Goal: Task Accomplishment & Management: Use online tool/utility

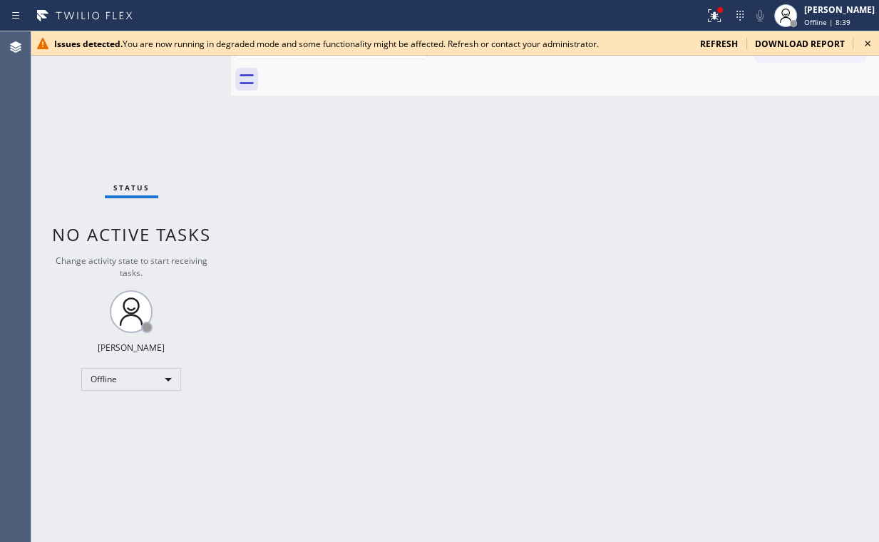
click at [128, 77] on div "Status No active tasks Change activity state to start receiving tasks. [PERSON_…" at bounding box center [131, 286] width 200 height 510
click at [868, 46] on icon at bounding box center [867, 43] width 17 height 17
click at [91, 82] on div "Status No active tasks Change activity state to start receiving tasks. Arnold V…" at bounding box center [131, 286] width 200 height 510
click at [140, 381] on div "Offline" at bounding box center [131, 379] width 100 height 23
click at [133, 434] on li "Unavailable" at bounding box center [130, 433] width 97 height 17
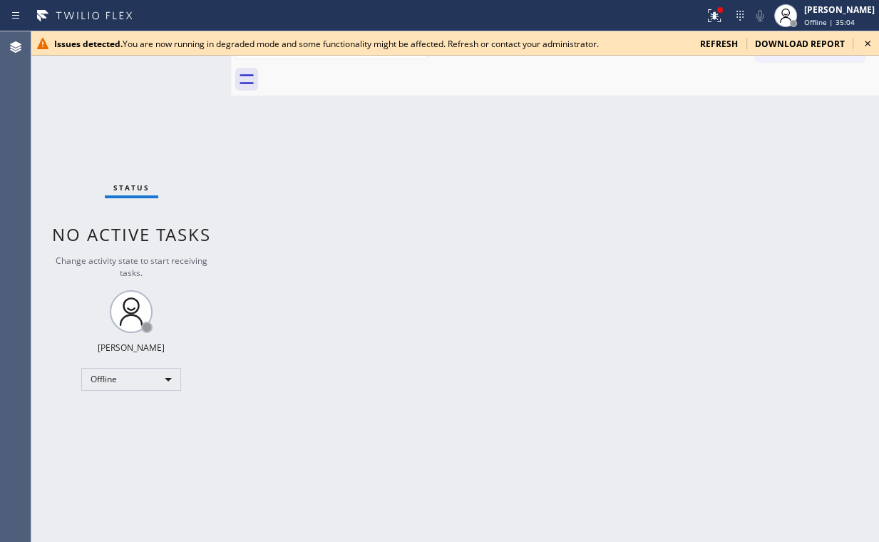
drag, startPoint x: 307, startPoint y: 445, endPoint x: 308, endPoint y: 456, distance: 11.4
click at [308, 445] on div "Back to Dashboard Change Sender ID Customers Technicians Select a contact Outbo…" at bounding box center [555, 286] width 648 height 510
click at [95, 94] on div "Status No active tasks Change activity state to start receiving tasks. [PERSON_…" at bounding box center [131, 286] width 200 height 510
click at [866, 41] on icon at bounding box center [867, 43] width 17 height 17
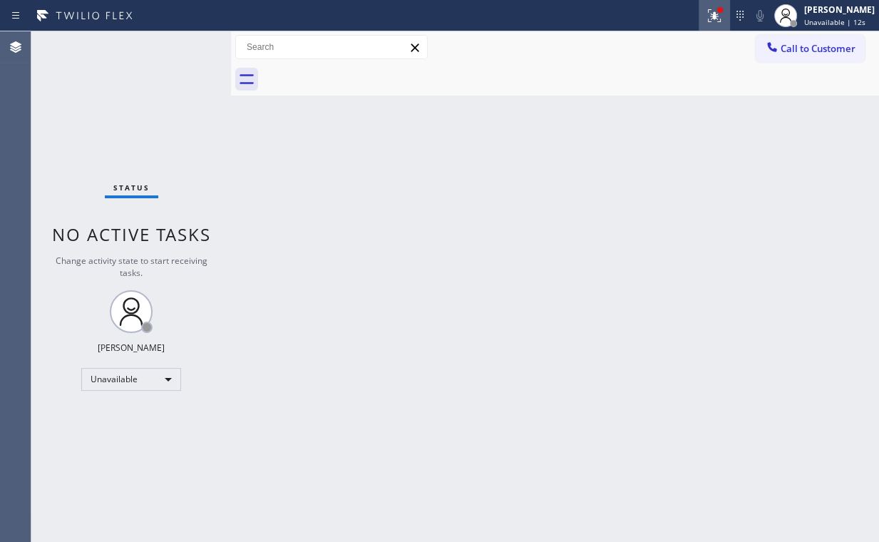
click at [723, 19] on icon at bounding box center [714, 15] width 17 height 17
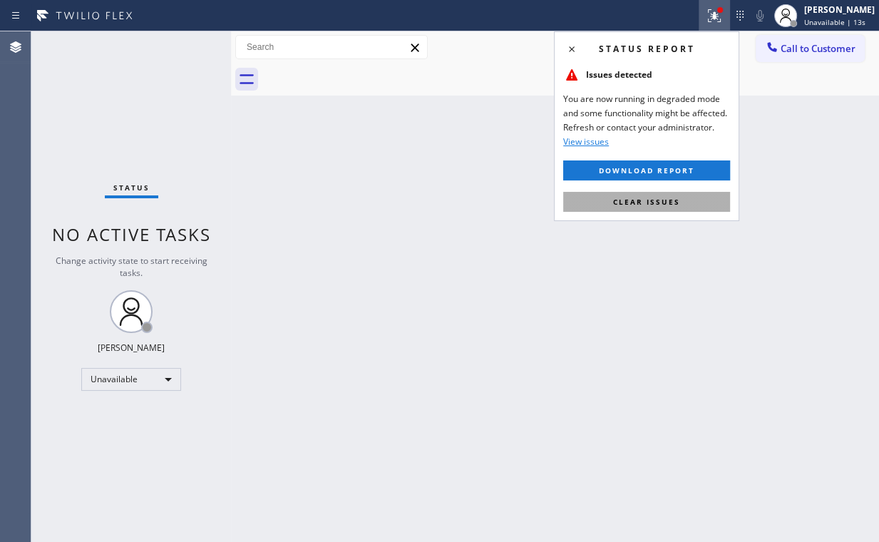
click at [649, 200] on span "Clear issues" at bounding box center [646, 202] width 67 height 10
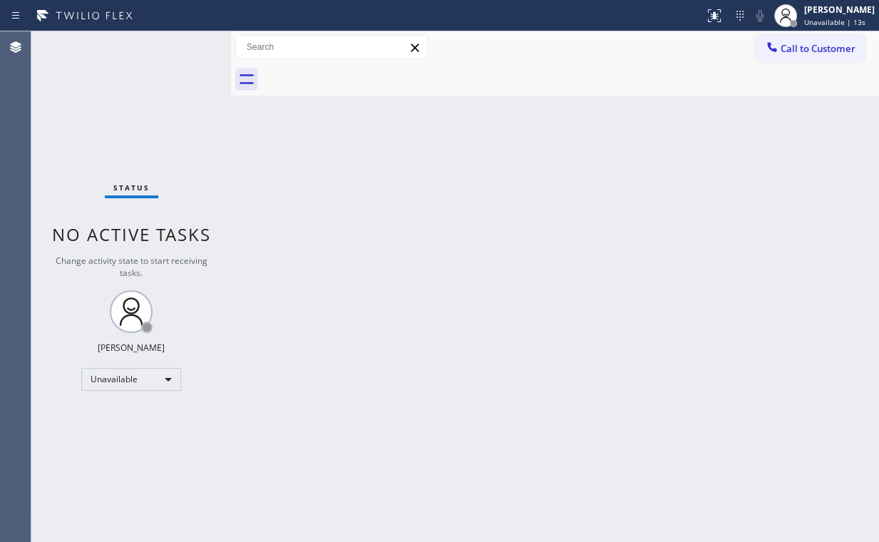
click at [443, 220] on div "Back to Dashboard Change Sender ID Customers Technicians Select a contact Outbo…" at bounding box center [555, 286] width 648 height 510
click at [806, 44] on span "Call to Customer" at bounding box center [817, 48] width 75 height 13
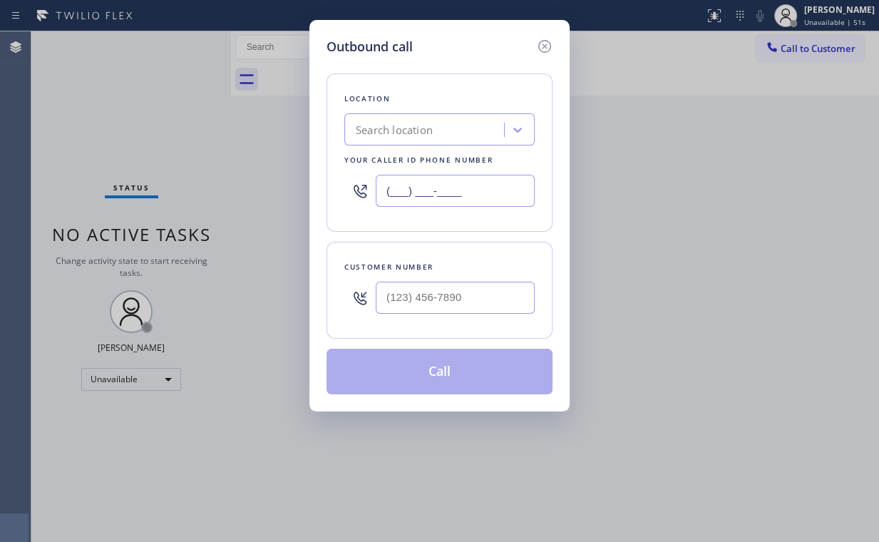
click at [502, 177] on input "(___) ___-____" at bounding box center [455, 191] width 159 height 32
paste input "714) 248-8165"
type input "[PHONE_NUMBER]"
click at [463, 301] on input "(___) ___-____" at bounding box center [455, 298] width 159 height 32
paste input "310) 486-4949"
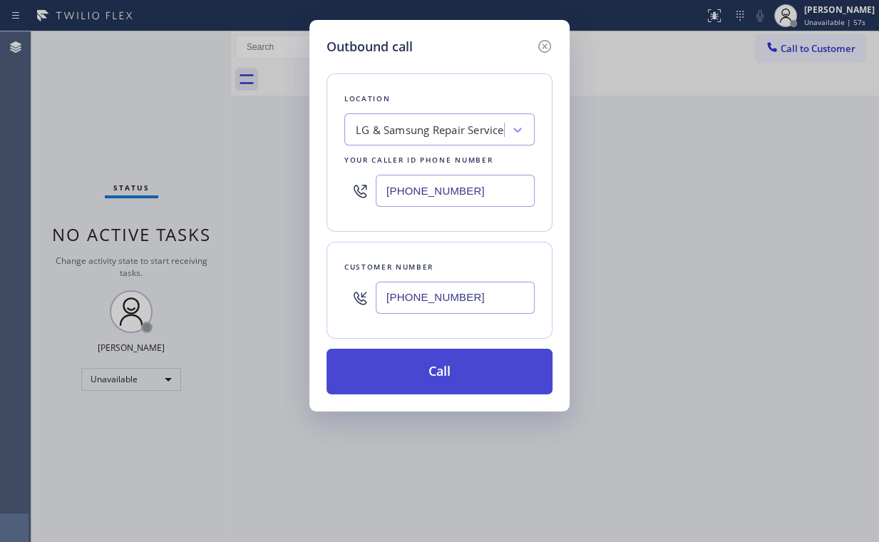
type input "[PHONE_NUMBER]"
click at [420, 356] on button "Call" at bounding box center [439, 372] width 226 height 46
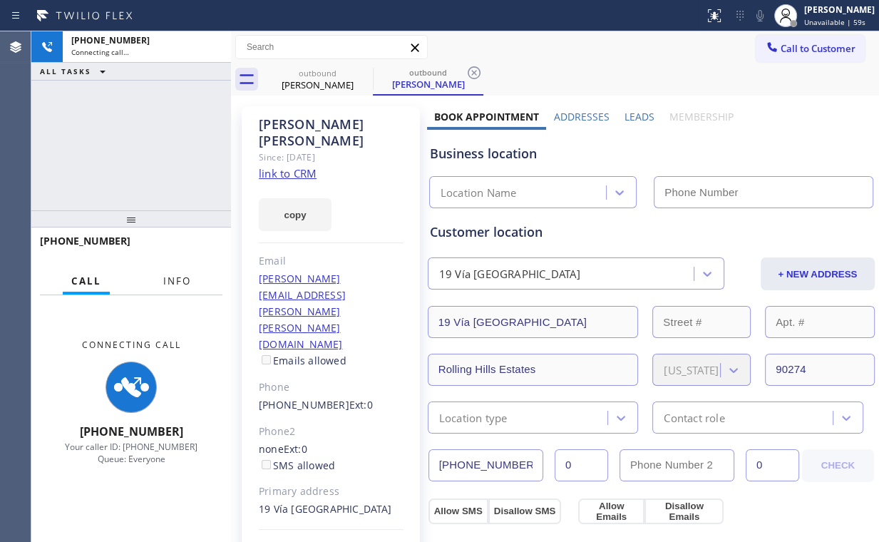
click at [174, 287] on span "Info" at bounding box center [177, 280] width 28 height 13
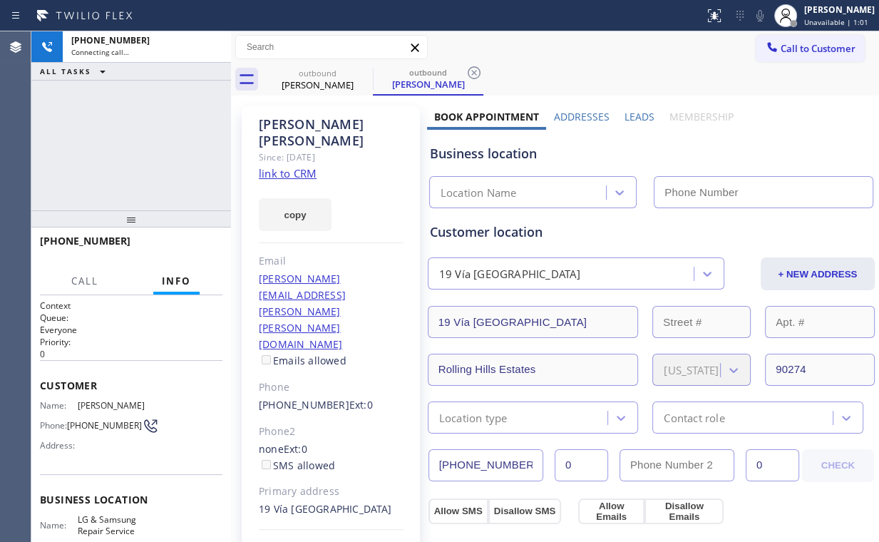
type input "[PHONE_NUMBER]"
drag, startPoint x: 180, startPoint y: 136, endPoint x: 185, endPoint y: 123, distance: 14.7
click at [181, 130] on div "[PHONE_NUMBER] Connecting call… ALL TASKS ALL TASKS ACTIVE TASKS TASKS IN WRAP …" at bounding box center [131, 120] width 200 height 179
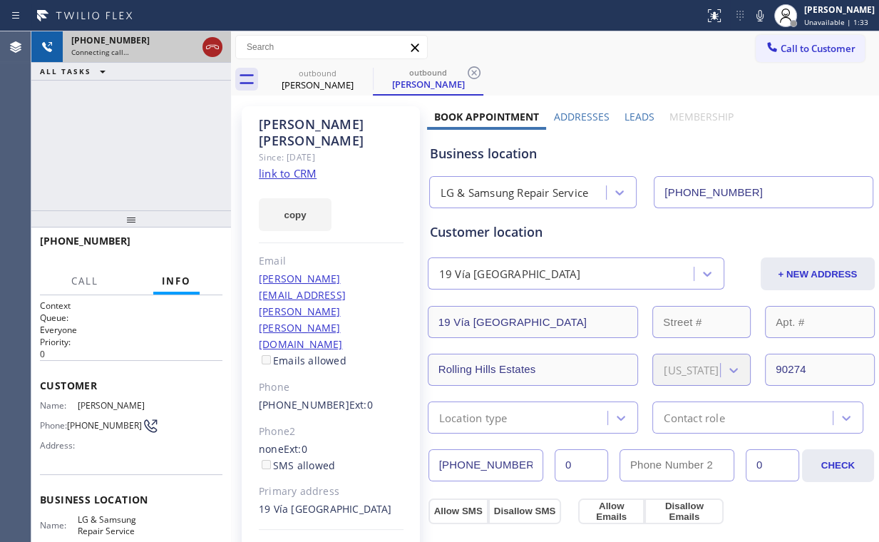
click at [205, 46] on icon at bounding box center [212, 46] width 17 height 17
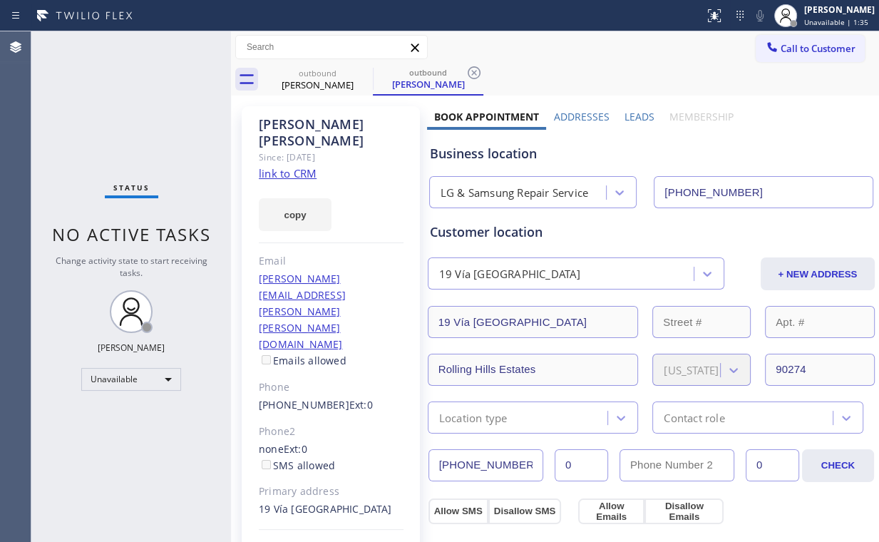
click at [810, 57] on button "Call to Customer" at bounding box center [810, 48] width 109 height 27
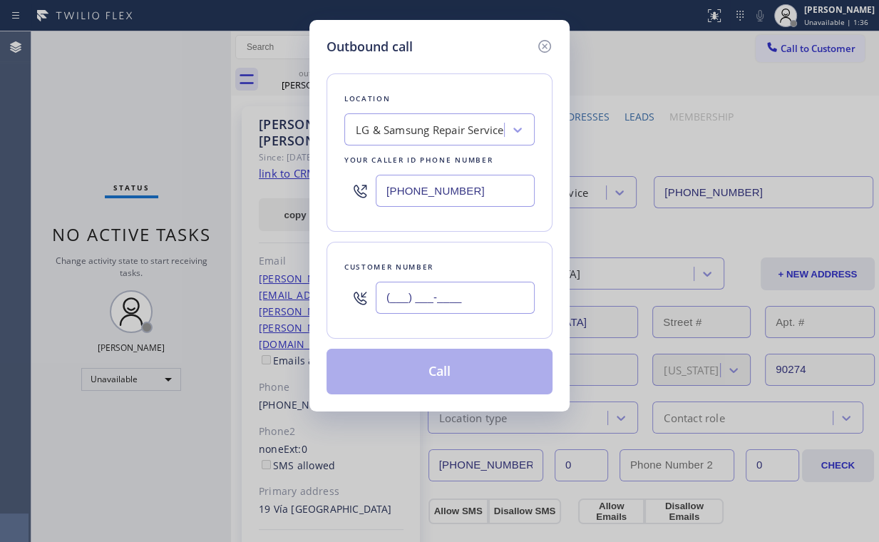
drag, startPoint x: 448, startPoint y: 297, endPoint x: 468, endPoint y: 286, distance: 22.6
click at [448, 297] on input "(___) ___-____" at bounding box center [455, 298] width 159 height 32
paste input "310) 486-4949"
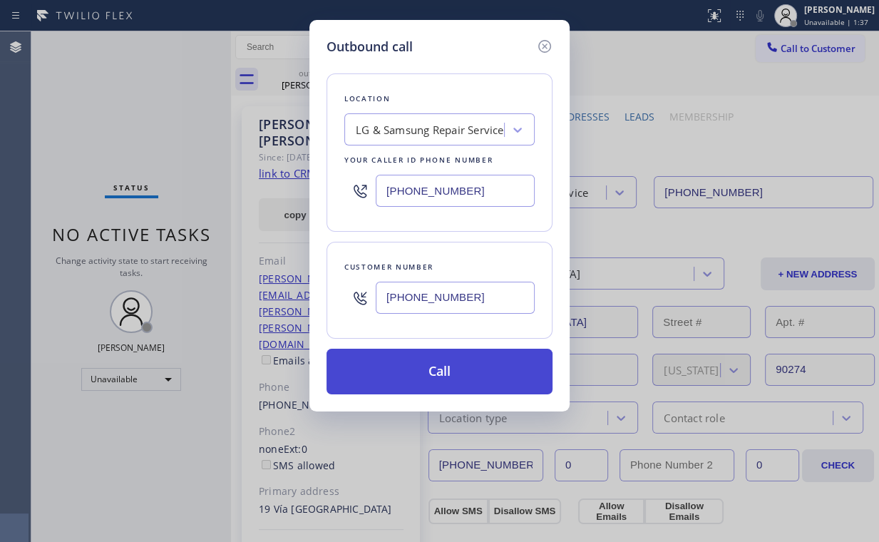
type input "[PHONE_NUMBER]"
click at [384, 367] on button "Call" at bounding box center [439, 372] width 226 height 46
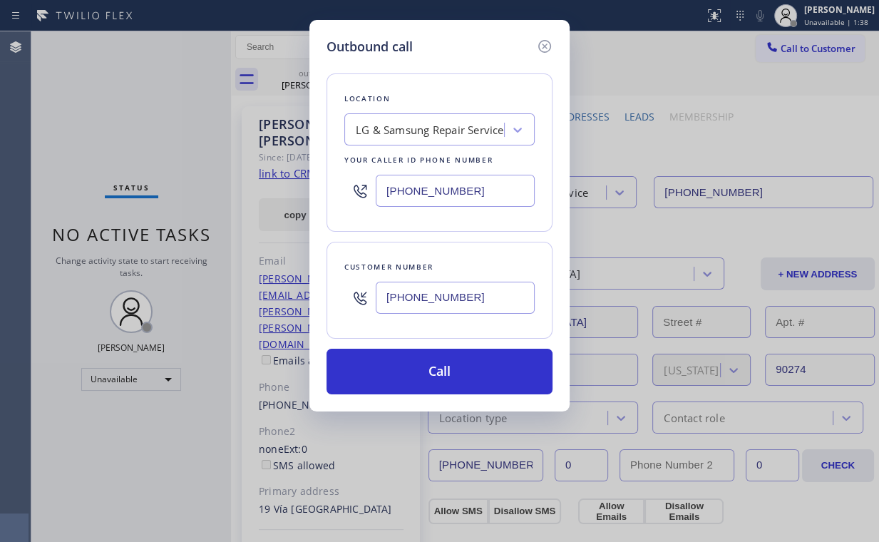
click at [364, 520] on div "Outbound call Location LG & Samsung Repair Service Your caller id phone number …" at bounding box center [439, 271] width 879 height 542
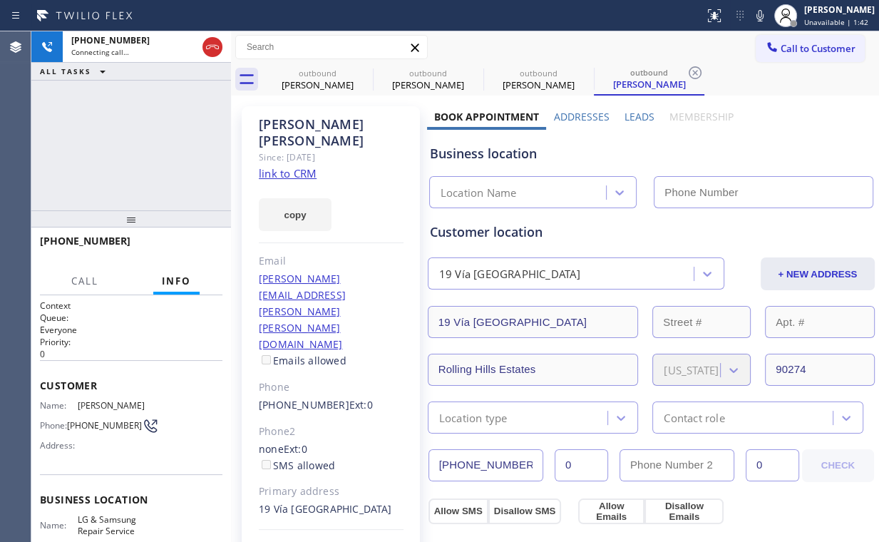
type input "[PHONE_NUMBER]"
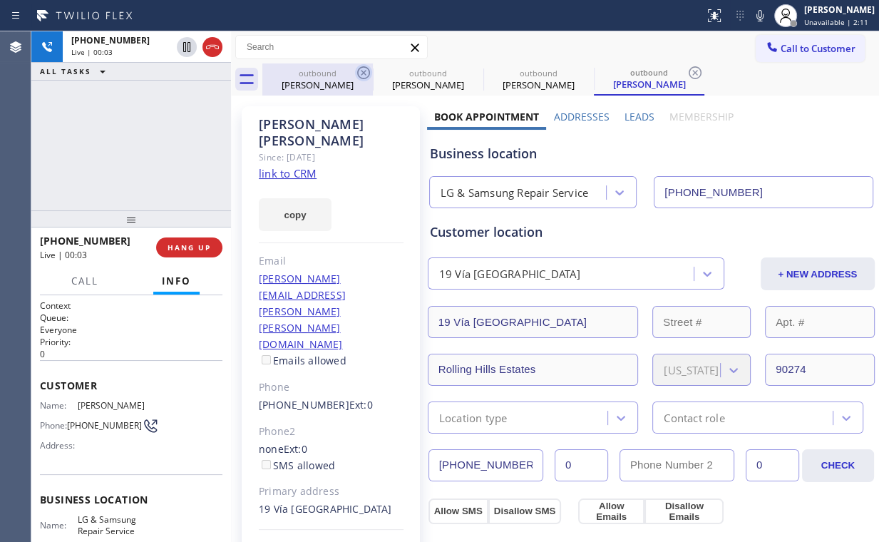
drag, startPoint x: 323, startPoint y: 81, endPoint x: 367, endPoint y: 74, distance: 44.7
click at [325, 81] on div "[PERSON_NAME]" at bounding box center [318, 84] width 108 height 13
click at [364, 68] on icon at bounding box center [363, 72] width 17 height 17
click at [0, 0] on icon at bounding box center [0, 0] width 0 height 0
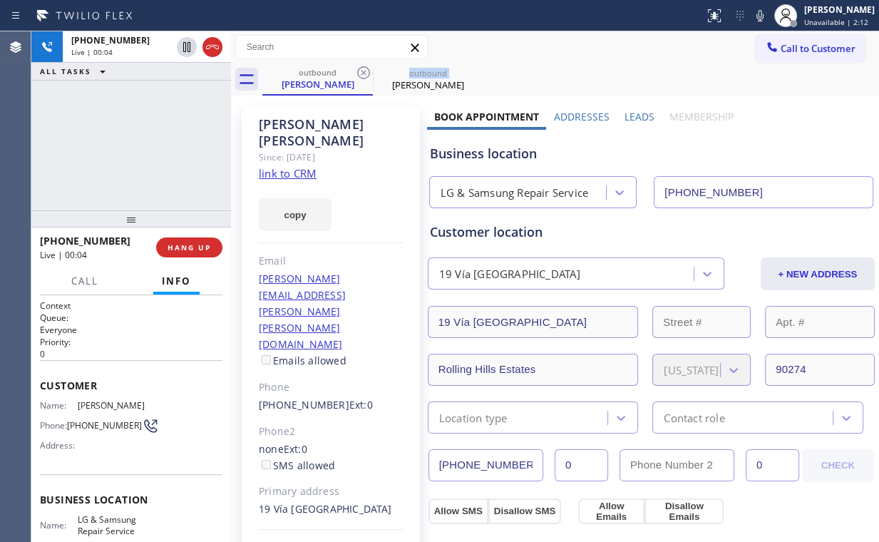
click at [364, 68] on icon at bounding box center [363, 72] width 17 height 17
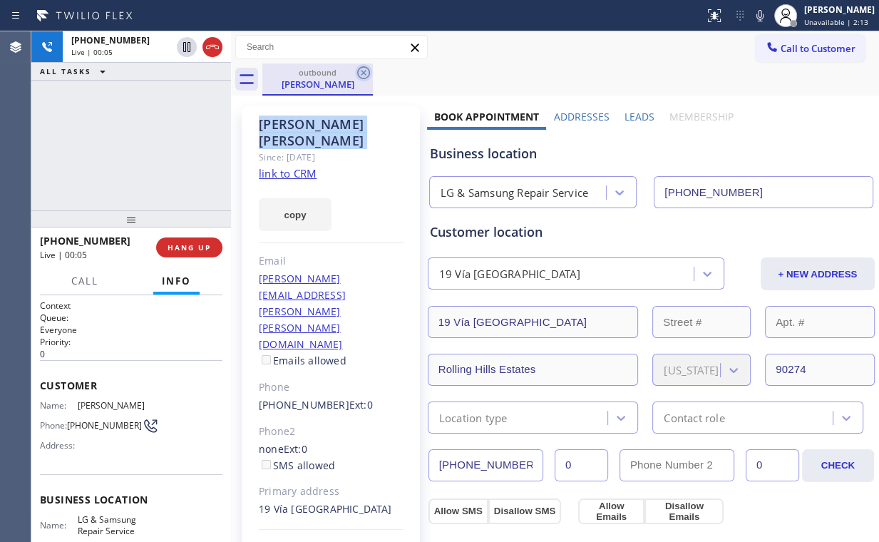
click at [363, 68] on icon at bounding box center [363, 72] width 17 height 17
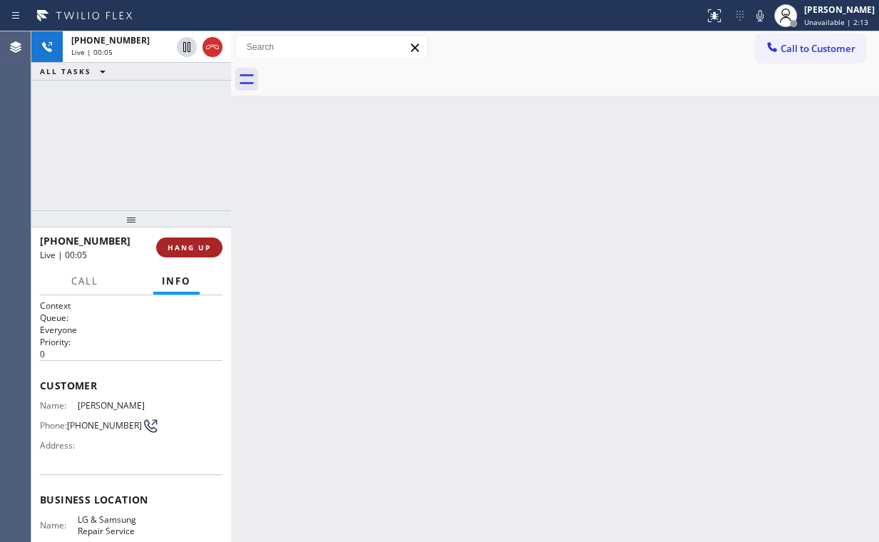
click at [193, 247] on span "HANG UP" at bounding box center [188, 247] width 43 height 10
click at [198, 245] on span "HANG UP" at bounding box center [188, 247] width 43 height 10
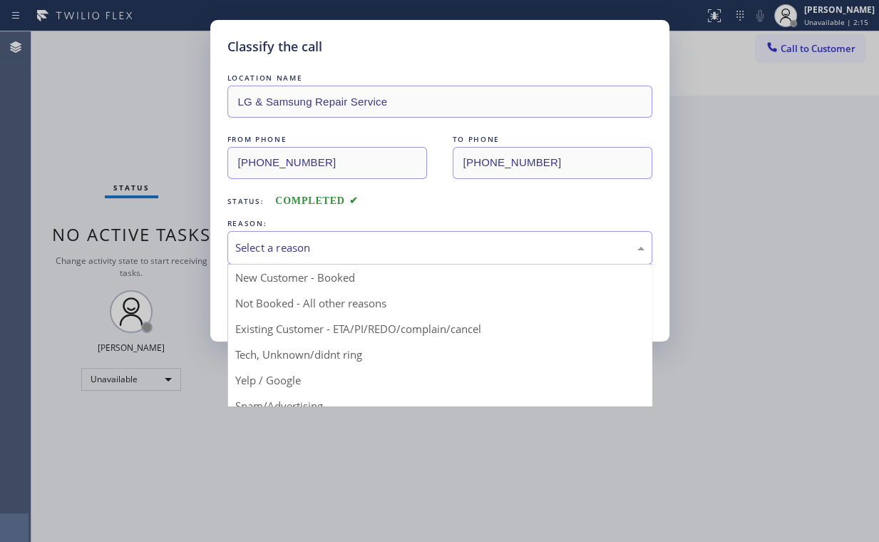
click at [274, 248] on div "Select a reason" at bounding box center [439, 247] width 409 height 16
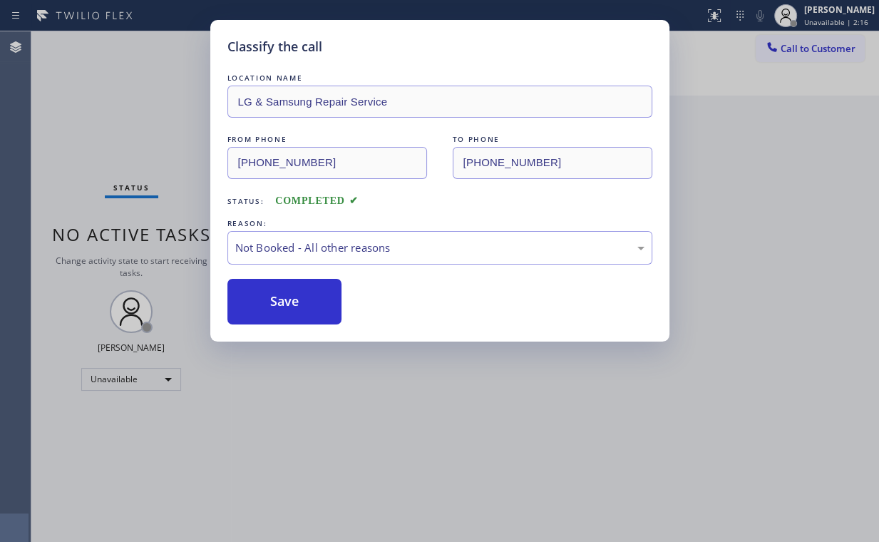
drag, startPoint x: 268, startPoint y: 301, endPoint x: 141, endPoint y: 76, distance: 258.5
click at [268, 301] on button "Save" at bounding box center [284, 302] width 115 height 46
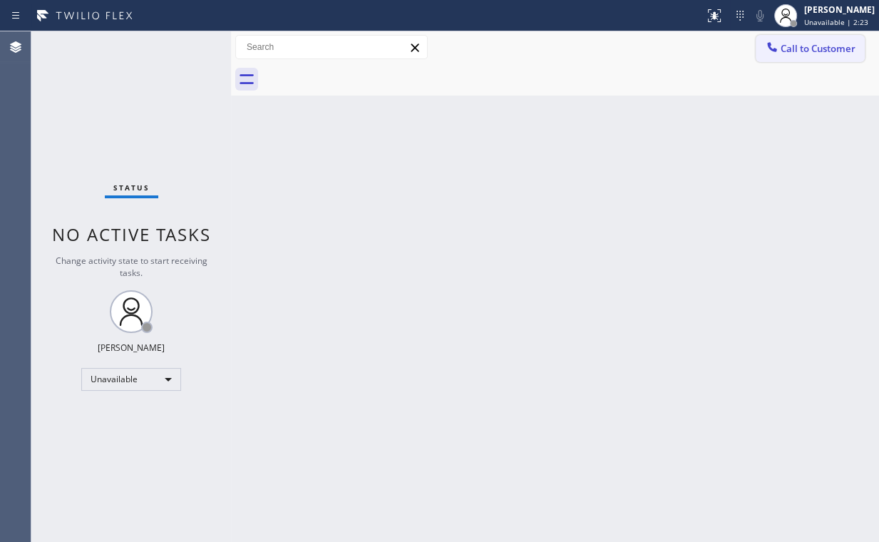
drag, startPoint x: 802, startPoint y: 38, endPoint x: 780, endPoint y: 60, distance: 30.2
click at [802, 40] on button "Call to Customer" at bounding box center [810, 48] width 109 height 27
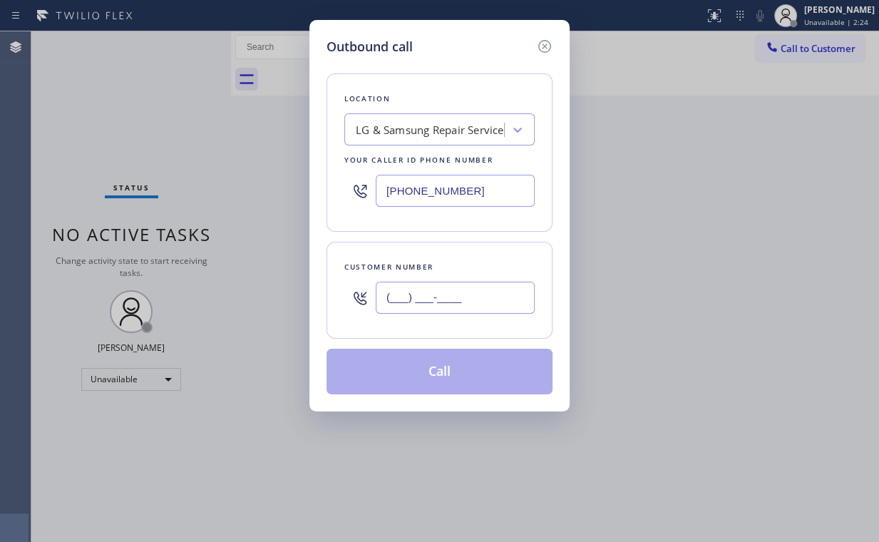
click at [482, 292] on input "(___) ___-____" at bounding box center [455, 298] width 159 height 32
paste input "714) 639-4836"
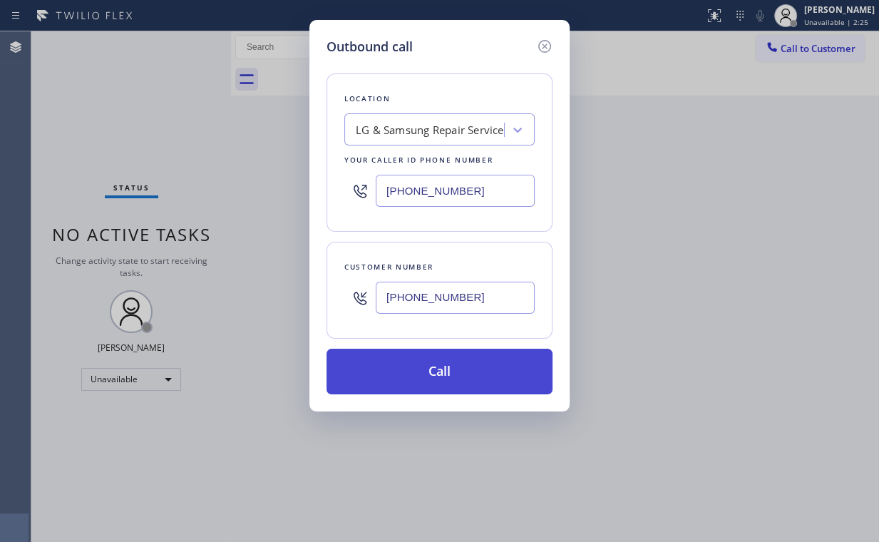
type input "[PHONE_NUMBER]"
click at [395, 367] on button "Call" at bounding box center [439, 372] width 226 height 46
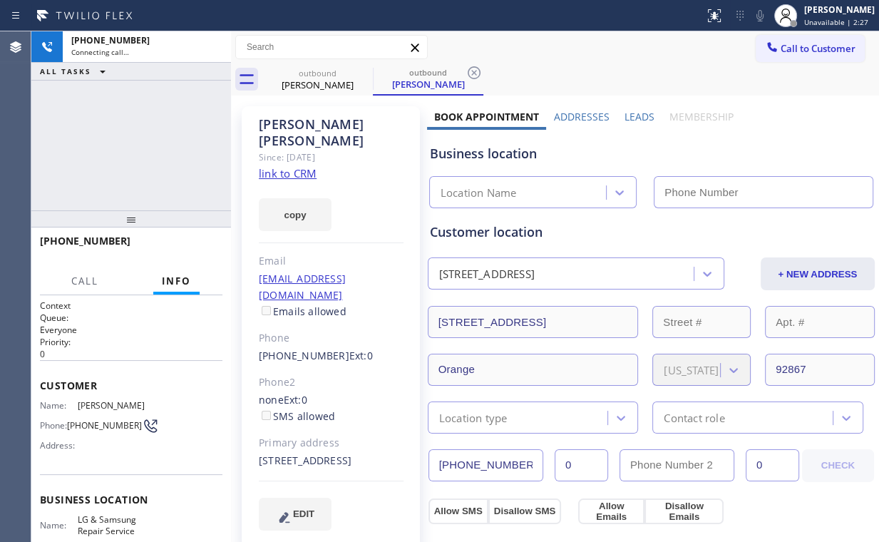
click at [125, 133] on div "[PHONE_NUMBER] Connecting call… ALL TASKS ALL TASKS ACTIVE TASKS TASKS IN WRAP …" at bounding box center [131, 120] width 200 height 179
type input "[PHONE_NUMBER]"
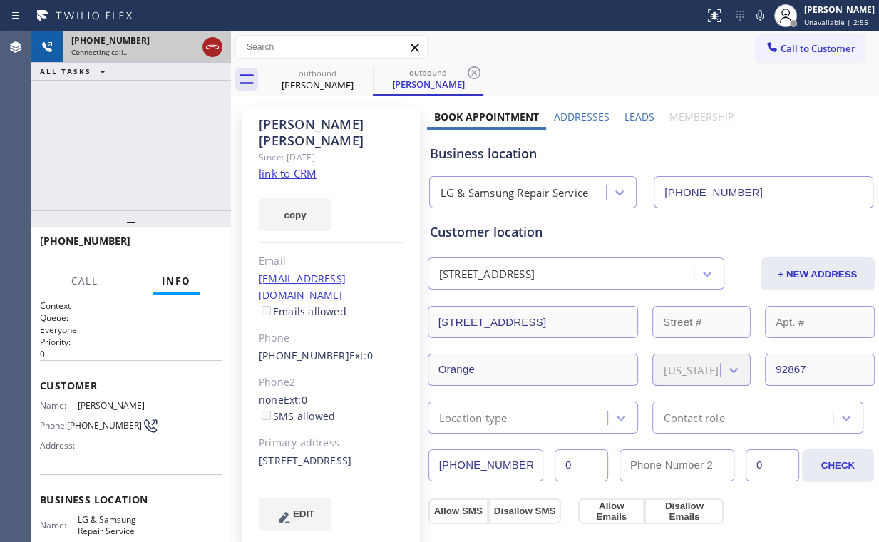
click at [211, 48] on icon at bounding box center [212, 46] width 17 height 17
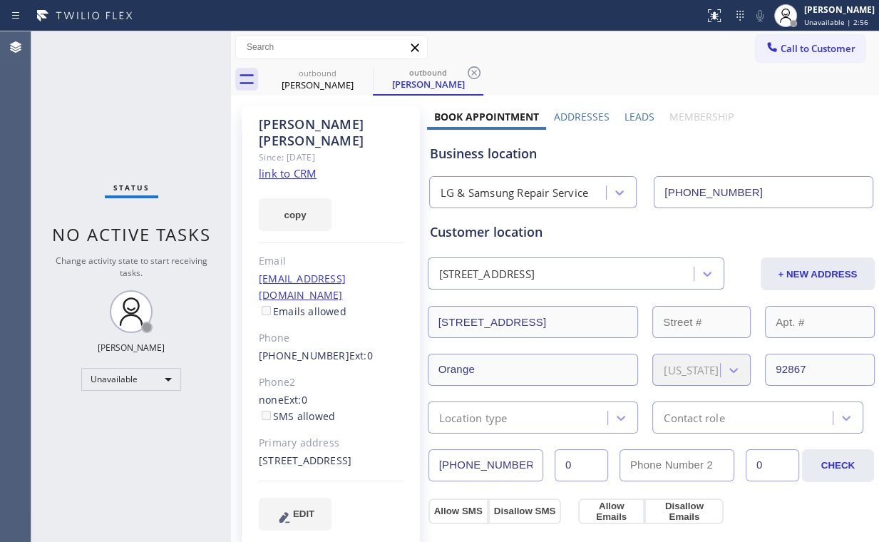
drag, startPoint x: 811, startPoint y: 54, endPoint x: 622, endPoint y: 153, distance: 213.9
click at [811, 54] on span "Call to Customer" at bounding box center [817, 48] width 75 height 13
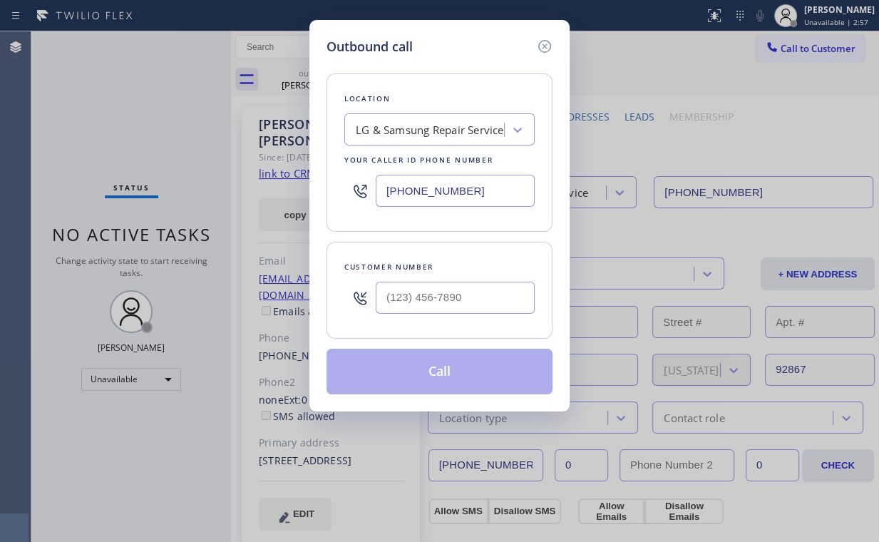
drag, startPoint x: 421, startPoint y: 314, endPoint x: 468, endPoint y: 281, distance: 56.8
click at [423, 314] on div at bounding box center [455, 297] width 159 height 46
drag, startPoint x: 472, startPoint y: 271, endPoint x: 459, endPoint y: 291, distance: 23.7
click at [472, 271] on div "Customer number" at bounding box center [439, 266] width 190 height 15
click at [459, 289] on input "(___) ___-____" at bounding box center [455, 298] width 159 height 32
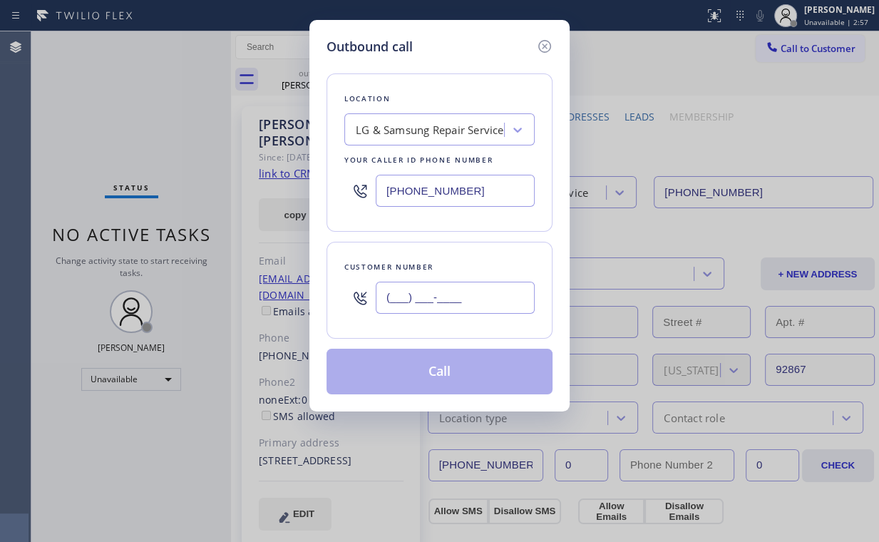
paste input "714) 639-4836"
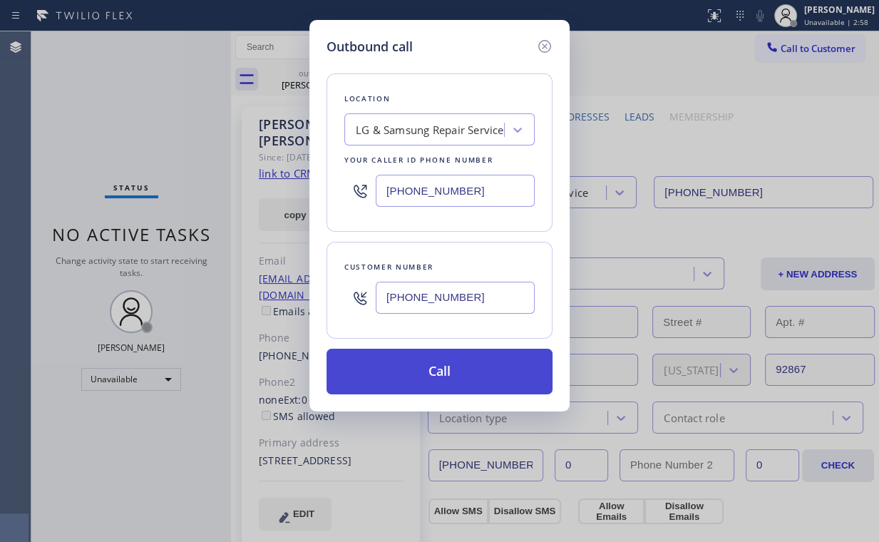
type input "[PHONE_NUMBER]"
click at [414, 367] on button "Call" at bounding box center [439, 372] width 226 height 46
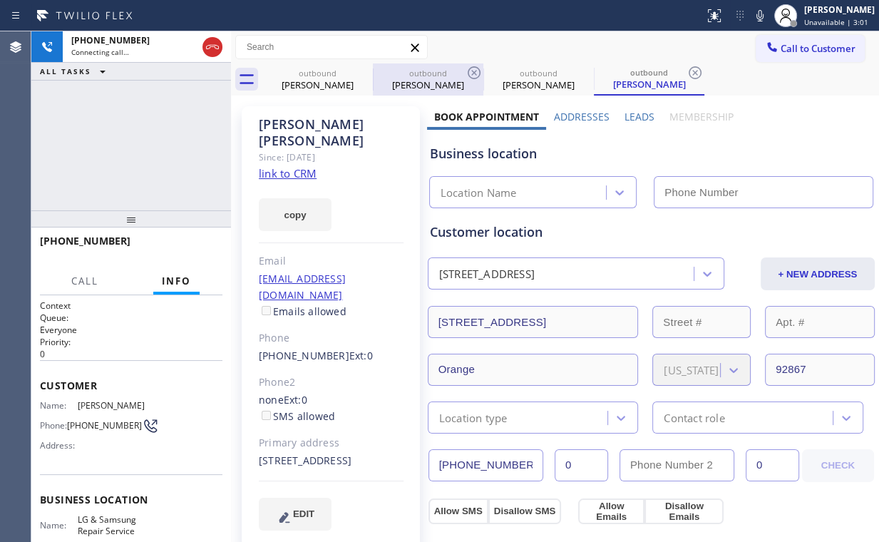
drag, startPoint x: 318, startPoint y: 77, endPoint x: 372, endPoint y: 80, distance: 54.2
click at [325, 80] on div "outbound [PERSON_NAME]" at bounding box center [318, 79] width 108 height 32
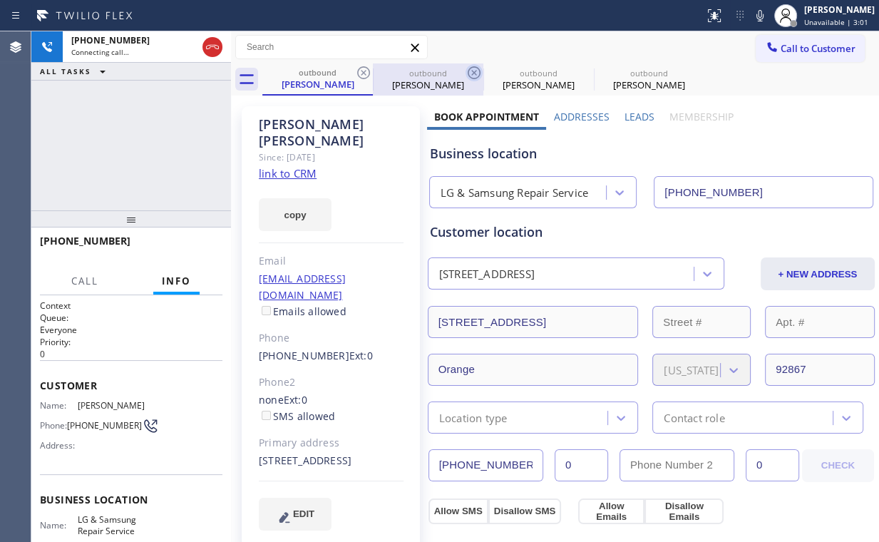
click at [368, 74] on icon at bounding box center [363, 72] width 17 height 17
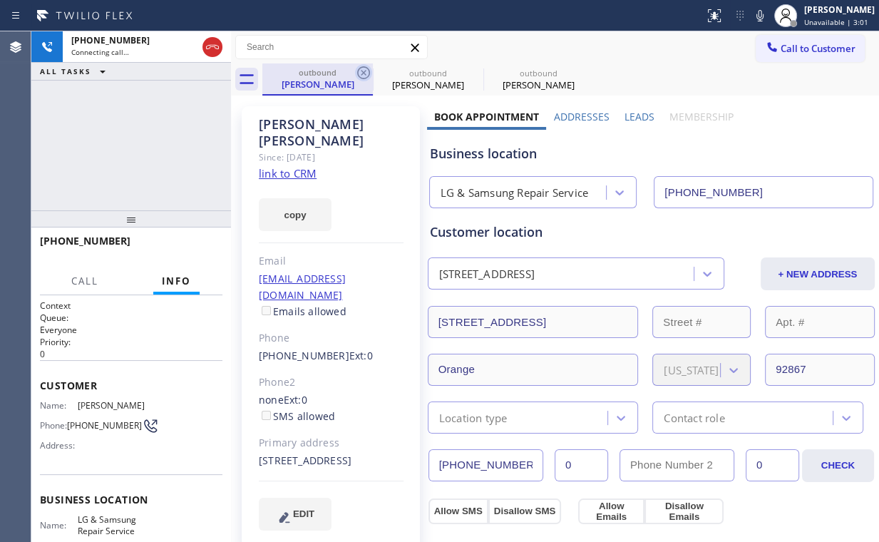
click at [366, 73] on icon at bounding box center [363, 72] width 17 height 17
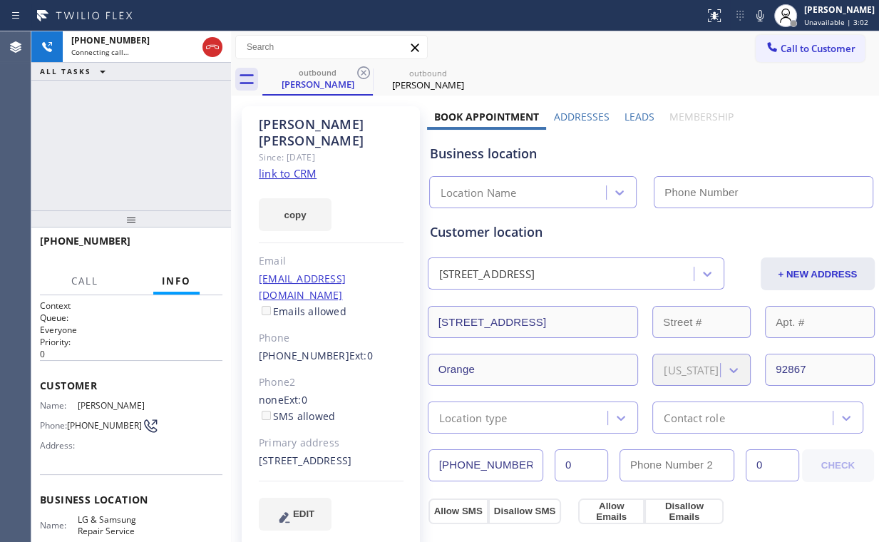
type input "[PHONE_NUMBER]"
click at [158, 163] on div "[PHONE_NUMBER] Connecting call… ALL TASKS ALL TASKS ACTIVE TASKS TASKS IN WRAP …" at bounding box center [131, 120] width 200 height 179
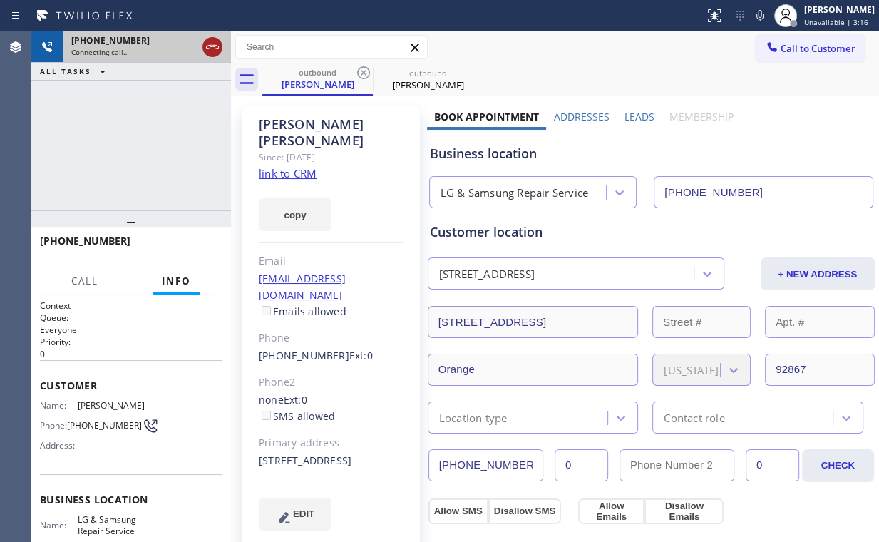
drag, startPoint x: 214, startPoint y: 48, endPoint x: 339, endPoint y: 78, distance: 128.8
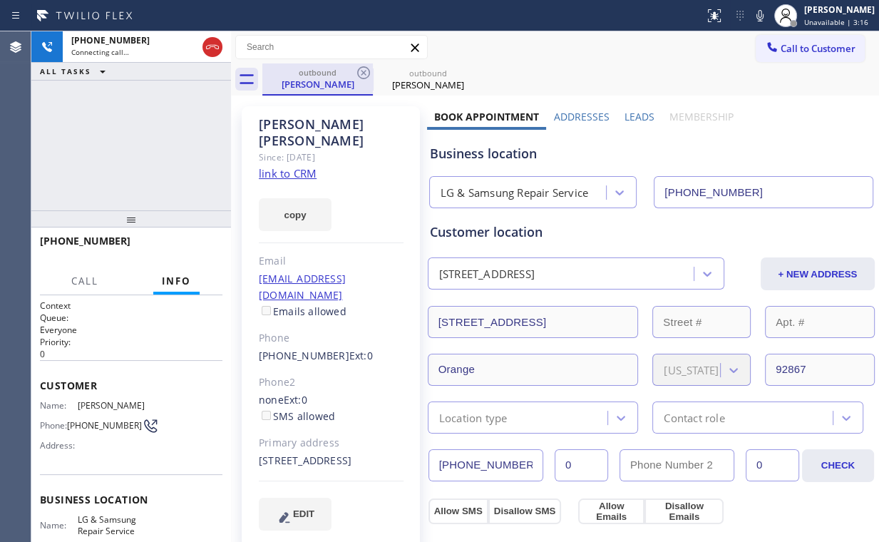
click at [214, 48] on icon at bounding box center [212, 46] width 17 height 17
drag, startPoint x: 339, startPoint y: 78, endPoint x: 370, endPoint y: 72, distance: 31.2
click at [339, 78] on div "[PERSON_NAME]" at bounding box center [318, 84] width 108 height 13
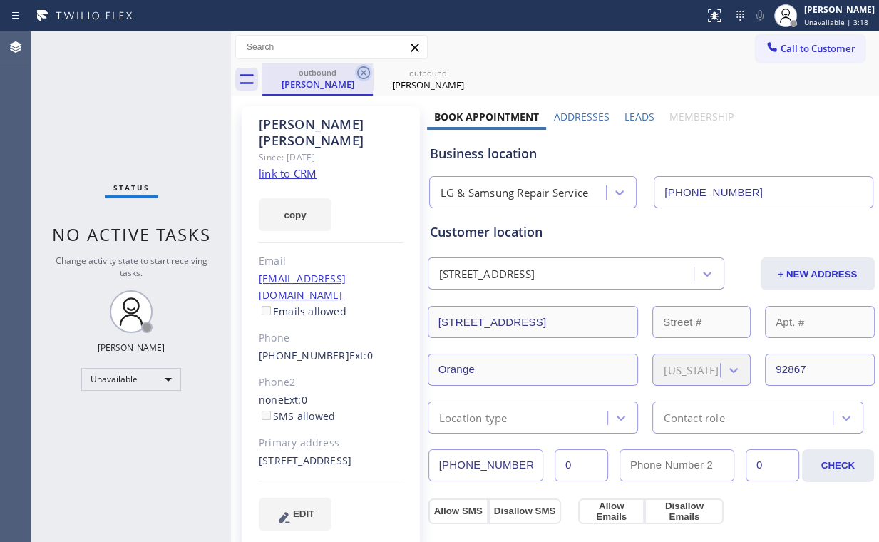
click at [363, 71] on icon at bounding box center [363, 72] width 17 height 17
click at [364, 69] on icon at bounding box center [363, 72] width 17 height 17
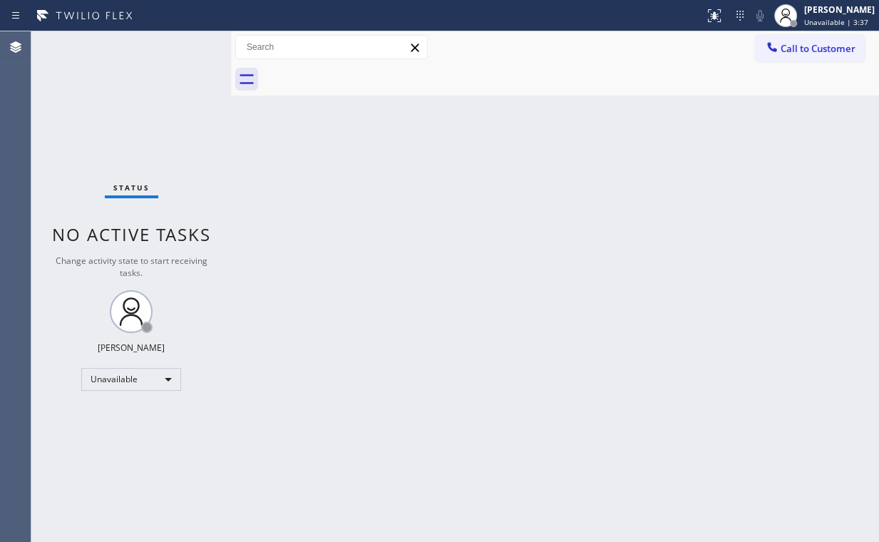
click at [783, 51] on button "Call to Customer" at bounding box center [810, 48] width 109 height 27
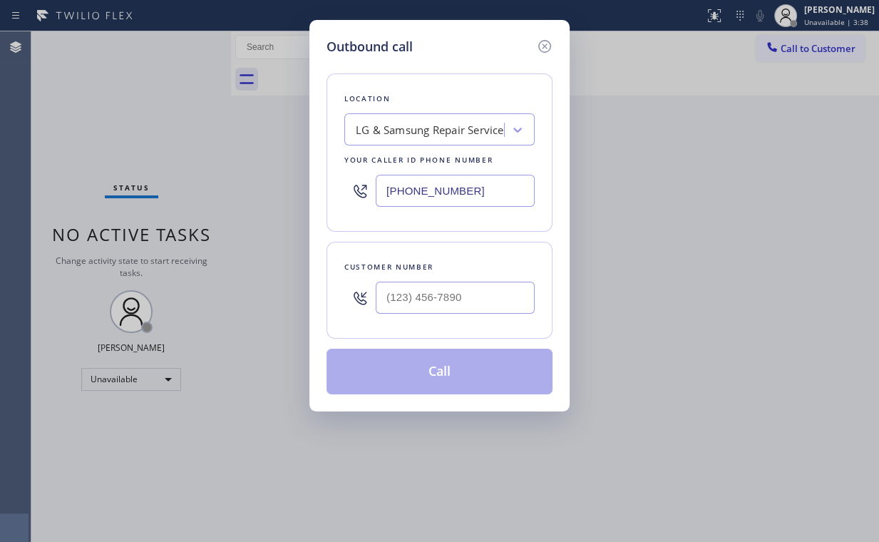
drag, startPoint x: 483, startPoint y: 197, endPoint x: 299, endPoint y: 135, distance: 194.1
click at [256, 177] on div "Outbound call Location LG & Samsung Repair Service Your caller id phone number …" at bounding box center [439, 271] width 879 height 542
paste input "855) 731-4952"
type input "[PHONE_NUMBER]"
click at [473, 299] on input "(___) ___-____" at bounding box center [455, 298] width 159 height 32
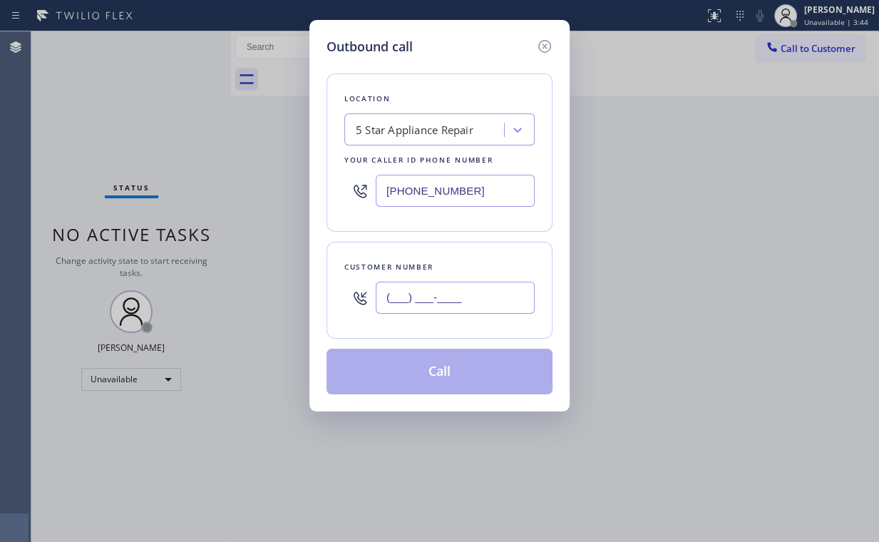
paste input "310) 922-5717"
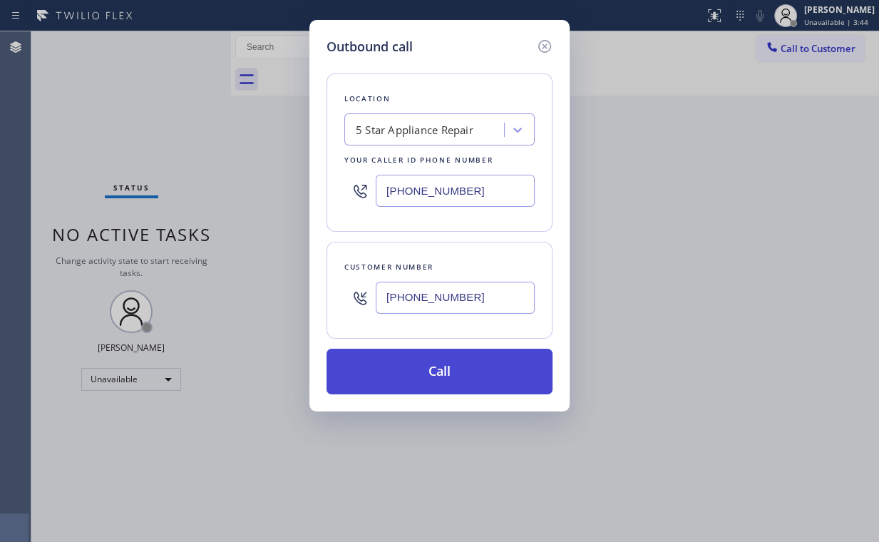
type input "[PHONE_NUMBER]"
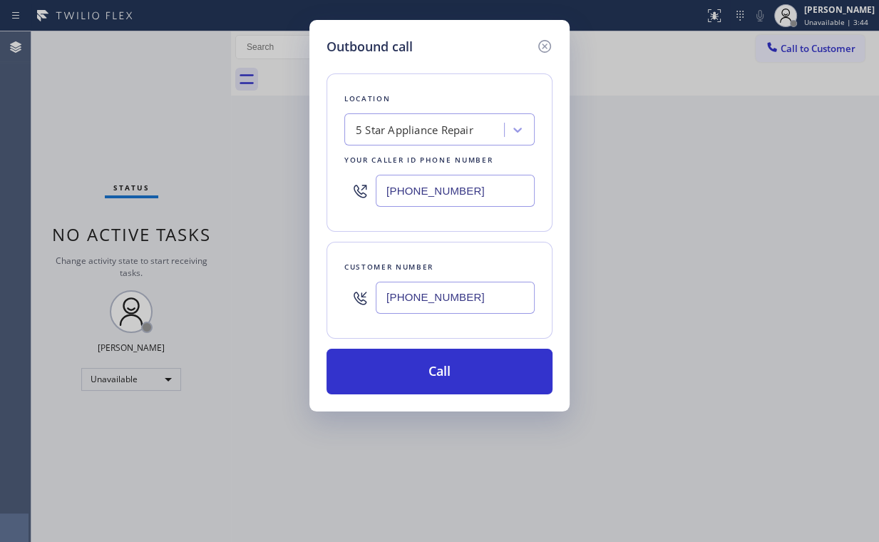
drag, startPoint x: 419, startPoint y: 369, endPoint x: 339, endPoint y: 483, distance: 138.6
click at [419, 370] on button "Call" at bounding box center [439, 372] width 226 height 46
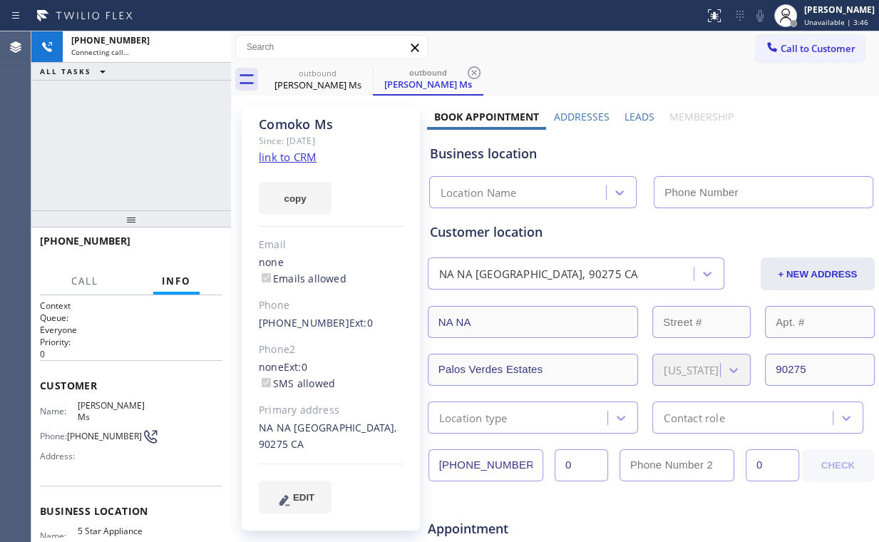
click at [117, 114] on div "[PHONE_NUMBER] Connecting call… ALL TASKS ALL TASKS ACTIVE TASKS TASKS IN WRAP …" at bounding box center [131, 120] width 200 height 179
type input "[PHONE_NUMBER]"
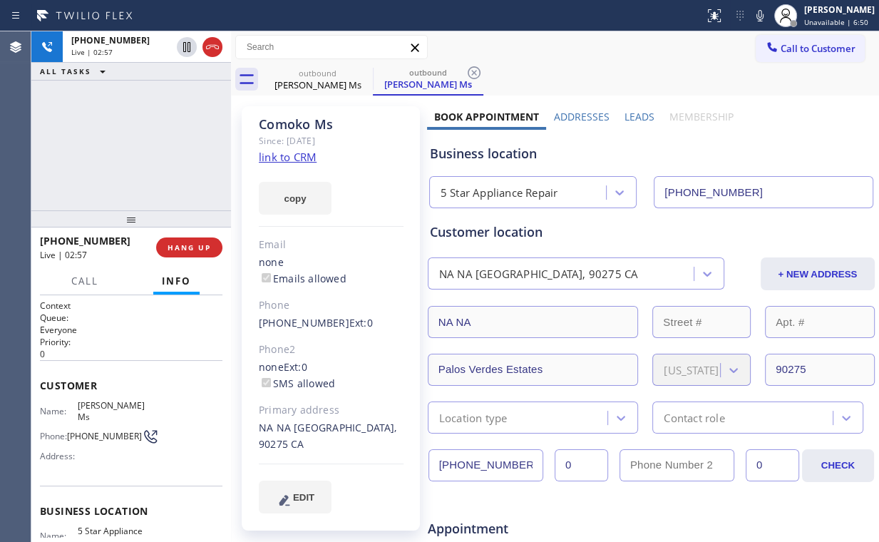
scroll to position [57, 0]
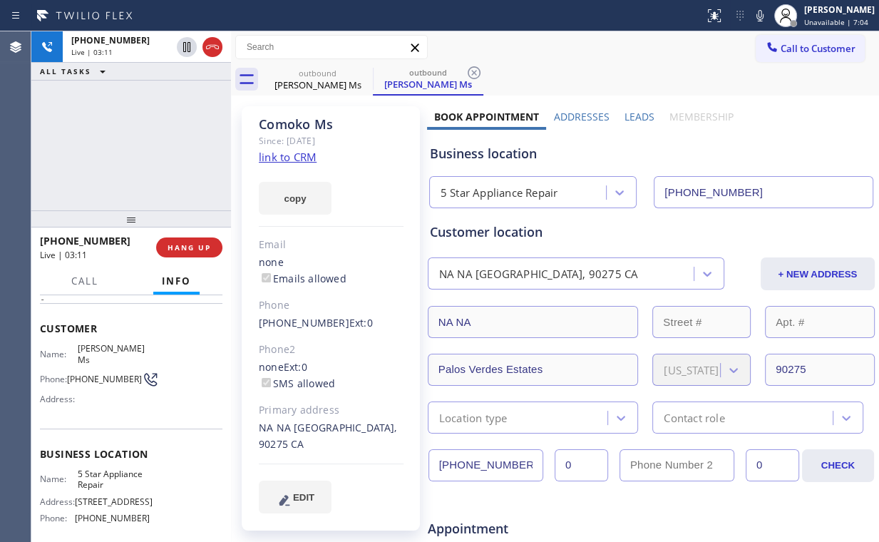
click at [502, 248] on div "Customer location NA NA [GEOGRAPHIC_DATA] CA + NEW ADDRESS NA [GEOGRAPHIC_DATA]…" at bounding box center [651, 327] width 443 height 211
click at [494, 248] on div "Customer location NA NA [GEOGRAPHIC_DATA] CA + NEW ADDRESS NA [GEOGRAPHIC_DATA]…" at bounding box center [651, 327] width 443 height 211
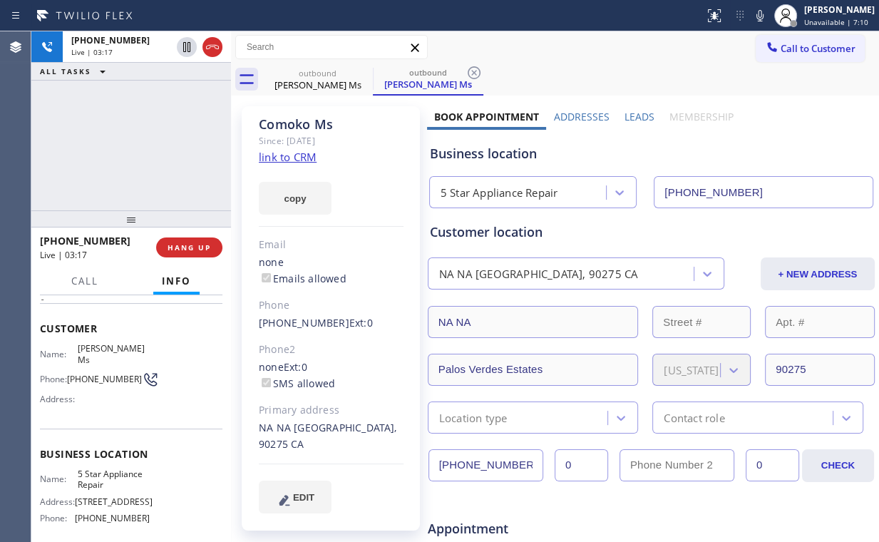
click at [494, 248] on div "Customer location NA NA [GEOGRAPHIC_DATA] CA + NEW ADDRESS NA [GEOGRAPHIC_DATA]…" at bounding box center [651, 327] width 443 height 211
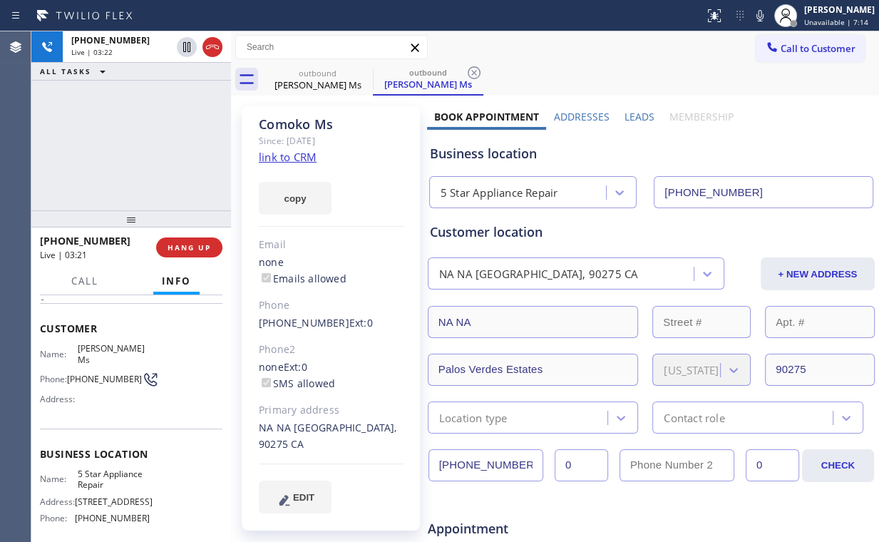
click at [494, 248] on div "Customer location NA NA [GEOGRAPHIC_DATA] CA + NEW ADDRESS NA [GEOGRAPHIC_DATA]…" at bounding box center [651, 327] width 443 height 211
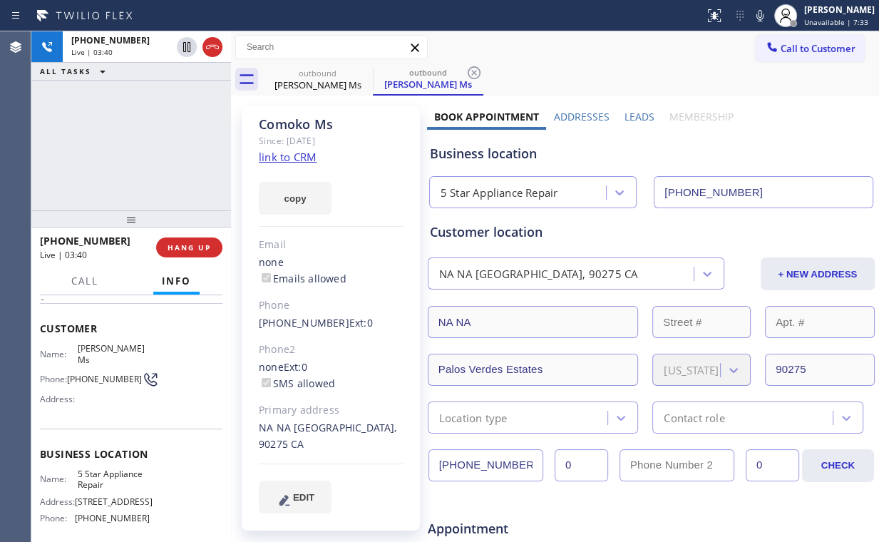
click at [148, 143] on div "[PHONE_NUMBER] Live | 03:40 ALL TASKS ALL TASKS ACTIVE TASKS TASKS IN WRAP UP" at bounding box center [131, 120] width 200 height 179
click at [145, 143] on div "[PHONE_NUMBER] Live | 03:41 ALL TASKS ALL TASKS ACTIVE TASKS TASKS IN WRAP UP" at bounding box center [131, 120] width 200 height 179
click at [184, 241] on button "HANG UP" at bounding box center [189, 247] width 66 height 20
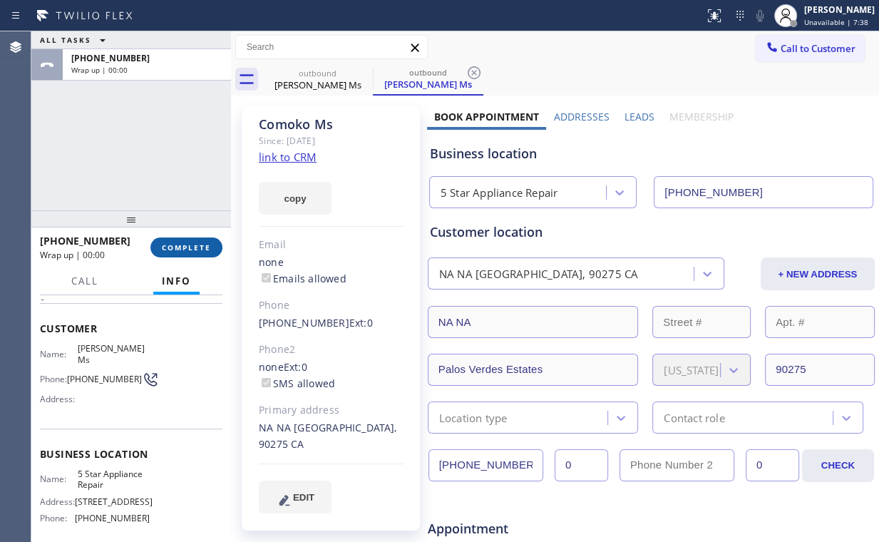
click at [187, 244] on span "COMPLETE" at bounding box center [186, 247] width 49 height 10
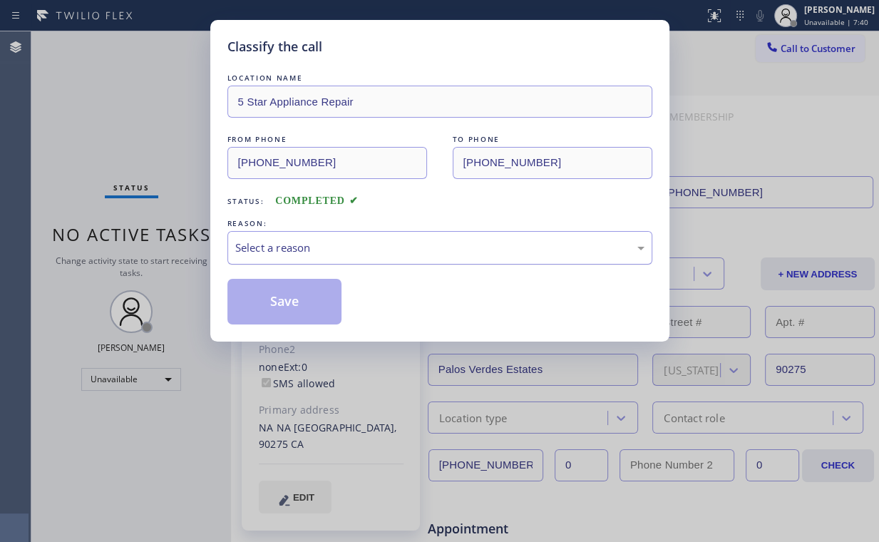
drag, startPoint x: 277, startPoint y: 246, endPoint x: 282, endPoint y: 262, distance: 17.4
click at [277, 247] on div "Select a reason" at bounding box center [439, 247] width 409 height 16
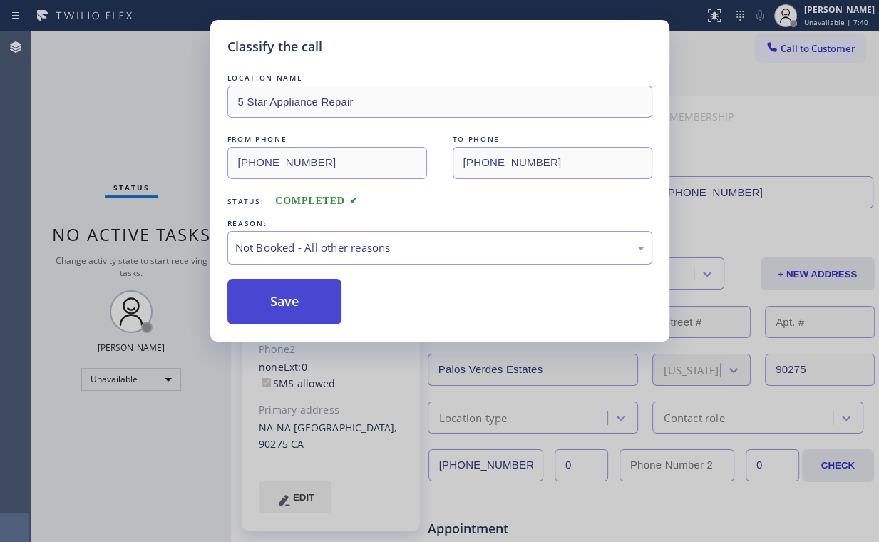
click at [285, 300] on button "Save" at bounding box center [284, 302] width 115 height 46
click at [135, 118] on div "Classify the call LOCATION NAME 5 Star Appliance Repair FROM PHONE [PHONE_NUMBE…" at bounding box center [439, 271] width 879 height 542
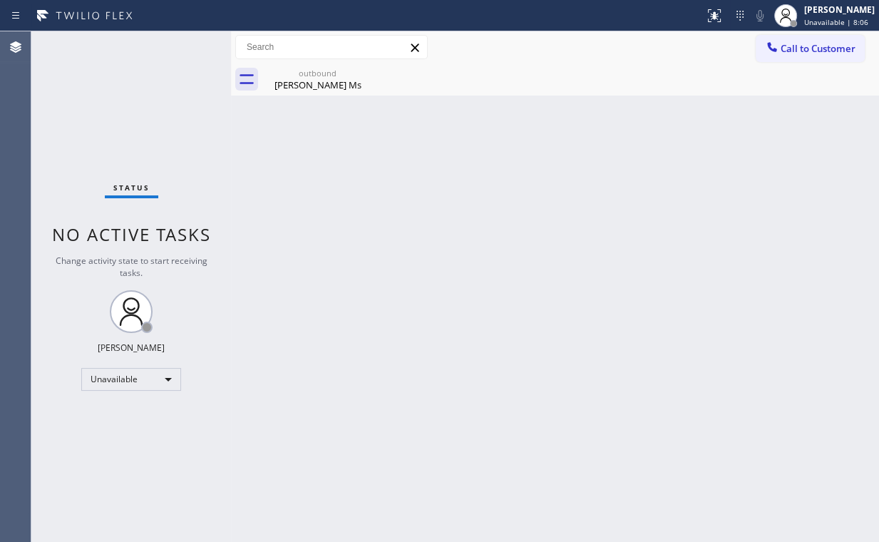
drag, startPoint x: 120, startPoint y: 128, endPoint x: 141, endPoint y: 160, distance: 38.0
click at [141, 160] on div "Status No active tasks Change activity state to start receiving tasks. [PERSON_…" at bounding box center [131, 286] width 200 height 510
click at [182, 146] on div "Status No active tasks Change activity state to start receiving tasks. [PERSON_…" at bounding box center [131, 286] width 200 height 510
drag, startPoint x: 314, startPoint y: 86, endPoint x: 364, endPoint y: 74, distance: 51.3
click at [314, 86] on div "[PERSON_NAME] Ms" at bounding box center [318, 84] width 108 height 13
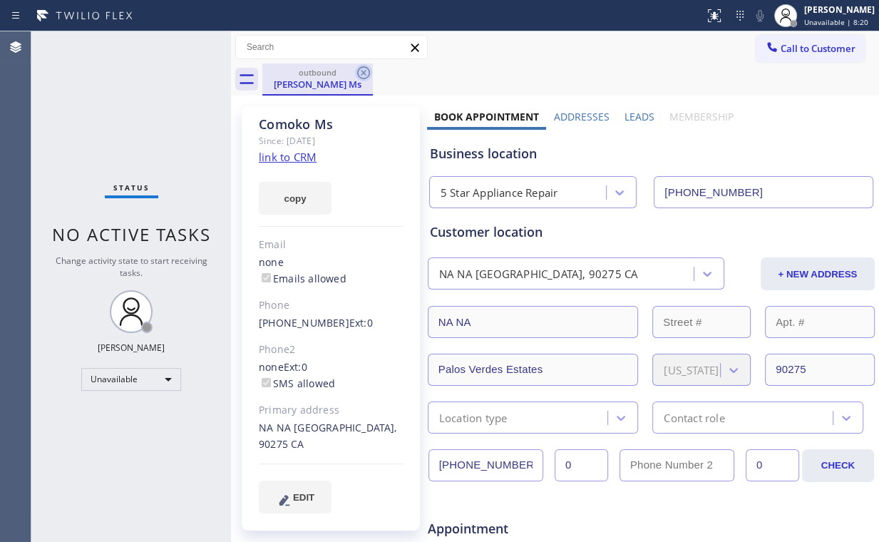
click at [368, 68] on icon at bounding box center [363, 72] width 17 height 17
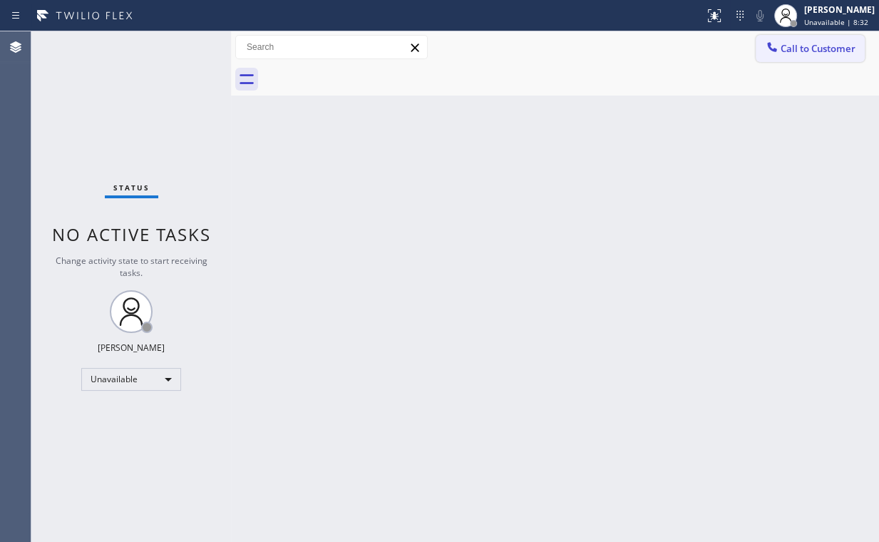
click at [833, 58] on button "Call to Customer" at bounding box center [810, 48] width 109 height 27
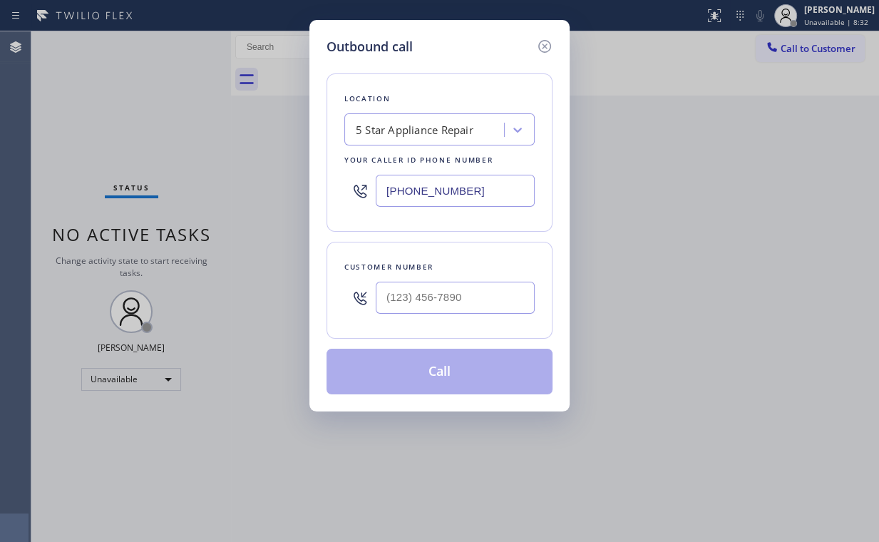
drag, startPoint x: 509, startPoint y: 180, endPoint x: 234, endPoint y: 187, distance: 275.2
click at [246, 187] on div "Outbound call Location 5 Star Appliance Repair Your caller id phone number [PHO…" at bounding box center [439, 271] width 879 height 542
paste input "8) 800-3094"
type input "[PHONE_NUMBER]"
click at [431, 301] on input "(___) ___-____" at bounding box center [455, 298] width 159 height 32
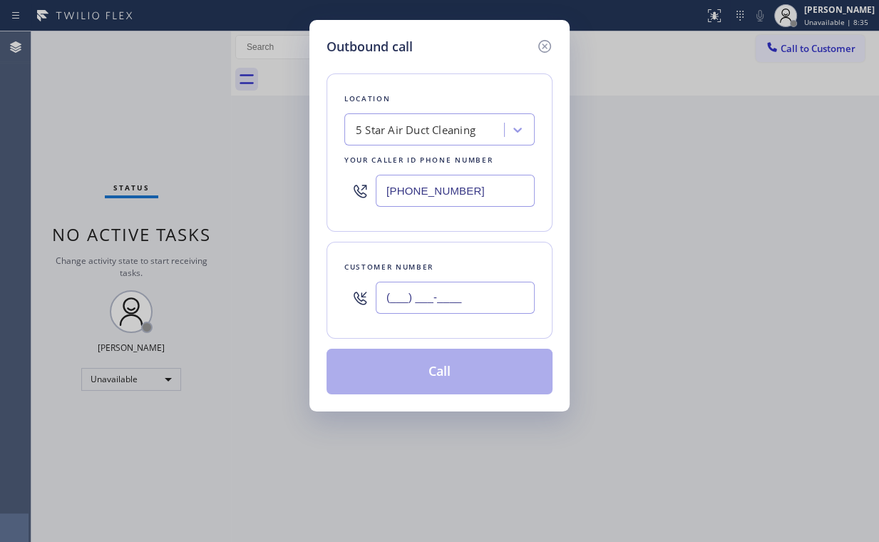
paste input "925) 719-2515"
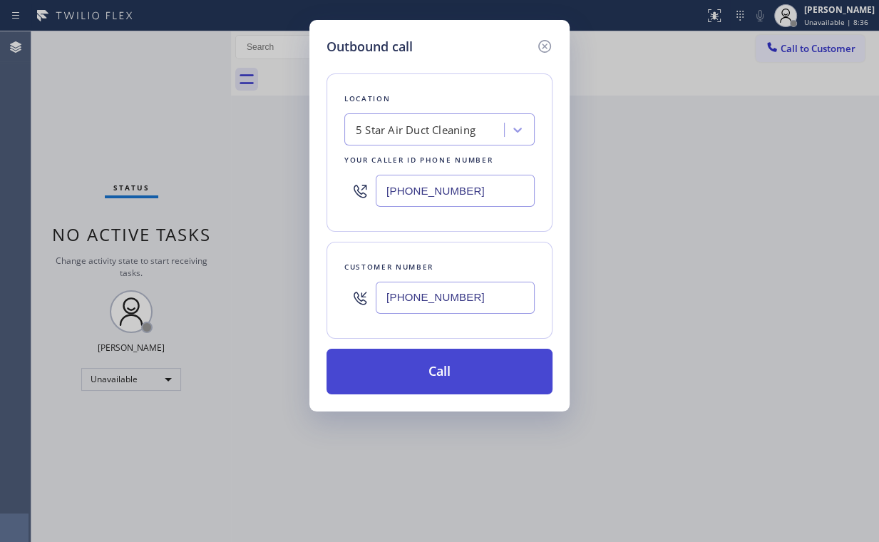
type input "[PHONE_NUMBER]"
click at [405, 371] on button "Call" at bounding box center [439, 372] width 226 height 46
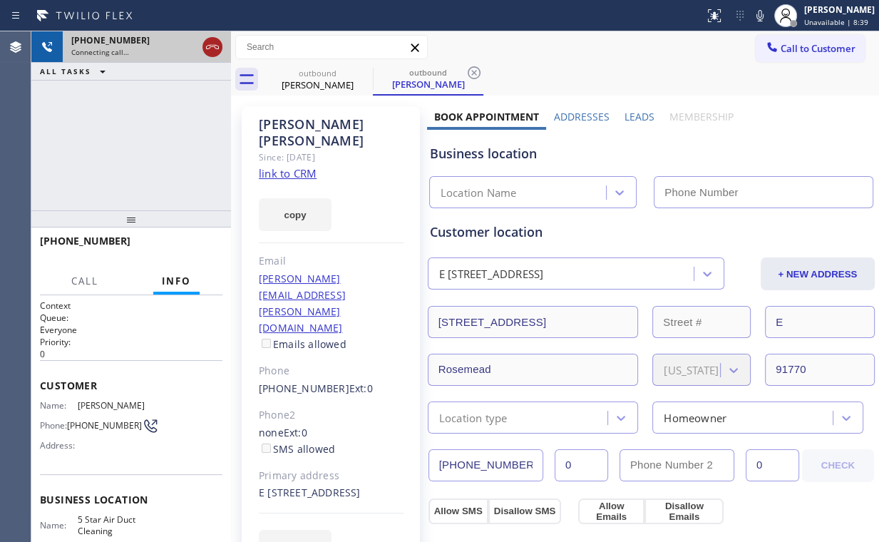
click at [211, 54] on icon at bounding box center [212, 46] width 17 height 17
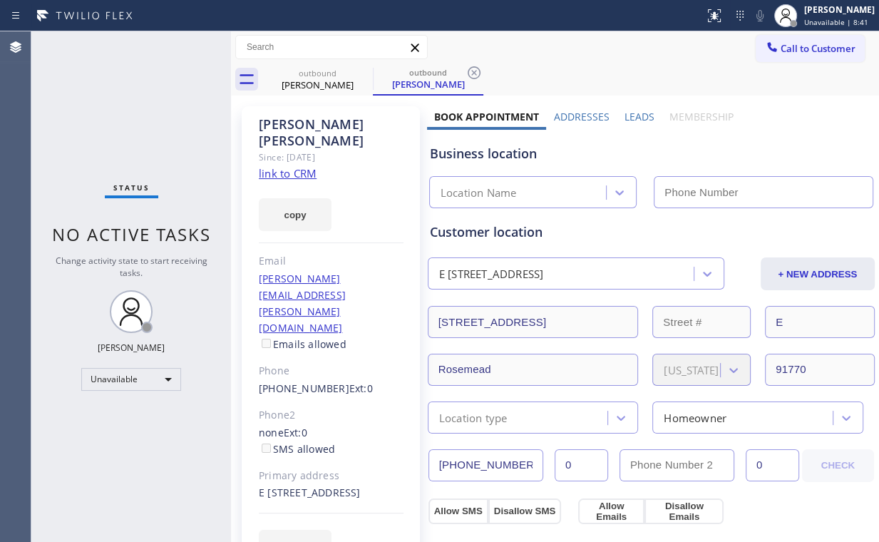
type input "[PHONE_NUMBER]"
click at [180, 139] on div "Status No active tasks Change activity state to start receiving tasks. [PERSON_…" at bounding box center [131, 286] width 200 height 510
click at [299, 166] on link "link to CRM" at bounding box center [288, 173] width 58 height 14
click at [801, 53] on span "Call to Customer" at bounding box center [817, 48] width 75 height 13
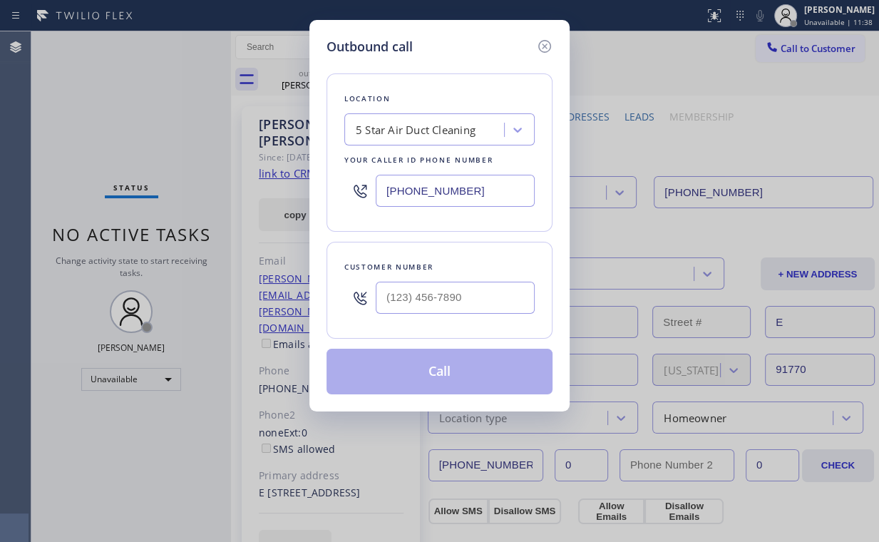
drag, startPoint x: 502, startPoint y: 187, endPoint x: 262, endPoint y: 192, distance: 239.5
click at [282, 192] on div "Outbound call Location 5 Star Air Duct Cleaning Your caller id phone number [PH…" at bounding box center [439, 271] width 879 height 542
paste input "714) 462-1901"
type input "[PHONE_NUMBER]"
drag, startPoint x: 453, startPoint y: 291, endPoint x: 470, endPoint y: 282, distance: 18.5
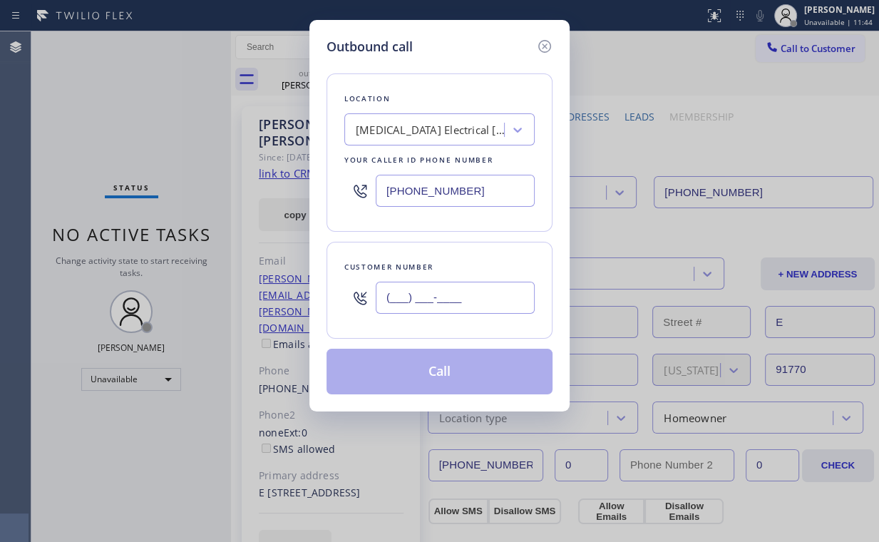
click at [455, 291] on input "(___) ___-____" at bounding box center [455, 298] width 159 height 32
paste input "714) 381-9511"
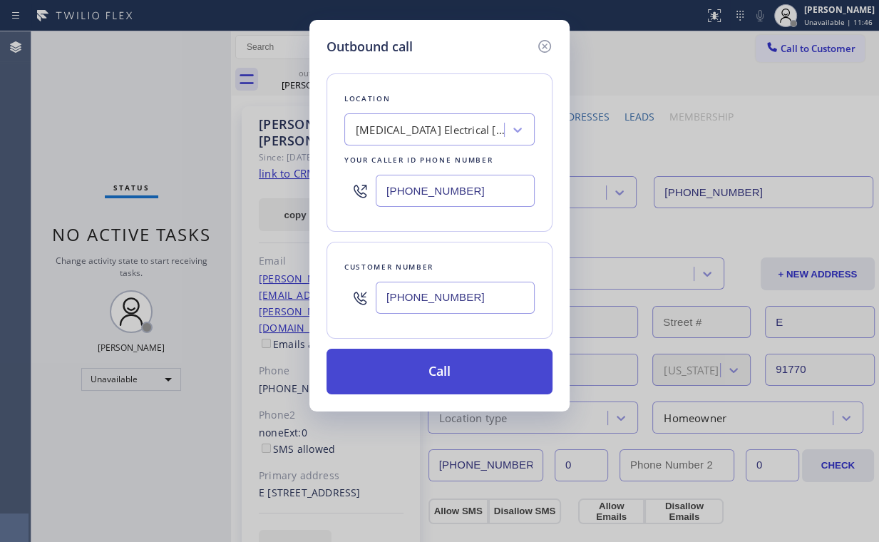
type input "[PHONE_NUMBER]"
click at [423, 378] on button "Call" at bounding box center [439, 372] width 226 height 46
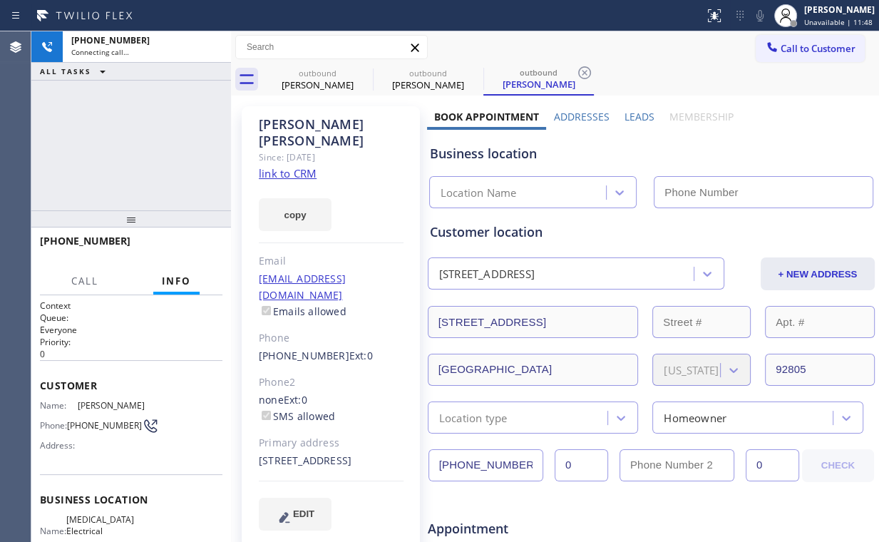
click at [158, 130] on div "[PHONE_NUMBER] Connecting call… ALL TASKS ALL TASKS ACTIVE TASKS TASKS IN WRAP …" at bounding box center [131, 120] width 200 height 179
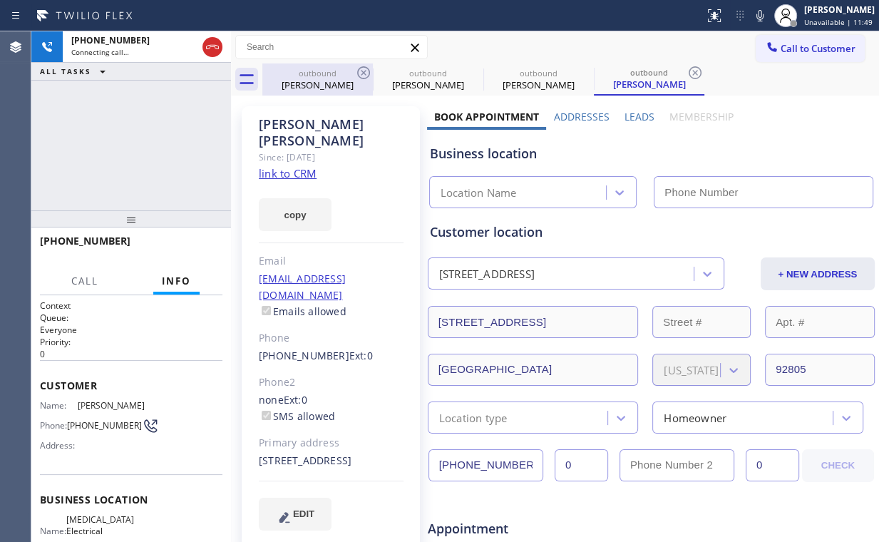
drag, startPoint x: 283, startPoint y: 81, endPoint x: 335, endPoint y: 80, distance: 52.0
click at [285, 81] on div "[PERSON_NAME]" at bounding box center [318, 84] width 108 height 13
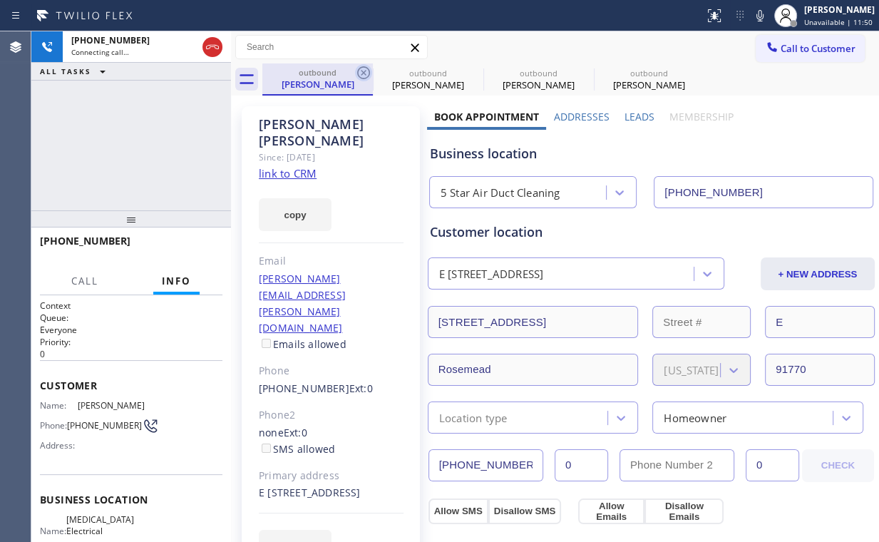
type input "[PHONE_NUMBER]"
click at [361, 71] on icon at bounding box center [363, 72] width 17 height 17
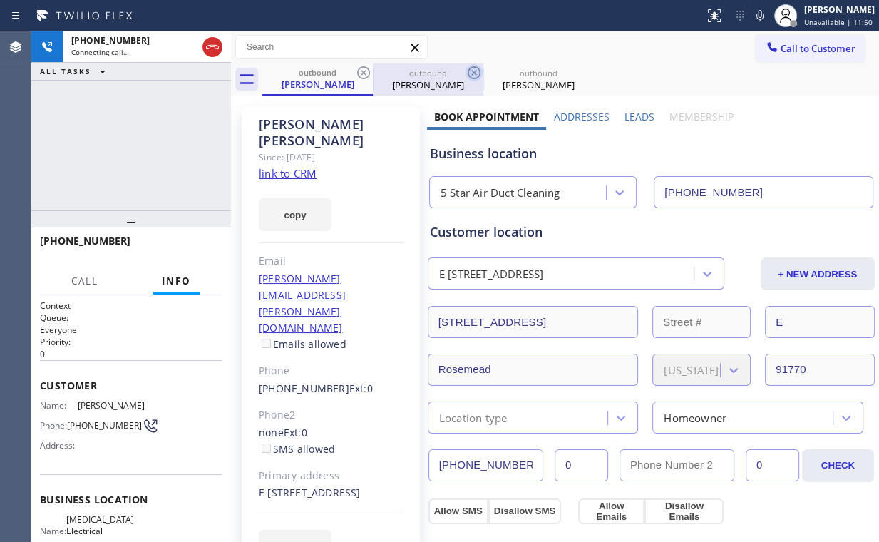
click at [365, 71] on icon at bounding box center [363, 72] width 13 height 13
type input "[PHONE_NUMBER]"
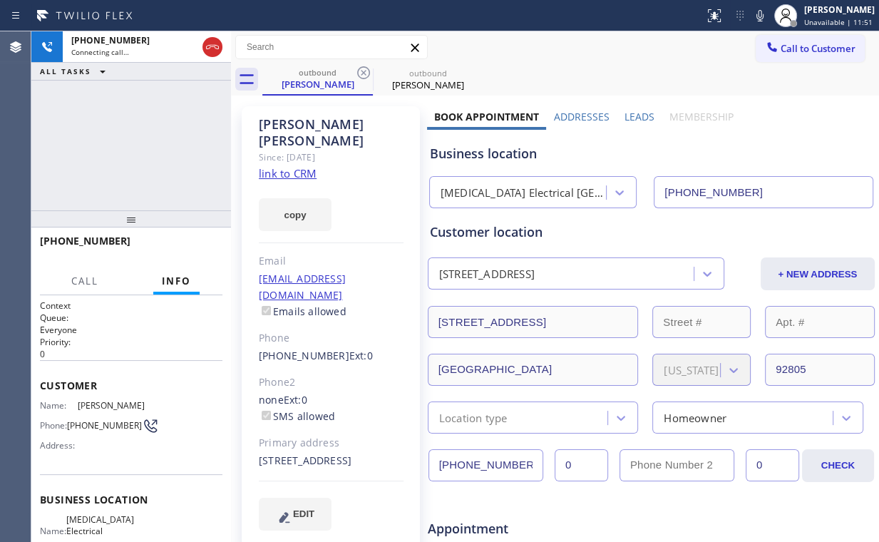
click at [149, 126] on div "[PHONE_NUMBER] Connecting call… ALL TASKS ALL TASKS ACTIVE TASKS TASKS IN WRAP …" at bounding box center [131, 120] width 200 height 179
click at [100, 154] on div "[PHONE_NUMBER] Connecting call… ALL TASKS ALL TASKS ACTIVE TASKS TASKS IN WRAP …" at bounding box center [131, 120] width 200 height 179
click at [144, 143] on div "[PHONE_NUMBER] Live | 00:03 ALL TASKS ALL TASKS ACTIVE TASKS TASKS IN WRAP UP" at bounding box center [131, 120] width 200 height 179
click at [144, 143] on div "[PHONE_NUMBER] Live | 00:04 ALL TASKS ALL TASKS ACTIVE TASKS TASKS IN WRAP UP" at bounding box center [131, 120] width 200 height 179
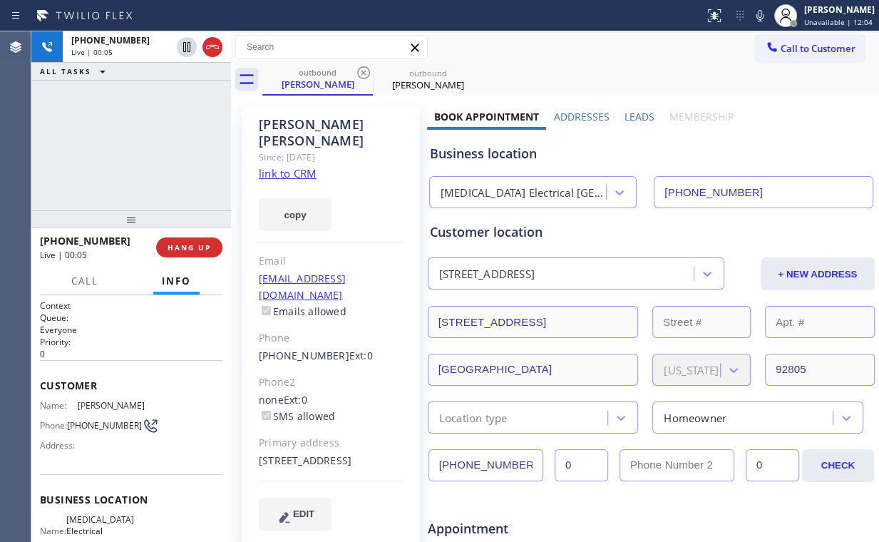
click at [144, 143] on div "[PHONE_NUMBER] Live | 00:05 ALL TASKS ALL TASKS ACTIVE TASKS TASKS IN WRAP UP" at bounding box center [131, 120] width 200 height 179
click at [144, 143] on div "[PHONE_NUMBER] Live | 00:06 ALL TASKS ALL TASKS ACTIVE TASKS TASKS IN WRAP UP" at bounding box center [131, 120] width 200 height 179
click at [144, 143] on div "[PHONE_NUMBER] Live | 00:07 ALL TASKS ALL TASKS ACTIVE TASKS TASKS IN WRAP UP" at bounding box center [131, 120] width 200 height 179
click at [144, 143] on div "[PHONE_NUMBER] Live | 00:08 ALL TASKS ALL TASKS ACTIVE TASKS TASKS IN WRAP UP" at bounding box center [131, 120] width 200 height 179
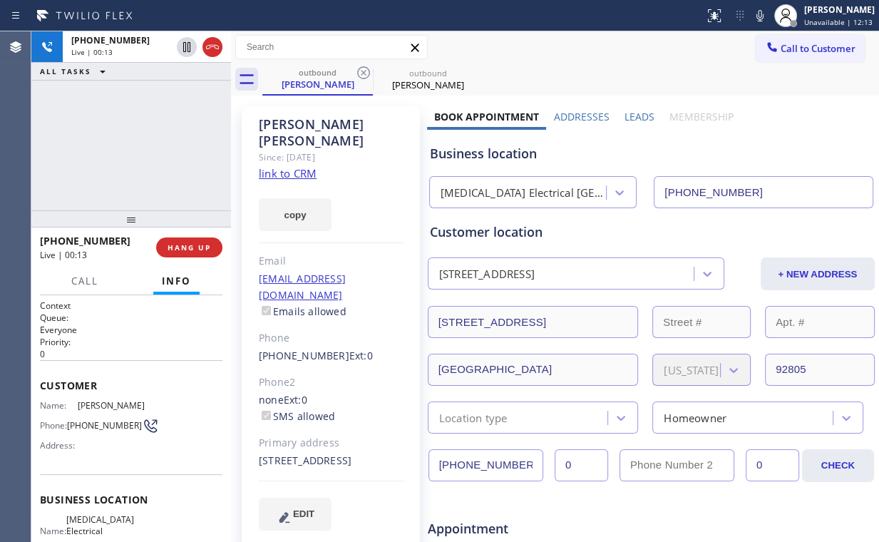
click at [507, 156] on div "Business location" at bounding box center [651, 153] width 443 height 19
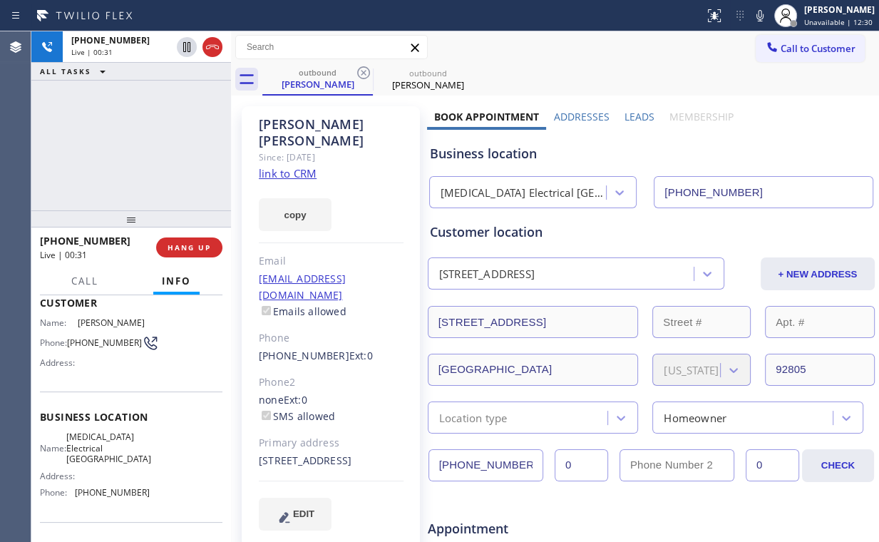
scroll to position [114, 0]
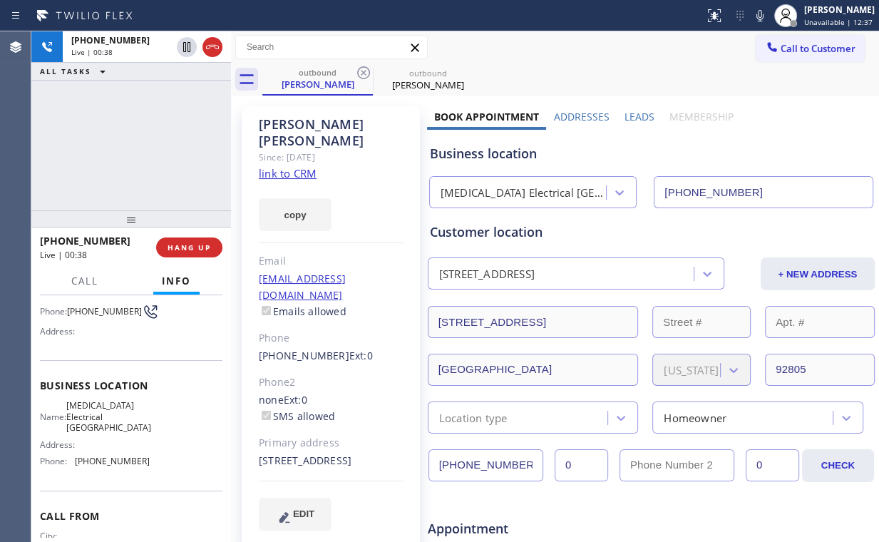
click at [139, 148] on div "[PHONE_NUMBER] Live | 00:38 ALL TASKS ALL TASKS ACTIVE TASKS TASKS IN WRAP UP" at bounding box center [131, 120] width 200 height 179
click at [192, 248] on span "HANG UP" at bounding box center [188, 247] width 43 height 10
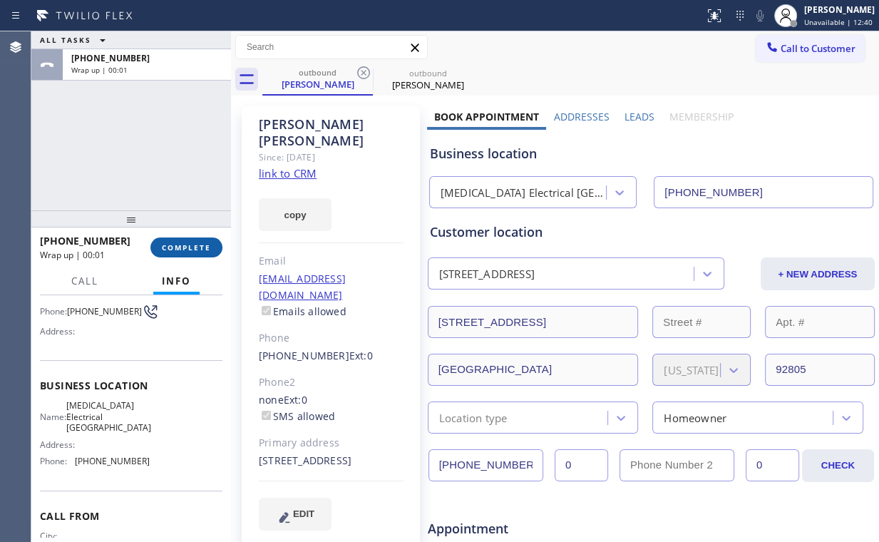
click at [192, 248] on span "COMPLETE" at bounding box center [186, 247] width 49 height 10
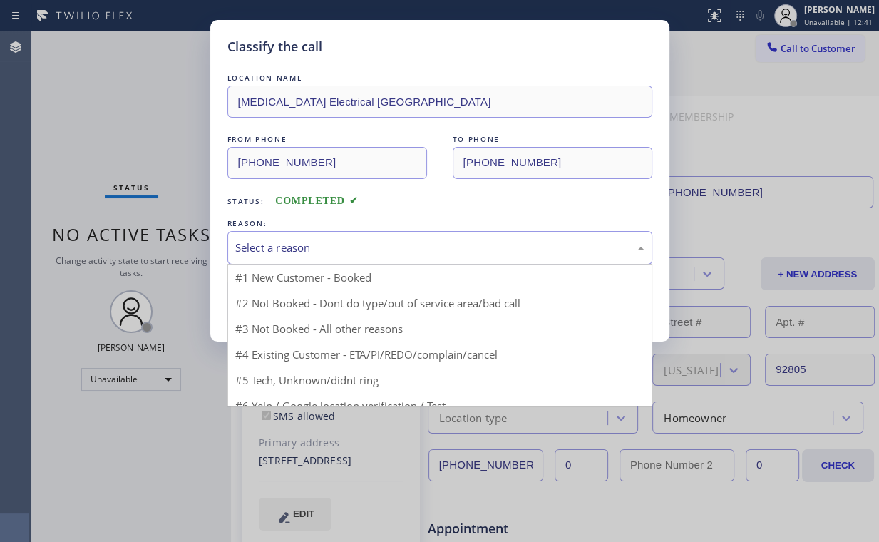
click at [280, 254] on div "Select a reason" at bounding box center [439, 247] width 409 height 16
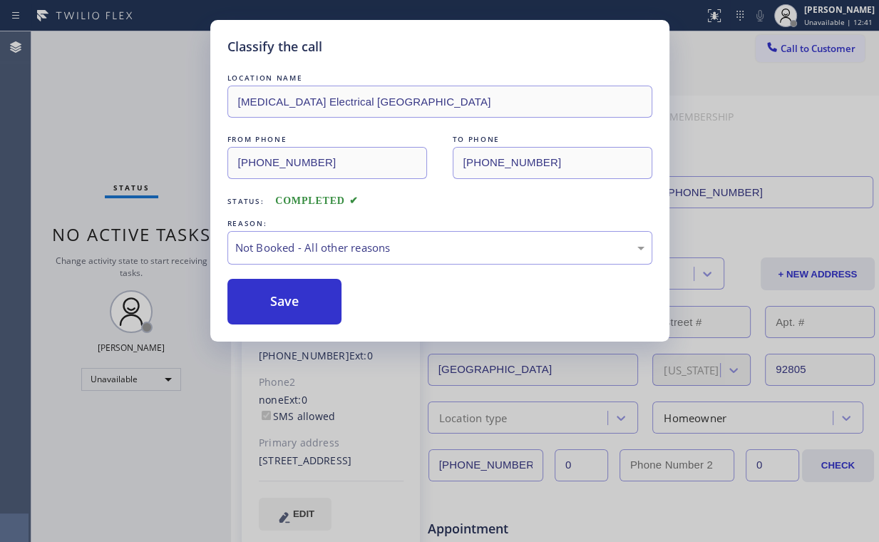
drag, startPoint x: 297, startPoint y: 306, endPoint x: 225, endPoint y: 202, distance: 126.5
click at [299, 305] on button "Save" at bounding box center [284, 302] width 115 height 46
drag, startPoint x: 146, startPoint y: 126, endPoint x: 251, endPoint y: 461, distance: 351.0
click at [147, 134] on div "Classify the call LOCATION NAME [MEDICAL_DATA] Electrical Anaheim FROM PHONE [P…" at bounding box center [439, 271] width 879 height 542
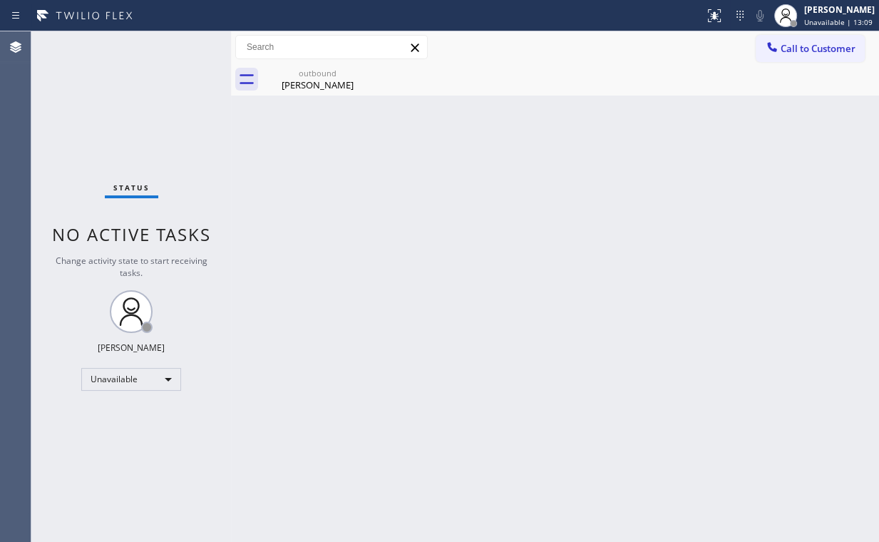
drag, startPoint x: 814, startPoint y: 53, endPoint x: 485, endPoint y: 185, distance: 353.8
click at [812, 55] on button "Call to Customer" at bounding box center [810, 48] width 109 height 27
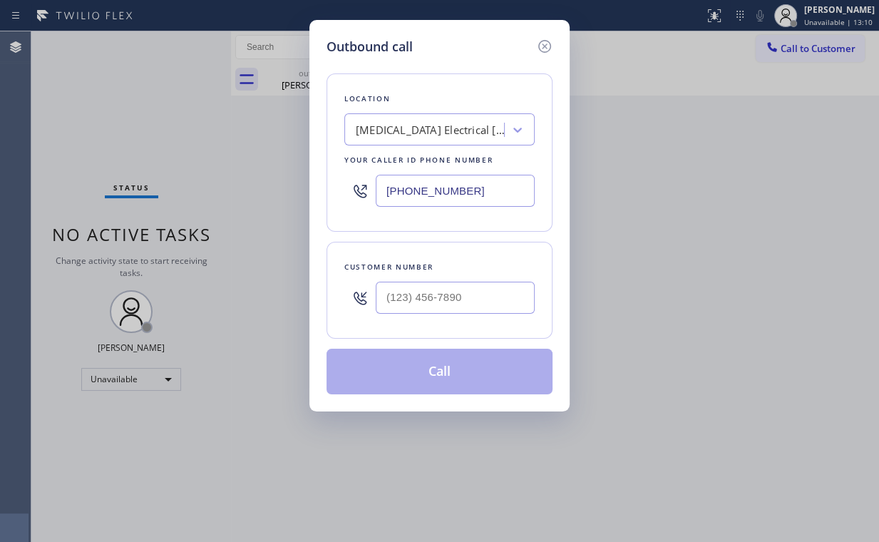
drag, startPoint x: 476, startPoint y: 193, endPoint x: 204, endPoint y: 208, distance: 272.7
click at [262, 198] on div "Outbound call Location [MEDICAL_DATA] Electrical [GEOGRAPHIC_DATA] Your caller …" at bounding box center [439, 271] width 879 height 542
paste input "855) 213-9318"
type input "[PHONE_NUMBER]"
click at [478, 79] on div "Location KitchenAid Appliance Repair Pros - Your caller id phone number [PHONE_…" at bounding box center [439, 152] width 226 height 158
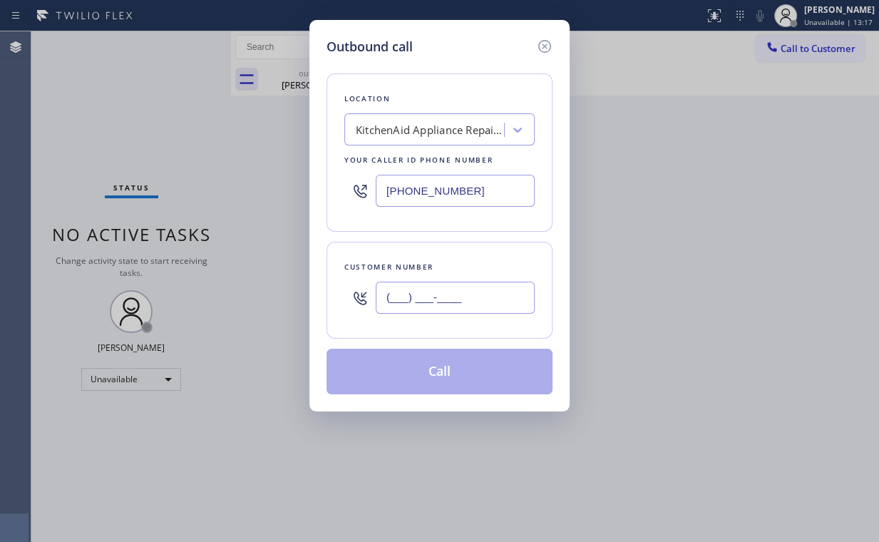
click at [451, 305] on input "(___) ___-____" at bounding box center [455, 298] width 159 height 32
paste input "855) 213-9318"
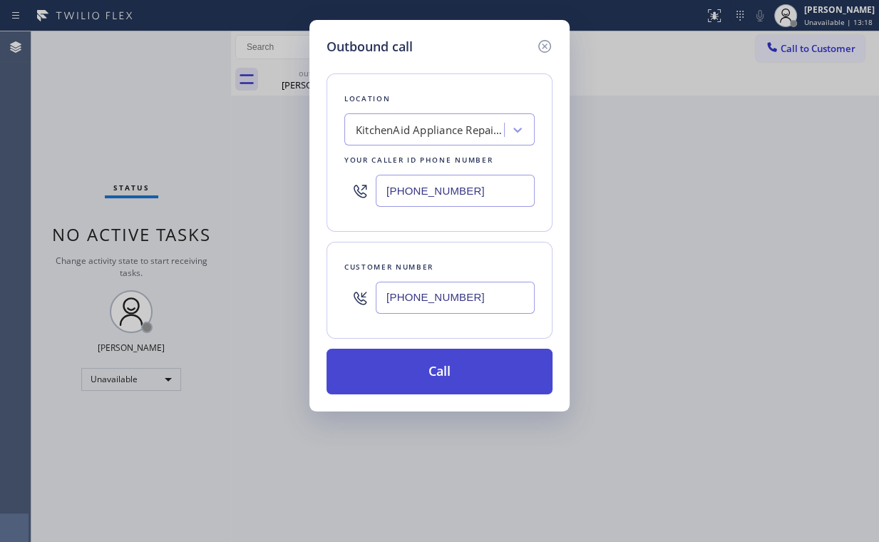
type input "[PHONE_NUMBER]"
drag, startPoint x: 427, startPoint y: 359, endPoint x: 354, endPoint y: 514, distance: 170.9
click at [426, 361] on button "Call" at bounding box center [439, 372] width 226 height 46
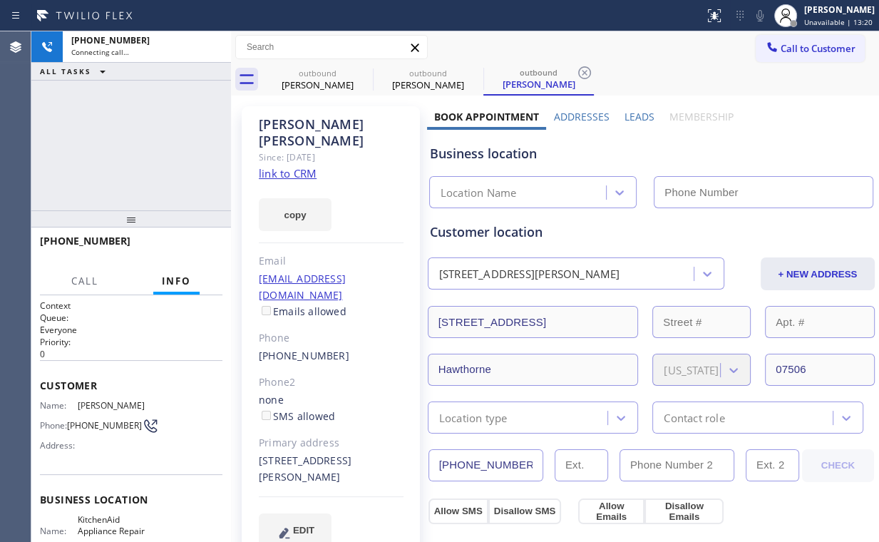
click at [168, 128] on div "[PHONE_NUMBER] Connecting call… ALL TASKS ALL TASKS ACTIVE TASKS TASKS IN WRAP …" at bounding box center [131, 120] width 200 height 179
drag, startPoint x: 311, startPoint y: 80, endPoint x: 364, endPoint y: 68, distance: 54.0
click at [312, 80] on div "[PERSON_NAME]" at bounding box center [318, 84] width 108 height 13
type input "[PHONE_NUMBER]"
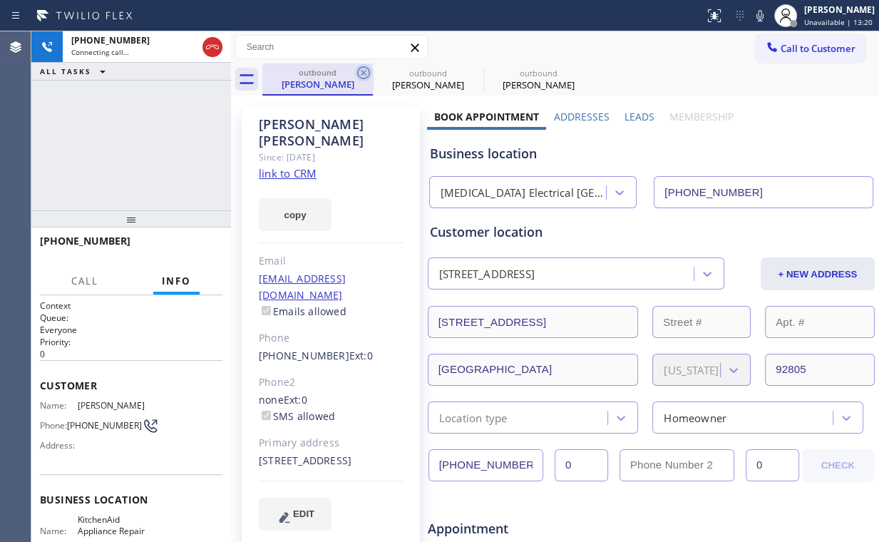
click at [364, 71] on icon at bounding box center [363, 72] width 17 height 17
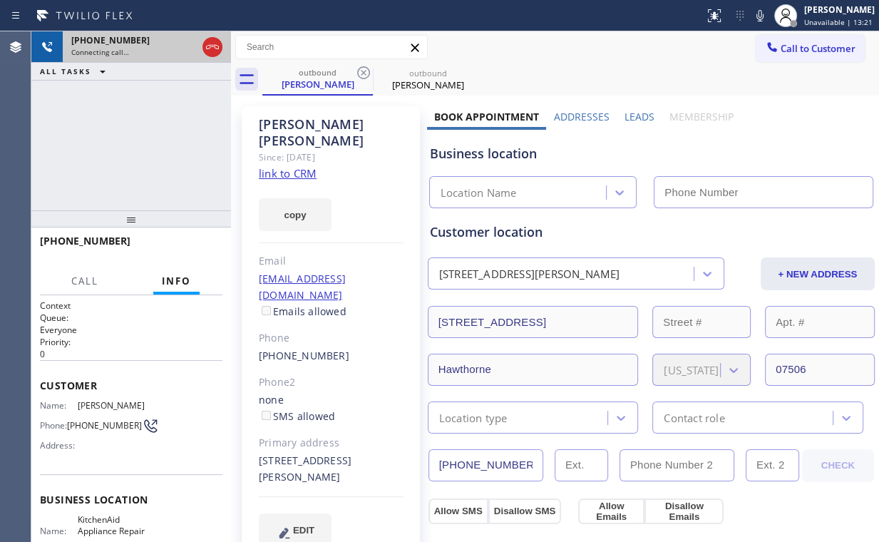
click at [223, 46] on div at bounding box center [213, 46] width 26 height 31
type input "[PHONE_NUMBER]"
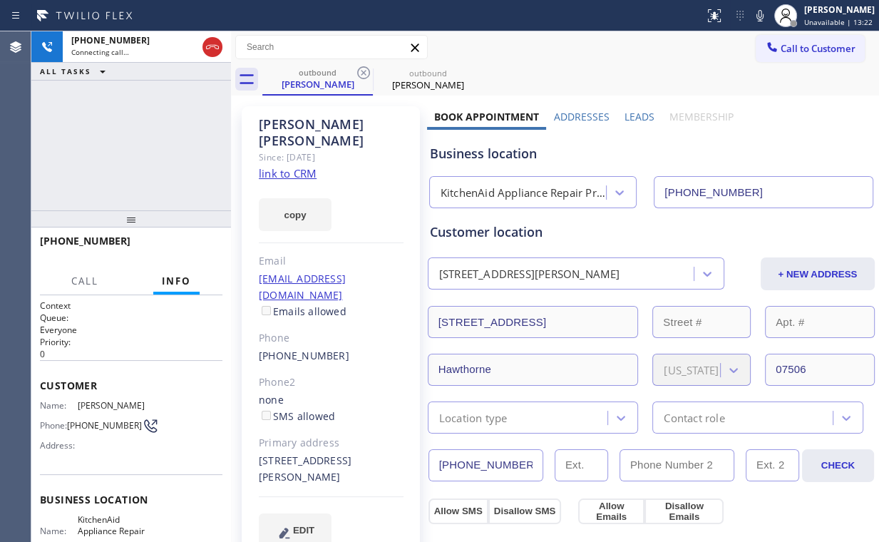
click at [286, 166] on link "link to CRM" at bounding box center [288, 173] width 58 height 14
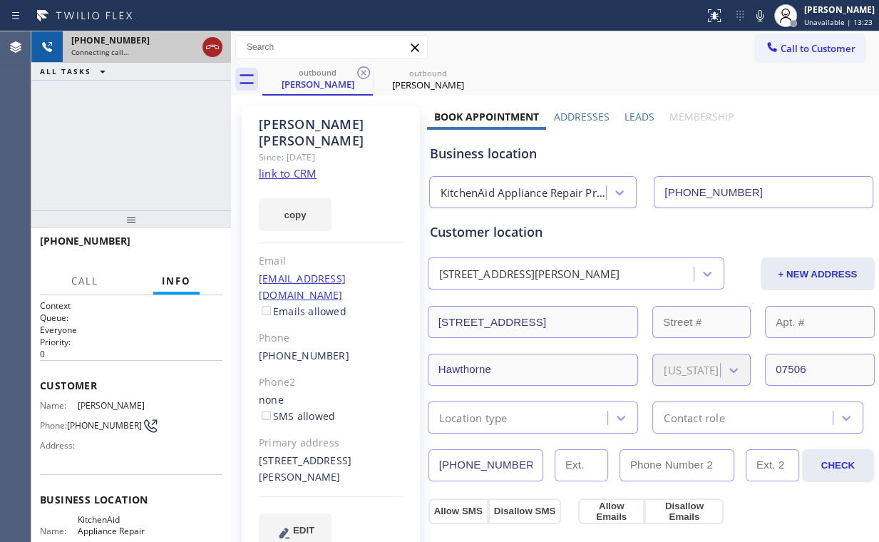
click at [213, 50] on icon at bounding box center [212, 46] width 17 height 17
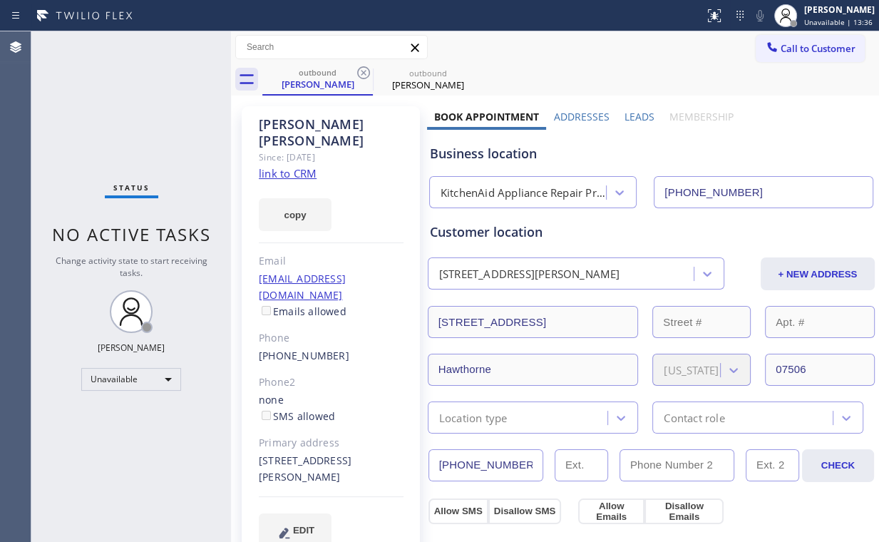
click at [783, 51] on span "Call to Customer" at bounding box center [817, 48] width 75 height 13
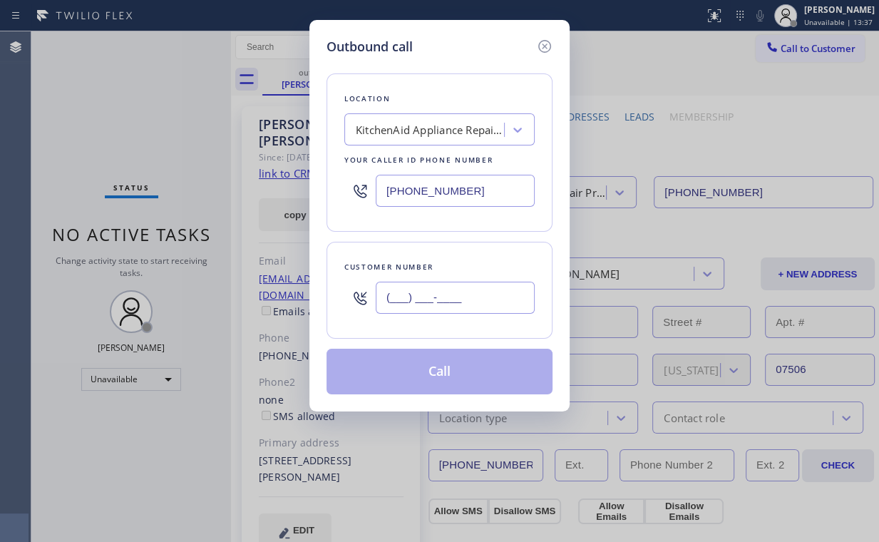
click at [483, 291] on input "(___) ___-____" at bounding box center [455, 298] width 159 height 32
paste input "855) 213-9318"
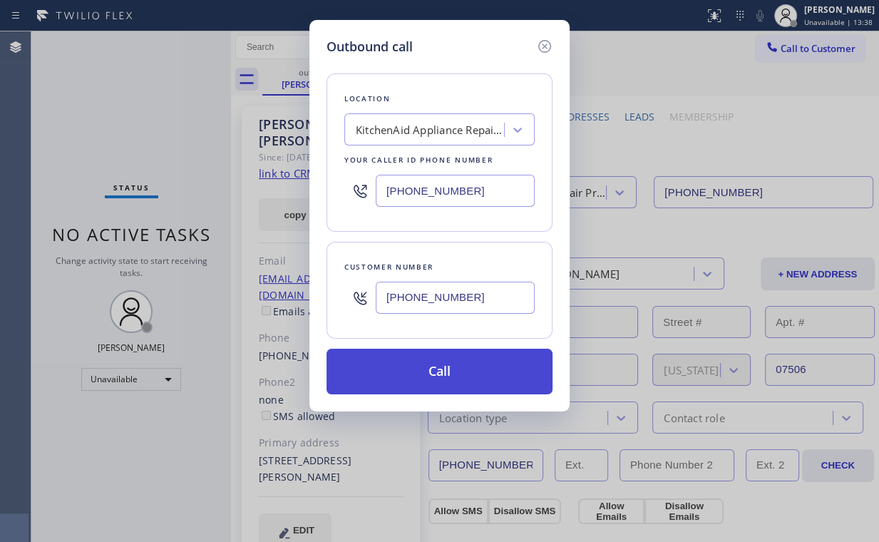
type input "[PHONE_NUMBER]"
click at [434, 368] on button "Call" at bounding box center [439, 372] width 226 height 46
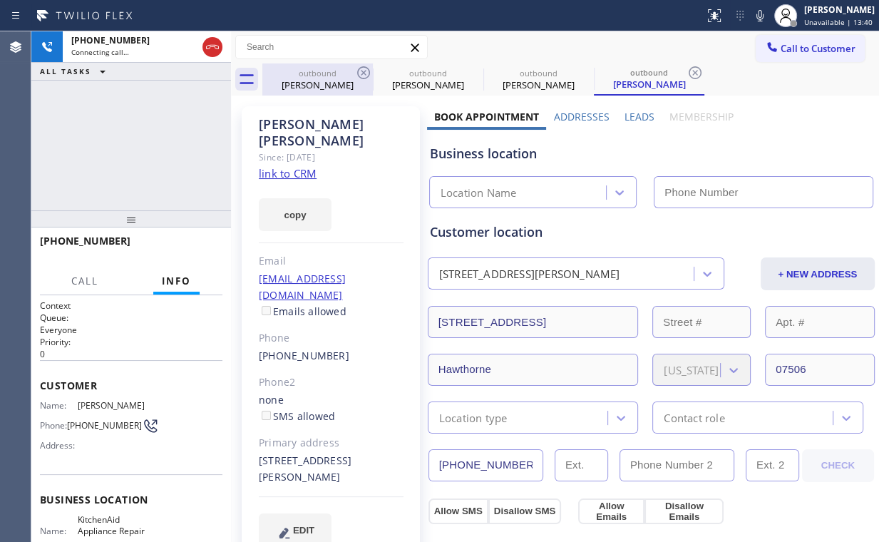
click at [324, 81] on div "[PERSON_NAME]" at bounding box center [318, 84] width 108 height 13
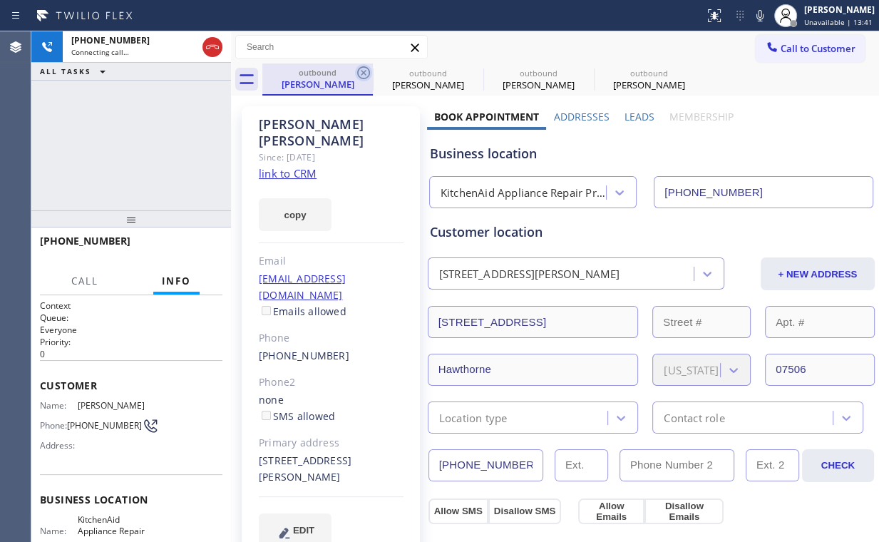
click at [361, 66] on icon at bounding box center [363, 72] width 17 height 17
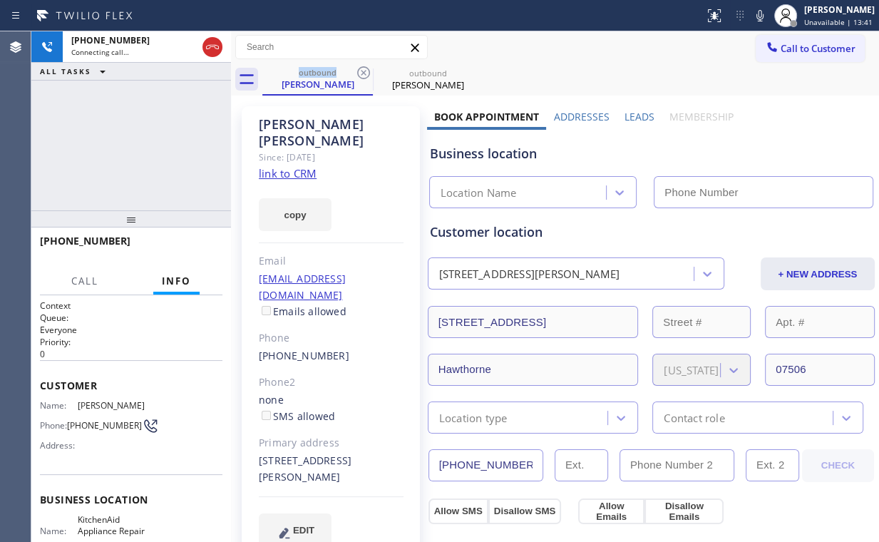
type input "[PHONE_NUMBER]"
click at [158, 123] on div "[PHONE_NUMBER] Connecting call… ALL TASKS ALL TASKS ACTIVE TASKS TASKS IN WRAP …" at bounding box center [131, 120] width 200 height 179
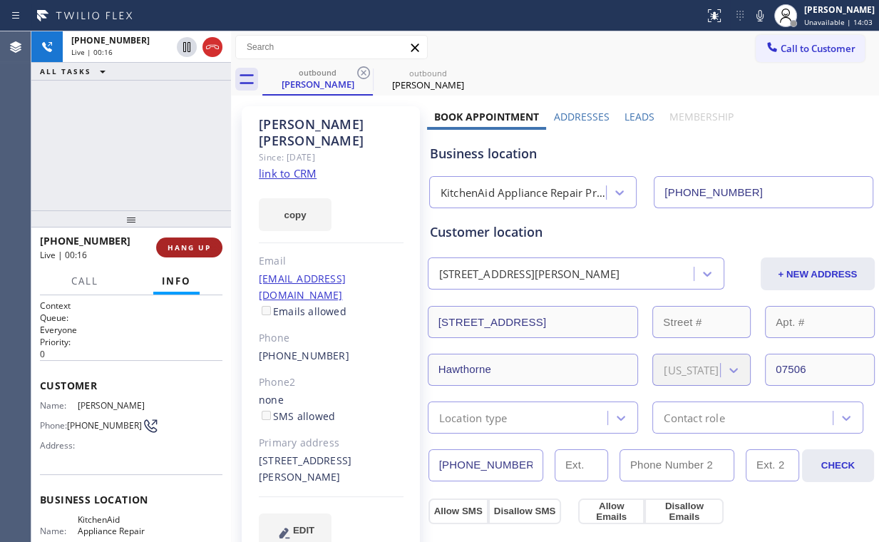
click at [202, 243] on span "HANG UP" at bounding box center [188, 247] width 43 height 10
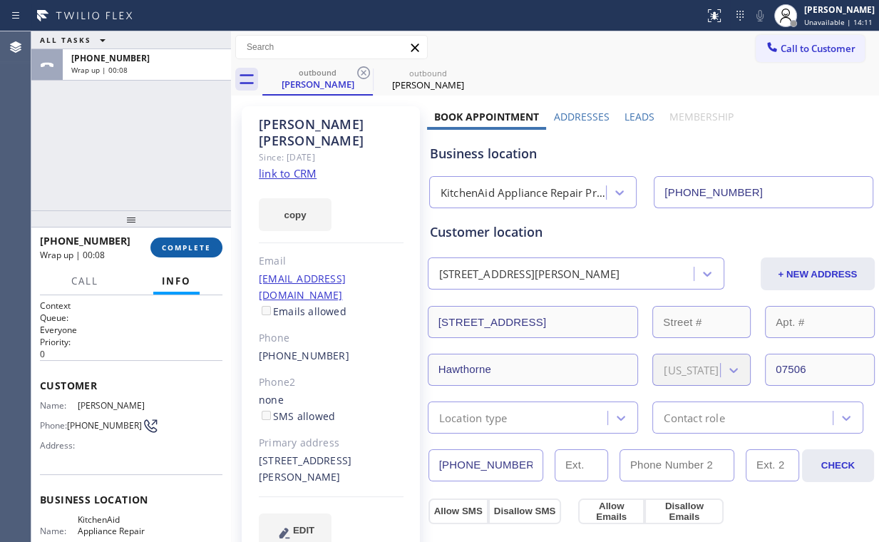
click at [182, 241] on button "COMPLETE" at bounding box center [186, 247] width 72 height 20
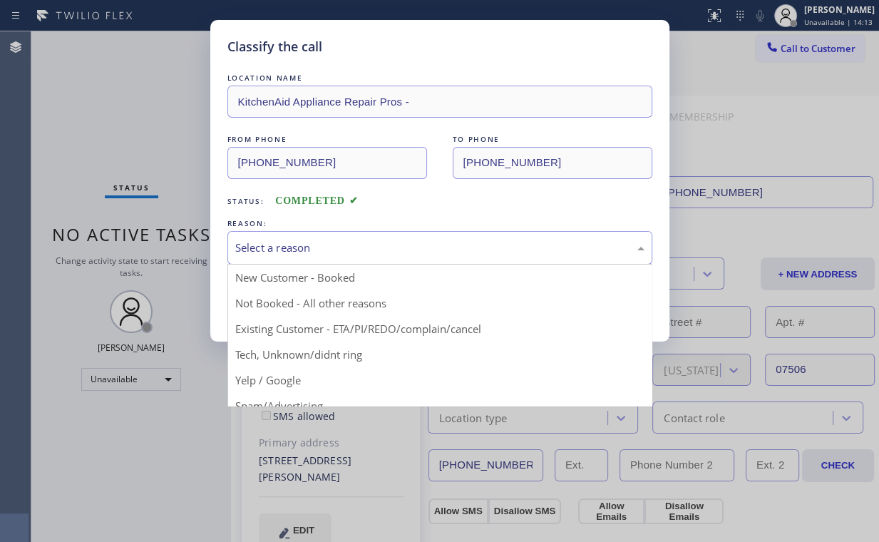
click at [313, 242] on div "Select a reason" at bounding box center [439, 247] width 409 height 16
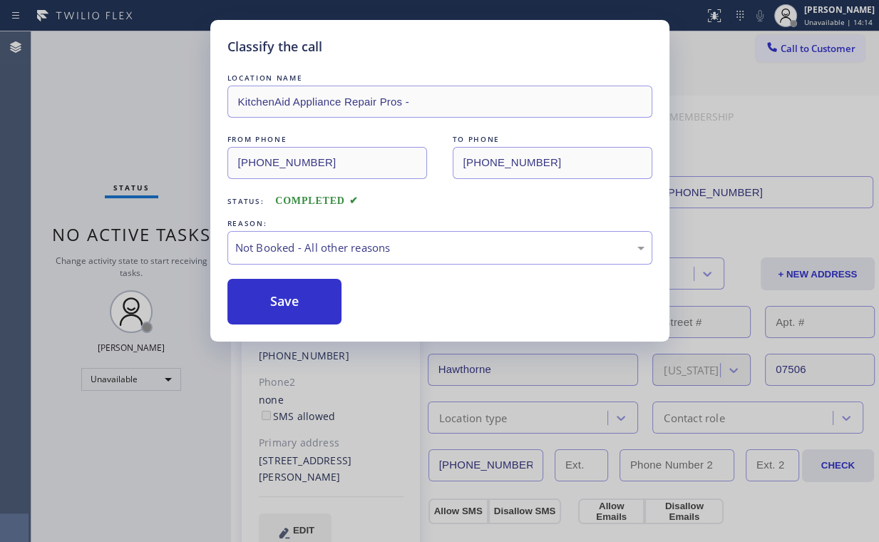
drag, startPoint x: 294, startPoint y: 301, endPoint x: 185, endPoint y: 187, distance: 157.8
click at [295, 301] on button "Save" at bounding box center [284, 302] width 115 height 46
click at [108, 103] on div "Classify the call LOCATION NAME KitchenAid Appliance Repair Pros - FROM PHONE […" at bounding box center [439, 271] width 879 height 542
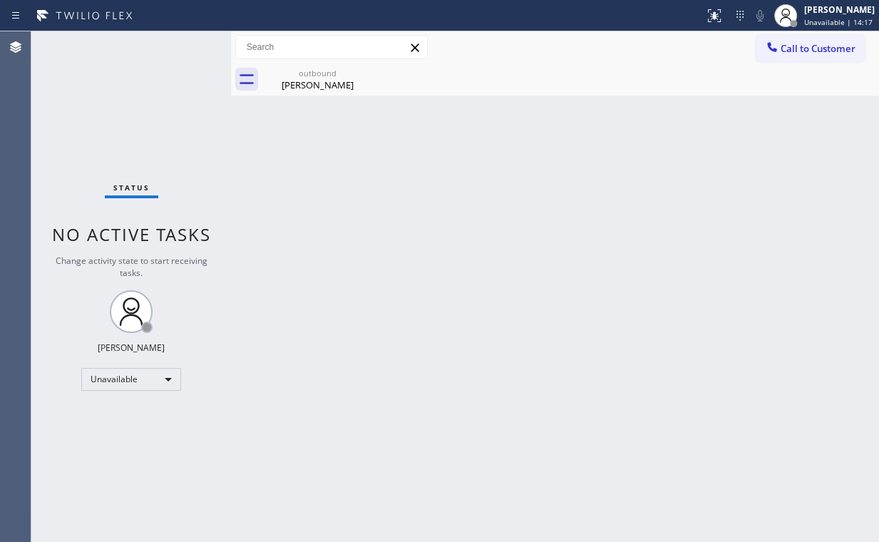
click at [785, 51] on span "Call to Customer" at bounding box center [817, 48] width 75 height 13
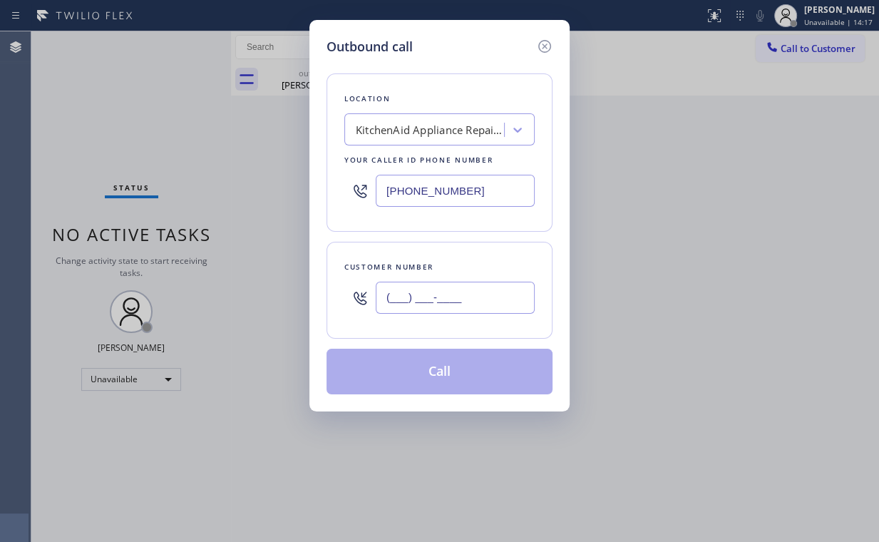
click at [477, 289] on input "(___) ___-____" at bounding box center [455, 298] width 159 height 32
paste input "855) 213-9318"
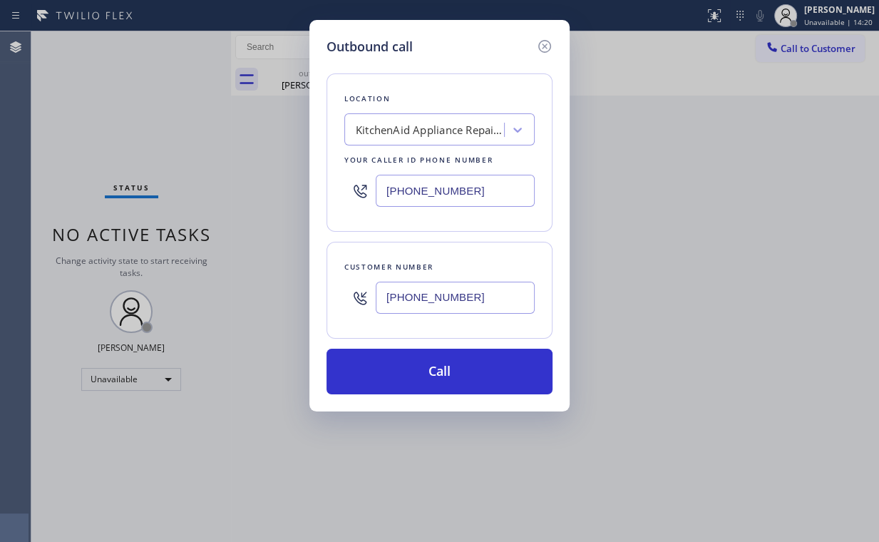
type input "[PHONE_NUMBER]"
click at [543, 46] on icon at bounding box center [544, 46] width 17 height 17
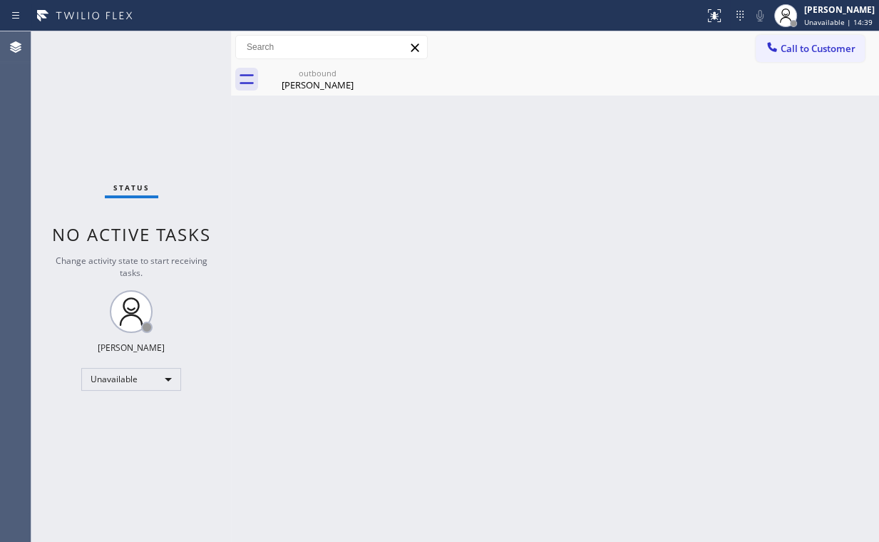
drag, startPoint x: 645, startPoint y: 165, endPoint x: 619, endPoint y: 157, distance: 27.7
click at [619, 157] on div "Back to Dashboard Change Sender ID Customers Technicians Select a contact Outbo…" at bounding box center [555, 286] width 648 height 510
drag, startPoint x: 308, startPoint y: 83, endPoint x: 375, endPoint y: 65, distance: 69.3
click at [310, 83] on div "[PERSON_NAME]" at bounding box center [318, 84] width 108 height 13
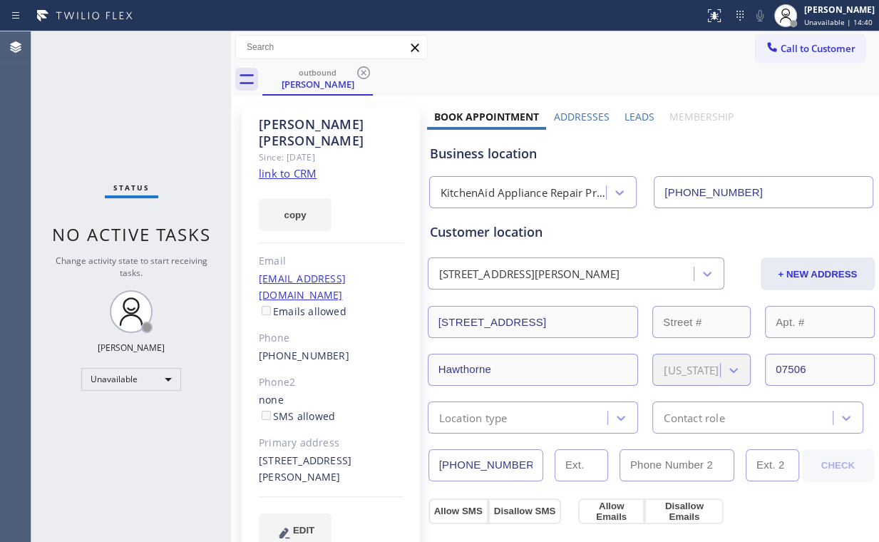
click at [356, 73] on icon at bounding box center [363, 72] width 17 height 17
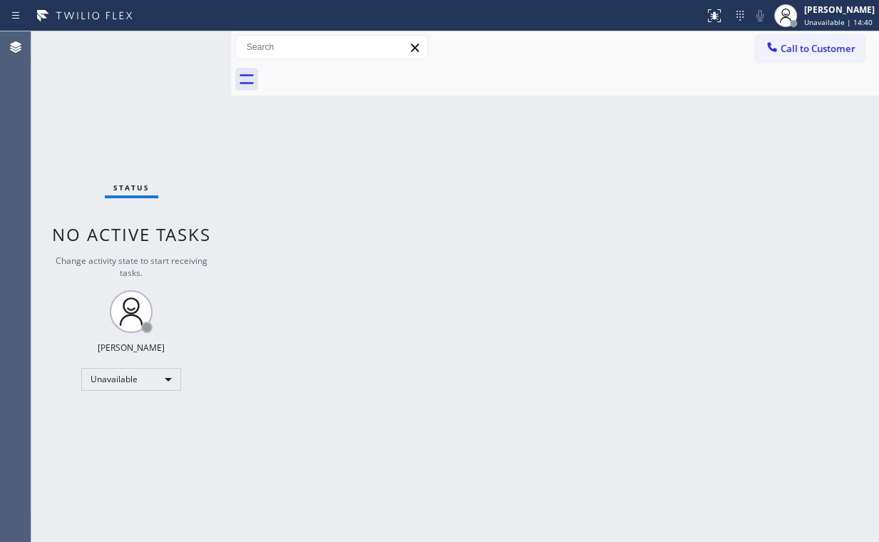
drag, startPoint x: 499, startPoint y: 231, endPoint x: 508, endPoint y: 234, distance: 9.7
click at [499, 232] on div "Back to Dashboard Change Sender ID Customers Technicians Select a contact Outbo…" at bounding box center [555, 286] width 648 height 510
drag, startPoint x: 117, startPoint y: 80, endPoint x: 140, endPoint y: 69, distance: 25.2
click at [117, 80] on div "Status No active tasks Change activity state to start receiving tasks. [PERSON_…" at bounding box center [131, 286] width 200 height 510
drag, startPoint x: 793, startPoint y: 42, endPoint x: 788, endPoint y: 49, distance: 8.7
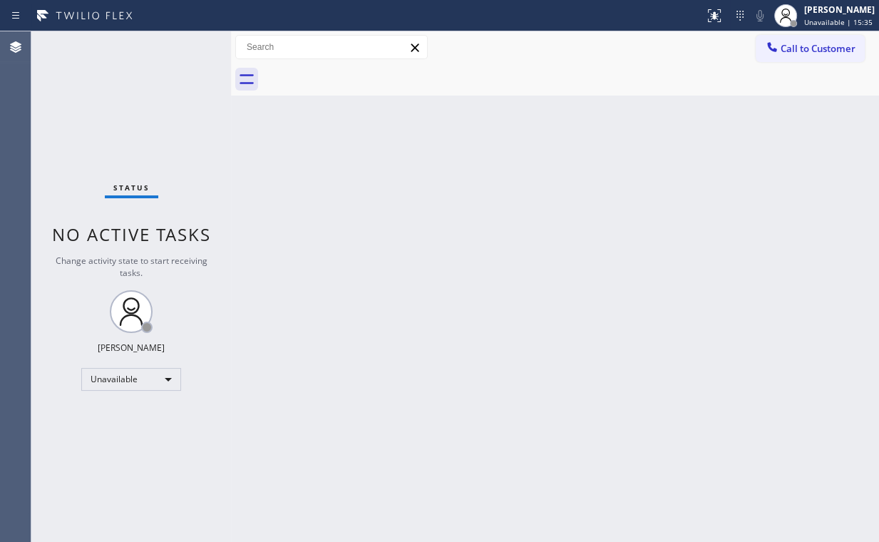
click at [790, 47] on span "Call to Customer" at bounding box center [817, 48] width 75 height 13
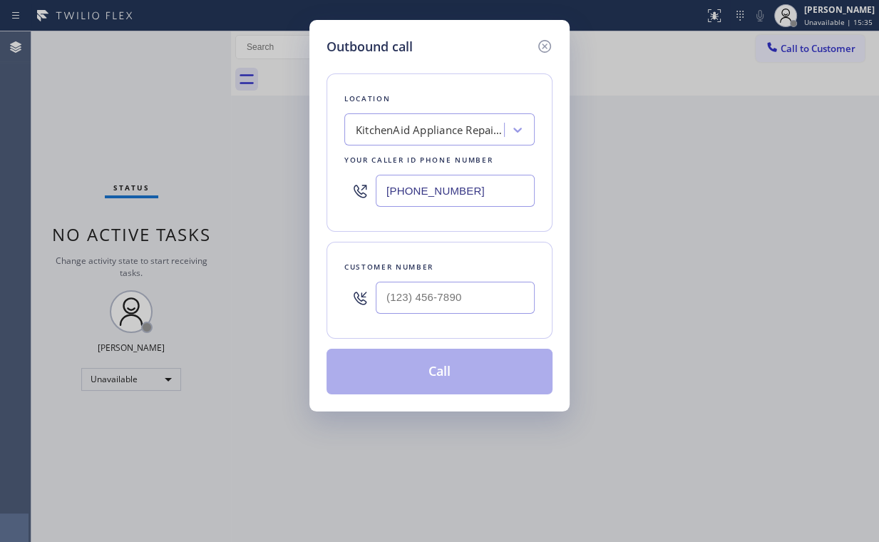
drag, startPoint x: 418, startPoint y: 191, endPoint x: 298, endPoint y: 144, distance: 129.3
click at [274, 183] on div "Outbound call Location KitchenAid Appliance Repair Pros - Your caller id phone …" at bounding box center [439, 271] width 879 height 542
paste input "714) 462-1901"
type input "[PHONE_NUMBER]"
click at [461, 307] on input "(___) ___-____" at bounding box center [455, 298] width 159 height 32
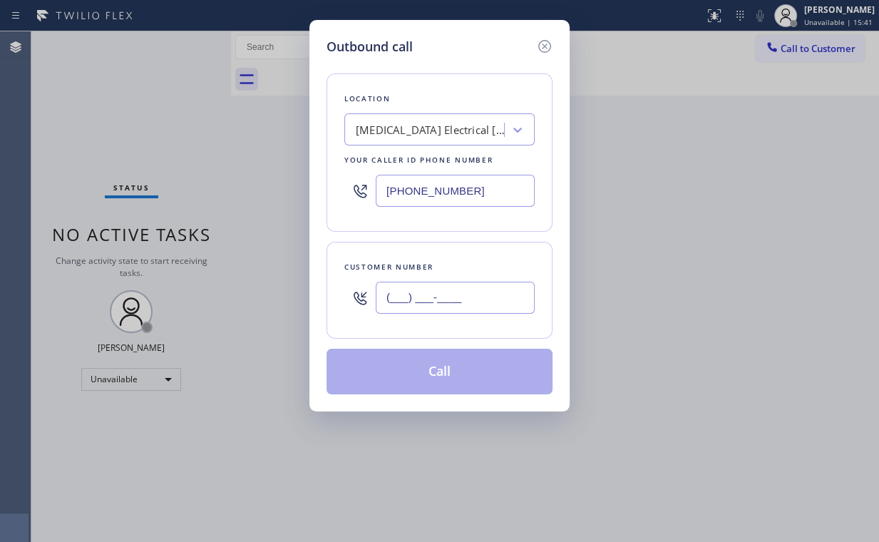
paste input "714) 381-9511"
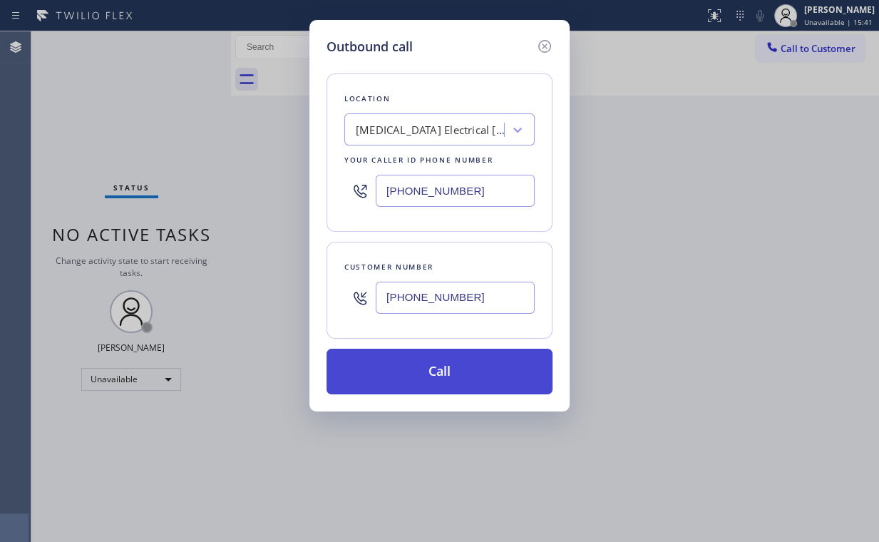
type input "[PHONE_NUMBER]"
drag, startPoint x: 419, startPoint y: 368, endPoint x: 419, endPoint y: 378, distance: 9.3
click at [419, 373] on button "Call" at bounding box center [439, 372] width 226 height 46
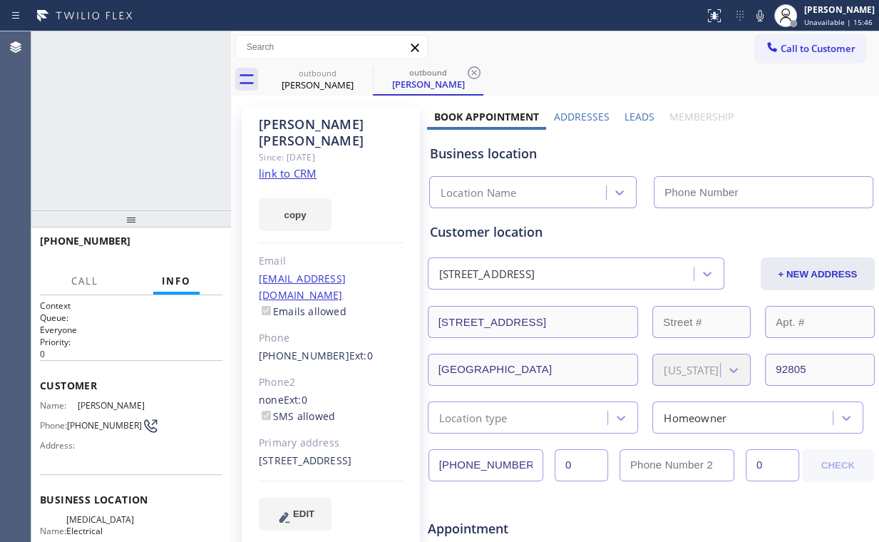
type input "[PHONE_NUMBER]"
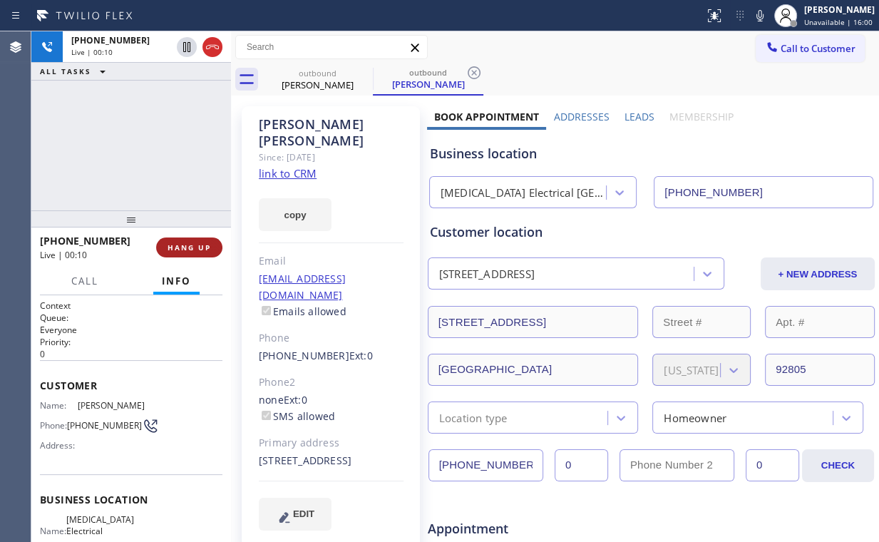
click at [194, 247] on span "HANG UP" at bounding box center [188, 247] width 43 height 10
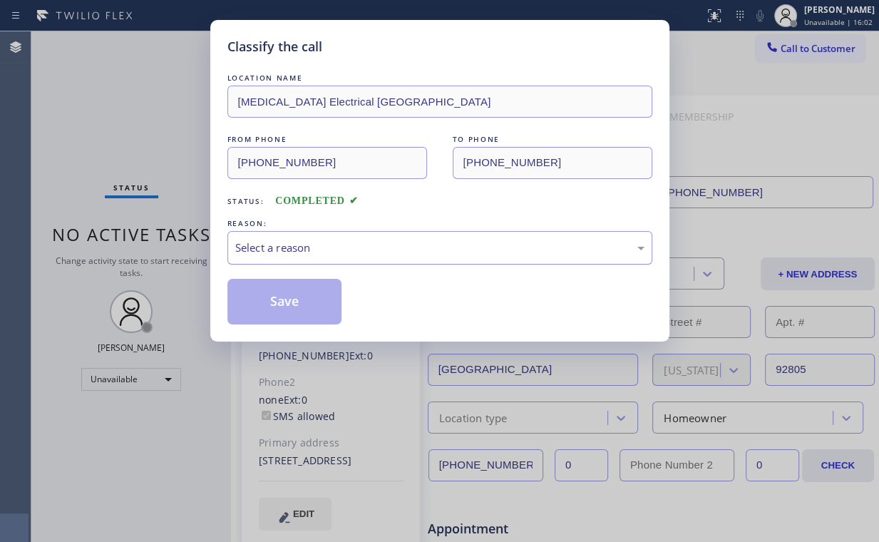
click at [291, 253] on div "Select a reason" at bounding box center [439, 247] width 409 height 16
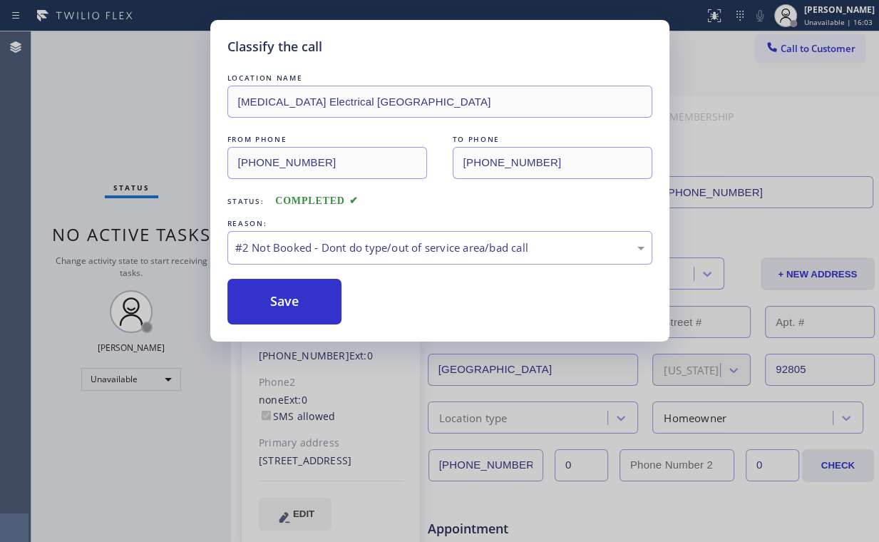
click at [294, 299] on button "Save" at bounding box center [284, 302] width 115 height 46
click at [155, 140] on div "Classify the call LOCATION NAME [MEDICAL_DATA] Electrical Anaheim FROM PHONE [P…" at bounding box center [439, 271] width 879 height 542
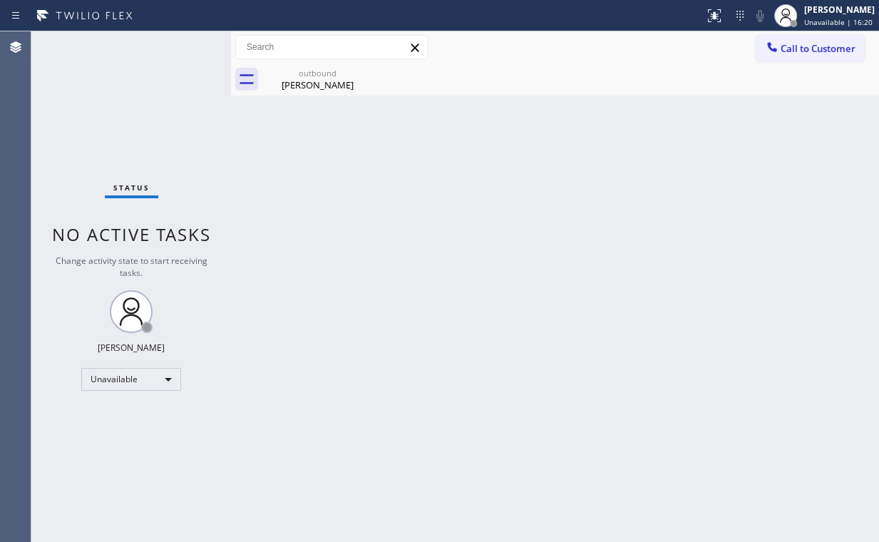
click at [142, 114] on div "Status No active tasks Change activity state to start receiving tasks. [PERSON_…" at bounding box center [131, 286] width 200 height 510
drag, startPoint x: 282, startPoint y: 90, endPoint x: 323, endPoint y: 82, distance: 41.4
click at [284, 89] on div "[PERSON_NAME]" at bounding box center [318, 84] width 108 height 13
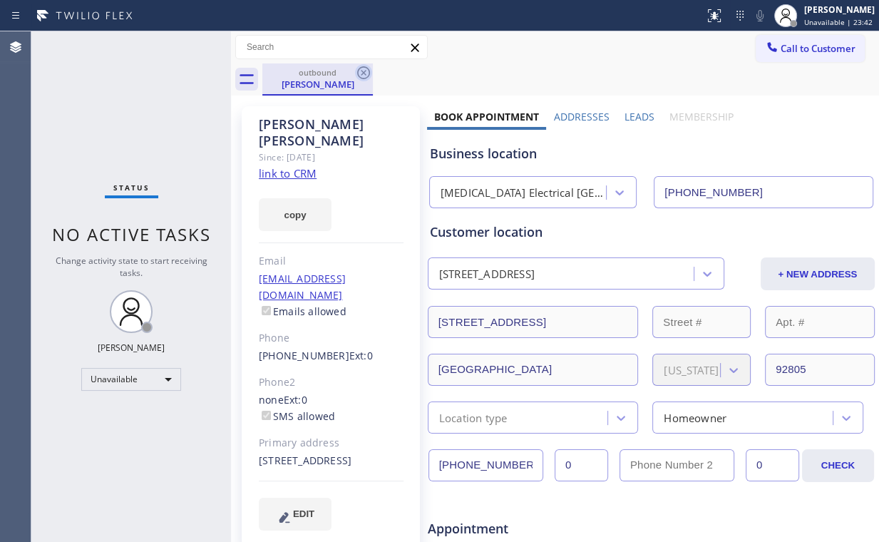
click at [364, 71] on icon at bounding box center [363, 72] width 17 height 17
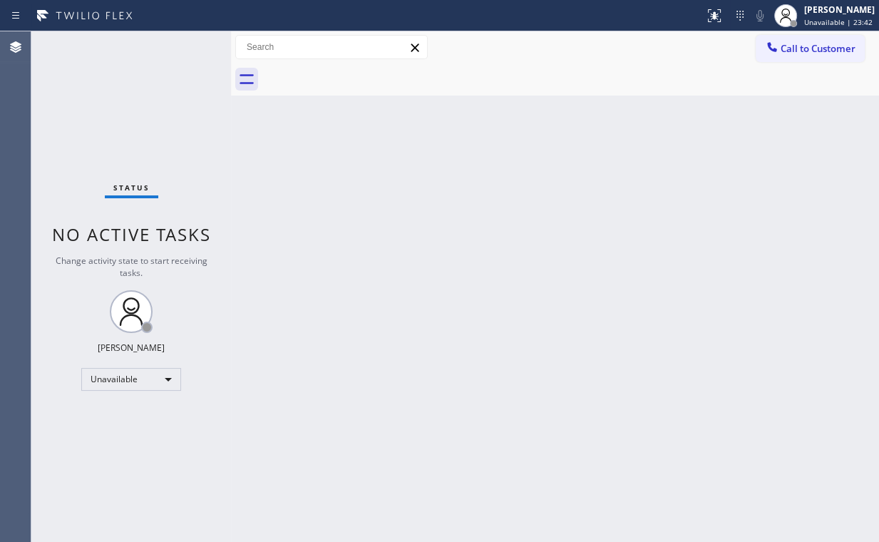
click at [108, 101] on div "Status No active tasks Change activity state to start receiving tasks. [PERSON_…" at bounding box center [131, 286] width 200 height 510
click at [390, 334] on div "Back to Dashboard Change Sender ID Customers Technicians Select a contact Outbo…" at bounding box center [555, 286] width 648 height 510
click at [185, 109] on div "Status No active tasks Change activity state to start receiving tasks. [PERSON_…" at bounding box center [131, 286] width 200 height 510
drag, startPoint x: 783, startPoint y: 37, endPoint x: 594, endPoint y: 148, distance: 218.8
click at [784, 40] on button "Call to Customer" at bounding box center [810, 48] width 109 height 27
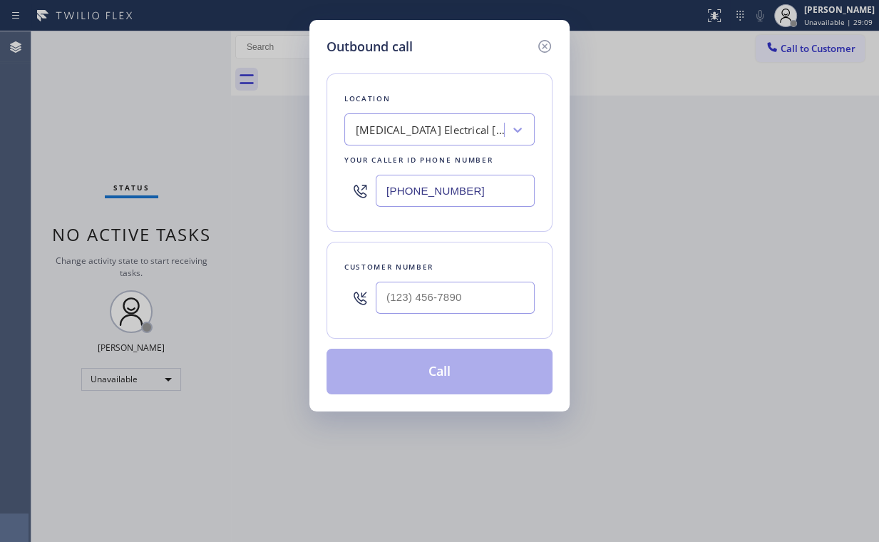
drag, startPoint x: 468, startPoint y: 199, endPoint x: 259, endPoint y: 180, distance: 209.7
click at [299, 192] on div "Outbound call Location [MEDICAL_DATA] Electrical [GEOGRAPHIC_DATA] Your caller …" at bounding box center [439, 271] width 879 height 542
paste input "248-8165"
type input "[PHONE_NUMBER]"
drag, startPoint x: 470, startPoint y: 301, endPoint x: 473, endPoint y: 292, distance: 9.5
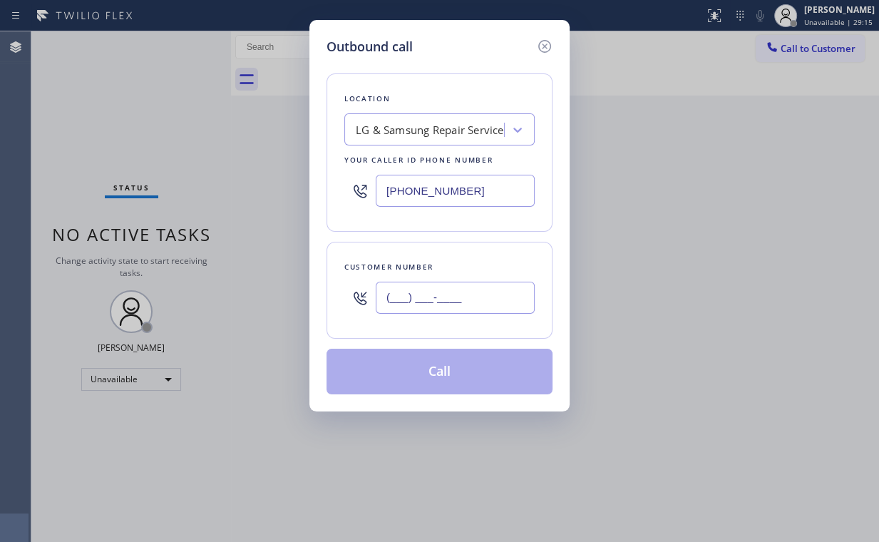
click at [470, 301] on input "(___) ___-____" at bounding box center [455, 298] width 159 height 32
paste input "714) 318-2264"
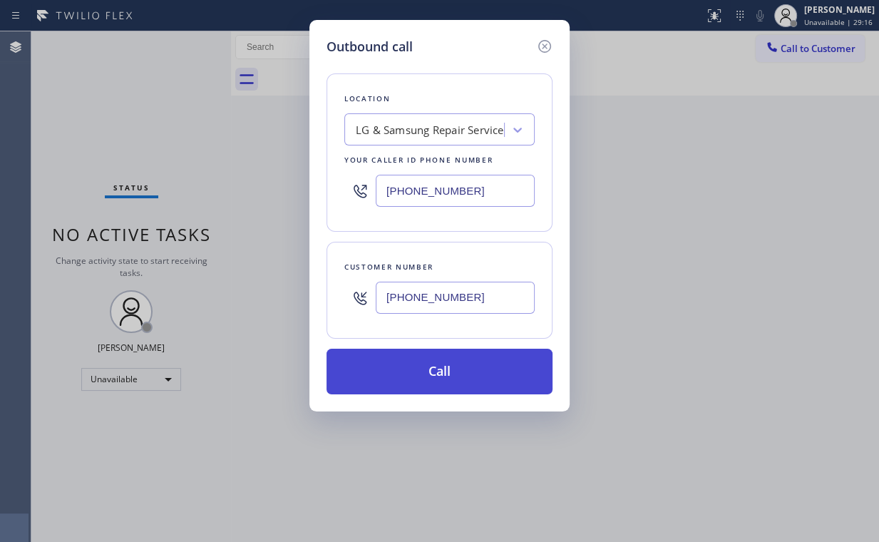
type input "[PHONE_NUMBER]"
drag, startPoint x: 405, startPoint y: 376, endPoint x: 369, endPoint y: 507, distance: 135.9
click at [405, 377] on button "Call" at bounding box center [439, 372] width 226 height 46
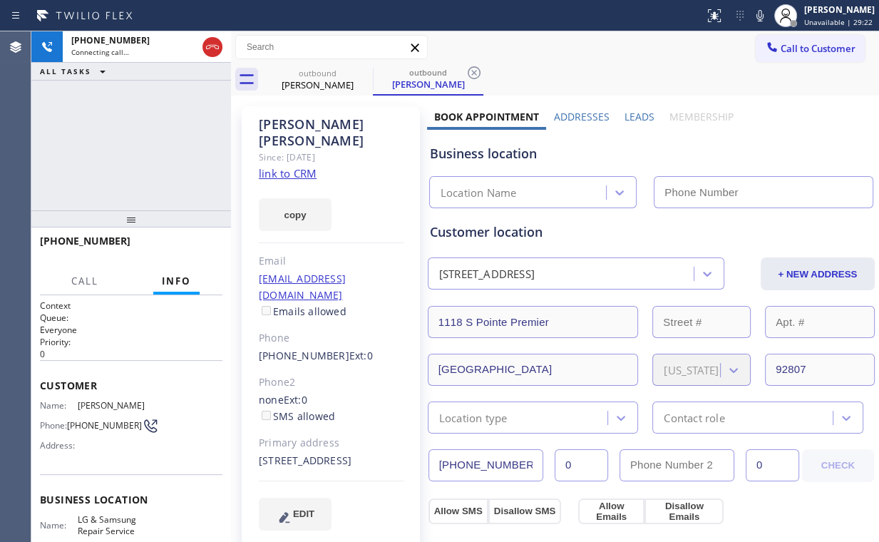
type input "[PHONE_NUMBER]"
click at [132, 133] on div "[PHONE_NUMBER] Connecting call… ALL TASKS ALL TASKS ACTIVE TASKS TASKS IN WRAP …" at bounding box center [131, 120] width 200 height 179
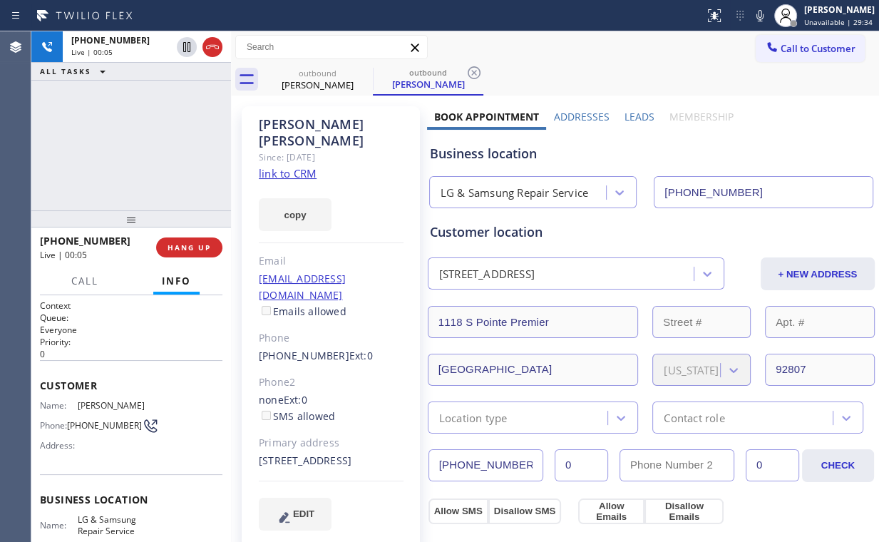
click at [148, 143] on div "[PHONE_NUMBER] Live | 00:05 ALL TASKS ALL TASKS ACTIVE TASKS TASKS IN WRAP UP" at bounding box center [131, 120] width 200 height 179
click at [144, 143] on div "[PHONE_NUMBER] Live | 00:06 ALL TASKS ALL TASKS ACTIVE TASKS TASKS IN WRAP UP" at bounding box center [131, 120] width 200 height 179
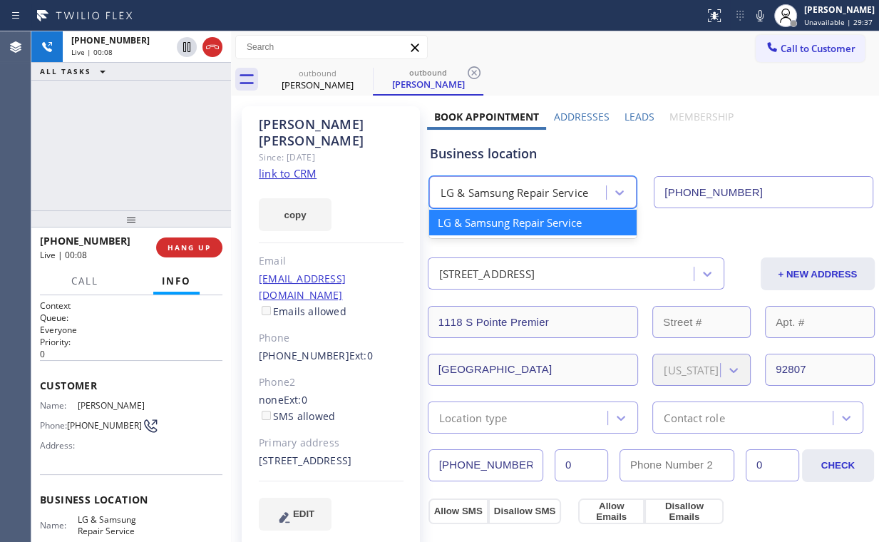
click at [520, 197] on div "LG & Samsung Repair Service" at bounding box center [514, 193] width 148 height 16
click at [498, 168] on div "Business location option LG & Samsung Repair Service focused, 1 of 1. 1 result …" at bounding box center [651, 169] width 448 height 78
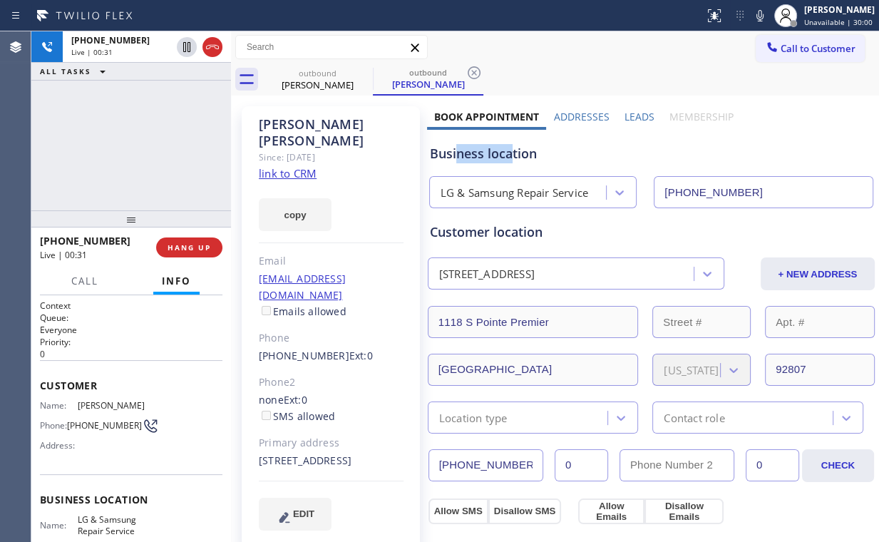
drag, startPoint x: 508, startPoint y: 154, endPoint x: 455, endPoint y: 154, distance: 53.5
click at [455, 154] on div "Business location" at bounding box center [651, 153] width 443 height 19
click at [145, 142] on div "[PHONE_NUMBER] Live | 00:34 ALL TASKS ALL TASKS ACTIVE TASKS TASKS IN WRAP UP" at bounding box center [131, 120] width 200 height 179
click at [145, 142] on div "[PHONE_NUMBER] Live | 00:36 ALL TASKS ALL TASKS ACTIVE TASKS TASKS IN WRAP UP" at bounding box center [131, 120] width 200 height 179
click at [145, 142] on div "[PHONE_NUMBER] Live | 00:37 ALL TASKS ALL TASKS ACTIVE TASKS TASKS IN WRAP UP" at bounding box center [131, 120] width 200 height 179
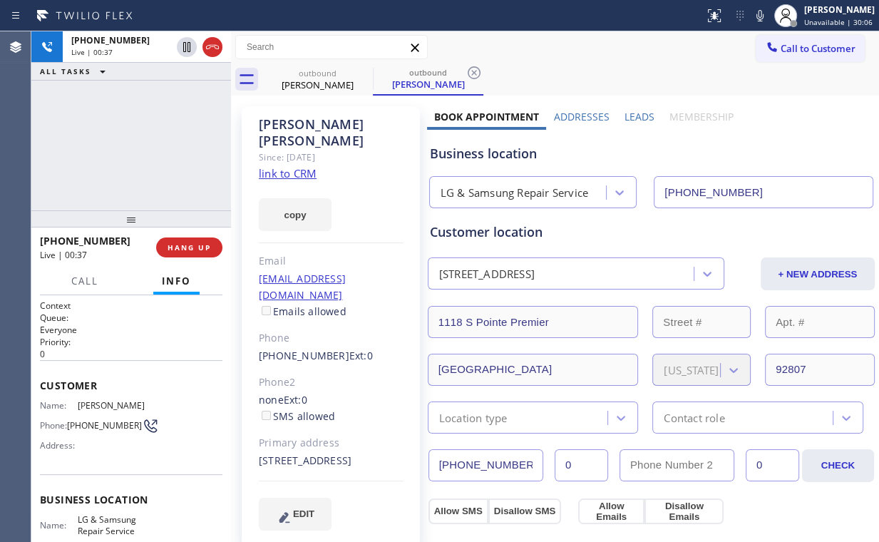
click at [145, 142] on div "[PHONE_NUMBER] Live | 00:37 ALL TASKS ALL TASKS ACTIVE TASKS TASKS IN WRAP UP" at bounding box center [131, 120] width 200 height 179
click at [145, 142] on div "[PHONE_NUMBER] Live | 00:38 ALL TASKS ALL TASKS ACTIVE TASKS TASKS IN WRAP UP" at bounding box center [131, 120] width 200 height 179
click at [145, 142] on div "[PHONE_NUMBER] Live | 00:39 ALL TASKS ALL TASKS ACTIVE TASKS TASKS IN WRAP UP" at bounding box center [131, 120] width 200 height 179
click at [145, 142] on div "[PHONE_NUMBER] Live | 00:40 ALL TASKS ALL TASKS ACTIVE TASKS TASKS IN WRAP UP" at bounding box center [131, 120] width 200 height 179
click at [145, 142] on div "[PHONE_NUMBER] Live | 00:41 ALL TASKS ALL TASKS ACTIVE TASKS TASKS IN WRAP UP" at bounding box center [131, 120] width 200 height 179
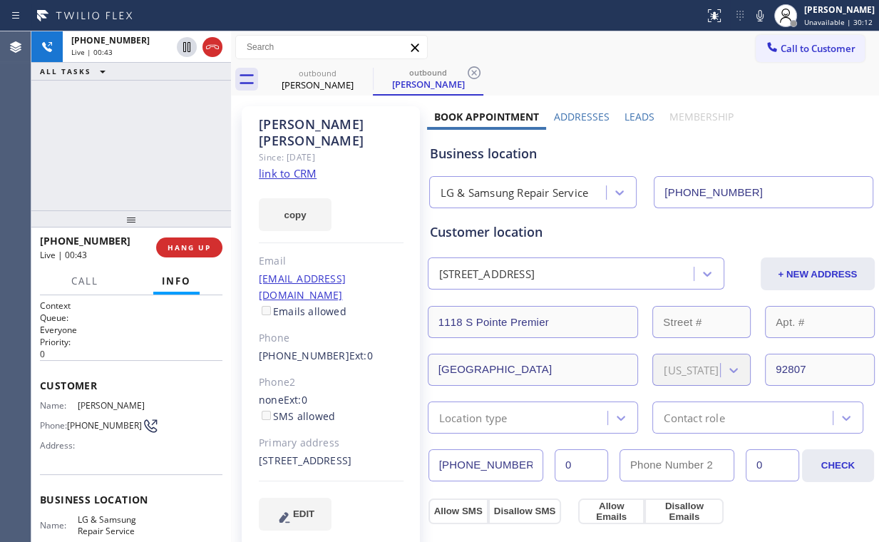
click at [145, 142] on div "[PHONE_NUMBER] Live | 00:43 ALL TASKS ALL TASKS ACTIVE TASKS TASKS IN WRAP UP" at bounding box center [131, 120] width 200 height 179
click at [145, 142] on div "[PHONE_NUMBER] Live | 00:45 ALL TASKS ALL TASKS ACTIVE TASKS TASKS IN WRAP UP" at bounding box center [131, 120] width 200 height 179
click at [136, 142] on div "[PHONE_NUMBER] Live | 00:51 ALL TASKS ALL TASKS ACTIVE TASKS TASKS IN WRAP UP" at bounding box center [131, 120] width 200 height 179
click at [145, 143] on div "[PHONE_NUMBER] Live | 00:52 ALL TASKS ALL TASKS ACTIVE TASKS TASKS IN WRAP UP" at bounding box center [131, 120] width 200 height 179
drag, startPoint x: 148, startPoint y: 145, endPoint x: 139, endPoint y: 144, distance: 9.4
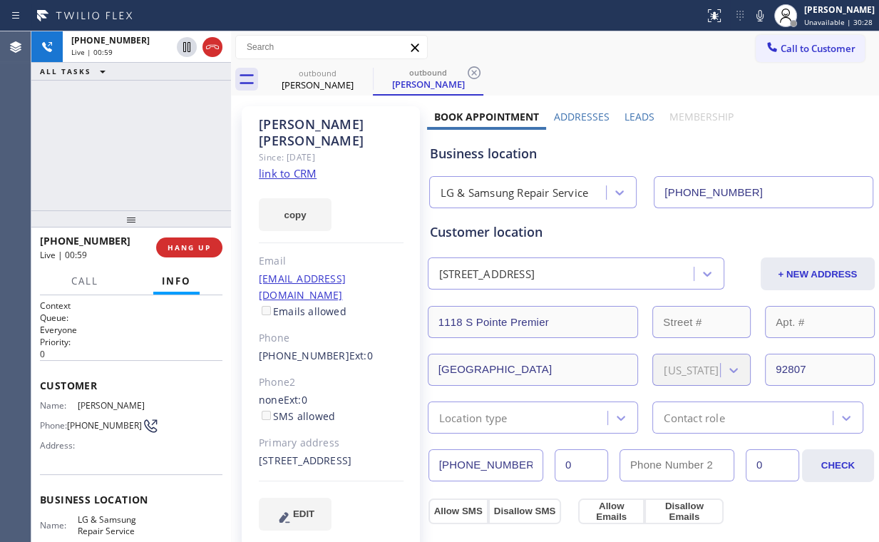
click at [139, 144] on div "[PHONE_NUMBER] Live | 00:59 ALL TASKS ALL TASKS ACTIVE TASKS TASKS IN WRAP UP" at bounding box center [131, 120] width 200 height 179
click at [182, 150] on div "[PHONE_NUMBER] Live | 01:06 ALL TASKS ALL TASKS ACTIVE TASKS TASKS IN WRAP UP" at bounding box center [131, 120] width 200 height 179
click at [138, 140] on div "[PHONE_NUMBER] Live | 01:07 ALL TASKS ALL TASKS ACTIVE TASKS TASKS IN WRAP UP" at bounding box center [131, 120] width 200 height 179
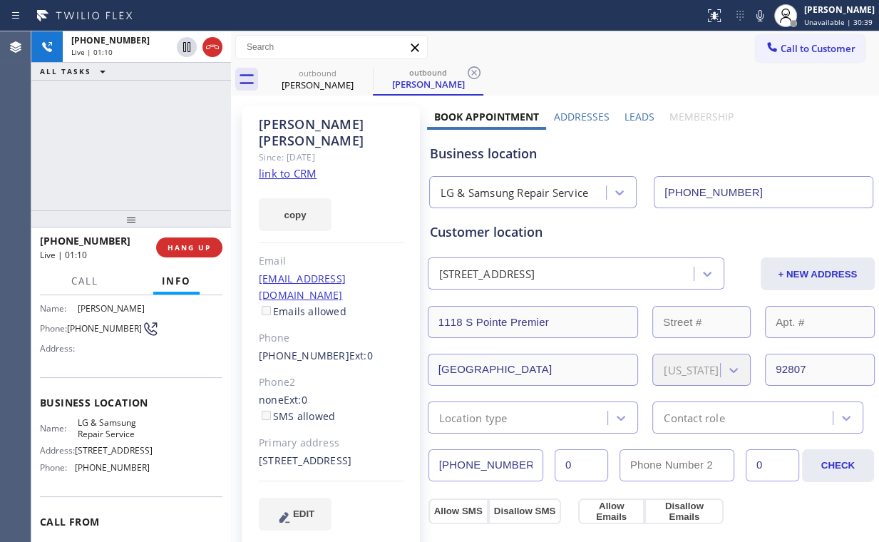
scroll to position [114, 0]
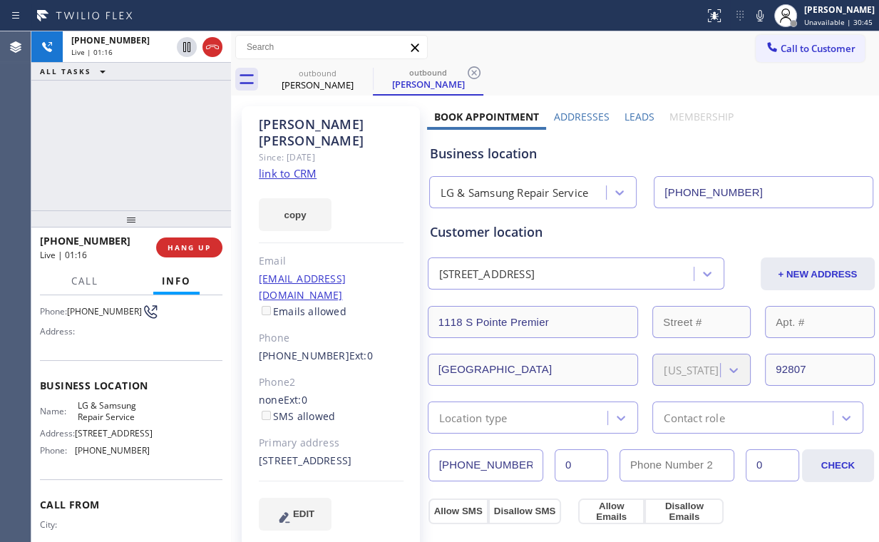
click at [139, 141] on div "[PHONE_NUMBER] Live | 01:16 ALL TASKS ALL TASKS ACTIVE TASKS TASKS IN WRAP UP" at bounding box center [131, 120] width 200 height 179
click at [139, 145] on div "[PHONE_NUMBER] Live | 01:18 ALL TASKS ALL TASKS ACTIVE TASKS TASKS IN WRAP UP" at bounding box center [131, 120] width 200 height 179
click at [139, 145] on div "[PHONE_NUMBER] Live | 01:24 ALL TASKS ALL TASKS ACTIVE TASKS TASKS IN WRAP UP" at bounding box center [131, 120] width 200 height 179
click at [140, 143] on div "[PHONE_NUMBER] Live | 01:26 ALL TASKS ALL TASKS ACTIVE TASKS TASKS IN WRAP UP" at bounding box center [131, 120] width 200 height 179
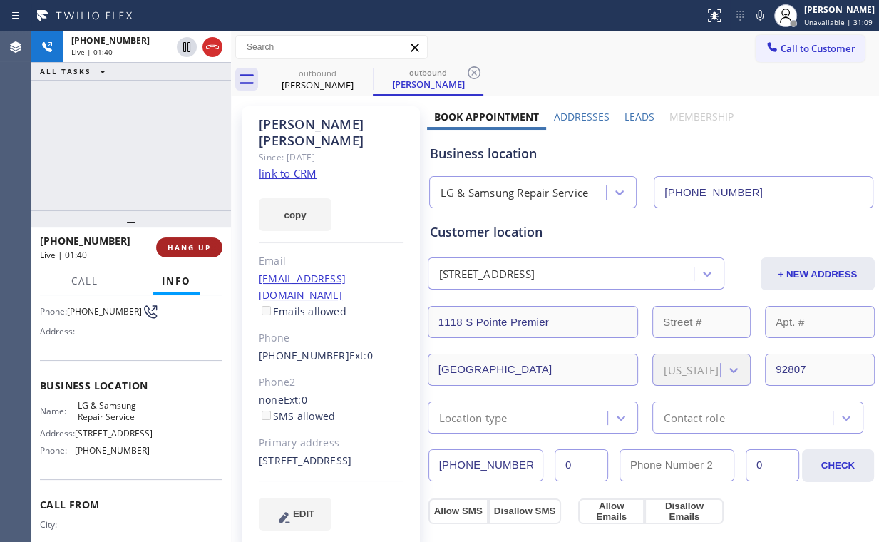
click at [201, 247] on span "HANG UP" at bounding box center [188, 247] width 43 height 10
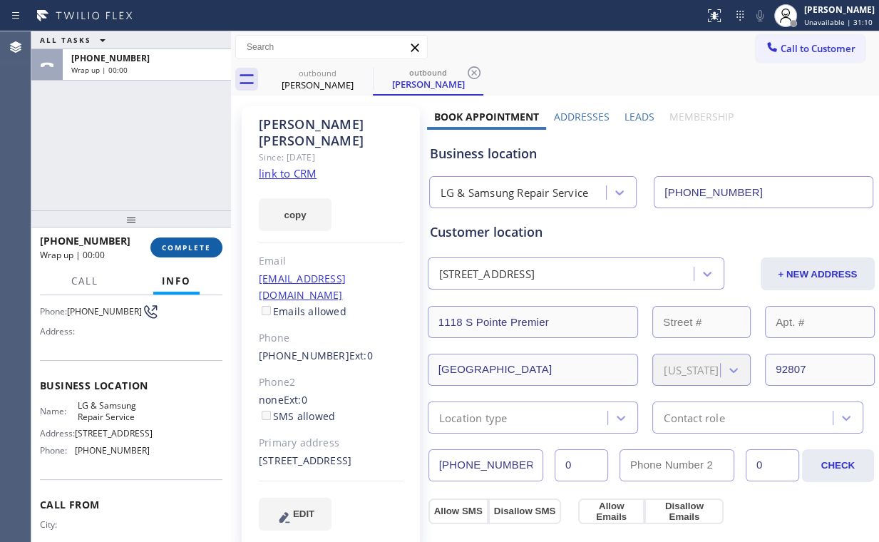
click at [200, 247] on span "COMPLETE" at bounding box center [186, 247] width 49 height 10
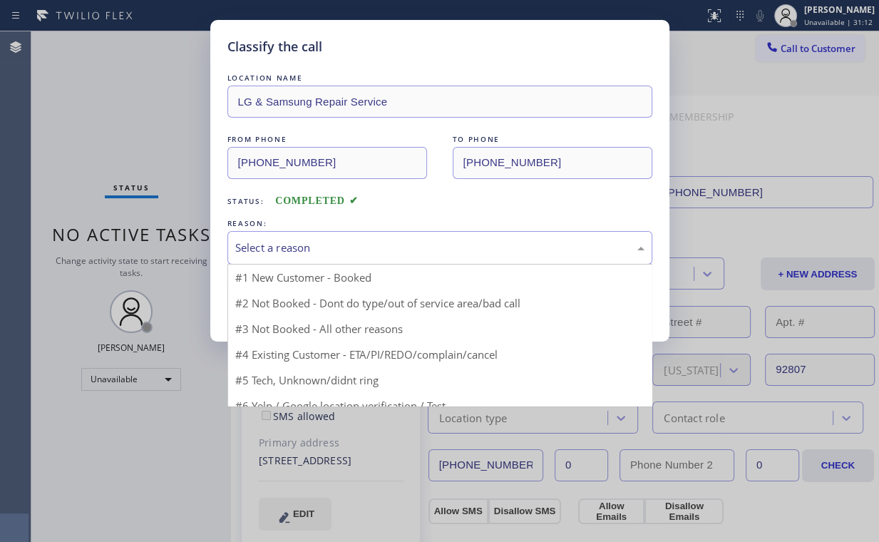
click at [277, 250] on div "Select a reason" at bounding box center [439, 247] width 409 height 16
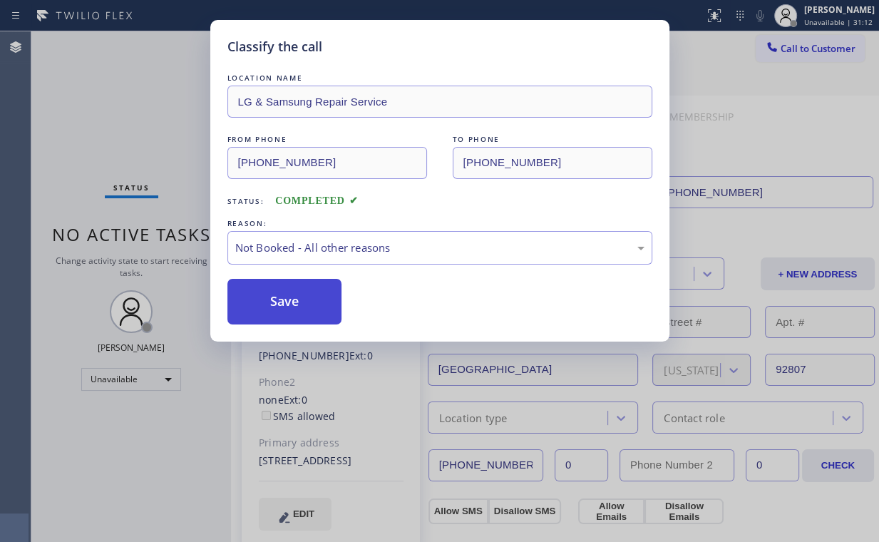
click at [280, 300] on button "Save" at bounding box center [284, 302] width 115 height 46
drag, startPoint x: 84, startPoint y: 100, endPoint x: 863, endPoint y: 224, distance: 788.9
click at [96, 105] on div "Classify the call LOCATION NAME LG & Samsung Repair Service FROM PHONE [PHONE_N…" at bounding box center [439, 271] width 879 height 542
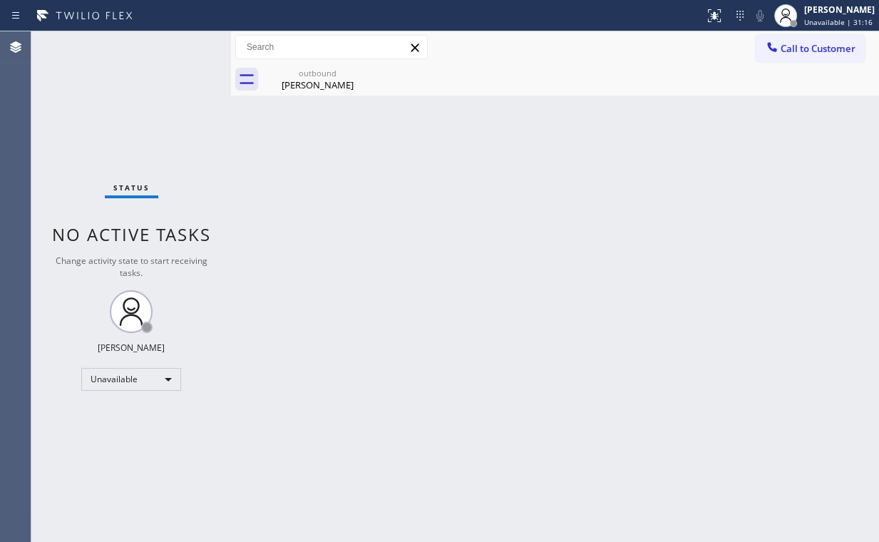
click at [800, 46] on span "Call to Customer" at bounding box center [817, 48] width 75 height 13
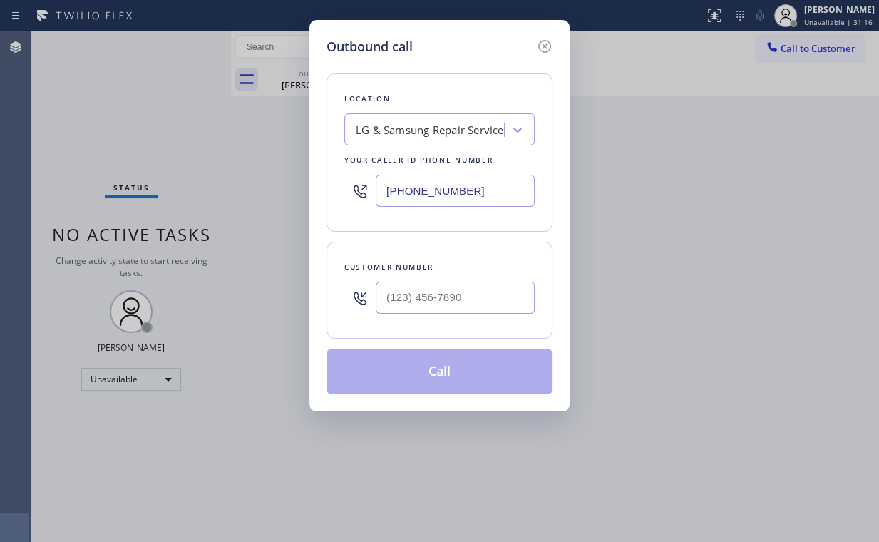
drag, startPoint x: 471, startPoint y: 200, endPoint x: 282, endPoint y: 191, distance: 189.1
click at [334, 191] on div "Location LG & Samsung Repair Service Your caller id phone number [PHONE_NUMBER]" at bounding box center [439, 152] width 226 height 158
paste input "602) 536-7680"
type input "[PHONE_NUMBER]"
click at [458, 285] on input "(___) ___-____" at bounding box center [455, 298] width 159 height 32
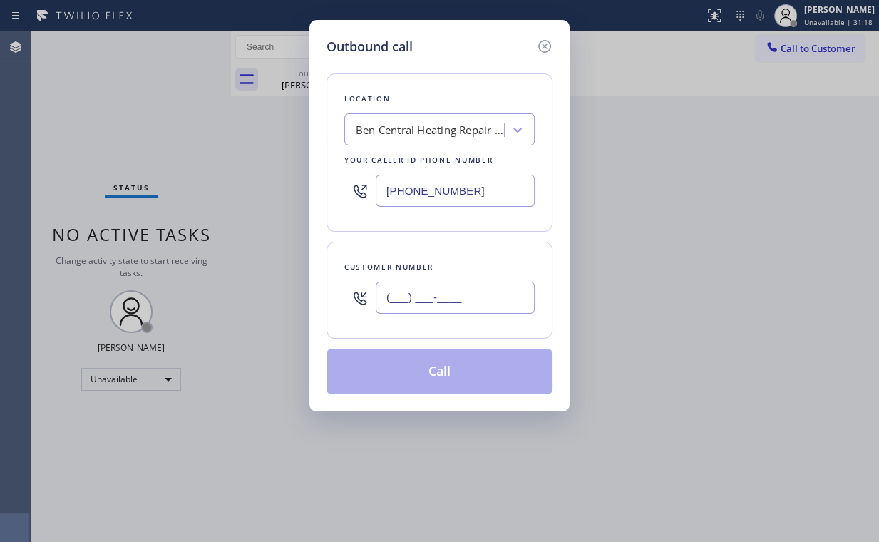
paste input "207) 641-5899"
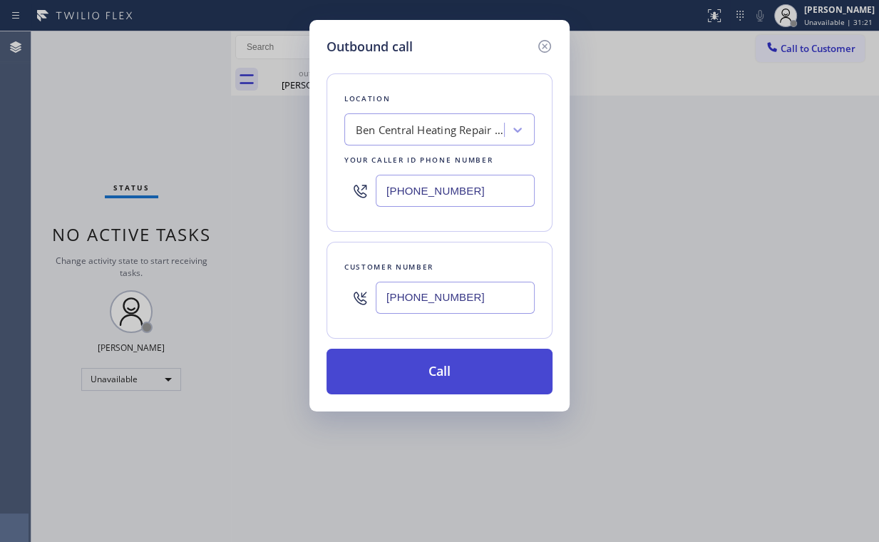
type input "[PHONE_NUMBER]"
click at [468, 376] on button "Call" at bounding box center [439, 372] width 226 height 46
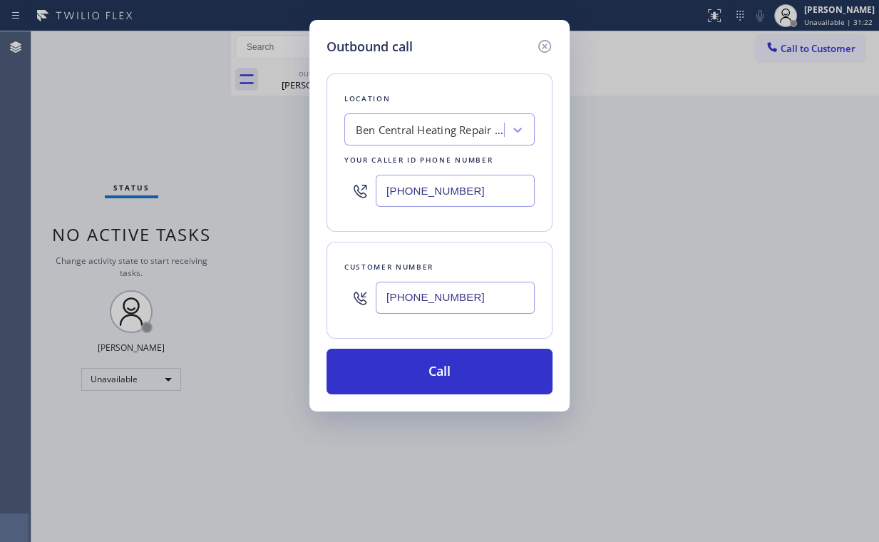
click at [211, 227] on div "Outbound call Location Ben Central Heating Repair Expert Your caller id phone n…" at bounding box center [439, 271] width 879 height 542
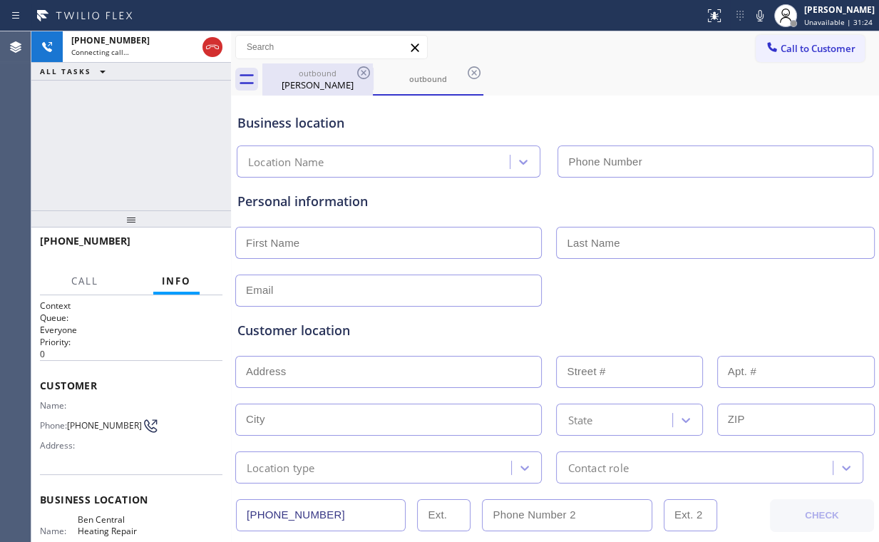
click at [302, 68] on div "outbound" at bounding box center [318, 73] width 108 height 11
type input "[PHONE_NUMBER]"
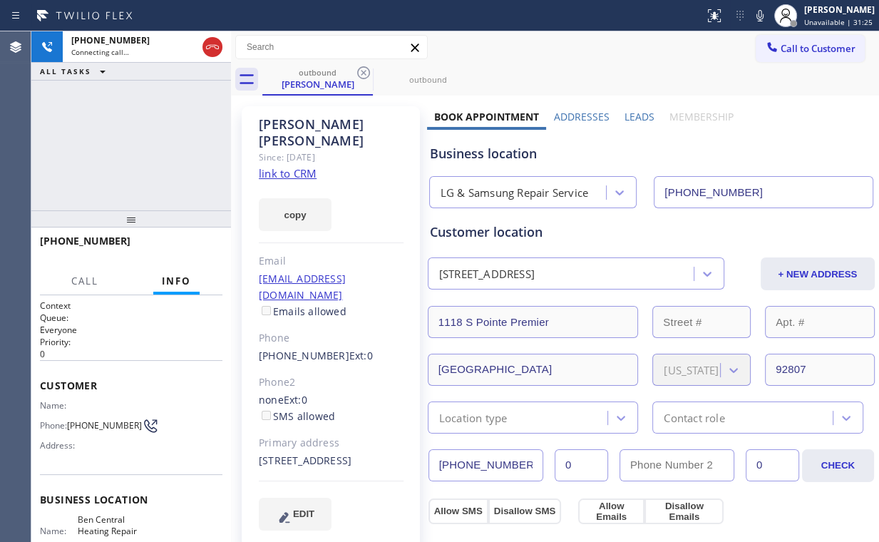
click at [293, 166] on link "link to CRM" at bounding box center [288, 173] width 58 height 14
click at [323, 76] on div "outbound" at bounding box center [318, 72] width 108 height 11
click at [361, 74] on icon at bounding box center [363, 72] width 17 height 17
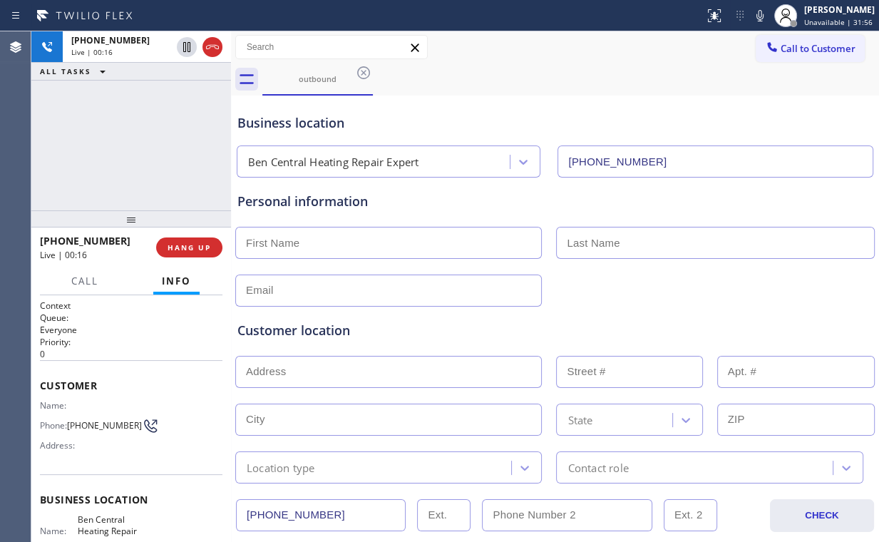
click at [140, 140] on div "[PHONE_NUMBER] Live | 00:16 ALL TASKS ALL TASKS ACTIVE TASKS TASKS IN WRAP UP" at bounding box center [131, 120] width 200 height 179
click at [140, 140] on div "[PHONE_NUMBER] Live | 00:17 ALL TASKS ALL TASKS ACTIVE TASKS TASKS IN WRAP UP" at bounding box center [131, 120] width 200 height 179
click at [140, 140] on div "[PHONE_NUMBER] Live | 00:18 ALL TASKS ALL TASKS ACTIVE TASKS TASKS IN WRAP UP" at bounding box center [131, 120] width 200 height 179
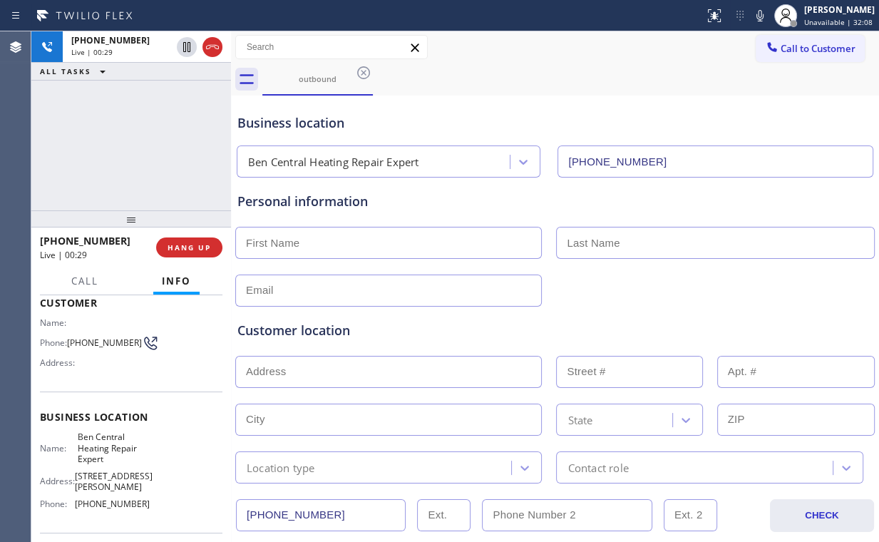
scroll to position [114, 0]
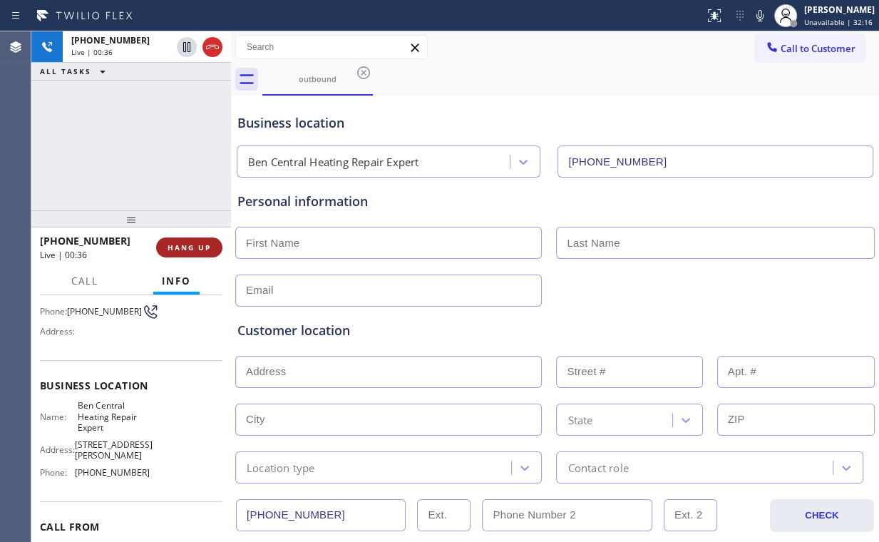
click at [202, 242] on span "HANG UP" at bounding box center [188, 247] width 43 height 10
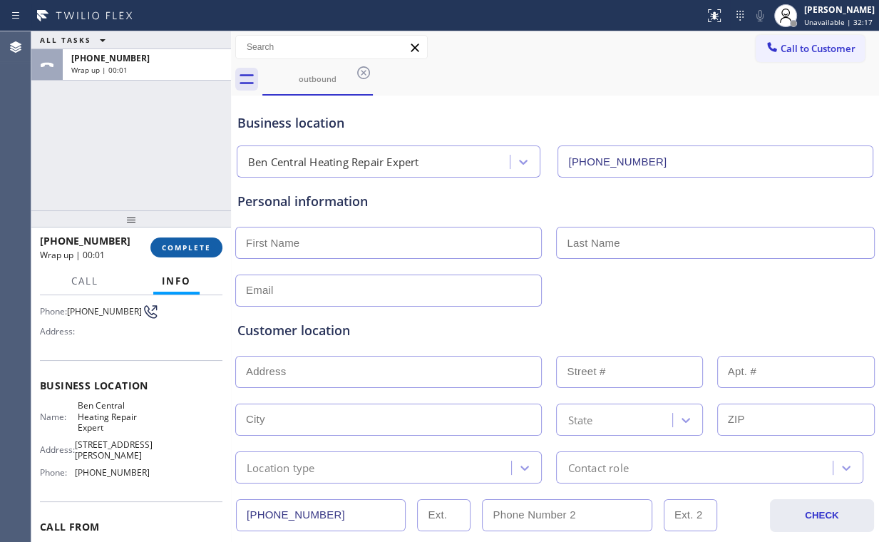
click at [204, 245] on span "COMPLETE" at bounding box center [186, 247] width 49 height 10
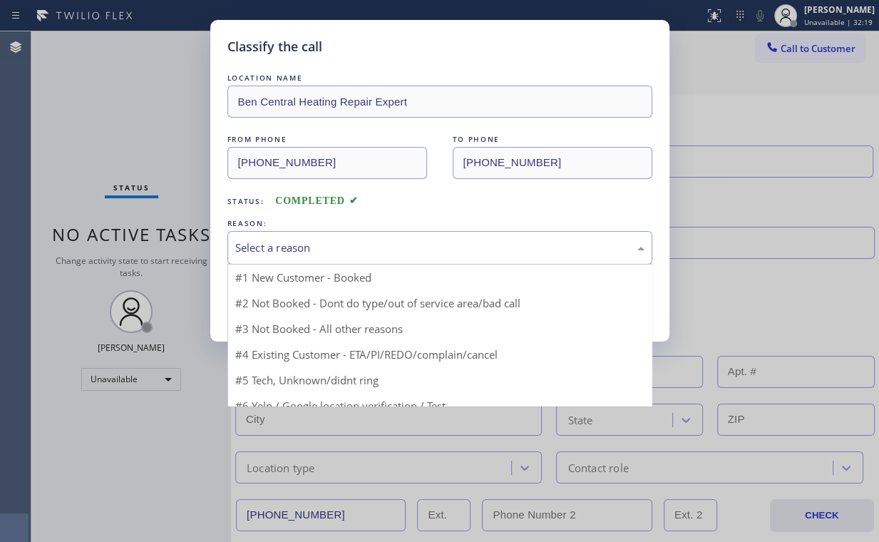
drag, startPoint x: 267, startPoint y: 244, endPoint x: 275, endPoint y: 292, distance: 49.2
click at [267, 244] on div "Select a reason" at bounding box center [439, 247] width 409 height 16
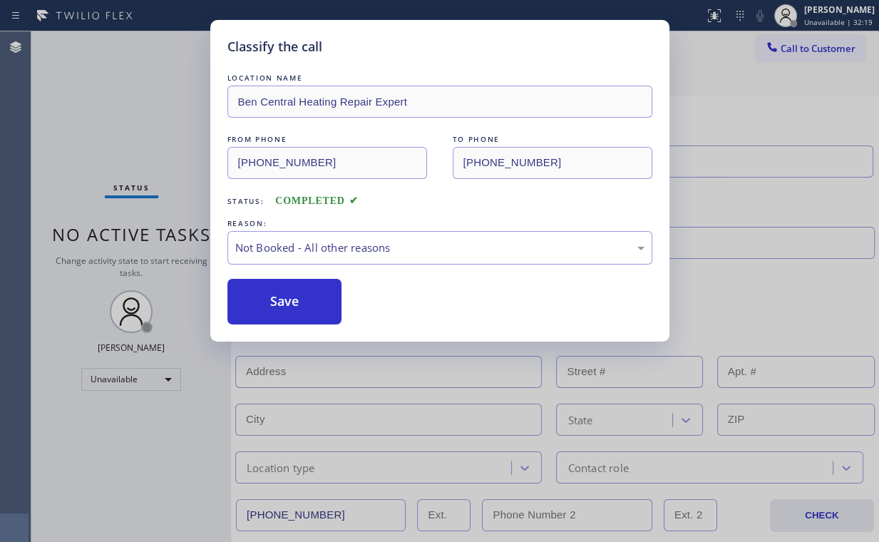
drag, startPoint x: 277, startPoint y: 301, endPoint x: 229, endPoint y: 211, distance: 102.1
click at [279, 299] on button "Save" at bounding box center [284, 302] width 115 height 46
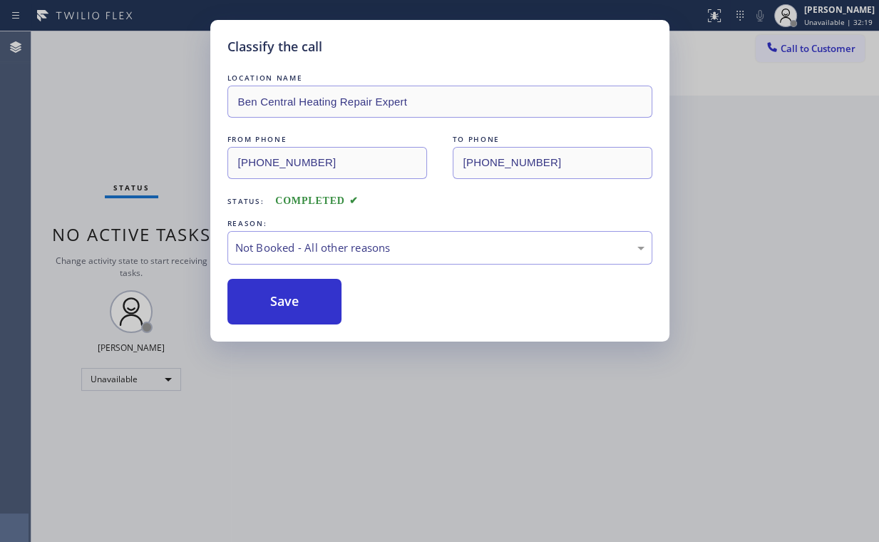
click at [139, 106] on div "Classify the call LOCATION NAME Ben Central Heating Repair Expert FROM PHONE [P…" at bounding box center [439, 271] width 879 height 542
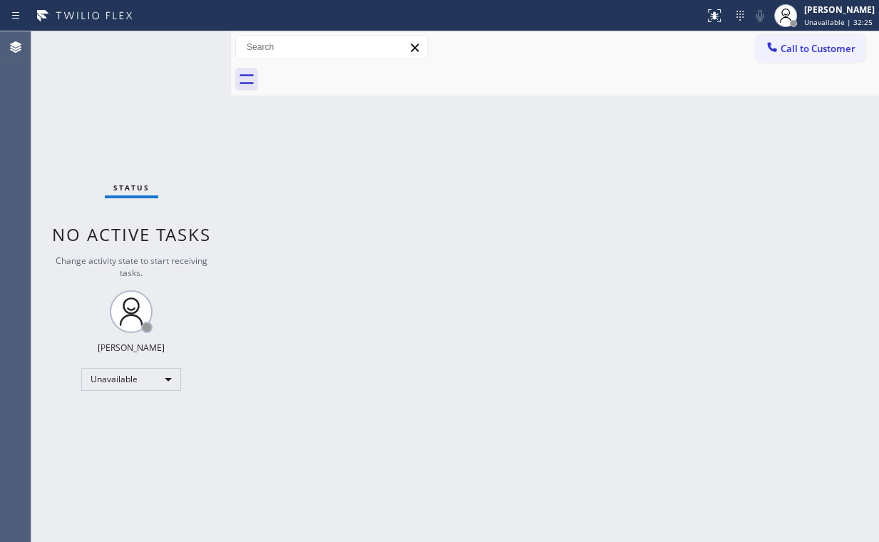
drag, startPoint x: 814, startPoint y: 45, endPoint x: 681, endPoint y: 123, distance: 154.6
click at [813, 48] on span "Call to Customer" at bounding box center [817, 48] width 75 height 13
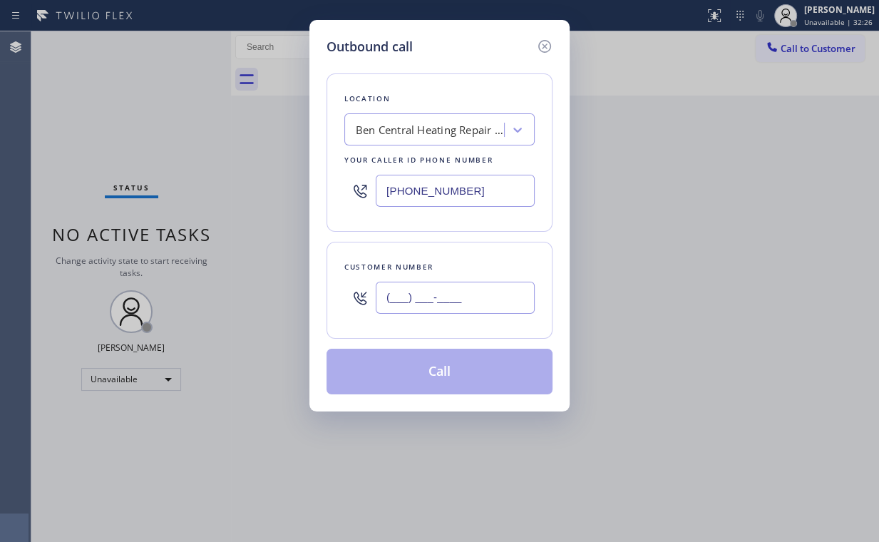
click at [473, 289] on input "(___) ___-____" at bounding box center [455, 298] width 159 height 32
paste input "207) 641-5899"
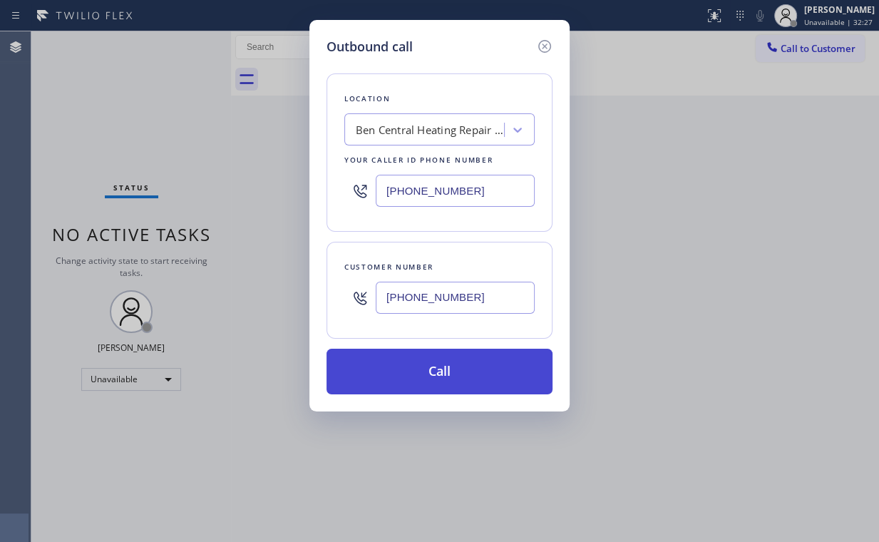
type input "[PHONE_NUMBER]"
click at [404, 373] on button "Call" at bounding box center [439, 372] width 226 height 46
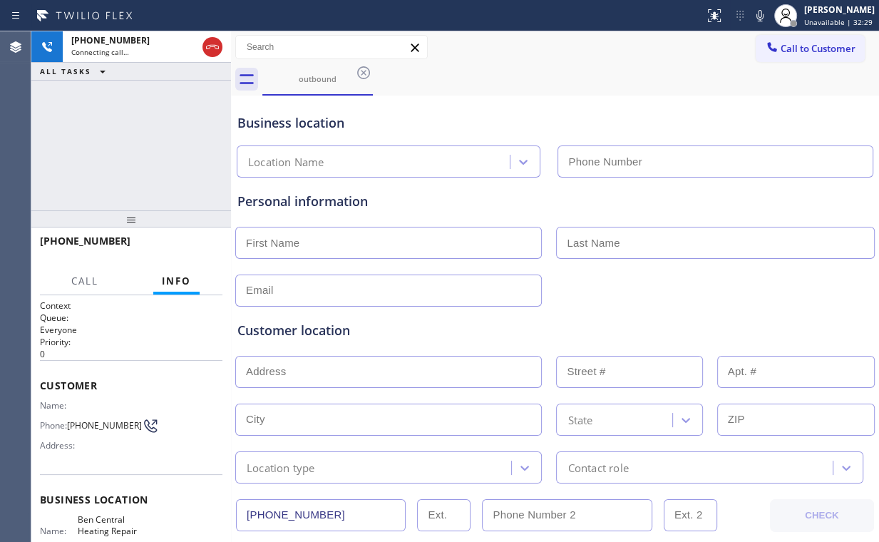
type input "[PHONE_NUMBER]"
click at [469, 108] on div "Business location Ben Central Heating Repair Expert [PHONE_NUMBER]" at bounding box center [554, 138] width 641 height 78
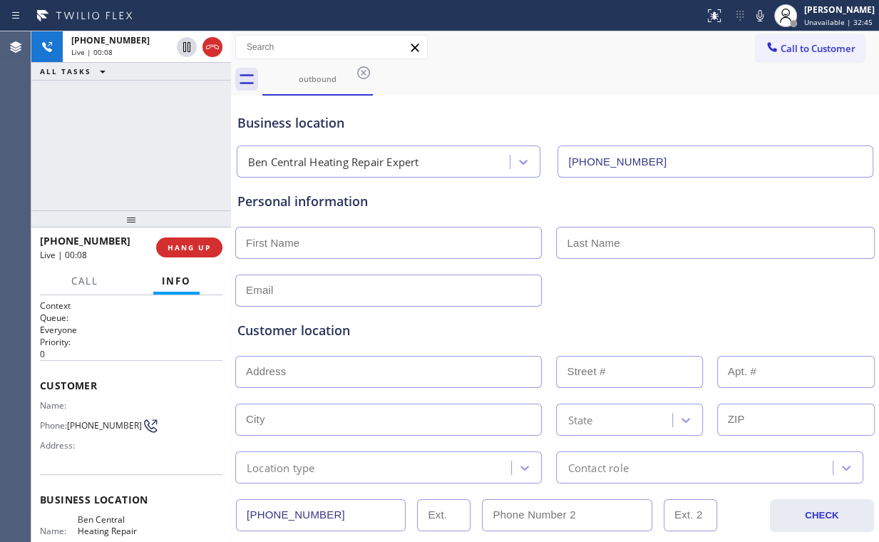
click at [530, 111] on div "Business location Ben Central Heating Repair Expert [PHONE_NUMBER]" at bounding box center [554, 138] width 641 height 78
drag, startPoint x: 197, startPoint y: 249, endPoint x: 234, endPoint y: 170, distance: 87.4
click at [197, 249] on span "HANG UP" at bounding box center [188, 247] width 43 height 10
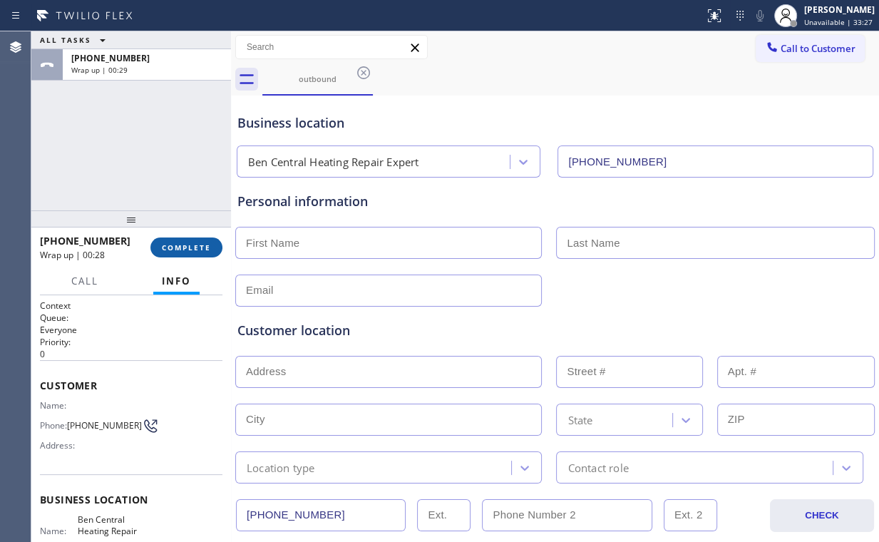
click at [185, 257] on button "COMPLETE" at bounding box center [186, 247] width 72 height 20
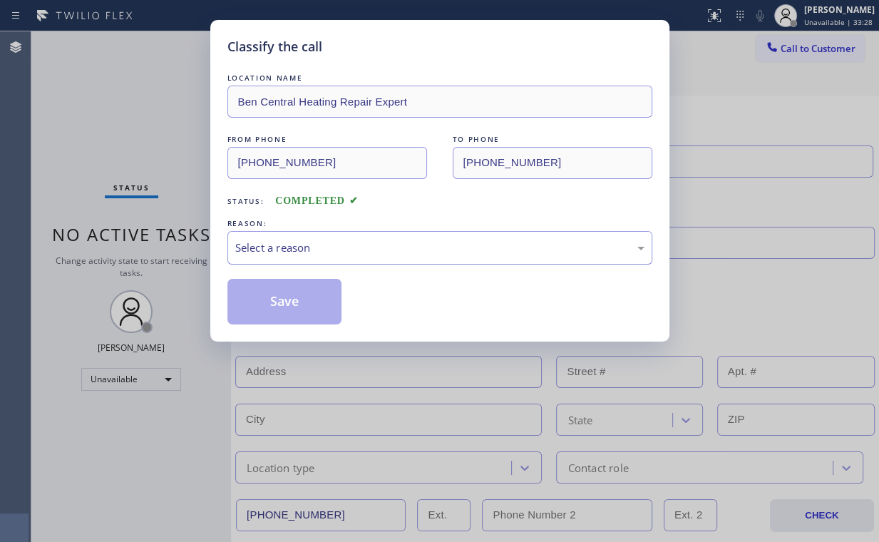
drag, startPoint x: 302, startPoint y: 252, endPoint x: 303, endPoint y: 262, distance: 9.3
click at [302, 254] on div "Select a reason" at bounding box center [439, 247] width 409 height 16
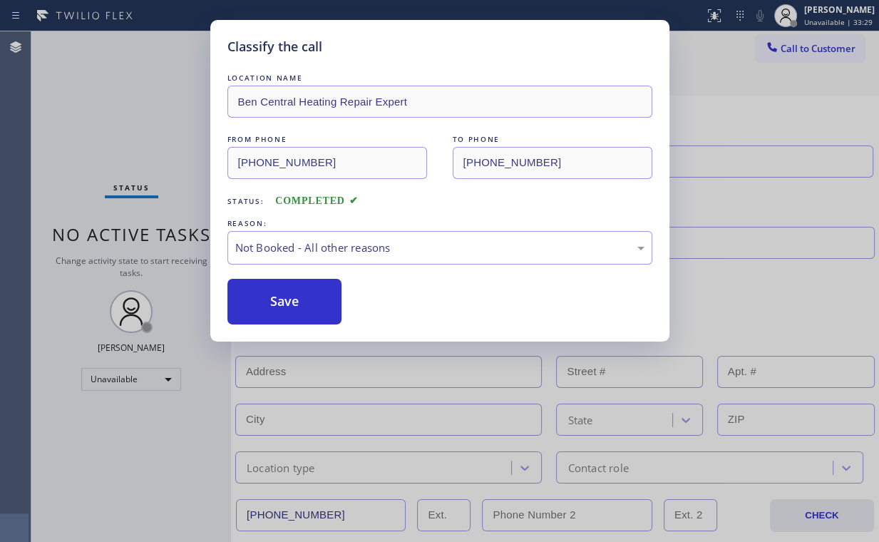
drag, startPoint x: 293, startPoint y: 305, endPoint x: 155, endPoint y: 187, distance: 181.5
click at [294, 305] on button "Save" at bounding box center [284, 302] width 115 height 46
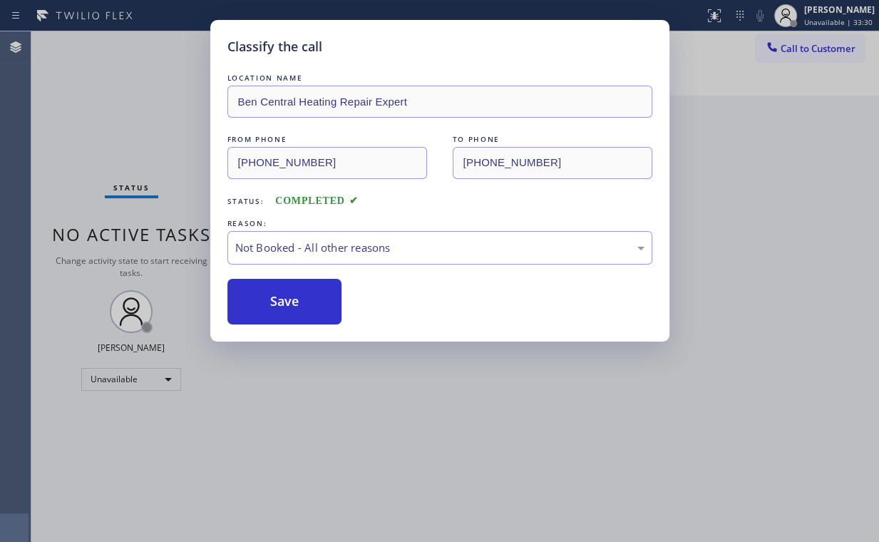
click at [760, 123] on div "Classify the call LOCATION NAME Ben Central Heating Repair Expert FROM PHONE [P…" at bounding box center [439, 271] width 879 height 542
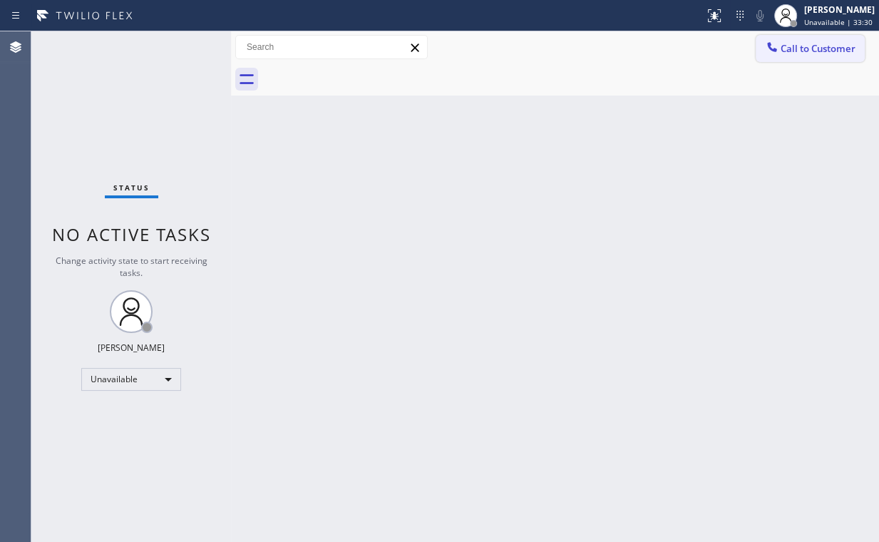
click at [792, 53] on span "Call to Customer" at bounding box center [817, 48] width 75 height 13
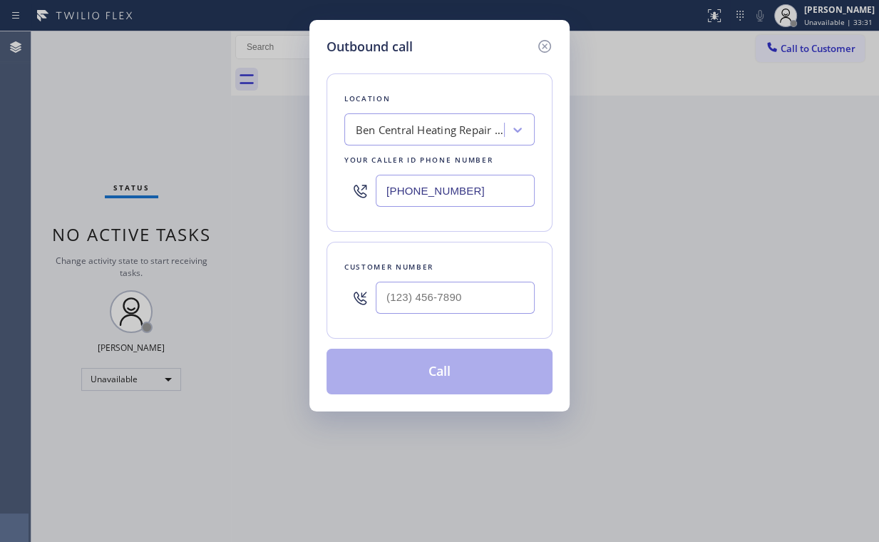
drag, startPoint x: 486, startPoint y: 189, endPoint x: 217, endPoint y: 203, distance: 269.8
click at [217, 203] on div "Outbound call Location Ben Central Heating Repair Expert Your caller id phone n…" at bounding box center [439, 271] width 879 height 542
paste input "855) 941-296"
type input "[PHONE_NUMBER]"
click at [430, 308] on input "(___) ___-____" at bounding box center [455, 298] width 159 height 32
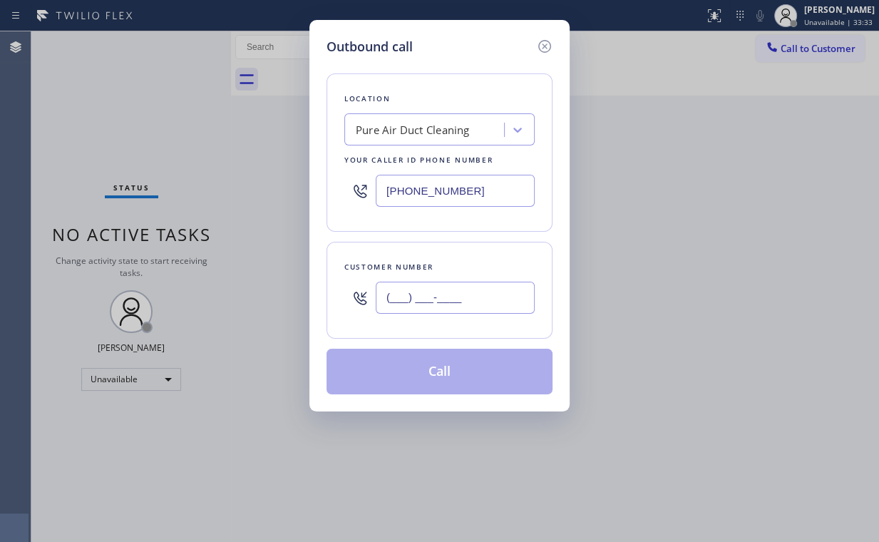
paste input "360) 980-0538"
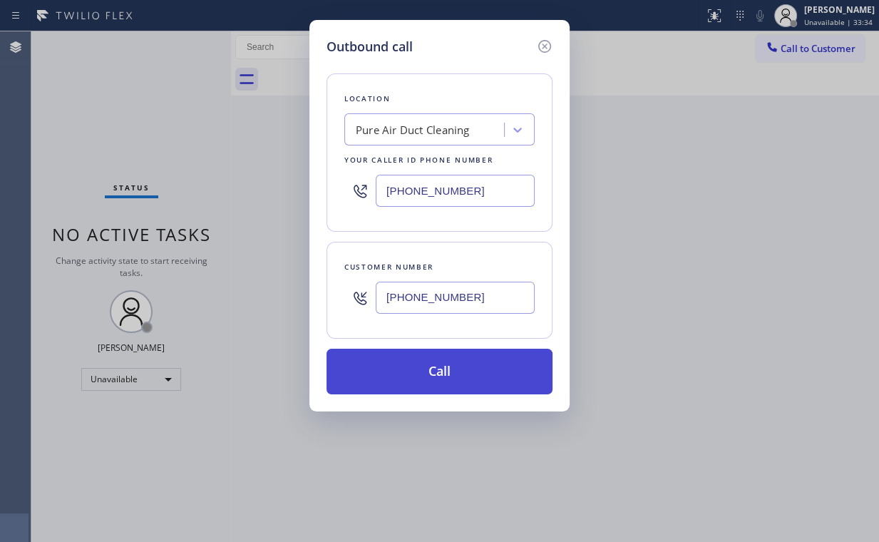
type input "[PHONE_NUMBER]"
click at [419, 376] on button "Call" at bounding box center [439, 372] width 226 height 46
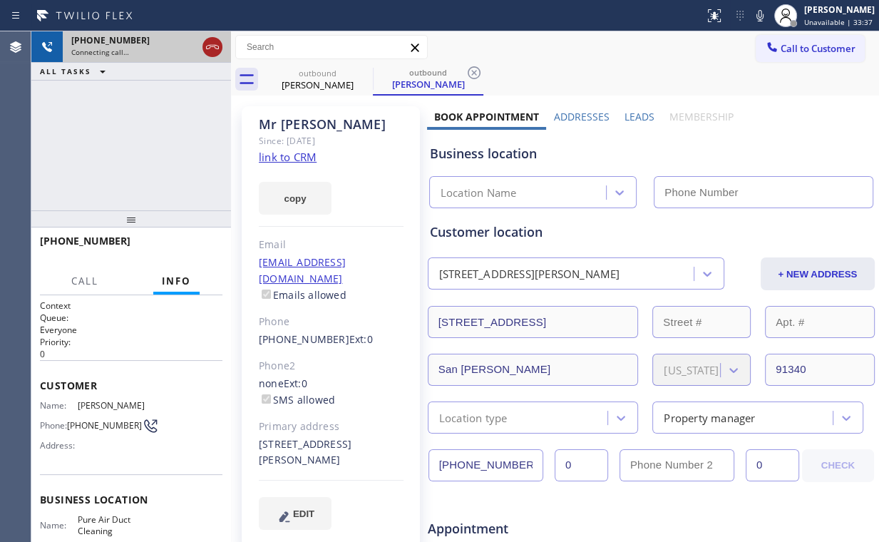
click at [212, 43] on icon at bounding box center [212, 46] width 17 height 17
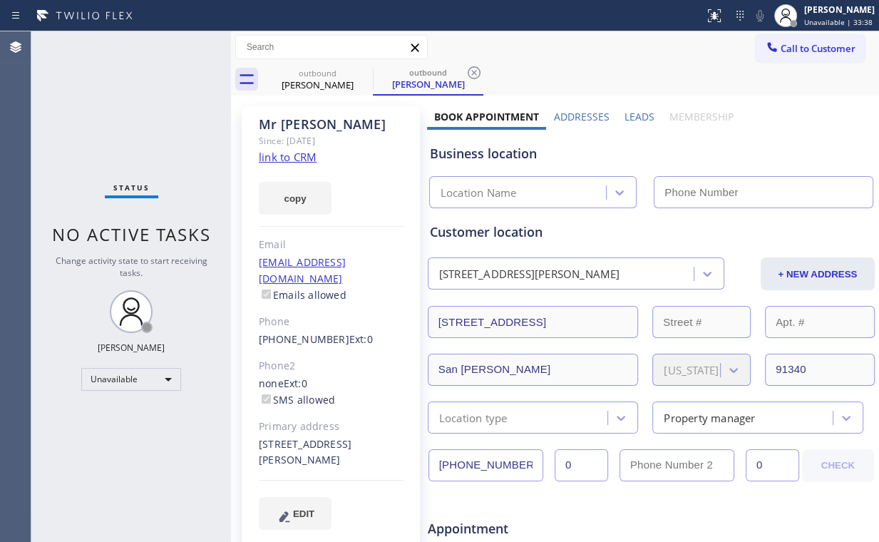
click at [297, 156] on link "link to CRM" at bounding box center [288, 157] width 58 height 14
type input "[PHONE_NUMBER]"
click at [780, 45] on span "Call to Customer" at bounding box center [817, 48] width 75 height 13
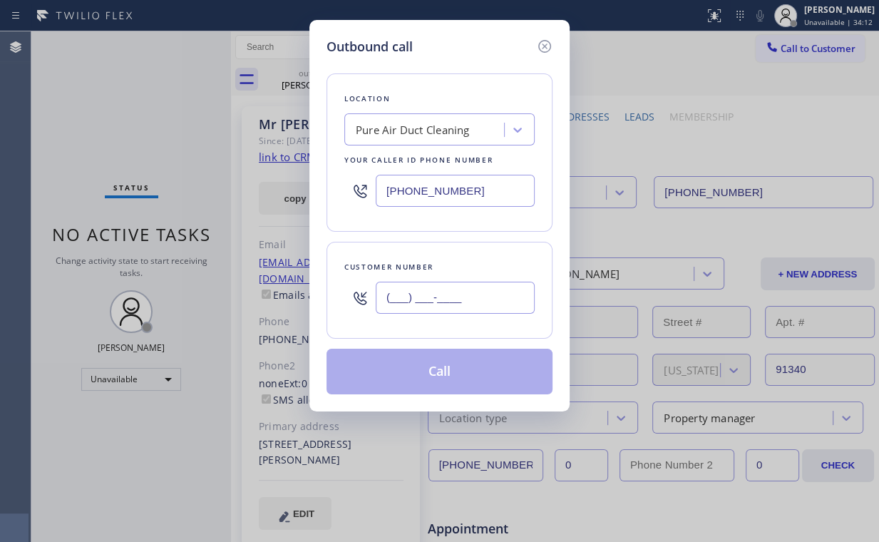
click at [478, 297] on input "(___) ___-____" at bounding box center [455, 298] width 159 height 32
paste input "360) 980-0538"
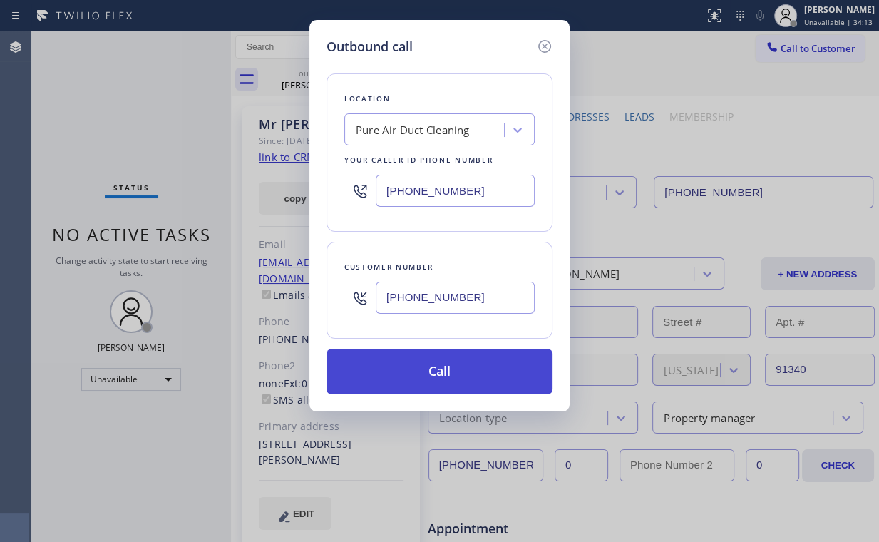
type input "[PHONE_NUMBER]"
click at [405, 371] on button "Call" at bounding box center [439, 372] width 226 height 46
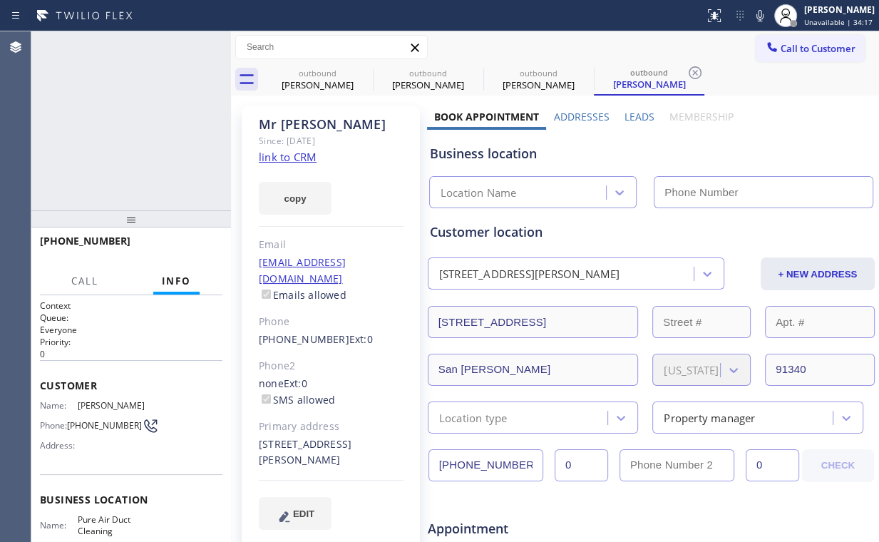
type input "[PHONE_NUMBER]"
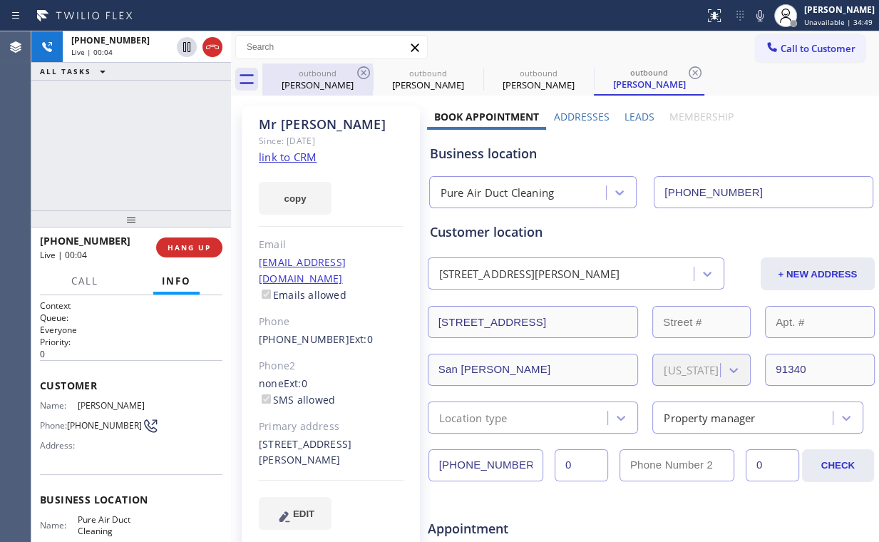
drag, startPoint x: 328, startPoint y: 80, endPoint x: 351, endPoint y: 78, distance: 22.9
click at [329, 80] on div "[PERSON_NAME]" at bounding box center [318, 84] width 108 height 13
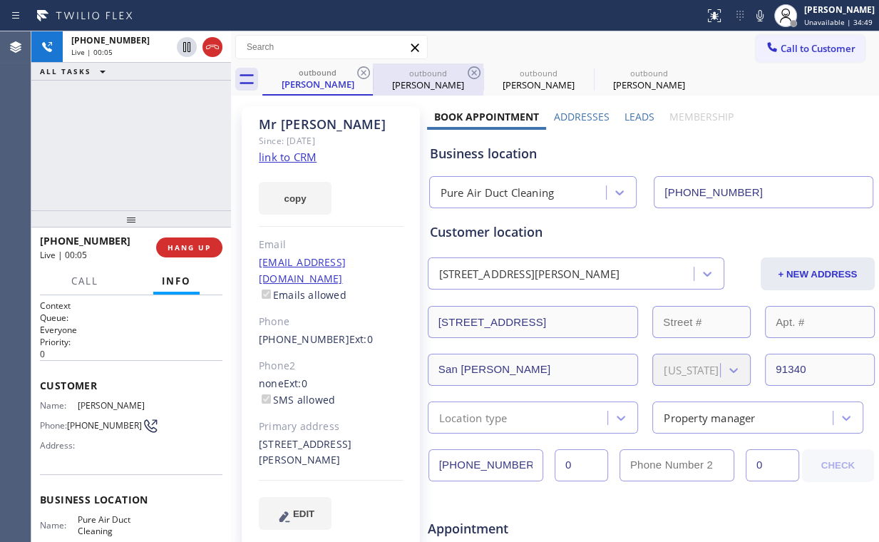
click at [384, 71] on div "outbound" at bounding box center [428, 73] width 108 height 11
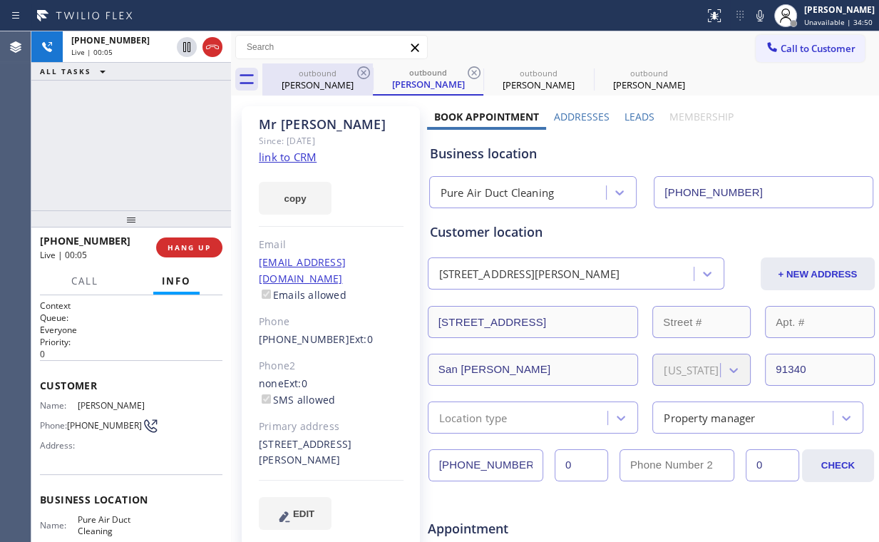
drag, startPoint x: 316, startPoint y: 81, endPoint x: 345, endPoint y: 78, distance: 29.4
click at [319, 80] on div "[PERSON_NAME]" at bounding box center [318, 84] width 108 height 13
click at [359, 70] on icon at bounding box center [363, 72] width 17 height 17
click at [361, 70] on icon at bounding box center [363, 72] width 17 height 17
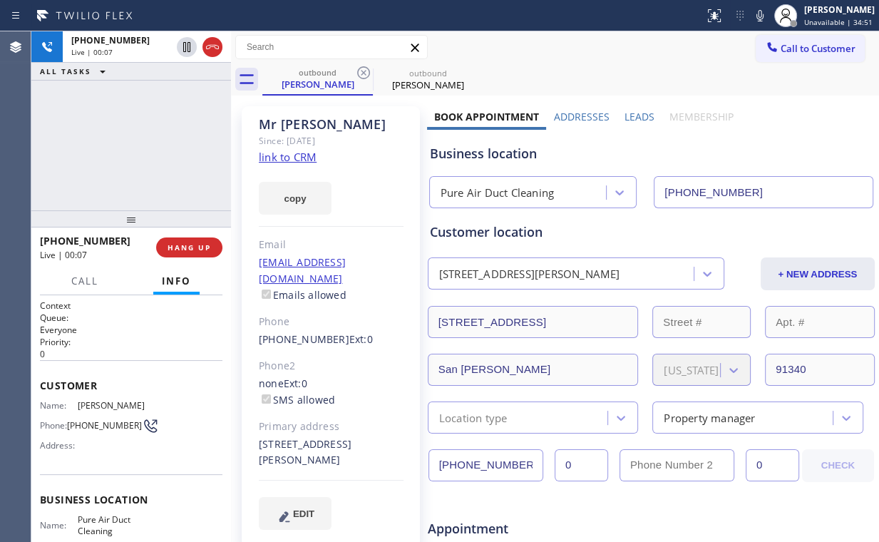
click at [177, 142] on div "[PHONE_NUMBER] Live | 00:07 ALL TASKS ALL TASKS ACTIVE TASKS TASKS IN WRAP UP" at bounding box center [131, 120] width 200 height 179
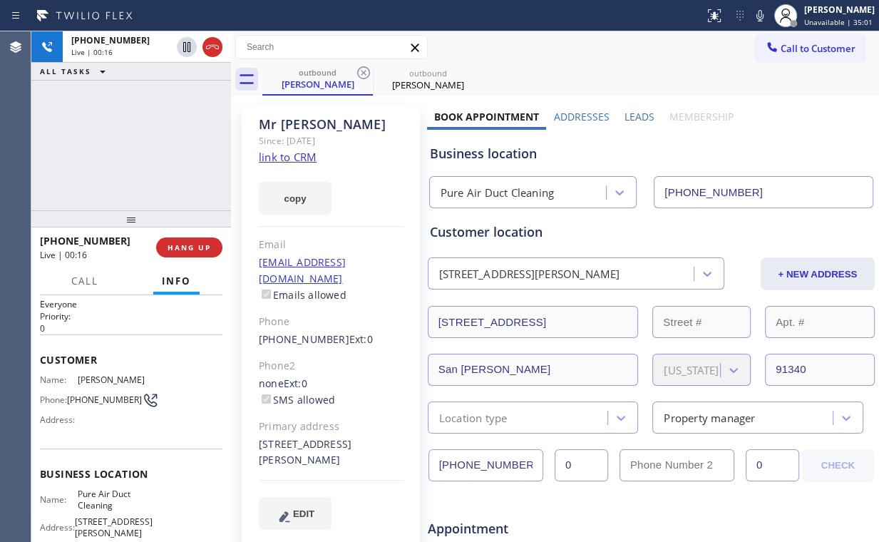
scroll to position [114, 0]
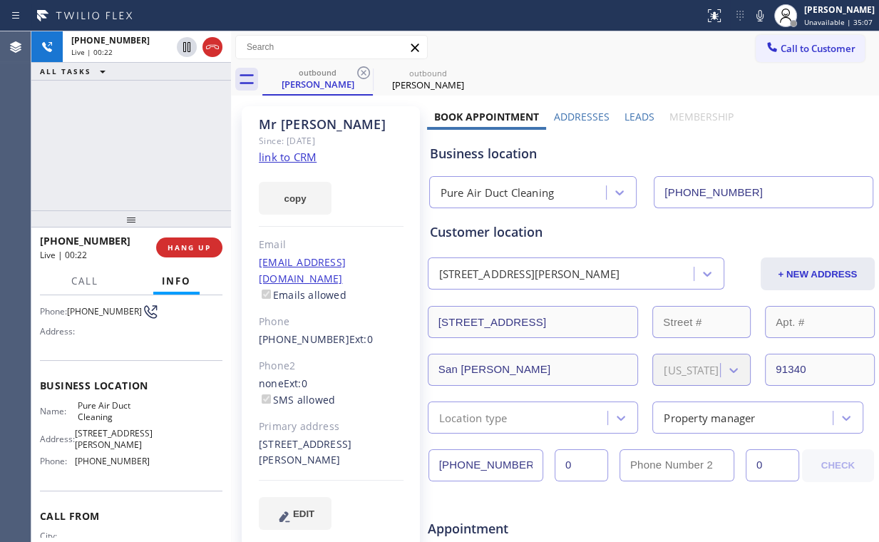
click at [144, 145] on div "[PHONE_NUMBER] Live | 00:22 ALL TASKS ALL TASKS ACTIVE TASKS TASKS IN WRAP UP" at bounding box center [131, 120] width 200 height 179
click at [144, 145] on div "[PHONE_NUMBER] Live | 00:23 ALL TASKS ALL TASKS ACTIVE TASKS TASKS IN WRAP UP" at bounding box center [131, 120] width 200 height 179
click at [144, 145] on div "[PHONE_NUMBER] Live | 00:24 ALL TASKS ALL TASKS ACTIVE TASKS TASKS IN WRAP UP" at bounding box center [131, 120] width 200 height 179
click at [144, 145] on div "[PHONE_NUMBER] Live | 00:25 ALL TASKS ALL TASKS ACTIVE TASKS TASKS IN WRAP UP" at bounding box center [131, 120] width 200 height 179
click at [202, 248] on span "HANG UP" at bounding box center [188, 247] width 43 height 10
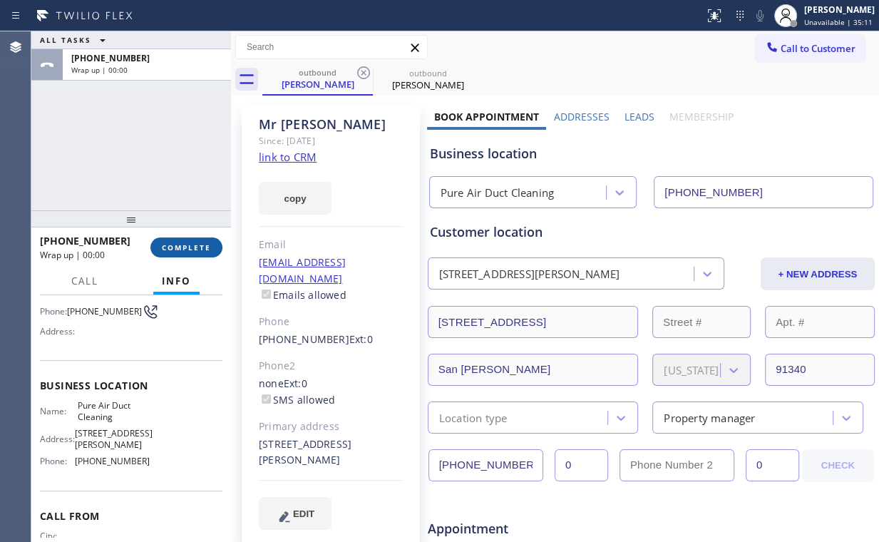
click at [197, 250] on span "COMPLETE" at bounding box center [186, 247] width 49 height 10
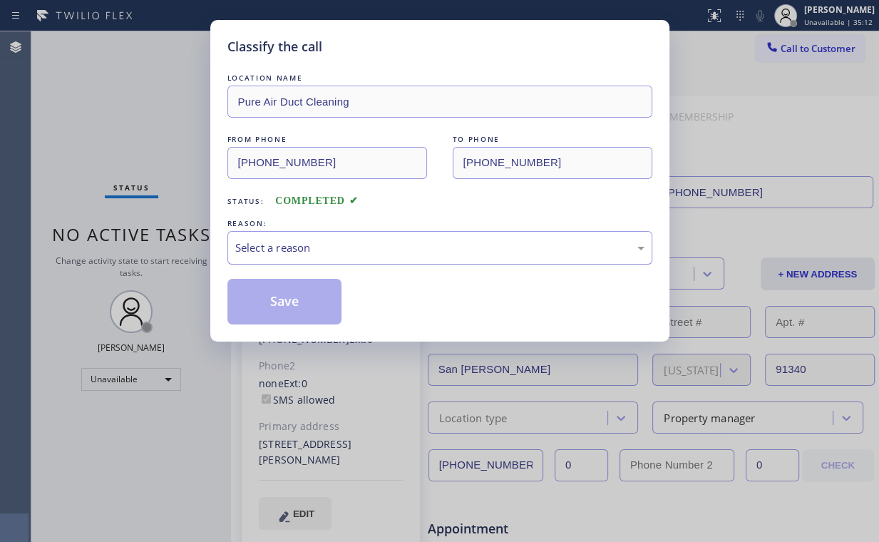
click at [291, 257] on div "Select a reason" at bounding box center [439, 247] width 425 height 33
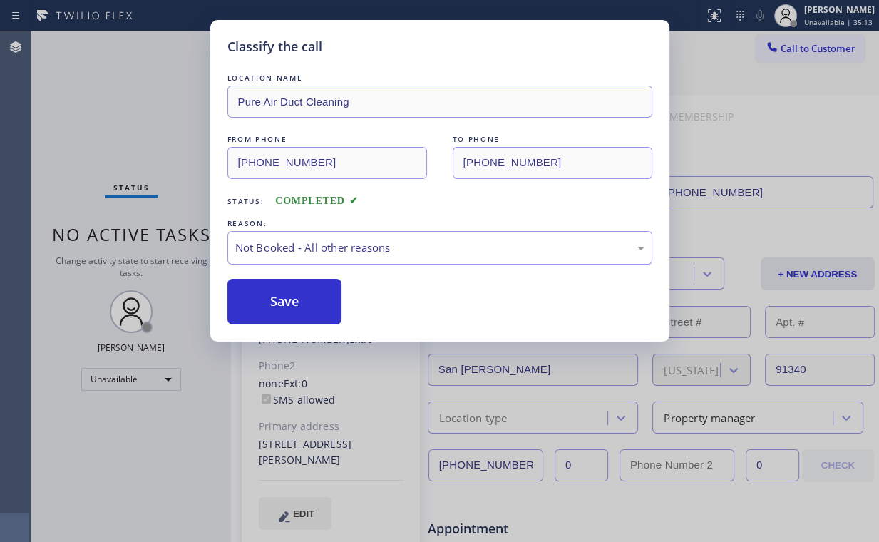
click at [281, 303] on button "Save" at bounding box center [284, 302] width 115 height 46
click at [131, 117] on div "Classify the call LOCATION NAME Pure Air Duct Cleaning FROM PHONE [PHONE_NUMBER…" at bounding box center [439, 271] width 879 height 542
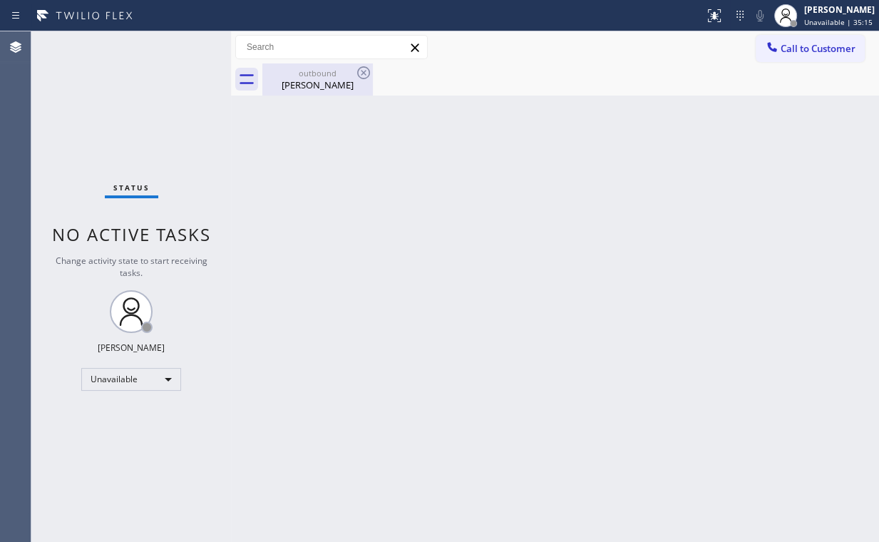
drag, startPoint x: 283, startPoint y: 90, endPoint x: 344, endPoint y: 85, distance: 60.8
click at [283, 89] on div "[PERSON_NAME]" at bounding box center [318, 84] width 108 height 13
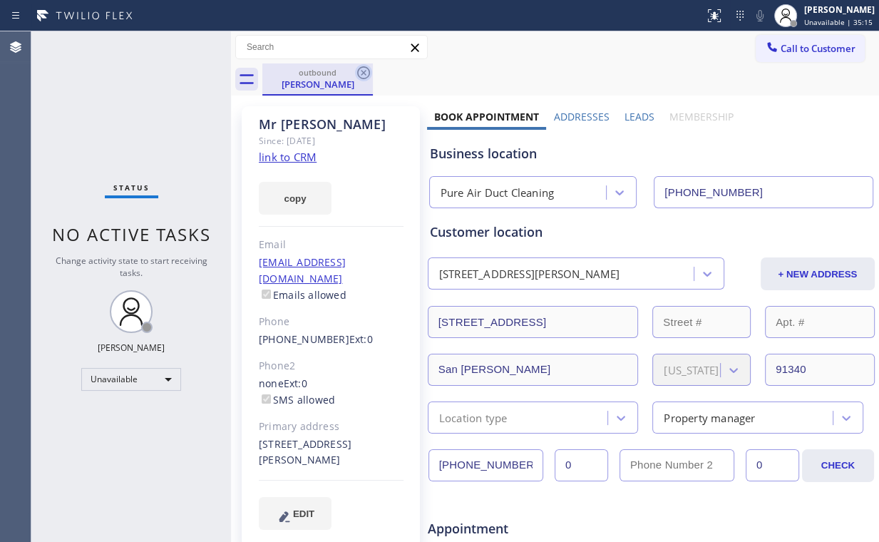
click at [364, 73] on icon at bounding box center [363, 72] width 13 height 13
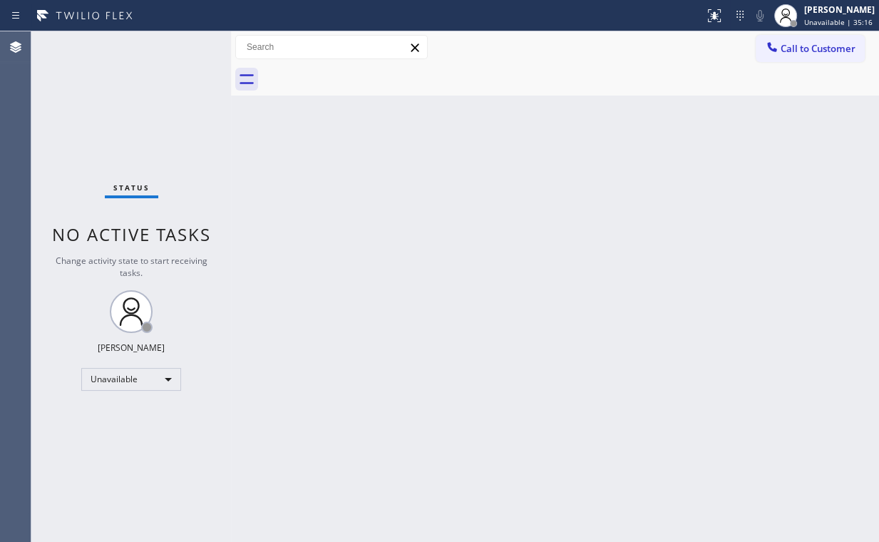
drag, startPoint x: 373, startPoint y: 180, endPoint x: 181, endPoint y: 103, distance: 207.5
click at [372, 180] on div "Back to Dashboard Change Sender ID Customers Technicians Select a contact Outbo…" at bounding box center [555, 286] width 648 height 510
click at [144, 104] on div "Status No active tasks Change activity state to start receiving tasks. [PERSON_…" at bounding box center [131, 286] width 200 height 510
click at [798, 49] on span "Call to Customer" at bounding box center [817, 48] width 75 height 13
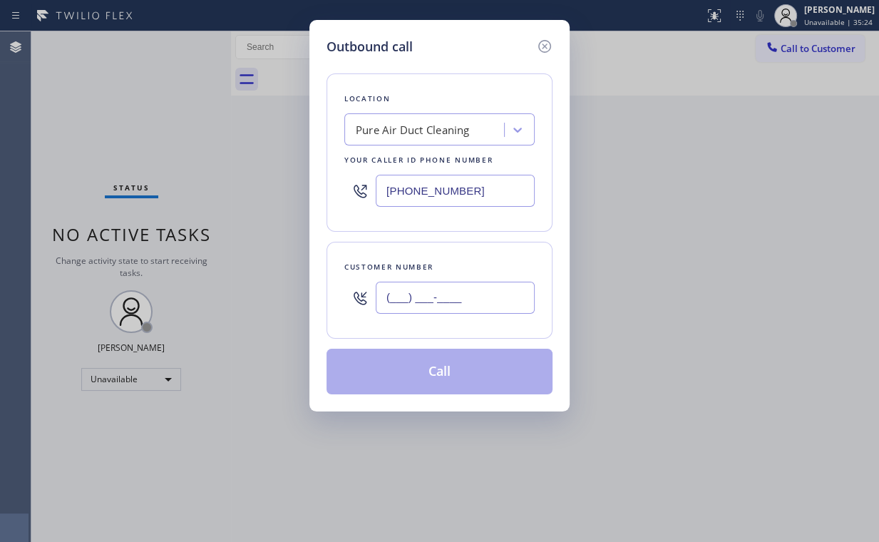
click at [464, 294] on input "(___) ___-____" at bounding box center [455, 298] width 159 height 32
paste input "360) 980-0538"
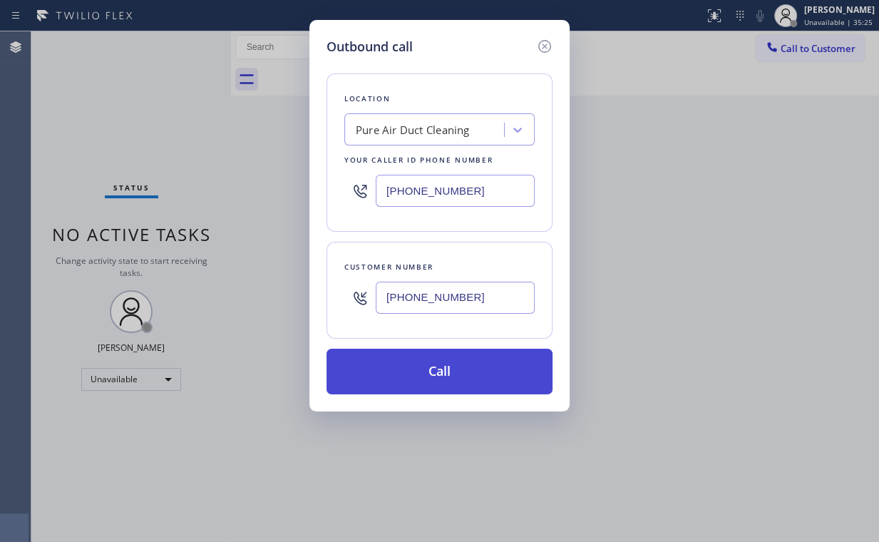
type input "[PHONE_NUMBER]"
click at [387, 387] on button "Call" at bounding box center [439, 372] width 226 height 46
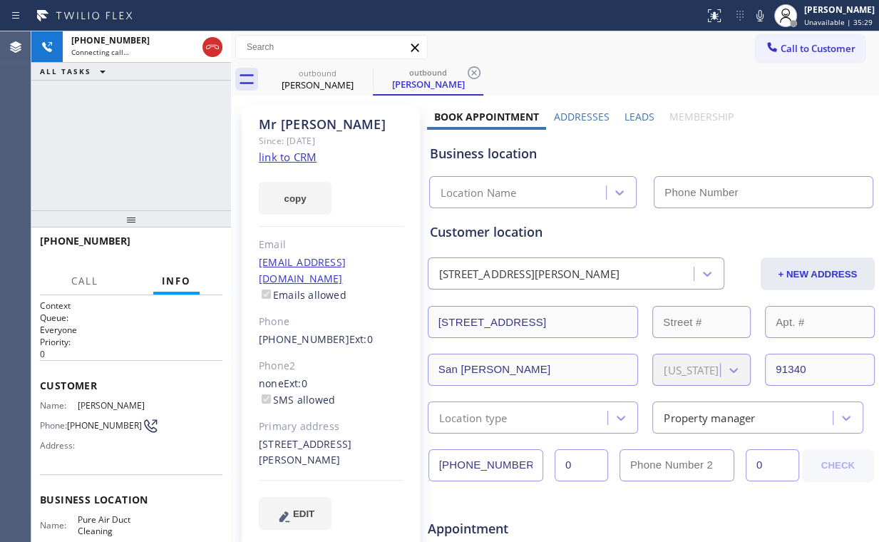
type input "[PHONE_NUMBER]"
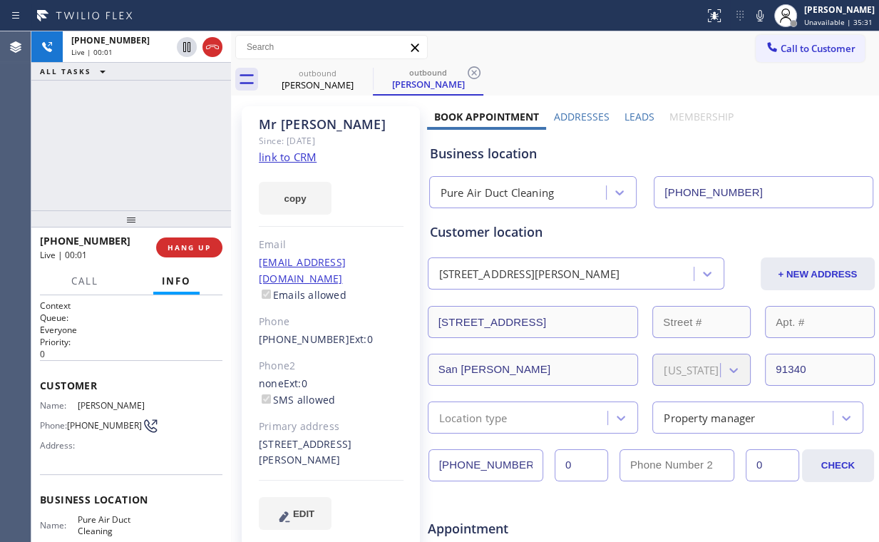
click at [142, 133] on div "[PHONE_NUMBER] Live | 00:01 ALL TASKS ALL TASKS ACTIVE TASKS TASKS IN WRAP UP" at bounding box center [131, 120] width 200 height 179
click at [202, 245] on span "HANG UP" at bounding box center [188, 247] width 43 height 10
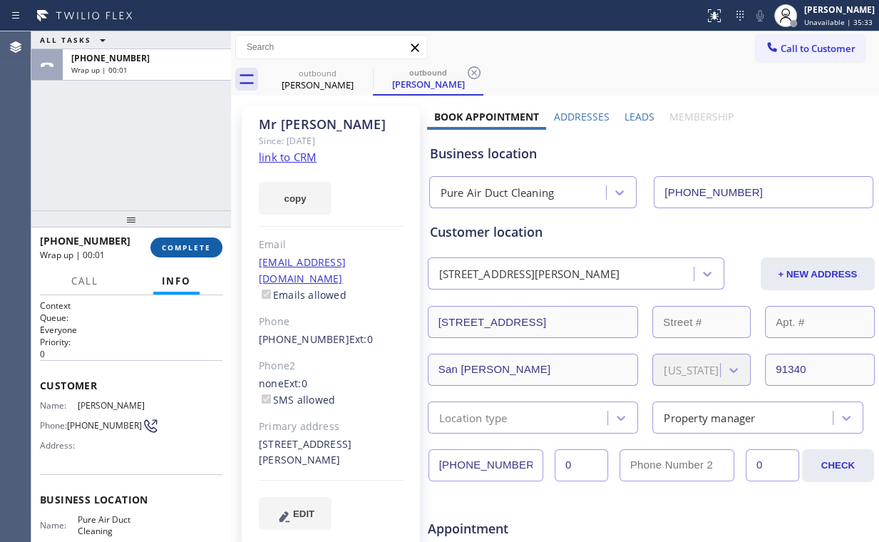
click at [205, 244] on span "COMPLETE" at bounding box center [186, 247] width 49 height 10
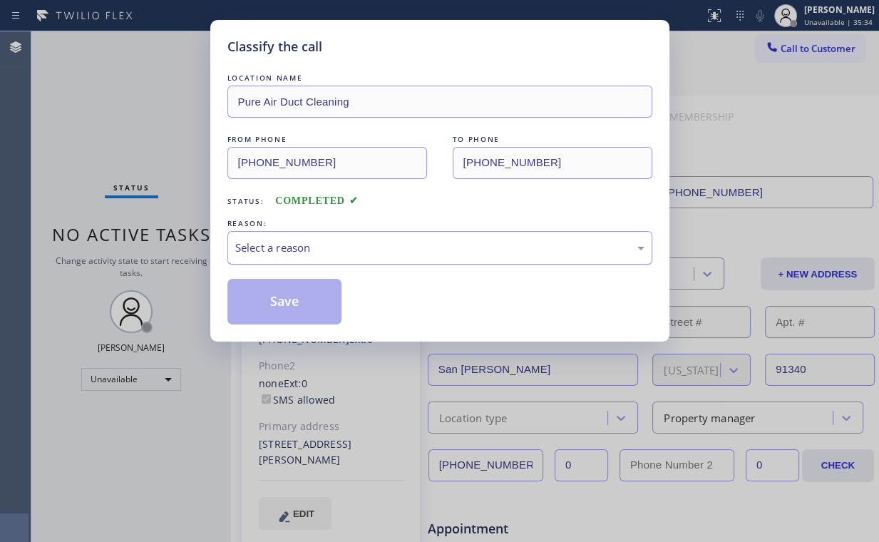
drag, startPoint x: 292, startPoint y: 247, endPoint x: 294, endPoint y: 257, distance: 10.2
click at [292, 249] on div "Select a reason" at bounding box center [439, 247] width 409 height 16
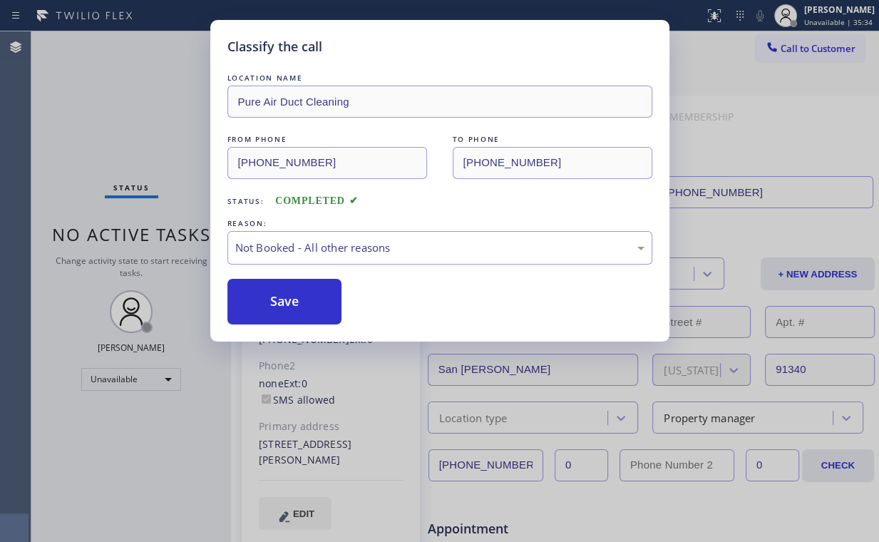
drag, startPoint x: 288, startPoint y: 302, endPoint x: 124, endPoint y: 88, distance: 270.0
click at [287, 298] on button "Save" at bounding box center [284, 302] width 115 height 46
drag, startPoint x: 123, startPoint y: 86, endPoint x: 150, endPoint y: 96, distance: 28.6
click at [128, 90] on div "Classify the call LOCATION NAME Pure Air Duct Cleaning FROM PHONE [PHONE_NUMBER…" at bounding box center [439, 271] width 879 height 542
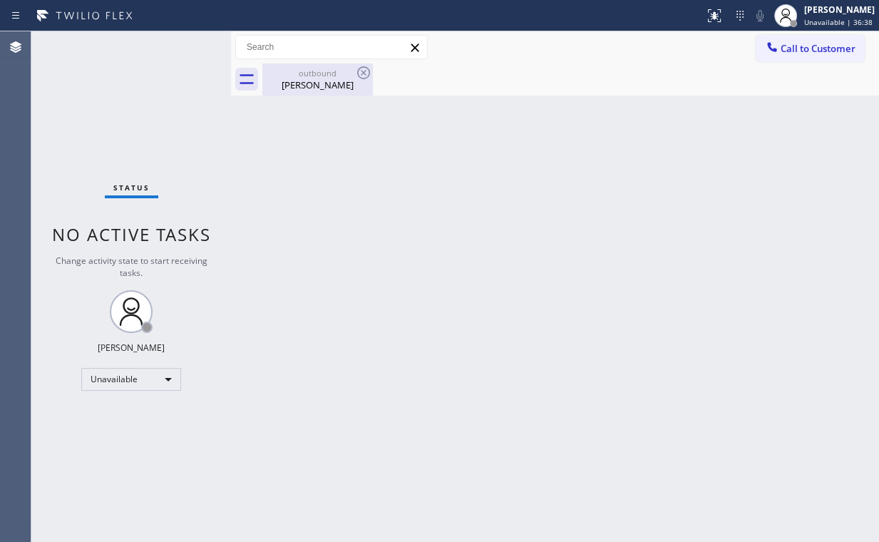
click at [315, 86] on div "[PERSON_NAME]" at bounding box center [318, 84] width 108 height 13
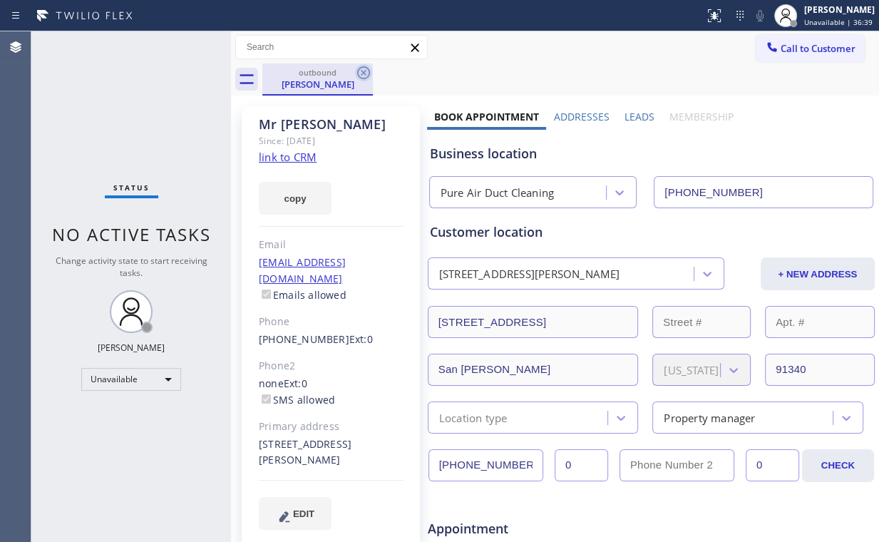
click at [361, 71] on icon at bounding box center [363, 72] width 13 height 13
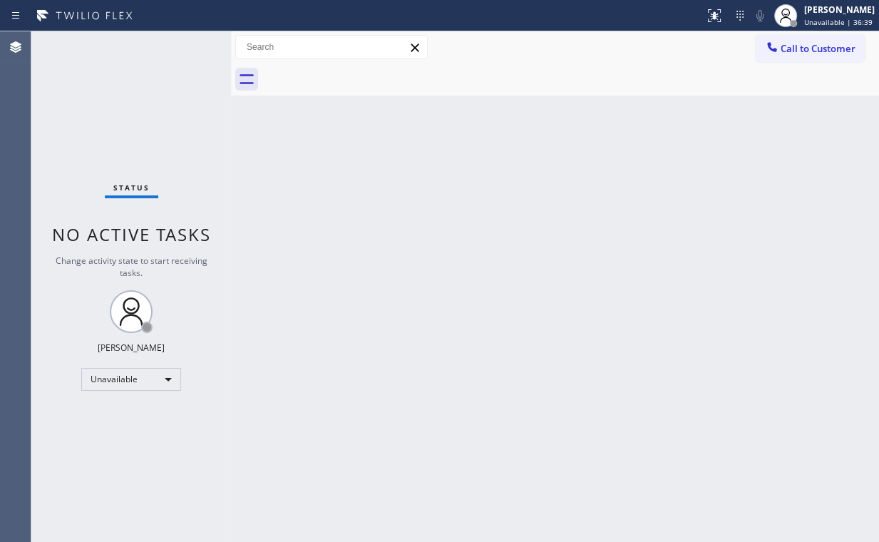
click at [77, 91] on div "Status No active tasks Change activity state to start receiving tasks. [PERSON_…" at bounding box center [131, 286] width 200 height 510
drag, startPoint x: 800, startPoint y: 46, endPoint x: 793, endPoint y: 52, distance: 10.1
click at [798, 48] on span "Call to Customer" at bounding box center [817, 48] width 75 height 13
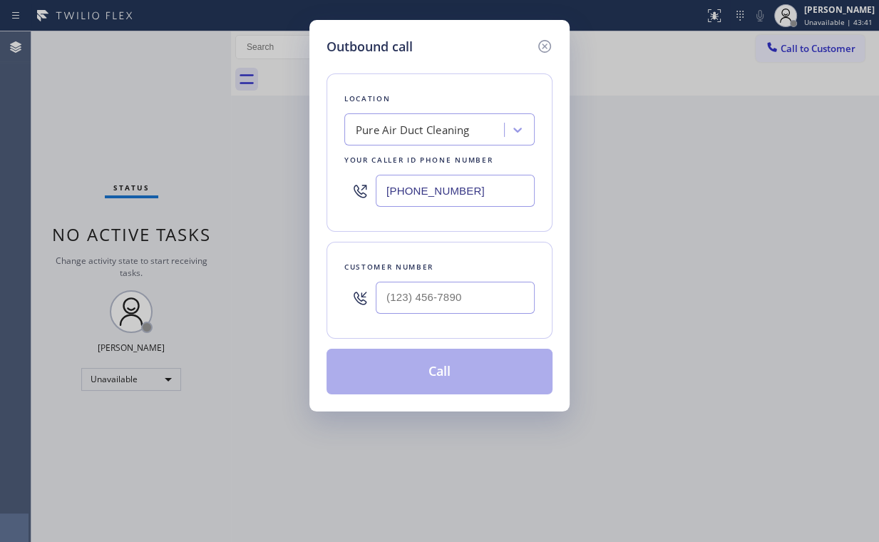
drag, startPoint x: 465, startPoint y: 200, endPoint x: 297, endPoint y: 198, distance: 168.2
click at [297, 198] on div "Outbound call Location Pure Air Duct Cleaning Your caller id phone number [PHON…" at bounding box center [439, 271] width 879 height 542
paste input "33) 692-2271"
type input "[PHONE_NUMBER]"
click at [448, 81] on div "Location 4C.SMS Campaign AR B2B SMS Your caller id phone number [PHONE_NUMBER]" at bounding box center [439, 152] width 226 height 158
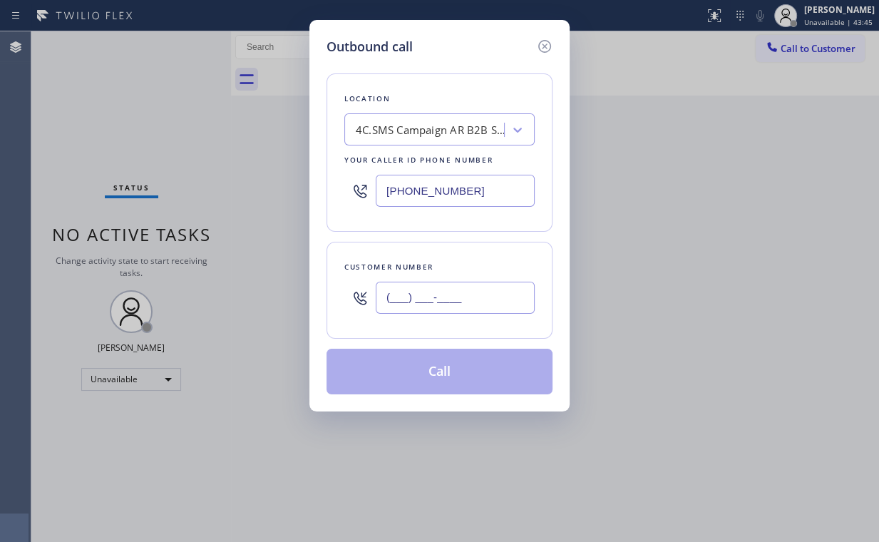
click at [432, 297] on input "(___) ___-____" at bounding box center [455, 298] width 159 height 32
paste input "480) 678-8165"
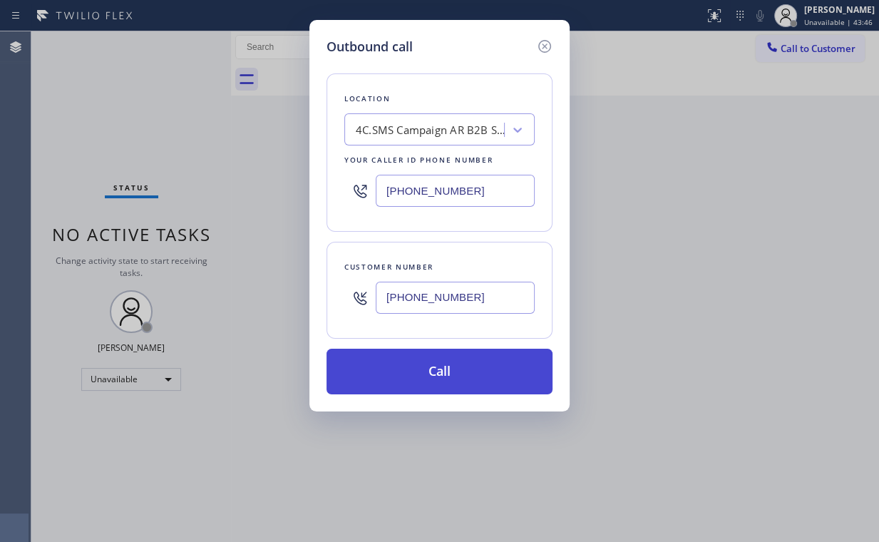
type input "[PHONE_NUMBER]"
click at [424, 365] on button "Call" at bounding box center [439, 372] width 226 height 46
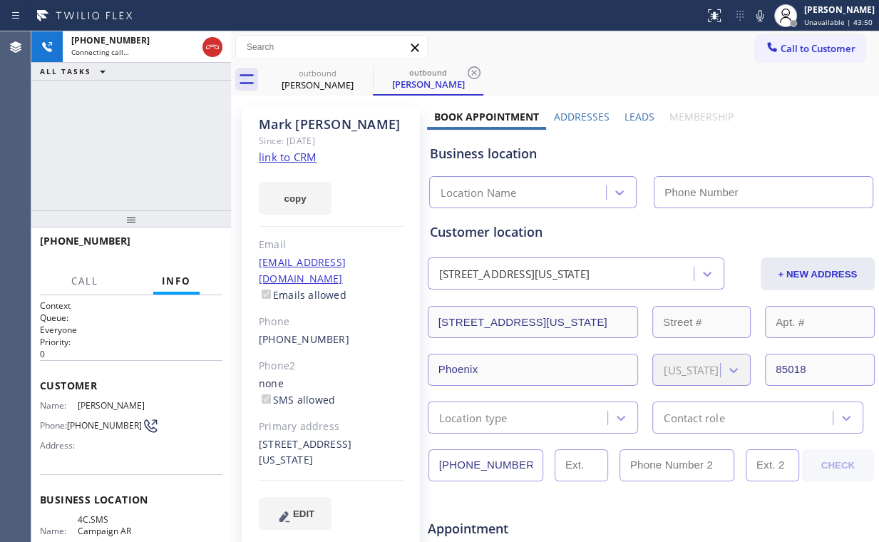
click at [120, 140] on div "[PHONE_NUMBER] Connecting call… ALL TASKS ALL TASKS ACTIVE TASKS TASKS IN WRAP …" at bounding box center [131, 120] width 200 height 179
type input "[PHONE_NUMBER]"
click at [150, 155] on div "[PHONE_NUMBER] Connecting call… ALL TASKS ALL TASKS ACTIVE TASKS TASKS IN WRAP …" at bounding box center [131, 120] width 200 height 179
click at [155, 137] on div "[PHONE_NUMBER] Connecting call… ALL TASKS ALL TASKS ACTIVE TASKS TASKS IN WRAP …" at bounding box center [131, 120] width 200 height 179
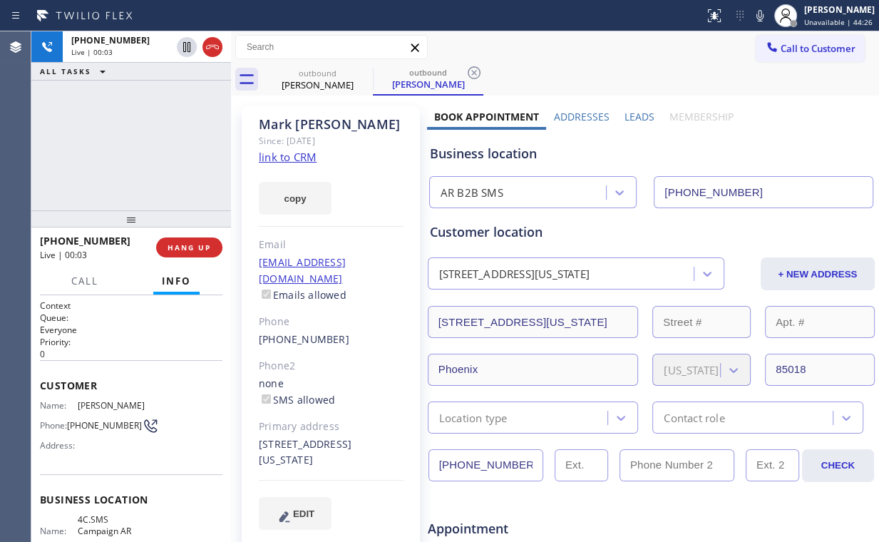
drag, startPoint x: 114, startPoint y: 157, endPoint x: 169, endPoint y: 232, distance: 92.8
click at [115, 160] on div "[PHONE_NUMBER] Live | 00:03 ALL TASKS ALL TASKS ACTIVE TASKS TASKS IN WRAP UP" at bounding box center [131, 120] width 200 height 179
click at [173, 239] on button "HANG UP" at bounding box center [189, 247] width 66 height 20
click at [184, 244] on span "HANG UP" at bounding box center [188, 247] width 43 height 10
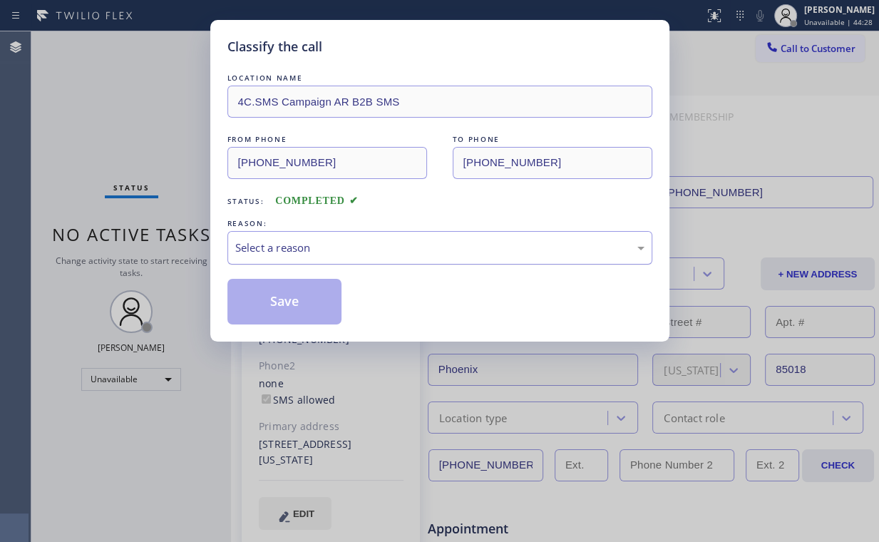
click at [319, 257] on div "Select a reason" at bounding box center [439, 247] width 425 height 33
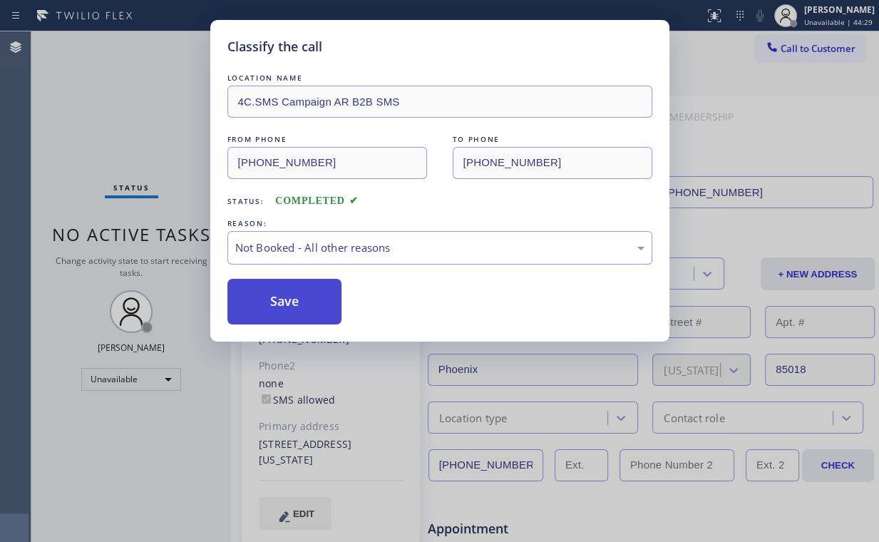
click at [286, 301] on button "Save" at bounding box center [284, 302] width 115 height 46
click at [181, 129] on div "Classify the call LOCATION NAME 4C.SMS Campaign AR B2B SMS FROM PHONE [PHONE_NU…" at bounding box center [439, 271] width 879 height 542
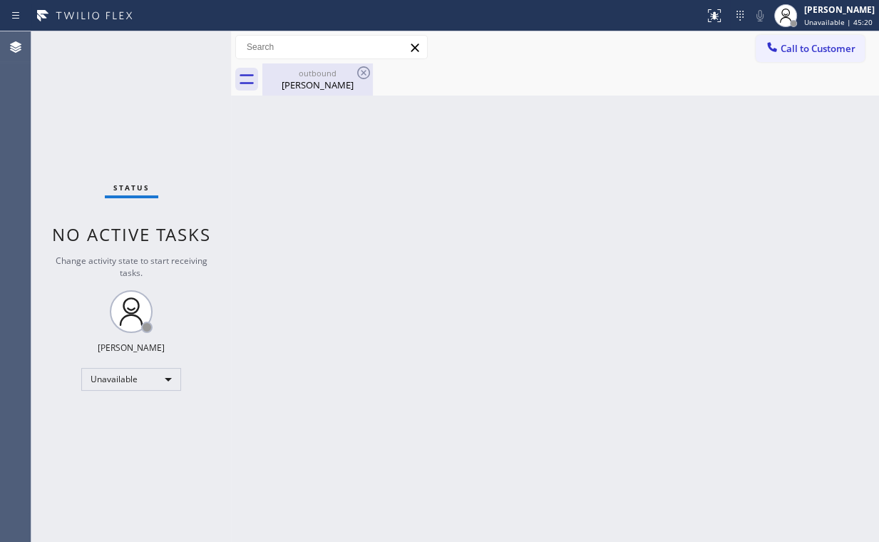
drag, startPoint x: 298, startPoint y: 90, endPoint x: 325, endPoint y: 86, distance: 27.4
click at [299, 90] on div "[PERSON_NAME]" at bounding box center [318, 84] width 108 height 13
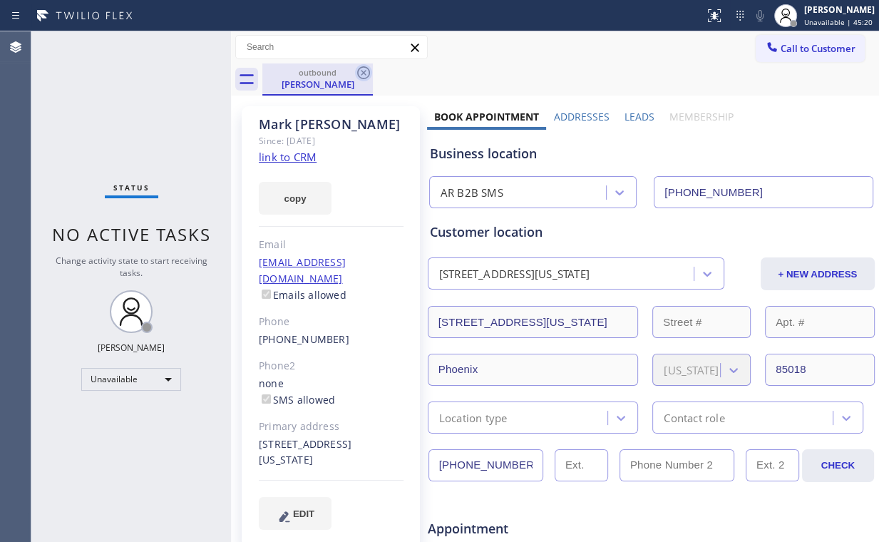
click at [369, 67] on icon at bounding box center [363, 72] width 17 height 17
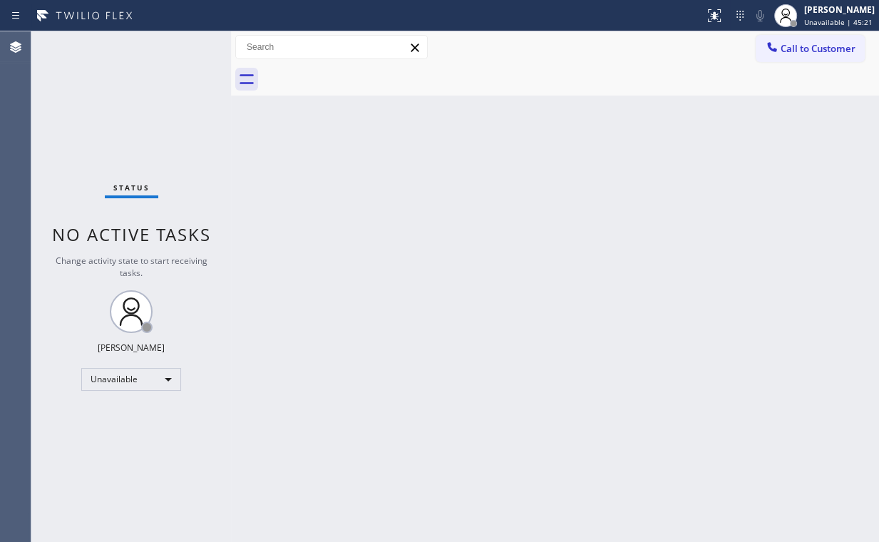
drag, startPoint x: 376, startPoint y: 264, endPoint x: 316, endPoint y: 208, distance: 82.2
click at [371, 259] on div "Back to Dashboard Change Sender ID Customers Technicians Select a contact Outbo…" at bounding box center [555, 286] width 648 height 510
drag, startPoint x: 798, startPoint y: 44, endPoint x: 534, endPoint y: 167, distance: 291.8
click at [798, 48] on span "Call to Customer" at bounding box center [817, 48] width 75 height 13
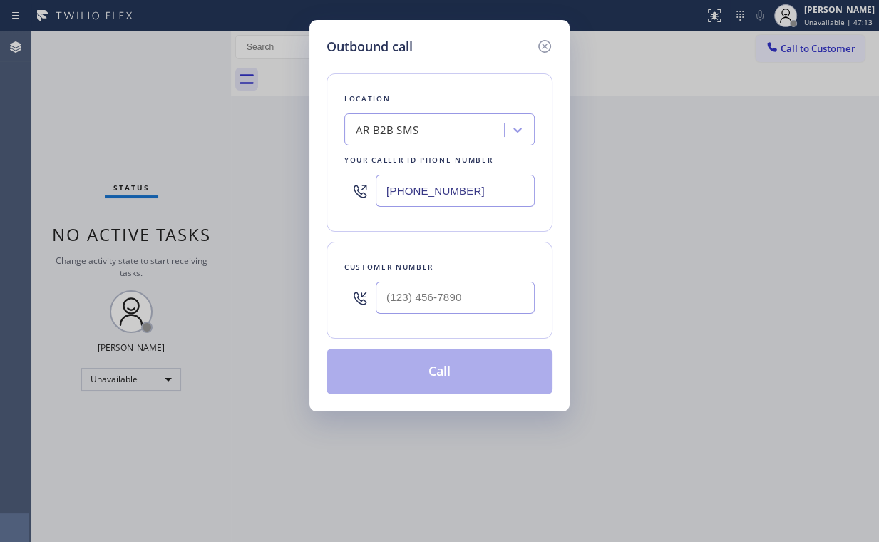
drag, startPoint x: 465, startPoint y: 191, endPoint x: 253, endPoint y: 166, distance: 213.9
click at [237, 188] on div "Outbound call Location AR B2B SMS Your caller id phone number [PHONE_NUMBER] Cu…" at bounding box center [439, 271] width 879 height 542
paste input "714) 248-8165"
type input "[PHONE_NUMBER]"
click at [455, 305] on input "(___) ___-____" at bounding box center [455, 298] width 159 height 32
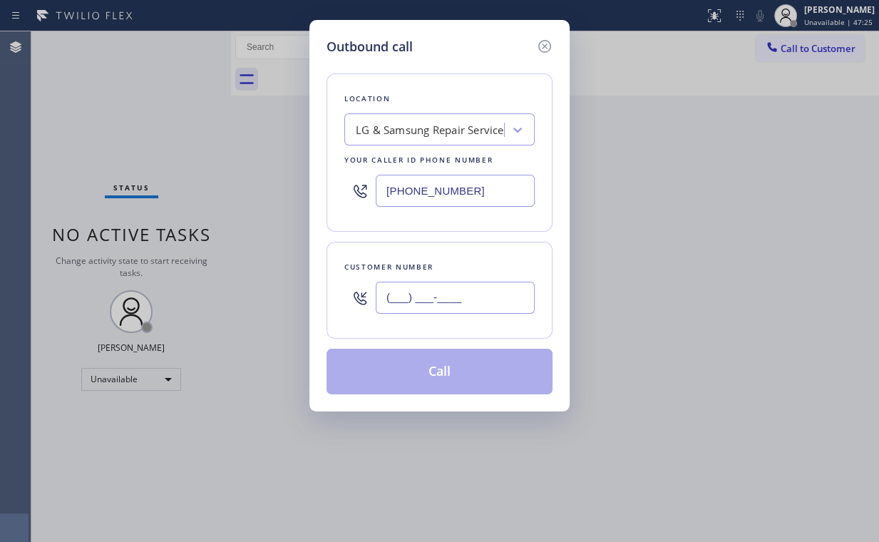
paste input "562) 852-4561"
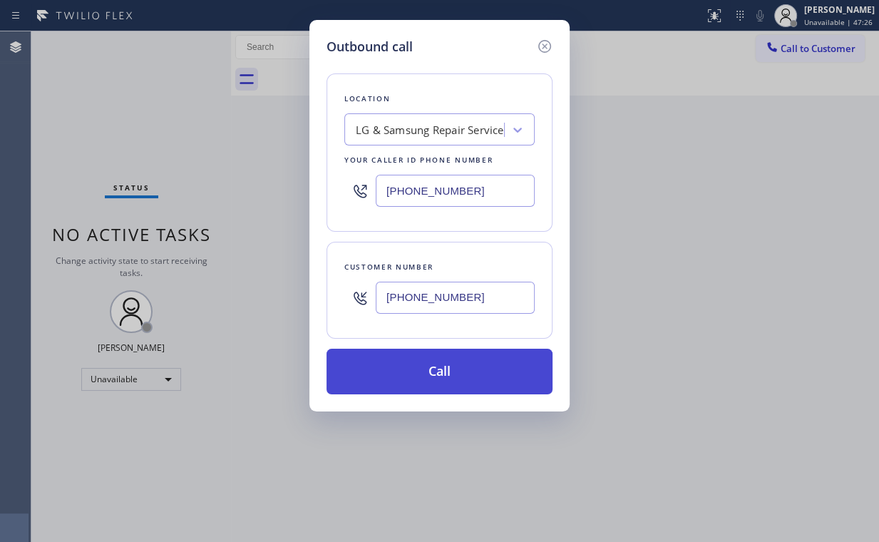
type input "[PHONE_NUMBER]"
click at [423, 381] on button "Call" at bounding box center [439, 372] width 226 height 46
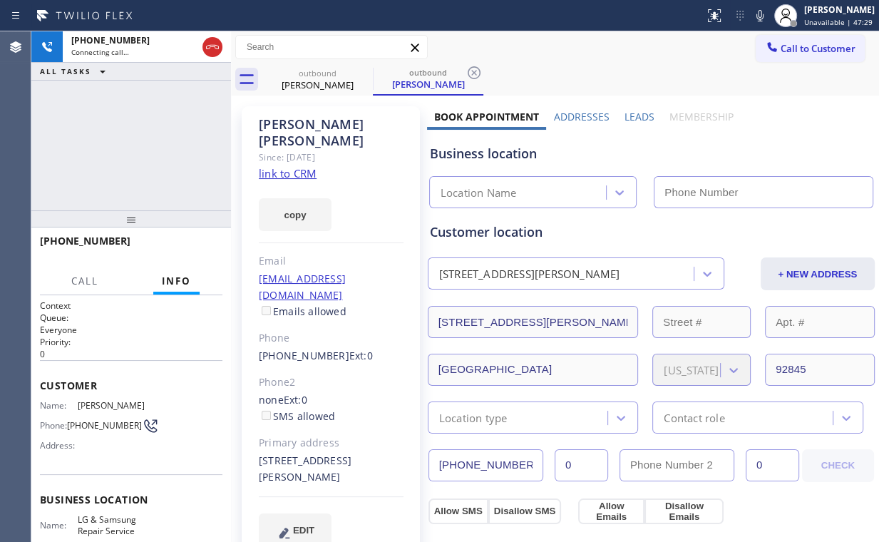
click at [146, 126] on div "[PHONE_NUMBER] Connecting call… ALL TASKS ALL TASKS ACTIVE TASKS TASKS IN WRAP …" at bounding box center [131, 120] width 200 height 179
type input "[PHONE_NUMBER]"
click at [111, 130] on div "[PHONE_NUMBER] Connecting call… ALL TASKS ALL TASKS ACTIVE TASKS TASKS IN WRAP …" at bounding box center [131, 120] width 200 height 179
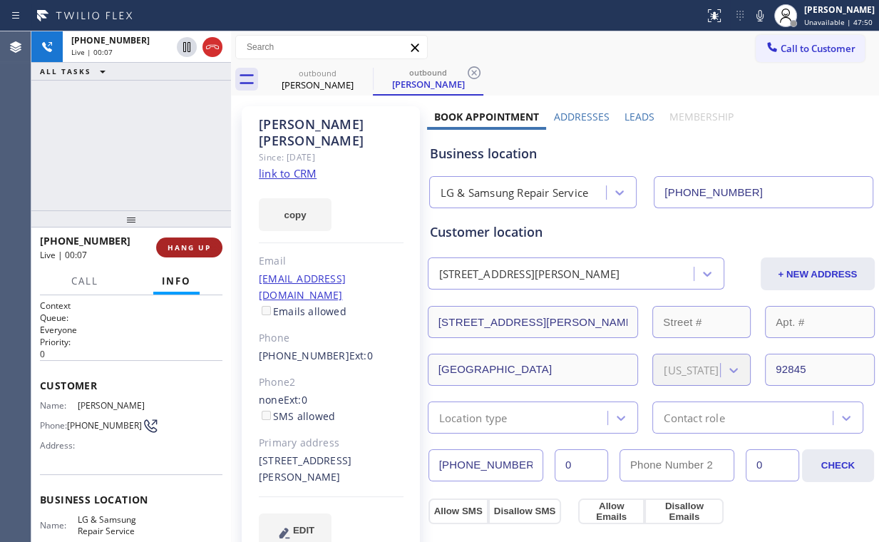
drag, startPoint x: 187, startPoint y: 238, endPoint x: 191, endPoint y: 247, distance: 9.9
click at [187, 239] on button "HANG UP" at bounding box center [189, 247] width 66 height 20
click at [194, 249] on span "COMPLETE" at bounding box center [186, 247] width 49 height 10
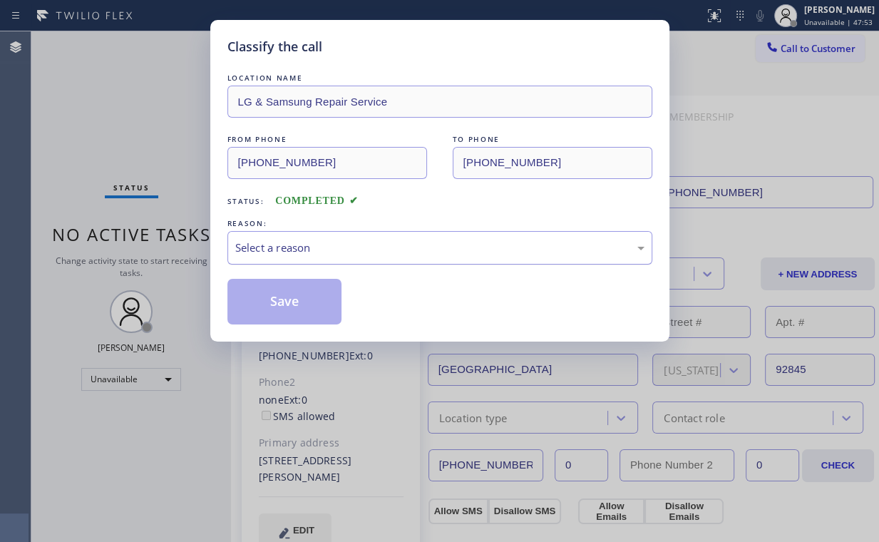
click at [268, 248] on div "Select a reason" at bounding box center [439, 247] width 409 height 16
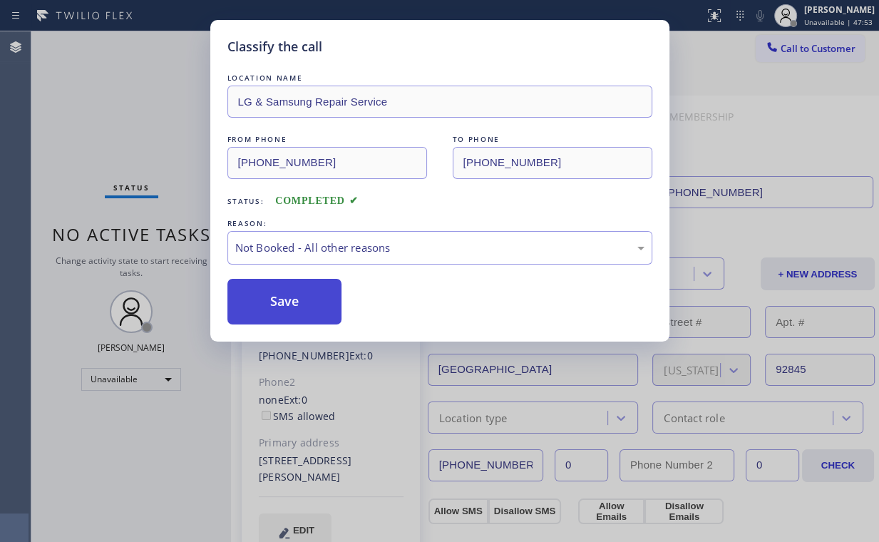
drag, startPoint x: 275, startPoint y: 303, endPoint x: 266, endPoint y: 284, distance: 20.7
click at [277, 303] on button "Save" at bounding box center [284, 302] width 115 height 46
click at [140, 111] on div "Classify the call LOCATION NAME LG & Samsung Repair Service FROM PHONE [PHONE_N…" at bounding box center [439, 271] width 879 height 542
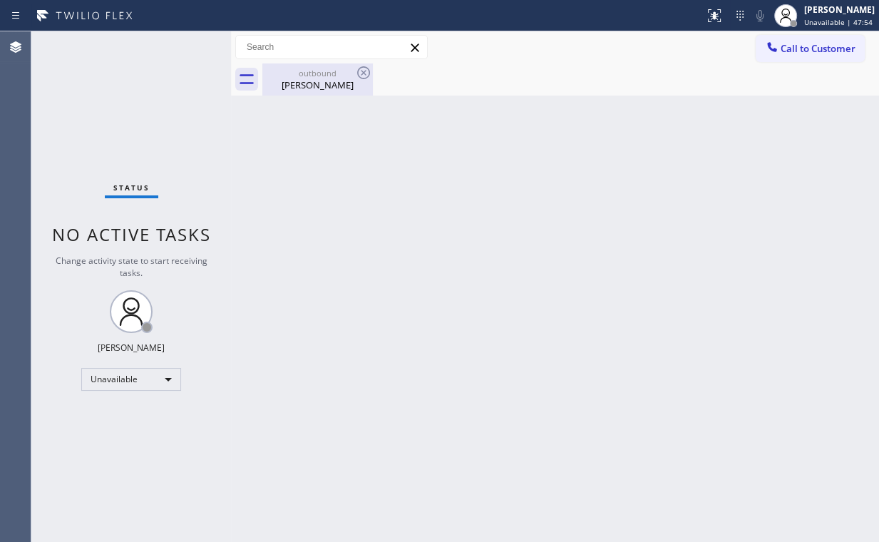
click at [311, 75] on div "outbound" at bounding box center [318, 73] width 108 height 11
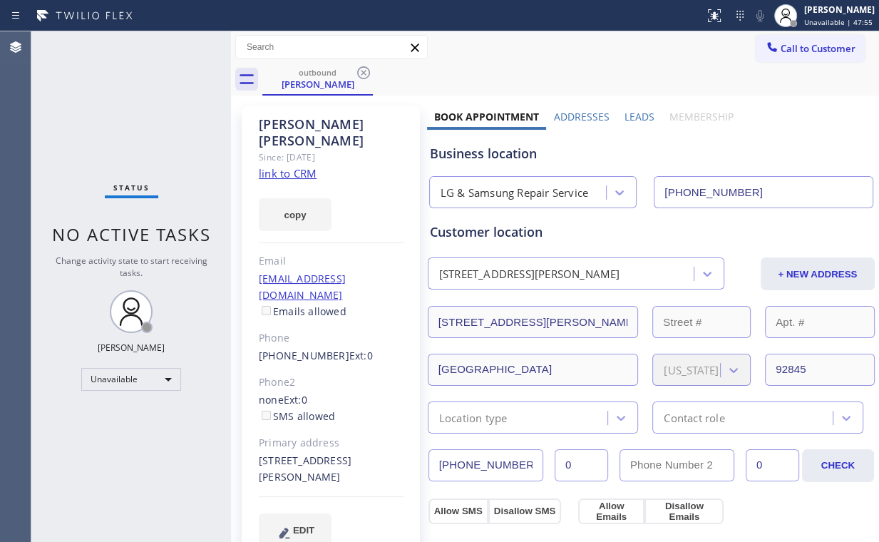
drag, startPoint x: 368, startPoint y: 68, endPoint x: 348, endPoint y: 79, distance: 23.0
click at [367, 69] on icon at bounding box center [363, 72] width 17 height 17
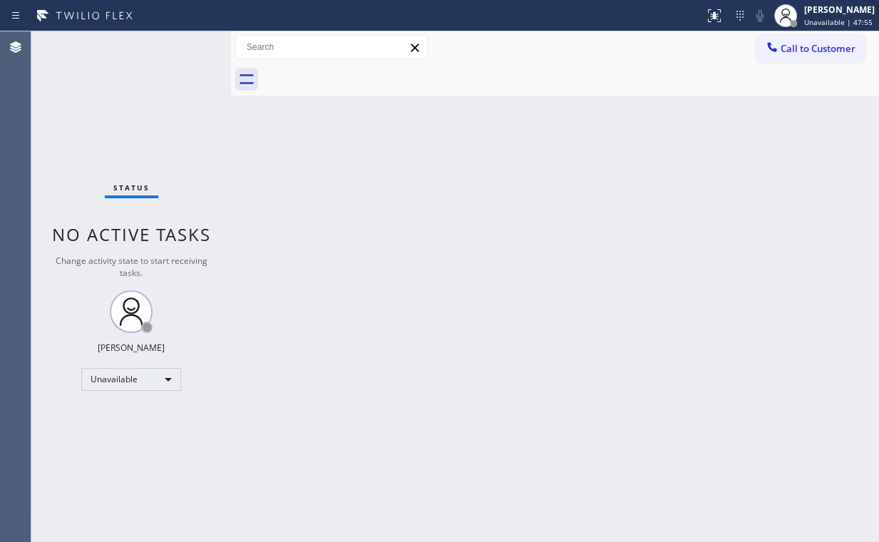
click at [152, 113] on div "Status No active tasks Change activity state to start receiving tasks. [PERSON_…" at bounding box center [131, 286] width 200 height 510
click at [797, 48] on span "Call to Customer" at bounding box center [817, 48] width 75 height 13
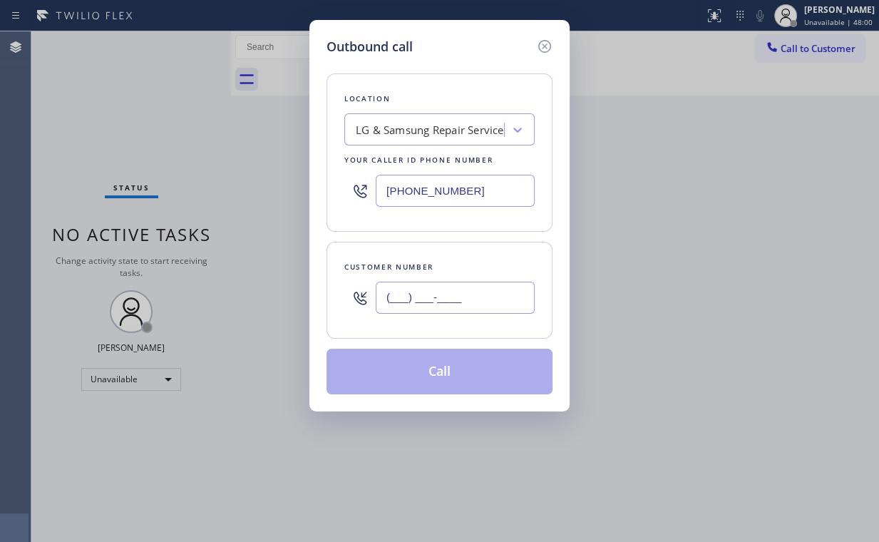
click at [450, 289] on input "(___) ___-____" at bounding box center [455, 298] width 159 height 32
paste input "562) 852-4561"
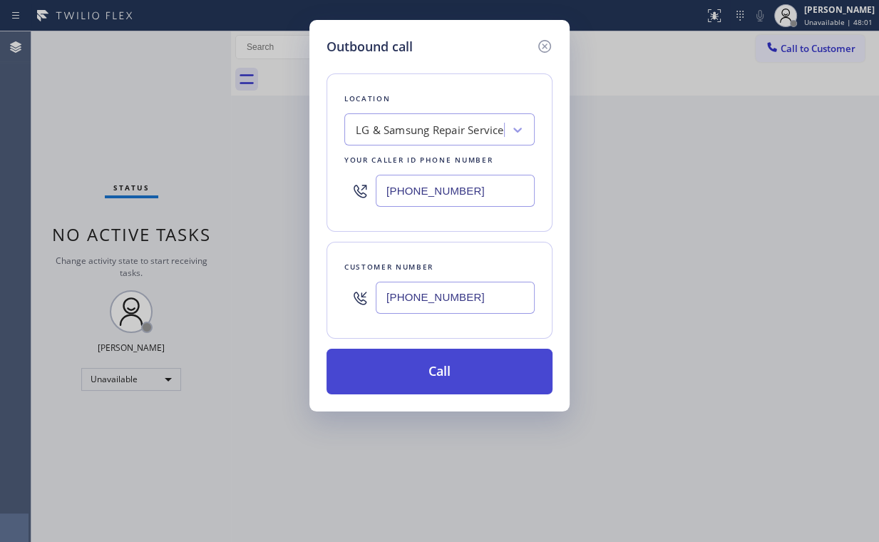
type input "[PHONE_NUMBER]"
click at [419, 361] on button "Call" at bounding box center [439, 372] width 226 height 46
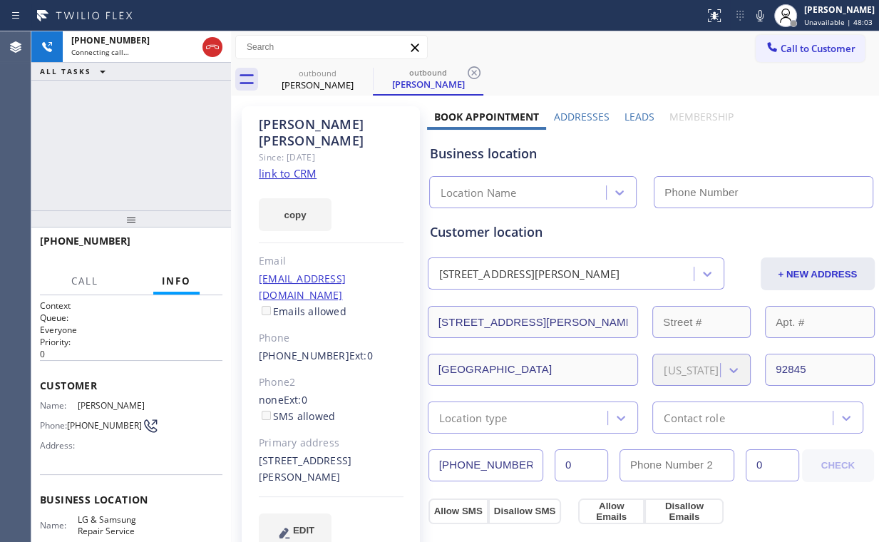
click at [113, 139] on div "[PHONE_NUMBER] Connecting call… ALL TASKS ALL TASKS ACTIVE TASKS TASKS IN WRAP …" at bounding box center [131, 120] width 200 height 179
type input "[PHONE_NUMBER]"
click at [145, 137] on div "[PHONE_NUMBER] Connecting call… ALL TASKS ALL TASKS ACTIVE TASKS TASKS IN WRAP …" at bounding box center [131, 120] width 200 height 179
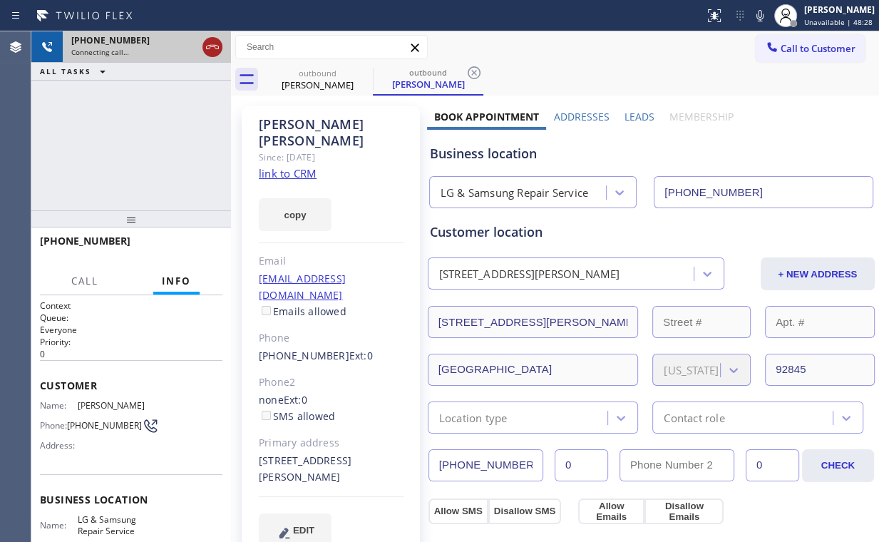
click at [208, 37] on button at bounding box center [212, 47] width 20 height 20
click at [324, 74] on div "outbound" at bounding box center [318, 73] width 108 height 11
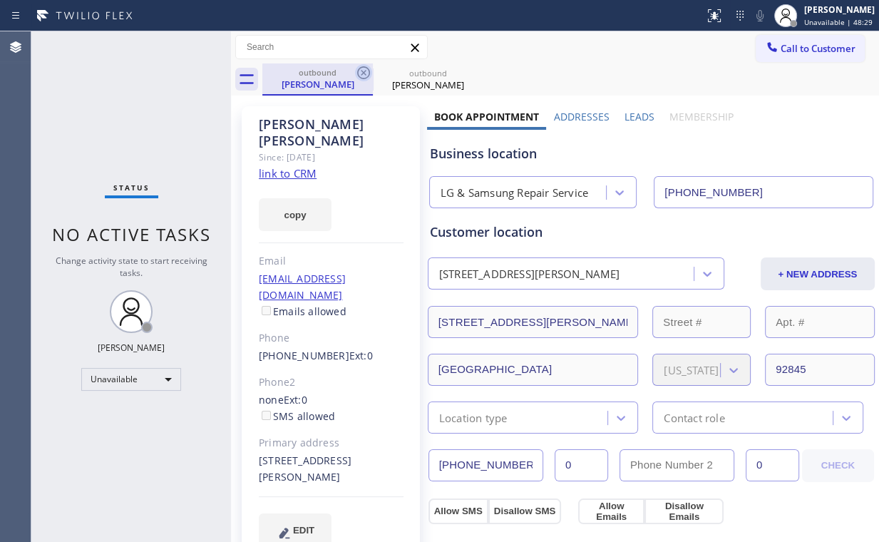
click at [367, 73] on icon at bounding box center [363, 72] width 17 height 17
drag, startPoint x: 367, startPoint y: 73, endPoint x: 360, endPoint y: 74, distance: 7.2
click at [0, 0] on icon at bounding box center [0, 0] width 0 height 0
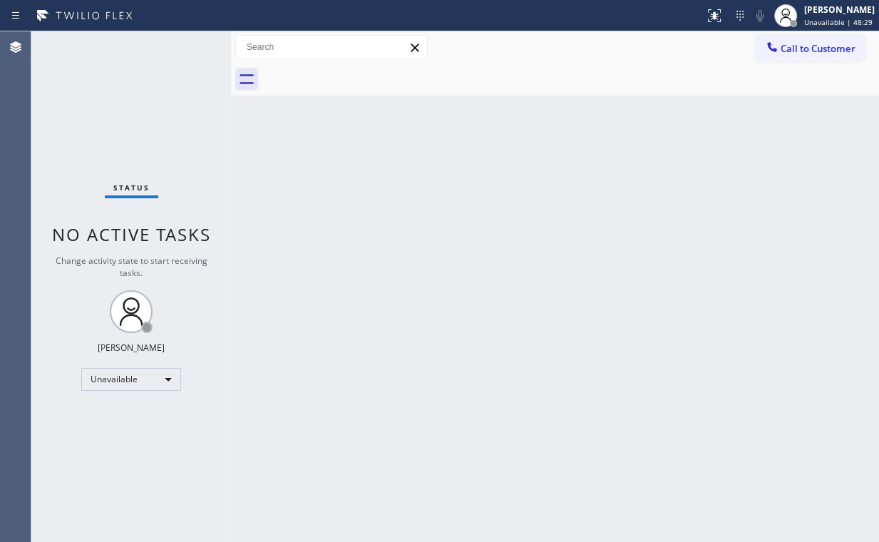
click at [177, 95] on div "Status No active tasks Change activity state to start receiving tasks. [PERSON_…" at bounding box center [131, 286] width 200 height 510
drag, startPoint x: 439, startPoint y: 210, endPoint x: 168, endPoint y: 1, distance: 342.0
click at [426, 204] on div "Back to Dashboard Change Sender ID Customers Technicians Select a contact Outbo…" at bounding box center [555, 286] width 648 height 510
click at [776, 52] on icon at bounding box center [772, 47] width 14 height 14
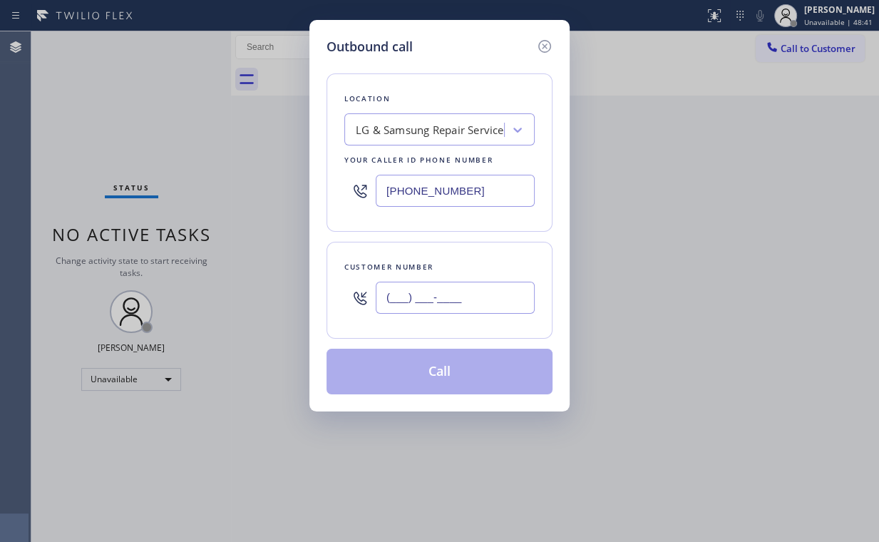
click at [462, 305] on input "(___) ___-____" at bounding box center [455, 298] width 159 height 32
paste input "954) 401-6938"
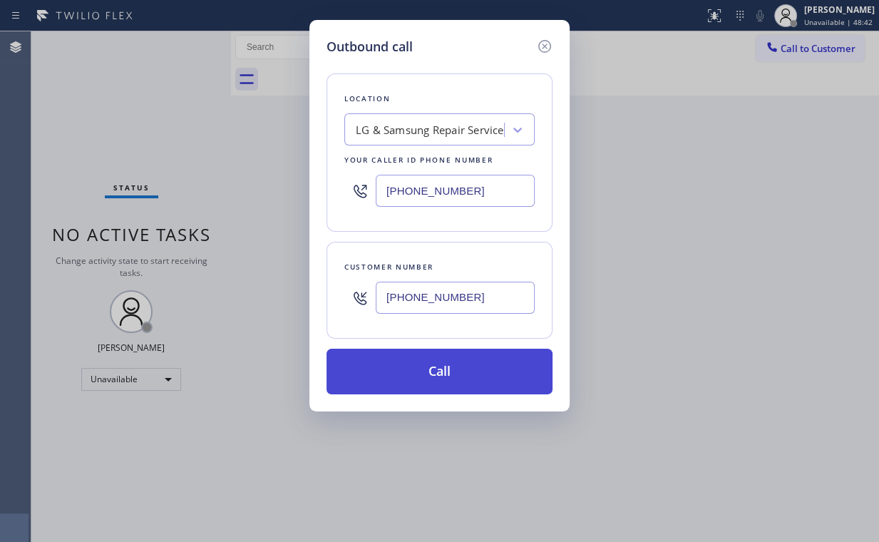
type input "[PHONE_NUMBER]"
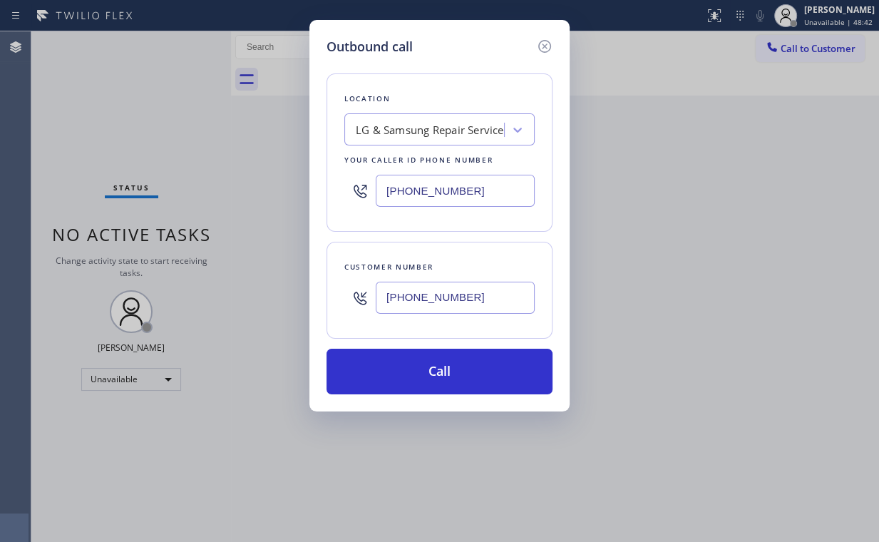
drag, startPoint x: 399, startPoint y: 373, endPoint x: 378, endPoint y: 399, distance: 32.9
click at [396, 374] on button "Call" at bounding box center [439, 372] width 226 height 46
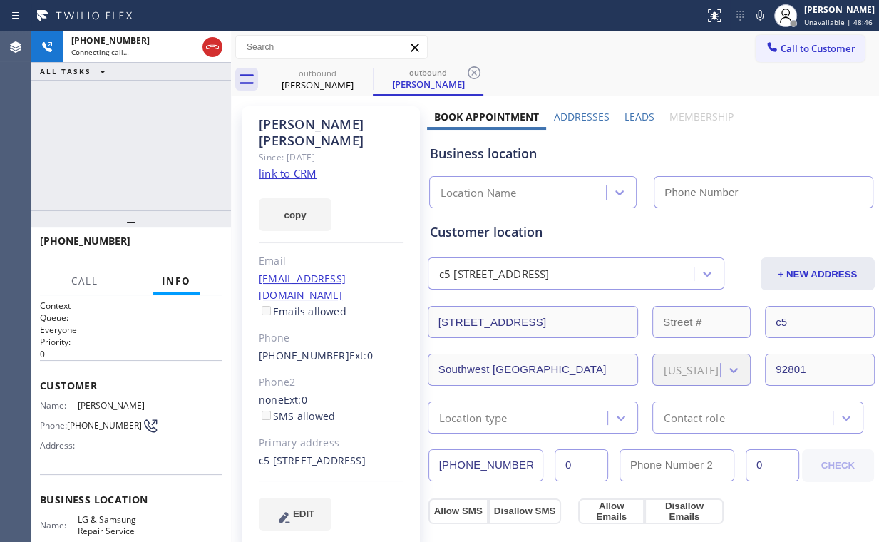
type input "[PHONE_NUMBER]"
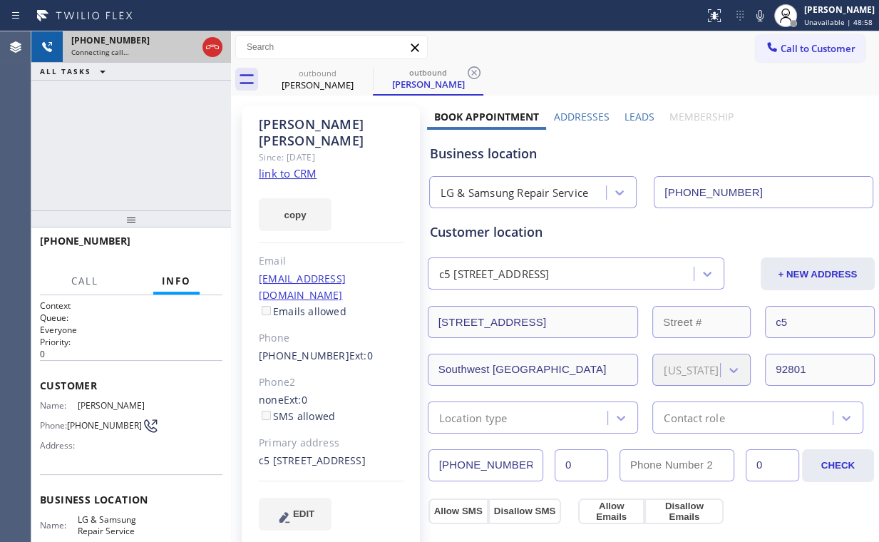
drag, startPoint x: 210, startPoint y: 46, endPoint x: 221, endPoint y: 51, distance: 11.8
click at [210, 46] on icon at bounding box center [212, 47] width 13 height 4
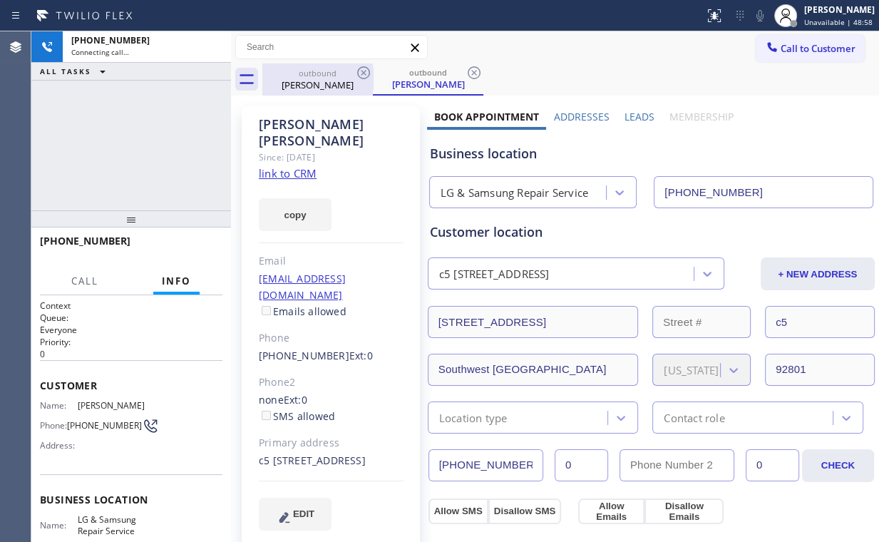
click at [297, 80] on div "[PERSON_NAME]" at bounding box center [318, 84] width 108 height 13
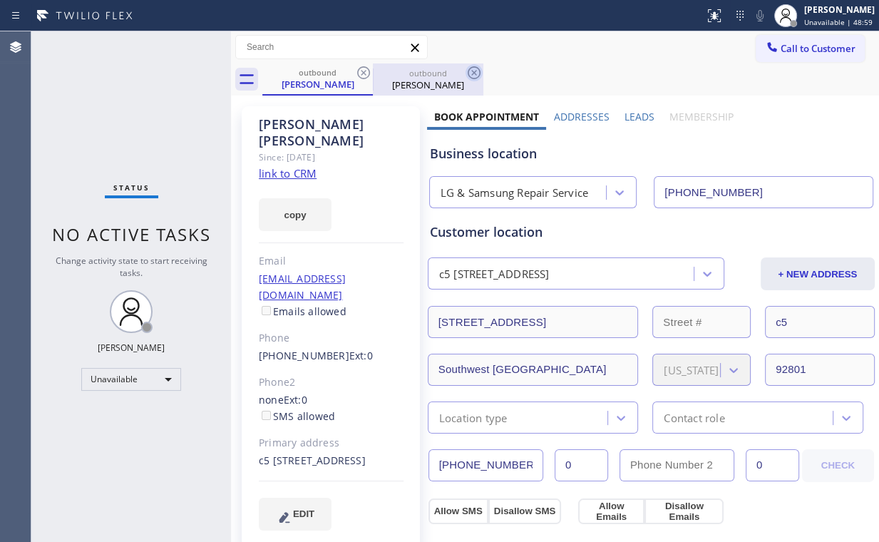
click at [366, 71] on icon at bounding box center [363, 72] width 17 height 17
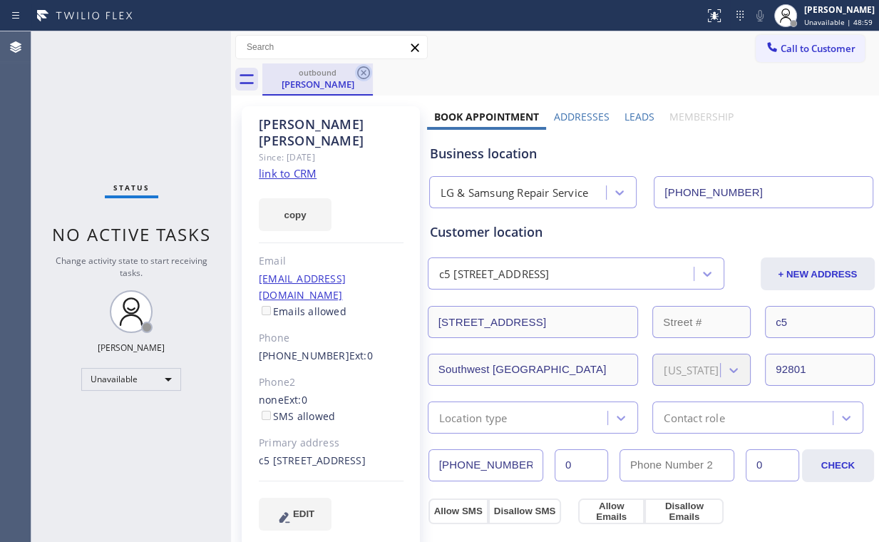
click at [365, 71] on icon at bounding box center [363, 72] width 17 height 17
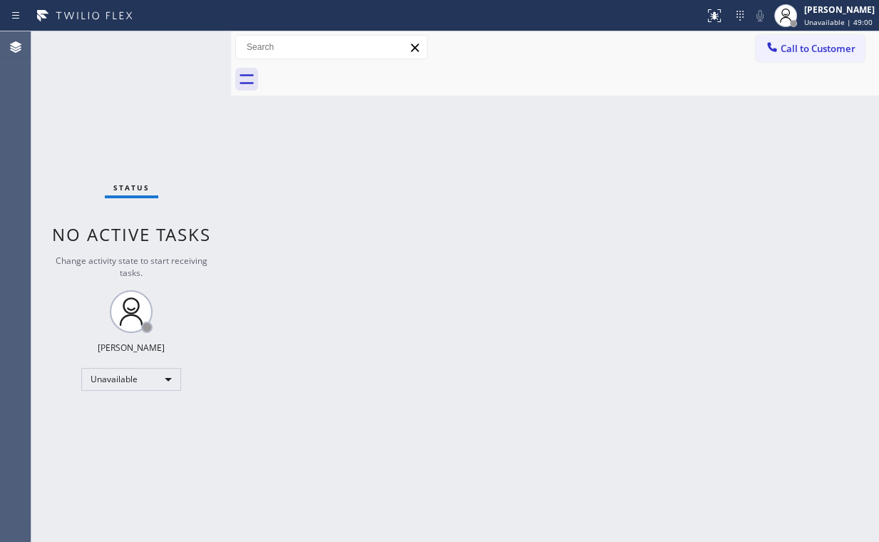
click at [805, 46] on span "Call to Customer" at bounding box center [817, 48] width 75 height 13
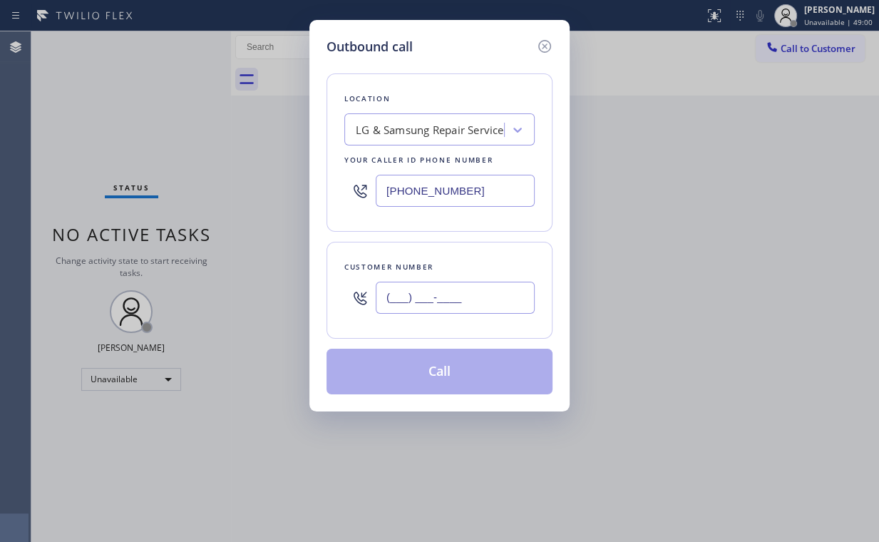
click at [460, 301] on input "(___) ___-____" at bounding box center [455, 298] width 159 height 32
paste input "954) 401-6938"
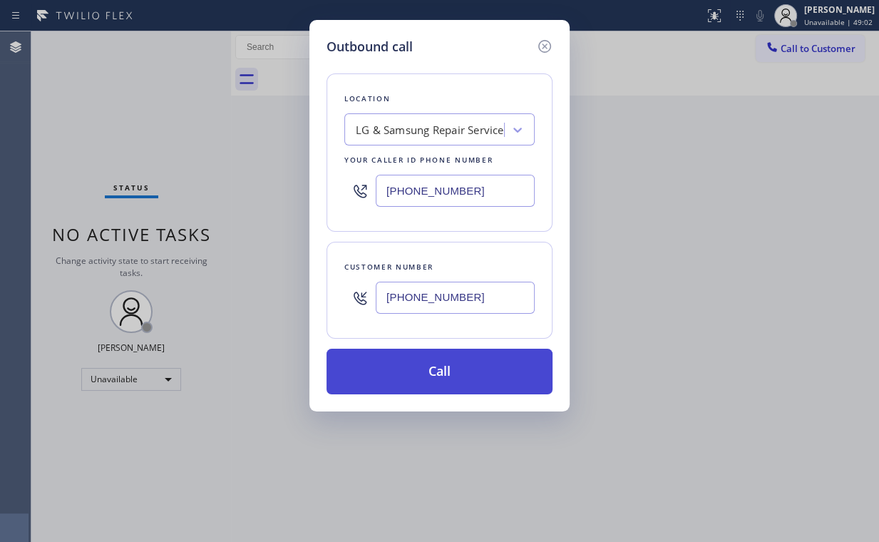
type input "[PHONE_NUMBER]"
click at [399, 366] on button "Call" at bounding box center [439, 372] width 226 height 46
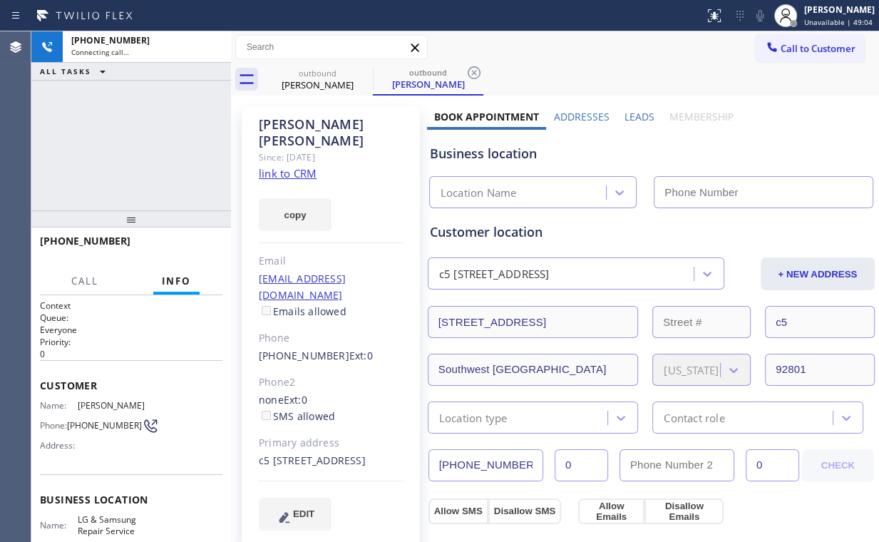
click at [141, 123] on div "[PHONE_NUMBER] Connecting call… ALL TASKS ALL TASKS ACTIVE TASKS TASKS IN WRAP …" at bounding box center [131, 120] width 200 height 179
type input "[PHONE_NUMBER]"
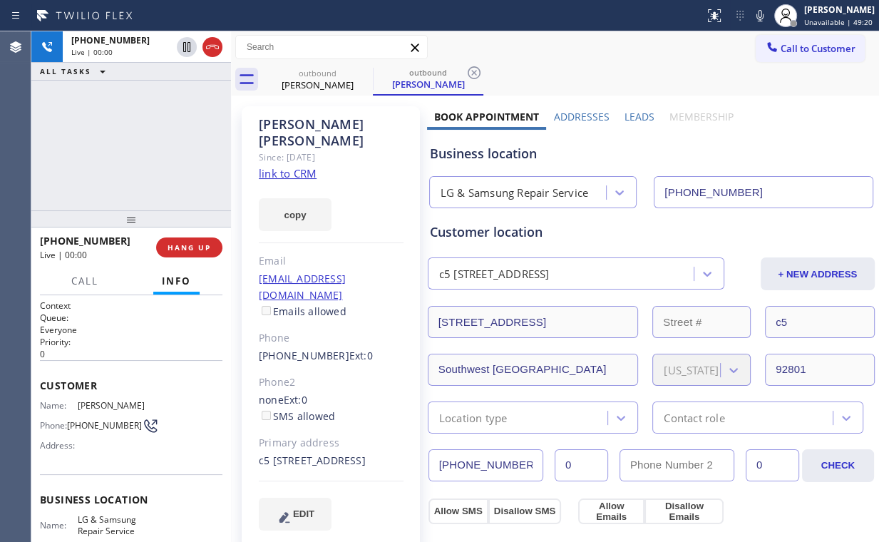
click at [138, 145] on div "[PHONE_NUMBER] Live | 00:00 ALL TASKS ALL TASKS ACTIVE TASKS TASKS IN WRAP UP" at bounding box center [131, 120] width 200 height 179
click at [148, 143] on div "[PHONE_NUMBER] Live | 00:04 ALL TASKS ALL TASKS ACTIVE TASKS TASKS IN WRAP UP" at bounding box center [131, 120] width 200 height 179
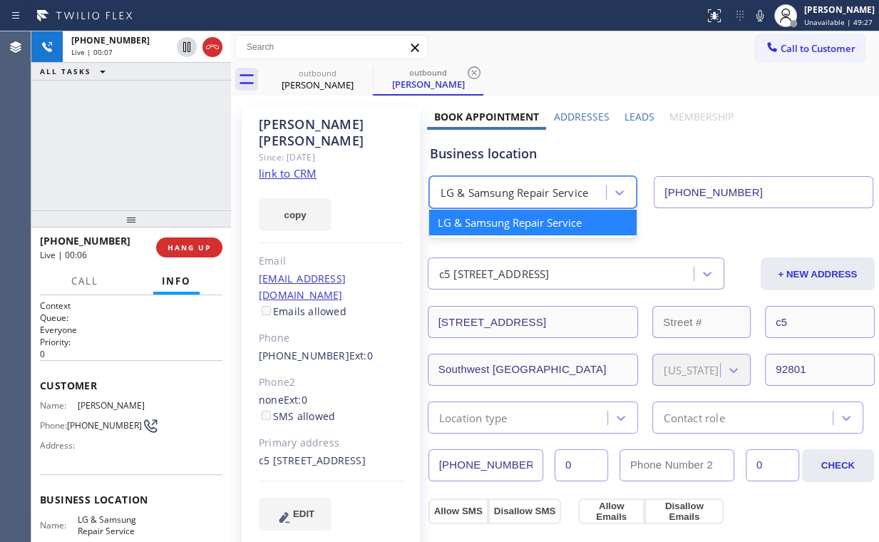
click at [505, 187] on div "LG & Samsung Repair Service" at bounding box center [514, 193] width 148 height 16
click at [496, 160] on div "Business location" at bounding box center [651, 153] width 443 height 19
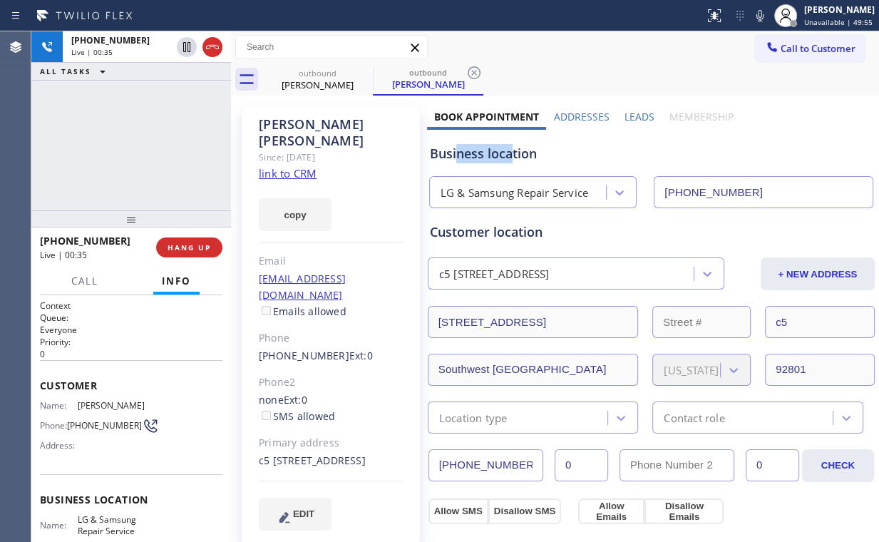
drag, startPoint x: 507, startPoint y: 154, endPoint x: 457, endPoint y: 153, distance: 50.6
click at [455, 154] on div "Business location" at bounding box center [651, 153] width 443 height 19
click at [165, 144] on div "[PHONE_NUMBER] Live | 00:36 ALL TASKS ALL TASKS ACTIVE TASKS TASKS IN WRAP UP" at bounding box center [131, 120] width 200 height 179
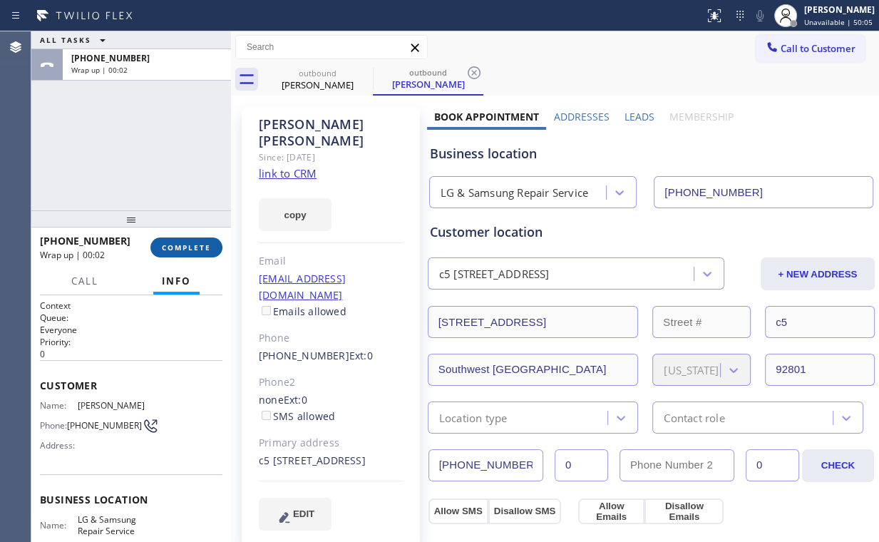
click at [190, 254] on button "COMPLETE" at bounding box center [186, 247] width 72 height 20
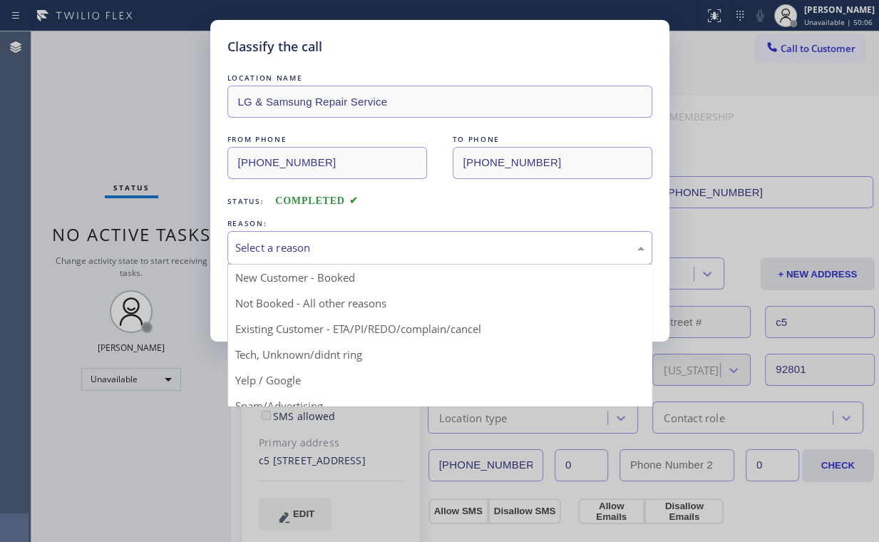
click at [283, 255] on div "Select a reason" at bounding box center [439, 247] width 425 height 33
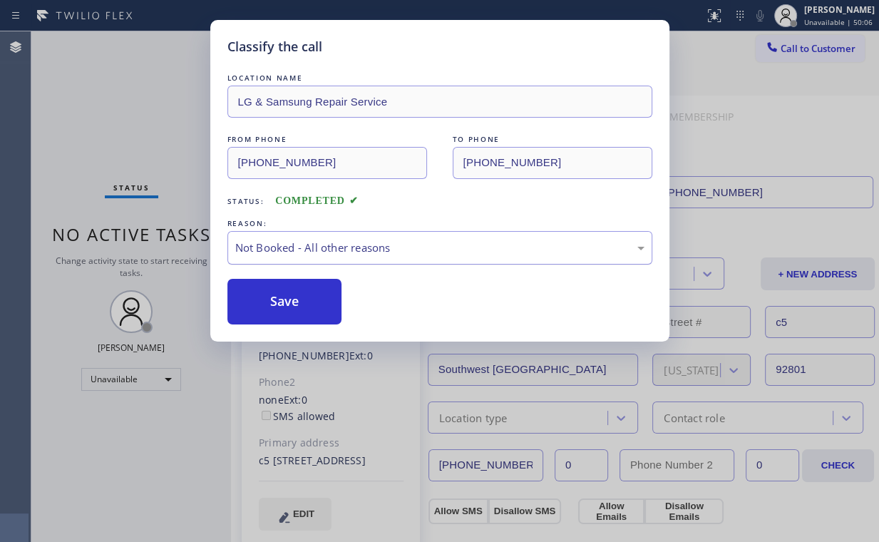
drag, startPoint x: 285, startPoint y: 296, endPoint x: 238, endPoint y: 233, distance: 78.4
click at [270, 271] on div "LOCATION NAME LG & Samsung Repair Service FROM PHONE [PHONE_NUMBER] TO PHONE [P…" at bounding box center [439, 198] width 425 height 254
click at [114, 88] on div "Classify the call LOCATION NAME LG & Samsung Repair Service FROM PHONE [PHONE_N…" at bounding box center [439, 271] width 879 height 542
click at [49, 116] on div "Classify the call LOCATION NAME LG & Samsung Repair Service FROM PHONE [PHONE_N…" at bounding box center [439, 271] width 879 height 542
click at [298, 297] on button "Save" at bounding box center [284, 302] width 115 height 46
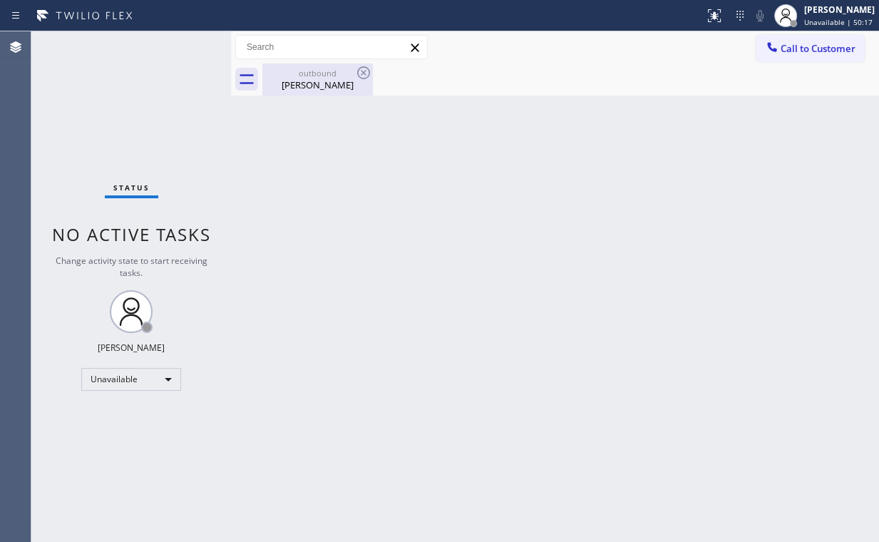
click at [332, 72] on div "outbound" at bounding box center [318, 73] width 108 height 11
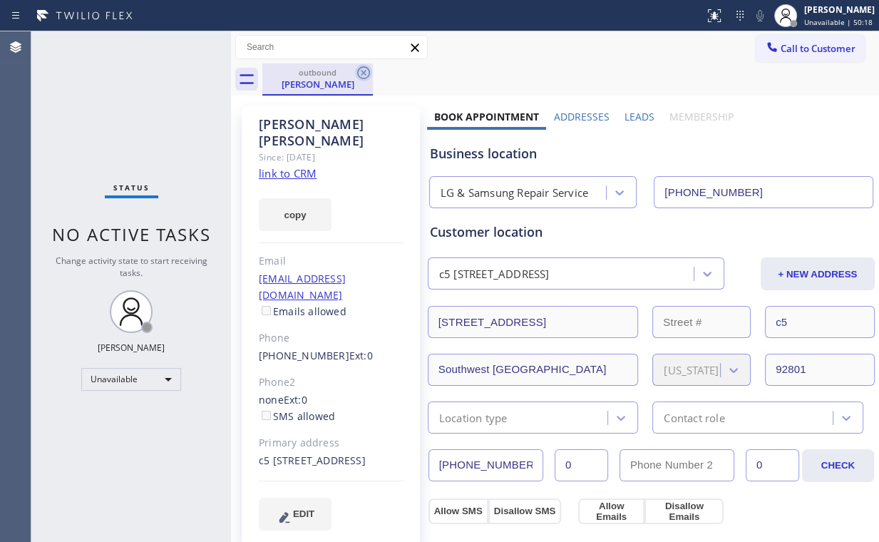
click at [358, 71] on icon at bounding box center [363, 72] width 13 height 13
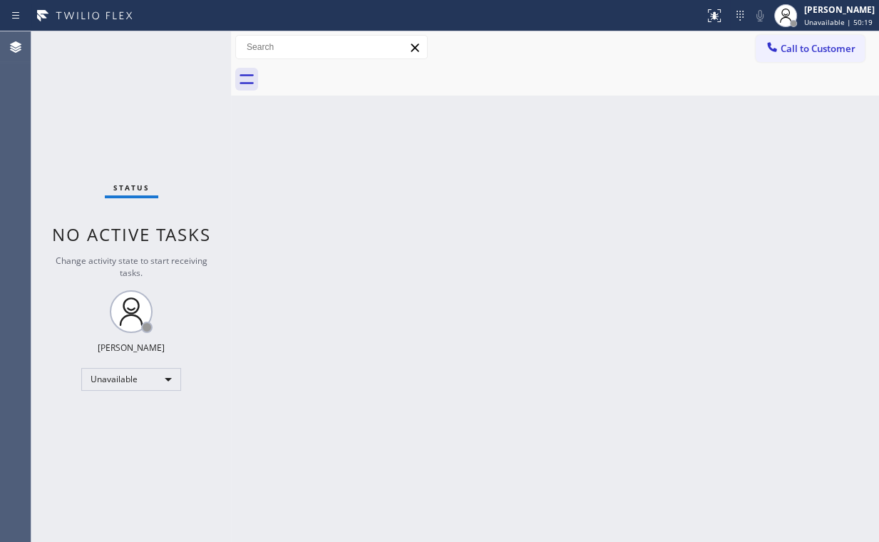
click at [542, 275] on div "Back to Dashboard Change Sender ID Customers Technicians Select a contact Outbo…" at bounding box center [555, 286] width 648 height 510
click at [773, 46] on icon at bounding box center [772, 47] width 14 height 14
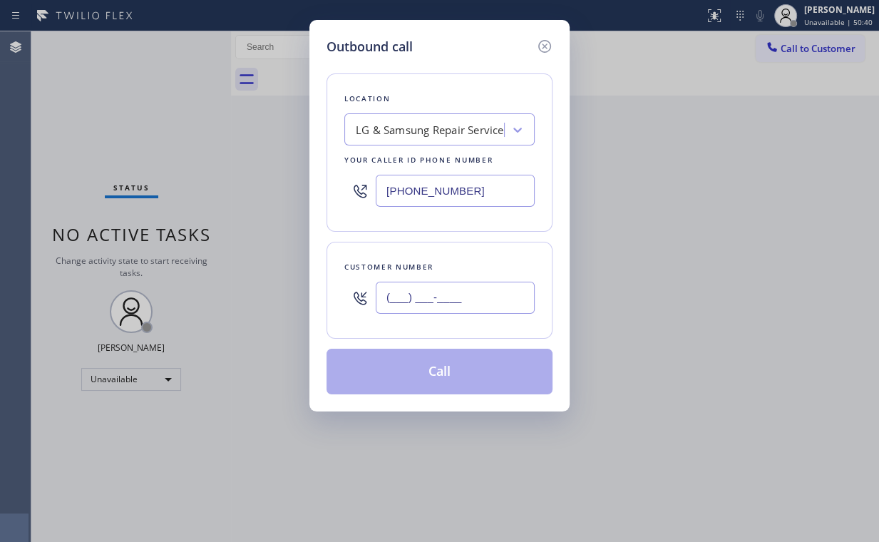
click at [448, 306] on input "(___) ___-____" at bounding box center [455, 298] width 159 height 32
paste input "714) 993-9591"
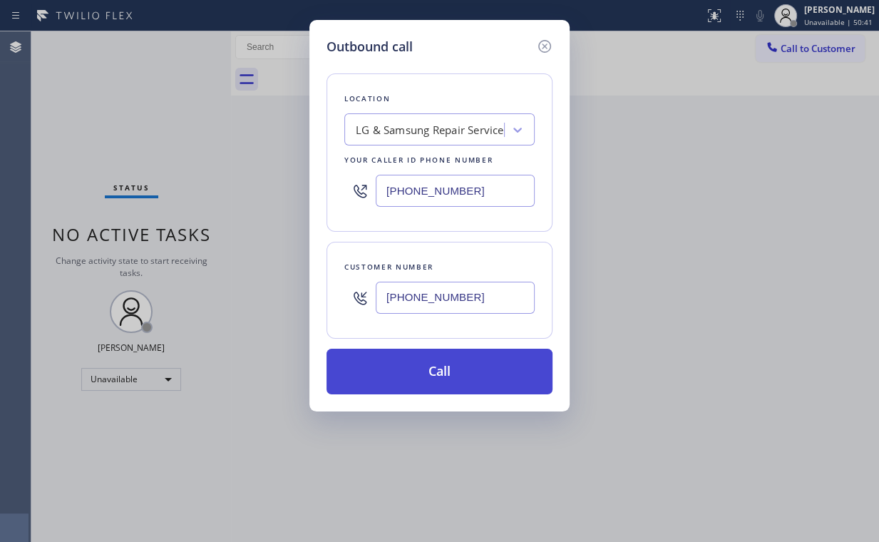
type input "[PHONE_NUMBER]"
click at [455, 376] on button "Call" at bounding box center [439, 372] width 226 height 46
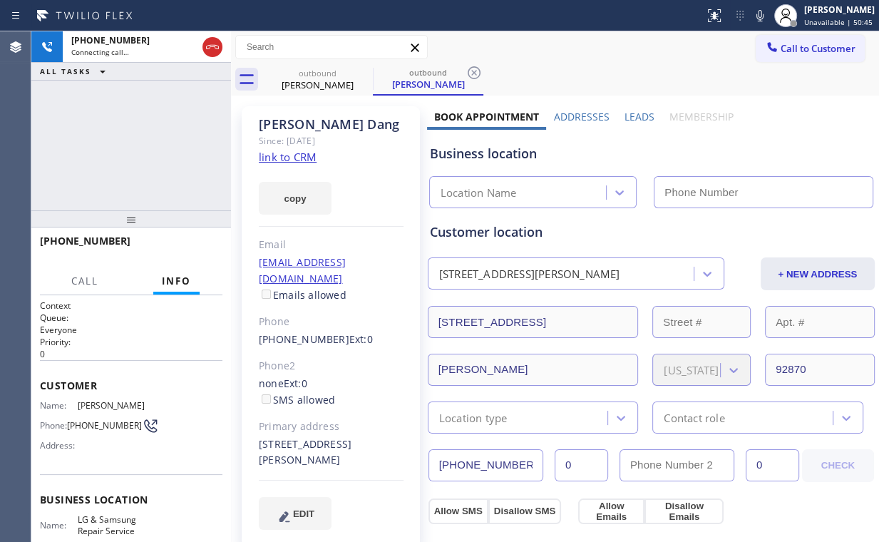
type input "[PHONE_NUMBER]"
click at [86, 139] on div "[PHONE_NUMBER] Connecting call… ALL TASKS ALL TASKS ACTIVE TASKS TASKS IN WRAP …" at bounding box center [131, 120] width 200 height 179
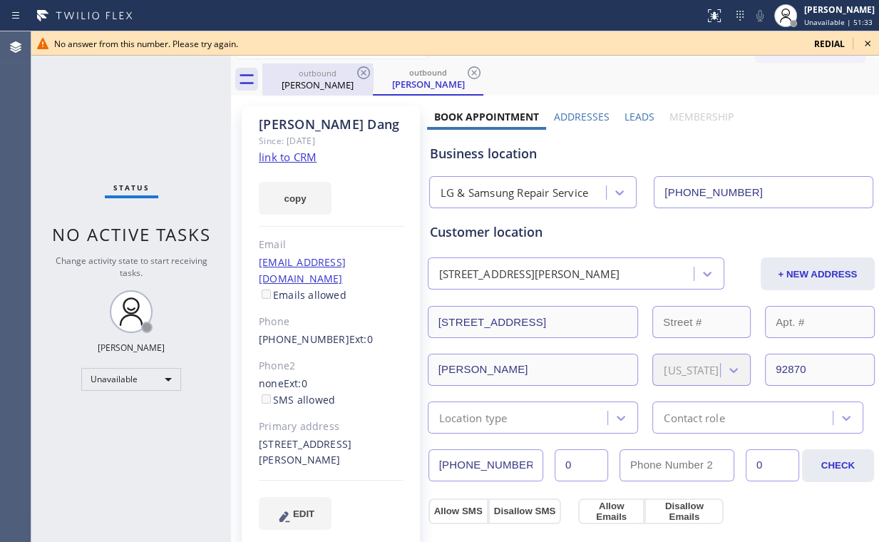
click at [331, 86] on div "[PERSON_NAME]" at bounding box center [318, 84] width 108 height 13
click at [366, 68] on icon at bounding box center [363, 72] width 17 height 17
click at [0, 0] on icon at bounding box center [0, 0] width 0 height 0
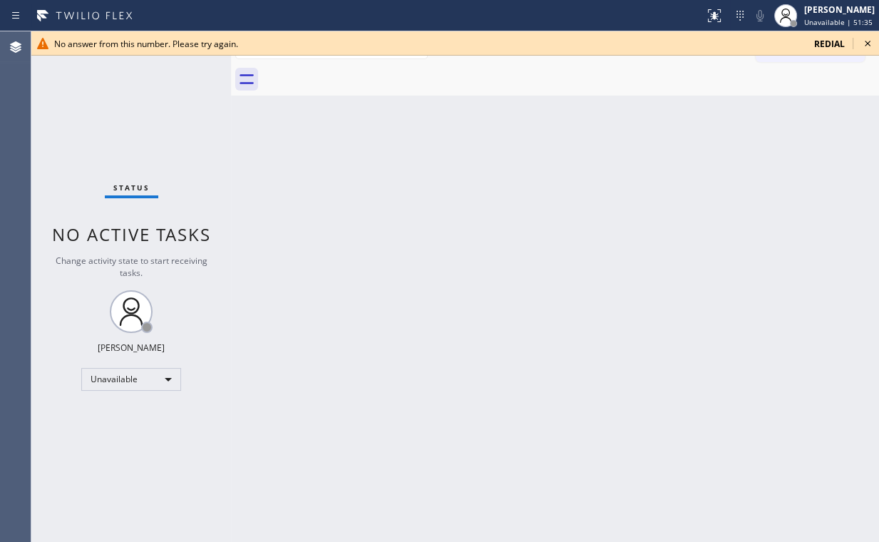
click at [108, 107] on div "Status No active tasks Change activity state to start receiving tasks. [PERSON_…" at bounding box center [131, 286] width 200 height 510
click at [866, 44] on icon at bounding box center [868, 44] width 6 height 6
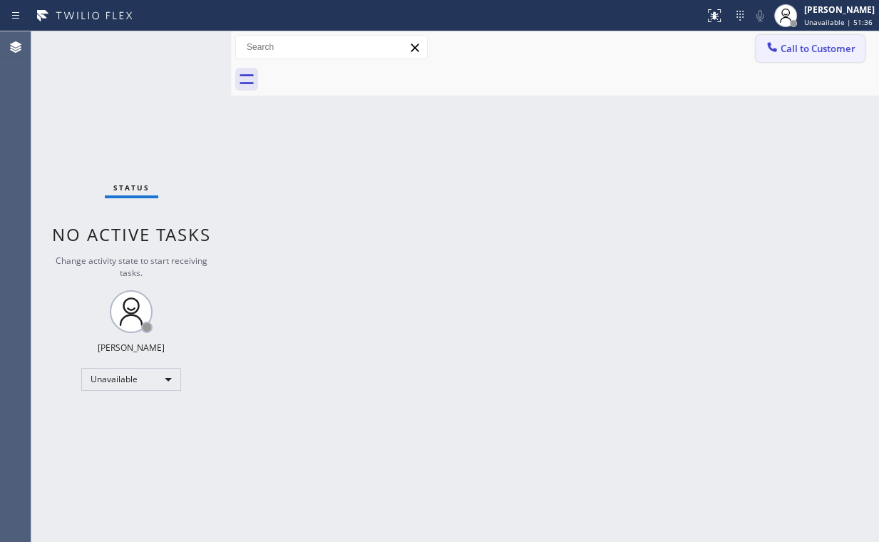
click at [799, 52] on span "Call to Customer" at bounding box center [817, 48] width 75 height 13
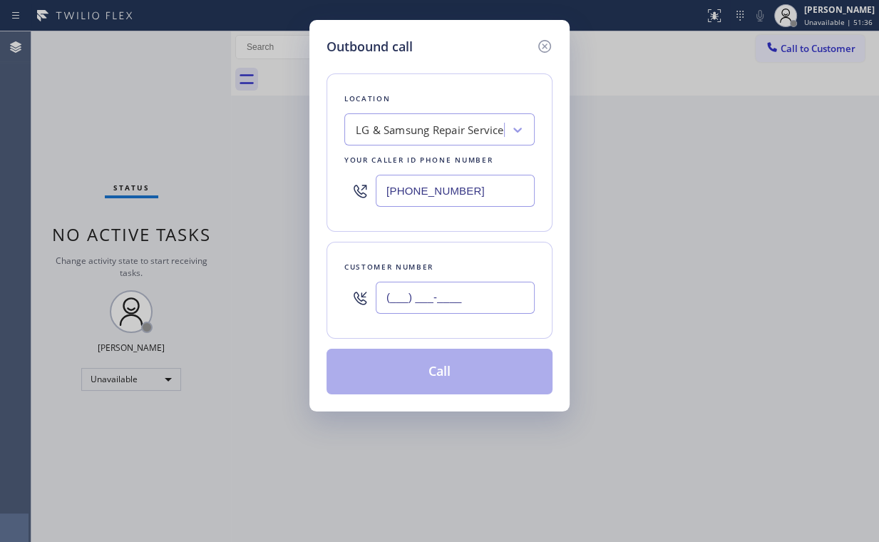
click at [468, 297] on input "(___) ___-____" at bounding box center [455, 298] width 159 height 32
paste input "714) 993-9591"
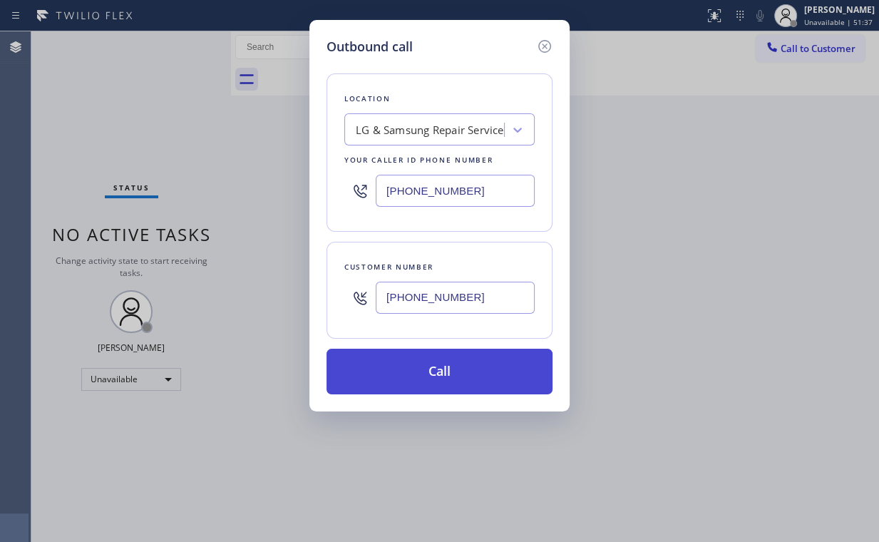
type input "[PHONE_NUMBER]"
click at [438, 371] on button "Call" at bounding box center [439, 372] width 226 height 46
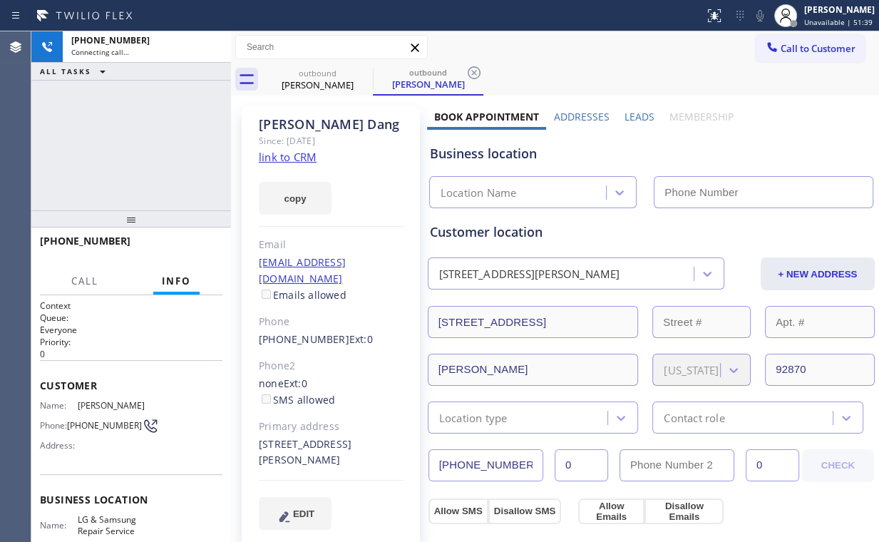
click at [138, 110] on div "[PHONE_NUMBER] Connecting call… ALL TASKS ALL TASKS ACTIVE TASKS TASKS IN WRAP …" at bounding box center [131, 120] width 200 height 179
type input "[PHONE_NUMBER]"
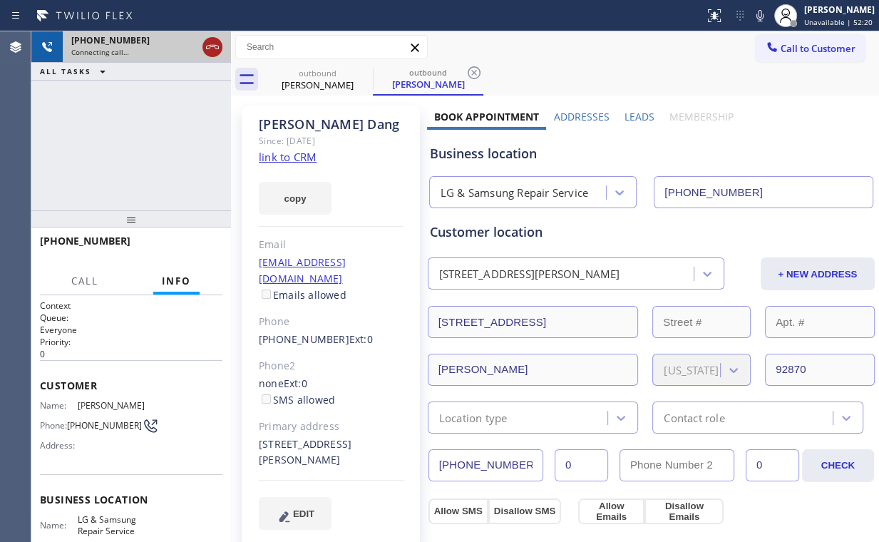
click at [220, 42] on icon at bounding box center [212, 46] width 17 height 17
click at [306, 79] on div "[PERSON_NAME]" at bounding box center [318, 84] width 108 height 13
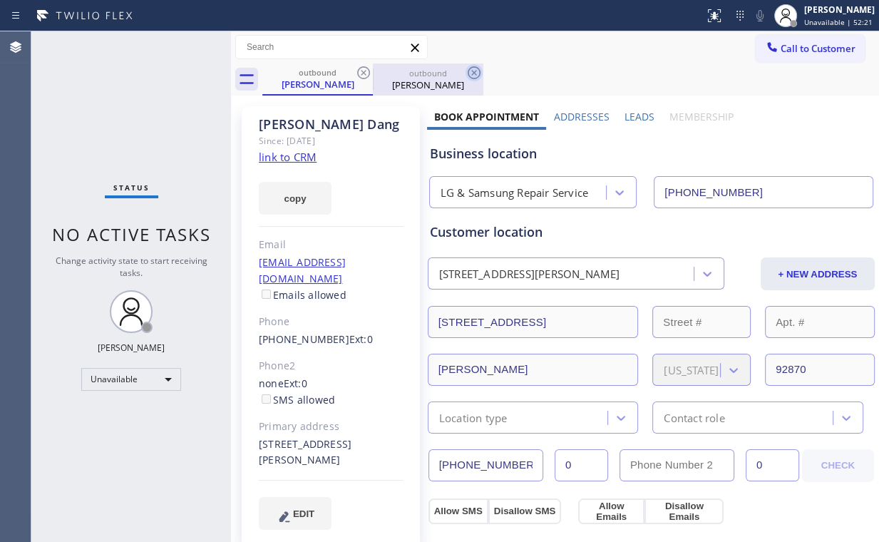
click at [363, 71] on icon at bounding box center [363, 72] width 17 height 17
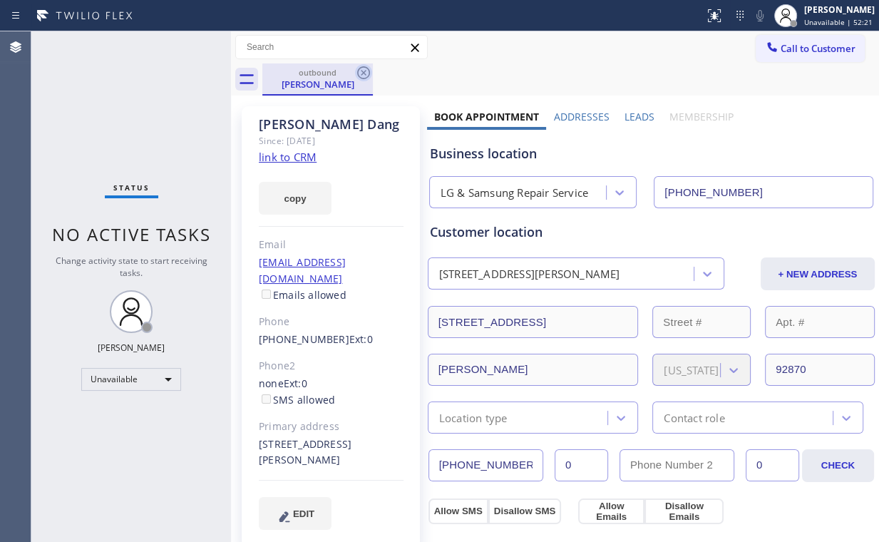
click at [366, 71] on icon at bounding box center [363, 72] width 17 height 17
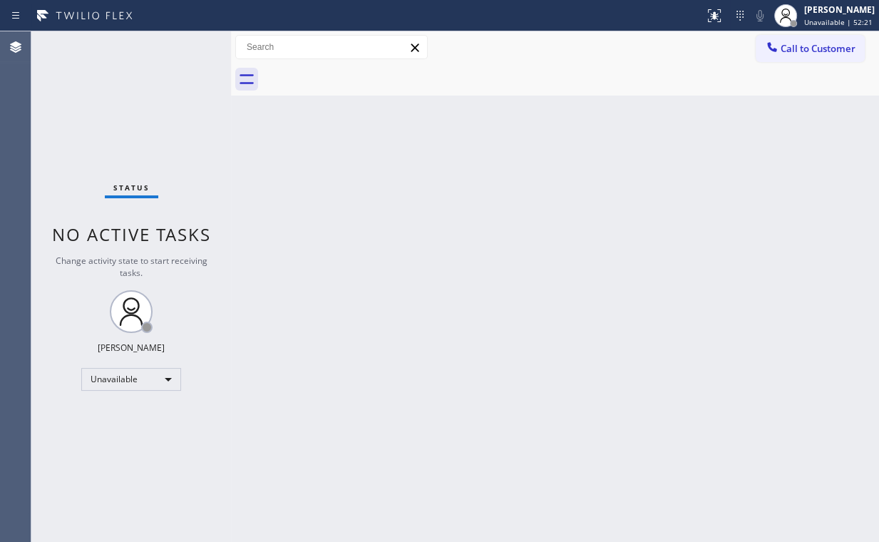
drag, startPoint x: 84, startPoint y: 86, endPoint x: 105, endPoint y: 83, distance: 21.6
click at [86, 86] on div "Status No active tasks Change activity state to start receiving tasks. [PERSON_…" at bounding box center [131, 286] width 200 height 510
drag, startPoint x: 821, startPoint y: 54, endPoint x: 783, endPoint y: 57, distance: 37.9
click at [820, 54] on span "Call to Customer" at bounding box center [817, 48] width 75 height 13
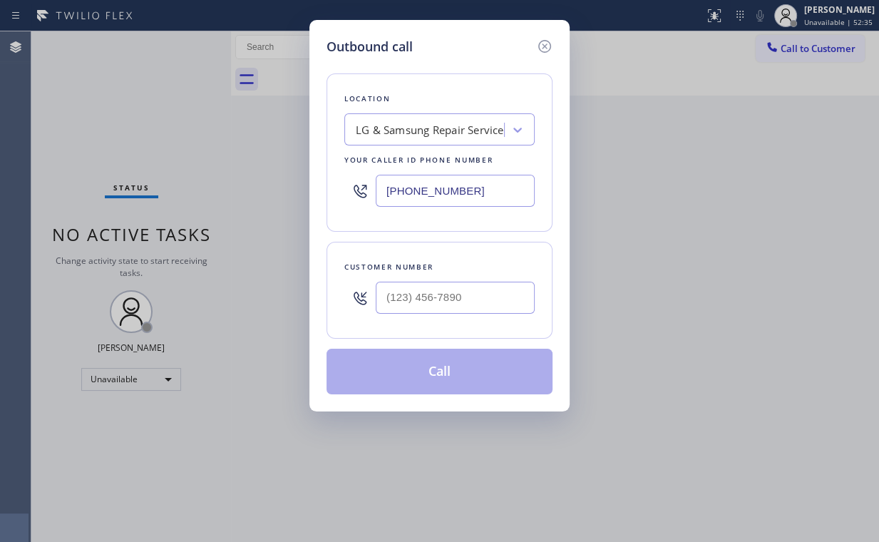
drag, startPoint x: 451, startPoint y: 179, endPoint x: 217, endPoint y: 160, distance: 235.3
click at [192, 170] on div "Outbound call Location LG & Samsung Repair Service Your caller id phone number …" at bounding box center [439, 271] width 879 height 542
paste input "text"
type input "[PHONE_NUMBER]"
drag, startPoint x: 445, startPoint y: 291, endPoint x: 476, endPoint y: 282, distance: 32.5
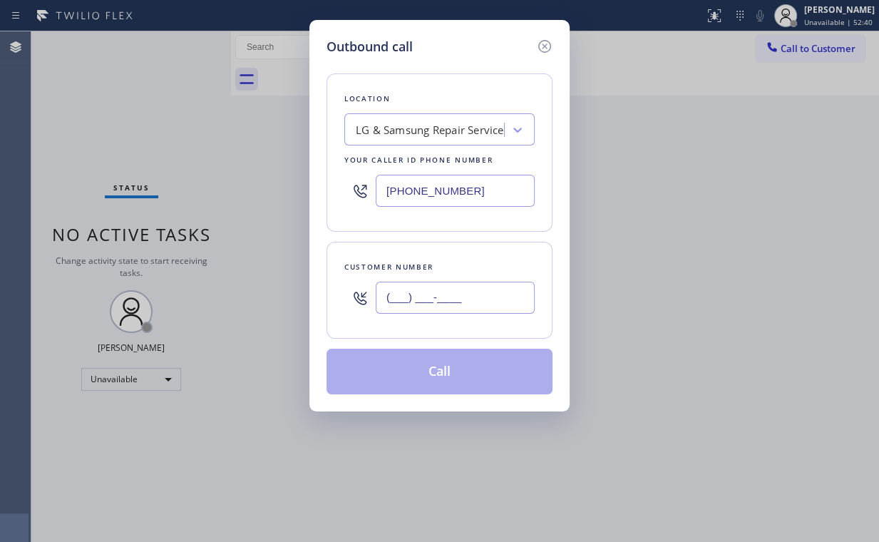
click at [446, 291] on input "(___) ___-____" at bounding box center [455, 298] width 159 height 32
paste input "951) 275-3554"
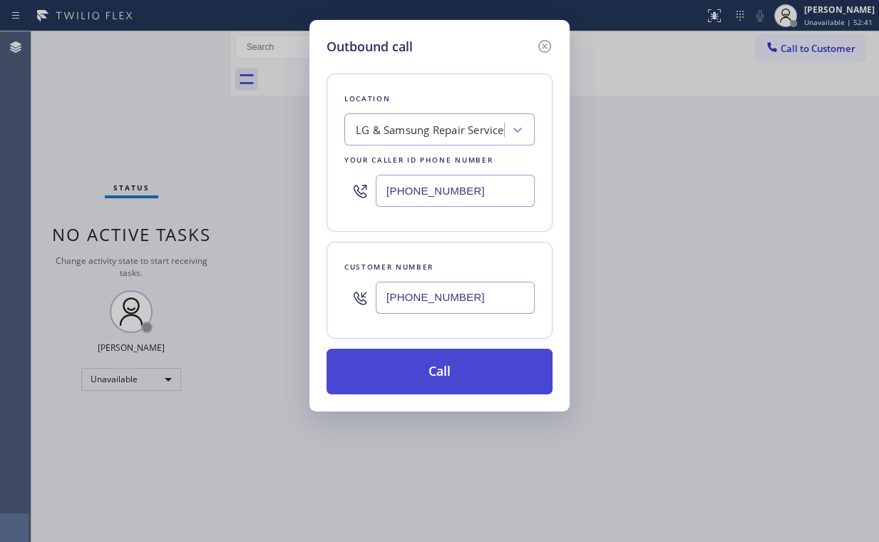
type input "[PHONE_NUMBER]"
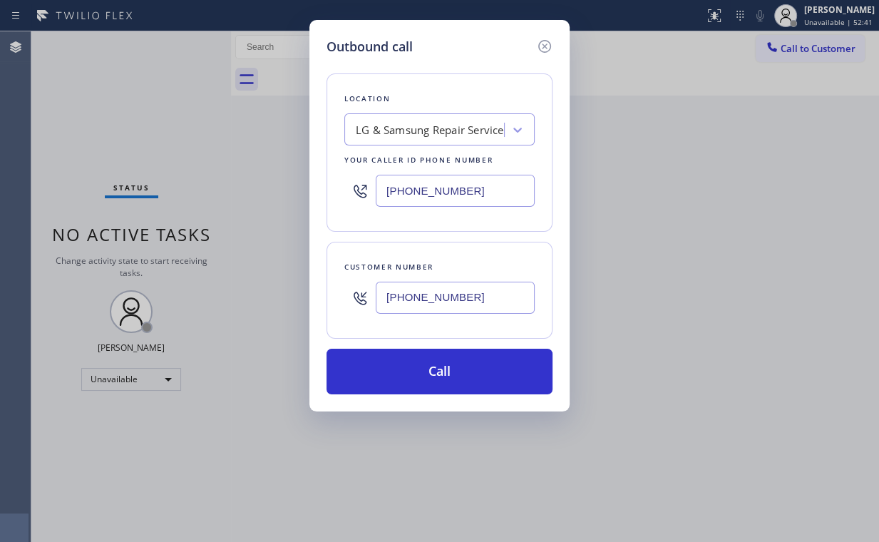
drag, startPoint x: 422, startPoint y: 365, endPoint x: 391, endPoint y: 437, distance: 78.5
click at [422, 365] on button "Call" at bounding box center [439, 372] width 226 height 46
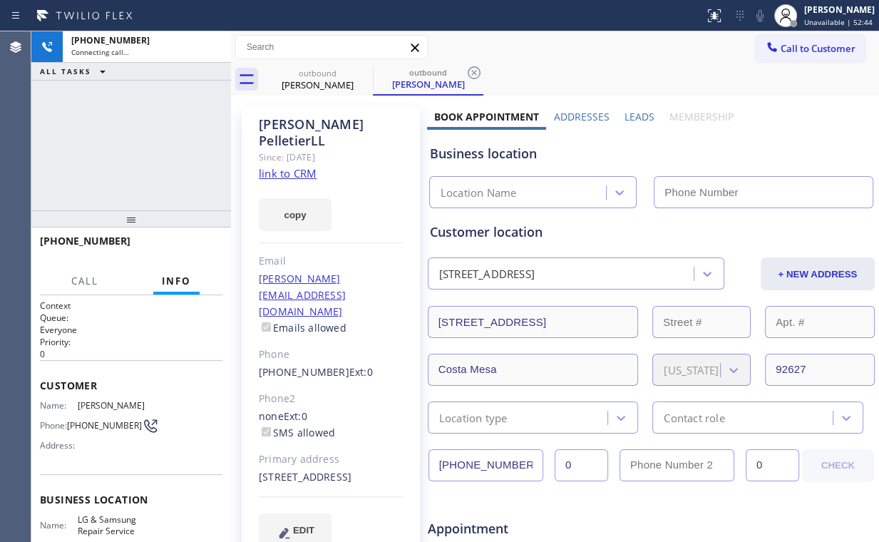
click at [125, 123] on div "[PHONE_NUMBER] Connecting call… ALL TASKS ALL TASKS ACTIVE TASKS TASKS IN WRAP …" at bounding box center [131, 120] width 200 height 179
type input "[PHONE_NUMBER]"
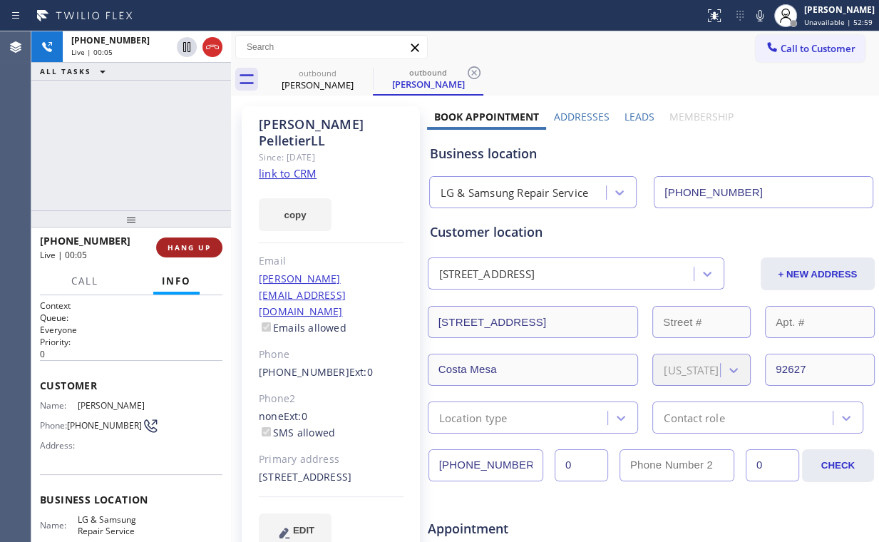
click at [194, 243] on span "HANG UP" at bounding box center [188, 247] width 43 height 10
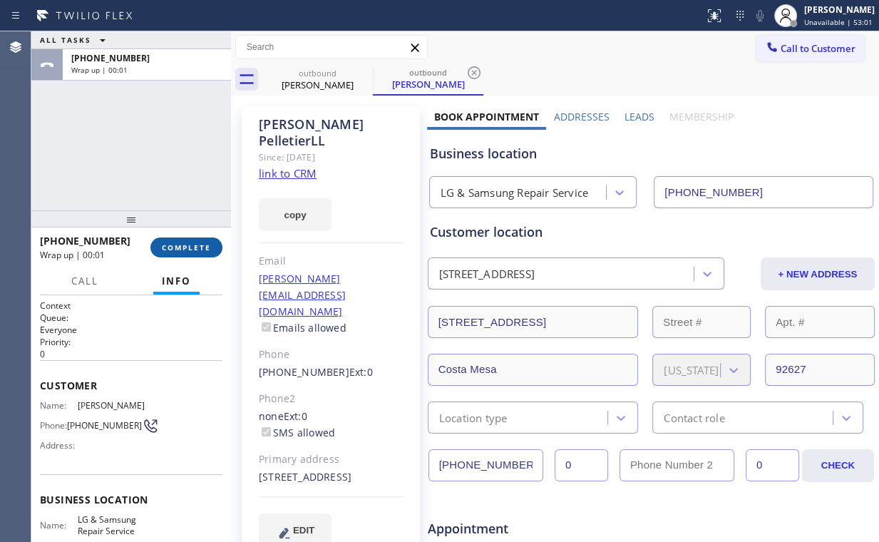
click at [194, 243] on span "COMPLETE" at bounding box center [186, 247] width 49 height 10
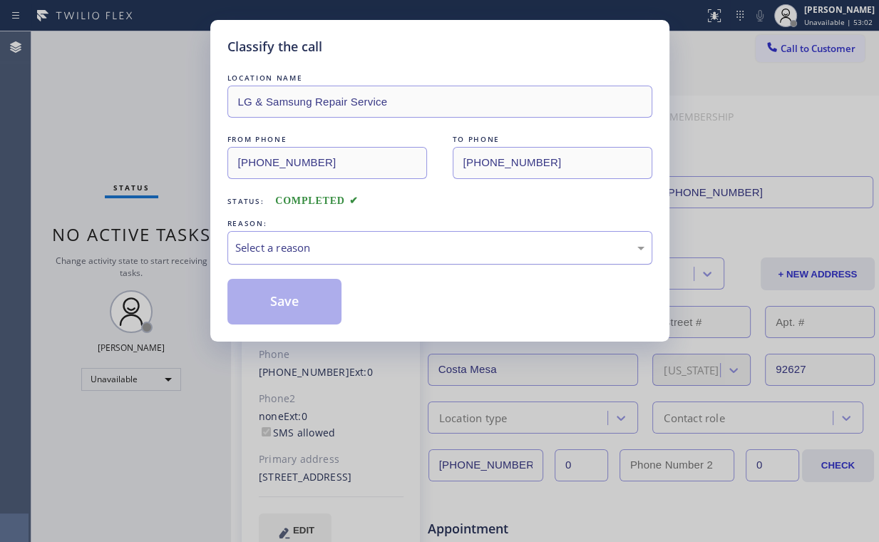
click at [268, 247] on div "Select a reason" at bounding box center [439, 247] width 409 height 16
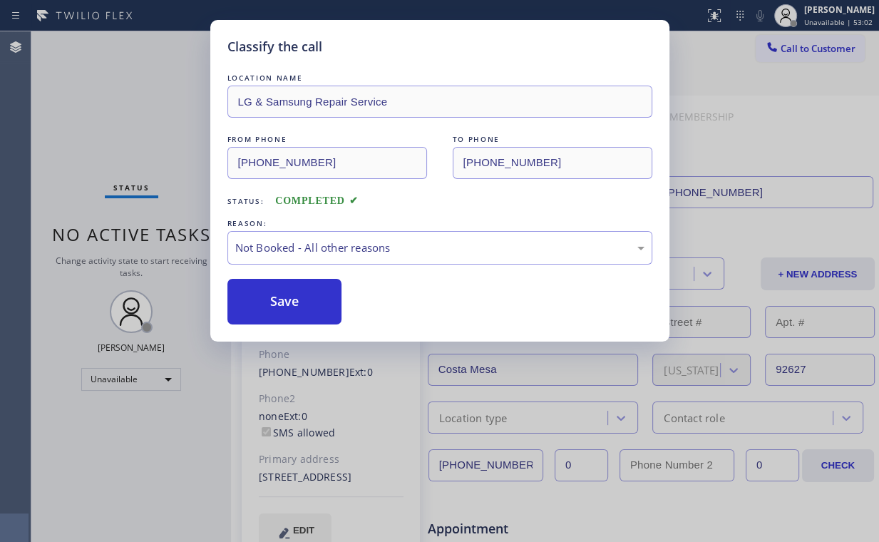
drag, startPoint x: 272, startPoint y: 298, endPoint x: 200, endPoint y: 200, distance: 122.3
click at [273, 298] on button "Save" at bounding box center [284, 302] width 115 height 46
click at [145, 147] on div "Classify the call LOCATION NAME LG & Samsung Repair Service FROM PHONE [PHONE_N…" at bounding box center [439, 271] width 879 height 542
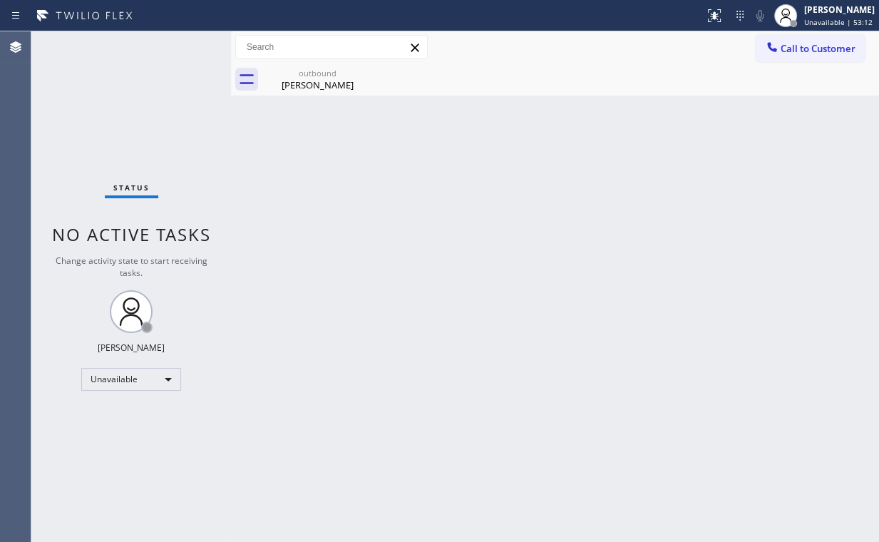
click at [147, 105] on div "Status No active tasks Change activity state to start receiving tasks. [PERSON_…" at bounding box center [131, 286] width 200 height 510
click at [337, 80] on div "[PERSON_NAME]" at bounding box center [318, 84] width 108 height 13
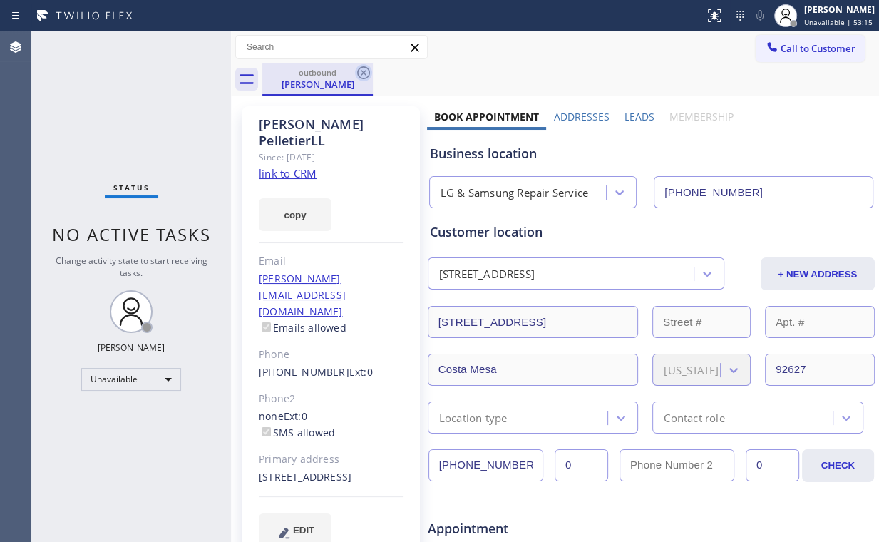
click at [364, 68] on icon at bounding box center [363, 72] width 17 height 17
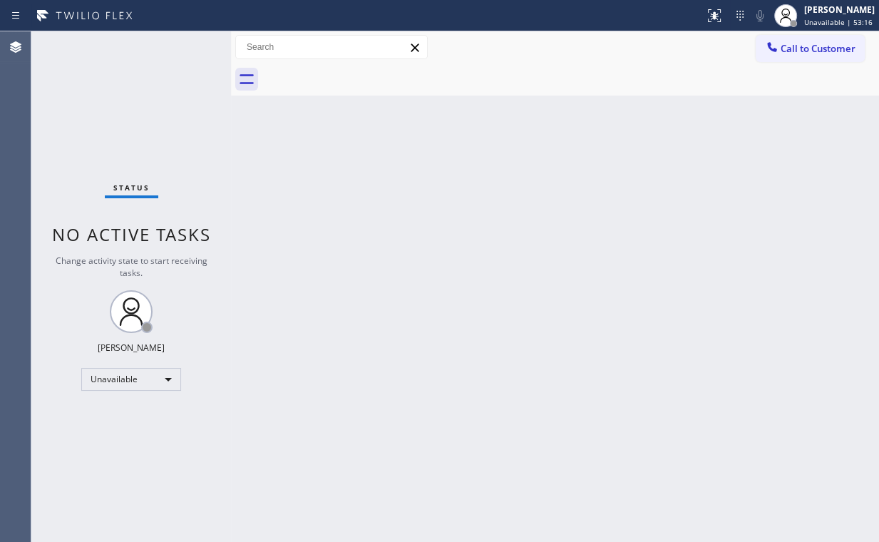
click at [336, 187] on div "Back to Dashboard Change Sender ID Customers Technicians Select a contact Outbo…" at bounding box center [555, 286] width 648 height 510
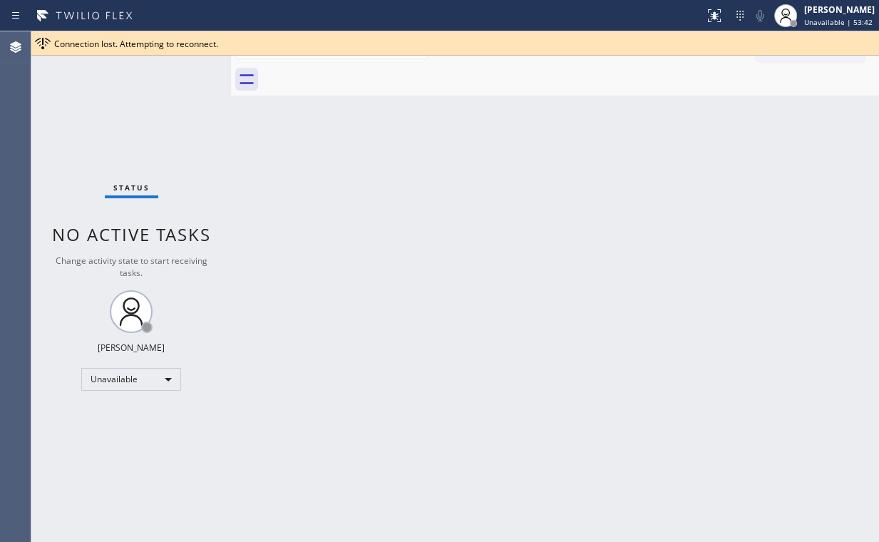
click at [775, 113] on div "Back to Dashboard Change Sender ID Customers Technicians Select a contact Outbo…" at bounding box center [555, 286] width 648 height 510
click at [656, 40] on div "Connection lost. Attempting to reconnect." at bounding box center [463, 44] width 819 height 12
click at [564, 97] on div "Back to Dashboard Change Sender ID Customers Technicians Select a contact Outbo…" at bounding box center [555, 286] width 648 height 510
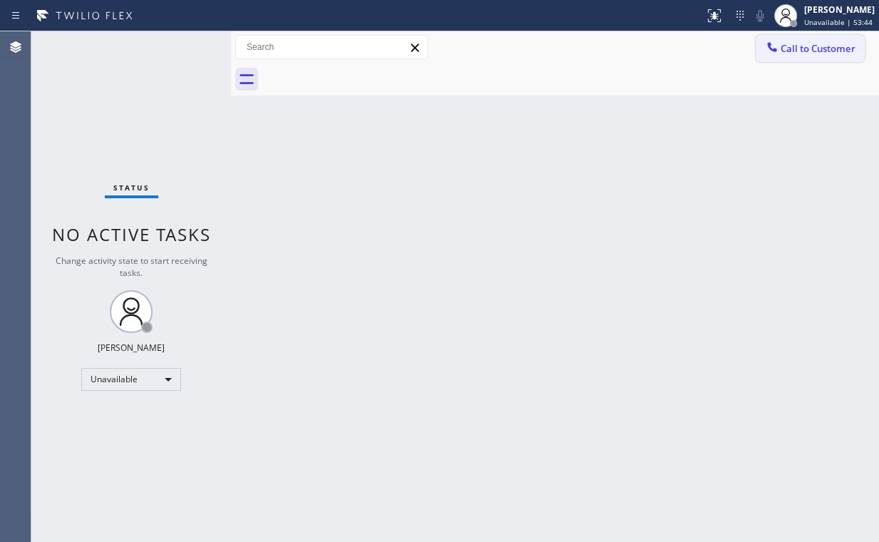
click at [820, 47] on span "Call to Customer" at bounding box center [817, 48] width 75 height 13
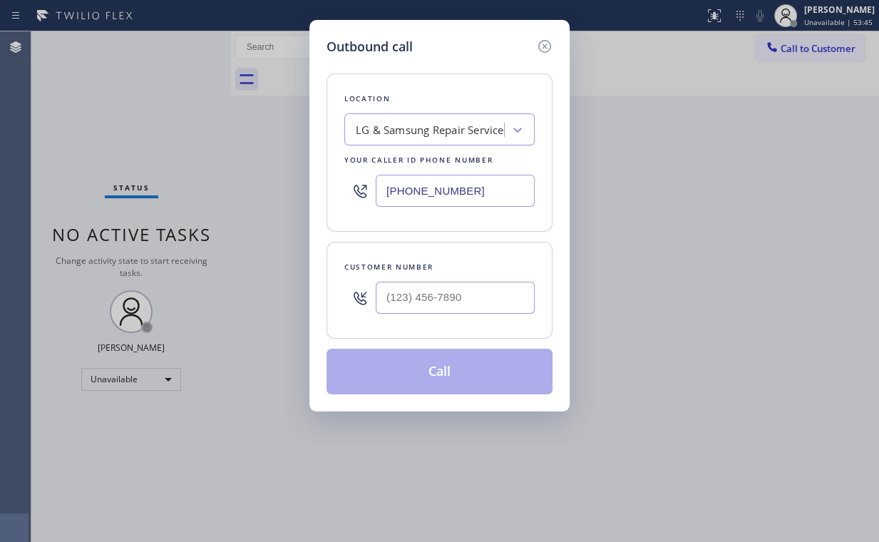
click at [172, 175] on div "Outbound call Location LG & Samsung Repair Service Your caller id phone number …" at bounding box center [439, 271] width 879 height 542
paste input "818) 651-7282"
type input "[PHONE_NUMBER]"
click at [457, 295] on input "(___) ___-____" at bounding box center [455, 298] width 159 height 32
paste input "818) 617-3417"
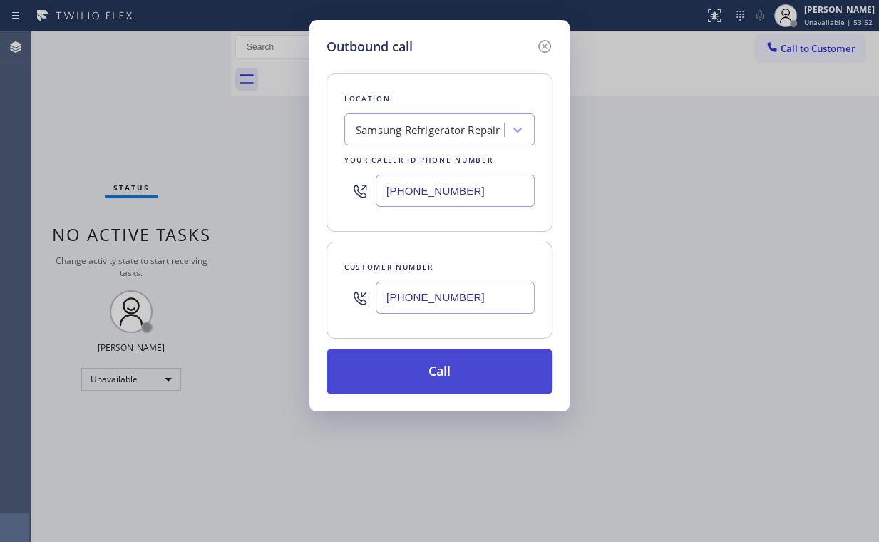
type input "[PHONE_NUMBER]"
drag, startPoint x: 463, startPoint y: 356, endPoint x: 395, endPoint y: 451, distance: 116.5
click at [462, 356] on button "Call" at bounding box center [439, 372] width 226 height 46
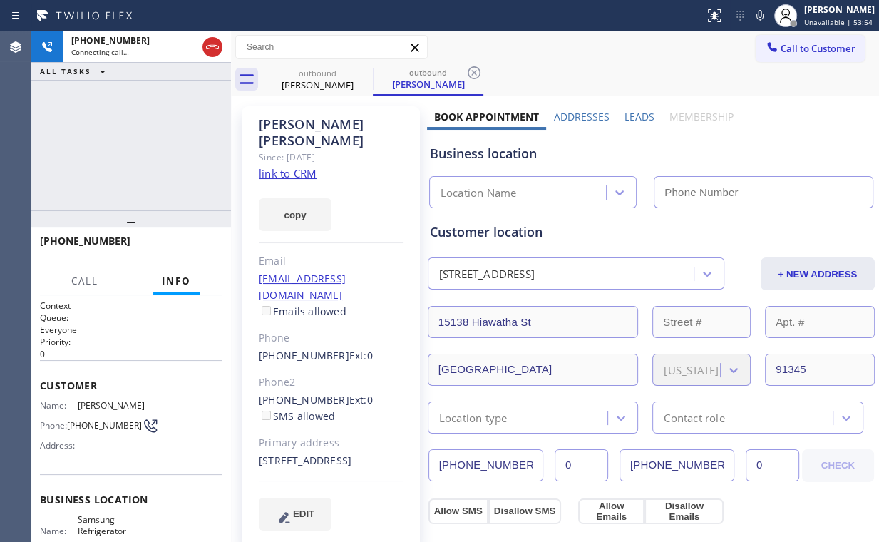
click at [141, 120] on div "[PHONE_NUMBER] Connecting call… ALL TASKS ALL TASKS ACTIVE TASKS TASKS IN WRAP …" at bounding box center [131, 120] width 200 height 179
click at [140, 138] on div "[PHONE_NUMBER] Connecting call… ALL TASKS ALL TASKS ACTIVE TASKS TASKS IN WRAP …" at bounding box center [131, 120] width 200 height 179
type input "[PHONE_NUMBER]"
click at [140, 144] on div "[PHONE_NUMBER] Connecting call… ALL TASKS ALL TASKS ACTIVE TASKS TASKS IN WRAP …" at bounding box center [131, 120] width 200 height 179
drag, startPoint x: 138, startPoint y: 120, endPoint x: 148, endPoint y: 148, distance: 29.5
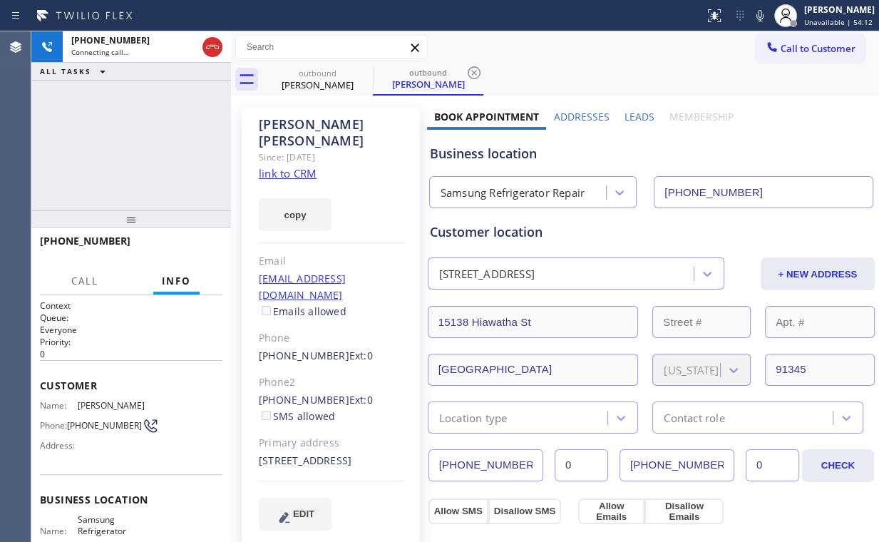
click at [138, 125] on div "[PHONE_NUMBER] Connecting call… ALL TASKS ALL TASKS ACTIVE TASKS TASKS IN WRAP …" at bounding box center [131, 120] width 200 height 179
click at [138, 138] on div "[PHONE_NUMBER] Live | 00:01 ALL TASKS ALL TASKS ACTIVE TASKS TASKS IN WRAP UP" at bounding box center [131, 120] width 200 height 179
click at [138, 138] on div "[PHONE_NUMBER] Live | 00:03 ALL TASKS ALL TASKS ACTIVE TASKS TASKS IN WRAP UP" at bounding box center [131, 120] width 200 height 179
click at [138, 138] on div "[PHONE_NUMBER] Live | 00:05 ALL TASKS ALL TASKS ACTIVE TASKS TASKS IN WRAP UP" at bounding box center [131, 120] width 200 height 179
click at [138, 138] on div "[PHONE_NUMBER] Live | 00:06 ALL TASKS ALL TASKS ACTIVE TASKS TASKS IN WRAP UP" at bounding box center [131, 120] width 200 height 179
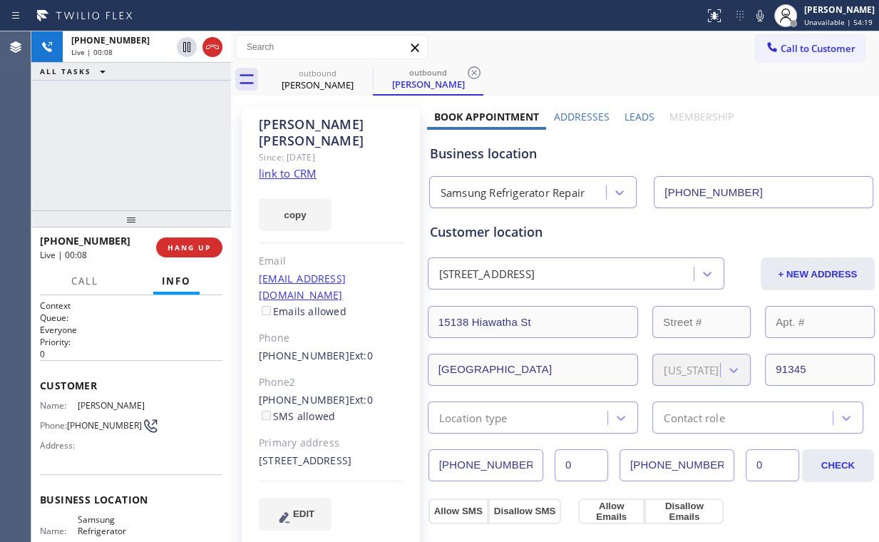
click at [138, 138] on div "[PHONE_NUMBER] Live | 00:08 ALL TASKS ALL TASKS ACTIVE TASKS TASKS IN WRAP UP" at bounding box center [131, 120] width 200 height 179
click at [143, 143] on div "[PHONE_NUMBER] Live | 00:14 ALL TASKS ALL TASKS ACTIVE TASKS TASKS IN WRAP UP" at bounding box center [131, 120] width 200 height 179
click at [194, 245] on span "HANG UP" at bounding box center [188, 247] width 43 height 10
click at [194, 244] on span "HANG UP" at bounding box center [188, 247] width 43 height 10
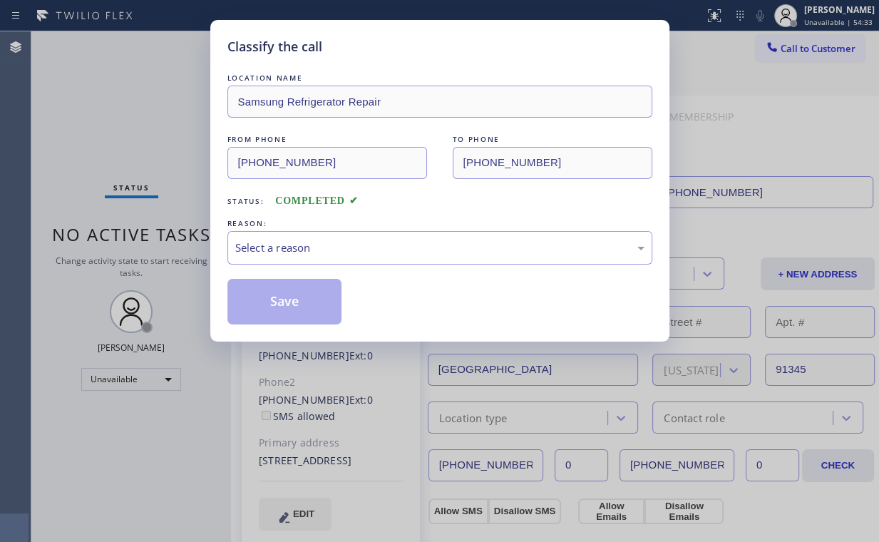
click at [187, 242] on div "Classify the call LOCATION NAME Samsung Refrigerator Repair FROM PHONE [PHONE_N…" at bounding box center [439, 271] width 879 height 542
click at [268, 246] on div "Select a reason" at bounding box center [439, 247] width 409 height 16
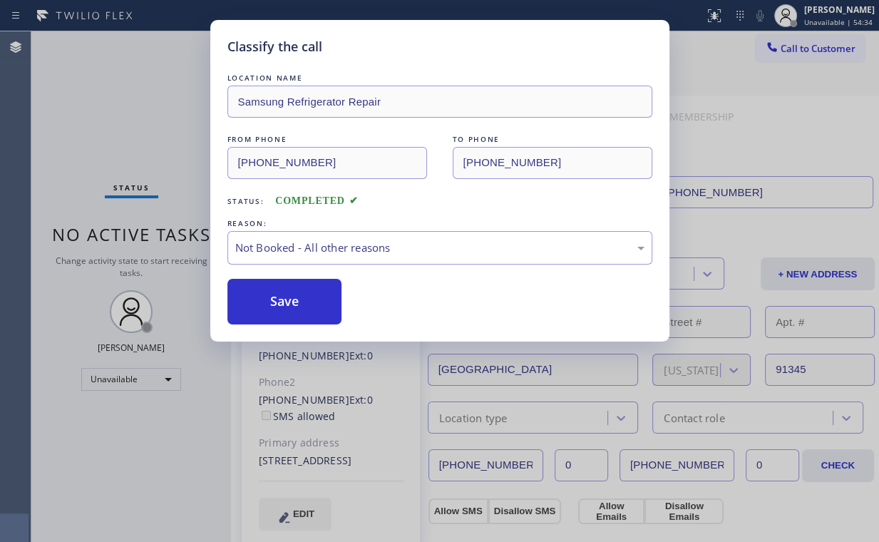
drag, startPoint x: 302, startPoint y: 297, endPoint x: 130, endPoint y: 102, distance: 260.0
click at [301, 294] on button "Save" at bounding box center [284, 302] width 115 height 46
click at [130, 101] on div "Classify the call LOCATION NAME Samsung Refrigerator Repair FROM PHONE [PHONE_N…" at bounding box center [439, 271] width 879 height 542
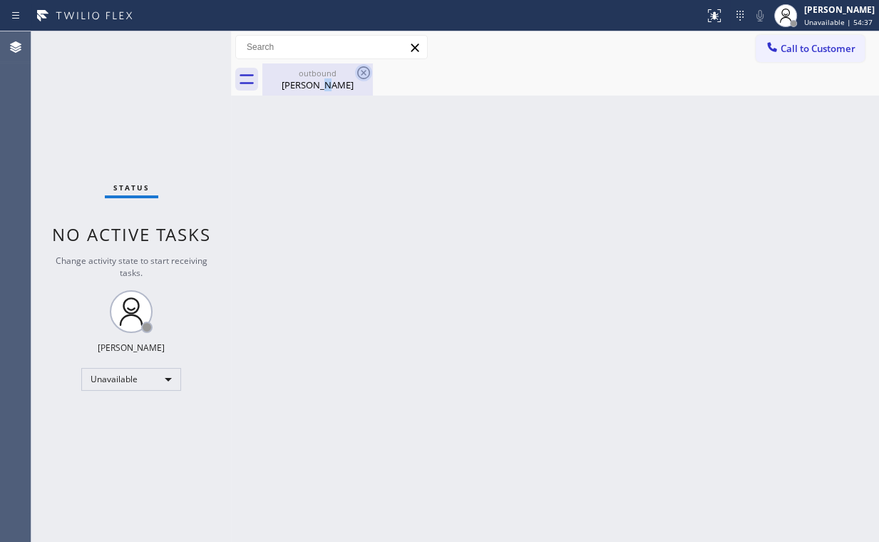
drag, startPoint x: 324, startPoint y: 80, endPoint x: 355, endPoint y: 73, distance: 32.2
click at [325, 80] on div "[PERSON_NAME]" at bounding box center [318, 84] width 108 height 13
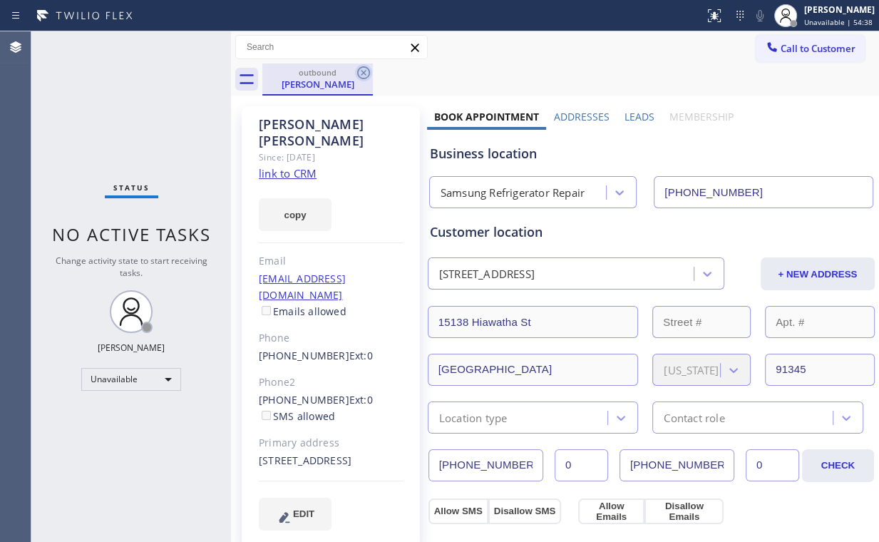
click at [366, 73] on icon at bounding box center [363, 72] width 17 height 17
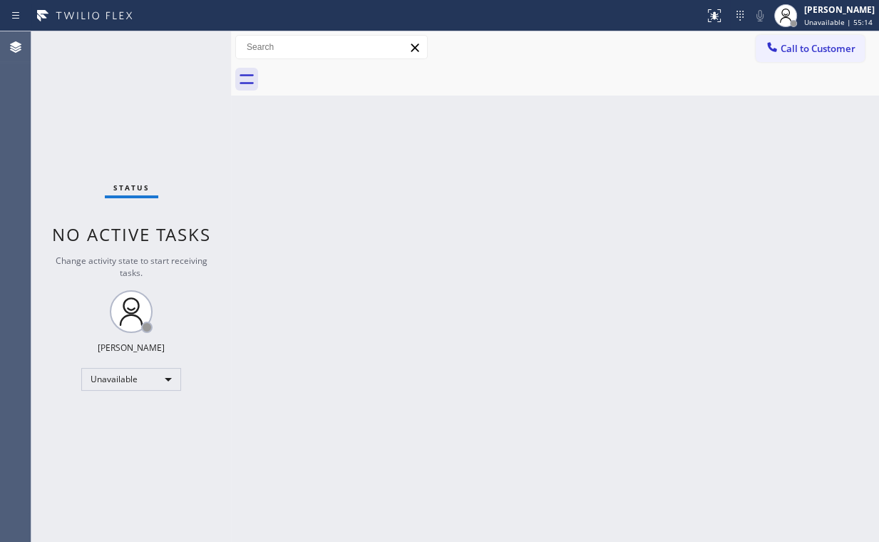
click at [93, 82] on div "Status No active tasks Change activity state to start receiving tasks. [PERSON_…" at bounding box center [131, 286] width 200 height 510
click at [140, 80] on div "Status No active tasks Change activity state to start receiving tasks. [PERSON_…" at bounding box center [131, 286] width 200 height 510
click at [784, 46] on span "Call to Customer" at bounding box center [817, 48] width 75 height 13
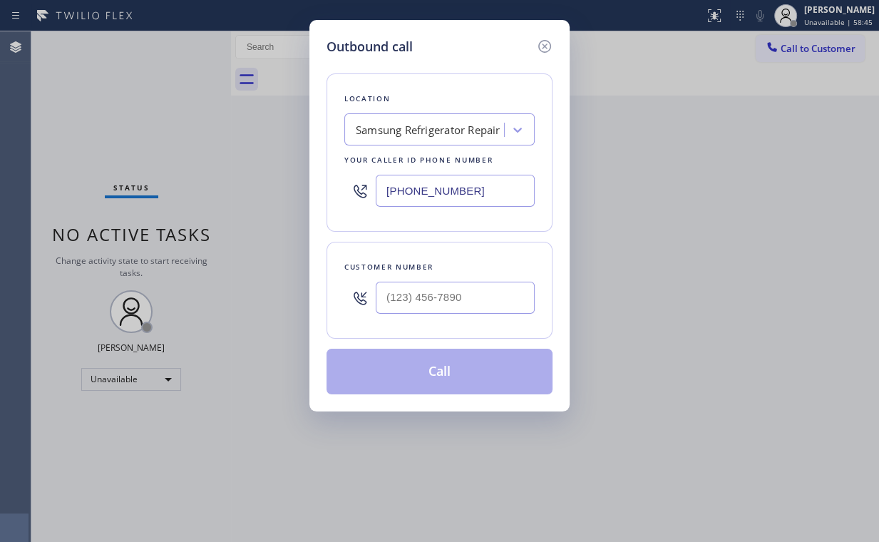
drag, startPoint x: 487, startPoint y: 189, endPoint x: 182, endPoint y: 217, distance: 305.7
click at [214, 216] on div "Outbound call Location Samsung Refrigerator Repair Your caller id phone number …" at bounding box center [439, 271] width 879 height 542
paste input "602) 755-6017"
type input "[PHONE_NUMBER]"
click at [465, 292] on input "(___) ___-____" at bounding box center [455, 298] width 159 height 32
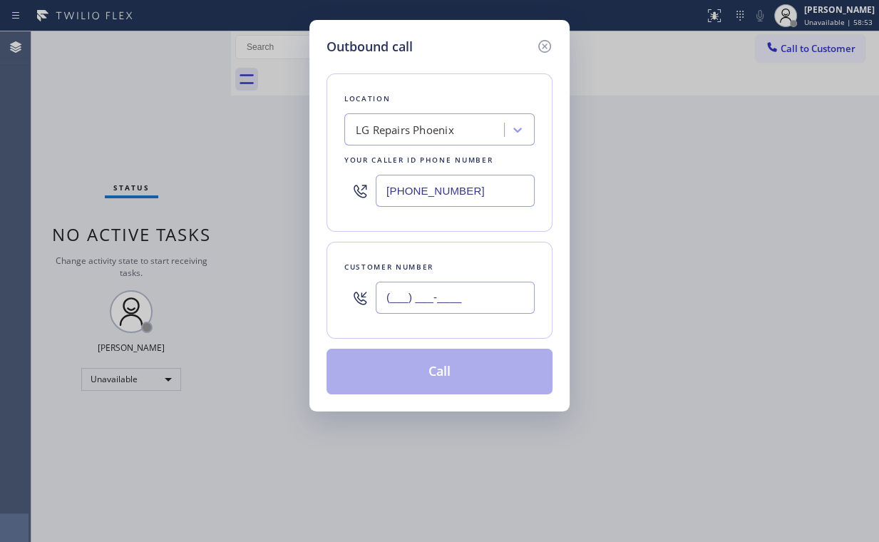
paste input "503) 910-9361"
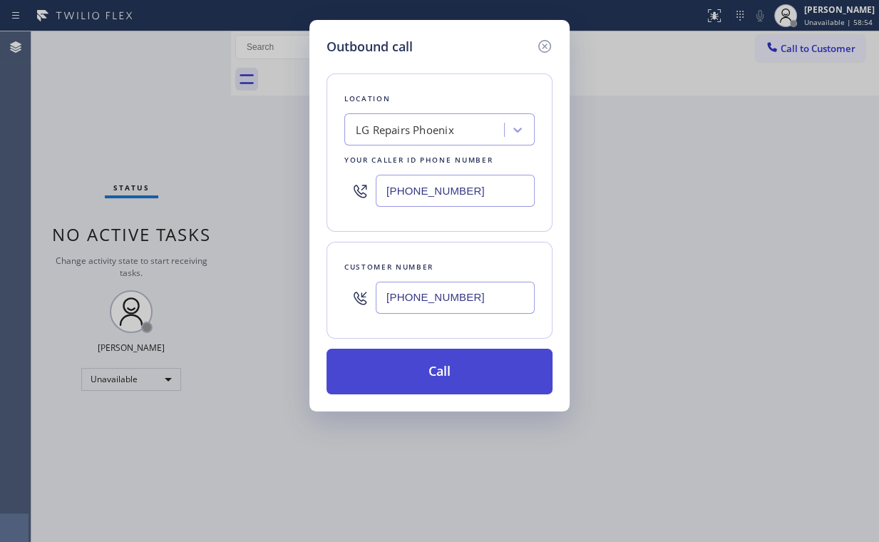
type input "[PHONE_NUMBER]"
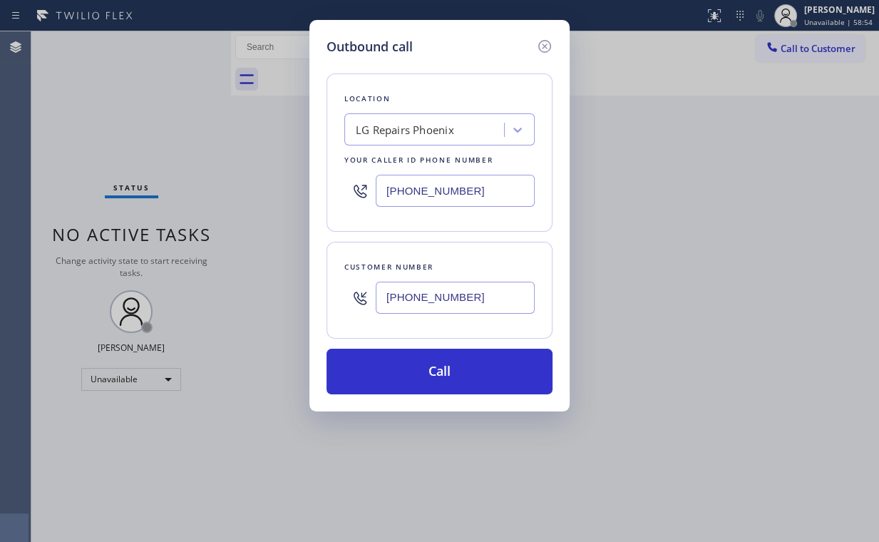
drag, startPoint x: 436, startPoint y: 370, endPoint x: 662, endPoint y: 373, distance: 226.0
click at [436, 369] on button "Call" at bounding box center [439, 372] width 226 height 46
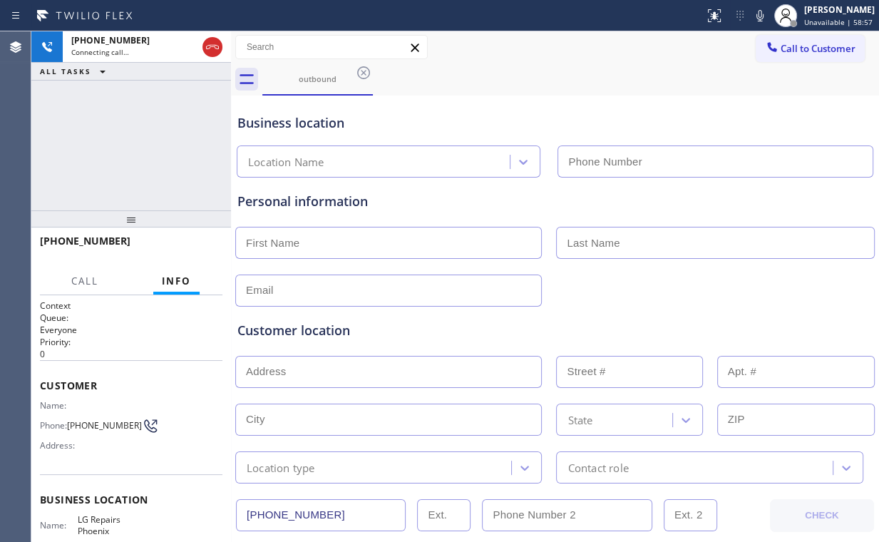
type input "[PHONE_NUMBER]"
click at [147, 128] on div "[PHONE_NUMBER] Connecting call… ALL TASKS ALL TASKS ACTIVE TASKS TASKS IN WRAP …" at bounding box center [131, 120] width 200 height 179
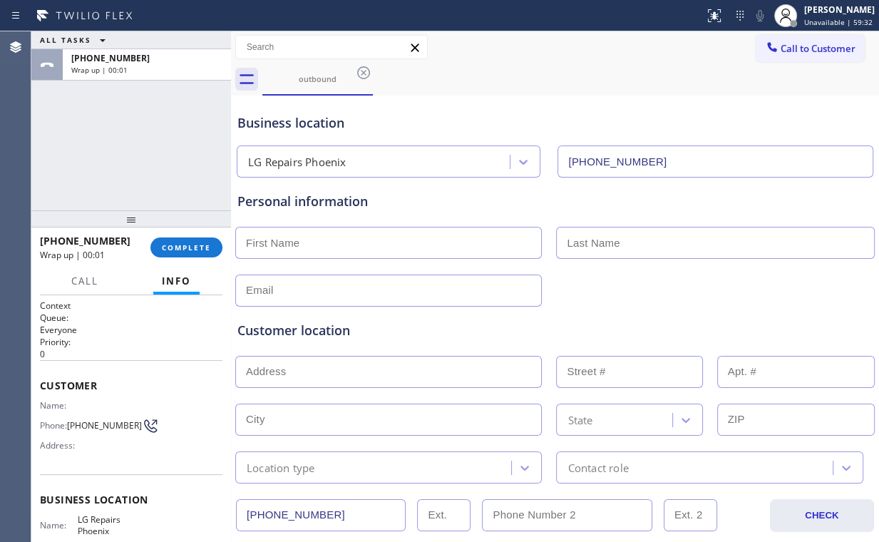
click at [154, 138] on div "ALL TASKS ALL TASKS ACTIVE TASKS TASKS IN WRAP UP [PHONE_NUMBER] Wrap up | 00:01" at bounding box center [131, 120] width 200 height 179
click at [181, 247] on span "COMPLETE" at bounding box center [186, 247] width 49 height 10
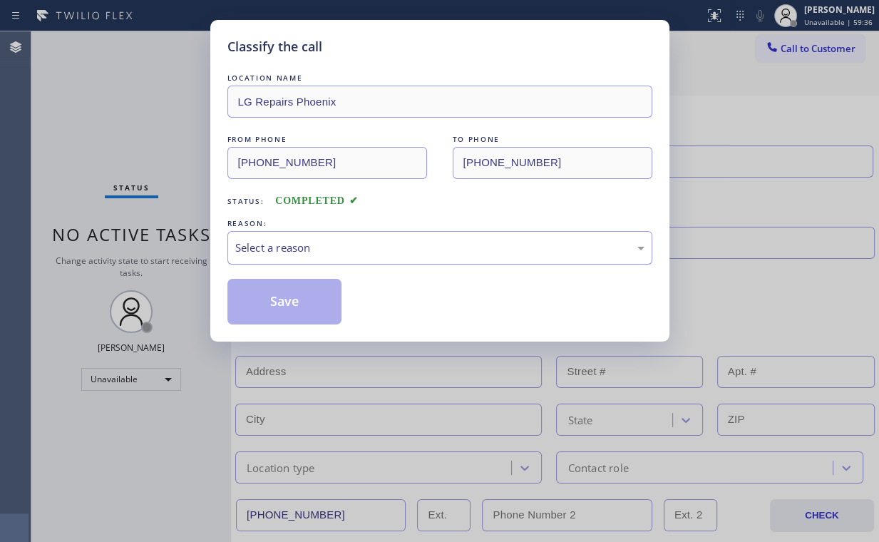
drag, startPoint x: 302, startPoint y: 243, endPoint x: 300, endPoint y: 257, distance: 14.4
click at [302, 244] on div "Select a reason" at bounding box center [439, 247] width 409 height 16
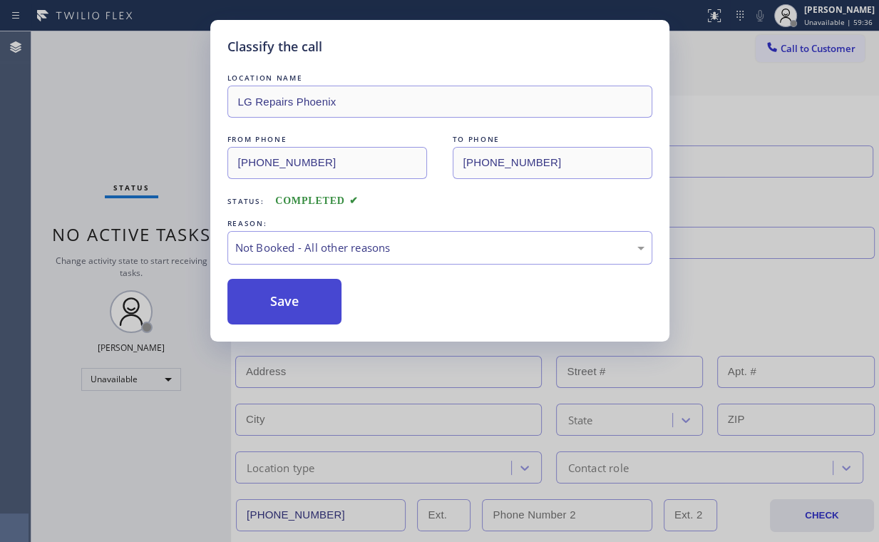
drag, startPoint x: 279, startPoint y: 303, endPoint x: 128, endPoint y: 114, distance: 242.3
click at [282, 302] on button "Save" at bounding box center [284, 302] width 115 height 46
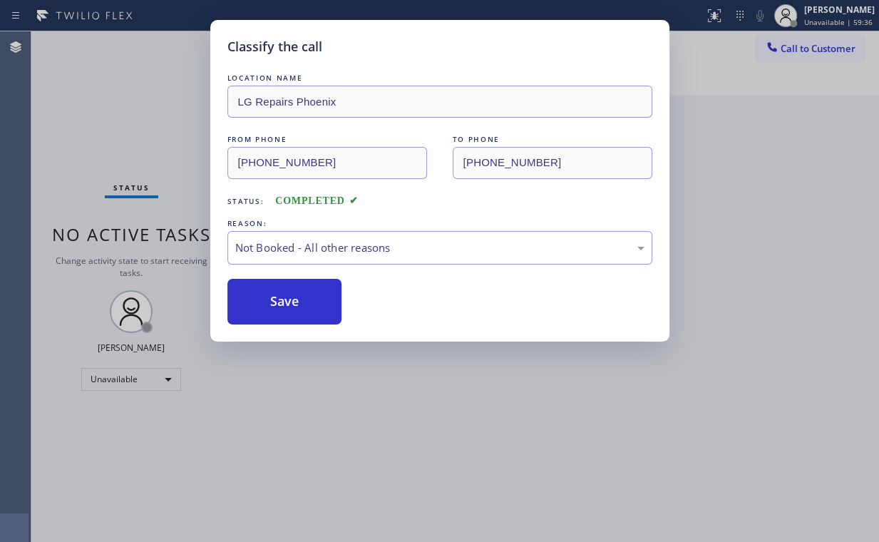
click at [120, 105] on div "Classify the call LOCATION NAME LG Repairs Phoenix FROM PHONE [PHONE_NUMBER] TO…" at bounding box center [439, 271] width 879 height 542
click at [756, 146] on div "Back to Dashboard Change Sender ID Customers Technicians Select a contact Outbo…" at bounding box center [555, 286] width 648 height 510
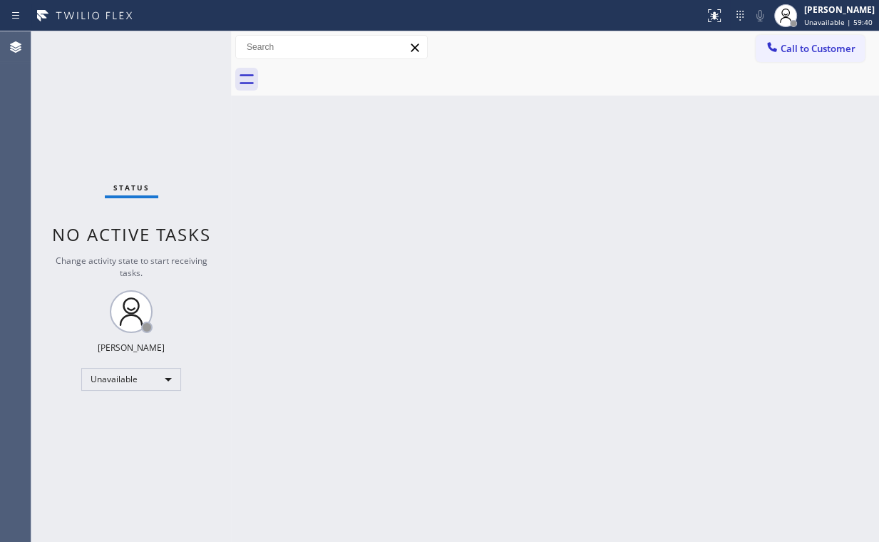
click at [810, 40] on button "Call to Customer" at bounding box center [810, 48] width 109 height 27
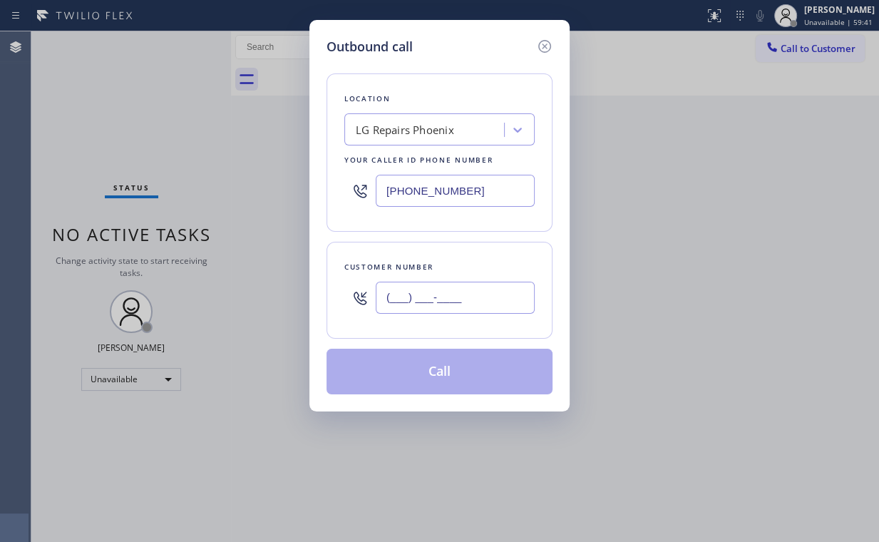
click at [465, 286] on input "(___) ___-____" at bounding box center [455, 298] width 159 height 32
paste input "503) 910-9361"
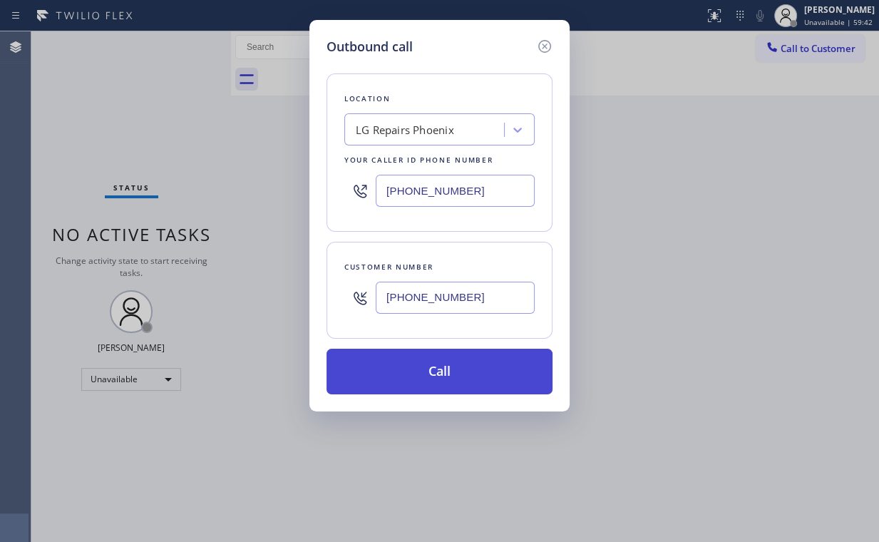
type input "[PHONE_NUMBER]"
click at [434, 374] on button "Call" at bounding box center [439, 372] width 226 height 46
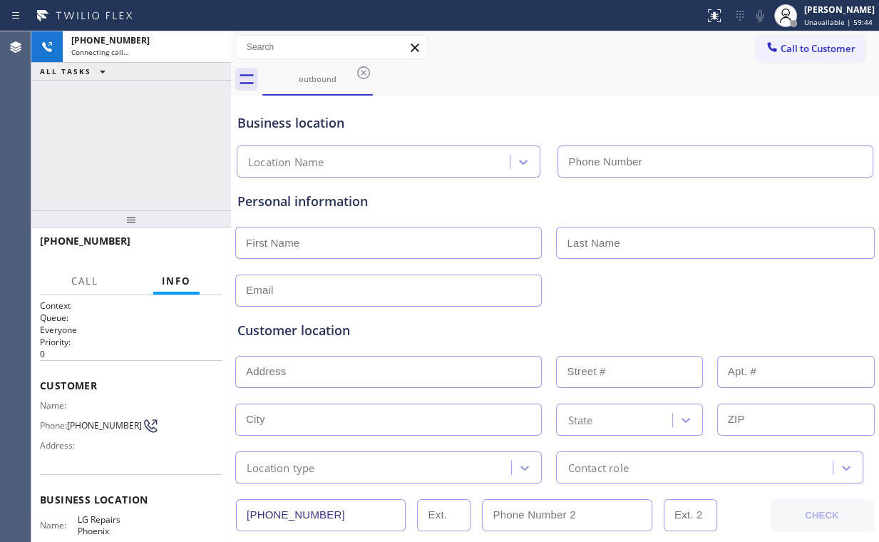
type input "[PHONE_NUMBER]"
drag, startPoint x: 93, startPoint y: 114, endPoint x: 456, endPoint y: 26, distance: 374.1
click at [97, 114] on div "[PHONE_NUMBER] Connecting call… ALL TASKS ALL TASKS ACTIVE TASKS TASKS IN WRAP …" at bounding box center [131, 120] width 200 height 179
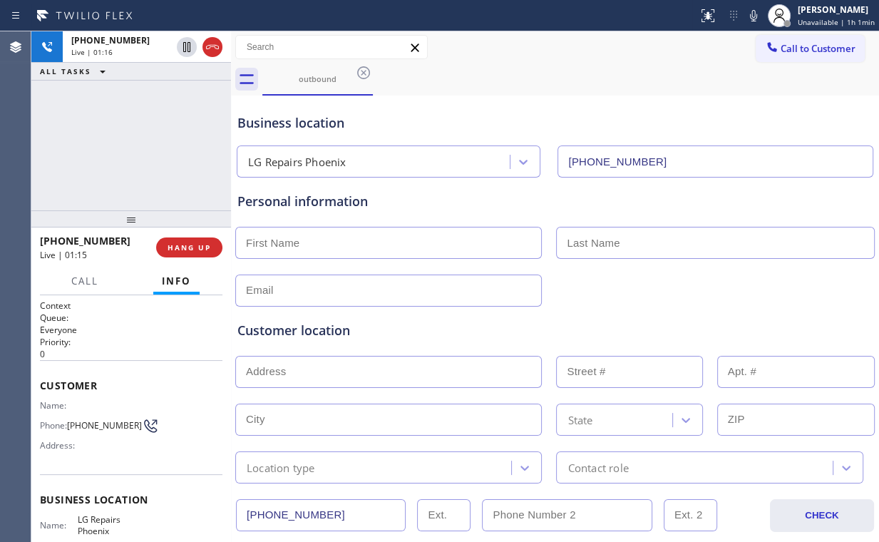
click at [156, 130] on div "[PHONE_NUMBER] Live | 01:16 ALL TASKS ALL TASKS ACTIVE TASKS TASKS IN WRAP UP" at bounding box center [131, 120] width 200 height 179
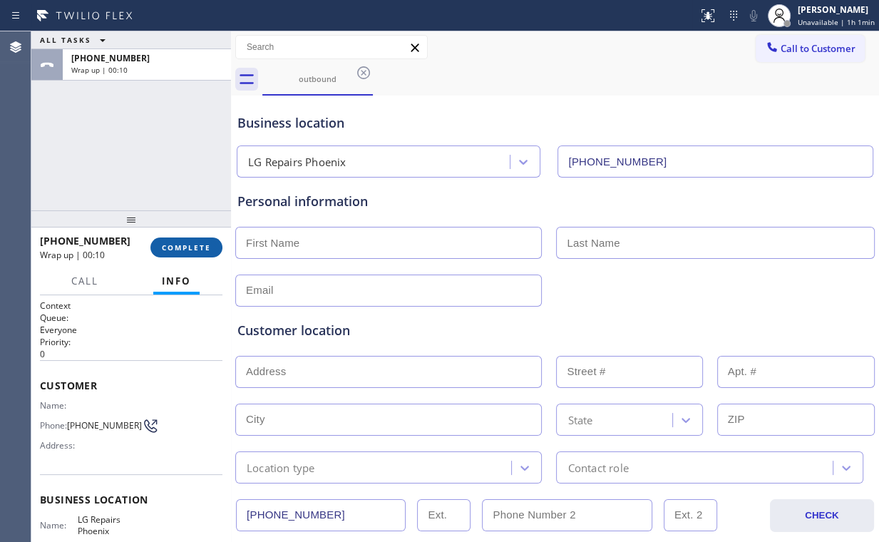
click at [187, 248] on span "COMPLETE" at bounding box center [186, 247] width 49 height 10
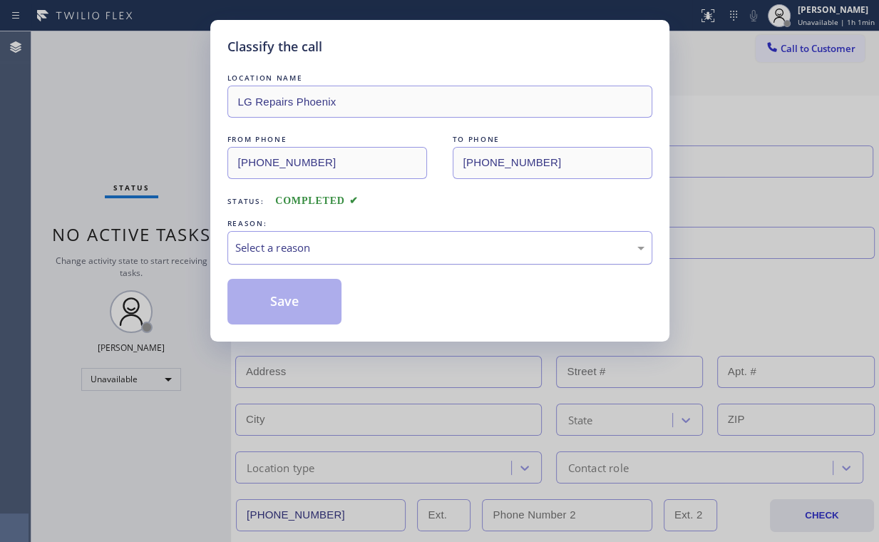
click at [267, 247] on div "Select a reason" at bounding box center [439, 247] width 409 height 16
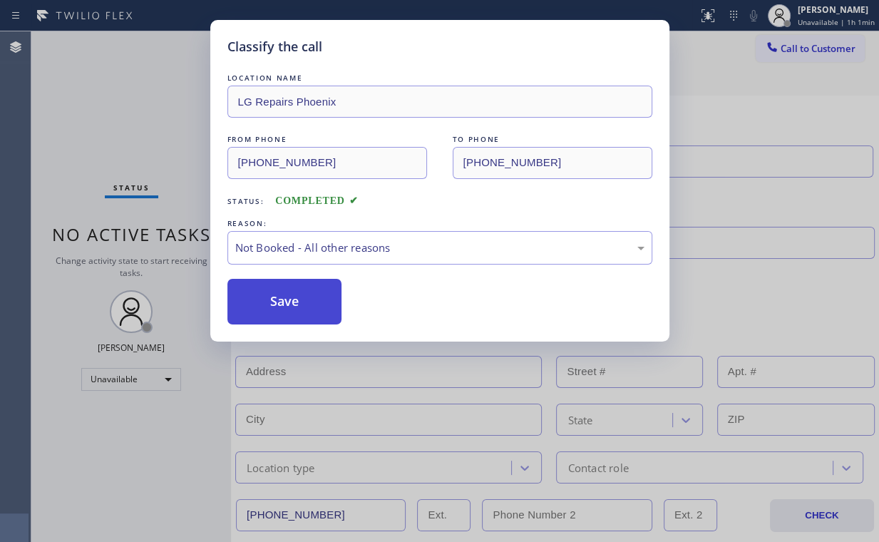
click at [294, 301] on button "Save" at bounding box center [284, 302] width 115 height 46
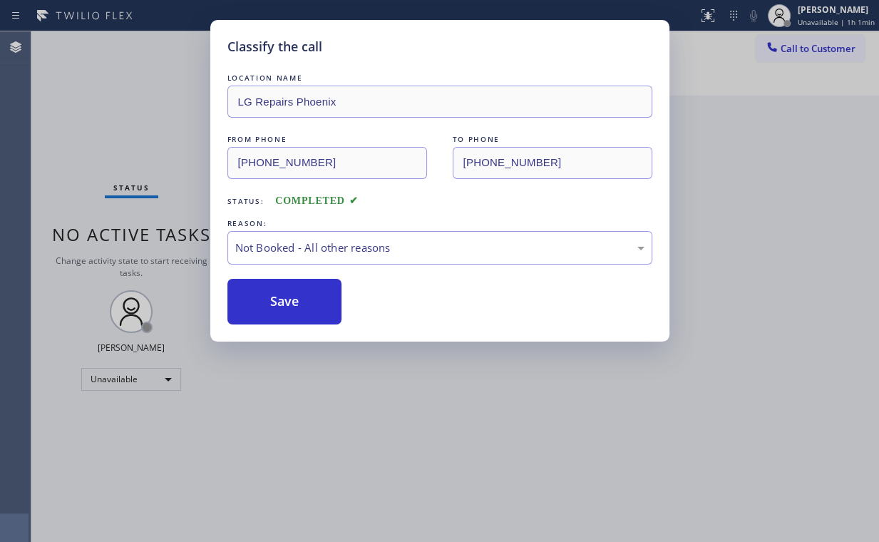
click at [152, 106] on div "Classify the call LOCATION NAME LG Repairs Phoenix FROM PHONE [PHONE_NUMBER] TO…" at bounding box center [439, 271] width 879 height 542
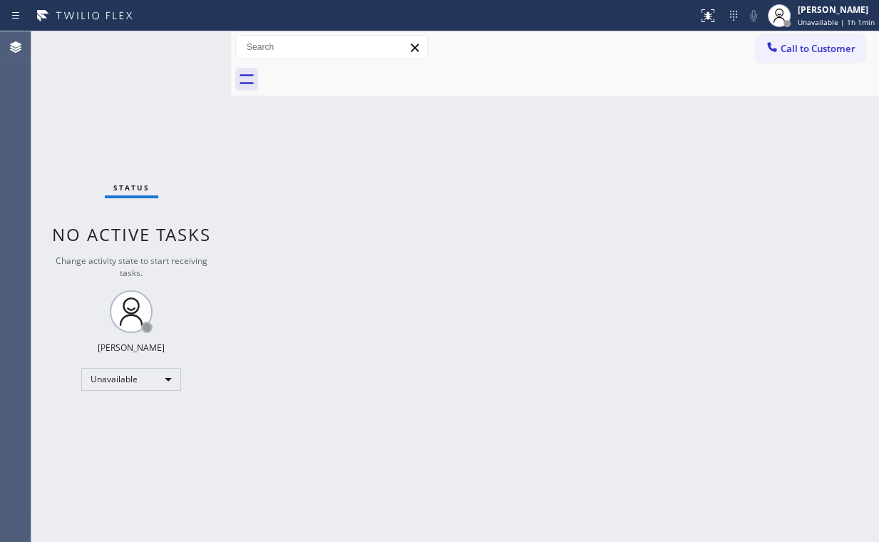
click at [492, 246] on div "Back to Dashboard Change Sender ID Customers Technicians Select a contact Outbo…" at bounding box center [555, 286] width 648 height 510
click at [107, 117] on div "Status No active tasks Change activity state to start receiving tasks. [PERSON_…" at bounding box center [131, 286] width 200 height 510
click at [88, 87] on div "Status No active tasks Change activity state to start receiving tasks. [PERSON_…" at bounding box center [131, 286] width 200 height 510
click at [779, 52] on div at bounding box center [771, 48] width 17 height 17
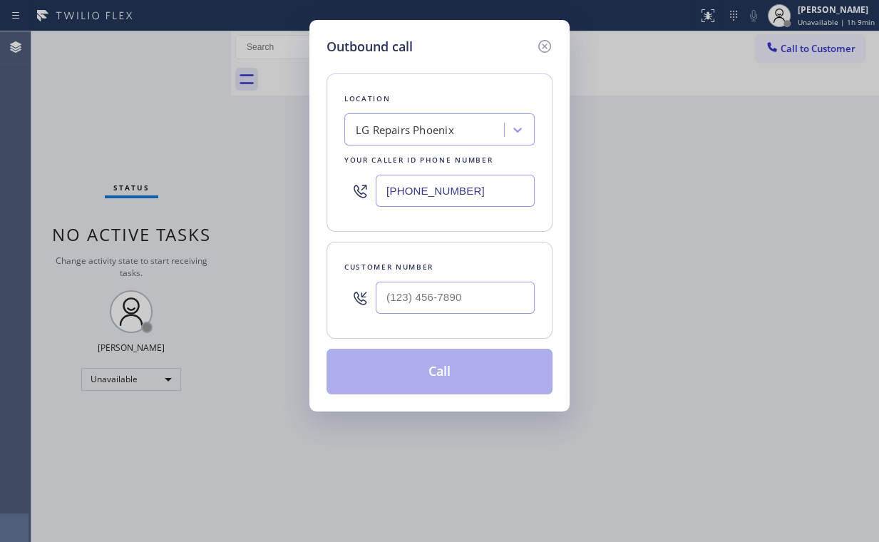
drag, startPoint x: 475, startPoint y: 186, endPoint x: 245, endPoint y: 169, distance: 230.1
click at [245, 169] on div "Outbound call Location LG Repairs [GEOGRAPHIC_DATA] Your caller id phone number…" at bounding box center [439, 271] width 879 height 542
paste input "714) 248-8165"
type input "[PHONE_NUMBER]"
click at [465, 304] on input "(___) ___-____" at bounding box center [455, 298] width 159 height 32
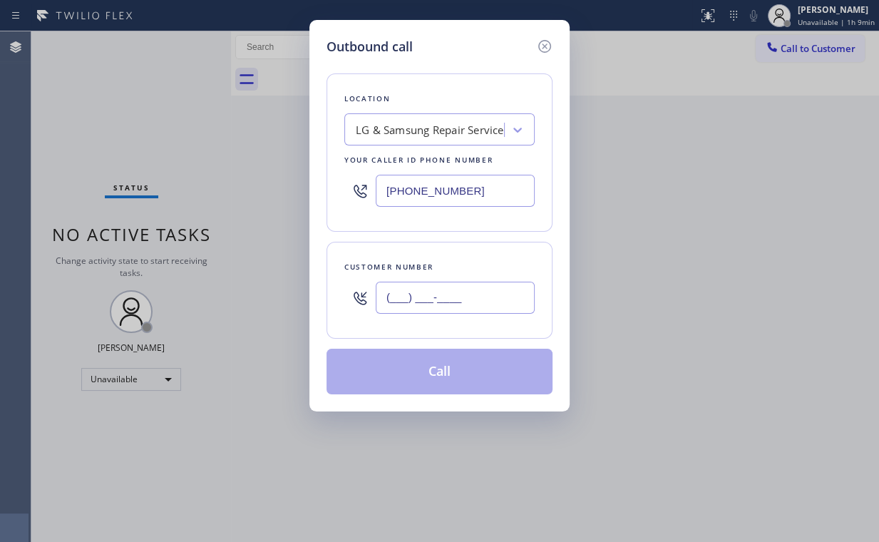
paste input "714) 422-9116"
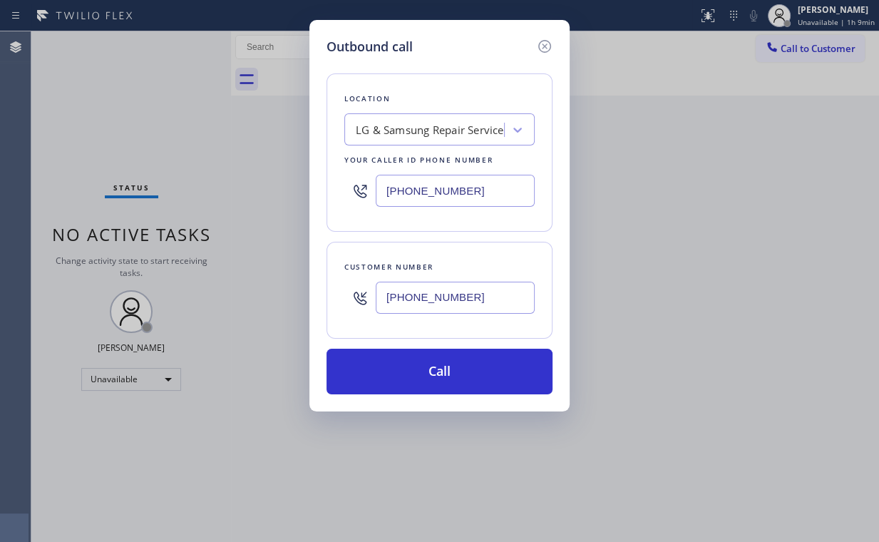
click at [458, 308] on input "[PHONE_NUMBER]" at bounding box center [455, 298] width 159 height 32
drag, startPoint x: 510, startPoint y: 291, endPoint x: 311, endPoint y: 281, distance: 199.8
click at [305, 294] on div "Outbound call Location LG & Samsung Repair Service Your caller id phone number …" at bounding box center [439, 271] width 879 height 542
paste input "929) 238-1409"
type input "[PHONE_NUMBER]"
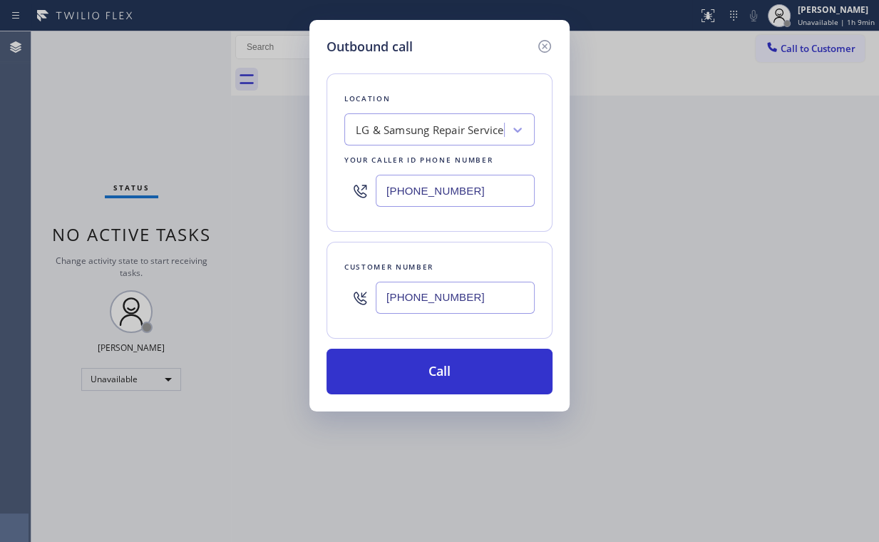
drag, startPoint x: 490, startPoint y: 190, endPoint x: 297, endPoint y: 191, distance: 193.9
click at [251, 192] on div "Outbound call Location LG & Samsung Repair Service Your caller id phone number …" at bounding box center [439, 271] width 879 height 542
paste input "929) 533-2002"
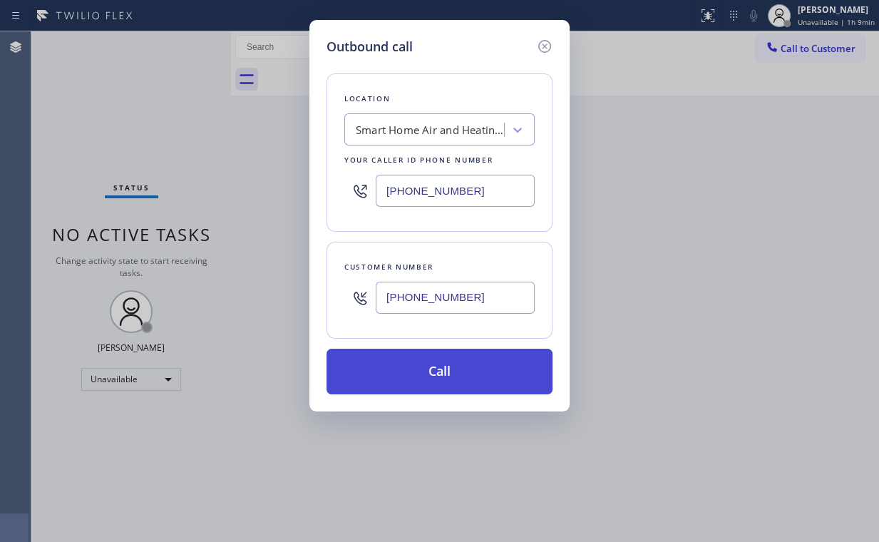
type input "[PHONE_NUMBER]"
click at [480, 368] on button "Call" at bounding box center [439, 372] width 226 height 46
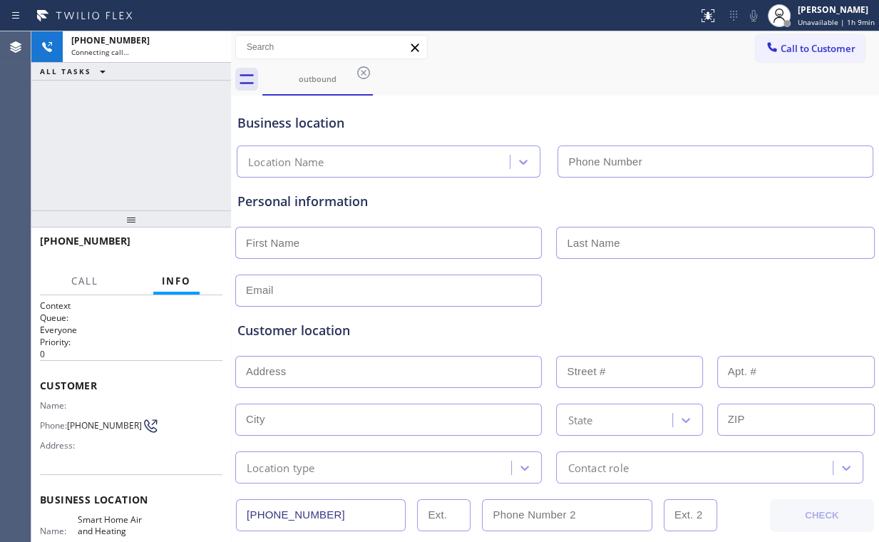
type input "[PHONE_NUMBER]"
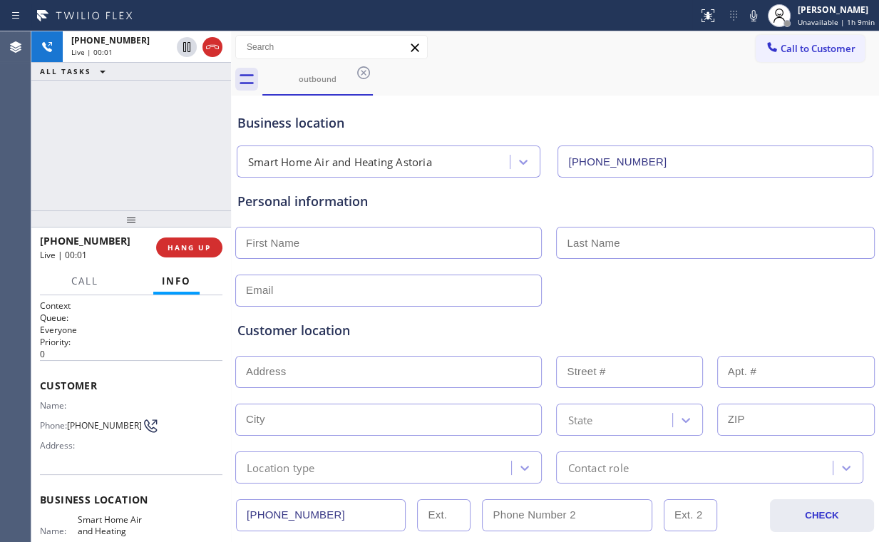
click at [133, 140] on div "[PHONE_NUMBER] Live | 00:01 ALL TASKS ALL TASKS ACTIVE TASKS TASKS IN WRAP UP" at bounding box center [131, 120] width 200 height 179
click at [195, 245] on span "HANG UP" at bounding box center [188, 247] width 43 height 10
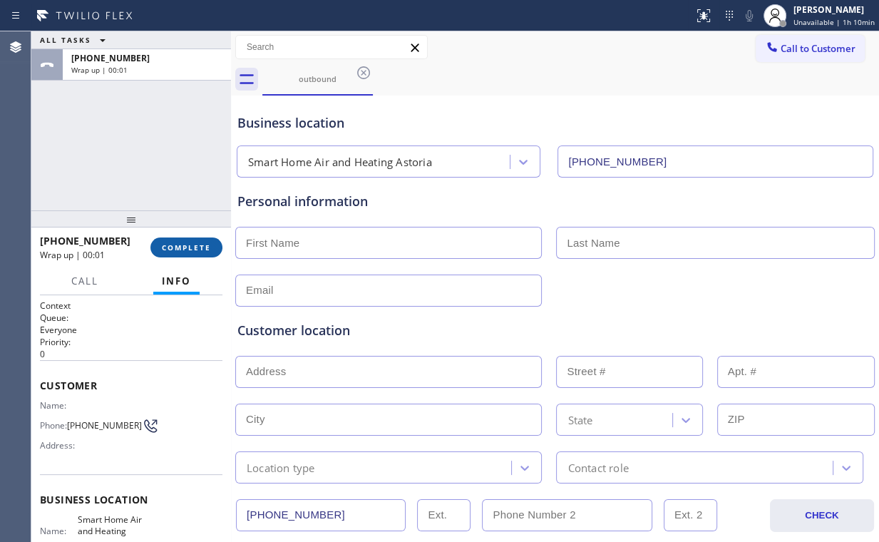
click at [195, 245] on span "COMPLETE" at bounding box center [186, 247] width 49 height 10
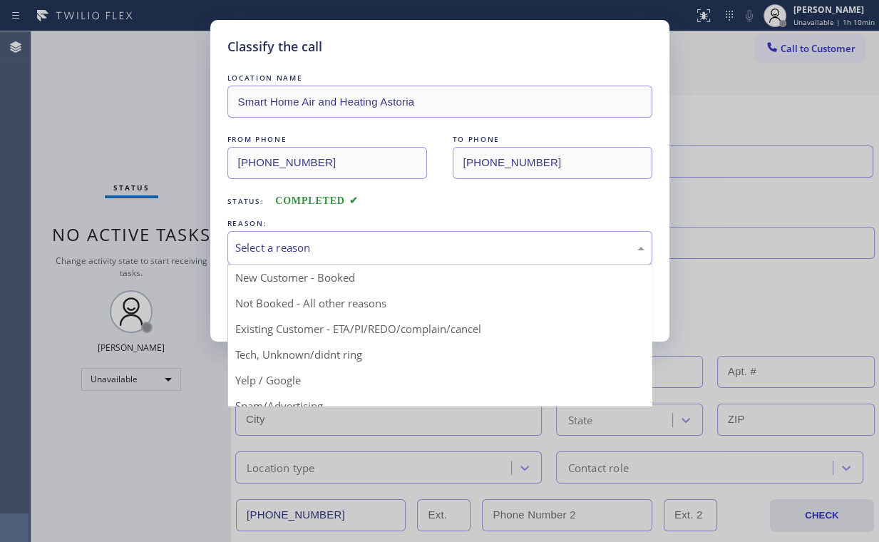
drag, startPoint x: 339, startPoint y: 239, endPoint x: 302, endPoint y: 310, distance: 79.4
click at [341, 247] on div "Select a reason" at bounding box center [439, 247] width 409 height 16
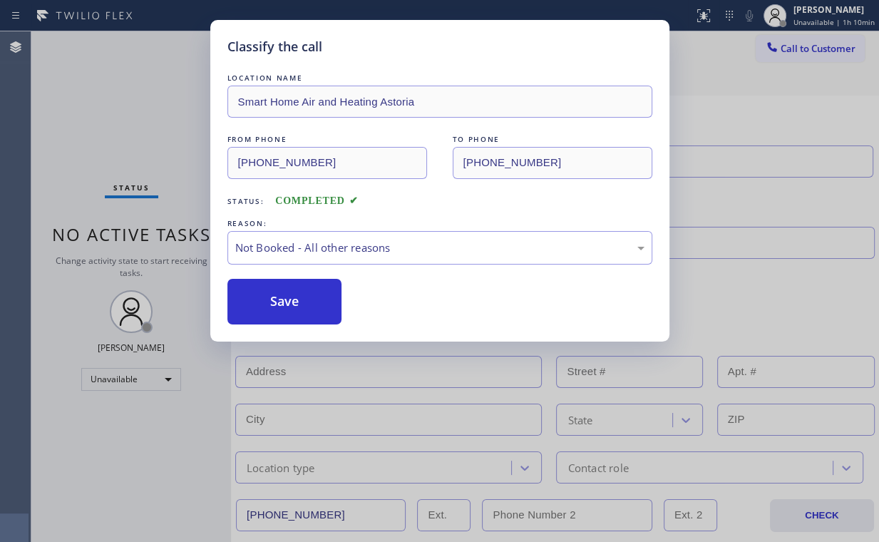
drag, startPoint x: 284, startPoint y: 306, endPoint x: 169, endPoint y: 188, distance: 164.3
click at [283, 304] on button "Save" at bounding box center [284, 302] width 115 height 46
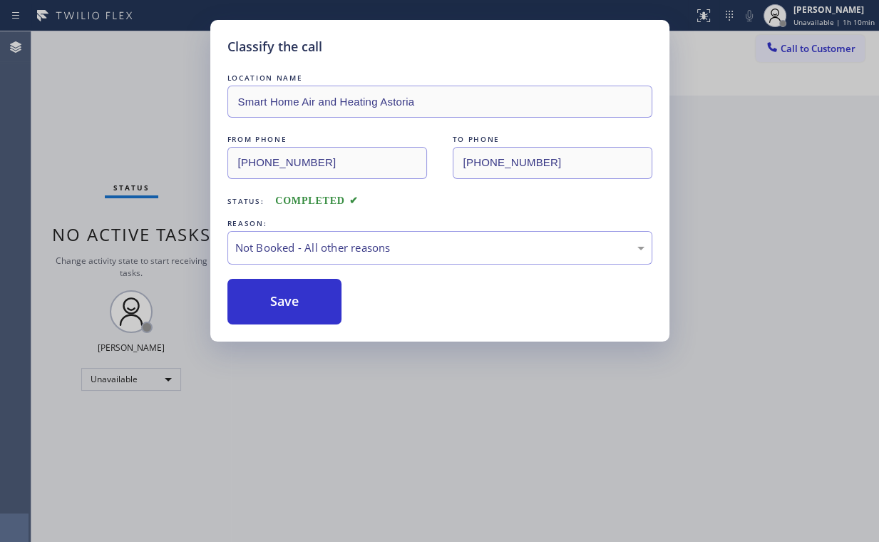
drag, startPoint x: 145, startPoint y: 134, endPoint x: 163, endPoint y: 134, distance: 17.8
click at [145, 134] on div "Classify the call LOCATION NAME Smart Home Air and Heating Astoria FROM PHONE […" at bounding box center [439, 271] width 879 height 542
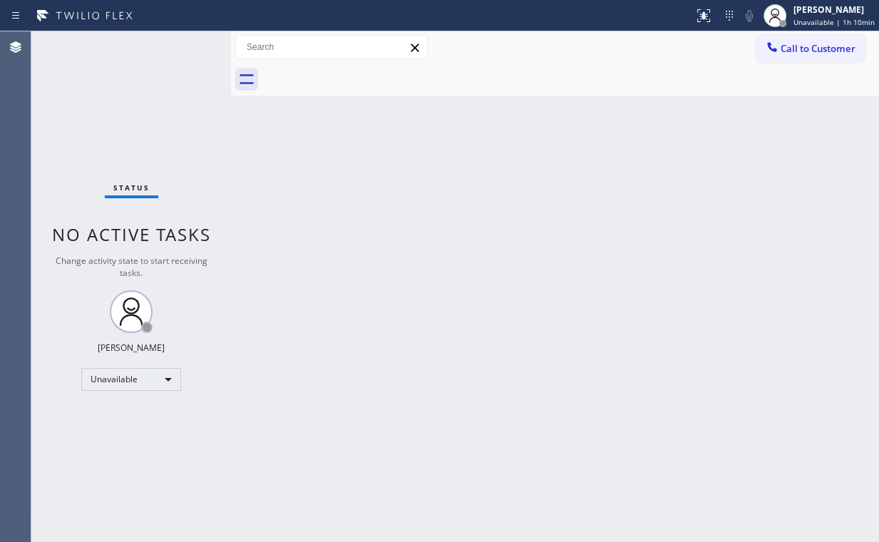
click at [706, 238] on div "Back to Dashboard Change Sender ID Customers Technicians Select a contact Outbo…" at bounding box center [555, 286] width 648 height 510
click at [800, 44] on span "Call to Customer" at bounding box center [817, 48] width 75 height 13
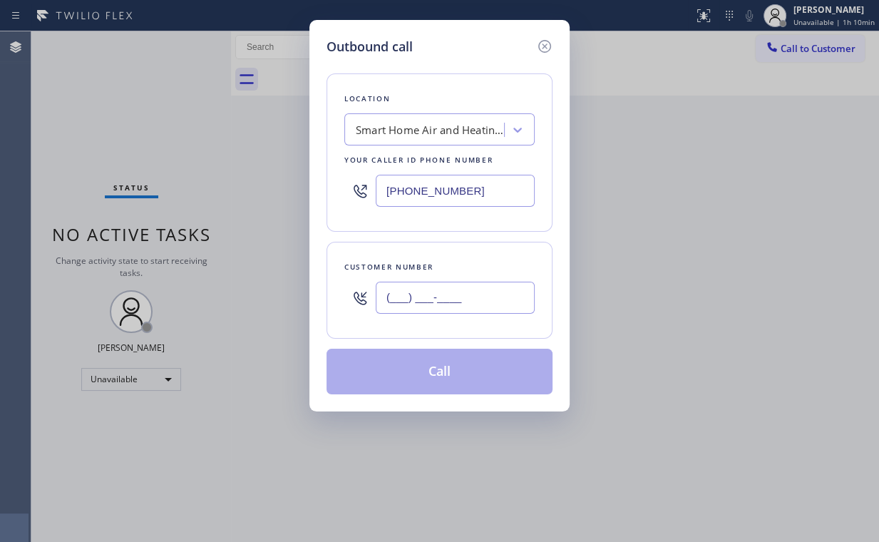
click at [494, 285] on input "(___) ___-____" at bounding box center [455, 298] width 159 height 32
paste input "929) 238-1409"
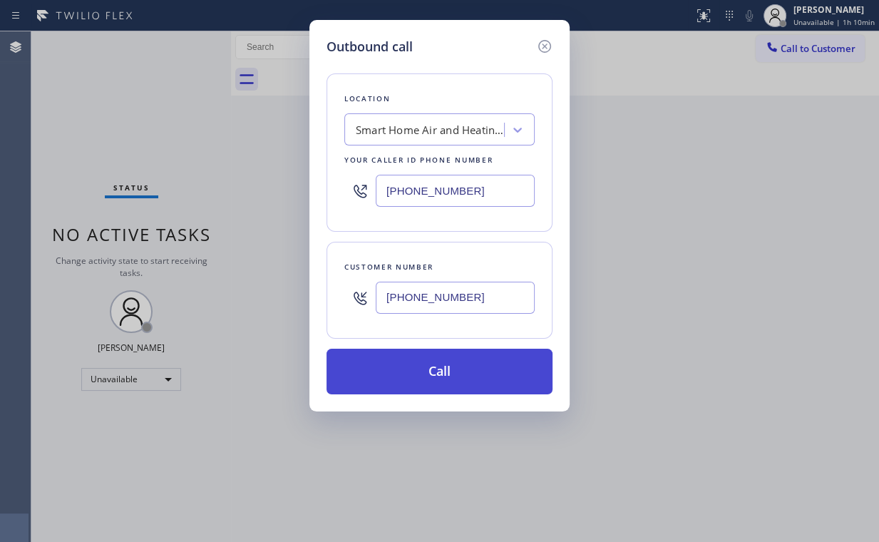
type input "[PHONE_NUMBER]"
click at [414, 370] on button "Call" at bounding box center [439, 372] width 226 height 46
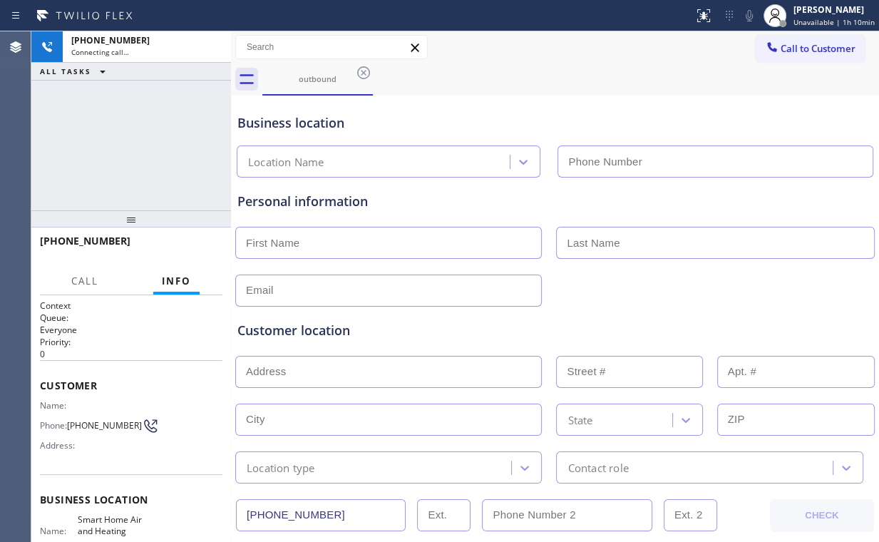
type input "[PHONE_NUMBER]"
click at [154, 128] on div "[PHONE_NUMBER] Connecting call… ALL TASKS ALL TASKS ACTIVE TASKS TASKS IN WRAP …" at bounding box center [131, 120] width 200 height 179
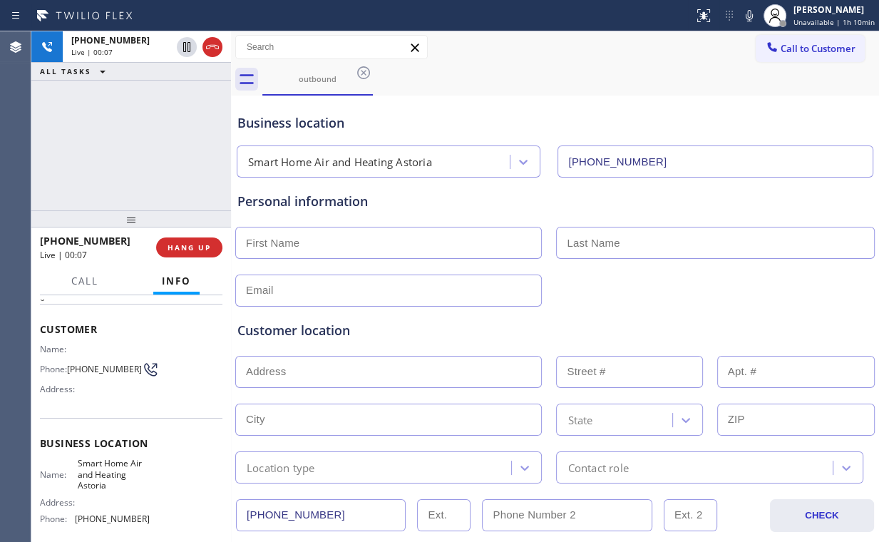
scroll to position [57, 0]
click at [192, 245] on span "HANG UP" at bounding box center [188, 247] width 43 height 10
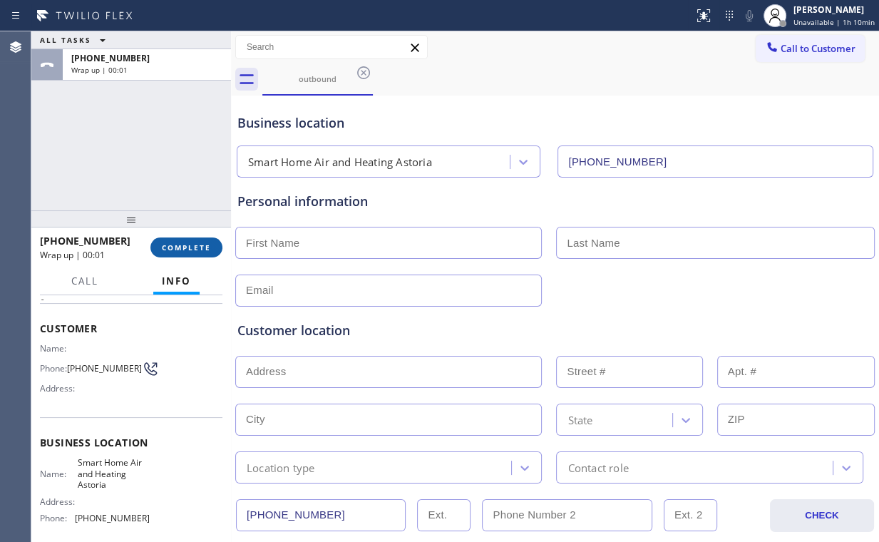
click at [172, 253] on button "COMPLETE" at bounding box center [186, 247] width 72 height 20
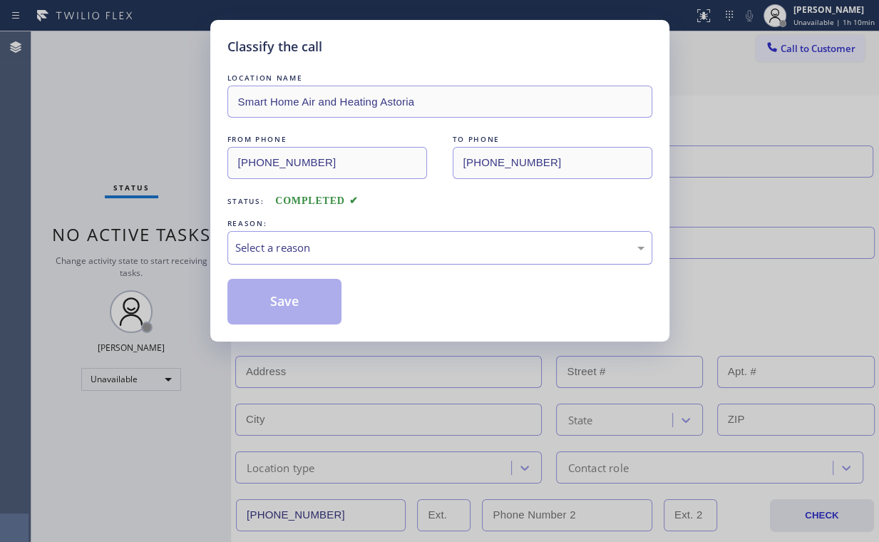
click at [311, 234] on div "Select a reason" at bounding box center [439, 247] width 425 height 33
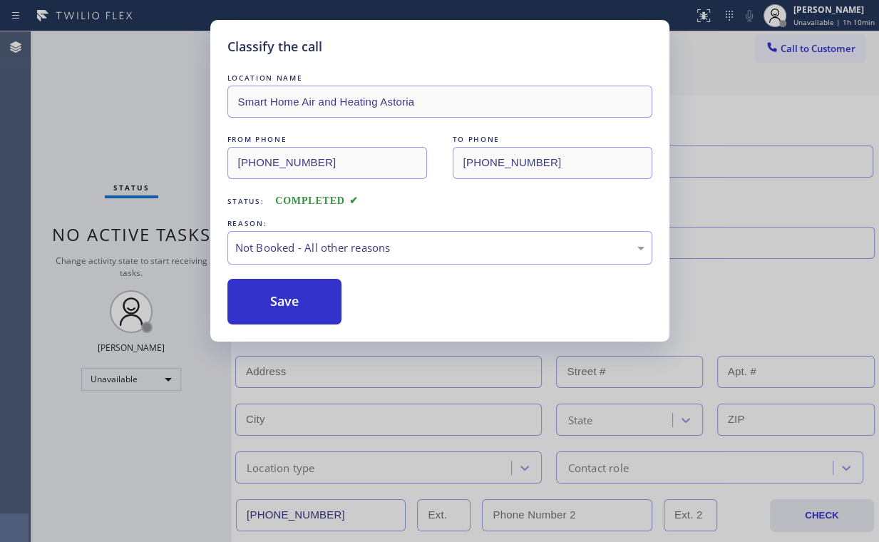
drag, startPoint x: 302, startPoint y: 295, endPoint x: 131, endPoint y: 118, distance: 246.0
click at [299, 289] on button "Save" at bounding box center [284, 302] width 115 height 46
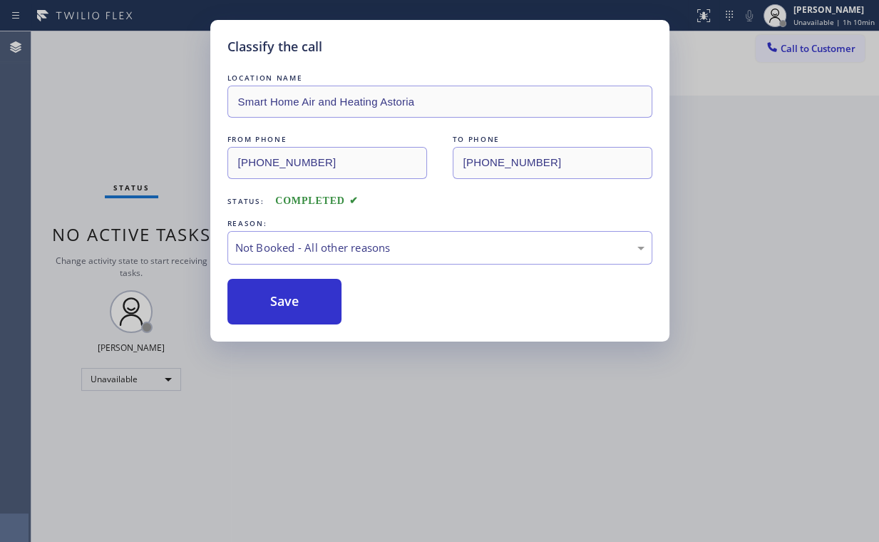
click at [131, 114] on div "Classify the call LOCATION NAME Smart Home Air and Heating Astoria FROM PHONE […" at bounding box center [439, 271] width 879 height 542
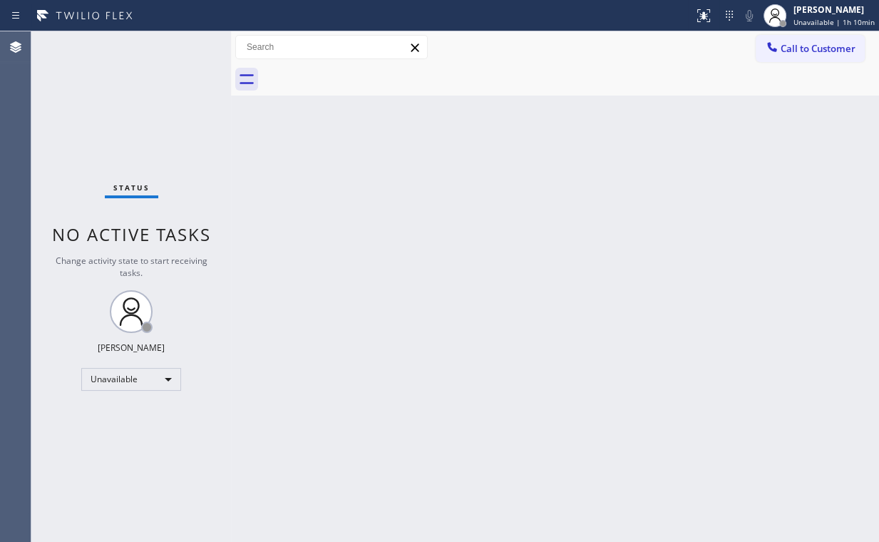
drag, startPoint x: 661, startPoint y: 175, endPoint x: 397, endPoint y: 125, distance: 269.1
click at [661, 175] on div "Back to Dashboard Change Sender ID Customers Technicians Select a contact Outbo…" at bounding box center [555, 286] width 648 height 510
click at [366, 255] on div "Back to Dashboard Change Sender ID Customers Technicians Select a contact Outbo…" at bounding box center [555, 286] width 648 height 510
drag, startPoint x: 445, startPoint y: 245, endPoint x: 145, endPoint y: 4, distance: 384.3
click at [436, 239] on div "Back to Dashboard Change Sender ID Customers Technicians Select a contact Outbo…" at bounding box center [555, 286] width 648 height 510
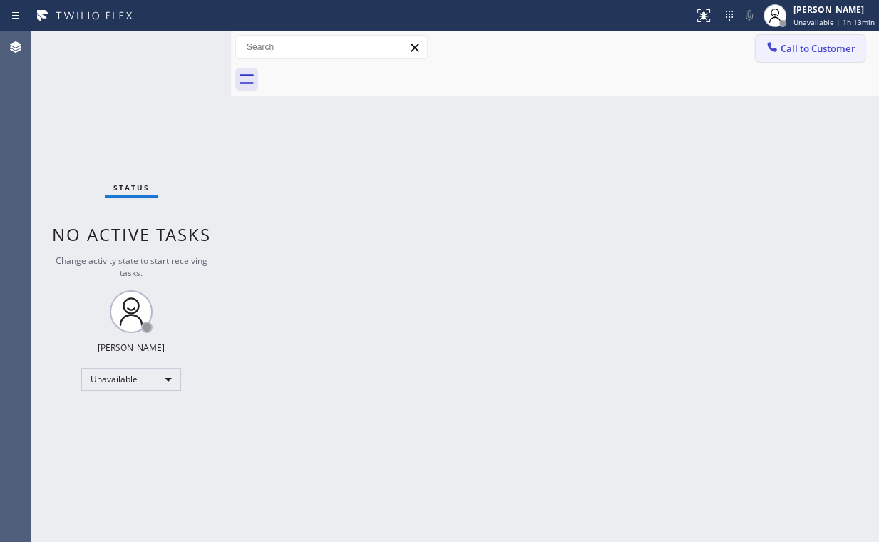
drag, startPoint x: 838, startPoint y: 48, endPoint x: 539, endPoint y: 133, distance: 311.1
click at [839, 48] on span "Call to Customer" at bounding box center [817, 48] width 75 height 13
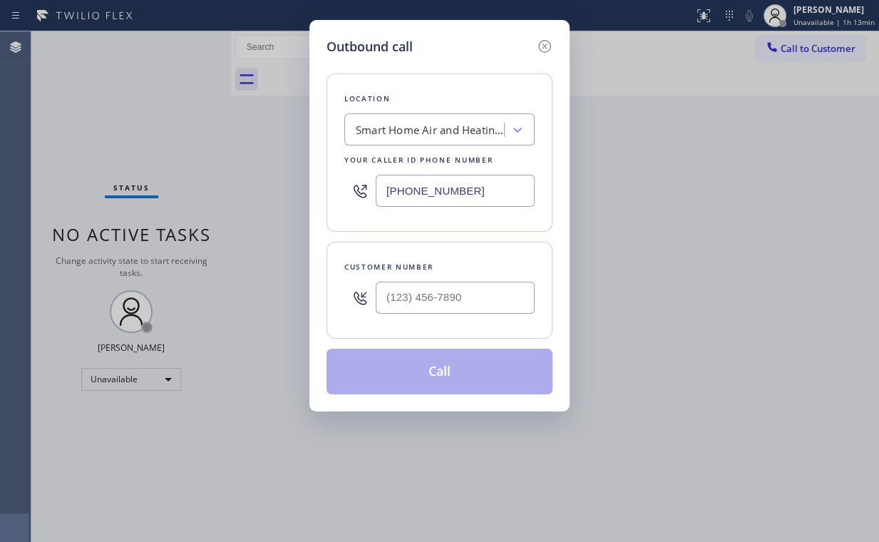
drag, startPoint x: 497, startPoint y: 187, endPoint x: 148, endPoint y: 182, distance: 348.6
click at [187, 188] on div "Outbound call Location Smart Home Air and Heating Astoria Your caller id phone …" at bounding box center [439, 271] width 879 height 542
paste input "818) 651-728"
type input "[PHONE_NUMBER]"
drag, startPoint x: 473, startPoint y: 299, endPoint x: 491, endPoint y: 284, distance: 22.8
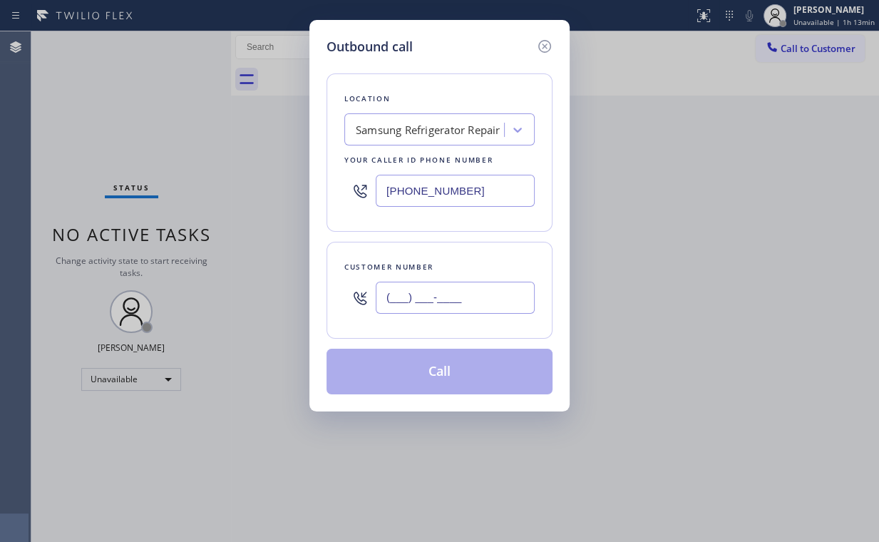
click at [473, 299] on input "(___) ___-____" at bounding box center [455, 298] width 159 height 32
paste input "818) 384-6564"
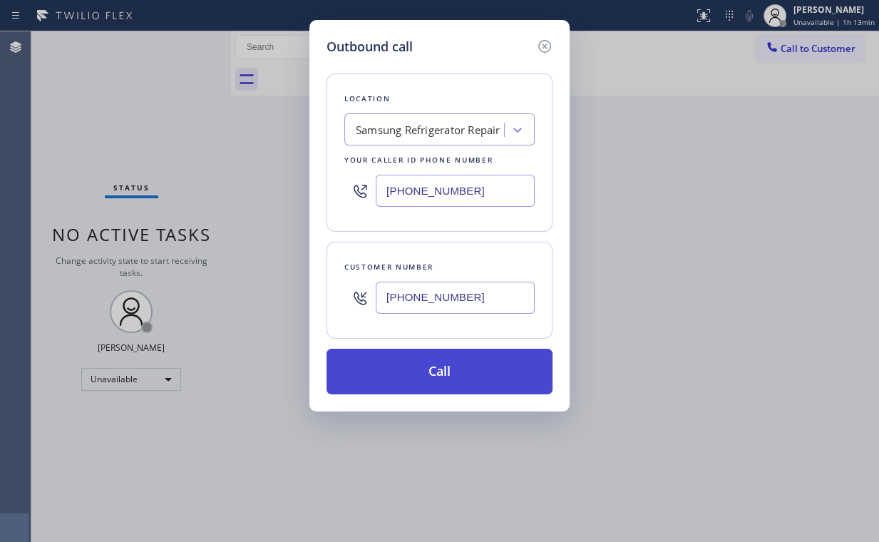
type input "[PHONE_NUMBER]"
click at [406, 377] on button "Call" at bounding box center [439, 372] width 226 height 46
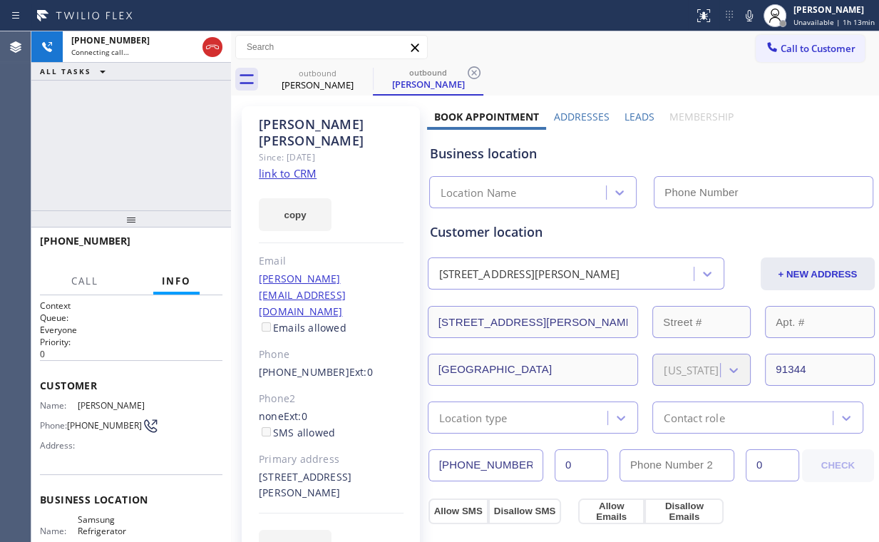
click at [138, 126] on div "[PHONE_NUMBER] Connecting call… ALL TASKS ALL TASKS ACTIVE TASKS TASKS IN WRAP …" at bounding box center [131, 120] width 200 height 179
type input "[PHONE_NUMBER]"
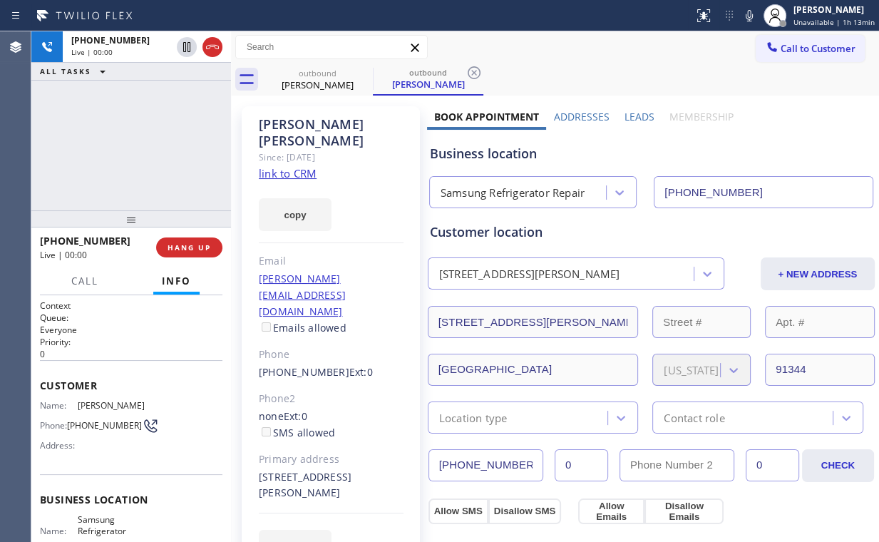
click at [158, 135] on div "[PHONE_NUMBER] Live | 00:00 ALL TASKS ALL TASKS ACTIVE TASKS TASKS IN WRAP UP" at bounding box center [131, 120] width 200 height 179
drag, startPoint x: 509, startPoint y: 157, endPoint x: 348, endPoint y: 148, distance: 161.3
click at [457, 151] on div "Business location" at bounding box center [651, 153] width 443 height 19
click at [144, 139] on div "[PHONE_NUMBER] Live | 00:31 ALL TASKS ALL TASKS ACTIVE TASKS TASKS IN WRAP UP" at bounding box center [131, 120] width 200 height 179
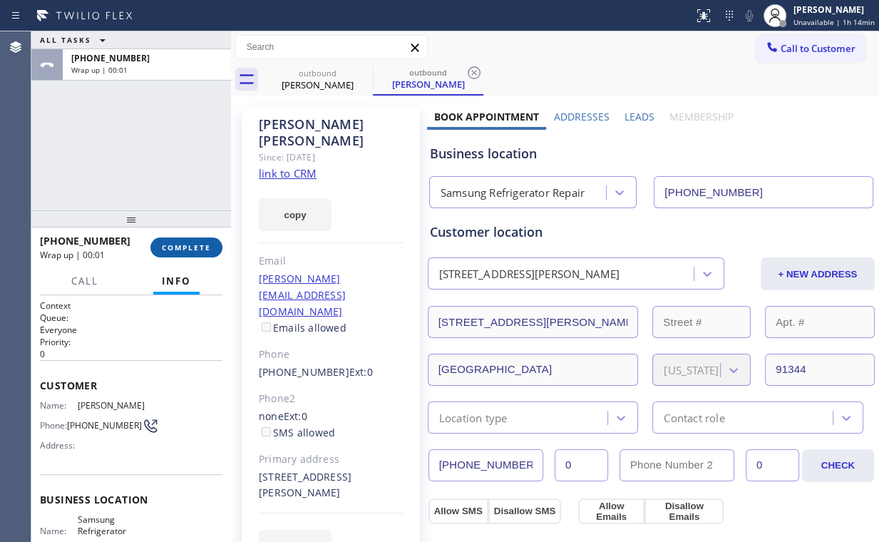
click at [194, 248] on span "COMPLETE" at bounding box center [186, 247] width 49 height 10
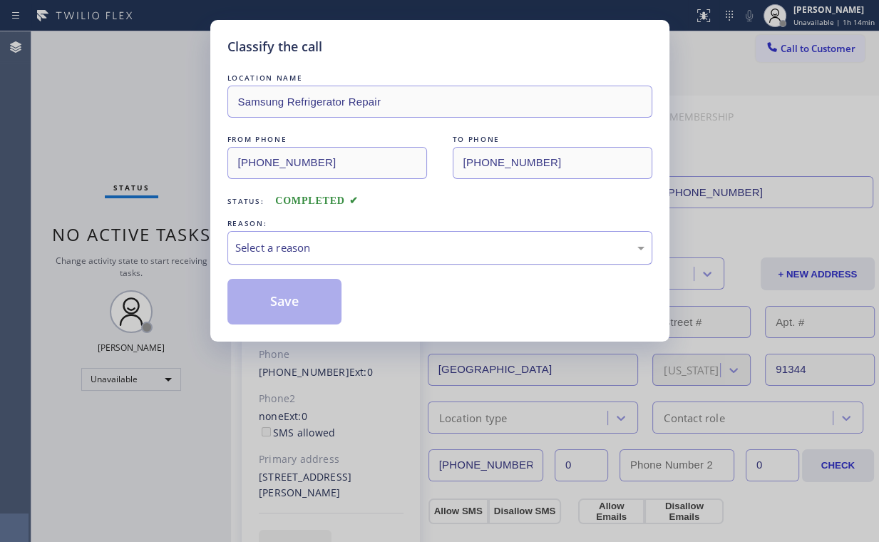
click at [273, 250] on div "Select a reason" at bounding box center [439, 247] width 409 height 16
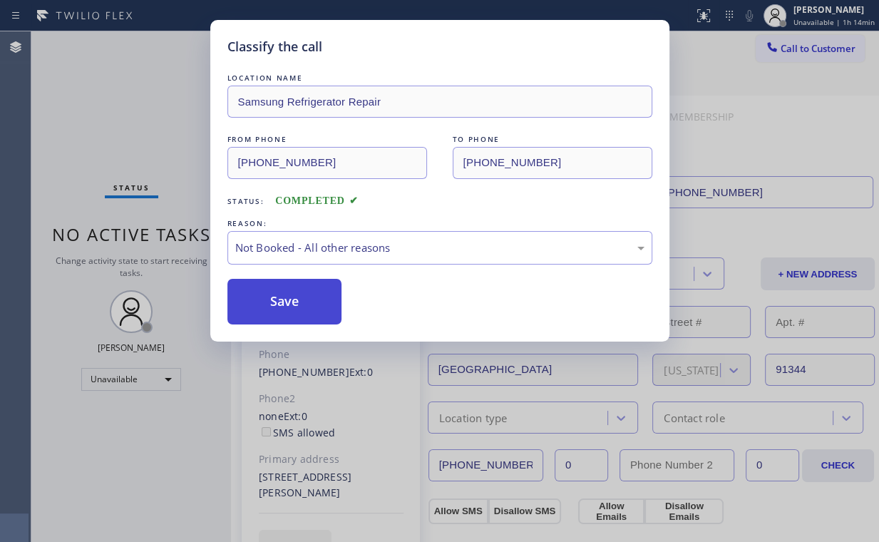
click at [284, 306] on button "Save" at bounding box center [284, 302] width 115 height 46
click at [128, 120] on div "Classify the call LOCATION NAME Samsung Refrigerator Repair FROM PHONE [PHONE_N…" at bounding box center [439, 271] width 879 height 542
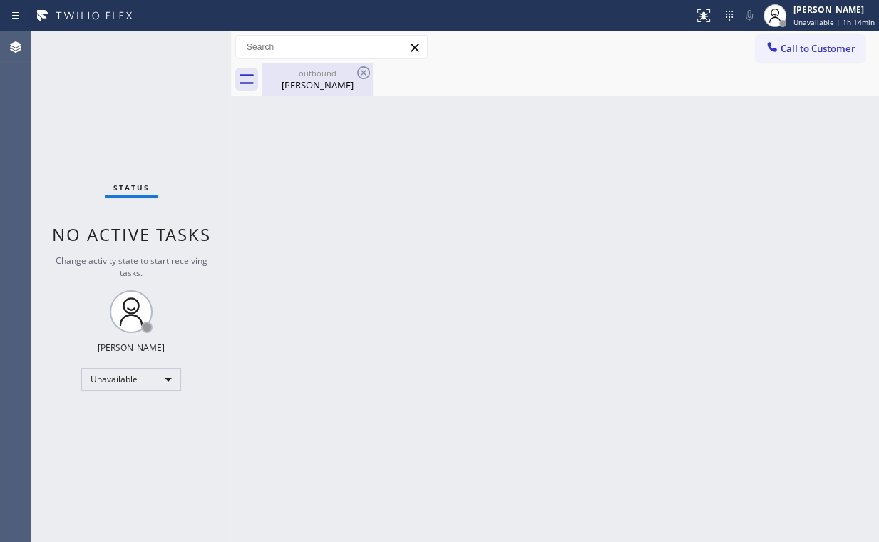
drag, startPoint x: 308, startPoint y: 77, endPoint x: 343, endPoint y: 78, distance: 34.9
click at [311, 77] on div "outbound" at bounding box center [318, 73] width 108 height 11
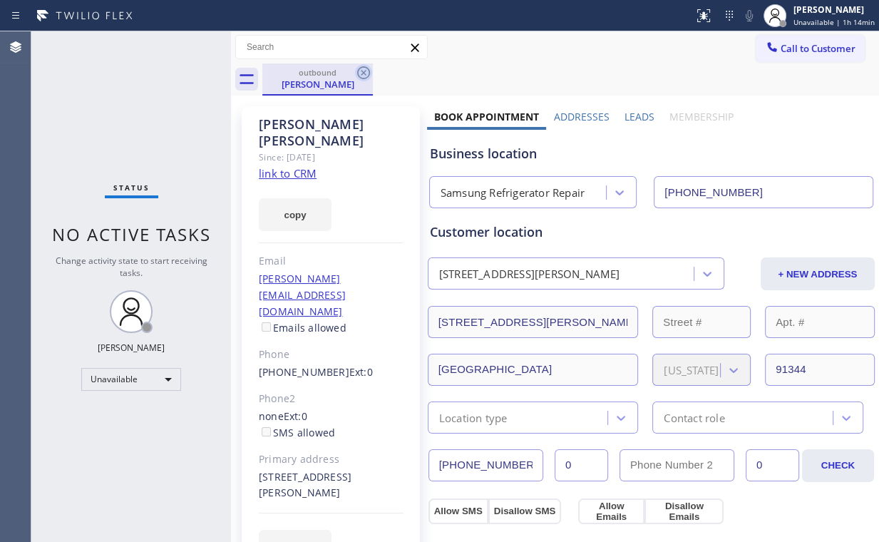
click at [364, 73] on icon at bounding box center [363, 72] width 13 height 13
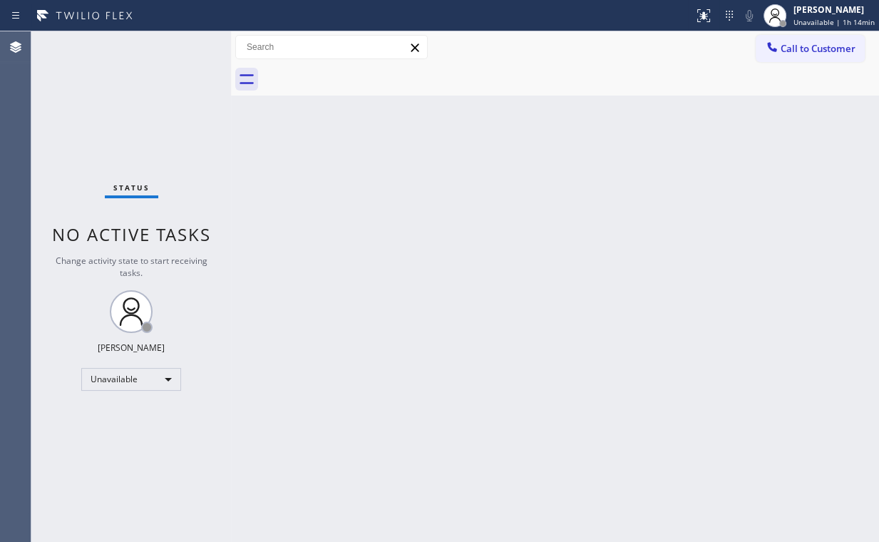
drag, startPoint x: 140, startPoint y: 117, endPoint x: 137, endPoint y: 99, distance: 18.2
click at [137, 99] on div "Status No active tasks Change activity state to start receiving tasks. [PERSON_…" at bounding box center [131, 286] width 200 height 510
drag, startPoint x: 800, startPoint y: 49, endPoint x: 561, endPoint y: 147, distance: 258.6
click at [798, 49] on span "Call to Customer" at bounding box center [817, 48] width 75 height 13
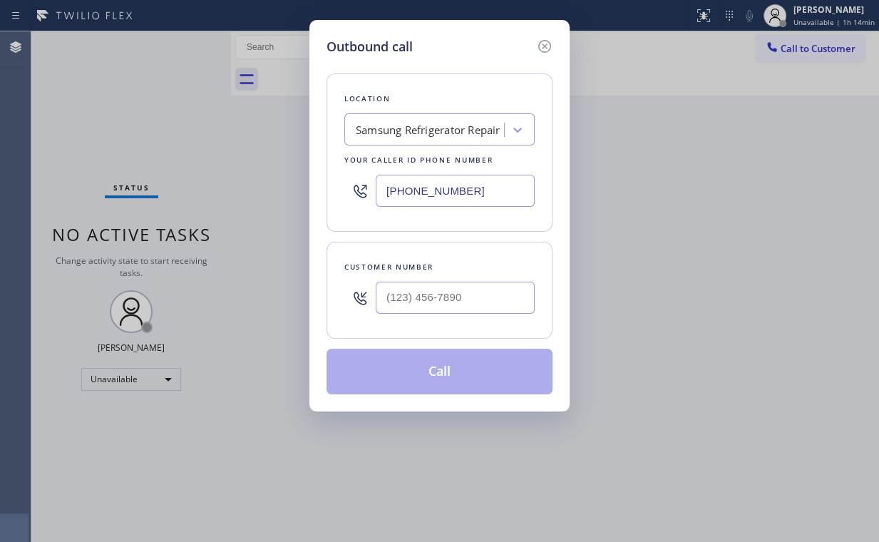
drag, startPoint x: 488, startPoint y: 182, endPoint x: 225, endPoint y: 194, distance: 264.0
click at [234, 199] on div "Outbound call Location Samsung Refrigerator Repair Your caller id phone number …" at bounding box center [439, 271] width 879 height 542
paste input "714) 248-8165"
type input "[PHONE_NUMBER]"
click at [182, 125] on div "Outbound call Location LG & Samsung Repair Service Your caller id phone number …" at bounding box center [439, 271] width 879 height 542
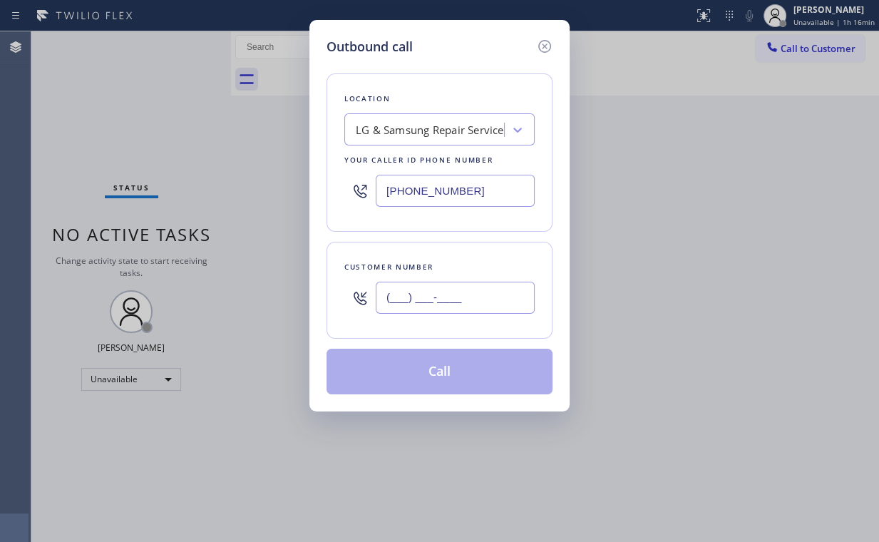
click at [454, 306] on input "(___) ___-____" at bounding box center [455, 298] width 159 height 32
paste input "949) 439-0154"
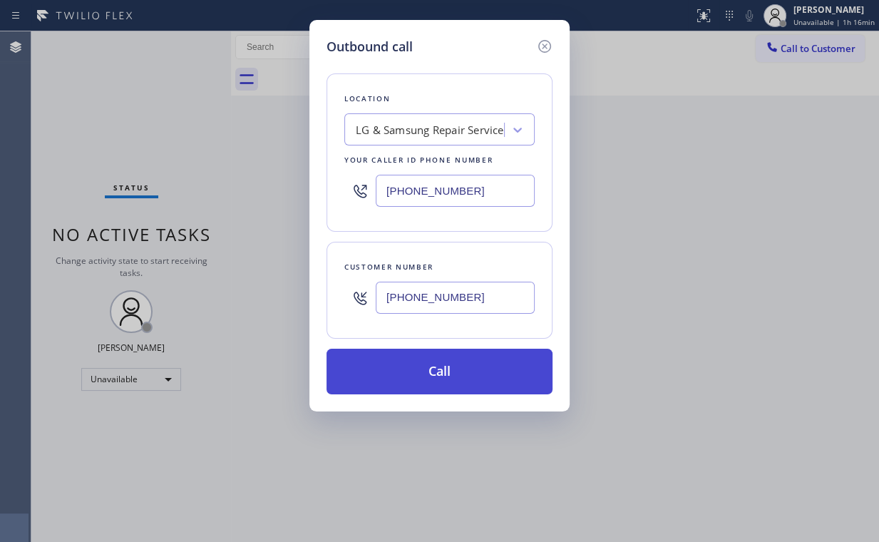
type input "[PHONE_NUMBER]"
click at [433, 351] on button "Call" at bounding box center [439, 372] width 226 height 46
click at [416, 364] on button "Call" at bounding box center [439, 372] width 226 height 46
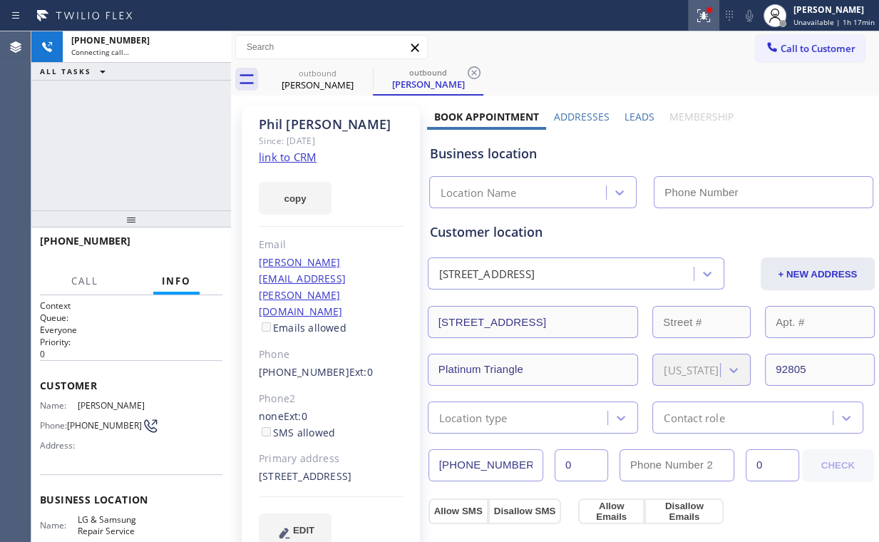
click at [712, 15] on icon at bounding box center [703, 15] width 17 height 17
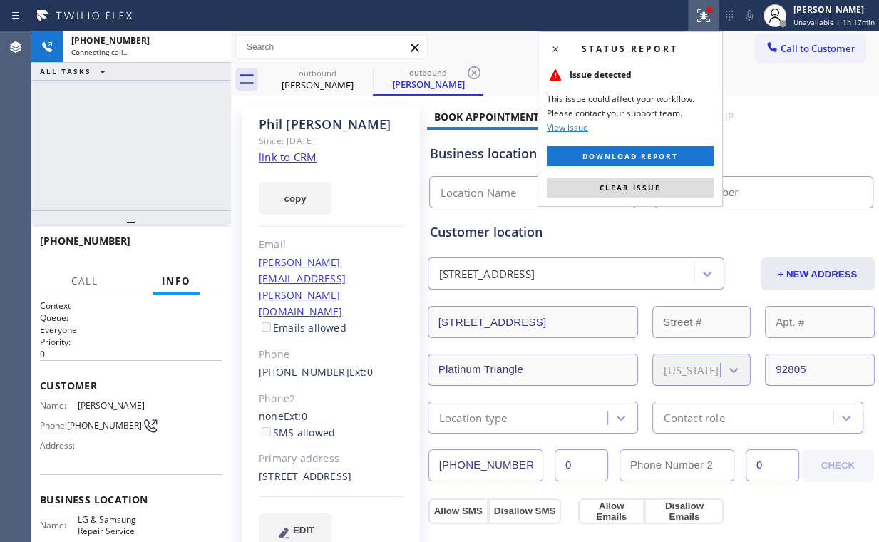
click at [644, 185] on span "Clear issue" at bounding box center [629, 187] width 61 height 10
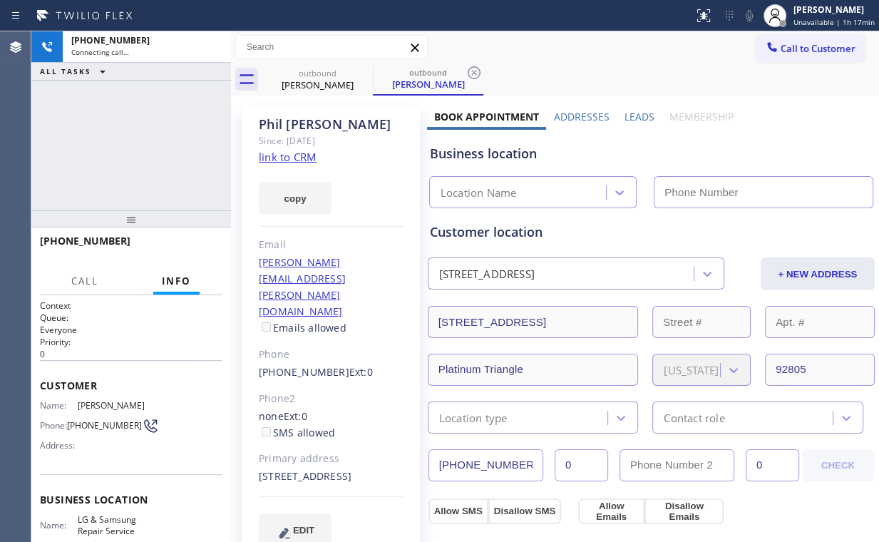
type input "[PHONE_NUMBER]"
click at [96, 97] on div "[PHONE_NUMBER] Connecting call… ALL TASKS ALL TASKS ACTIVE TASKS TASKS IN WRAP …" at bounding box center [131, 120] width 200 height 179
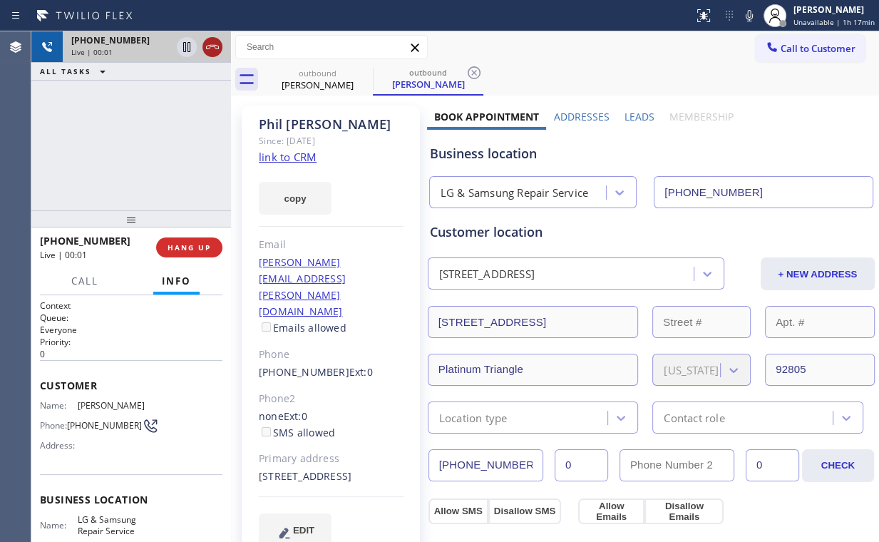
click at [211, 51] on icon at bounding box center [212, 46] width 17 height 17
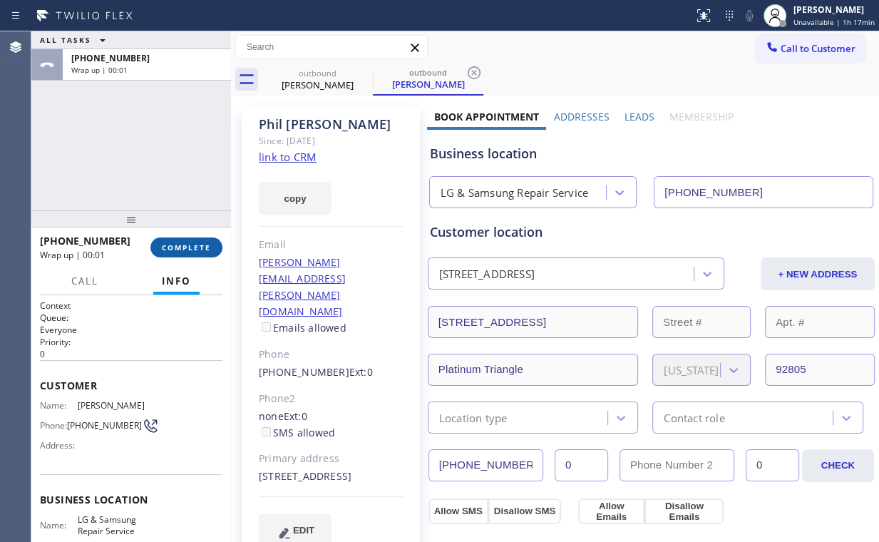
click at [199, 240] on button "COMPLETE" at bounding box center [186, 247] width 72 height 20
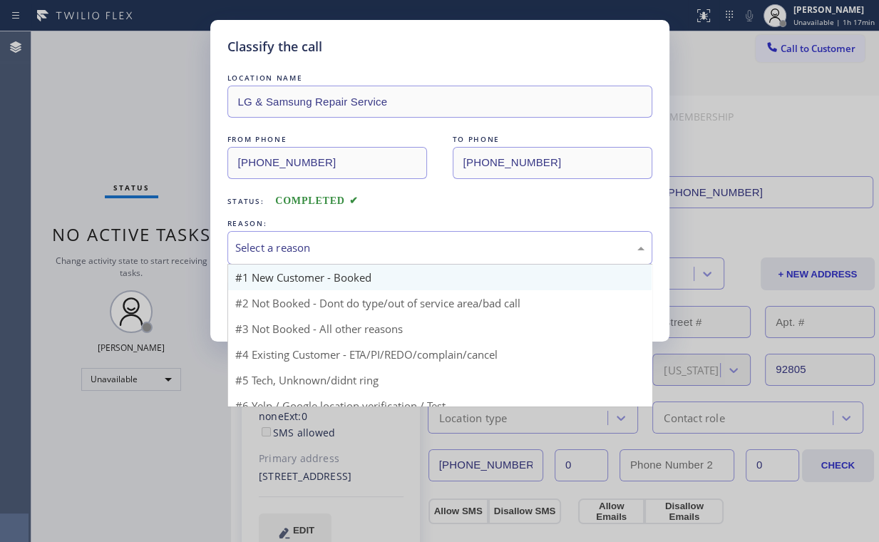
drag, startPoint x: 269, startPoint y: 249, endPoint x: 274, endPoint y: 285, distance: 36.7
click at [269, 249] on div "Select a reason" at bounding box center [439, 247] width 409 height 16
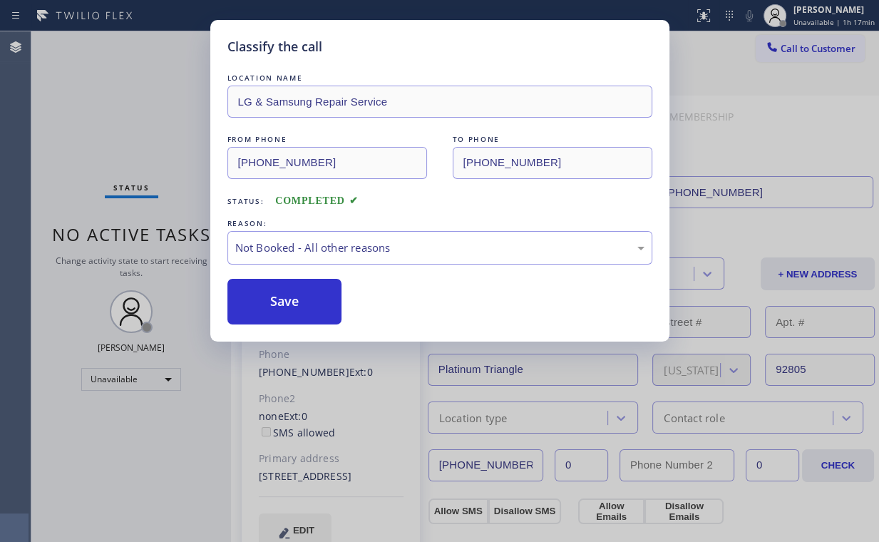
click at [274, 297] on button "Save" at bounding box center [284, 302] width 115 height 46
drag, startPoint x: 148, startPoint y: 113, endPoint x: 141, endPoint y: 97, distance: 17.2
click at [146, 111] on div "Classify the call LOCATION NAME LG & Samsung Repair Service FROM PHONE [PHONE_N…" at bounding box center [439, 271] width 879 height 542
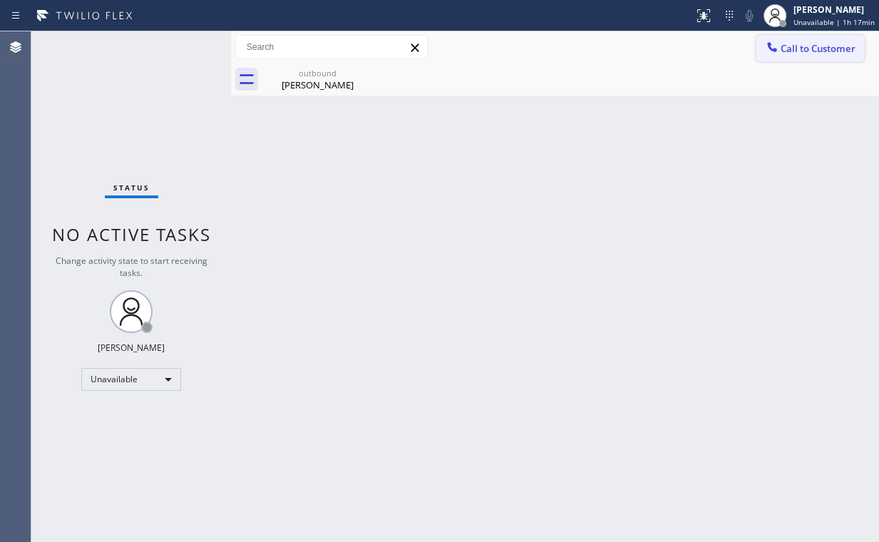
drag, startPoint x: 788, startPoint y: 45, endPoint x: 478, endPoint y: 272, distance: 384.1
click at [784, 47] on span "Call to Customer" at bounding box center [817, 48] width 75 height 13
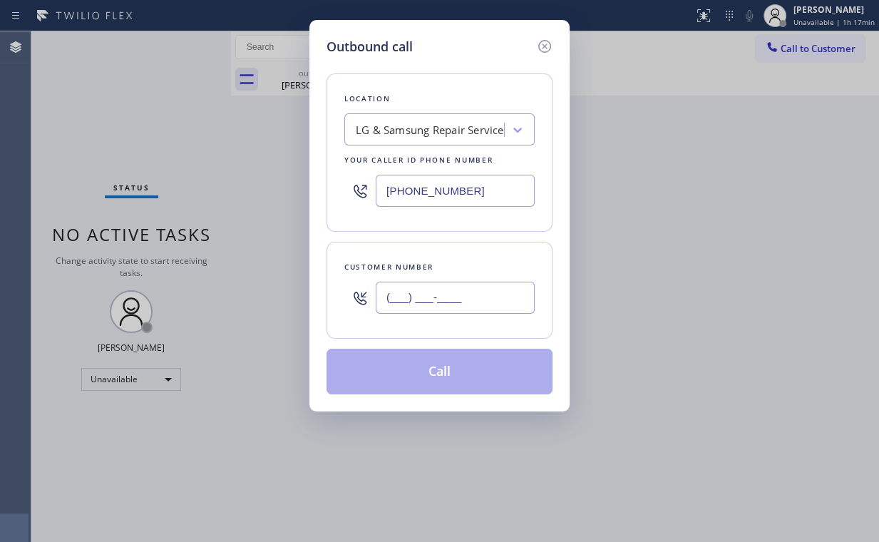
click at [470, 296] on input "(___) ___-____" at bounding box center [455, 298] width 159 height 32
paste input "949) 439-0154"
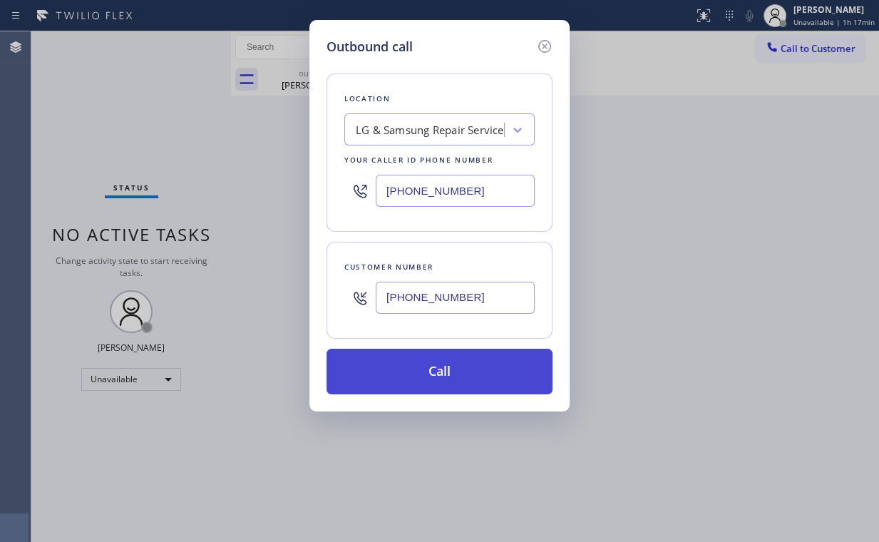
type input "[PHONE_NUMBER]"
click at [400, 371] on button "Call" at bounding box center [439, 372] width 226 height 46
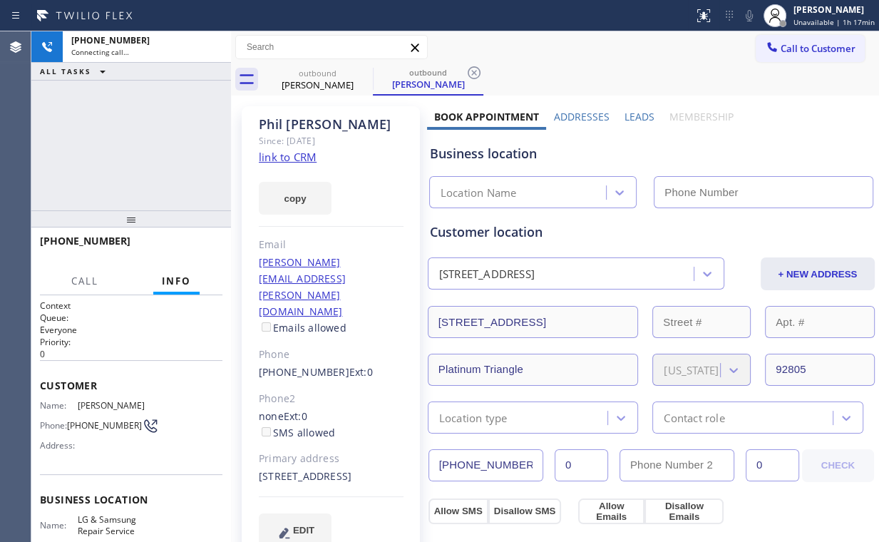
click at [160, 128] on div "[PHONE_NUMBER] Connecting call… ALL TASKS ALL TASKS ACTIVE TASKS TASKS IN WRAP …" at bounding box center [131, 120] width 200 height 179
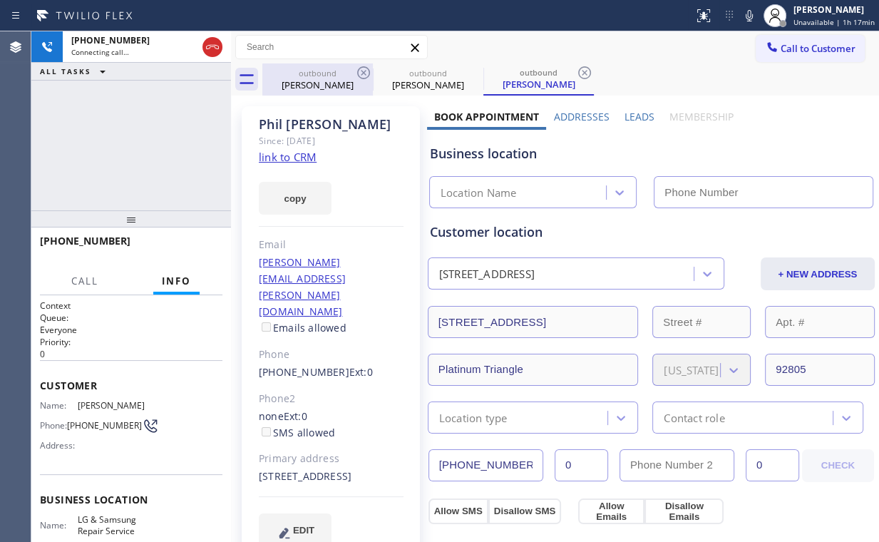
drag, startPoint x: 323, startPoint y: 91, endPoint x: 363, endPoint y: 82, distance: 40.8
click at [325, 91] on div "[PERSON_NAME]" at bounding box center [318, 84] width 108 height 13
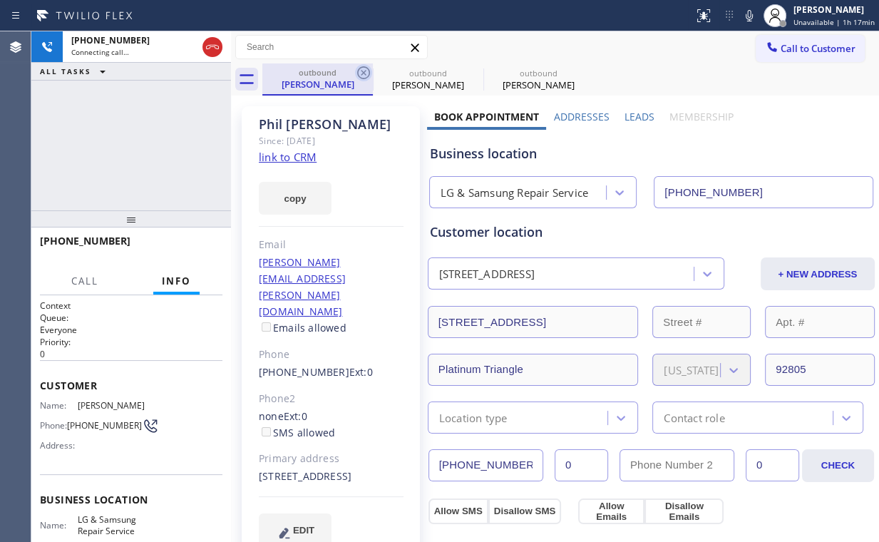
click at [364, 72] on icon at bounding box center [363, 72] width 13 height 13
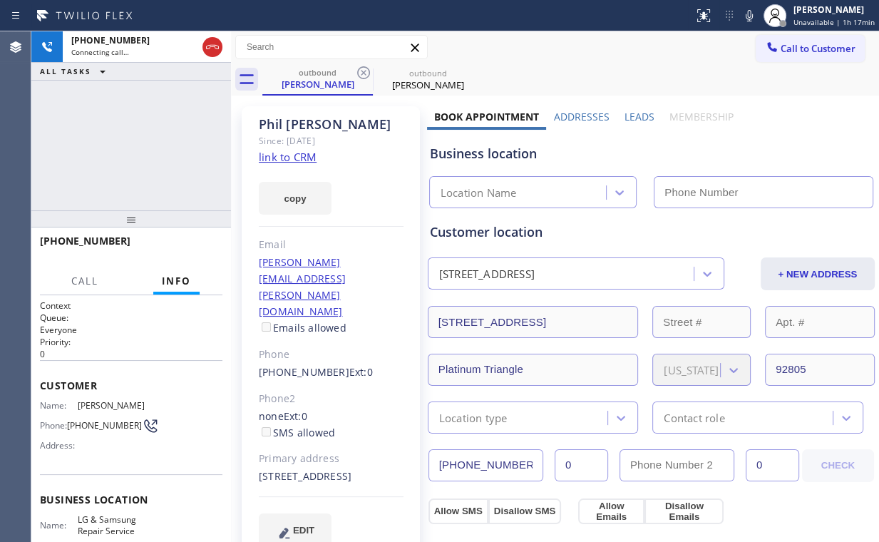
click at [144, 130] on div "[PHONE_NUMBER] Connecting call… ALL TASKS ALL TASKS ACTIVE TASKS TASKS IN WRAP …" at bounding box center [131, 120] width 200 height 179
type input "[PHONE_NUMBER]"
click at [148, 150] on div "[PHONE_NUMBER] Connecting call… ALL TASKS ALL TASKS ACTIVE TASKS TASKS IN WRAP …" at bounding box center [131, 120] width 200 height 179
click at [175, 140] on div "[PHONE_NUMBER] Connecting call… ALL TASKS ALL TASKS ACTIVE TASKS TASKS IN WRAP …" at bounding box center [131, 120] width 200 height 179
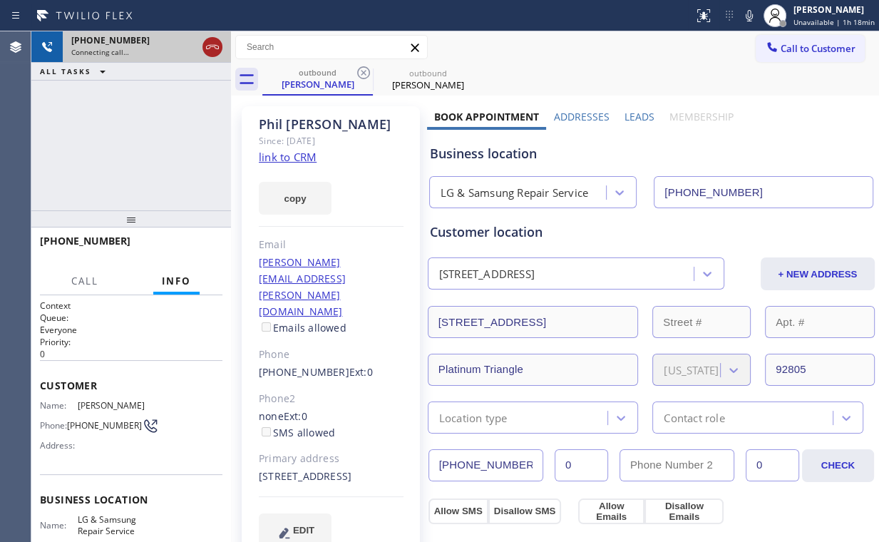
click at [215, 48] on icon at bounding box center [212, 47] width 13 height 4
click at [317, 81] on div "[PERSON_NAME]" at bounding box center [318, 84] width 108 height 13
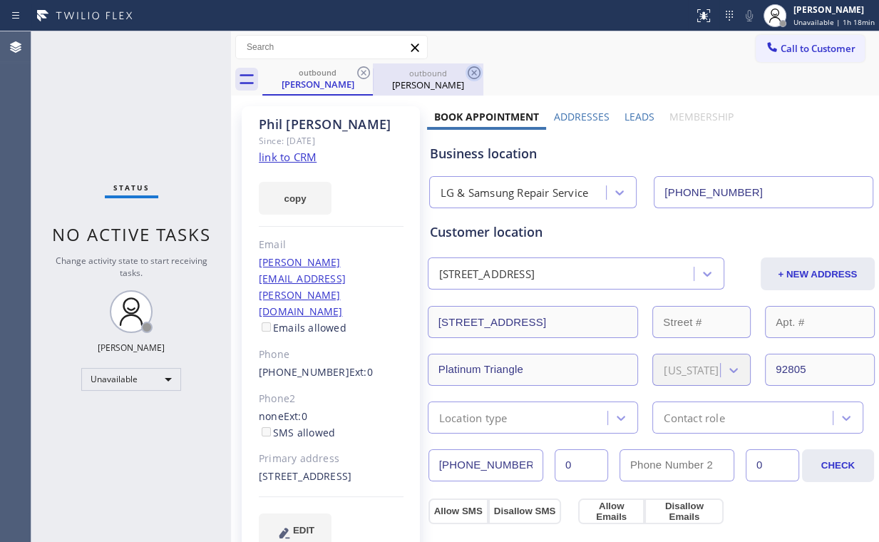
click at [362, 71] on icon at bounding box center [363, 72] width 17 height 17
drag, startPoint x: 362, startPoint y: 71, endPoint x: 150, endPoint y: 86, distance: 212.9
click at [362, 71] on icon at bounding box center [363, 72] width 13 height 13
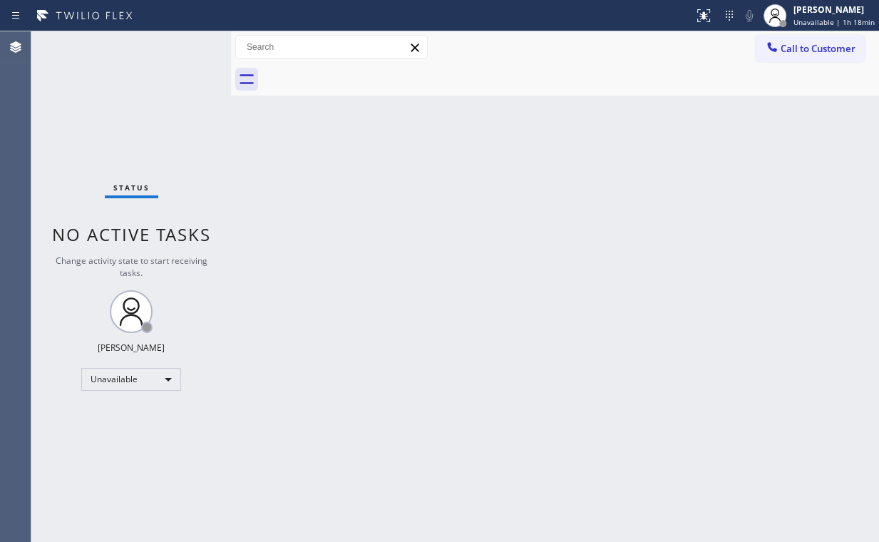
click at [130, 85] on div "Status No active tasks Change activity state to start receiving tasks. [PERSON_…" at bounding box center [131, 286] width 200 height 510
click at [805, 51] on span "Call to Customer" at bounding box center [817, 48] width 75 height 13
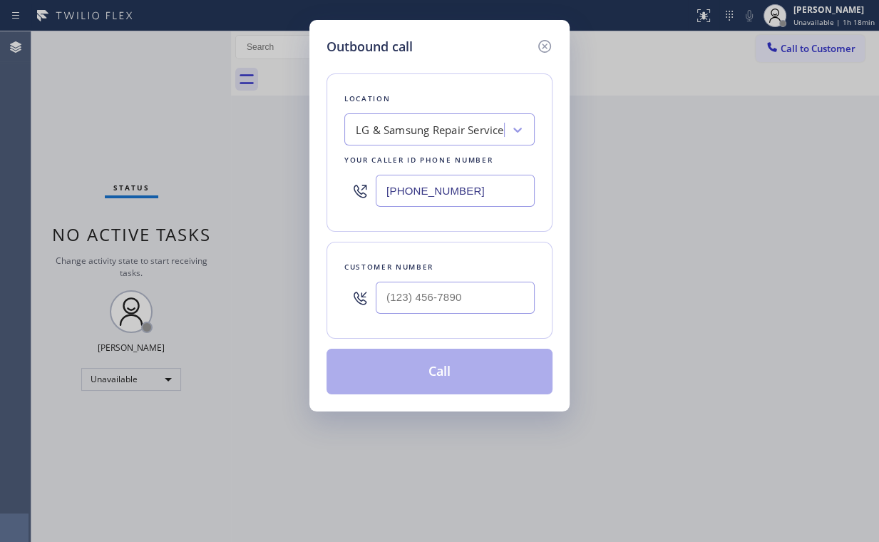
drag, startPoint x: 489, startPoint y: 195, endPoint x: 155, endPoint y: 155, distance: 336.7
click at [250, 170] on div "Outbound call Location LG & Samsung Repair Service Your caller id phone number …" at bounding box center [439, 271] width 879 height 542
paste input "818) 651-7282"
type input "[PHONE_NUMBER]"
click at [483, 291] on input "(___) ___-____" at bounding box center [455, 298] width 159 height 32
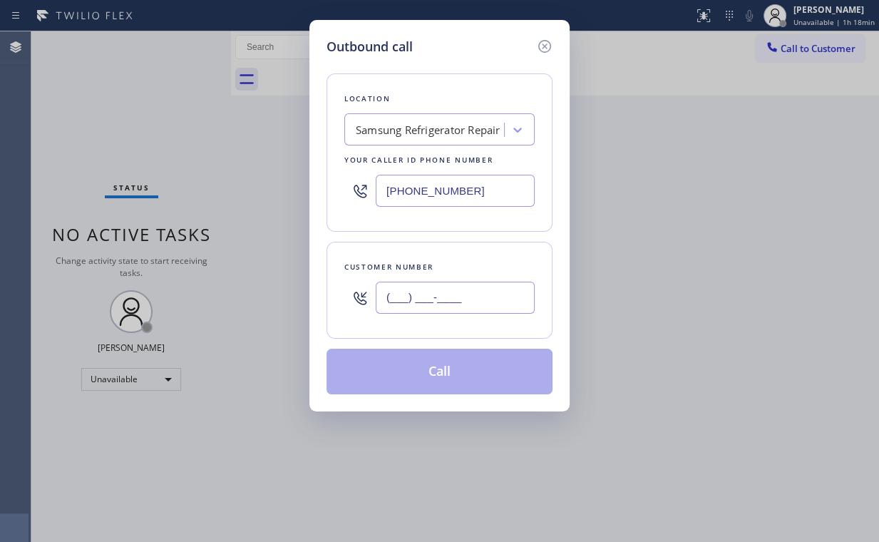
paste input "818) 288-6101"
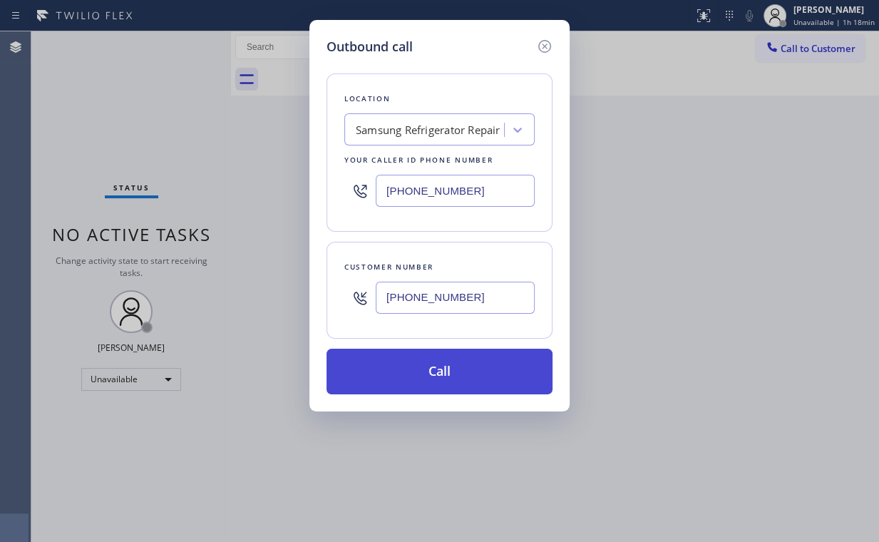
type input "[PHONE_NUMBER]"
click at [416, 374] on button "Call" at bounding box center [439, 372] width 226 height 46
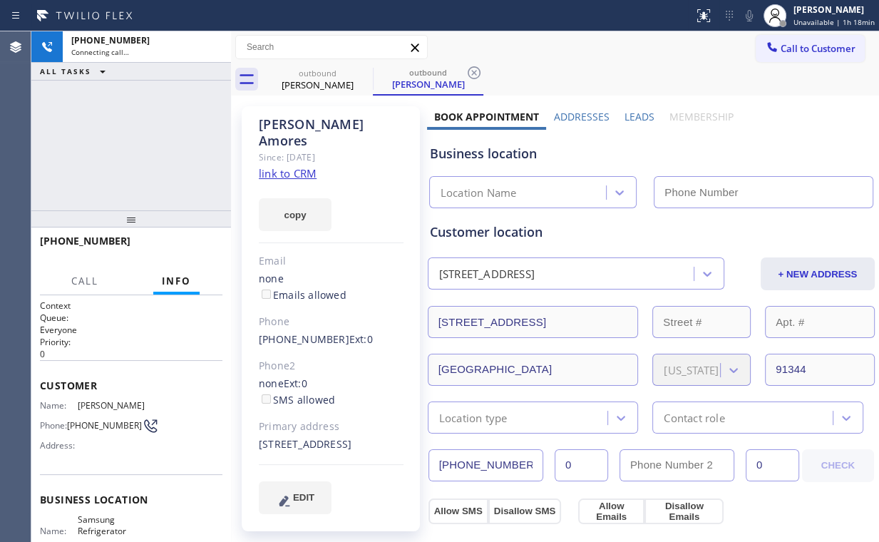
click at [149, 131] on div "[PHONE_NUMBER] Connecting call… ALL TASKS ALL TASKS ACTIVE TASKS TASKS IN WRAP …" at bounding box center [131, 120] width 200 height 179
type input "[PHONE_NUMBER]"
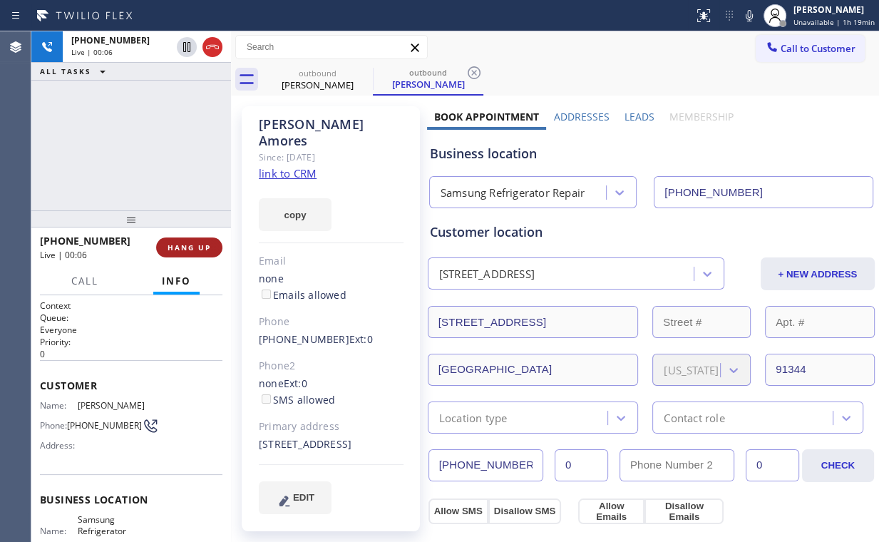
click at [192, 246] on span "HANG UP" at bounding box center [188, 247] width 43 height 10
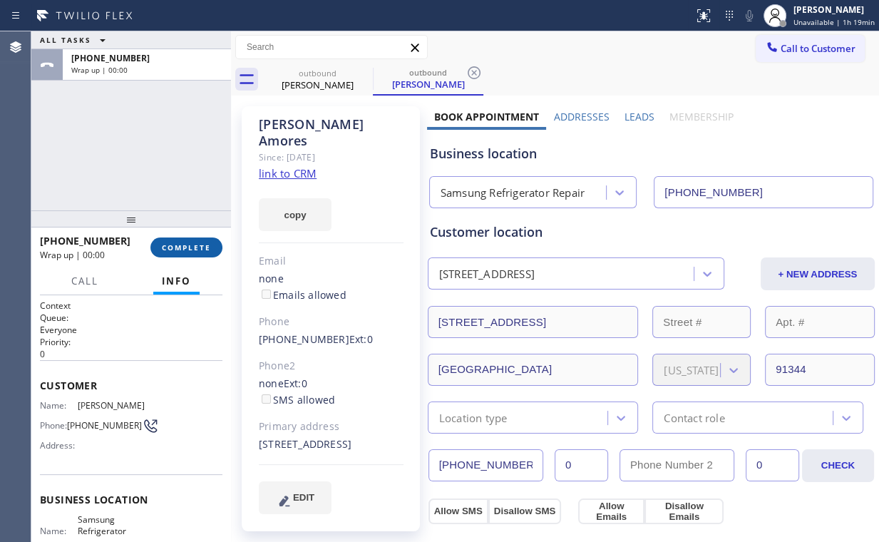
click at [191, 247] on span "COMPLETE" at bounding box center [186, 247] width 49 height 10
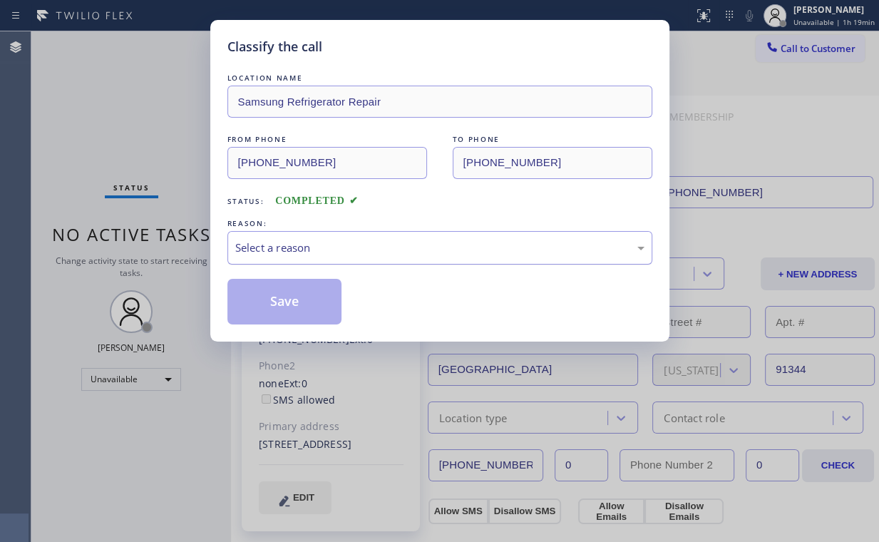
drag, startPoint x: 262, startPoint y: 239, endPoint x: 271, endPoint y: 248, distance: 12.6
click at [271, 248] on div "Select a reason" at bounding box center [439, 247] width 409 height 16
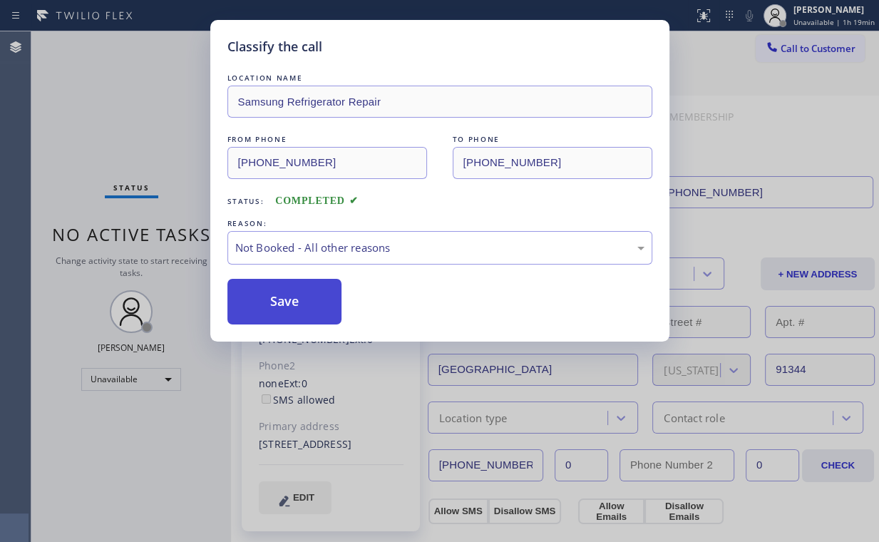
click at [287, 309] on button "Save" at bounding box center [284, 302] width 115 height 46
click at [148, 93] on div "Classify the call LOCATION NAME Samsung Refrigerator Repair FROM PHONE [PHONE_N…" at bounding box center [439, 271] width 879 height 542
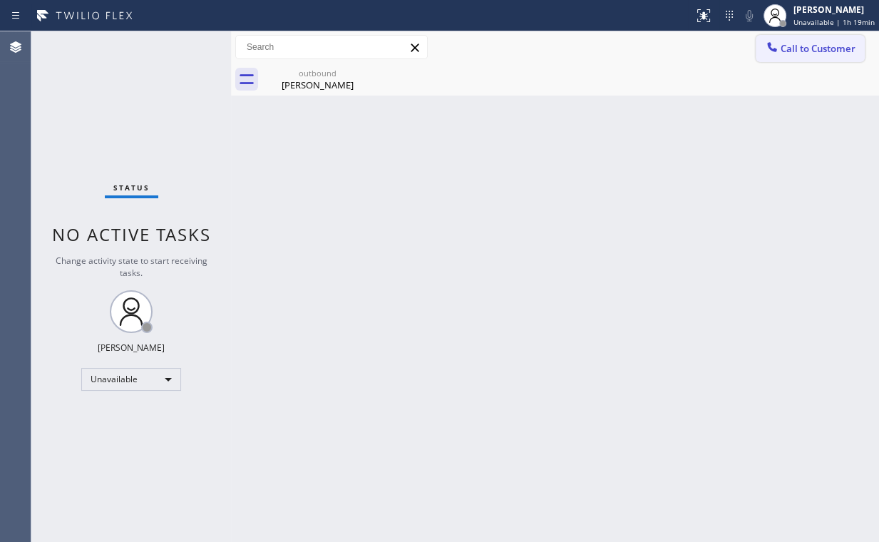
click at [786, 48] on span "Call to Customer" at bounding box center [817, 48] width 75 height 13
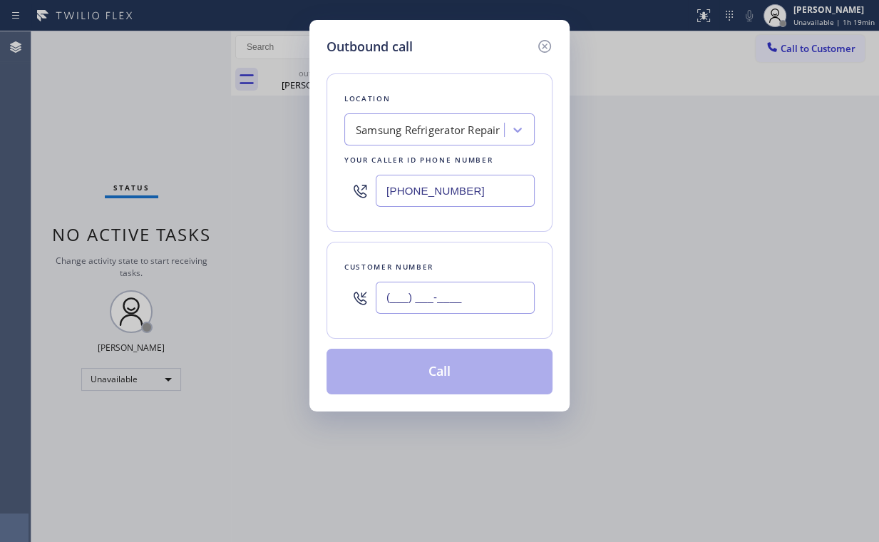
click at [520, 284] on input "(___) ___-____" at bounding box center [455, 298] width 159 height 32
paste input "818) 288-6101"
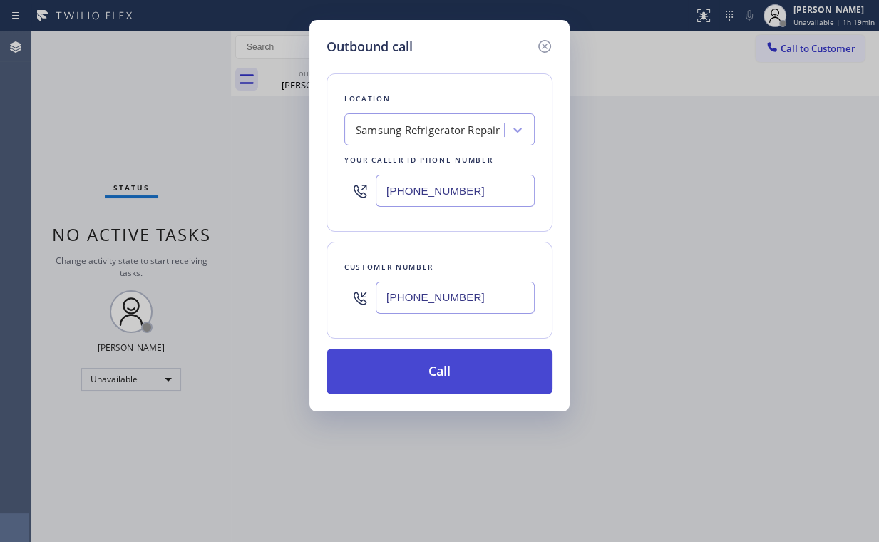
type input "[PHONE_NUMBER]"
click at [461, 357] on button "Call" at bounding box center [439, 372] width 226 height 46
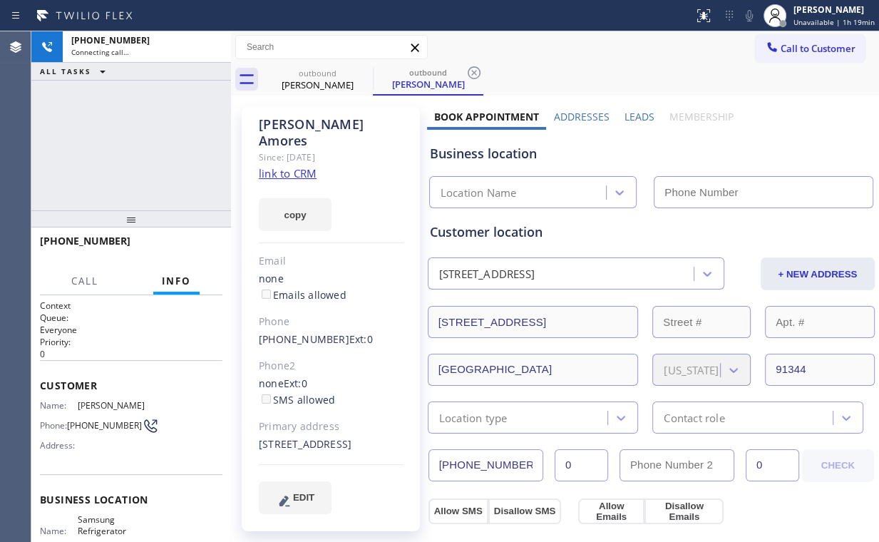
click at [179, 154] on div "[PHONE_NUMBER] Connecting call… ALL TASKS ALL TASKS ACTIVE TASKS TASKS IN WRAP …" at bounding box center [131, 120] width 200 height 179
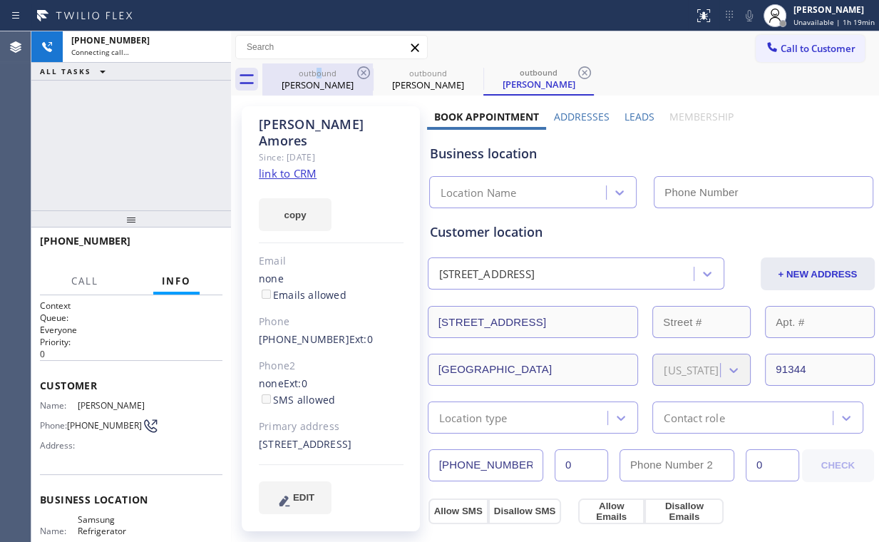
drag, startPoint x: 319, startPoint y: 71, endPoint x: 348, endPoint y: 76, distance: 29.5
click at [327, 75] on div "outbound" at bounding box center [318, 73] width 108 height 11
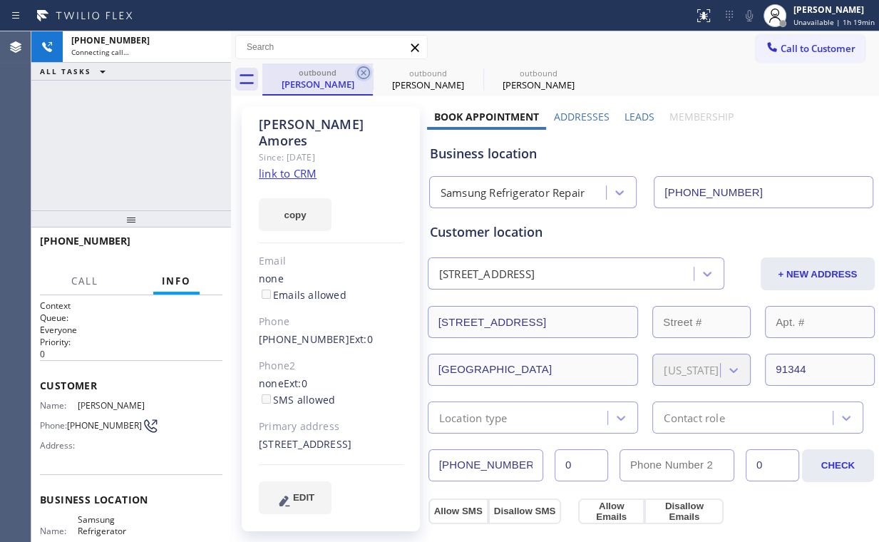
click at [361, 73] on icon at bounding box center [363, 72] width 17 height 17
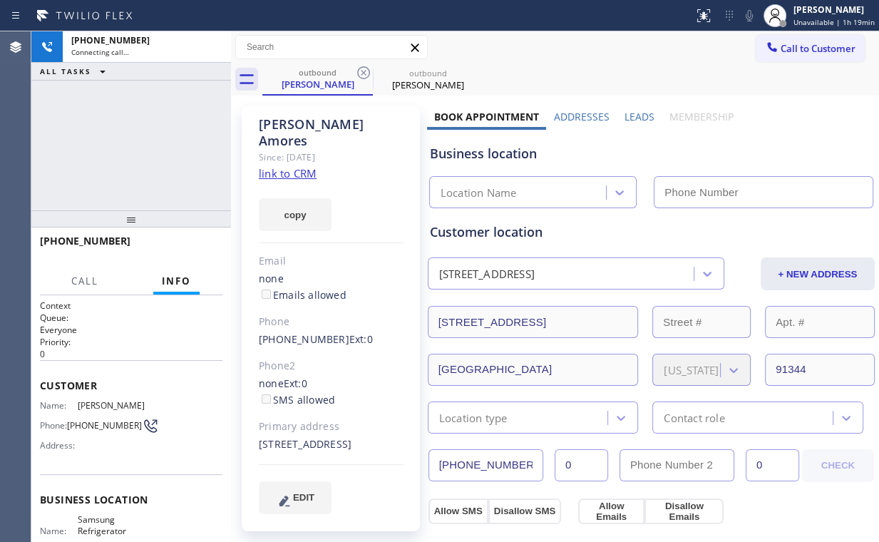
type input "[PHONE_NUMBER]"
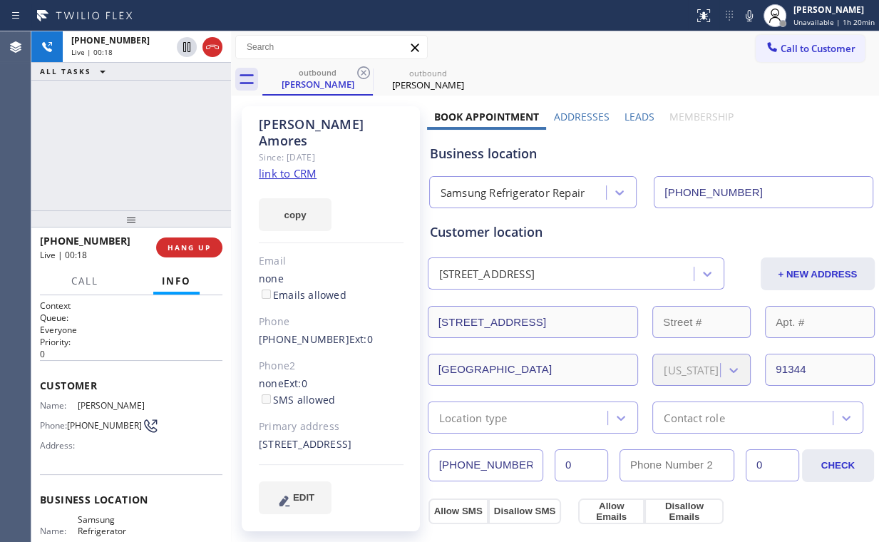
click at [190, 244] on span "HANG UP" at bounding box center [188, 247] width 43 height 10
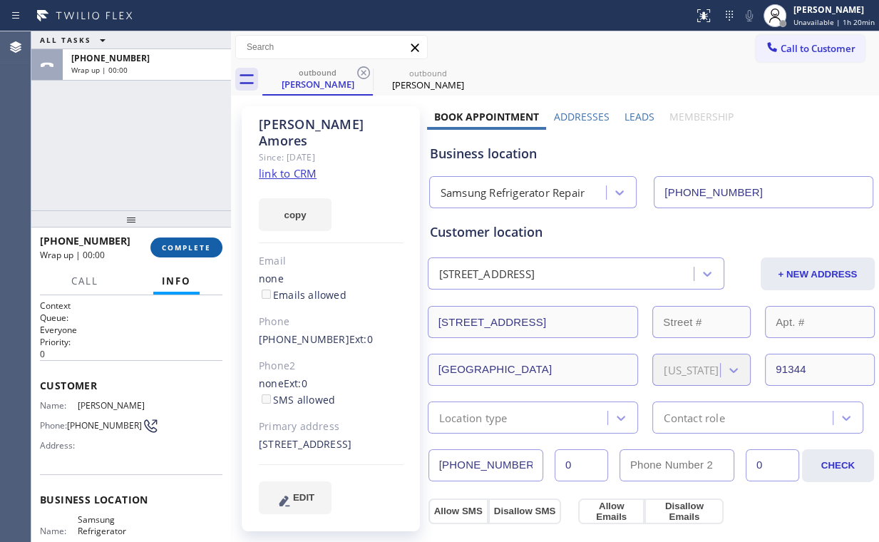
click at [186, 243] on span "COMPLETE" at bounding box center [186, 247] width 49 height 10
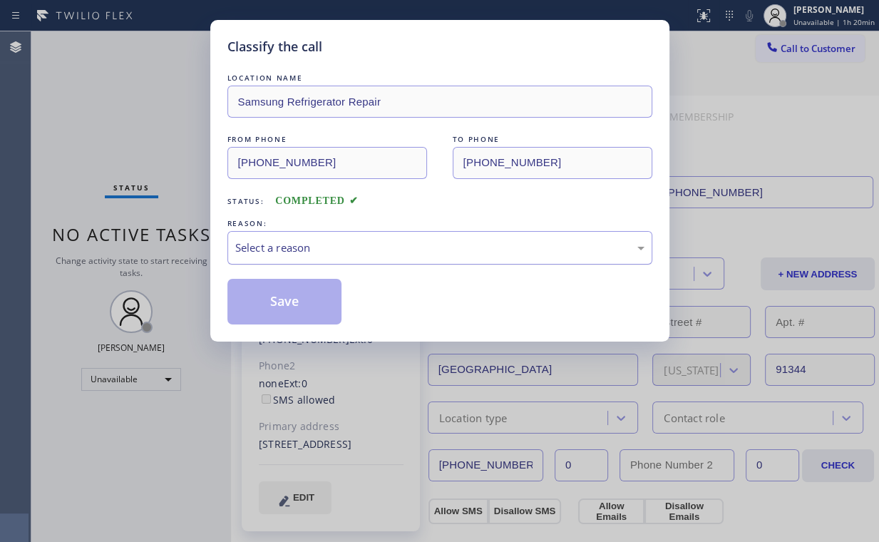
click at [277, 259] on div "Select a reason" at bounding box center [439, 247] width 425 height 33
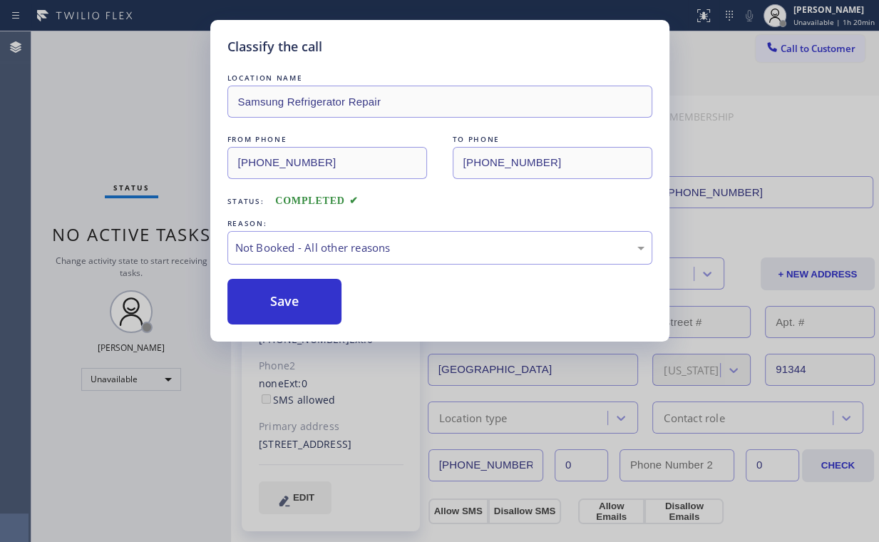
drag, startPoint x: 280, startPoint y: 299, endPoint x: 167, endPoint y: 133, distance: 201.2
click at [282, 298] on button "Save" at bounding box center [284, 302] width 115 height 46
click at [166, 123] on div "Classify the call LOCATION NAME Samsung Refrigerator Repair FROM PHONE [PHONE_N…" at bounding box center [439, 271] width 879 height 542
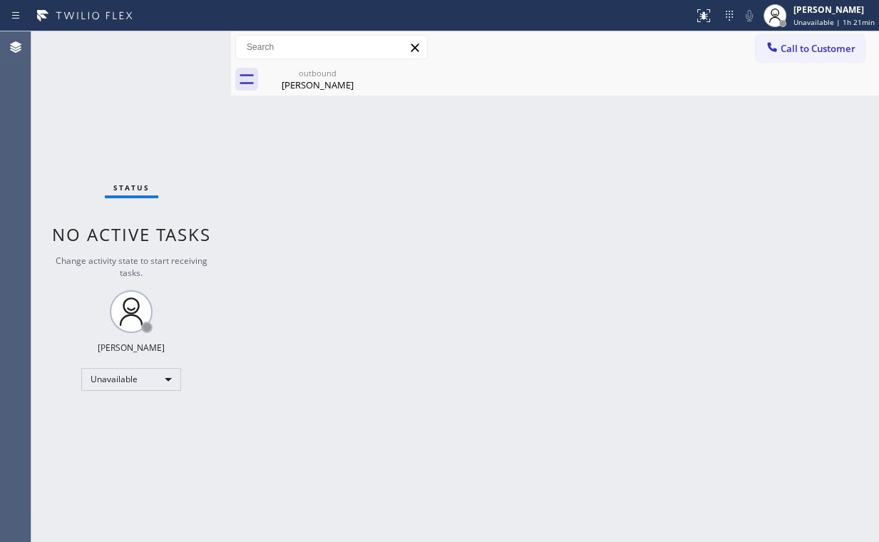
click at [815, 43] on button "Call to Customer" at bounding box center [810, 48] width 109 height 27
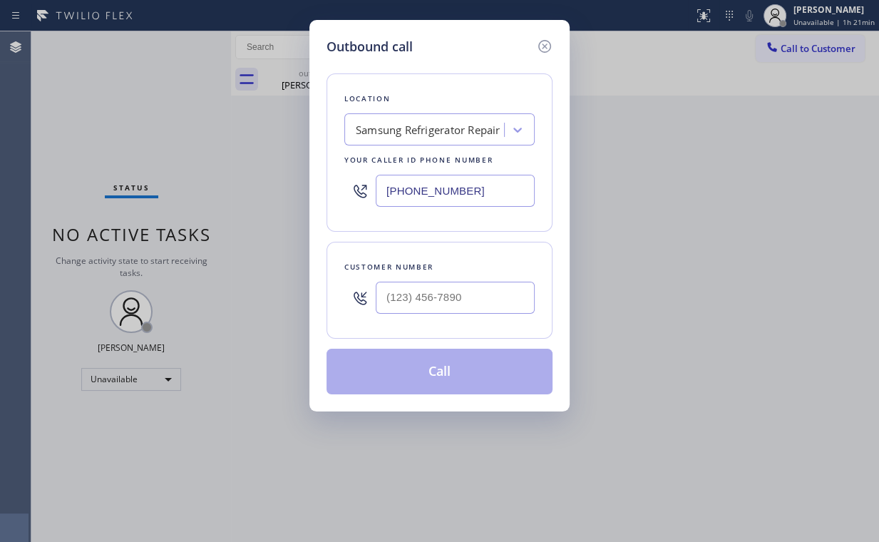
drag, startPoint x: 479, startPoint y: 192, endPoint x: 163, endPoint y: 160, distance: 318.1
click at [269, 176] on div "Outbound call Location Samsung Refrigerator Repair Your caller id phone number …" at bounding box center [439, 271] width 879 height 542
paste input "510) 361-0551"
type input "[PHONE_NUMBER]"
click at [476, 291] on input "(___) ___-____" at bounding box center [455, 298] width 159 height 32
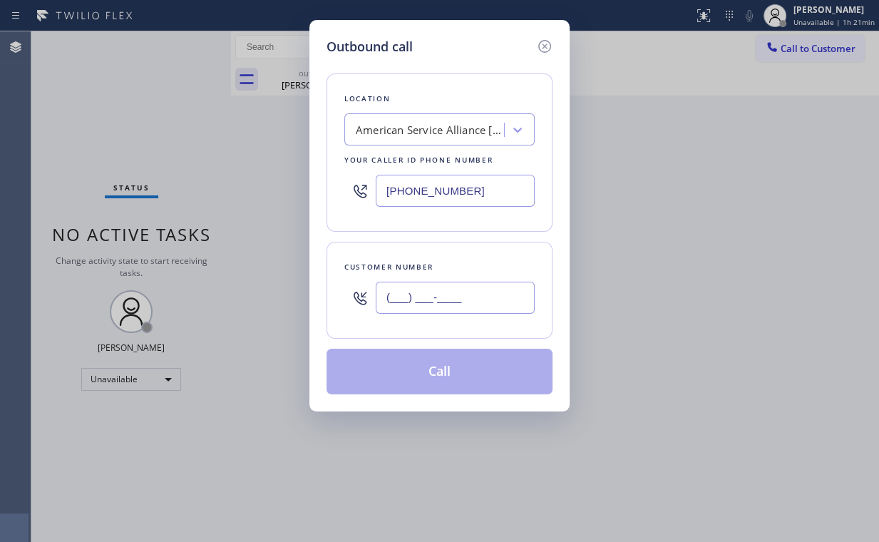
paste input "510) 290-0983"
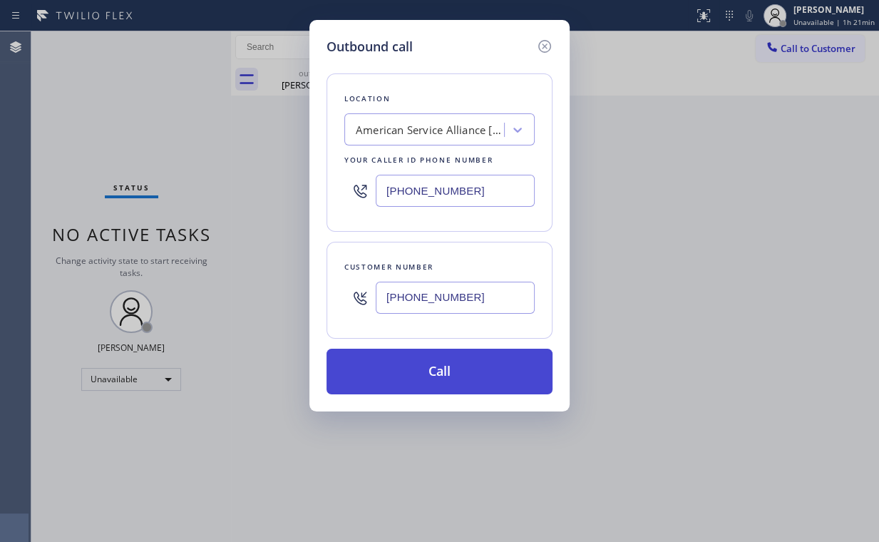
type input "[PHONE_NUMBER]"
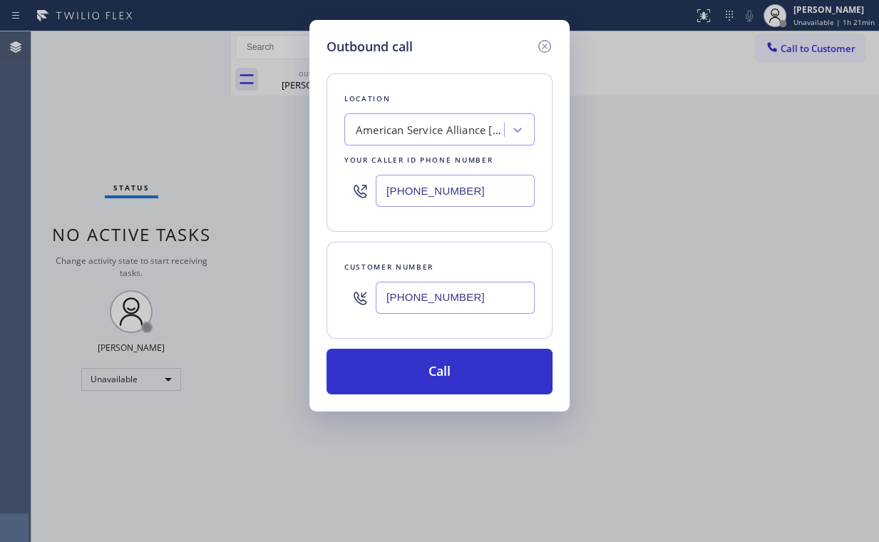
drag, startPoint x: 428, startPoint y: 364, endPoint x: 359, endPoint y: 518, distance: 169.7
click at [428, 364] on button "Call" at bounding box center [439, 372] width 226 height 46
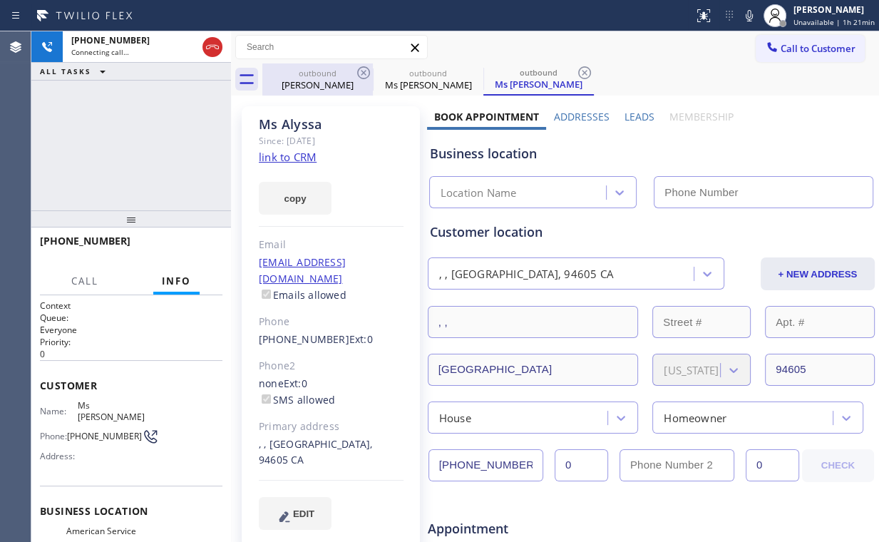
click at [315, 86] on div "[PERSON_NAME]" at bounding box center [318, 84] width 108 height 13
type input "[PHONE_NUMBER]"
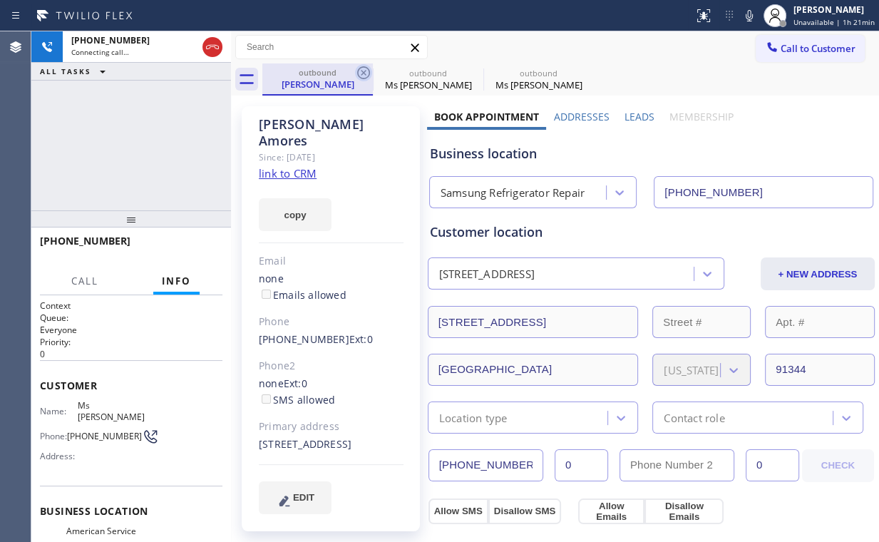
click at [359, 71] on icon at bounding box center [363, 72] width 17 height 17
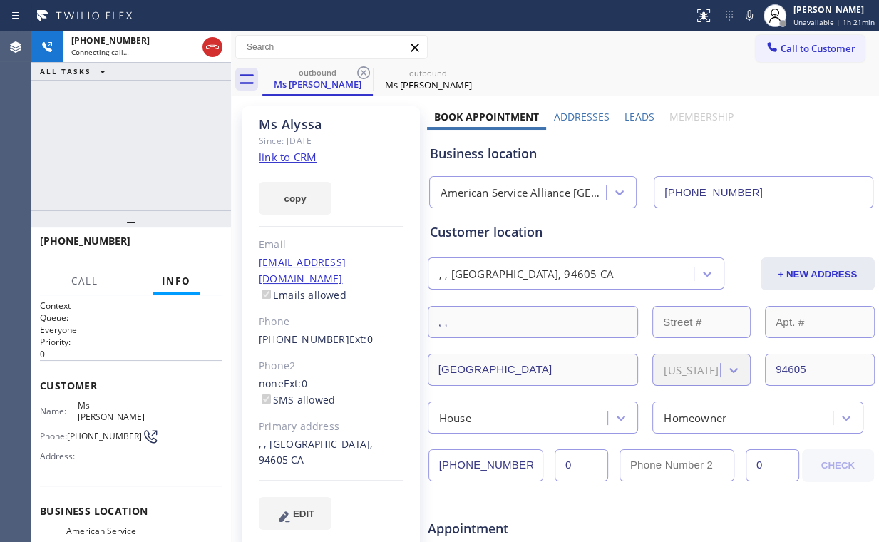
click at [152, 130] on div "[PHONE_NUMBER] Connecting call… ALL TASKS ALL TASKS ACTIVE TASKS TASKS IN WRAP …" at bounding box center [131, 120] width 200 height 179
click at [94, 124] on div "[PHONE_NUMBER] Connecting call… ALL TASKS ALL TASKS ACTIVE TASKS TASKS IN WRAP …" at bounding box center [131, 120] width 200 height 179
click at [506, 198] on div "American Service Alliance [GEOGRAPHIC_DATA]" at bounding box center [523, 193] width 167 height 16
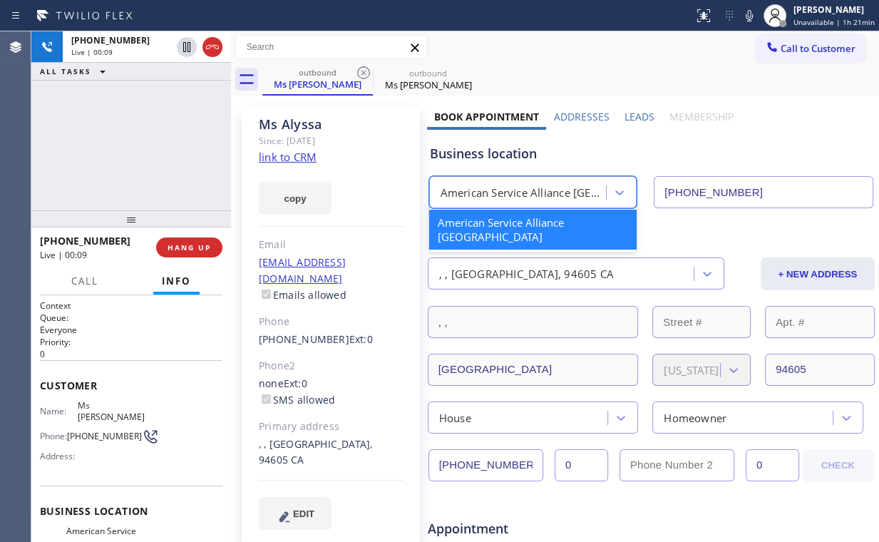
drag, startPoint x: 153, startPoint y: 143, endPoint x: 158, endPoint y: 14, distance: 129.1
click at [153, 143] on div "[PHONE_NUMBER] Live | 00:09 ALL TASKS ALL TASKS ACTIVE TASKS TASKS IN WRAP UP" at bounding box center [131, 120] width 200 height 179
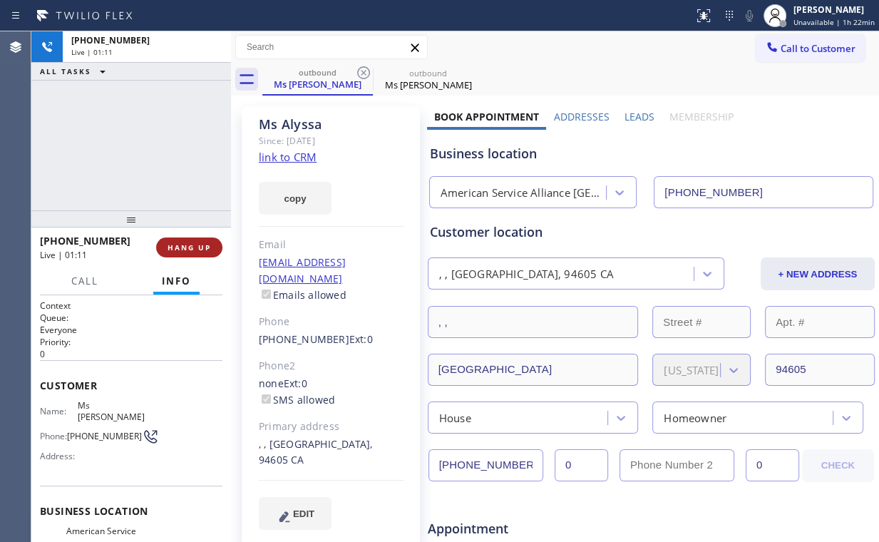
click at [196, 245] on span "HANG UP" at bounding box center [188, 247] width 43 height 10
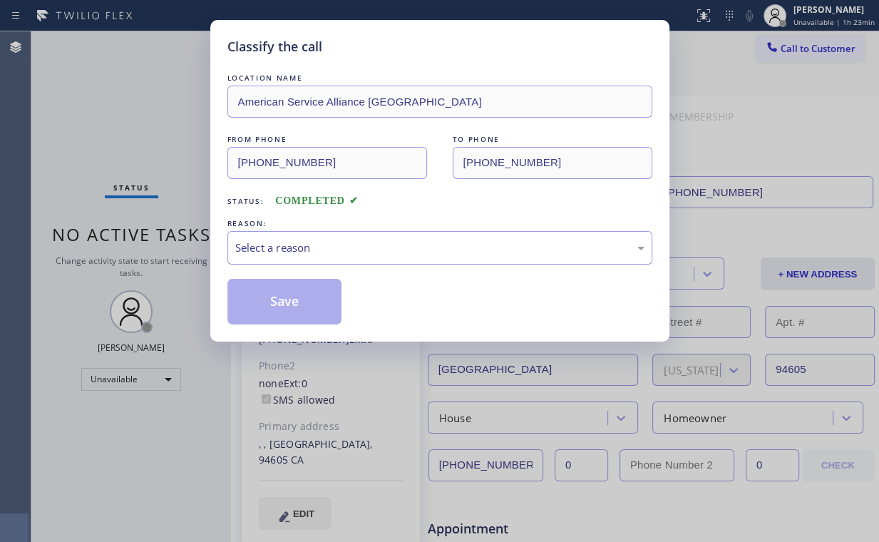
click at [287, 245] on div "Select a reason" at bounding box center [439, 247] width 409 height 16
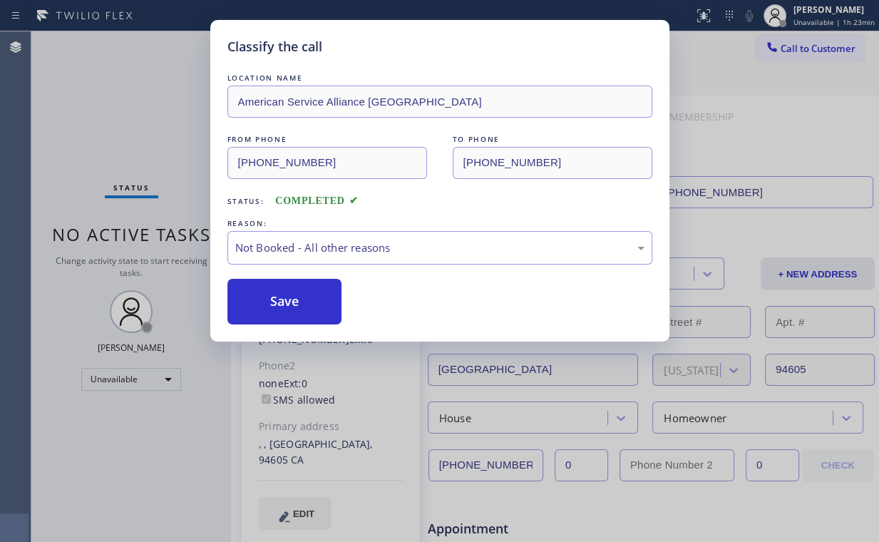
drag, startPoint x: 290, startPoint y: 302, endPoint x: 185, endPoint y: 137, distance: 196.1
click at [289, 297] on button "Save" at bounding box center [284, 302] width 115 height 46
click at [128, 83] on div "Classify the call LOCATION NAME American Service Alliance San Leandro FROM PHON…" at bounding box center [439, 271] width 879 height 542
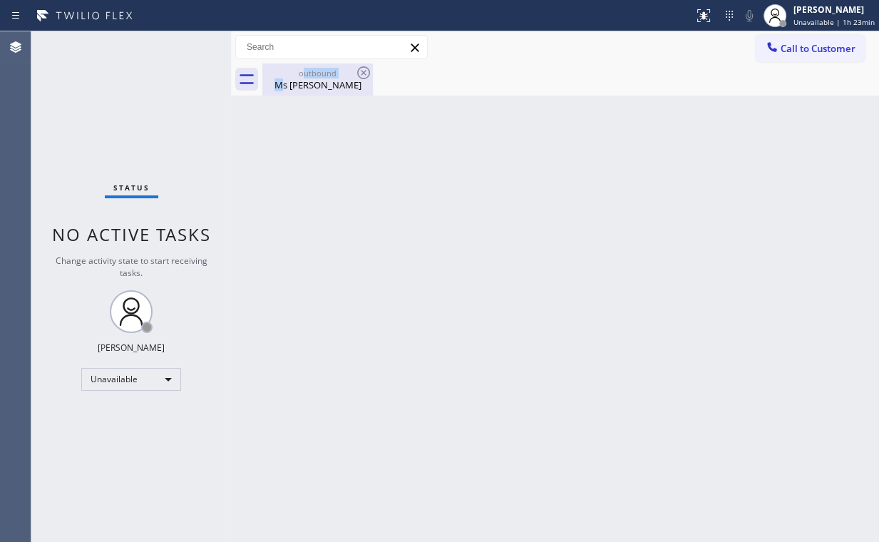
drag, startPoint x: 304, startPoint y: 78, endPoint x: 328, endPoint y: 77, distance: 24.2
click at [305, 77] on div "outbound Ms [PERSON_NAME]" at bounding box center [318, 79] width 108 height 32
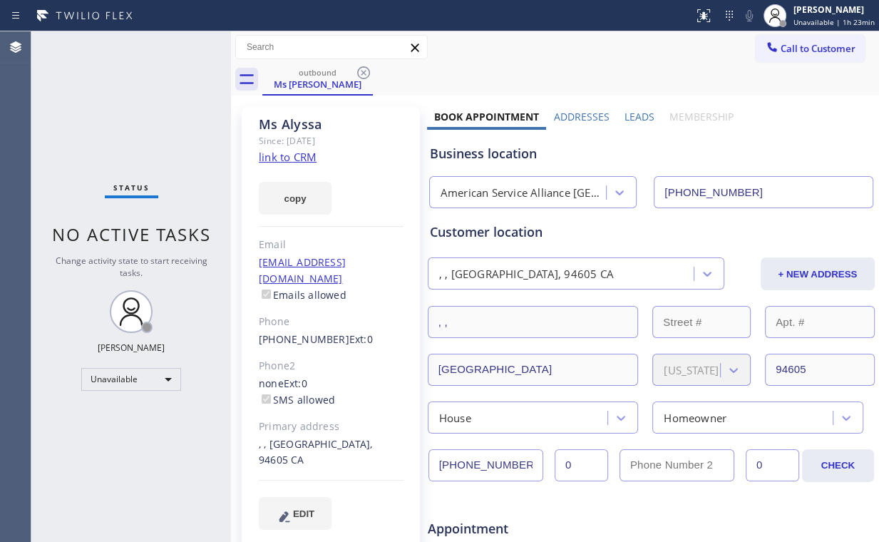
click at [368, 133] on div "Since: [DATE]" at bounding box center [331, 141] width 145 height 16
click at [364, 71] on icon at bounding box center [363, 72] width 13 height 13
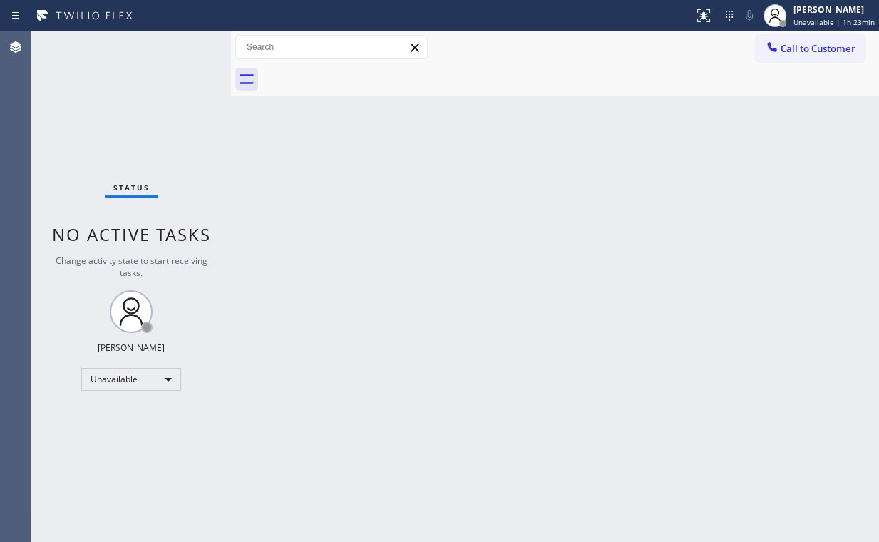
click at [440, 207] on div "Back to Dashboard Change Sender ID Customers Technicians Select a contact Outbo…" at bounding box center [555, 286] width 648 height 510
click at [806, 34] on div "Call to Customer Outbound call Location American Service Alliance [GEOGRAPHIC_D…" at bounding box center [555, 47] width 648 height 32
drag, startPoint x: 798, startPoint y: 50, endPoint x: 559, endPoint y: 131, distance: 252.9
click at [798, 49] on span "Call to Customer" at bounding box center [817, 48] width 75 height 13
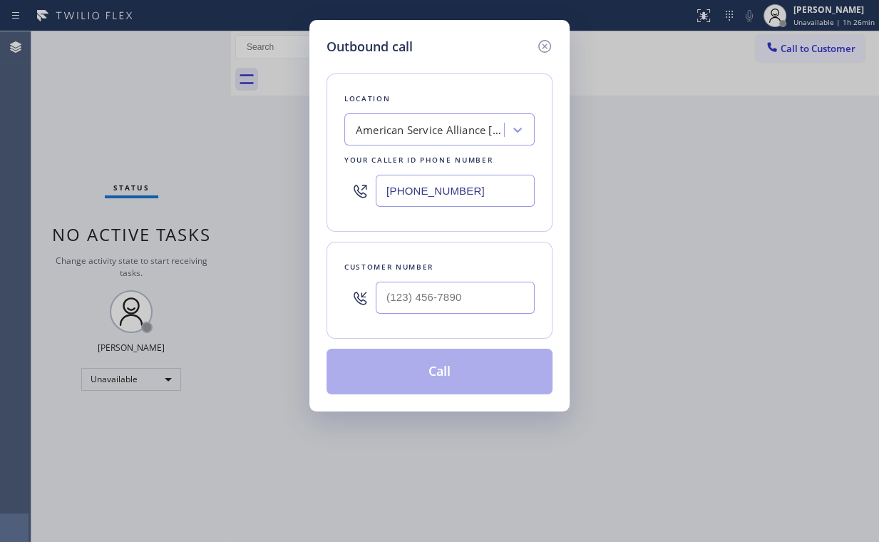
drag, startPoint x: 469, startPoint y: 180, endPoint x: 221, endPoint y: 151, distance: 249.8
click at [292, 182] on div "Outbound call Location American Service Alliance [GEOGRAPHIC_DATA] Your caller …" at bounding box center [439, 271] width 879 height 542
paste input "480) 680-8134"
type input "[PHONE_NUMBER]"
click at [453, 302] on input "(___) ___-____" at bounding box center [455, 298] width 159 height 32
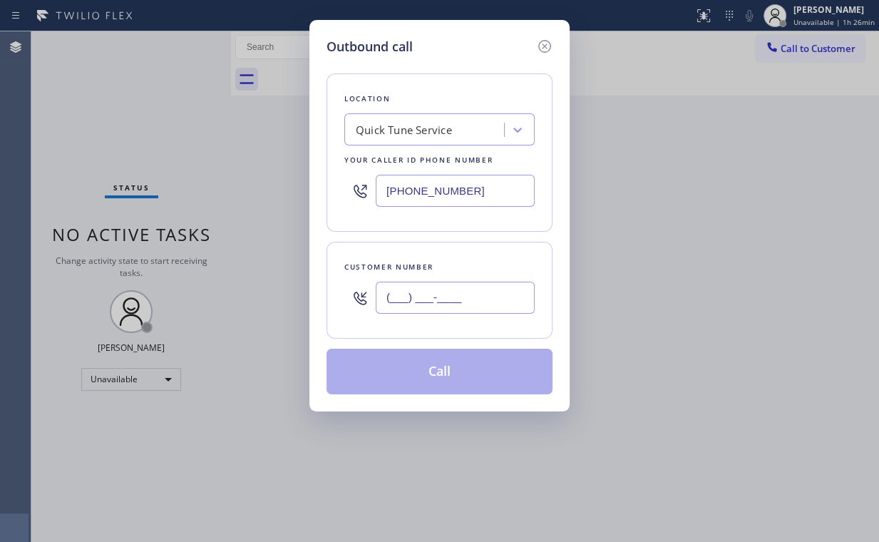
paste input "415) 532-9742"
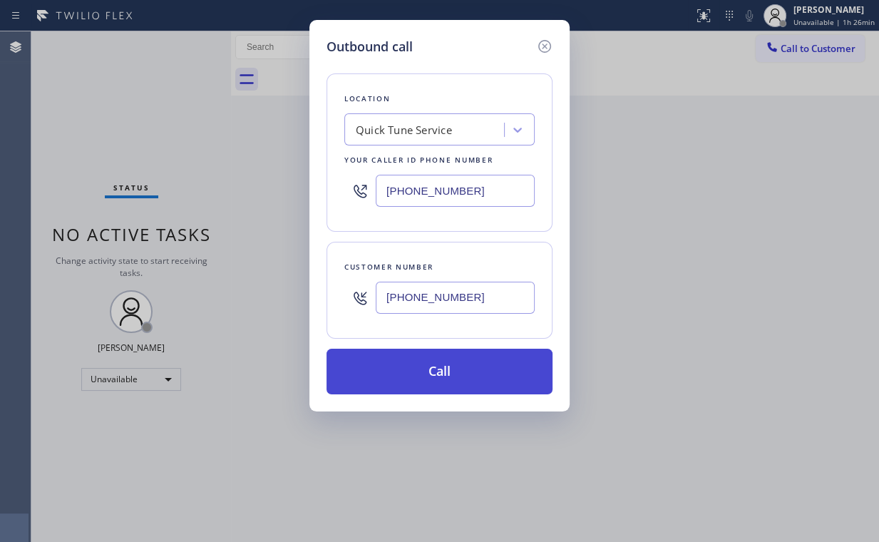
type input "[PHONE_NUMBER]"
click at [408, 368] on button "Call" at bounding box center [439, 372] width 226 height 46
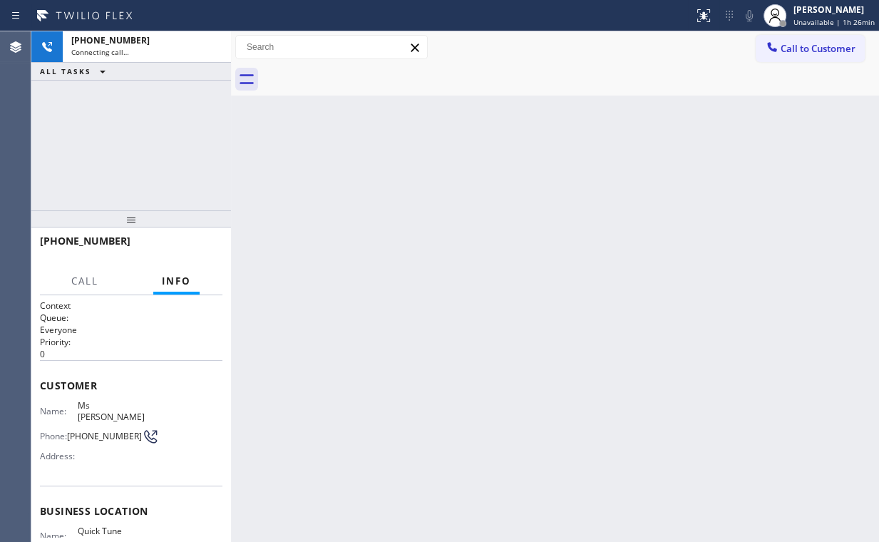
click at [141, 129] on div "[PHONE_NUMBER] Connecting call… ALL TASKS ALL TASKS ACTIVE TASKS TASKS IN WRAP …" at bounding box center [131, 120] width 200 height 179
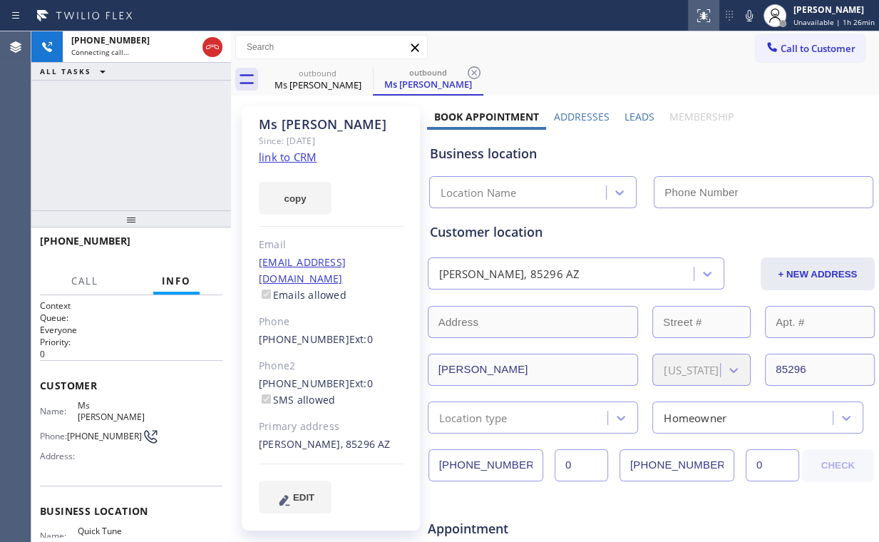
type input "[PHONE_NUMBER]"
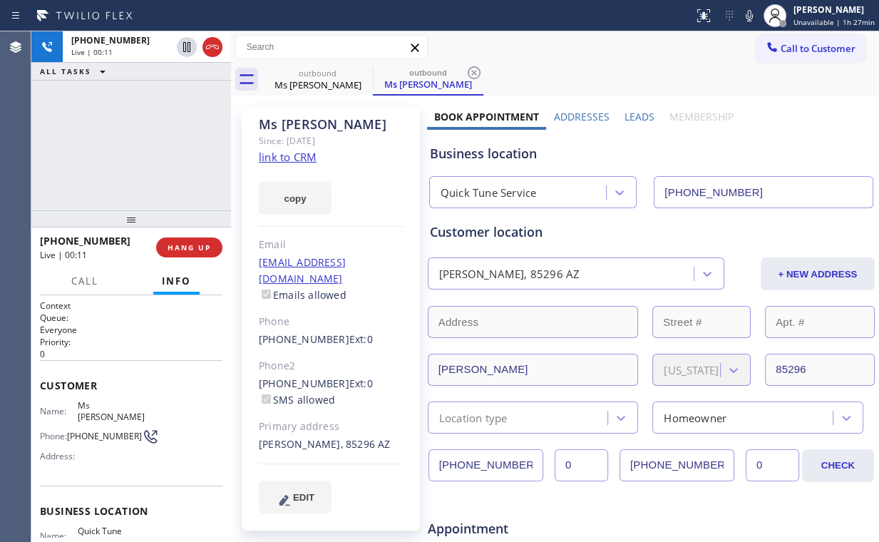
click at [168, 135] on div "[PHONE_NUMBER] Live | 00:11 ALL TASKS ALL TASKS ACTIVE TASKS TASKS IN WRAP UP" at bounding box center [131, 120] width 200 height 179
click at [146, 139] on div "[PHONE_NUMBER] Live | 00:19 ALL TASKS ALL TASKS ACTIVE TASKS TASKS IN WRAP UP" at bounding box center [131, 120] width 200 height 179
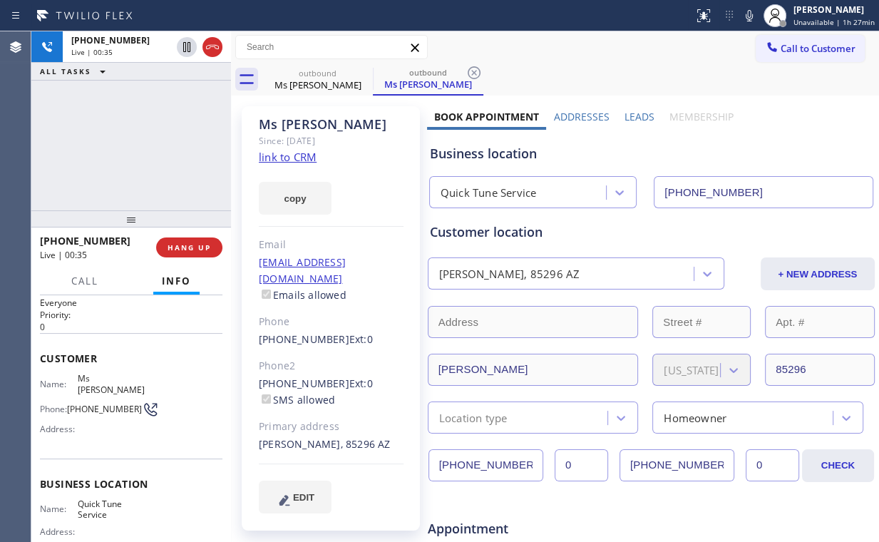
scroll to position [57, 0]
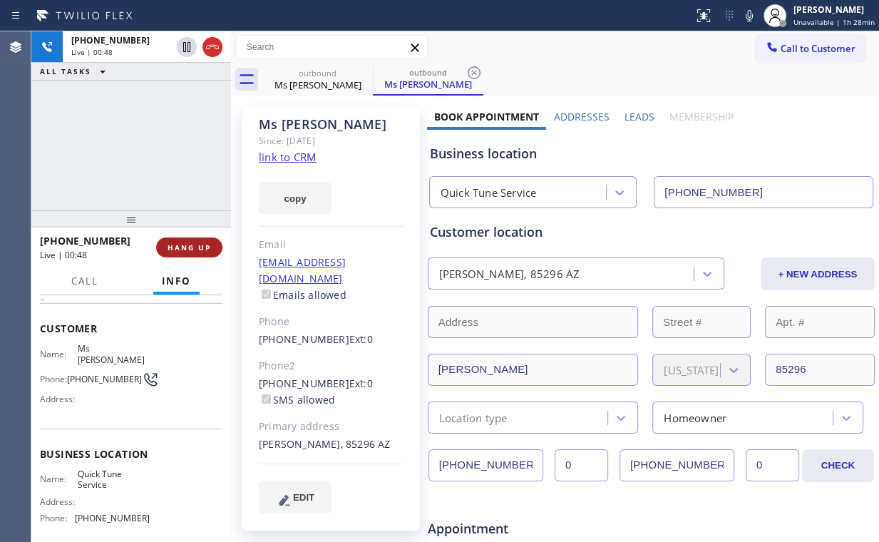
click at [200, 247] on span "HANG UP" at bounding box center [188, 247] width 43 height 10
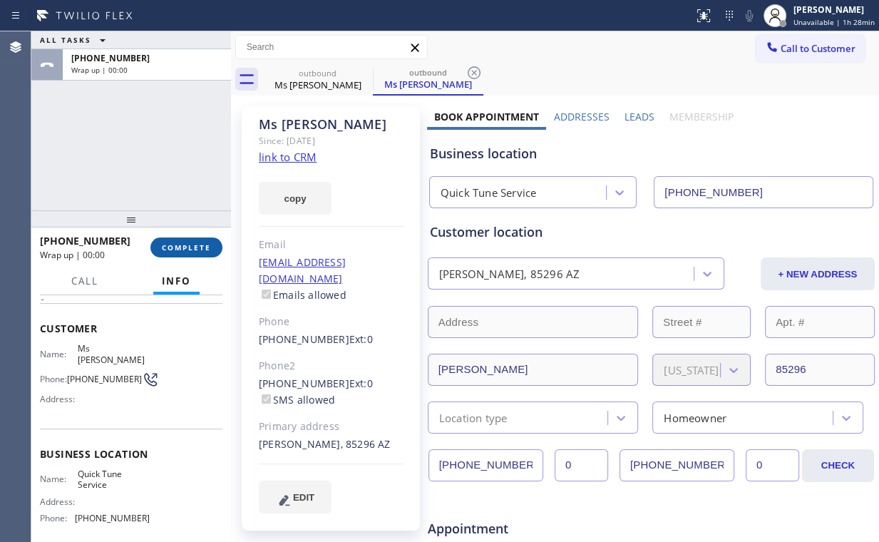
click at [182, 248] on span "COMPLETE" at bounding box center [186, 247] width 49 height 10
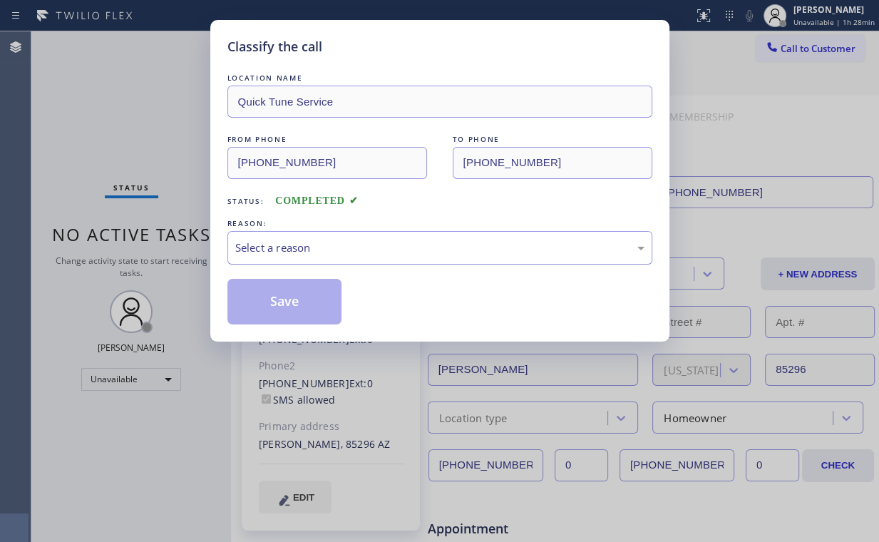
click at [305, 244] on div "Select a reason" at bounding box center [439, 247] width 409 height 16
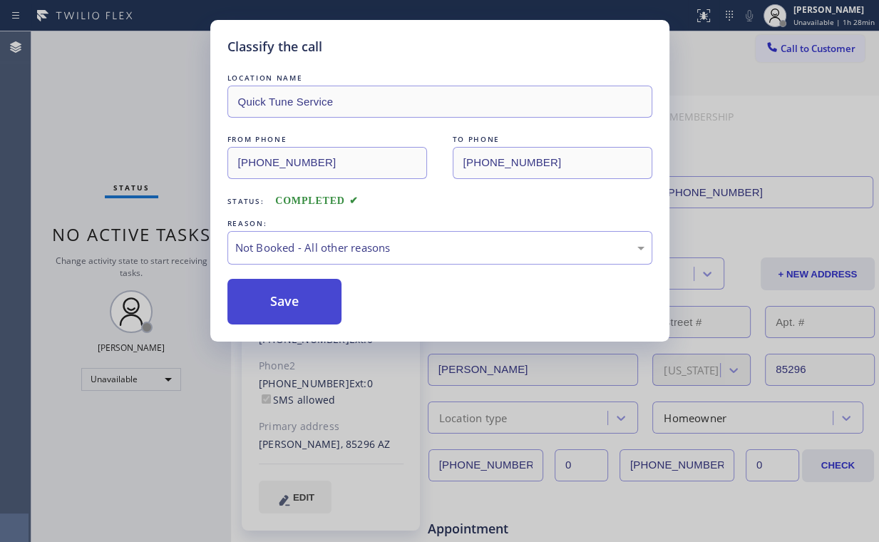
drag, startPoint x: 277, startPoint y: 291, endPoint x: 219, endPoint y: 209, distance: 100.3
click at [277, 290] on button "Save" at bounding box center [284, 302] width 115 height 46
click at [149, 123] on div "Classify the call LOCATION NAME Quick Tune Service FROM PHONE [PHONE_NUMBER] TO…" at bounding box center [439, 271] width 879 height 542
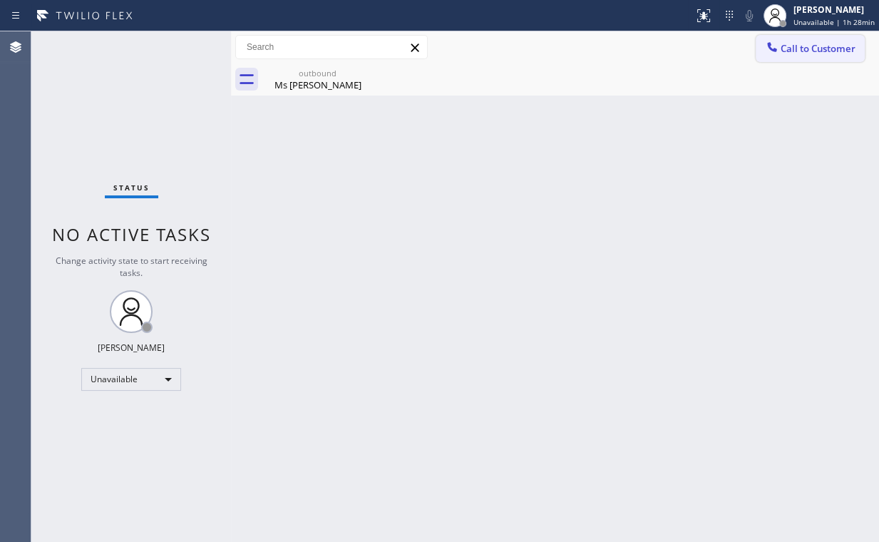
drag, startPoint x: 810, startPoint y: 51, endPoint x: 576, endPoint y: 231, distance: 295.4
click at [810, 52] on span "Call to Customer" at bounding box center [817, 48] width 75 height 13
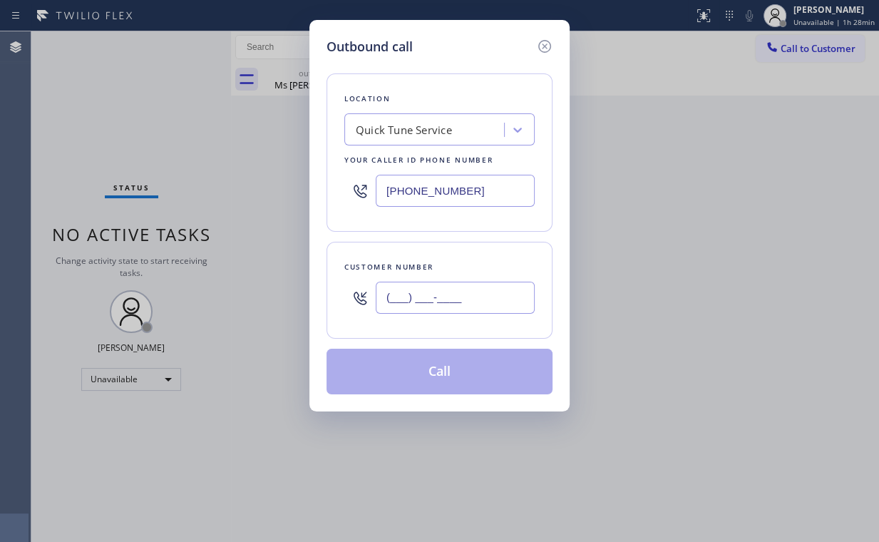
click at [496, 294] on input "(___) ___-____" at bounding box center [455, 298] width 159 height 32
paste input "415) 532-9742"
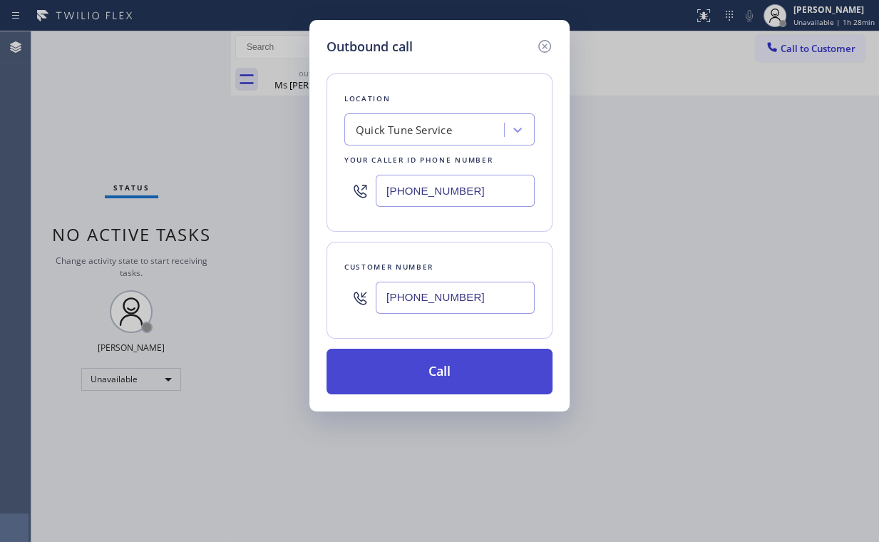
type input "[PHONE_NUMBER]"
click at [408, 373] on button "Call" at bounding box center [439, 372] width 226 height 46
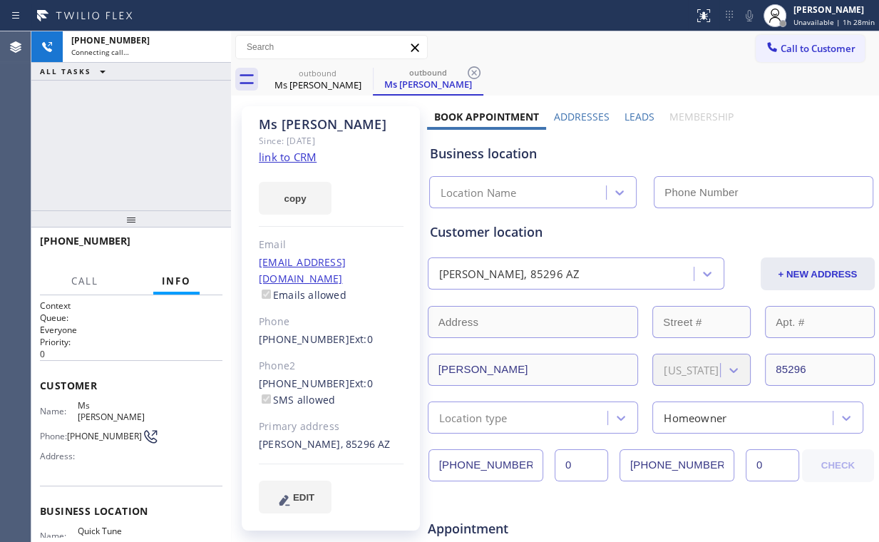
drag, startPoint x: 146, startPoint y: 144, endPoint x: 148, endPoint y: 137, distance: 7.3
click at [146, 144] on div "[PHONE_NUMBER] Connecting call… ALL TASKS ALL TASKS ACTIVE TASKS TASKS IN WRAP …" at bounding box center [131, 120] width 200 height 179
type input "[PHONE_NUMBER]"
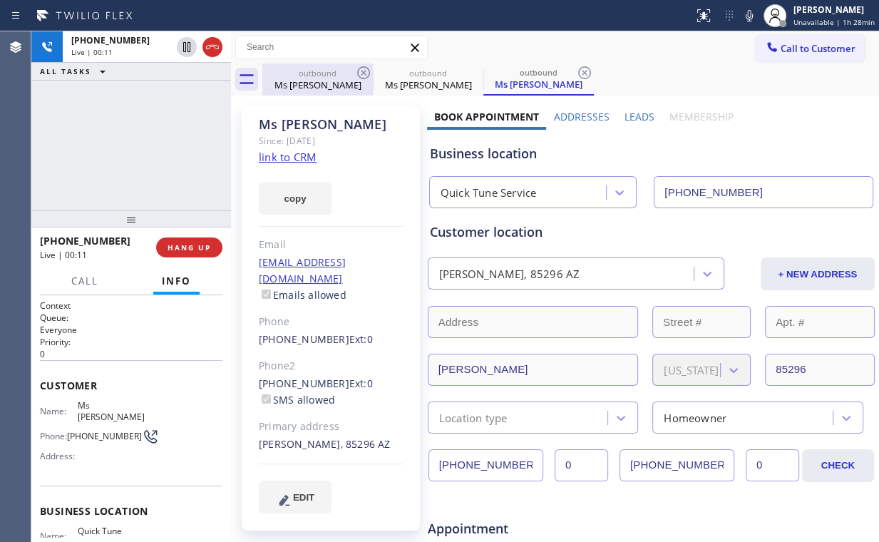
drag, startPoint x: 306, startPoint y: 77, endPoint x: 379, endPoint y: 65, distance: 73.7
click at [308, 77] on div "outbound" at bounding box center [318, 73] width 108 height 11
click at [361, 69] on icon at bounding box center [363, 72] width 17 height 17
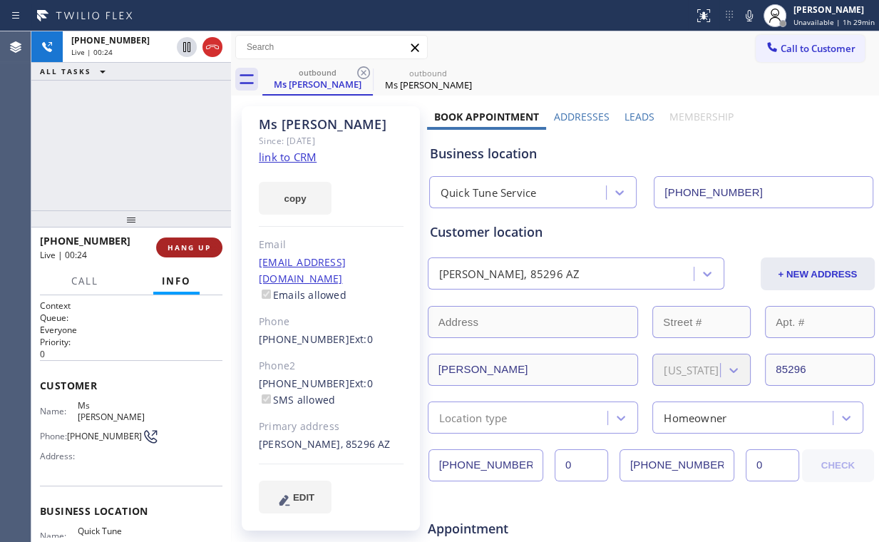
click at [182, 245] on span "HANG UP" at bounding box center [188, 247] width 43 height 10
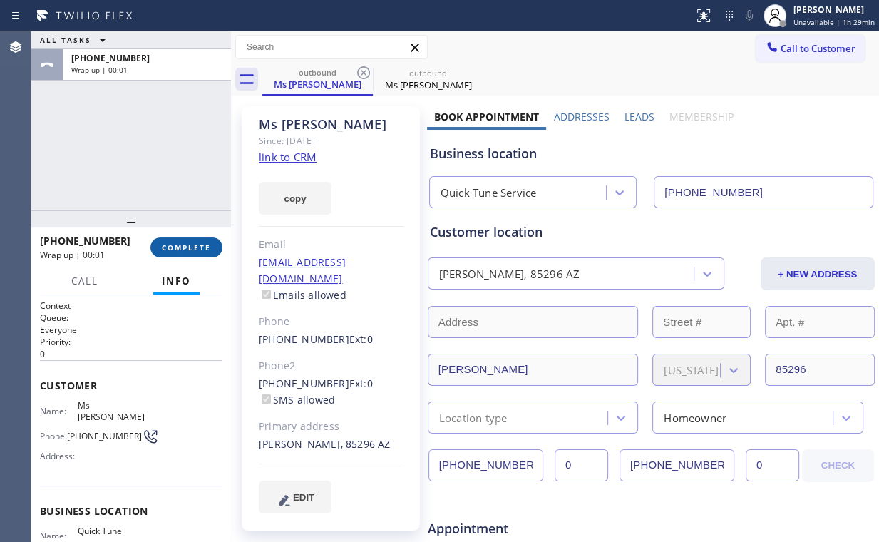
click at [182, 245] on span "COMPLETE" at bounding box center [186, 247] width 49 height 10
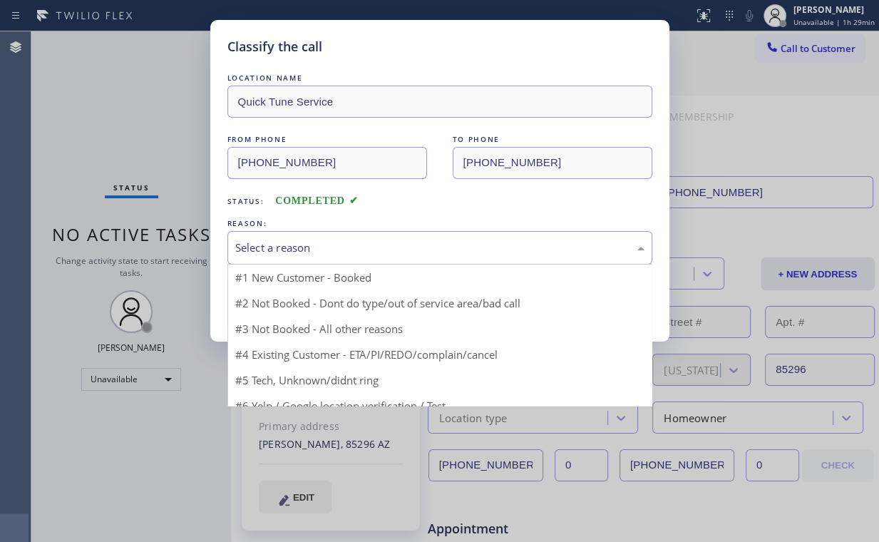
click at [306, 254] on div "Select a reason" at bounding box center [439, 247] width 409 height 16
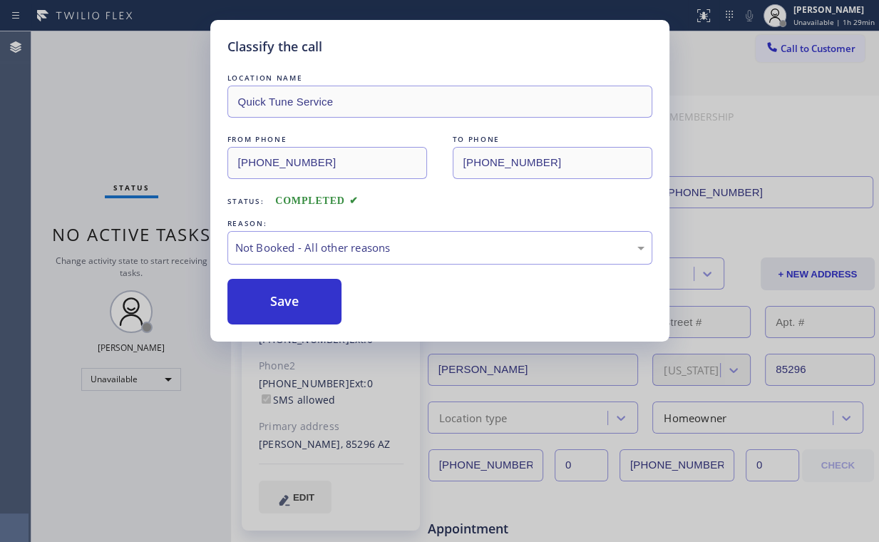
drag, startPoint x: 300, startPoint y: 300, endPoint x: 134, endPoint y: 121, distance: 244.1
click at [300, 299] on button "Save" at bounding box center [284, 302] width 115 height 46
click at [133, 120] on div "Classify the call LOCATION NAME Quick Tune Service FROM PHONE [PHONE_NUMBER] TO…" at bounding box center [439, 271] width 879 height 542
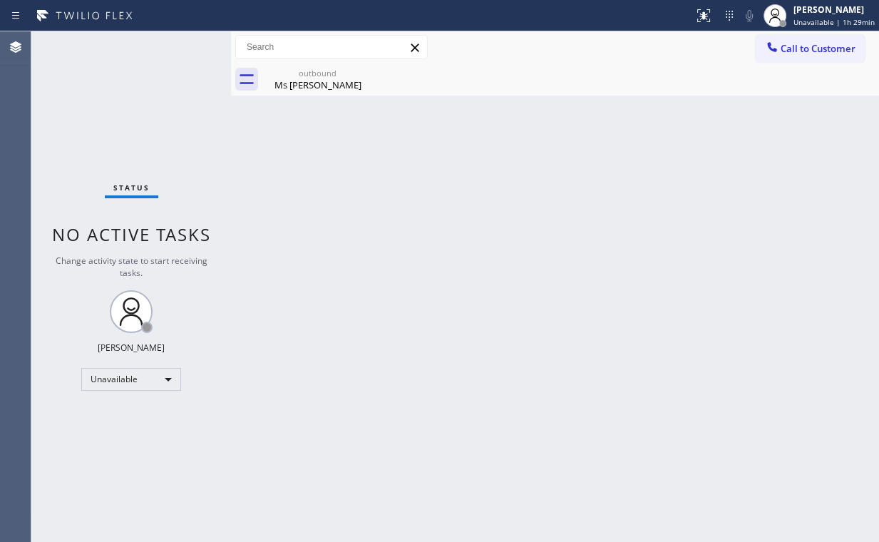
click at [302, 61] on div "Call to Customer Outbound call Location Quick Tune Service Your caller id phone…" at bounding box center [555, 47] width 648 height 32
drag, startPoint x: 340, startPoint y: 75, endPoint x: 362, endPoint y: 74, distance: 22.1
click at [340, 76] on div "outbound" at bounding box center [318, 73] width 108 height 11
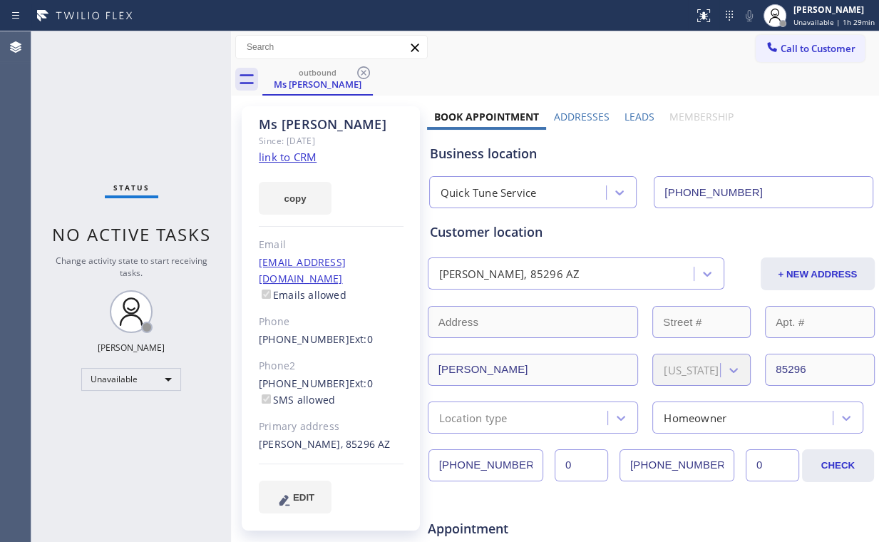
drag, startPoint x: 366, startPoint y: 74, endPoint x: 416, endPoint y: 158, distance: 98.2
click at [366, 75] on icon at bounding box center [363, 72] width 17 height 17
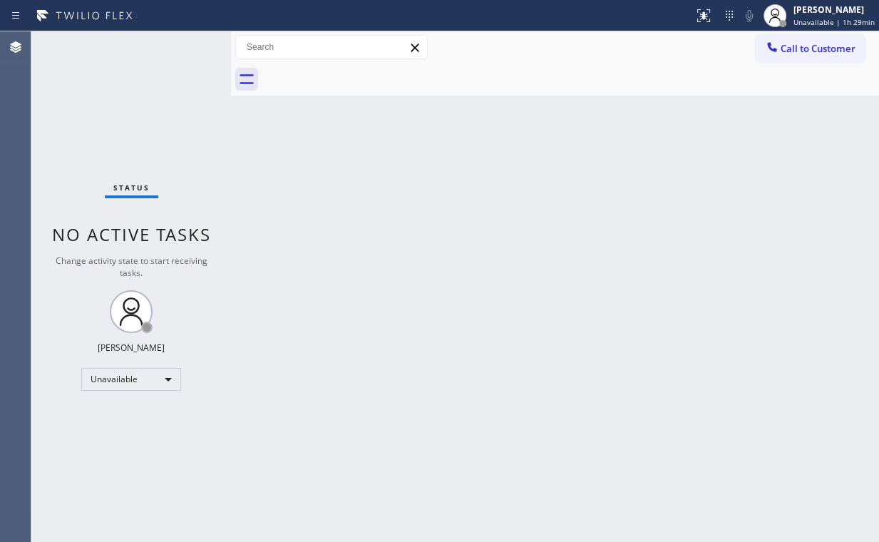
click at [448, 202] on div "Back to Dashboard Change Sender ID Customers Technicians Select a contact Outbo…" at bounding box center [555, 286] width 648 height 510
click at [805, 41] on button "Call to Customer" at bounding box center [810, 48] width 109 height 27
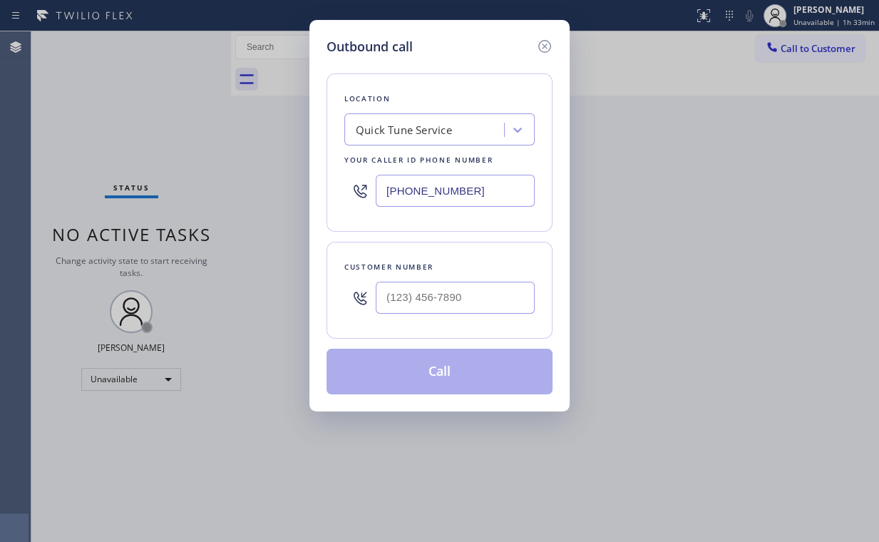
drag, startPoint x: 475, startPoint y: 191, endPoint x: 188, endPoint y: 169, distance: 288.1
click at [214, 172] on div "Outbound call Location Quick Tune Service Your caller id phone number [PHONE_NU…" at bounding box center [439, 271] width 879 height 542
paste input "818) 651-7282"
type input "[PHONE_NUMBER]"
click at [449, 305] on input "(___) ___-____" at bounding box center [455, 298] width 159 height 32
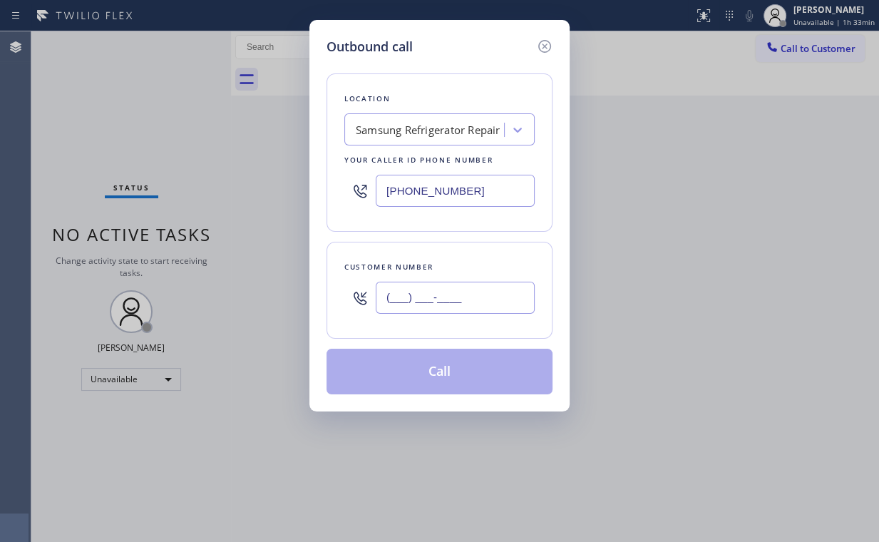
paste input "818) 521-4879"
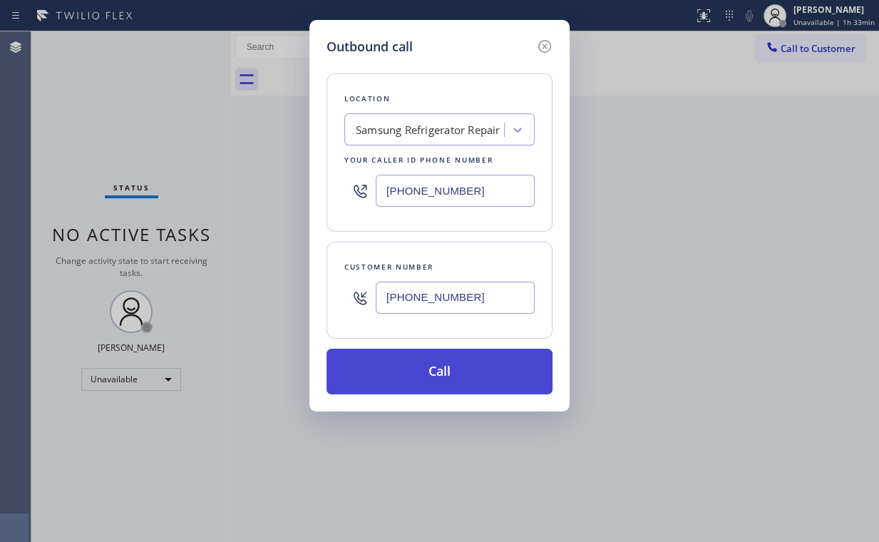
type input "[PHONE_NUMBER]"
drag, startPoint x: 417, startPoint y: 363, endPoint x: 415, endPoint y: 388, distance: 25.7
click at [416, 368] on button "Call" at bounding box center [439, 372] width 226 height 46
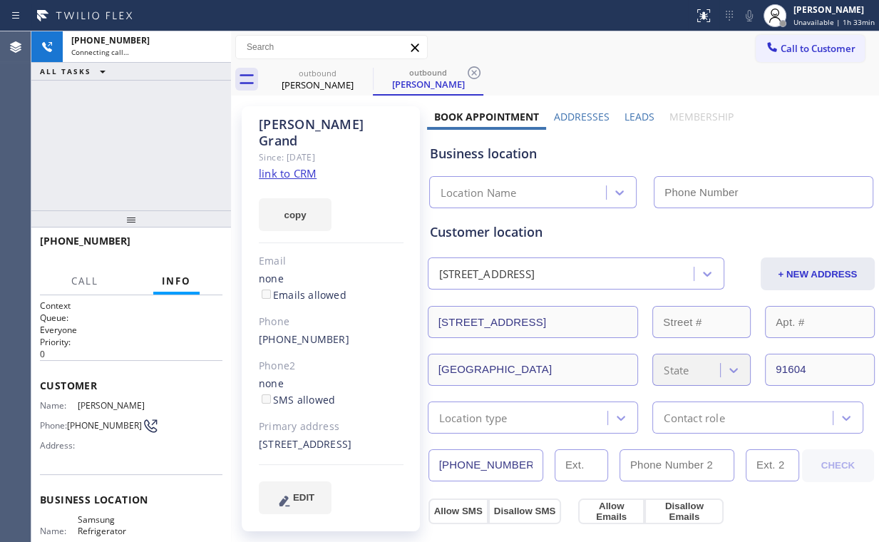
click at [128, 158] on div "[PHONE_NUMBER] Connecting call… ALL TASKS ALL TASKS ACTIVE TASKS TASKS IN WRAP …" at bounding box center [131, 120] width 200 height 179
type input "[PHONE_NUMBER]"
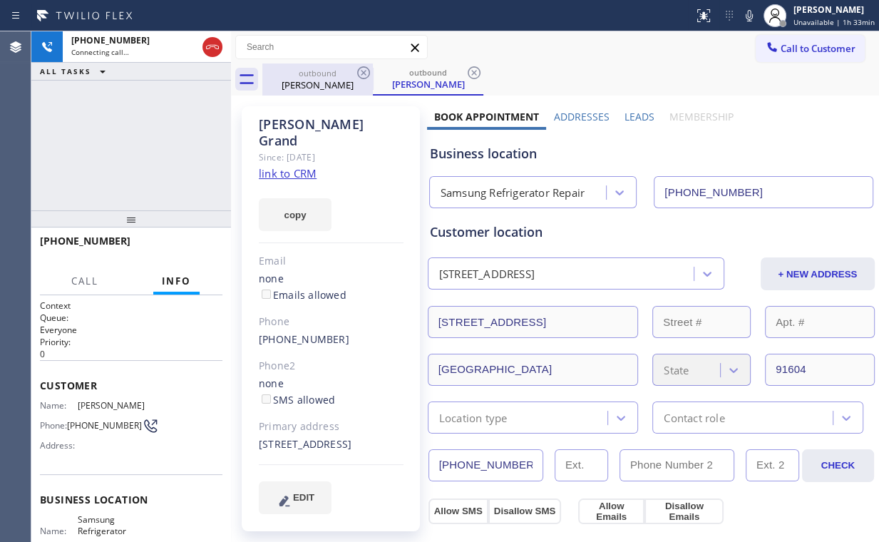
drag, startPoint x: 203, startPoint y: 45, endPoint x: 285, endPoint y: 86, distance: 91.5
click at [204, 45] on icon at bounding box center [212, 46] width 17 height 17
click at [321, 85] on div "[PERSON_NAME]" at bounding box center [318, 84] width 108 height 13
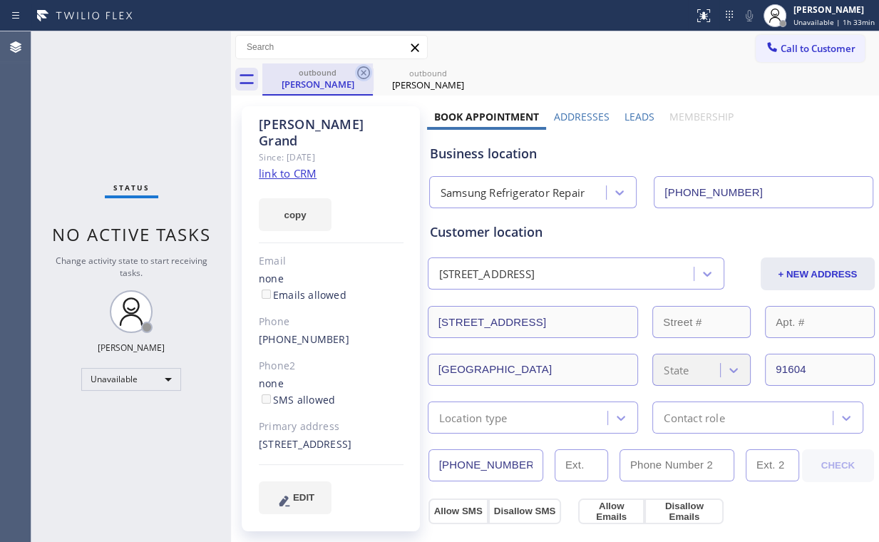
click at [363, 71] on icon at bounding box center [363, 72] width 17 height 17
click at [0, 0] on icon at bounding box center [0, 0] width 0 height 0
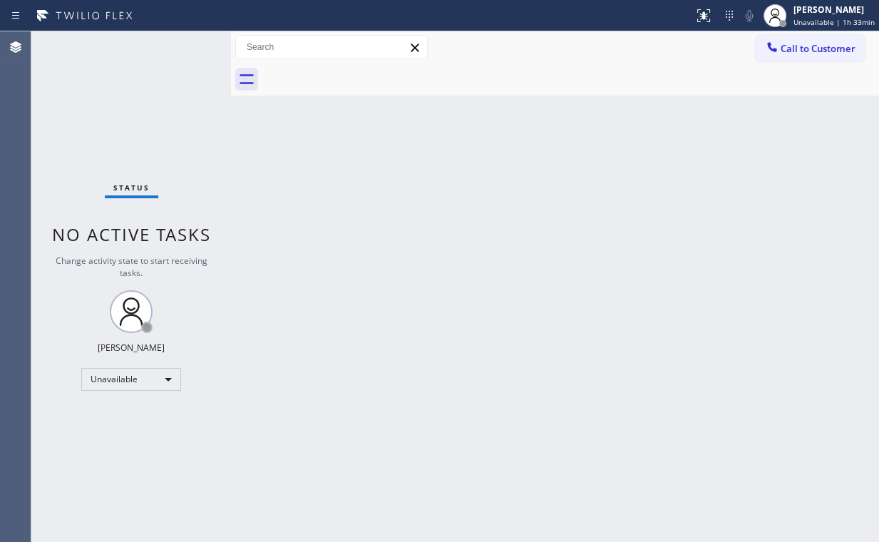
drag, startPoint x: 598, startPoint y: 144, endPoint x: 616, endPoint y: 143, distance: 17.8
click at [609, 144] on div "Back to Dashboard Change Sender ID Customers Technicians Select a contact Outbo…" at bounding box center [555, 286] width 648 height 510
drag, startPoint x: 814, startPoint y: 38, endPoint x: 620, endPoint y: 140, distance: 218.7
click at [813, 40] on button "Call to Customer" at bounding box center [810, 48] width 109 height 27
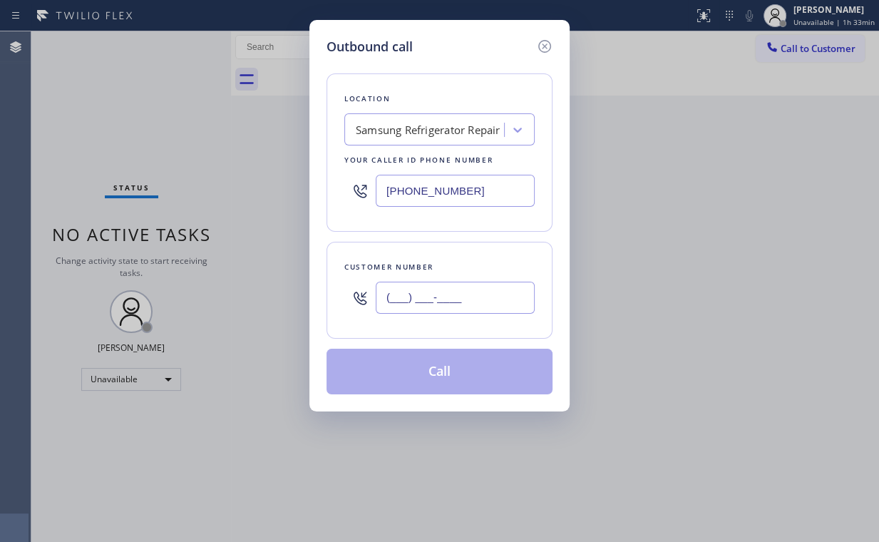
click at [465, 299] on input "(___) ___-____" at bounding box center [455, 298] width 159 height 32
paste input "818) 521-4879"
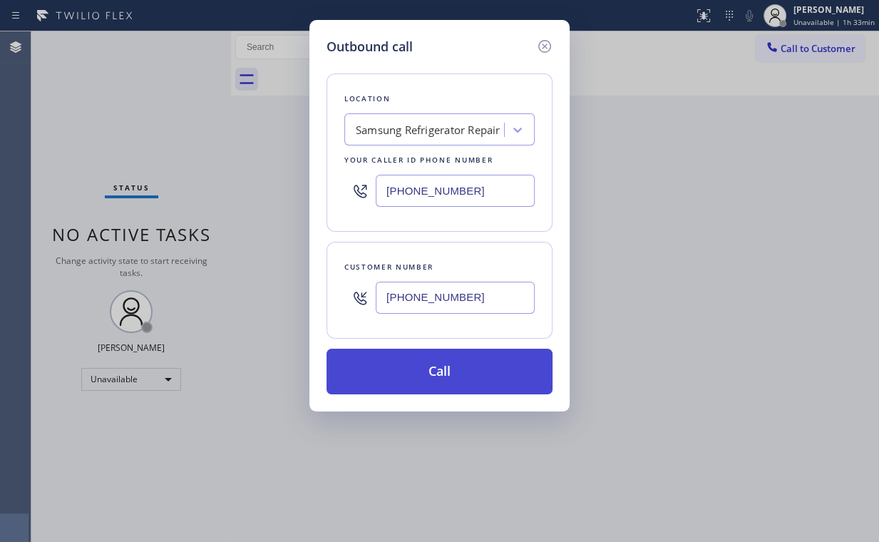
type input "[PHONE_NUMBER]"
click at [428, 386] on button "Call" at bounding box center [439, 372] width 226 height 46
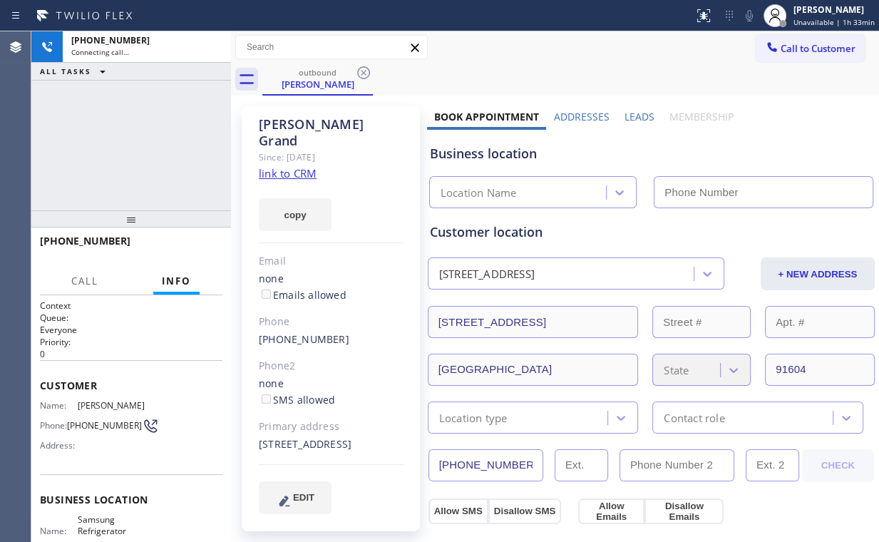
drag, startPoint x: 132, startPoint y: 139, endPoint x: 151, endPoint y: 131, distance: 20.8
click at [132, 138] on div "[PHONE_NUMBER] Connecting call… ALL TASKS ALL TASKS ACTIVE TASKS TASKS IN WRAP …" at bounding box center [131, 120] width 200 height 179
type input "[PHONE_NUMBER]"
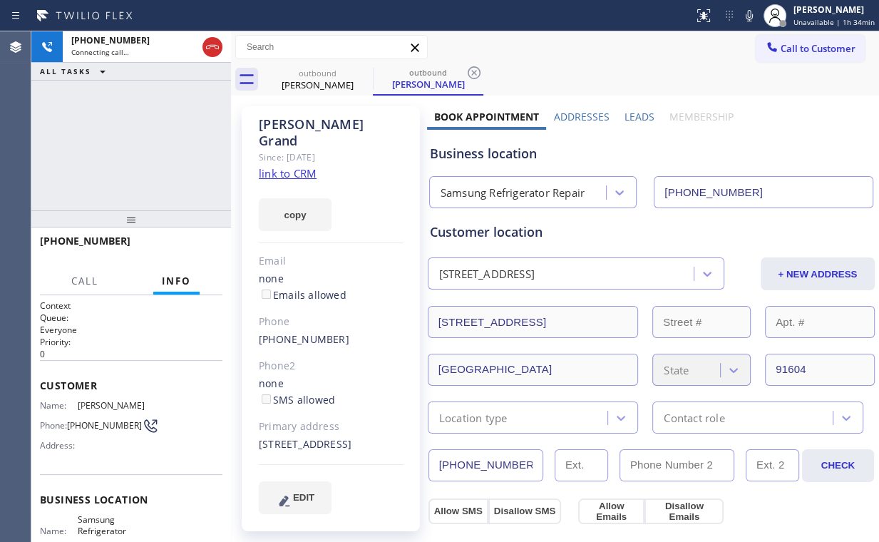
click at [126, 140] on div "[PHONE_NUMBER] Connecting call… ALL TASKS ALL TASKS ACTIVE TASKS TASKS IN WRAP …" at bounding box center [131, 120] width 200 height 179
click at [202, 244] on span "HANG UP" at bounding box center [188, 247] width 43 height 10
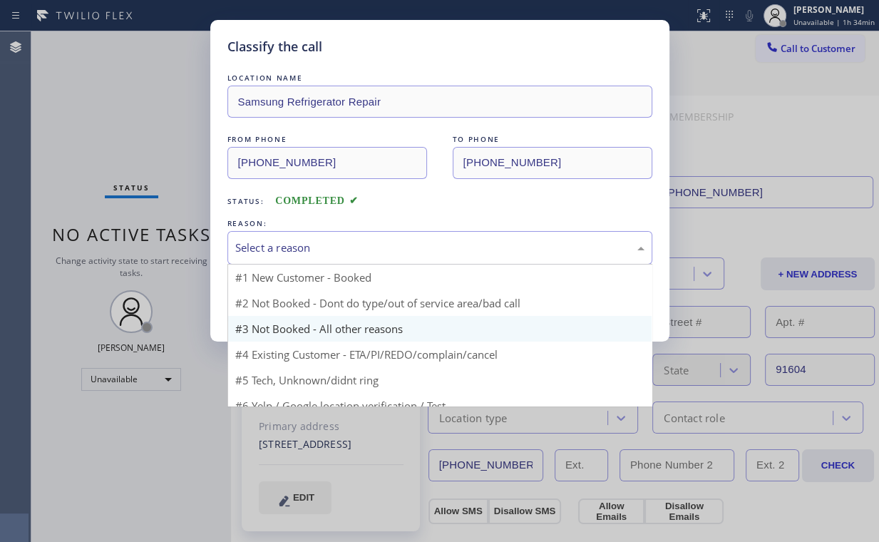
drag, startPoint x: 282, startPoint y: 242, endPoint x: 281, endPoint y: 311, distance: 69.2
click at [282, 244] on div "Select a reason" at bounding box center [439, 247] width 409 height 16
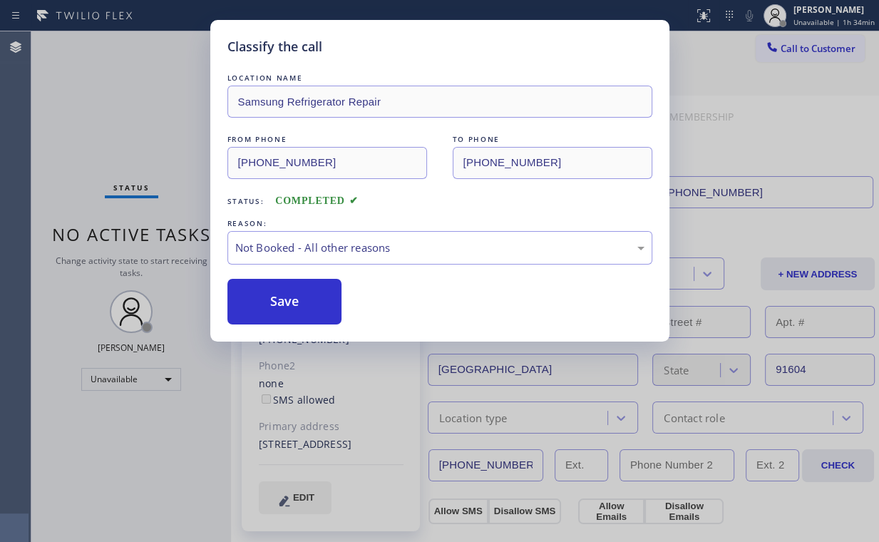
drag, startPoint x: 289, startPoint y: 308, endPoint x: 140, endPoint y: 123, distance: 237.2
click at [288, 302] on button "Save" at bounding box center [284, 302] width 115 height 46
click at [140, 120] on div "Classify the call LOCATION NAME Samsung Refrigerator Repair FROM PHONE [PHONE_N…" at bounding box center [439, 271] width 879 height 542
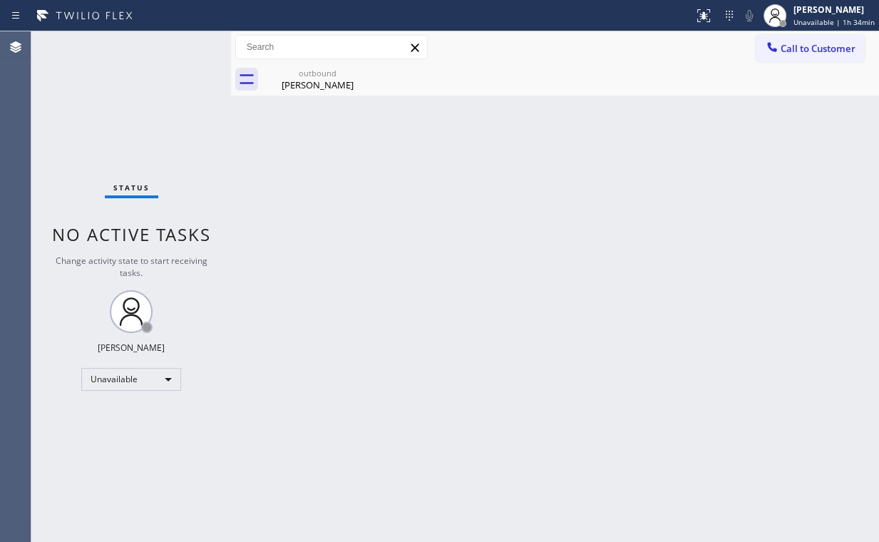
drag, startPoint x: 306, startPoint y: 75, endPoint x: 389, endPoint y: 82, distance: 83.0
click at [318, 80] on div "outbound [PERSON_NAME]" at bounding box center [318, 79] width 108 height 32
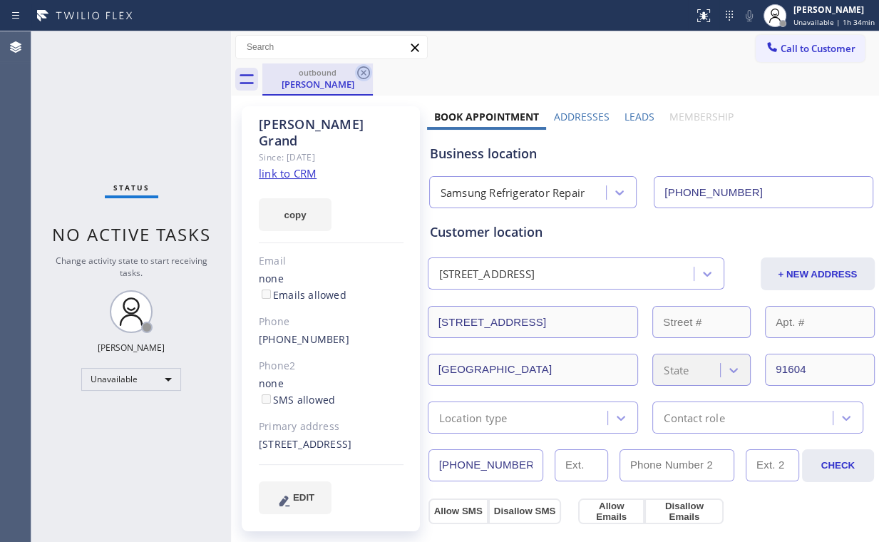
click at [368, 73] on icon at bounding box center [363, 72] width 17 height 17
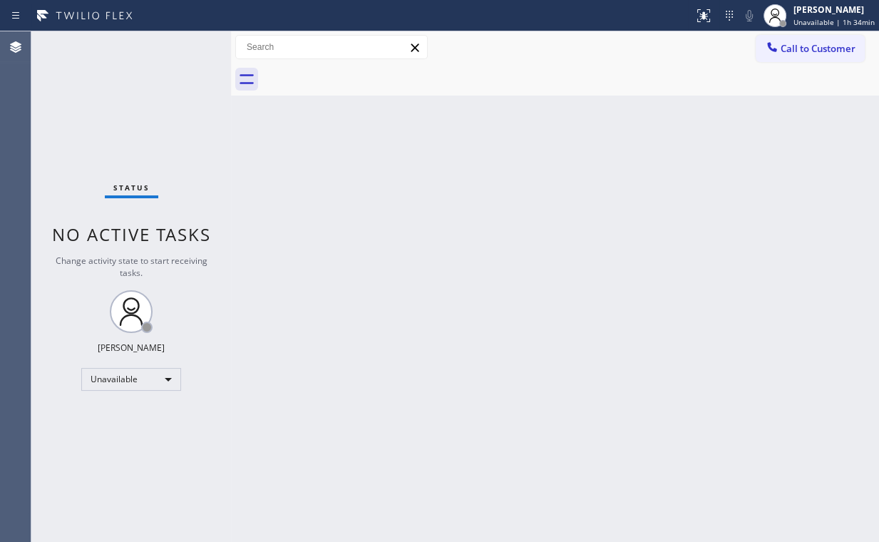
click at [386, 175] on div "Back to Dashboard Change Sender ID Customers Technicians Select a contact Outbo…" at bounding box center [555, 286] width 648 height 510
click at [789, 51] on span "Call to Customer" at bounding box center [817, 48] width 75 height 13
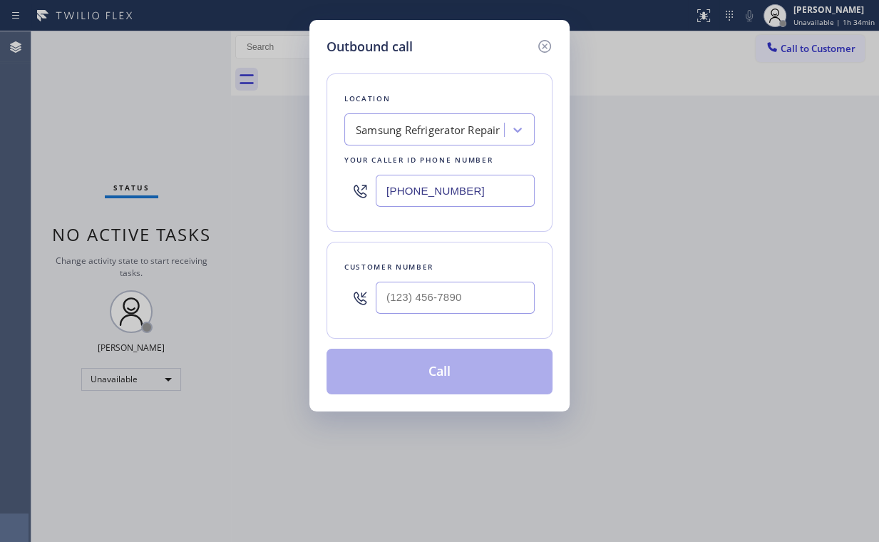
drag, startPoint x: 485, startPoint y: 198, endPoint x: 304, endPoint y: 185, distance: 181.5
click at [328, 191] on div "Location Samsung Refrigerator Repair Your caller id phone number [PHONE_NUMBER]" at bounding box center [439, 152] width 226 height 158
paste input "text"
drag, startPoint x: 483, startPoint y: 182, endPoint x: 268, endPoint y: 188, distance: 214.6
click at [268, 188] on div "Outbound call Location Samsung Refrigerator Repair Your caller id phone number …" at bounding box center [439, 271] width 879 height 542
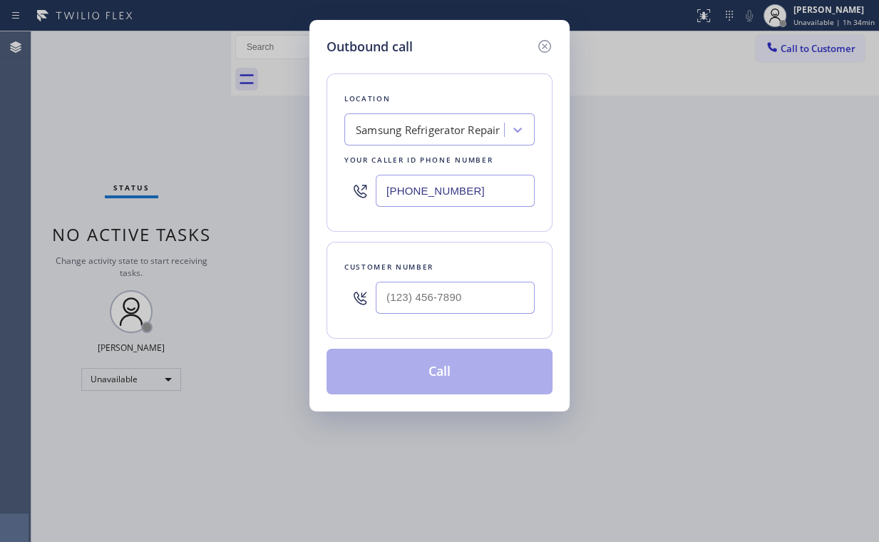
paste input "714) 276-6701"
type input "[PHONE_NUMBER]"
click at [459, 292] on input "(___) ___-____" at bounding box center [455, 298] width 159 height 32
paste input "714) 393-7488"
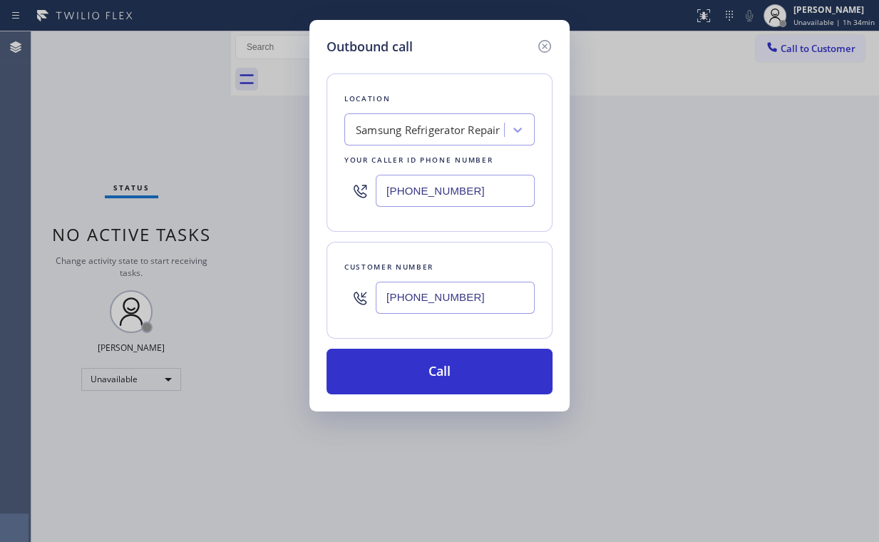
type input "[PHONE_NUMBER]"
click at [479, 71] on div "Location Samsung Refrigerator Repair Your caller id phone number [PHONE_NUMBER]…" at bounding box center [439, 225] width 226 height 338
drag, startPoint x: 475, startPoint y: 191, endPoint x: 270, endPoint y: 191, distance: 204.6
click at [271, 191] on div "Outbound call Location Samsung Refrigerator Repair Your caller id phone number …" at bounding box center [439, 271] width 879 height 542
paste input "55) 731-495"
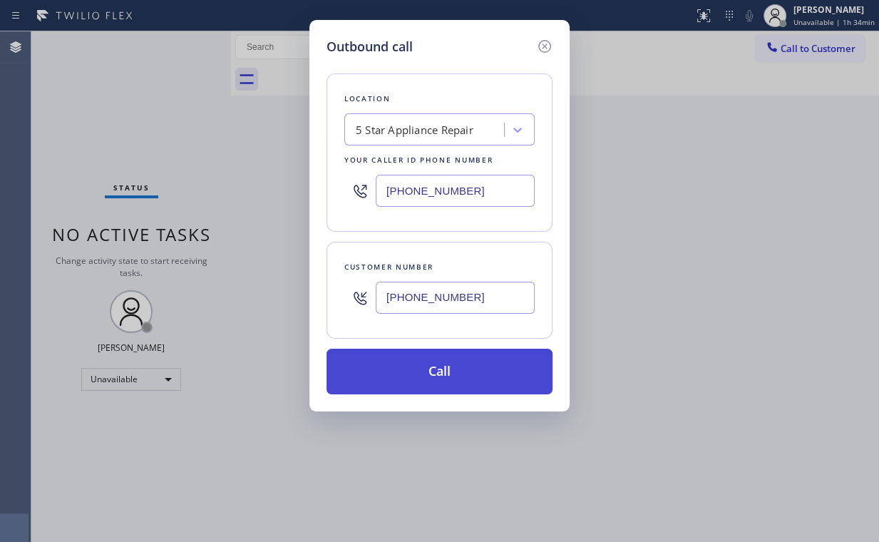
type input "[PHONE_NUMBER]"
click at [441, 373] on button "Call" at bounding box center [439, 372] width 226 height 46
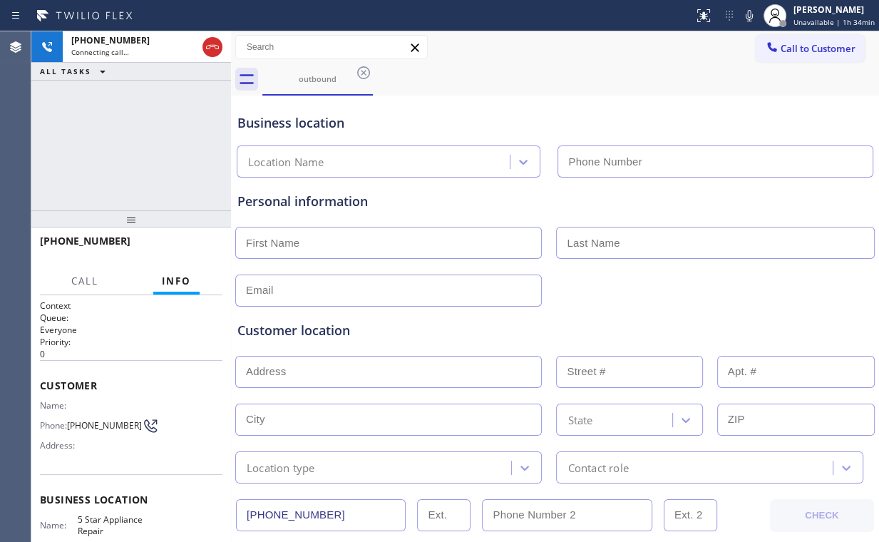
type input "[PHONE_NUMBER]"
click at [114, 150] on div "[PHONE_NUMBER] Connecting call… ALL TASKS ALL TASKS ACTIVE TASKS TASKS IN WRAP …" at bounding box center [131, 120] width 200 height 179
click at [490, 108] on div "Business location 5 Star Appliance Repair [PHONE_NUMBER]" at bounding box center [554, 138] width 641 height 78
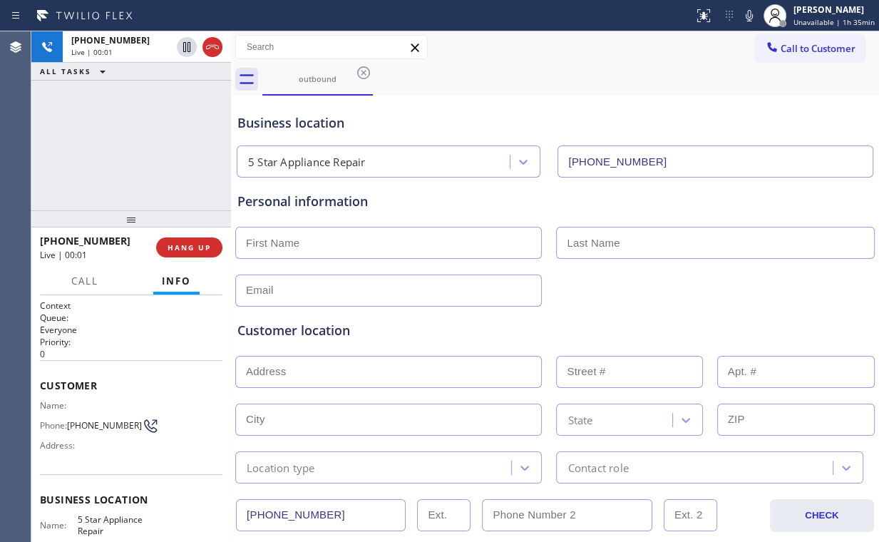
click at [151, 150] on div "[PHONE_NUMBER] Live | 00:01 ALL TASKS ALL TASKS ACTIVE TASKS TASKS IN WRAP UP" at bounding box center [131, 120] width 200 height 179
click at [140, 143] on div "[PHONE_NUMBER] Live | 00:05 ALL TASKS ALL TASKS ACTIVE TASKS TASKS IN WRAP UP" at bounding box center [131, 120] width 200 height 179
click at [138, 143] on div "[PHONE_NUMBER] Live | 00:12 ALL TASKS ALL TASKS ACTIVE TASKS TASKS IN WRAP UP" at bounding box center [131, 120] width 200 height 179
click at [139, 142] on div "[PHONE_NUMBER] Live | 00:12 ALL TASKS ALL TASKS ACTIVE TASKS TASKS IN WRAP UP" at bounding box center [131, 120] width 200 height 179
drag, startPoint x: 139, startPoint y: 142, endPoint x: 195, endPoint y: 251, distance: 122.7
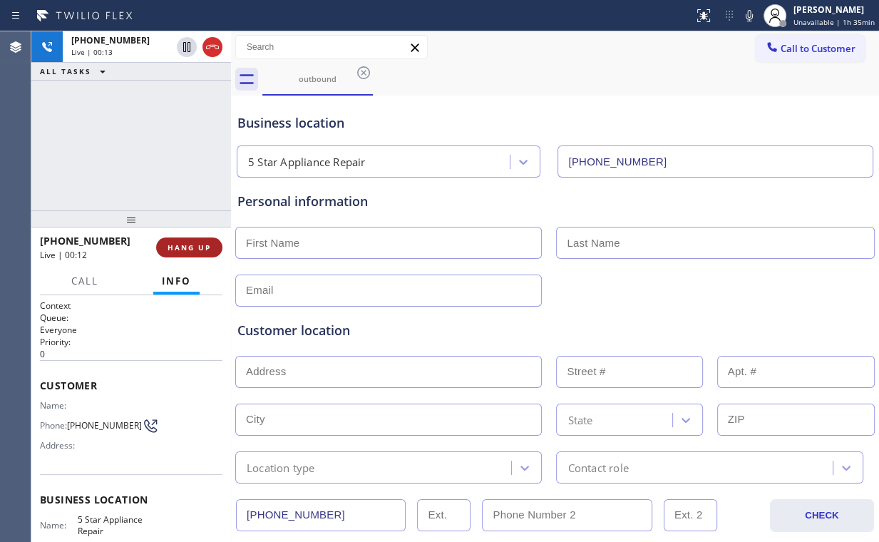
click at [140, 142] on div "[PHONE_NUMBER] Live | 00:13 ALL TASKS ALL TASKS ACTIVE TASKS TASKS IN WRAP UP" at bounding box center [131, 120] width 200 height 179
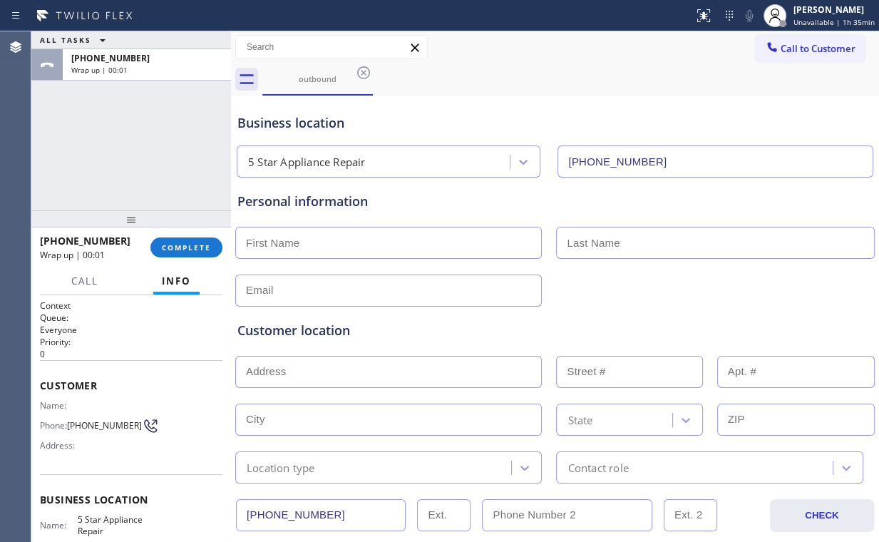
drag, startPoint x: 91, startPoint y: 117, endPoint x: 99, endPoint y: 120, distance: 9.3
click at [91, 117] on div "ALL TASKS ALL TASKS ACTIVE TASKS TASKS IN WRAP UP [PHONE_NUMBER] Wrap up | 00:01" at bounding box center [131, 120] width 200 height 179
click at [190, 245] on span "COMPLETE" at bounding box center [186, 247] width 49 height 10
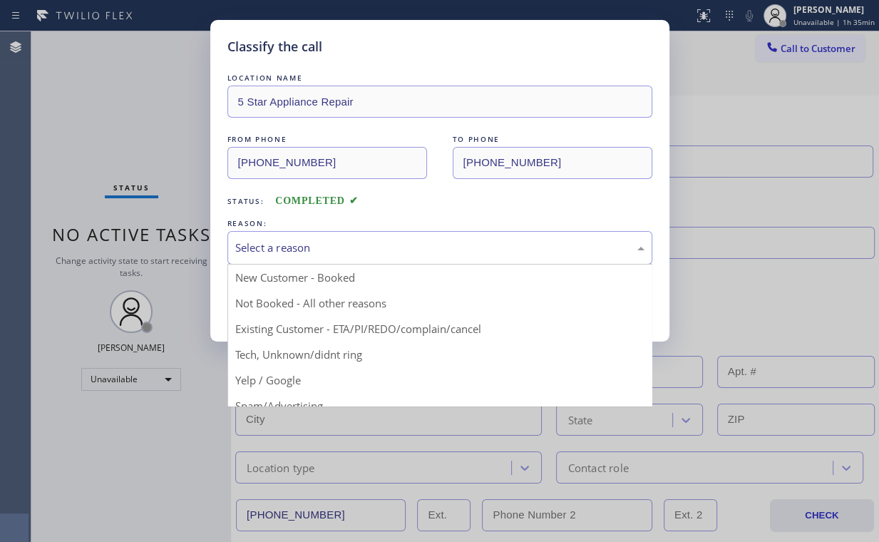
click at [260, 245] on div "Select a reason" at bounding box center [439, 247] width 409 height 16
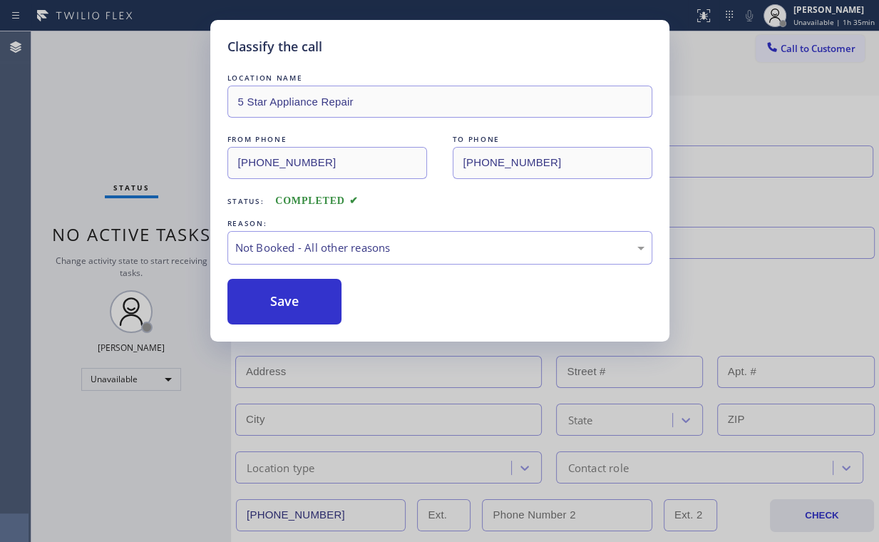
drag, startPoint x: 285, startPoint y: 301, endPoint x: 198, endPoint y: 192, distance: 138.9
click at [286, 299] on button "Save" at bounding box center [284, 302] width 115 height 46
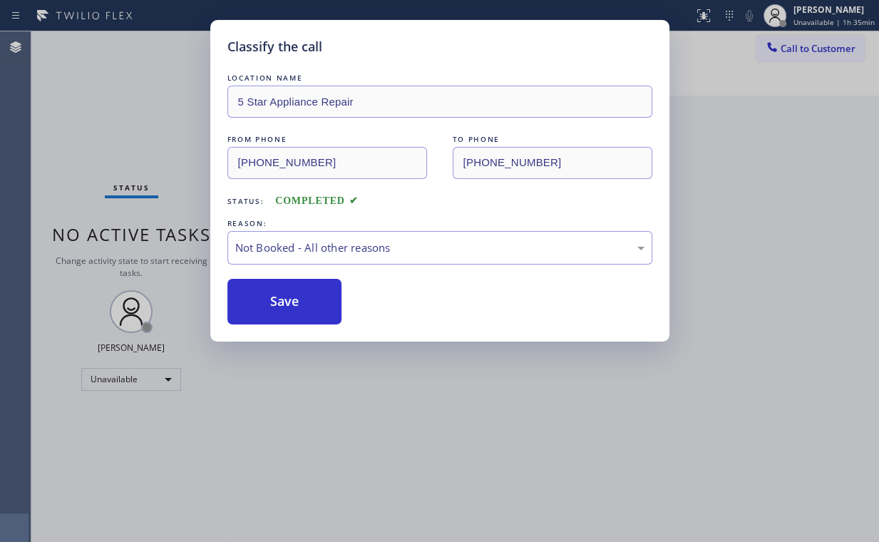
click at [156, 134] on div "Classify the call LOCATION NAME 5 Star Appliance Repair FROM PHONE [PHONE_NUMBE…" at bounding box center [439, 271] width 879 height 542
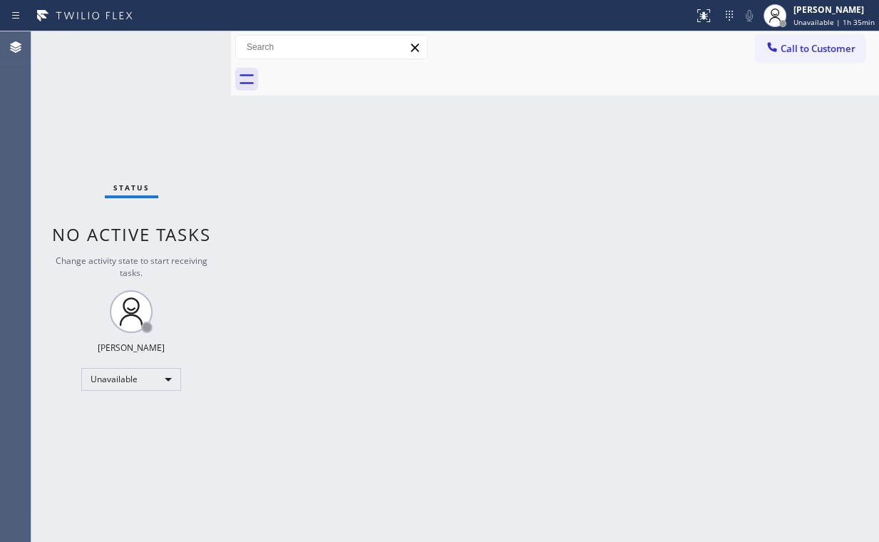
click at [724, 168] on div "Back to Dashboard Change Sender ID Customers Technicians Select a contact Outbo…" at bounding box center [555, 286] width 648 height 510
drag, startPoint x: 123, startPoint y: 111, endPoint x: 121, endPoint y: 91, distance: 20.7
click at [123, 111] on div "Status No active tasks Change activity state to start receiving tasks. [PERSON_…" at bounding box center [131, 286] width 200 height 510
click at [111, 105] on div "Status No active tasks Change activity state to start receiving tasks. [PERSON_…" at bounding box center [131, 286] width 200 height 510
drag, startPoint x: 48, startPoint y: 105, endPoint x: 77, endPoint y: 105, distance: 29.2
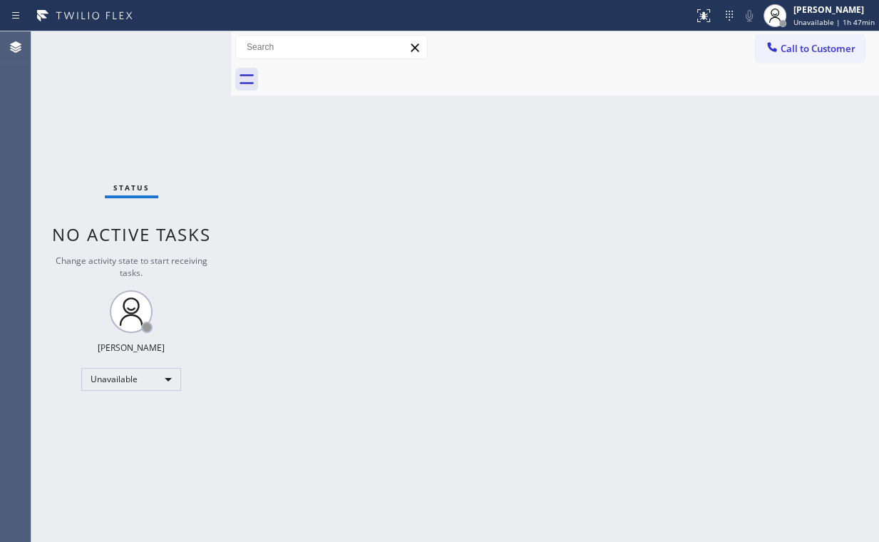
click at [49, 107] on div "Status No active tasks Change activity state to start receiving tasks. [PERSON_…" at bounding box center [131, 286] width 200 height 510
click at [577, 292] on div "Back to Dashboard Change Sender ID Customers Technicians Select a contact Outbo…" at bounding box center [555, 286] width 648 height 510
drag, startPoint x: 269, startPoint y: 138, endPoint x: 273, endPoint y: 145, distance: 8.3
click at [269, 138] on div "Back to Dashboard Change Sender ID Customers Technicians Select a contact Outbo…" at bounding box center [555, 286] width 648 height 510
drag, startPoint x: 111, startPoint y: 61, endPoint x: 478, endPoint y: 140, distance: 375.4
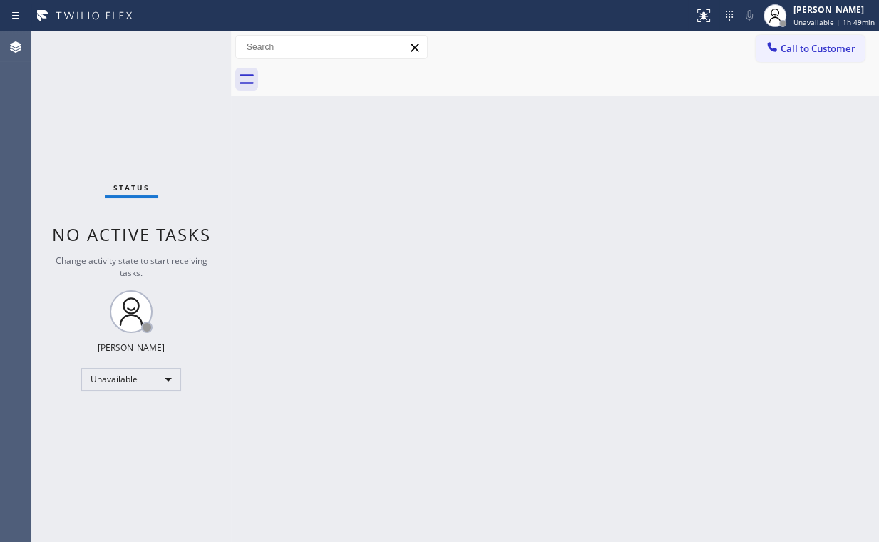
click at [115, 63] on div "Status No active tasks Change activity state to start receiving tasks. [PERSON_…" at bounding box center [131, 286] width 200 height 510
click at [803, 49] on span "Call to Customer" at bounding box center [817, 48] width 75 height 13
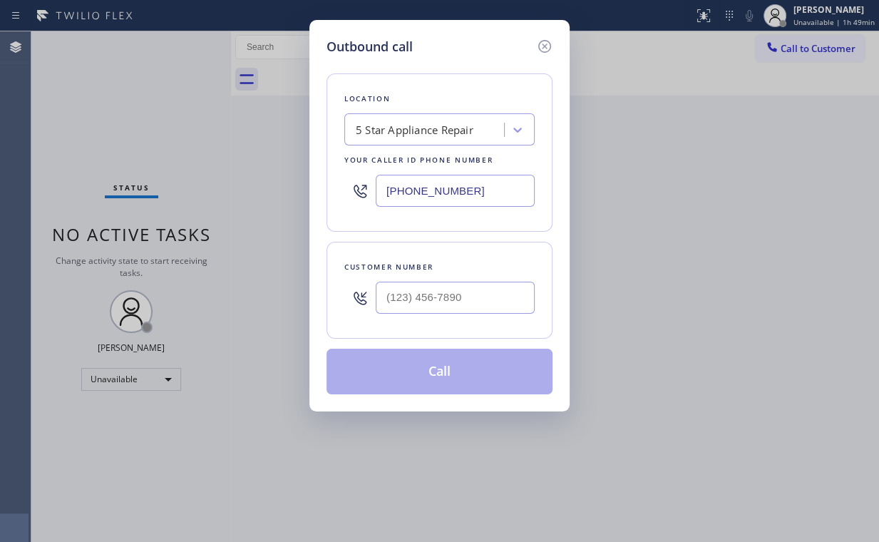
drag, startPoint x: 376, startPoint y: 195, endPoint x: 314, endPoint y: 195, distance: 62.0
click at [336, 195] on div "Location 5 Star Appliance Repair Your caller id phone number [PHONE_NUMBER]" at bounding box center [439, 152] width 226 height 158
paste input "626) 921-4230"
type input "[PHONE_NUMBER]"
drag, startPoint x: 479, startPoint y: 299, endPoint x: 487, endPoint y: 296, distance: 8.3
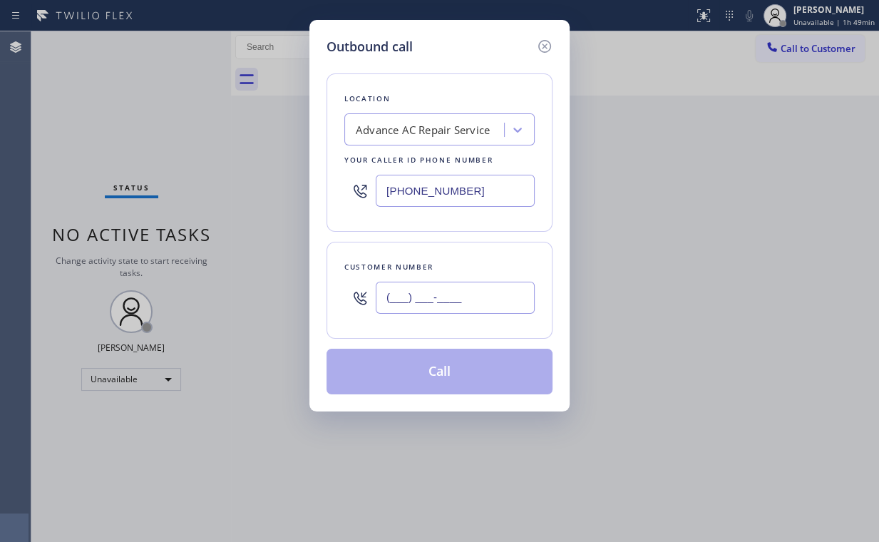
click at [479, 298] on input "(___) ___-____" at bounding box center [455, 298] width 159 height 32
paste input "707) 567-2298"
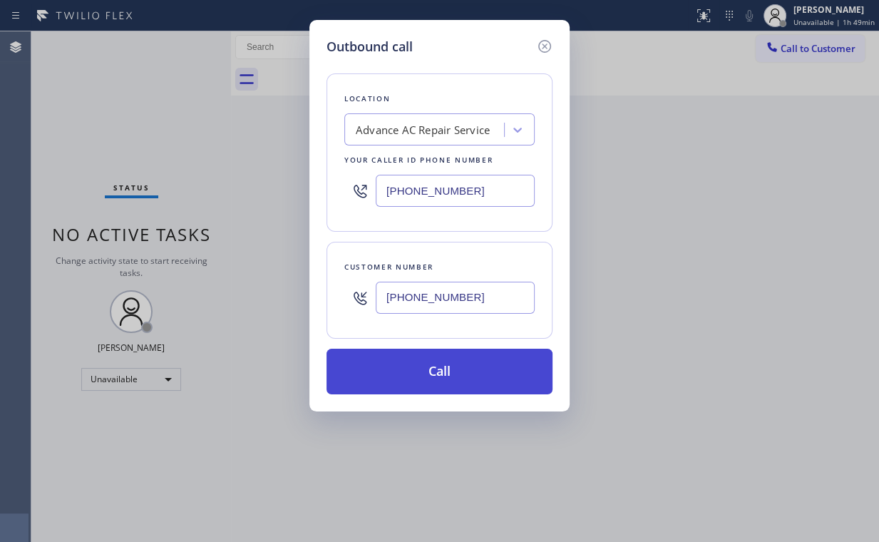
type input "[PHONE_NUMBER]"
click at [438, 364] on button "Call" at bounding box center [439, 372] width 226 height 46
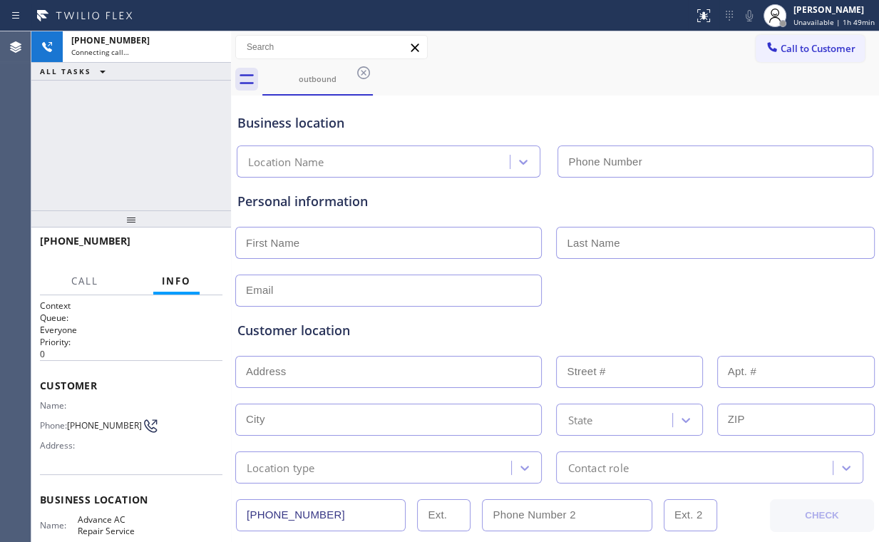
type input "[PHONE_NUMBER]"
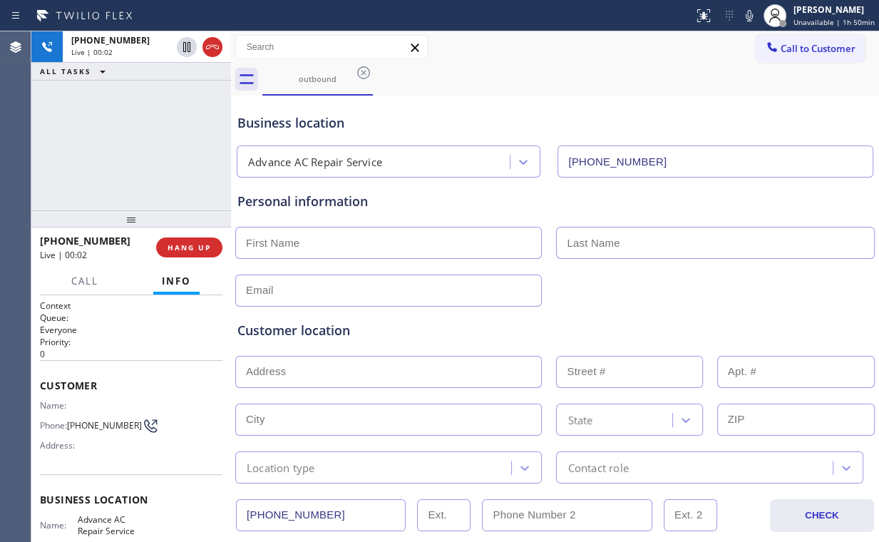
click at [138, 159] on div "[PHONE_NUMBER] Live | 00:02 ALL TASKS ALL TASKS ACTIVE TASKS TASKS IN WRAP UP" at bounding box center [131, 120] width 200 height 179
drag, startPoint x: 170, startPoint y: 145, endPoint x: 151, endPoint y: 148, distance: 19.5
click at [170, 145] on div "[PHONE_NUMBER] Live | 00:09 ALL TASKS ALL TASKS ACTIVE TASKS TASKS IN WRAP UP" at bounding box center [131, 120] width 200 height 179
click at [145, 145] on div "[PHONE_NUMBER] Live | 00:12 ALL TASKS ALL TASKS ACTIVE TASKS TASKS IN WRAP UP" at bounding box center [131, 120] width 200 height 179
click at [144, 133] on div "[PHONE_NUMBER] Live | 03:30 ALL TASKS ALL TASKS ACTIVE TASKS TASKS IN WRAP UP" at bounding box center [131, 120] width 200 height 179
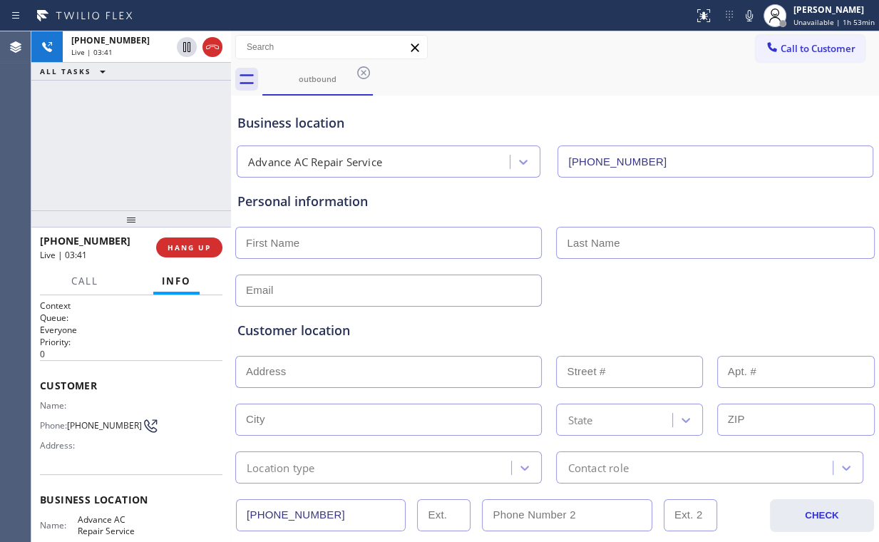
click at [142, 145] on div "[PHONE_NUMBER] Live | 03:41 ALL TASKS ALL TASKS ACTIVE TASKS TASKS IN WRAP UP" at bounding box center [131, 120] width 200 height 179
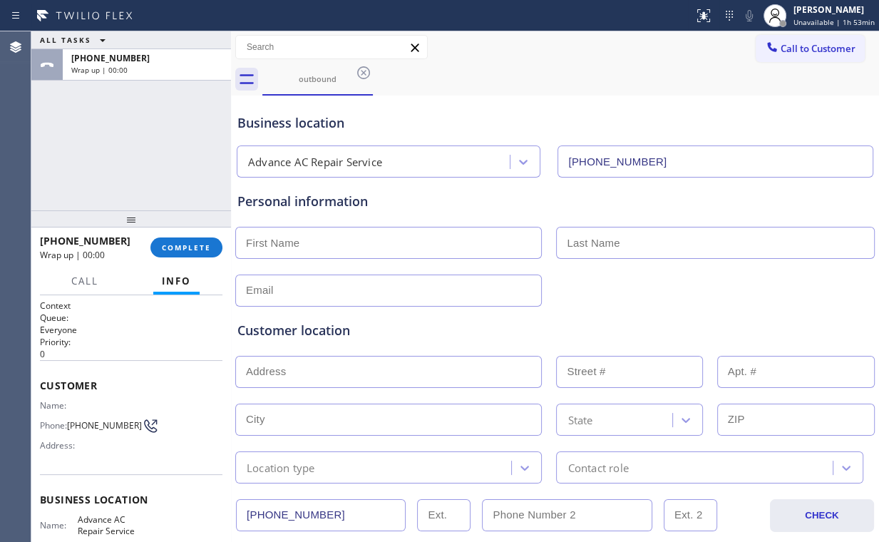
drag, startPoint x: 151, startPoint y: 143, endPoint x: 143, endPoint y: 139, distance: 9.6
click at [135, 132] on div "ALL TASKS ALL TASKS ACTIVE TASKS TASKS IN WRAP UP [PHONE_NUMBER] Wrap up | 00:00" at bounding box center [131, 120] width 200 height 179
click at [350, 251] on input "text" at bounding box center [388, 243] width 306 height 32
click at [120, 157] on div "ALL TASKS ALL TASKS ACTIVE TASKS TASKS IN WRAP UP [PHONE_NUMBER] Wrap up | 00:08" at bounding box center [131, 120] width 200 height 179
click at [376, 238] on input "text" at bounding box center [388, 243] width 306 height 32
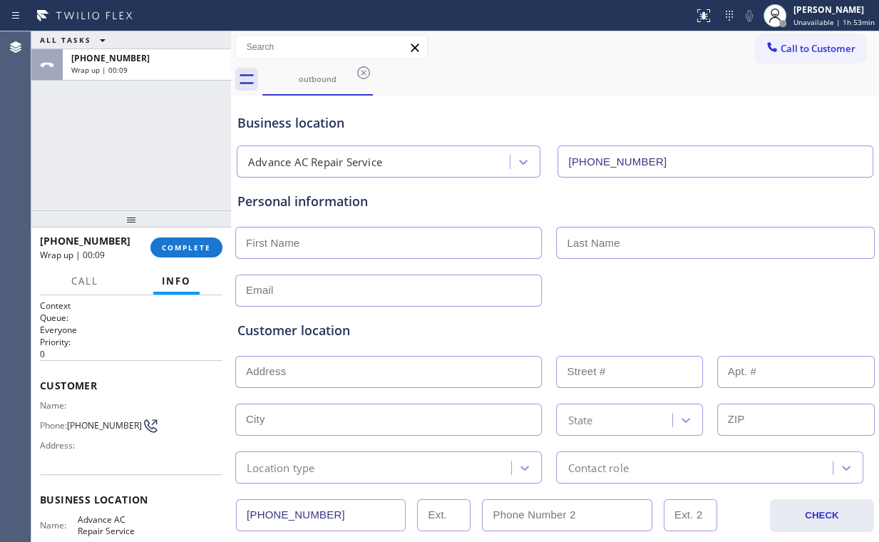
type input "S"
type input "[PERSON_NAME]"
click at [334, 286] on input "text" at bounding box center [388, 290] width 306 height 32
type input "[EMAIL_ADDRESS][DOMAIN_NAME]"
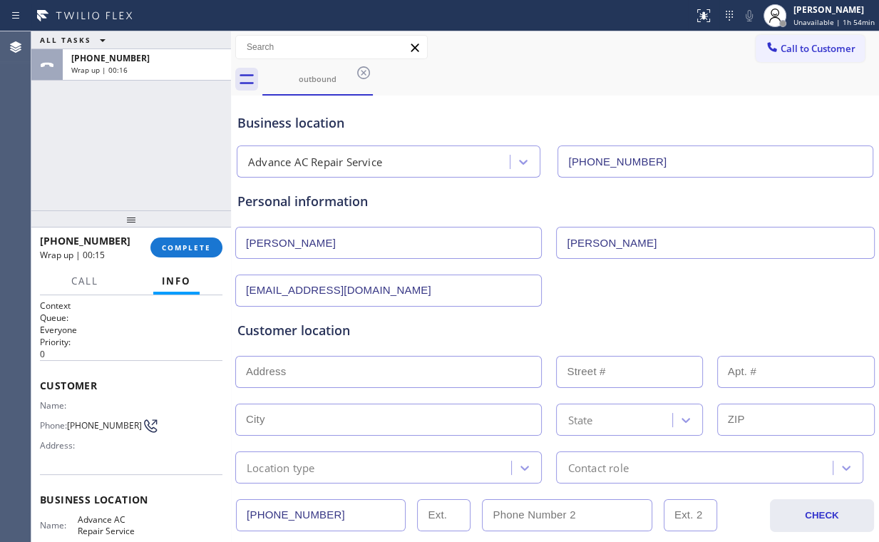
click at [403, 369] on input "text" at bounding box center [388, 372] width 306 height 32
drag, startPoint x: 308, startPoint y: 361, endPoint x: 306, endPoint y: 368, distance: 7.4
click at [307, 365] on input "text" at bounding box center [388, 372] width 306 height 32
click at [306, 368] on input "text" at bounding box center [388, 372] width 306 height 32
paste input "[STREET_ADDRESS]"
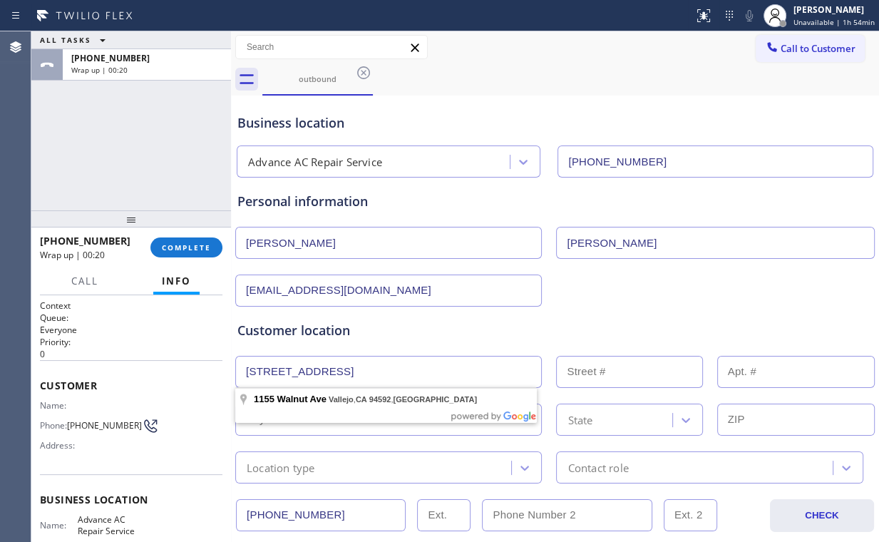
type input "[STREET_ADDRESS]"
type input "1155"
type input "Vallejo"
type input "94592"
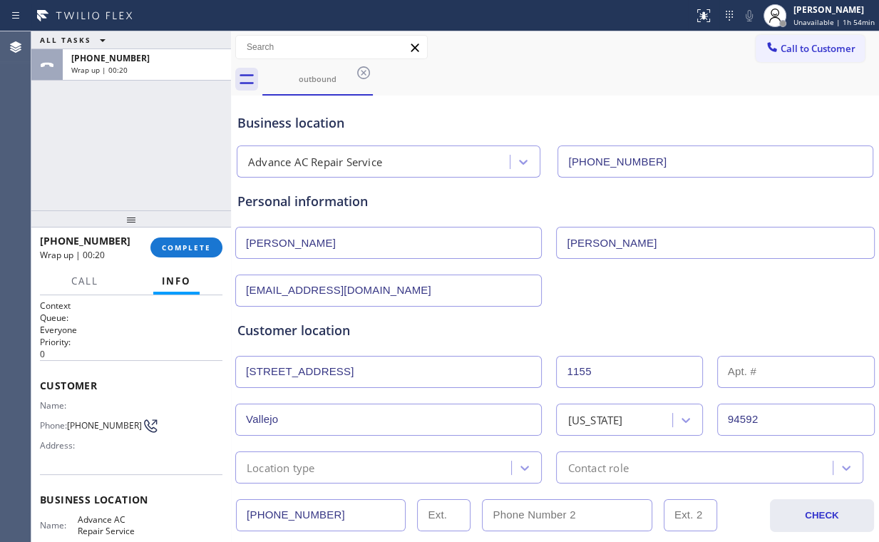
click at [448, 325] on div "Customer location" at bounding box center [554, 330] width 635 height 19
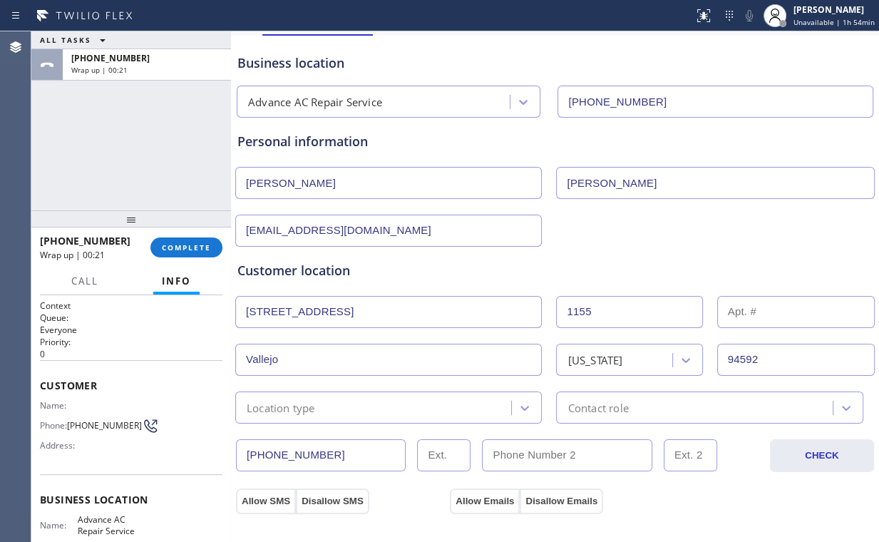
scroll to position [171, 0]
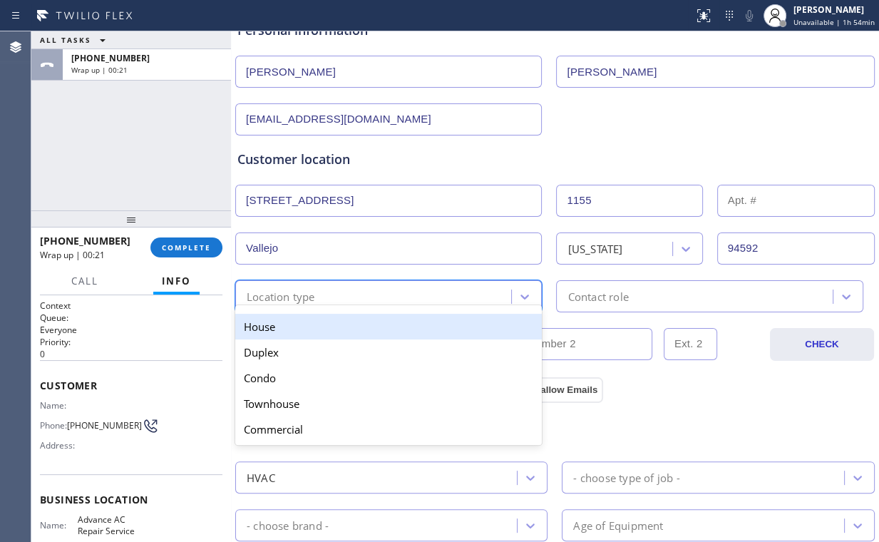
click at [396, 285] on div "Location type" at bounding box center [375, 296] width 272 height 25
type input "h"
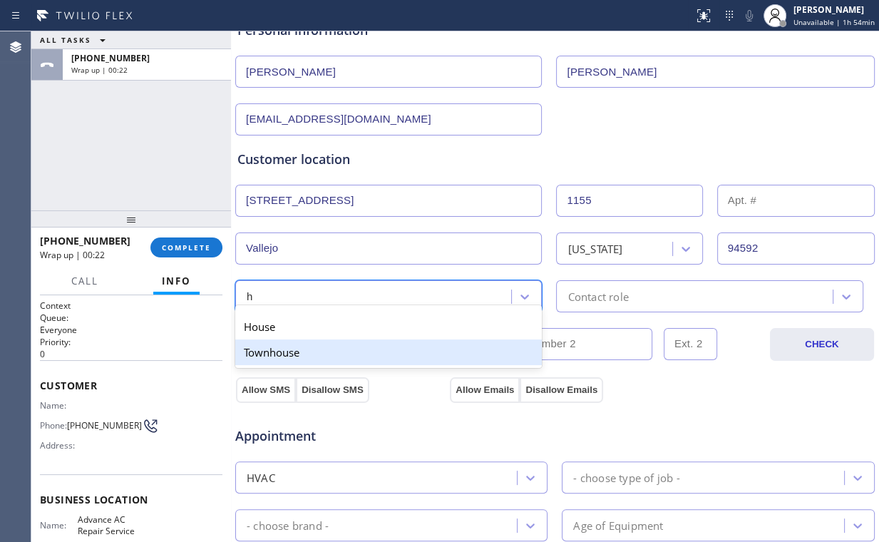
click at [257, 331] on div "House" at bounding box center [388, 327] width 306 height 26
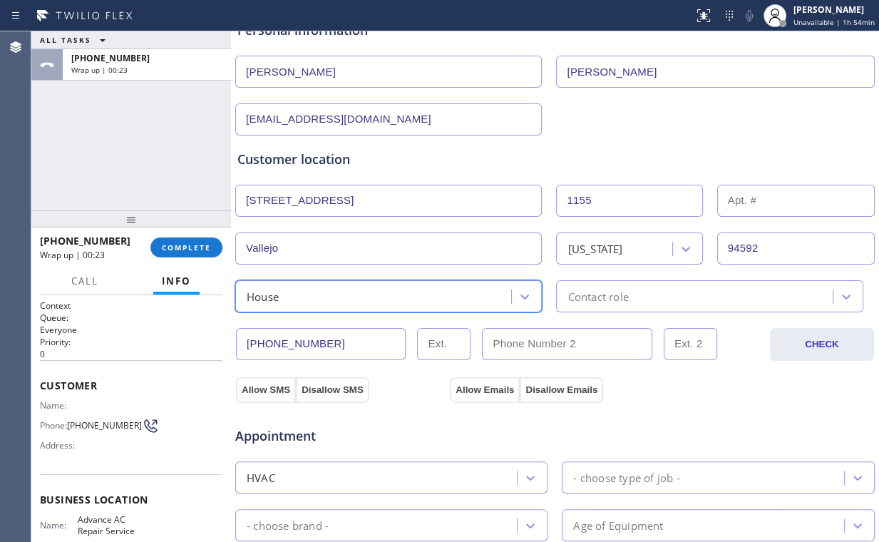
click at [619, 284] on div "Contact role" at bounding box center [696, 296] width 272 height 25
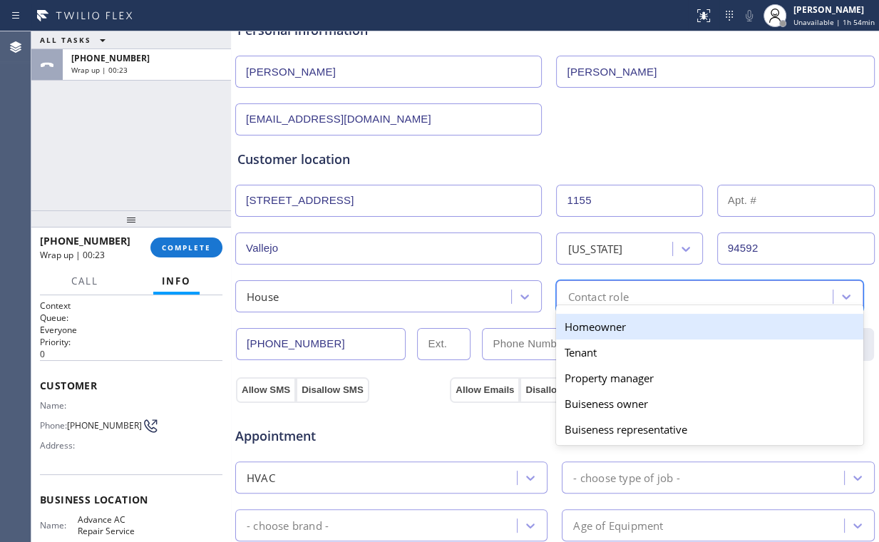
type input "h"
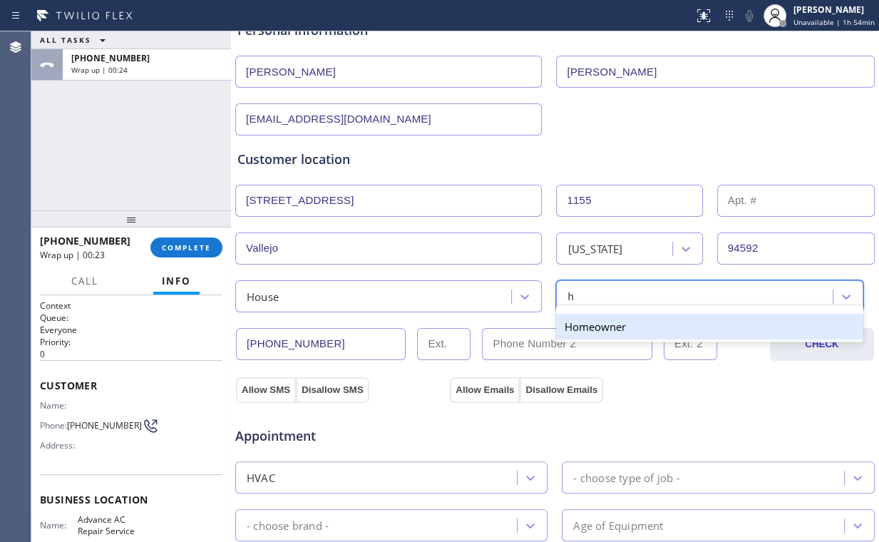
click at [582, 330] on div "Homeowner" at bounding box center [709, 327] width 306 height 26
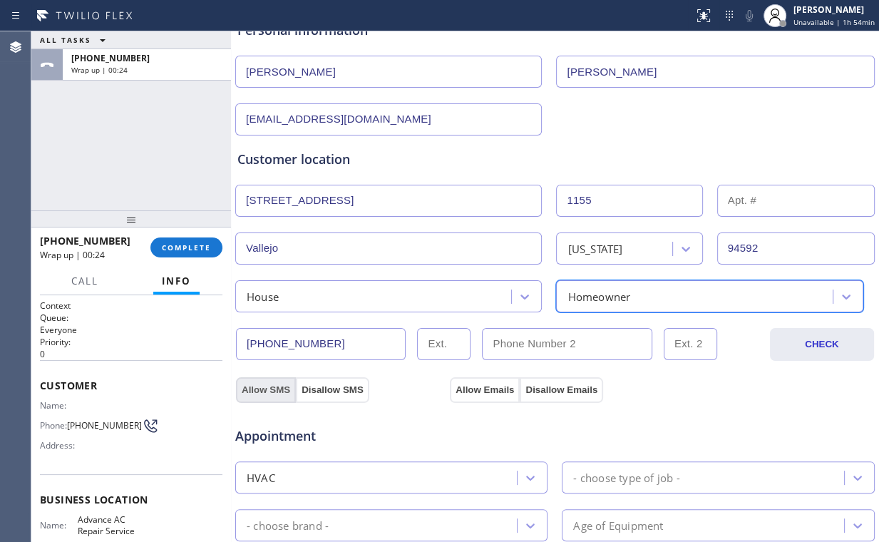
click at [272, 379] on button "Allow SMS" at bounding box center [266, 390] width 60 height 26
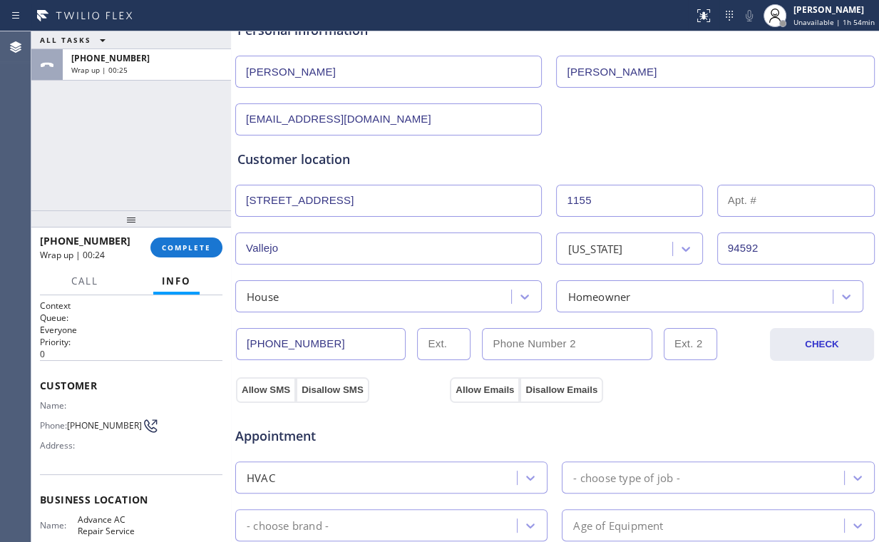
click at [434, 391] on div "Allow SMS Disallow SMS" at bounding box center [341, 389] width 214 height 26
drag, startPoint x: 470, startPoint y: 388, endPoint x: 467, endPoint y: 397, distance: 9.9
click at [470, 387] on button "Allow Emails" at bounding box center [485, 390] width 70 height 26
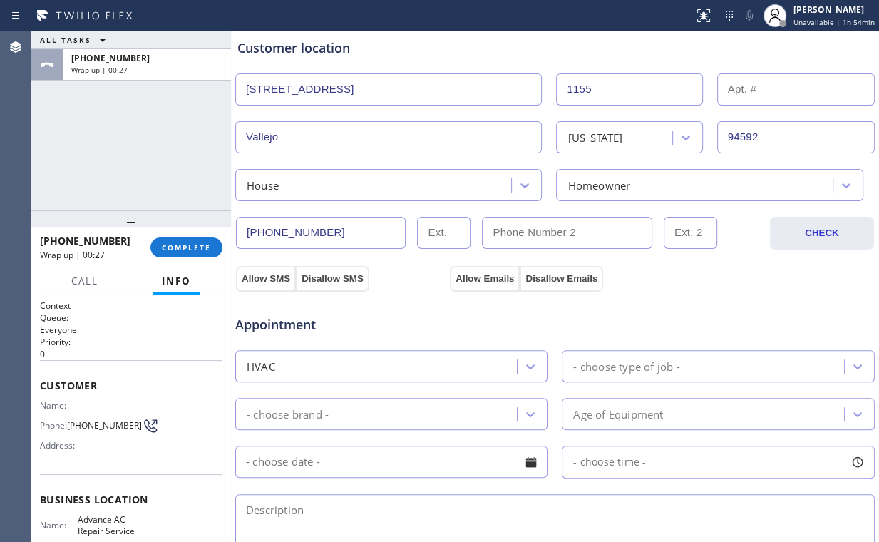
scroll to position [513, 0]
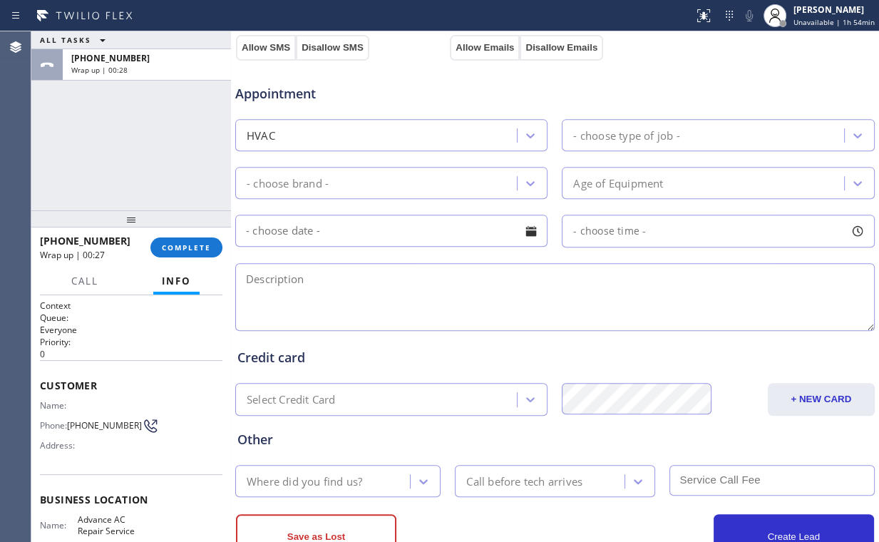
drag, startPoint x: 305, startPoint y: 291, endPoint x: 314, endPoint y: 284, distance: 11.3
click at [305, 289] on textarea at bounding box center [554, 297] width 639 height 68
paste textarea "Window | AC | cooling but not all the way | [DEMOGRAPHIC_DATA] | easy access to…"
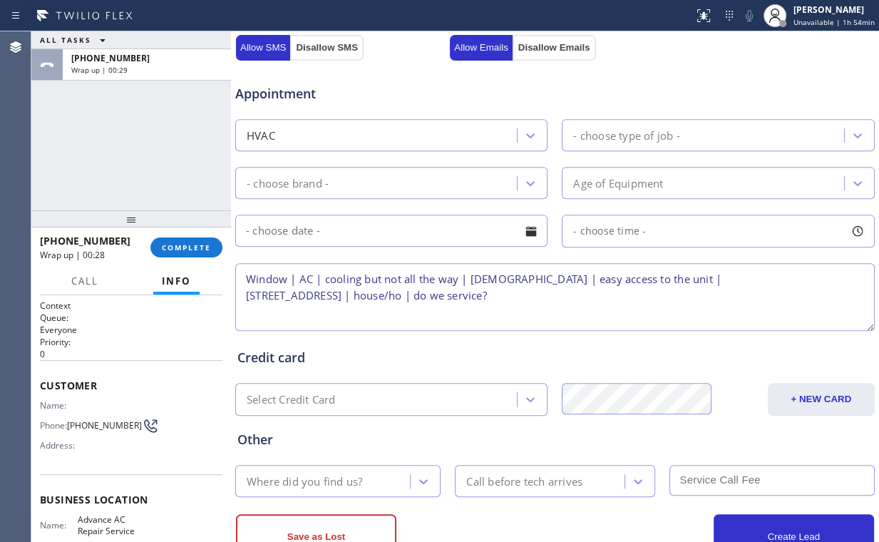
click at [643, 294] on textarea "Window | AC | cooling but not all the way | [DEMOGRAPHIC_DATA] | easy access to…" at bounding box center [554, 297] width 639 height 68
click at [331, 294] on textarea "Window | AC | cooling but not all the way | [DEMOGRAPHIC_DATA] | easy access to…" at bounding box center [554, 297] width 639 height 68
click at [693, 294] on textarea "Window | AC | cooling but not all the way | [DEMOGRAPHIC_DATA] | easy access to…" at bounding box center [554, 297] width 639 height 68
type textarea "Window | AC | cooling but not all the way | [DEMOGRAPHIC_DATA] | easy access to…"
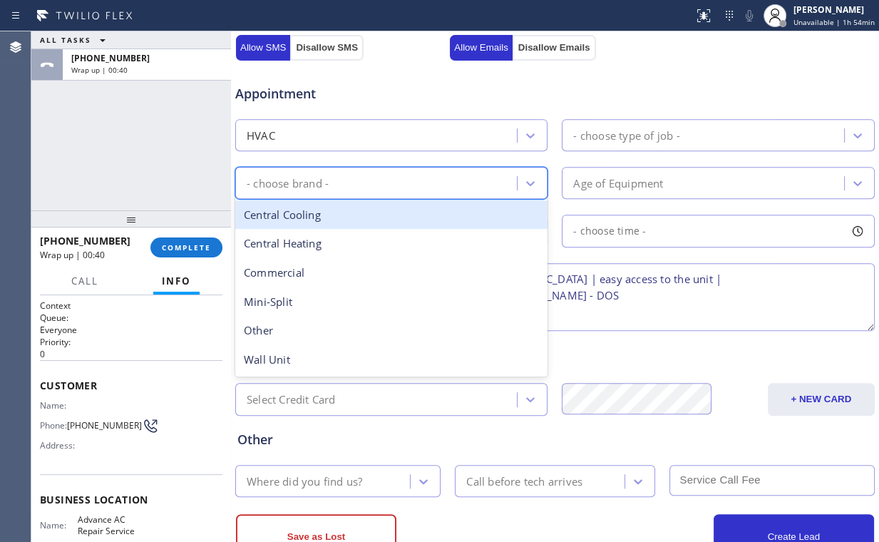
click at [345, 188] on div "- choose brand -" at bounding box center [377, 182] width 277 height 25
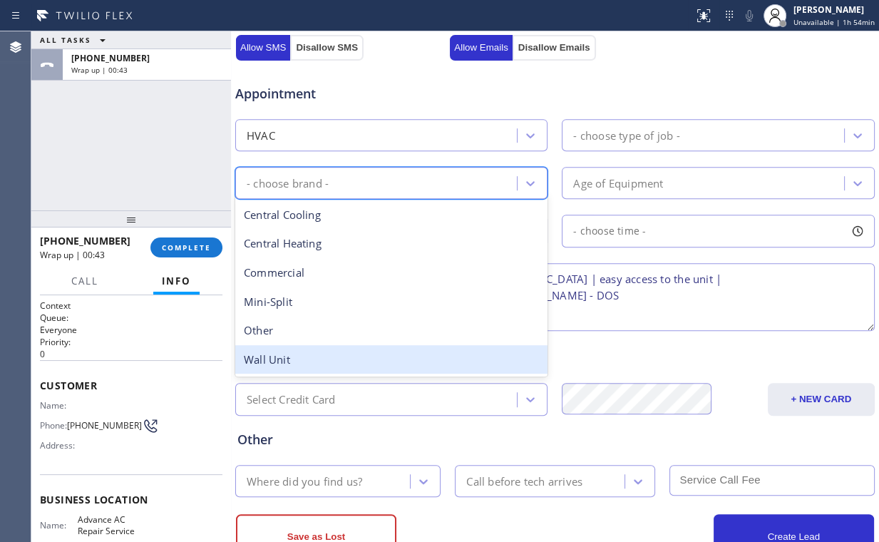
click at [297, 356] on div "Wall Unit" at bounding box center [391, 359] width 312 height 29
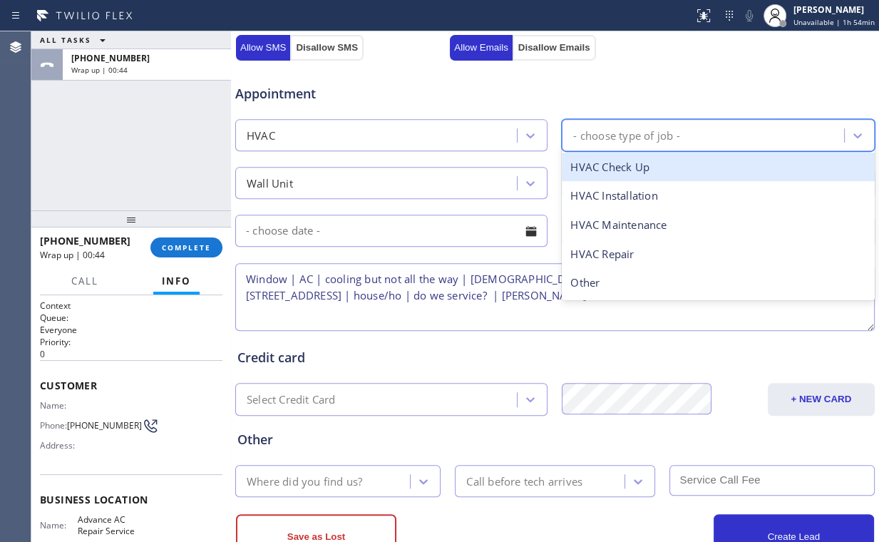
drag, startPoint x: 703, startPoint y: 125, endPoint x: 694, endPoint y: 137, distance: 14.3
click at [702, 126] on div "- choose type of job -" at bounding box center [704, 135] width 277 height 25
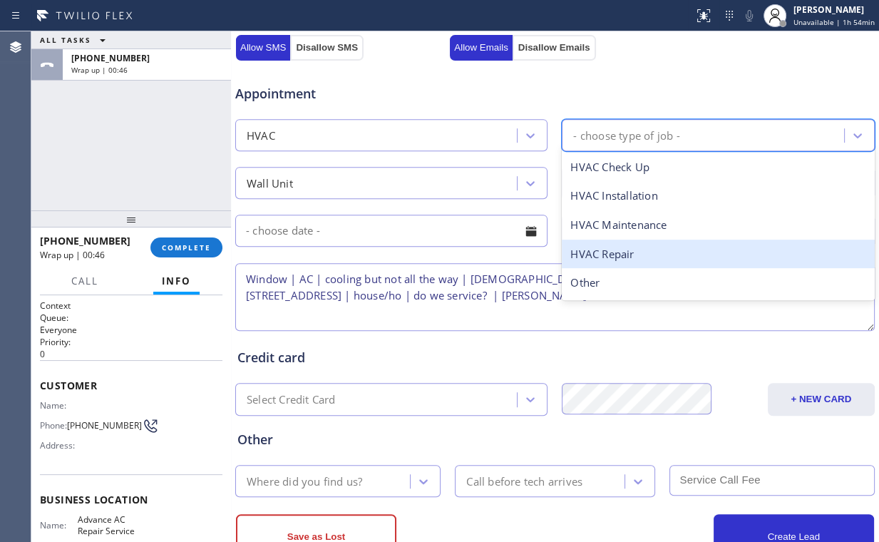
click at [646, 251] on div "HVAC Repair" at bounding box center [718, 253] width 312 height 29
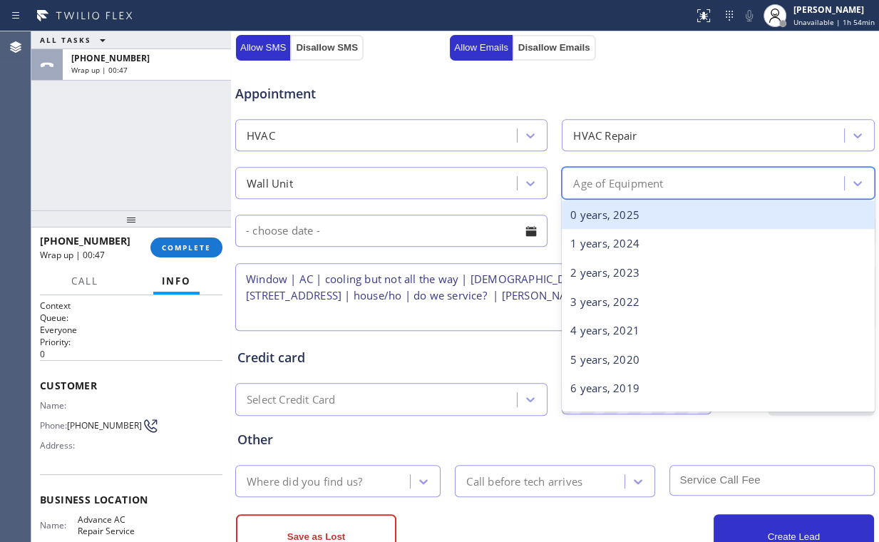
click at [622, 177] on div "Age of Equipment" at bounding box center [618, 183] width 90 height 16
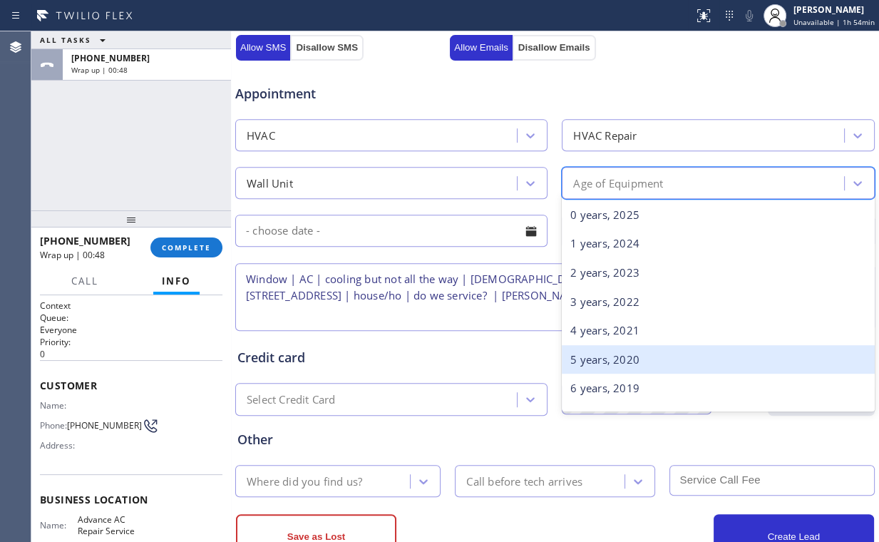
click at [597, 362] on div "5 years, 2020" at bounding box center [718, 359] width 312 height 29
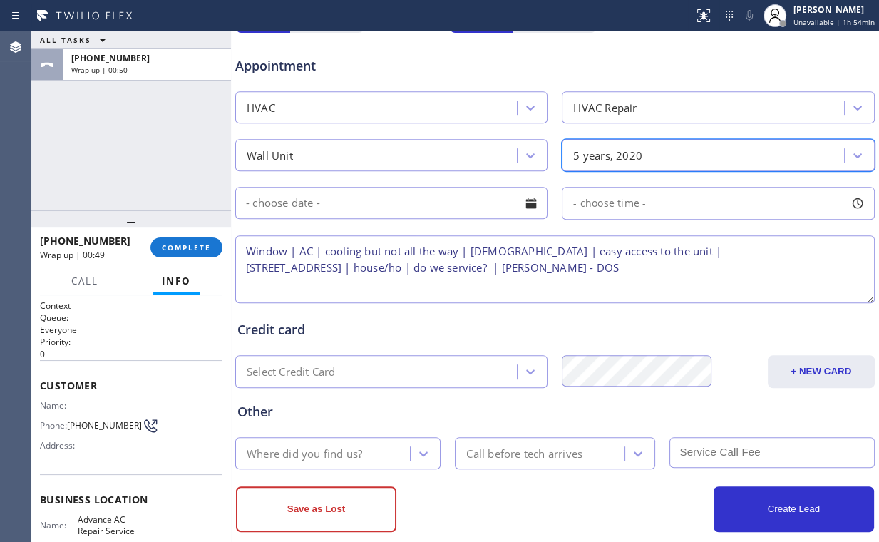
scroll to position [560, 0]
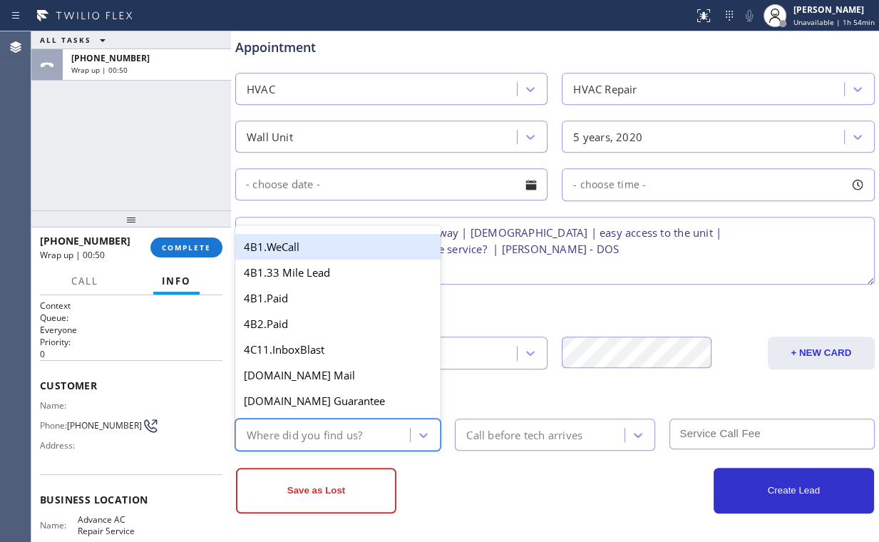
click at [326, 428] on div "Where did you find us?" at bounding box center [304, 434] width 115 height 16
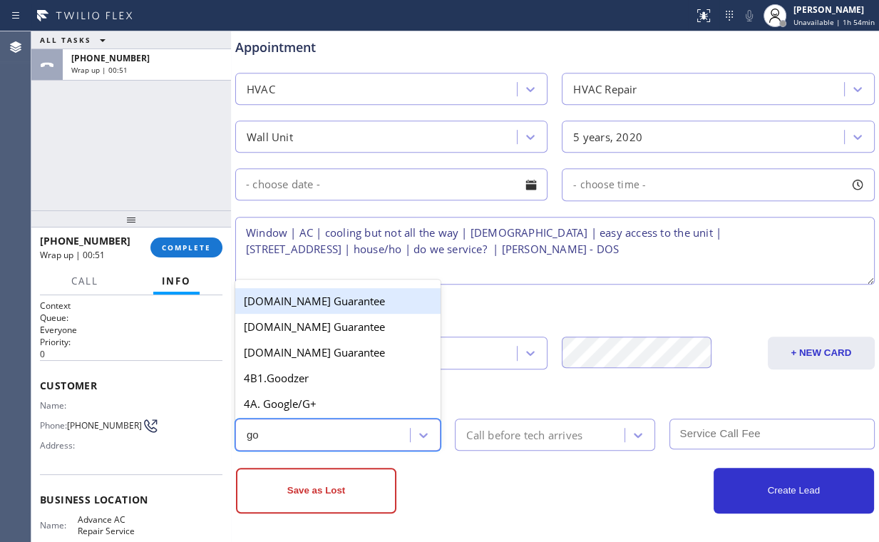
type input "goo"
click at [299, 395] on div "4A. Google/G+" at bounding box center [337, 404] width 205 height 26
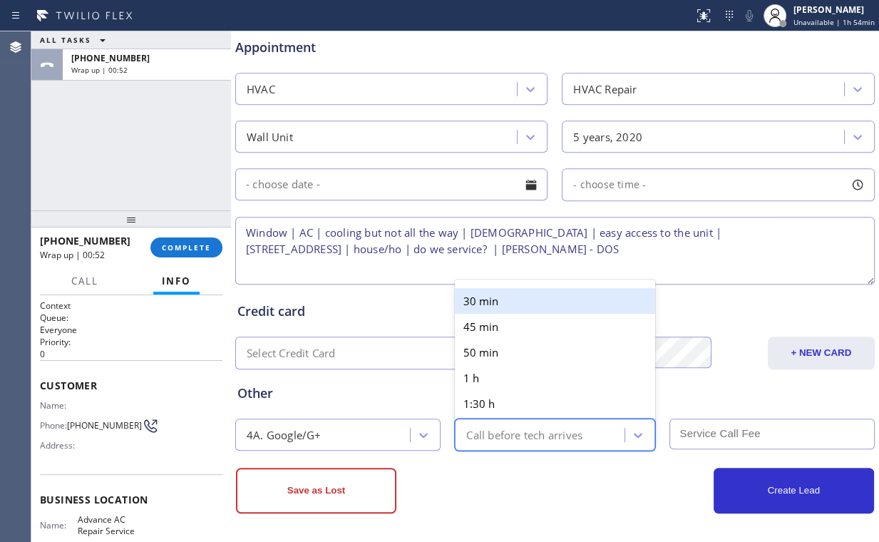
click at [505, 426] on div "Call before tech arrives" at bounding box center [524, 434] width 116 height 16
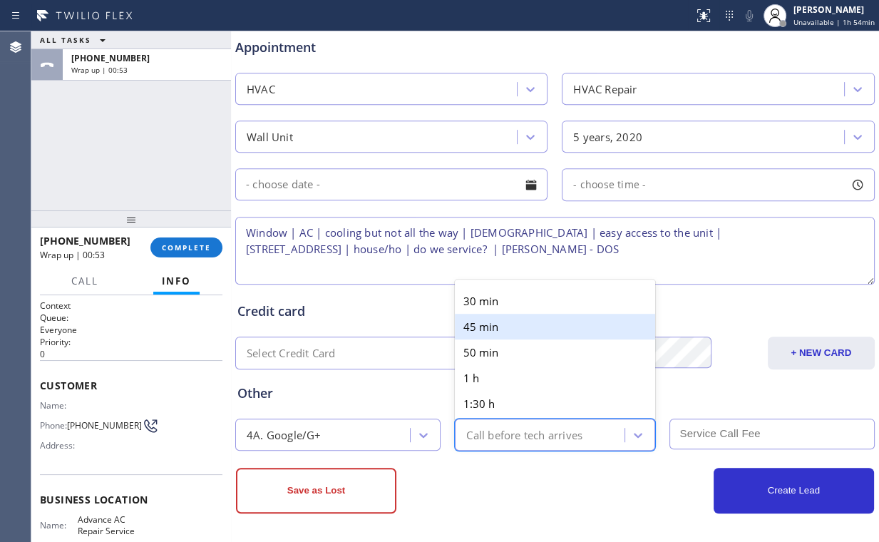
click at [501, 300] on div "30 min" at bounding box center [555, 301] width 200 height 26
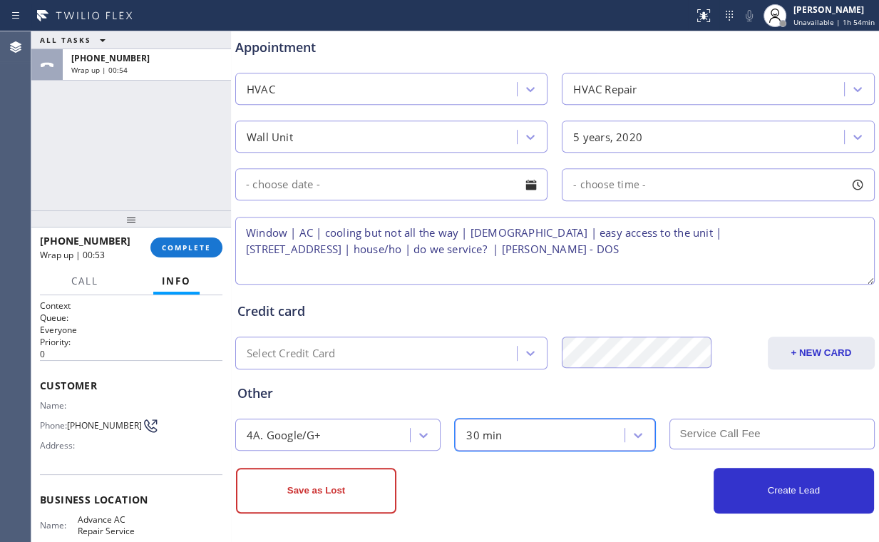
click at [596, 304] on div "Credit card" at bounding box center [554, 310] width 635 height 19
click at [494, 433] on div "30 min" at bounding box center [484, 434] width 36 height 16
click at [442, 301] on div "Credit card" at bounding box center [554, 310] width 635 height 19
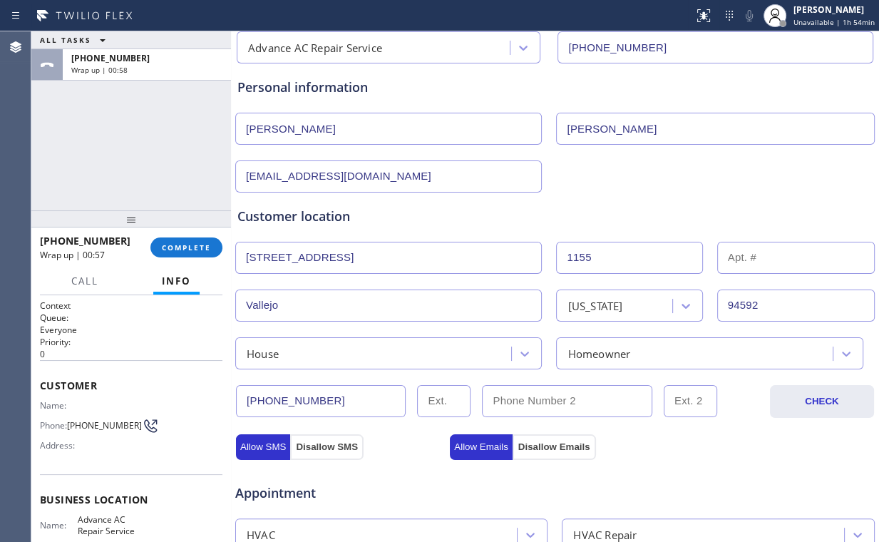
scroll to position [0, 0]
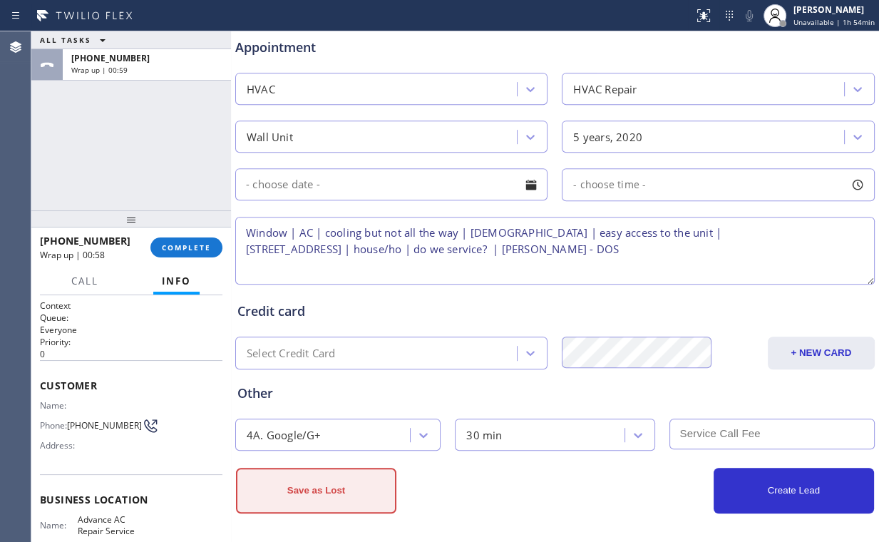
click at [324, 499] on button "Save as Lost" at bounding box center [316, 491] width 160 height 46
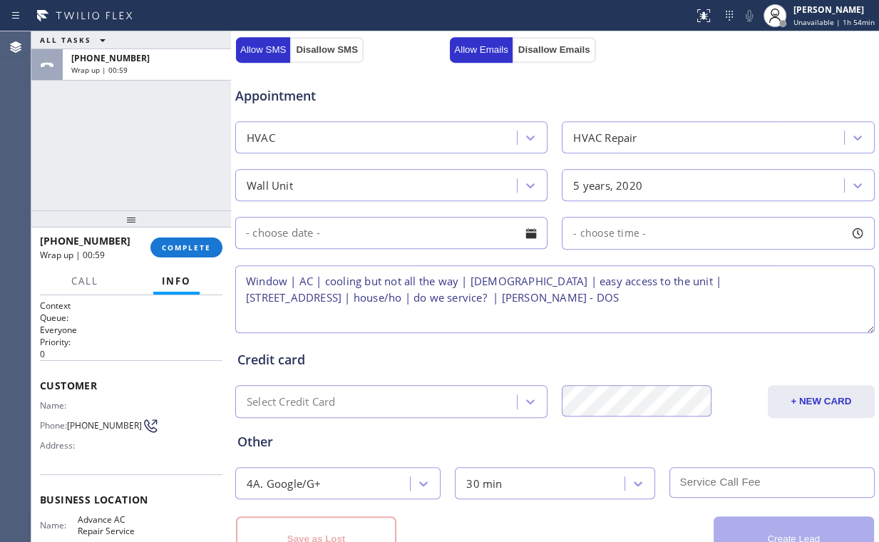
scroll to position [608, 0]
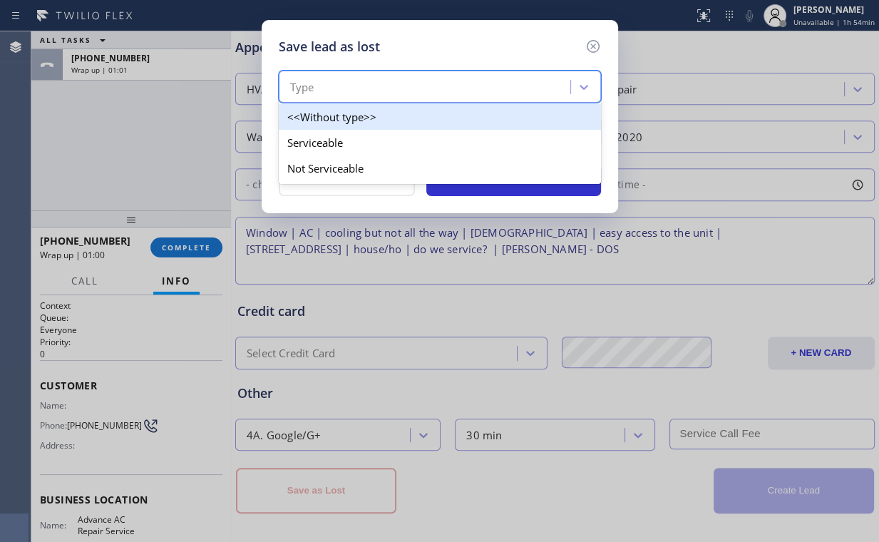
click at [421, 88] on div "Type" at bounding box center [426, 87] width 287 height 25
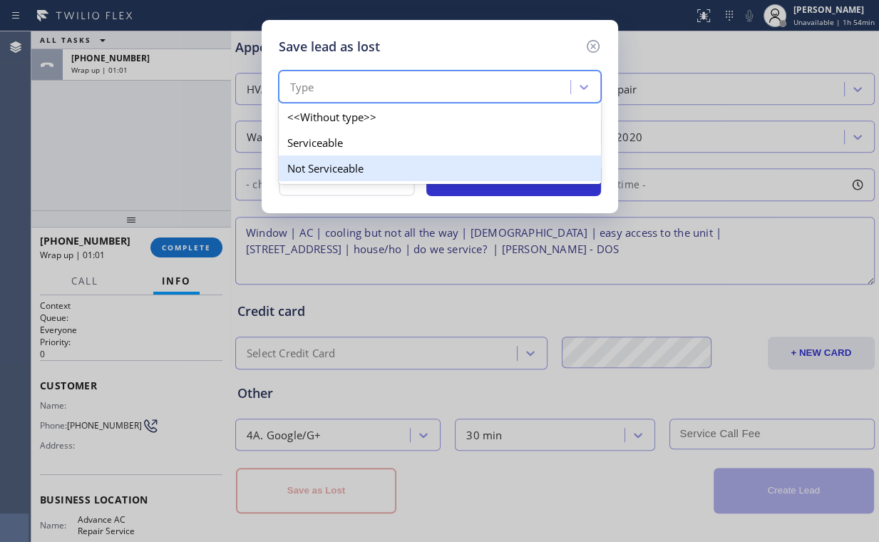
click at [333, 167] on div "Not Serviceable" at bounding box center [440, 168] width 322 height 26
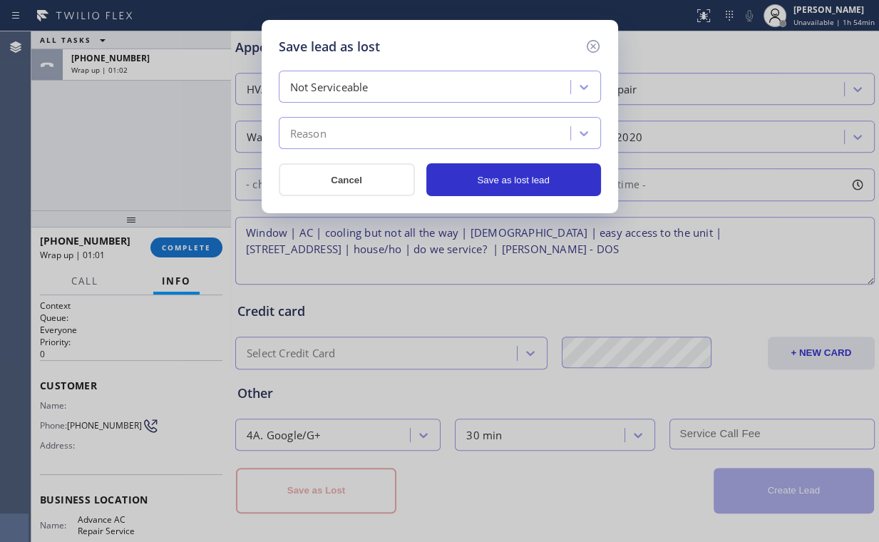
click at [351, 121] on div "Reason" at bounding box center [426, 133] width 287 height 25
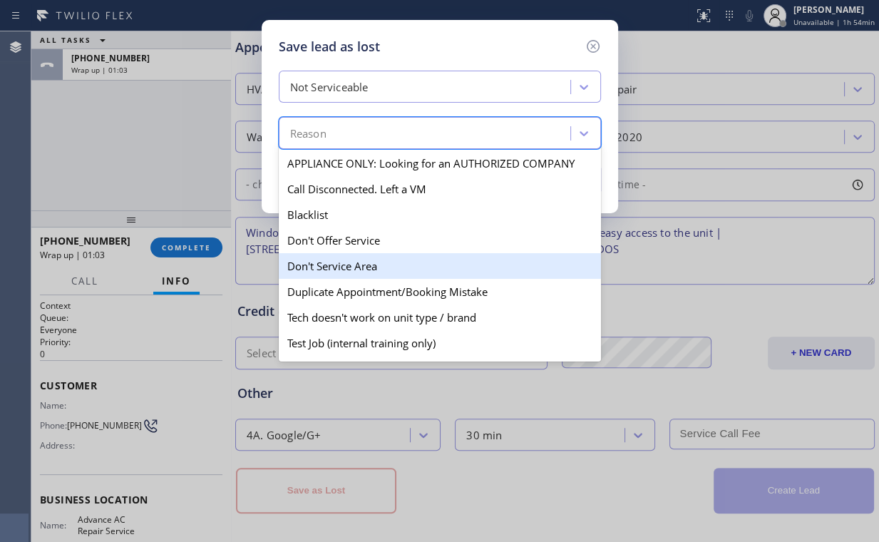
click at [351, 237] on div "Don't Offer Service" at bounding box center [440, 240] width 322 height 26
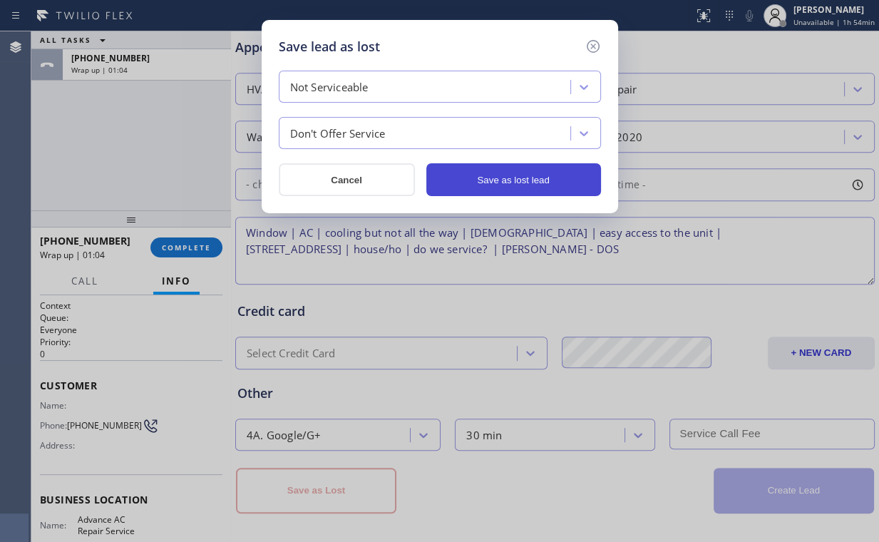
click at [502, 180] on button "Save as lost lead" at bounding box center [513, 179] width 175 height 33
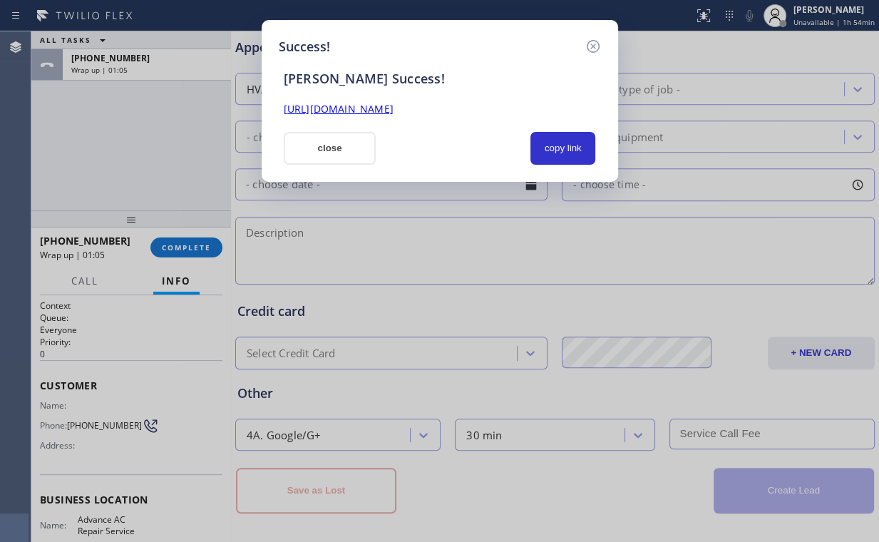
click at [234, 129] on div "Business location Advance AC Repair Service [PHONE_NUMBER] Personal information…" at bounding box center [554, 2] width 641 height 1022
click at [326, 153] on button "close" at bounding box center [330, 148] width 93 height 33
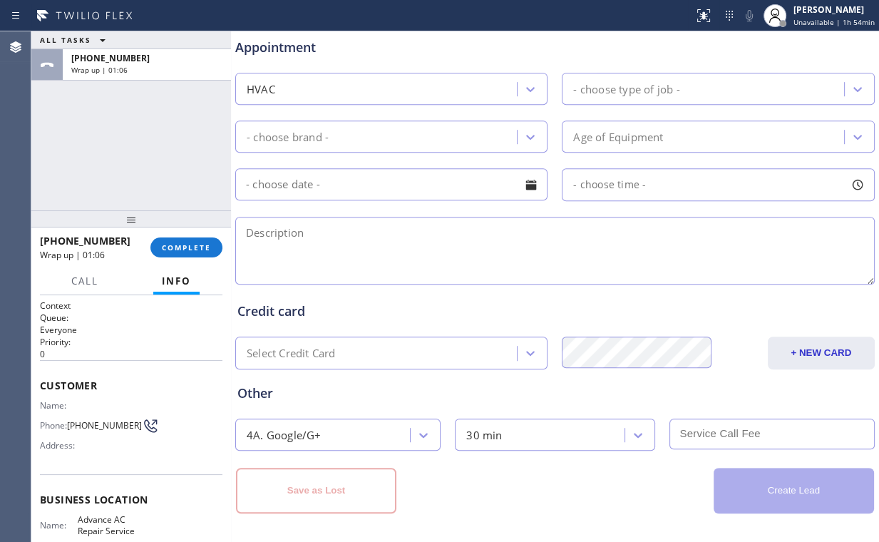
click at [138, 197] on div "ALL TASKS ALL TASKS ACTIVE TASKS TASKS IN WRAP UP [PHONE_NUMBER] Wrap up | 01:06" at bounding box center [131, 120] width 200 height 179
click at [182, 248] on span "COMPLETE" at bounding box center [186, 247] width 49 height 10
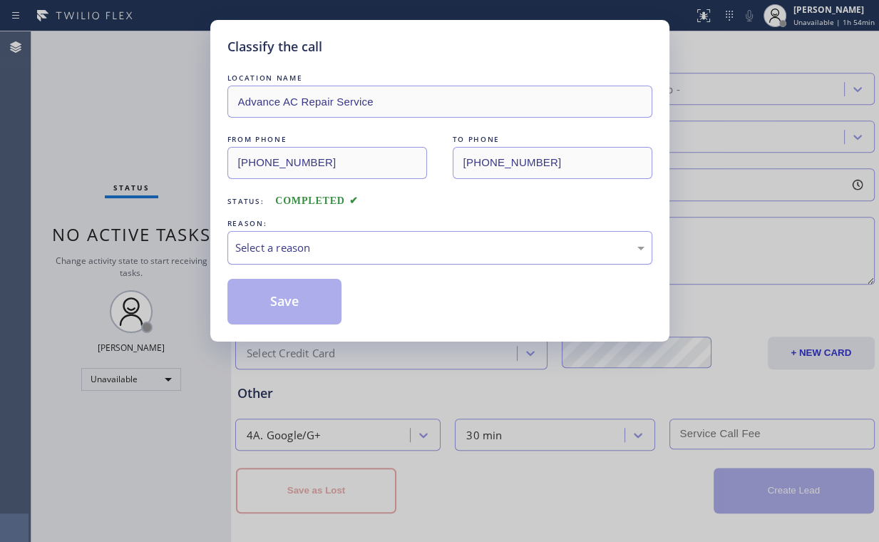
click at [320, 244] on div "Select a reason" at bounding box center [439, 247] width 409 height 16
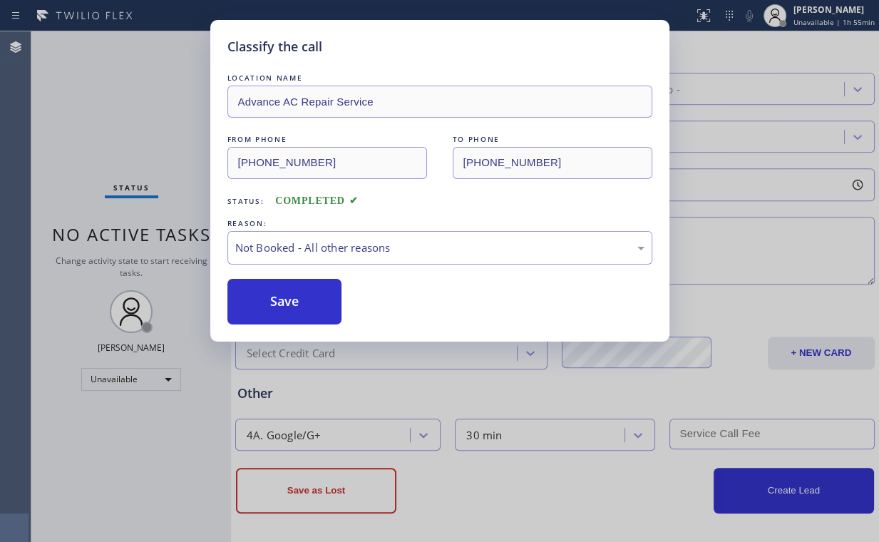
drag, startPoint x: 289, startPoint y: 305, endPoint x: 171, endPoint y: 169, distance: 179.9
click at [291, 303] on button "Save" at bounding box center [284, 302] width 115 height 46
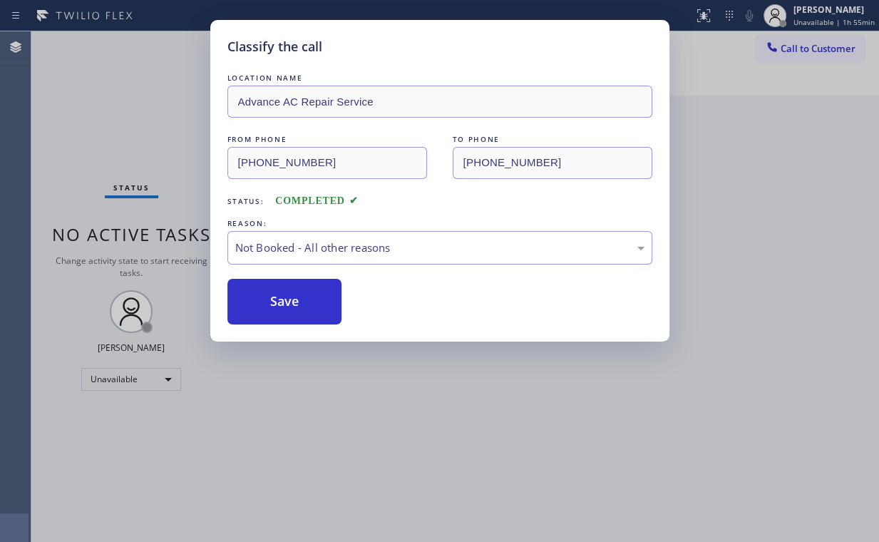
click at [135, 133] on div "Classify the call LOCATION NAME Advance AC Repair Service FROM PHONE [PHONE_NUM…" at bounding box center [439, 271] width 879 height 542
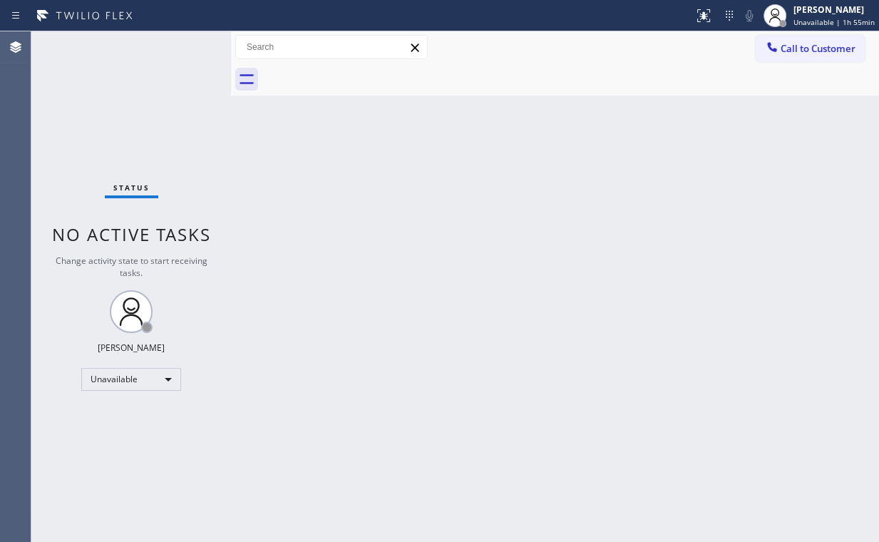
drag, startPoint x: 387, startPoint y: 194, endPoint x: 657, endPoint y: 195, distance: 270.1
click at [393, 194] on div "Back to Dashboard Change Sender ID Customers Technicians Select a contact Outbo…" at bounding box center [555, 286] width 648 height 510
click at [775, 282] on div "Back to Dashboard Change Sender ID Customers Technicians Select a contact Outbo…" at bounding box center [555, 286] width 648 height 510
drag, startPoint x: 339, startPoint y: 165, endPoint x: 161, endPoint y: 9, distance: 236.8
click at [336, 163] on div "Back to Dashboard Change Sender ID Customers Technicians Select a contact Outbo…" at bounding box center [555, 286] width 648 height 510
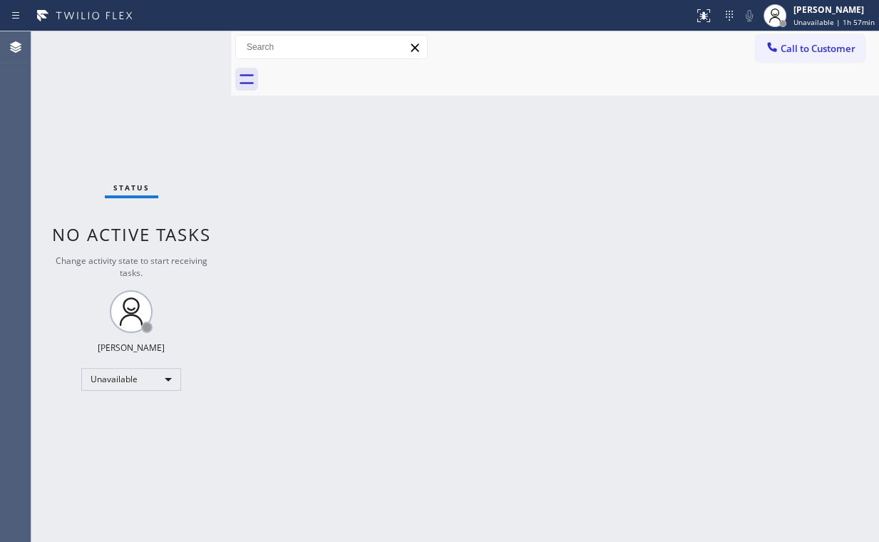
drag, startPoint x: 100, startPoint y: 105, endPoint x: 134, endPoint y: 5, distance: 105.3
click at [100, 104] on div "Status No active tasks Change activity state to start receiving tasks. [PERSON_…" at bounding box center [131, 286] width 200 height 510
click at [810, 56] on button "Call to Customer" at bounding box center [810, 48] width 109 height 27
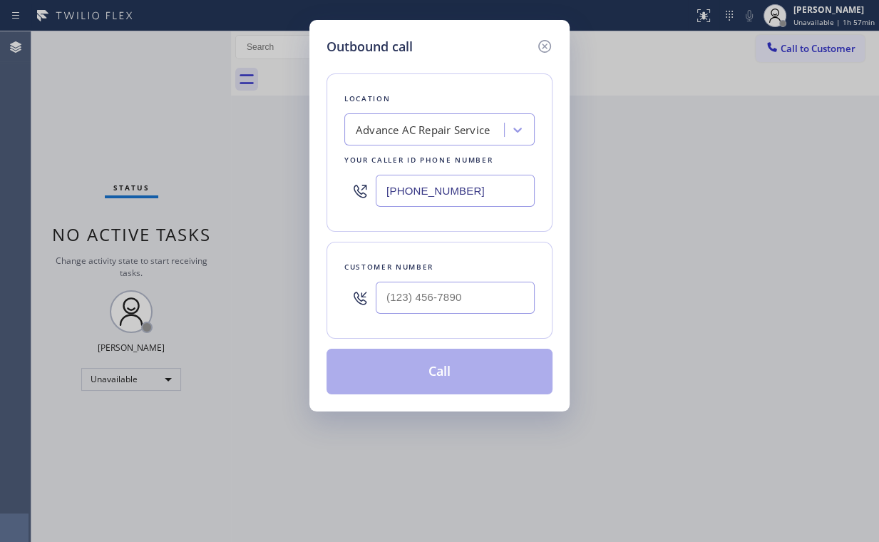
drag, startPoint x: 403, startPoint y: 194, endPoint x: 183, endPoint y: 165, distance: 222.2
click at [238, 194] on div "Outbound call Location Advance AC Repair Service Your caller id phone number [P…" at bounding box center [439, 271] width 879 height 542
paste input "818) 651-7282"
type input "[PHONE_NUMBER]"
drag, startPoint x: 458, startPoint y: 291, endPoint x: 510, endPoint y: 275, distance: 53.7
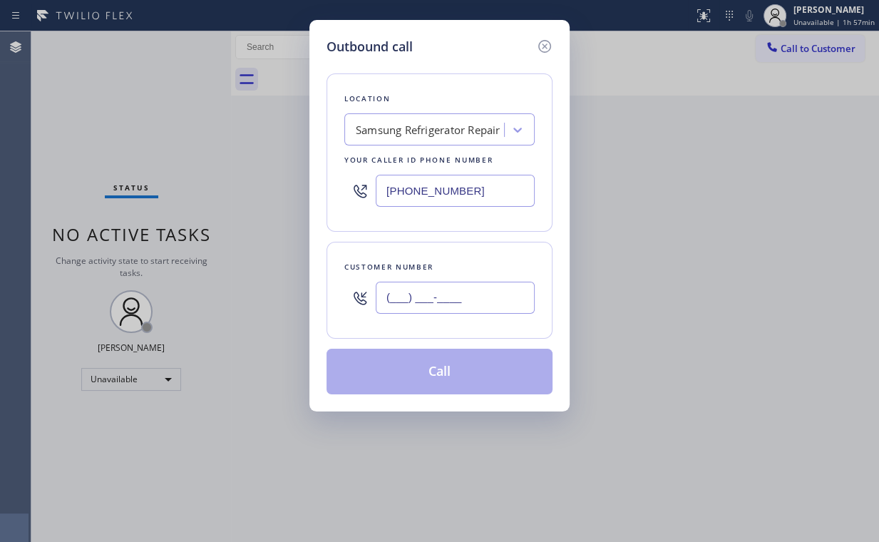
click at [459, 291] on input "(___) ___-____" at bounding box center [455, 298] width 159 height 32
paste input "818) 271-0176"
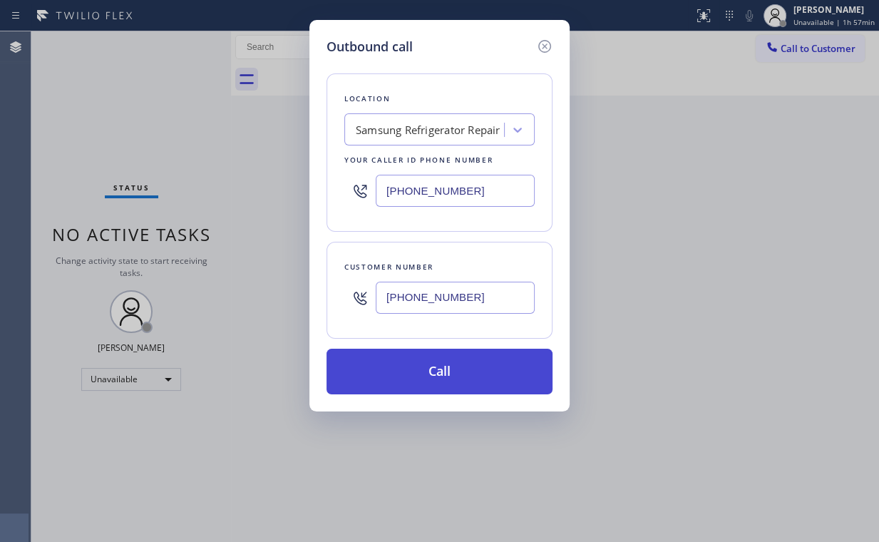
type input "[PHONE_NUMBER]"
click at [433, 371] on button "Call" at bounding box center [439, 372] width 226 height 46
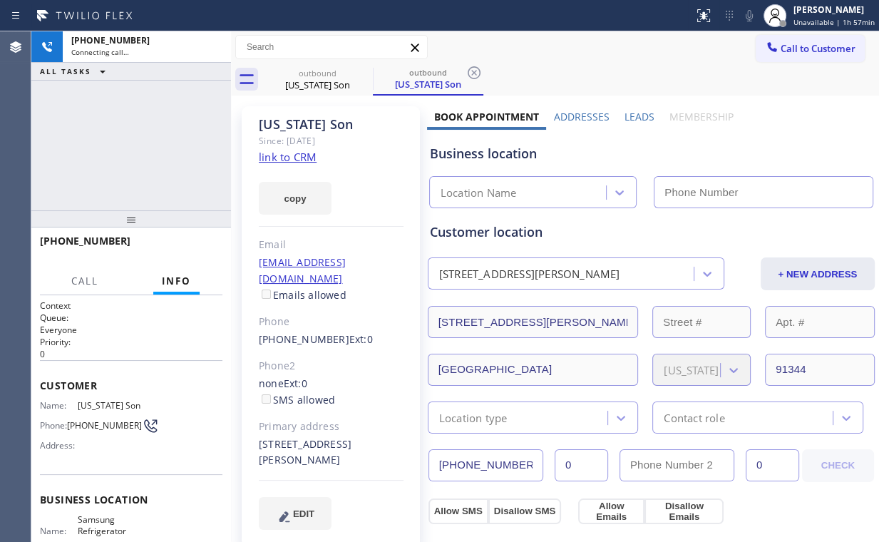
click at [126, 124] on div "[PHONE_NUMBER] Connecting call… ALL TASKS ALL TASKS ACTIVE TASKS TASKS IN WRAP …" at bounding box center [131, 120] width 200 height 179
type input "[PHONE_NUMBER]"
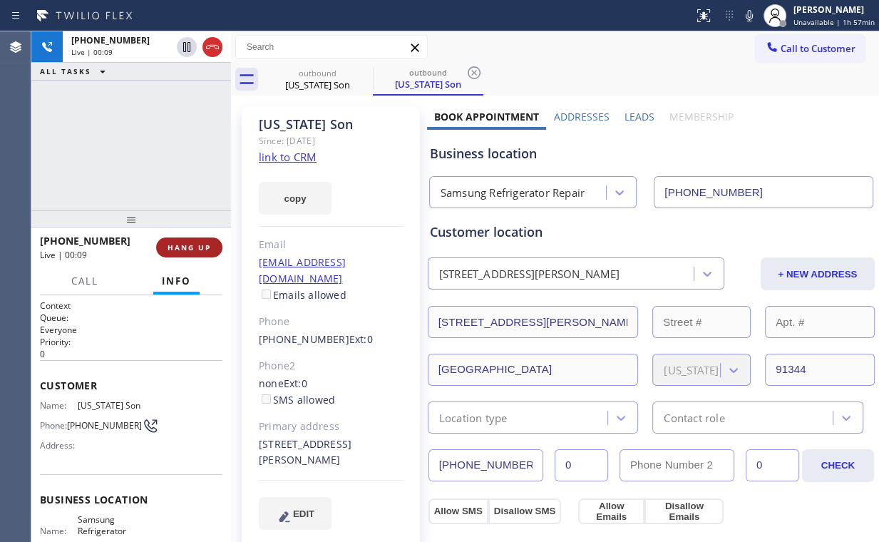
click at [197, 245] on span "HANG UP" at bounding box center [188, 247] width 43 height 10
click at [198, 245] on span "HANG UP" at bounding box center [188, 247] width 43 height 10
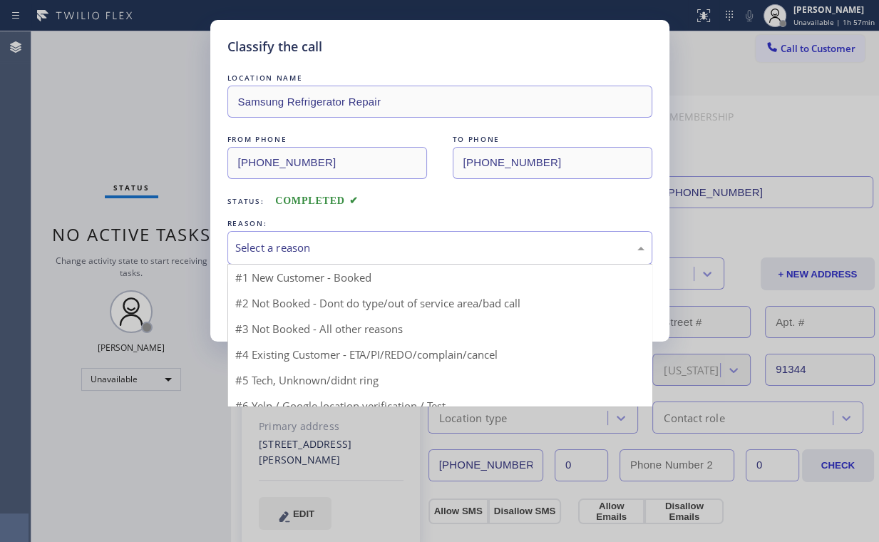
drag, startPoint x: 299, startPoint y: 244, endPoint x: 304, endPoint y: 259, distance: 16.5
click at [300, 246] on div "Select a reason" at bounding box center [439, 247] width 409 height 16
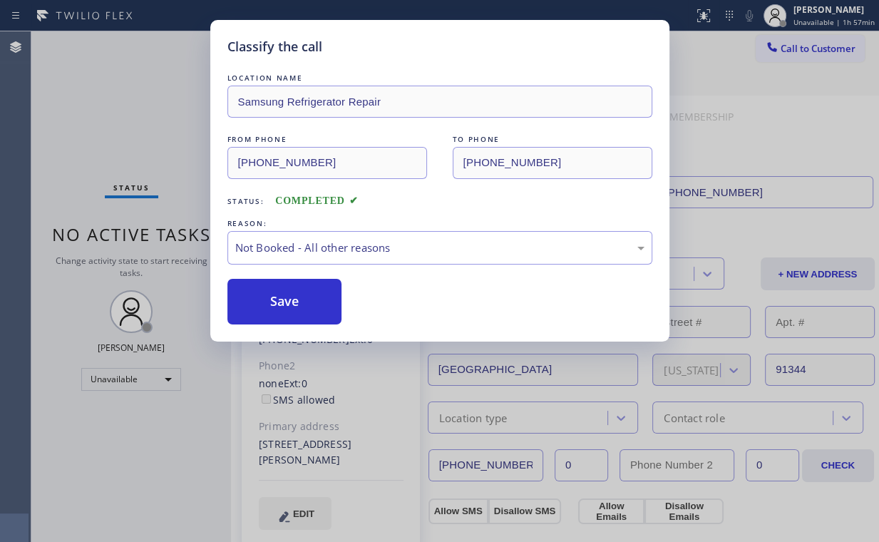
drag, startPoint x: 294, startPoint y: 306, endPoint x: 203, endPoint y: 182, distance: 153.5
click at [294, 306] on button "Save" at bounding box center [284, 302] width 115 height 46
click at [141, 94] on div "Classify the call LOCATION NAME Samsung Refrigerator Repair FROM PHONE [PHONE_N…" at bounding box center [439, 271] width 879 height 542
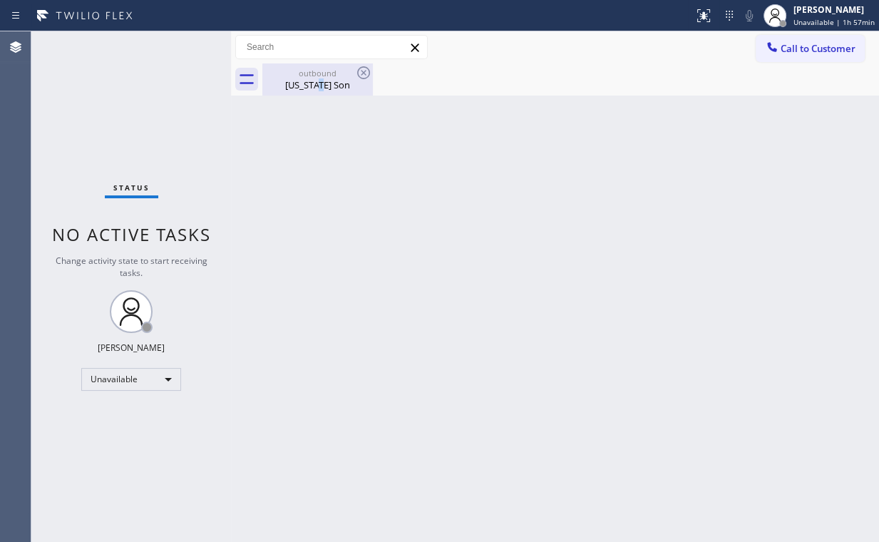
click at [321, 88] on div "[US_STATE] Son" at bounding box center [318, 84] width 108 height 13
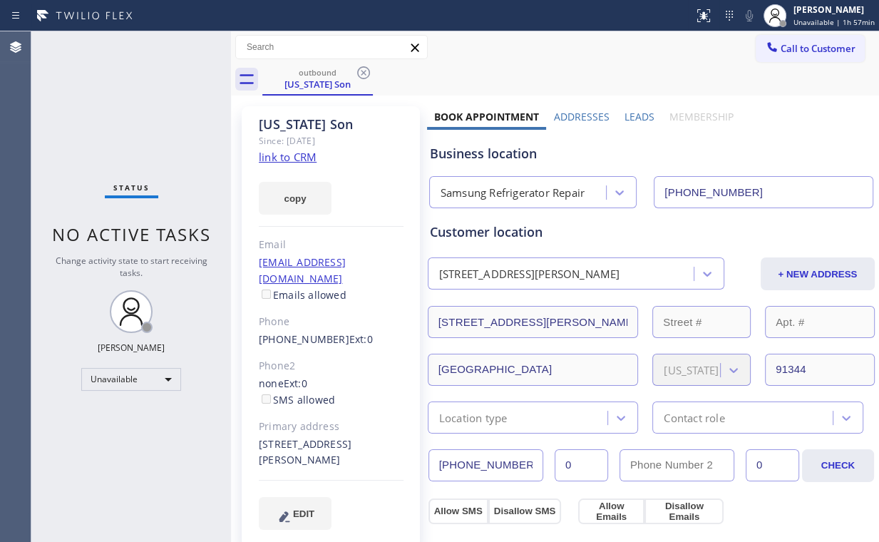
click at [364, 68] on icon at bounding box center [363, 72] width 17 height 17
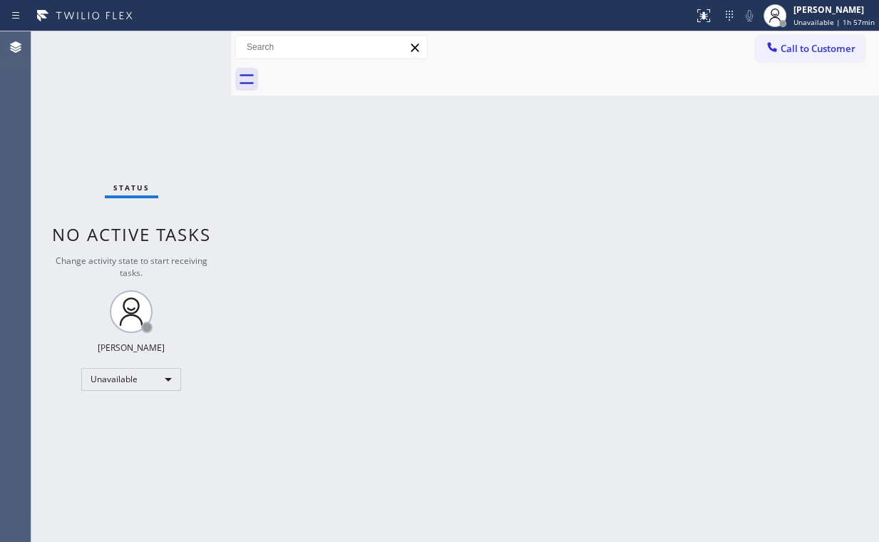
click at [116, 76] on div "Status No active tasks Change activity state to start receiving tasks. [PERSON_…" at bounding box center [131, 286] width 200 height 510
drag, startPoint x: 795, startPoint y: 51, endPoint x: 790, endPoint y: 60, distance: 9.6
click at [795, 53] on span "Call to Customer" at bounding box center [817, 48] width 75 height 13
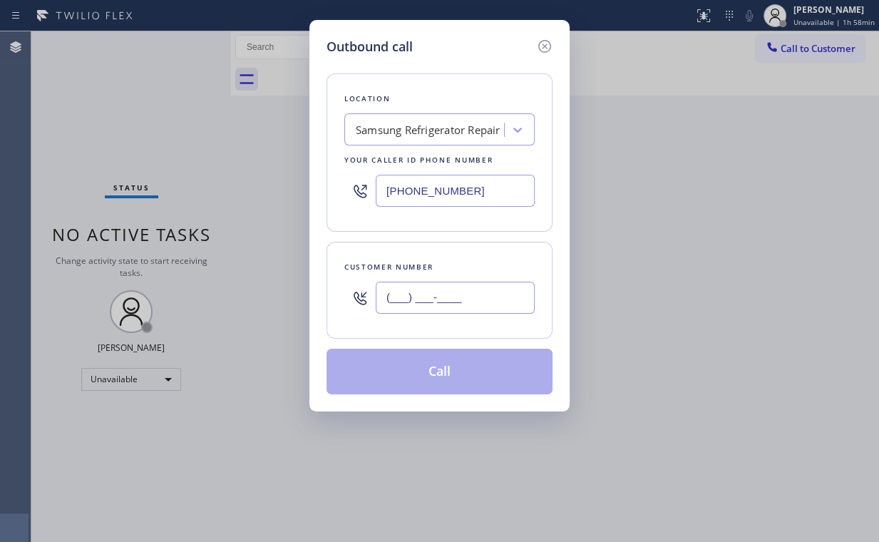
click at [490, 294] on input "(___) ___-____" at bounding box center [455, 298] width 159 height 32
paste input "818) 271-0176"
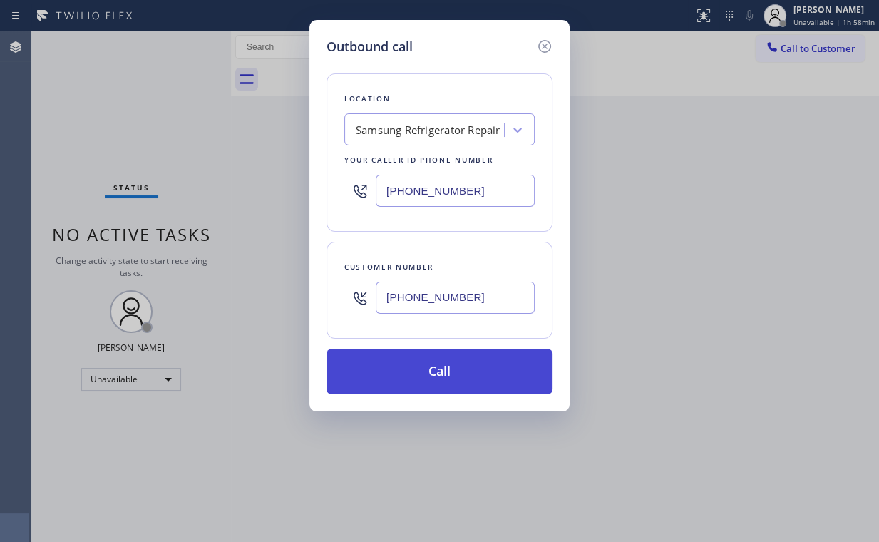
type input "[PHONE_NUMBER]"
click at [396, 377] on button "Call" at bounding box center [439, 372] width 226 height 46
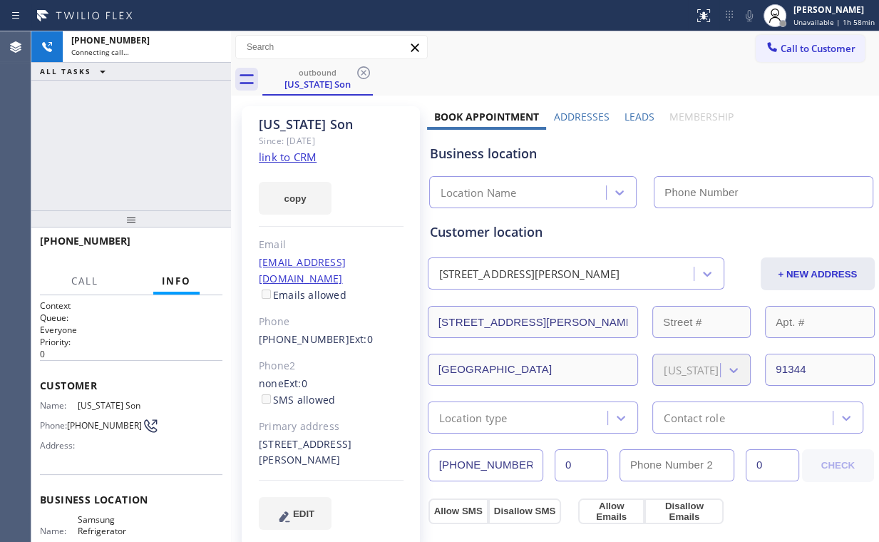
click at [92, 93] on div "[PHONE_NUMBER] Connecting call… ALL TASKS ALL TASKS ACTIVE TASKS TASKS IN WRAP …" at bounding box center [131, 120] width 200 height 179
type input "[PHONE_NUMBER]"
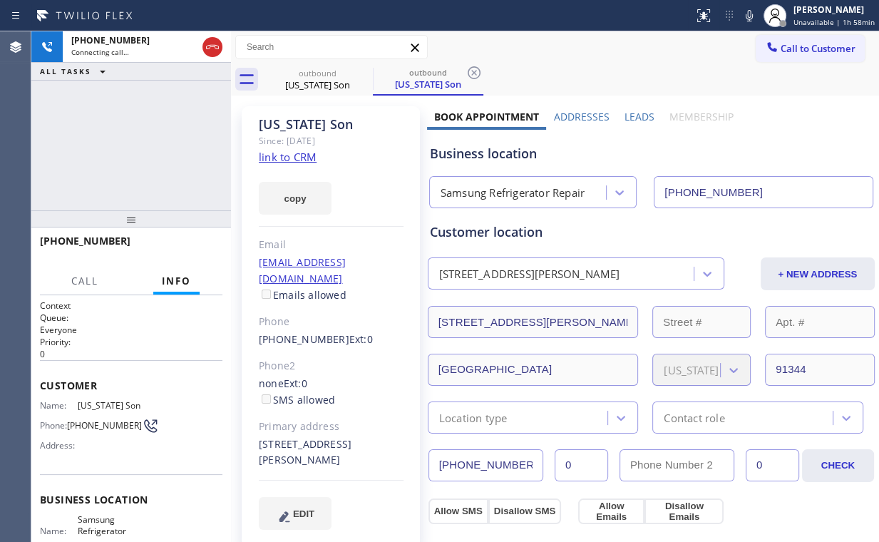
click at [143, 145] on div "[PHONE_NUMBER] Connecting call… ALL TASKS ALL TASKS ACTIVE TASKS TASKS IN WRAP …" at bounding box center [131, 120] width 200 height 179
click at [200, 247] on span "HANG UP" at bounding box center [188, 247] width 43 height 10
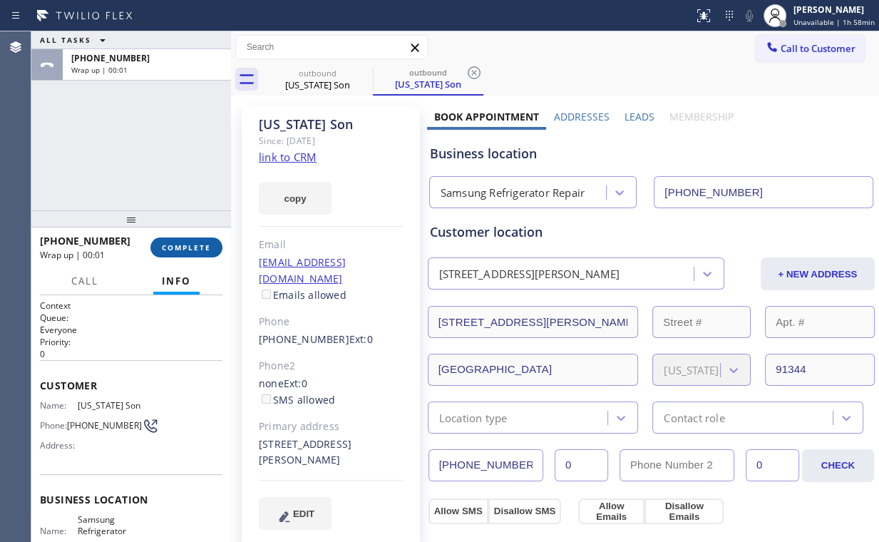
click at [205, 254] on button "COMPLETE" at bounding box center [186, 247] width 72 height 20
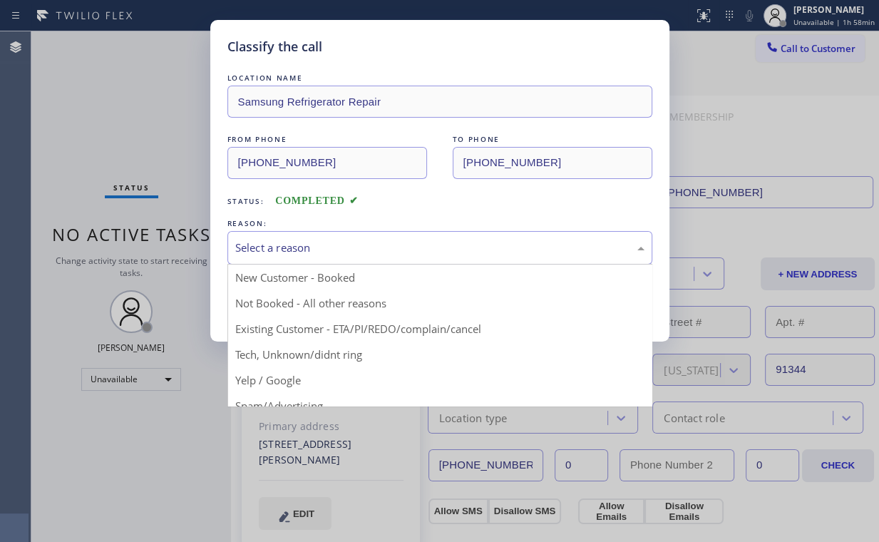
click at [279, 246] on div "Select a reason" at bounding box center [439, 247] width 409 height 16
drag, startPoint x: 269, startPoint y: 294, endPoint x: 282, endPoint y: 336, distance: 43.8
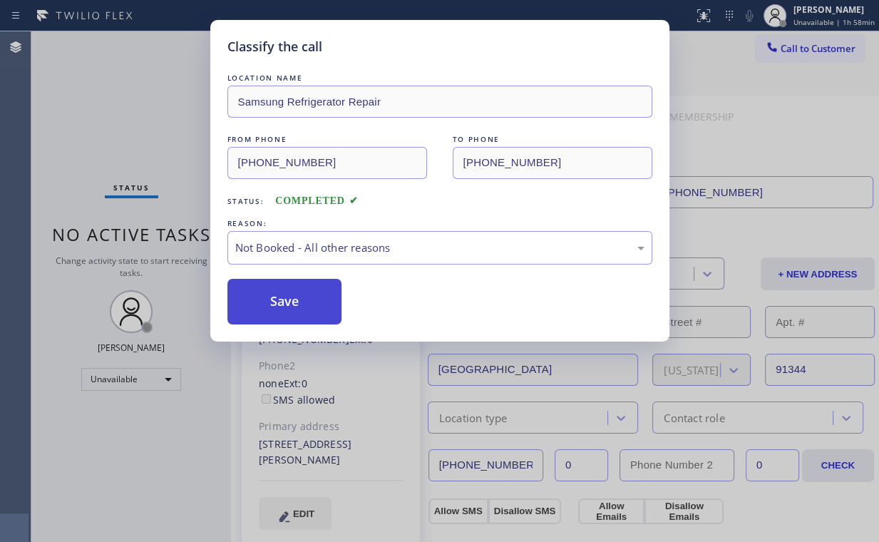
click at [285, 297] on button "Save" at bounding box center [284, 302] width 115 height 46
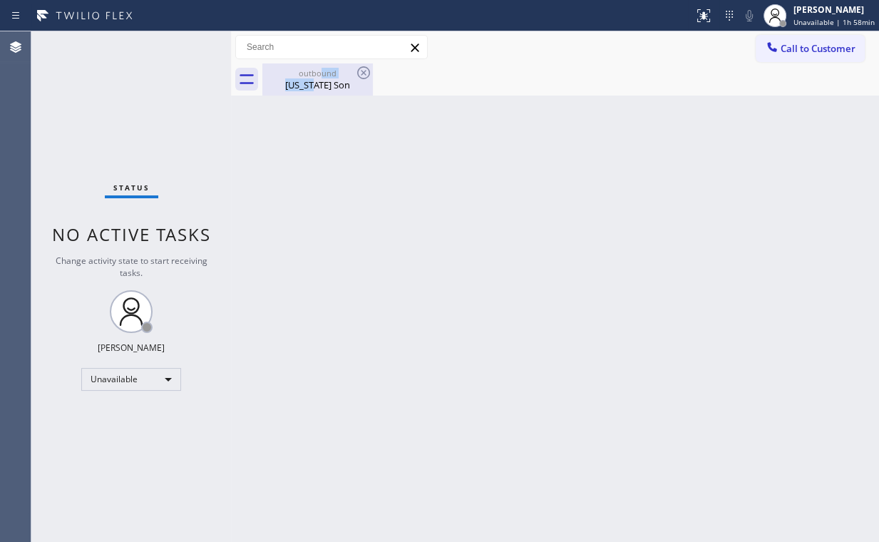
click at [319, 77] on div "outbound [US_STATE] Son" at bounding box center [318, 79] width 108 height 32
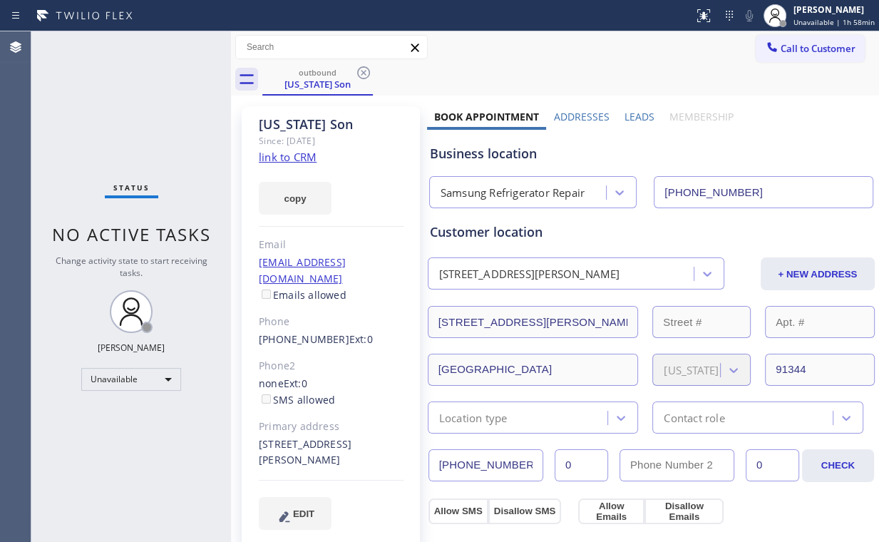
drag, startPoint x: 365, startPoint y: 70, endPoint x: 348, endPoint y: 74, distance: 17.6
click at [365, 69] on icon at bounding box center [363, 72] width 17 height 17
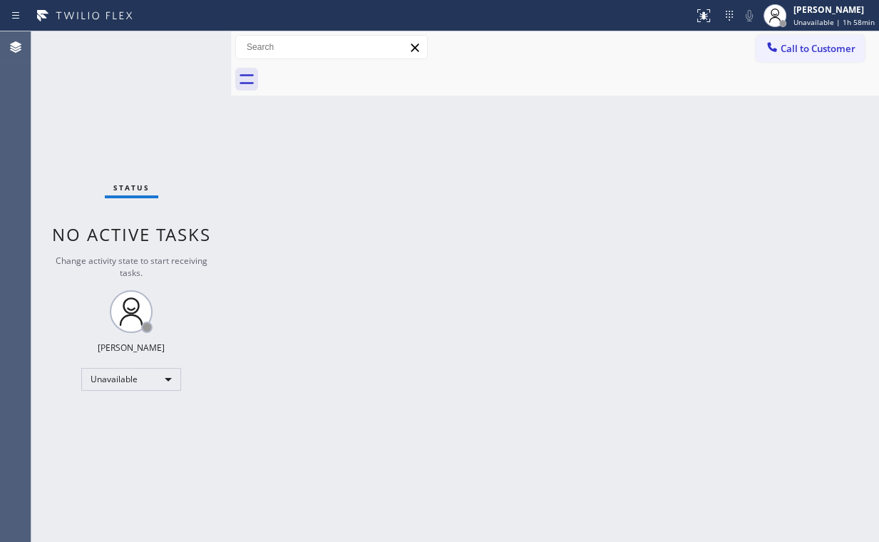
drag, startPoint x: 138, startPoint y: 102, endPoint x: 143, endPoint y: 95, distance: 8.3
click at [139, 100] on div "Status No active tasks Change activity state to start receiving tasks. [PERSON_…" at bounding box center [131, 286] width 200 height 510
click at [818, 46] on span "Call to Customer" at bounding box center [817, 48] width 75 height 13
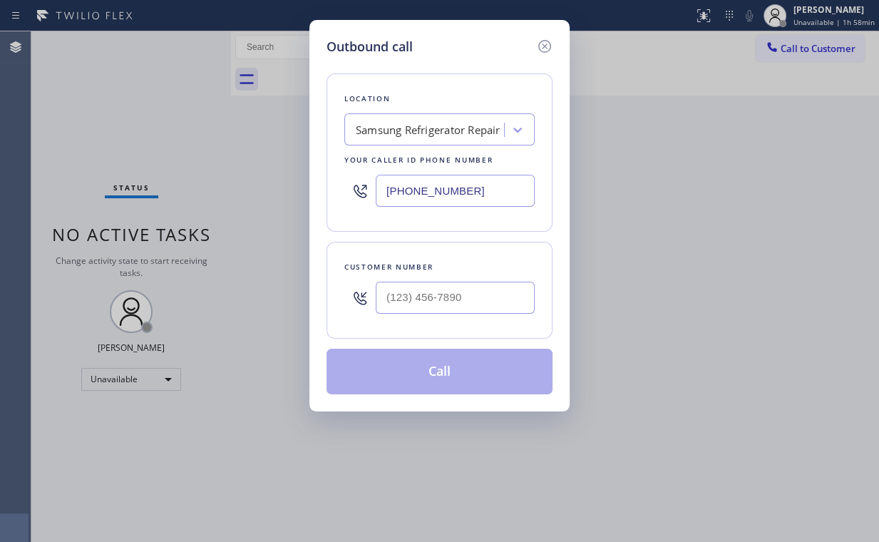
drag, startPoint x: 479, startPoint y: 188, endPoint x: 156, endPoint y: 145, distance: 325.7
click at [209, 163] on div "Outbound call Location Samsung Refrigerator Repair Your caller id phone number …" at bounding box center [439, 271] width 879 height 542
paste input "714) 248-8165"
type input "[PHONE_NUMBER]"
click at [448, 296] on input "(___) ___-____" at bounding box center [455, 298] width 159 height 32
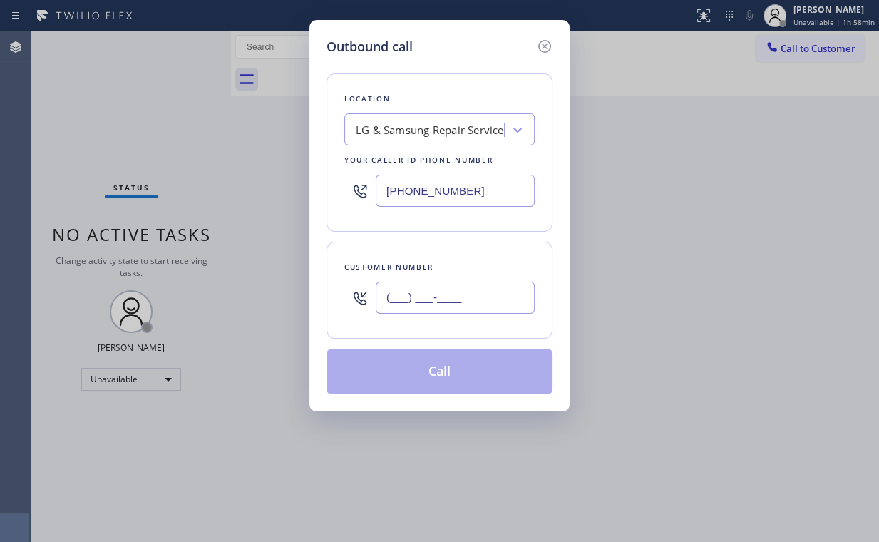
paste input "714) 336-0353"
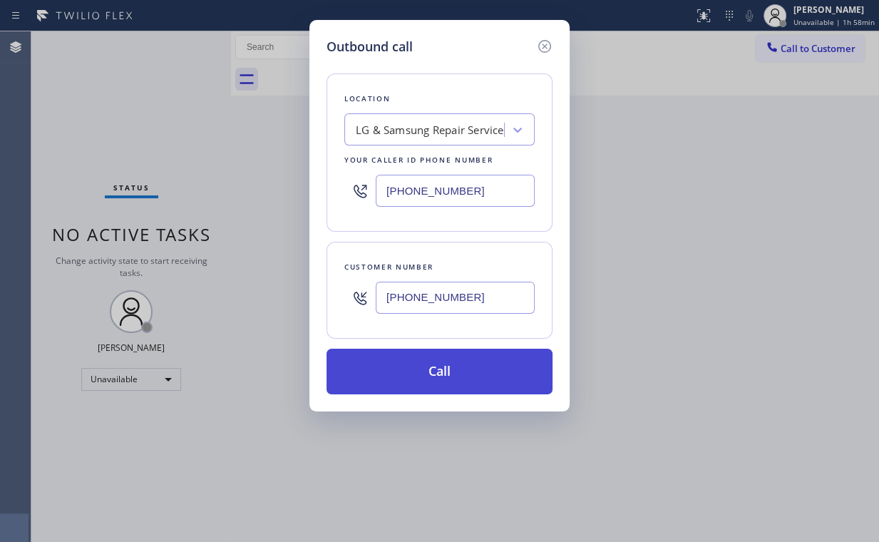
type input "[PHONE_NUMBER]"
click at [434, 371] on button "Call" at bounding box center [439, 372] width 226 height 46
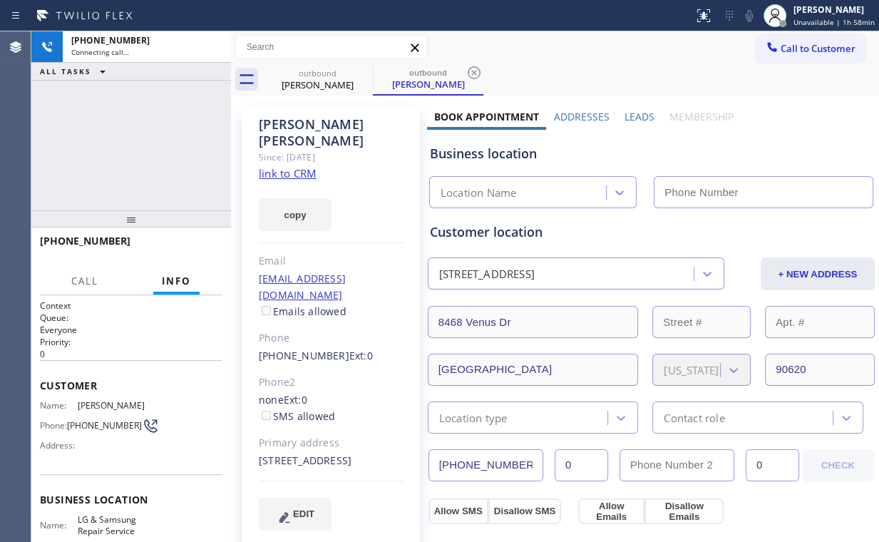
click at [154, 131] on div "[PHONE_NUMBER] Connecting call… ALL TASKS ALL TASKS ACTIVE TASKS TASKS IN WRAP …" at bounding box center [131, 120] width 200 height 179
type input "[PHONE_NUMBER]"
click at [187, 135] on div "[PHONE_NUMBER] Connecting call… ALL TASKS ALL TASKS ACTIVE TASKS TASKS IN WRAP …" at bounding box center [131, 120] width 200 height 179
drag, startPoint x: 123, startPoint y: 142, endPoint x: 140, endPoint y: 146, distance: 16.9
click at [125, 142] on div "[PHONE_NUMBER] Connecting call… ALL TASKS ALL TASKS ACTIVE TASKS TASKS IN WRAP …" at bounding box center [131, 120] width 200 height 179
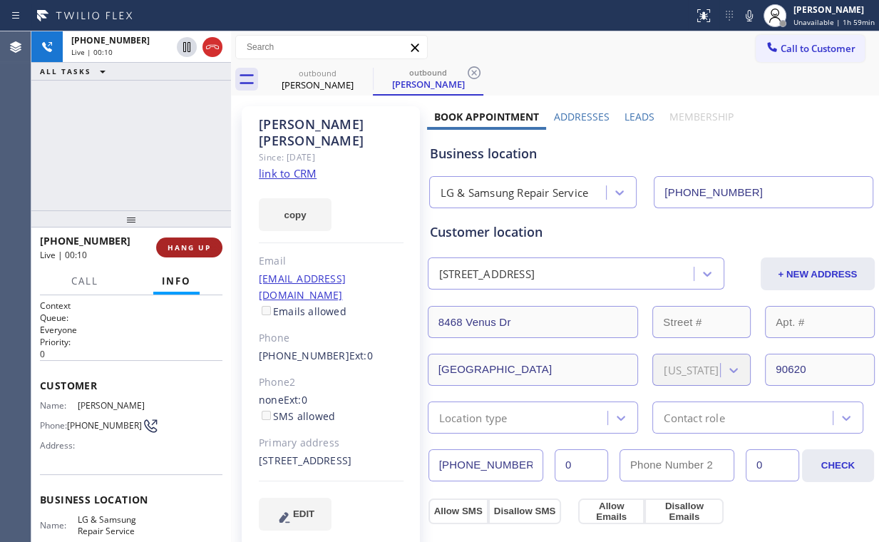
click at [200, 247] on span "HANG UP" at bounding box center [188, 247] width 43 height 10
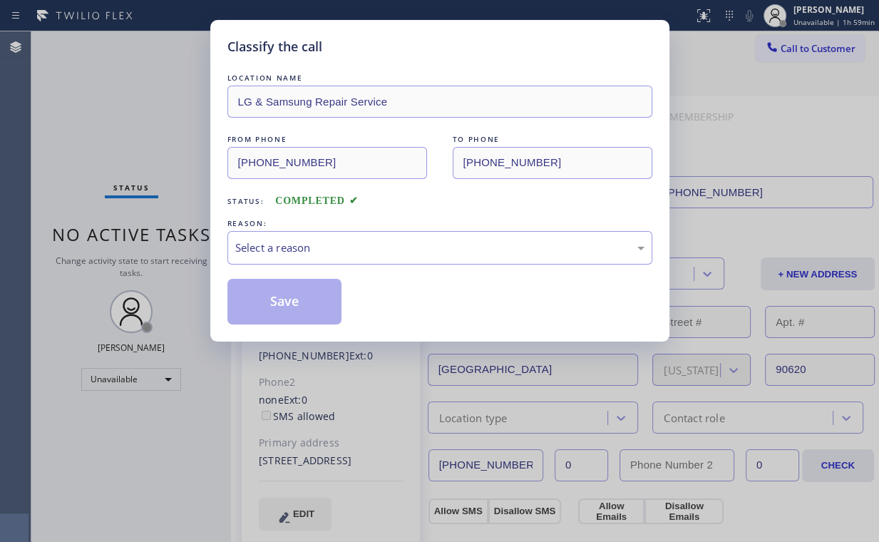
drag, startPoint x: 270, startPoint y: 230, endPoint x: 289, endPoint y: 273, distance: 47.5
click at [274, 237] on div "REASON: Select a reason" at bounding box center [439, 240] width 425 height 48
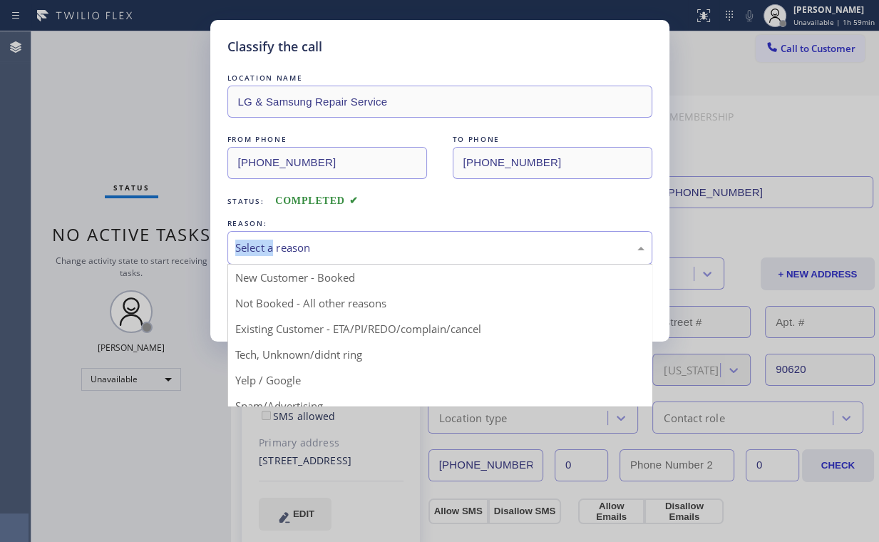
click at [293, 242] on div "Select a reason" at bounding box center [439, 247] width 409 height 16
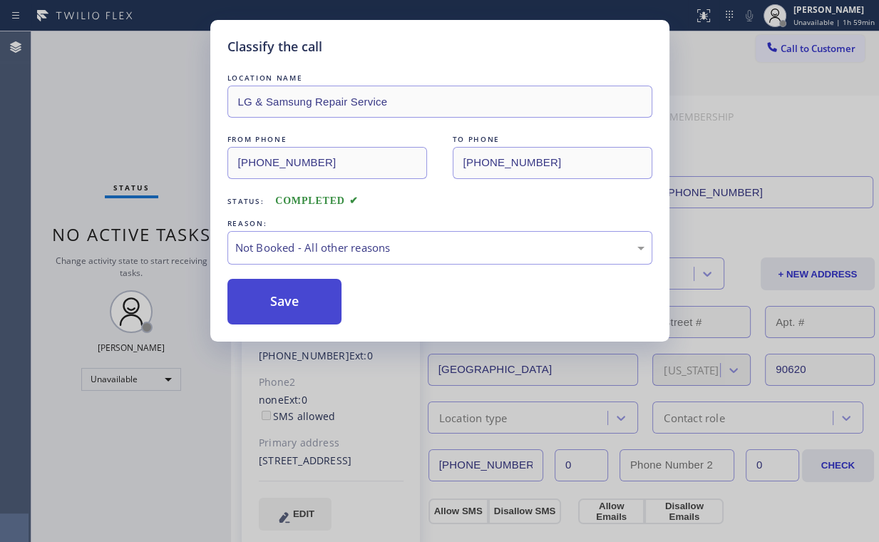
drag, startPoint x: 288, startPoint y: 299, endPoint x: 147, endPoint y: 123, distance: 226.2
click at [288, 299] on button "Save" at bounding box center [284, 302] width 115 height 46
click at [148, 123] on div "Classify the call LOCATION NAME LG & Samsung Repair Service FROM PHONE [PHONE_N…" at bounding box center [439, 271] width 879 height 542
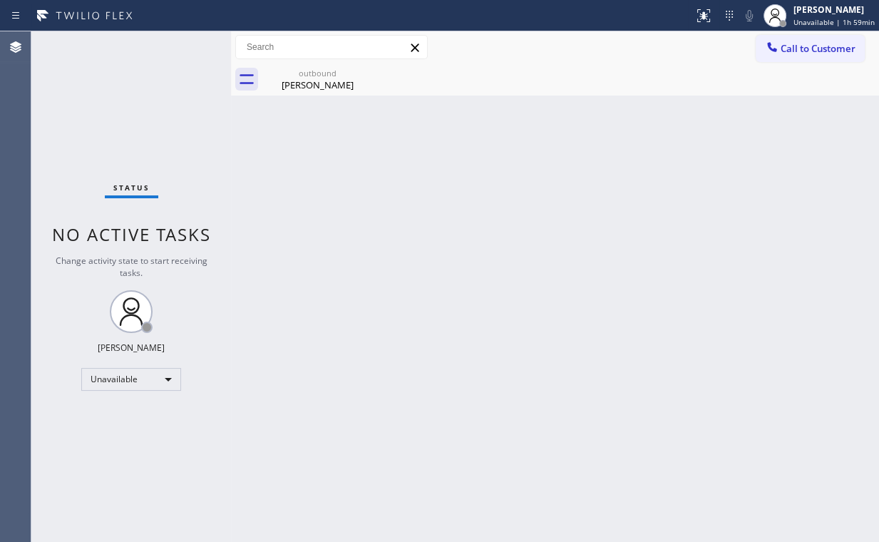
click at [783, 56] on button "Call to Customer" at bounding box center [810, 48] width 109 height 27
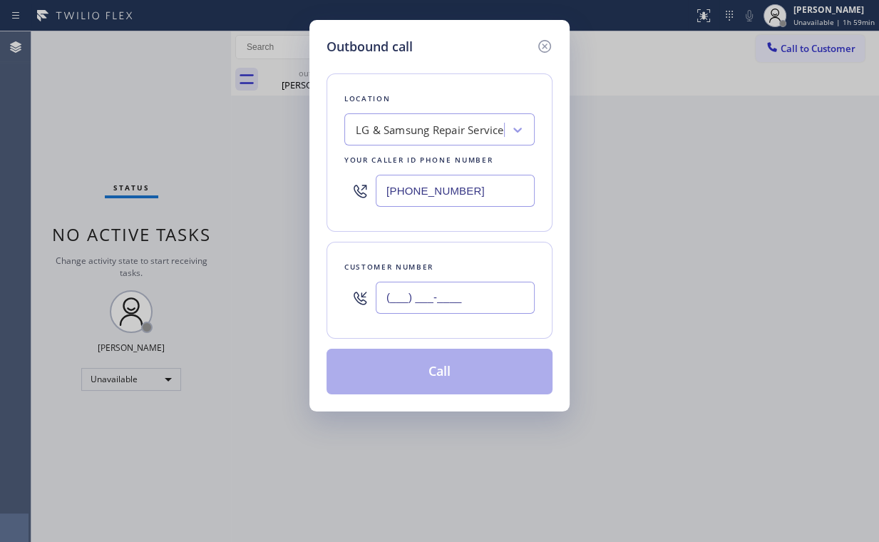
drag, startPoint x: 476, startPoint y: 311, endPoint x: 495, endPoint y: 305, distance: 19.4
click at [478, 311] on input "(___) ___-____" at bounding box center [455, 298] width 159 height 32
paste input "714) 336-0353"
type input "[PHONE_NUMBER]"
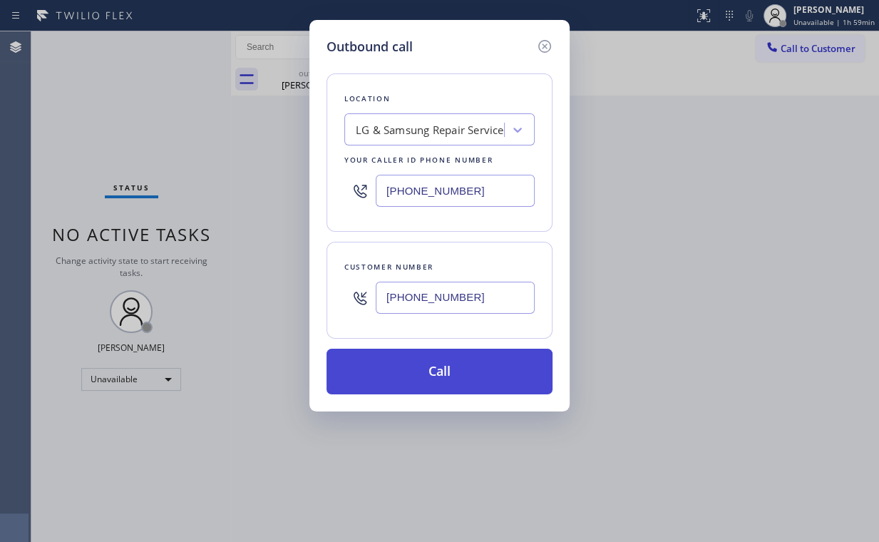
drag, startPoint x: 450, startPoint y: 365, endPoint x: 443, endPoint y: 379, distance: 15.9
click at [450, 365] on button "Call" at bounding box center [439, 372] width 226 height 46
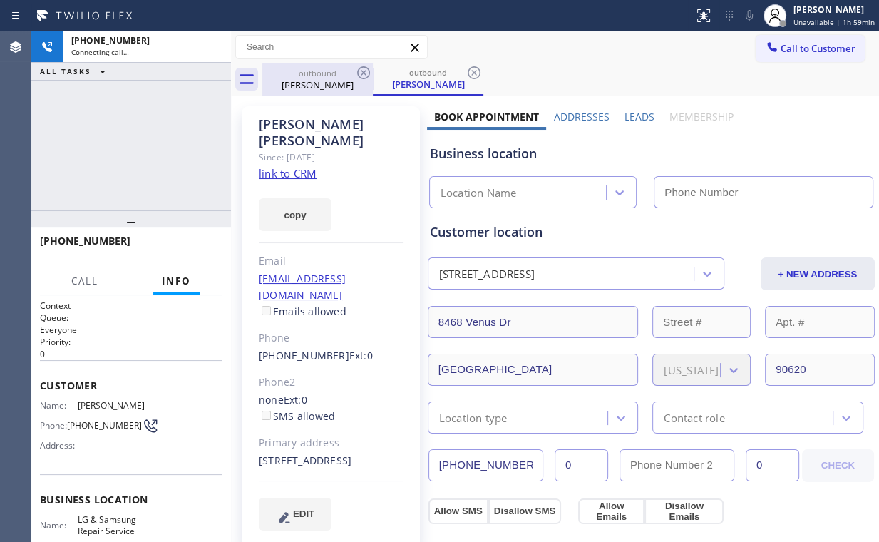
click at [128, 135] on div "[PHONE_NUMBER] Connecting call… ALL TASKS ALL TASKS ACTIVE TASKS TASKS IN WRAP …" at bounding box center [131, 120] width 200 height 179
drag, startPoint x: 317, startPoint y: 88, endPoint x: 362, endPoint y: 78, distance: 46.2
click at [319, 88] on div "[PERSON_NAME]" at bounding box center [318, 84] width 108 height 13
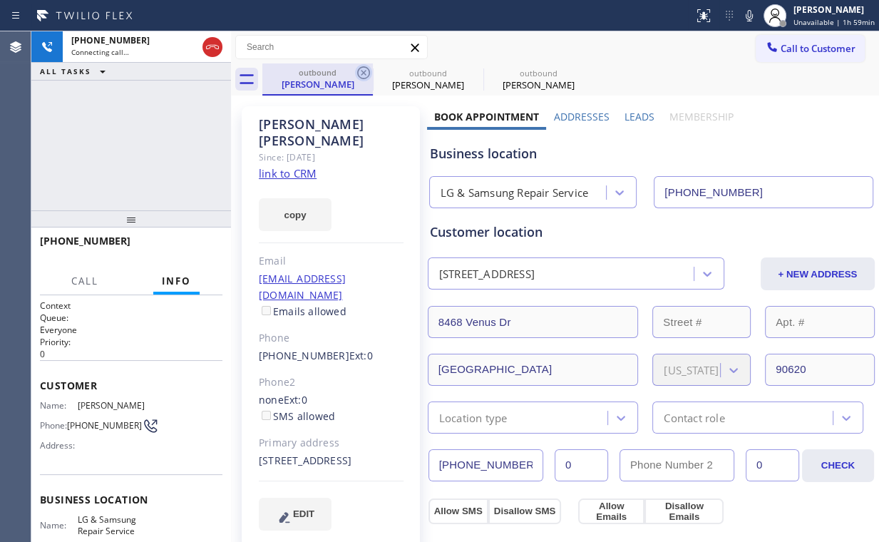
drag, startPoint x: 364, startPoint y: 71, endPoint x: 314, endPoint y: 222, distance: 159.1
click at [364, 71] on icon at bounding box center [363, 72] width 17 height 17
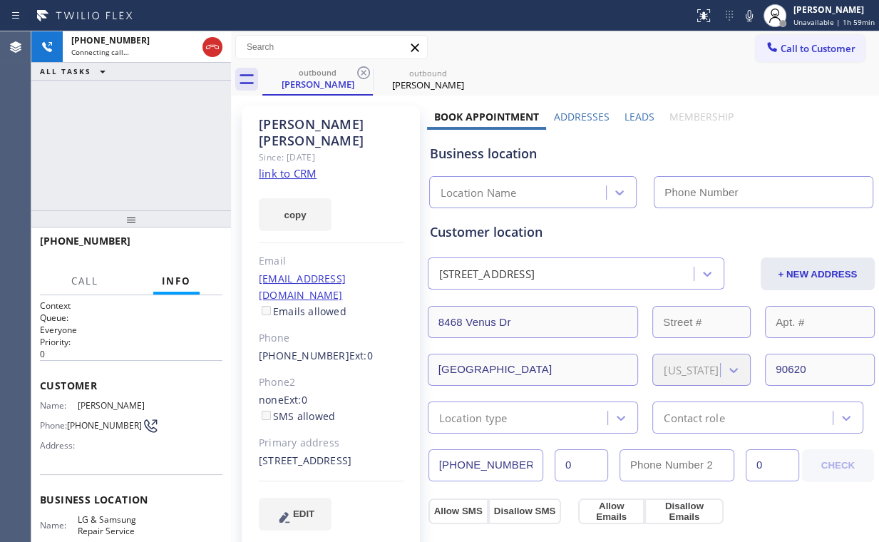
type input "[PHONE_NUMBER]"
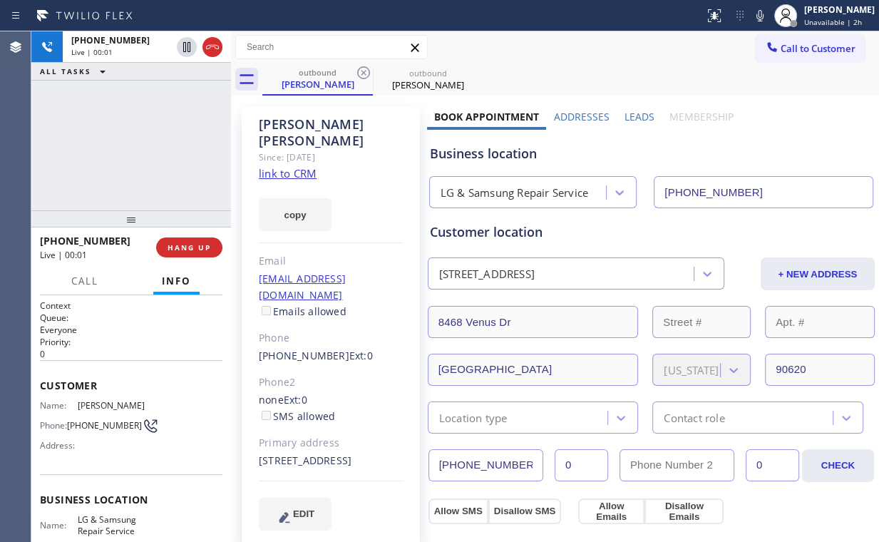
click at [73, 167] on div "[PHONE_NUMBER] Live | 00:01 ALL TASKS ALL TASKS ACTIVE TASKS TASKS IN WRAP UP" at bounding box center [131, 120] width 200 height 179
click at [493, 192] on div "LG & Samsung Repair Service" at bounding box center [514, 193] width 148 height 16
click at [507, 156] on div "Business location" at bounding box center [651, 153] width 443 height 19
click at [143, 143] on div "[PHONE_NUMBER] Live | 00:33 ALL TASKS ALL TASKS ACTIVE TASKS TASKS IN WRAP UP" at bounding box center [131, 120] width 200 height 179
click at [143, 143] on div "[PHONE_NUMBER] Live | 00:34 ALL TASKS ALL TASKS ACTIVE TASKS TASKS IN WRAP UP" at bounding box center [131, 120] width 200 height 179
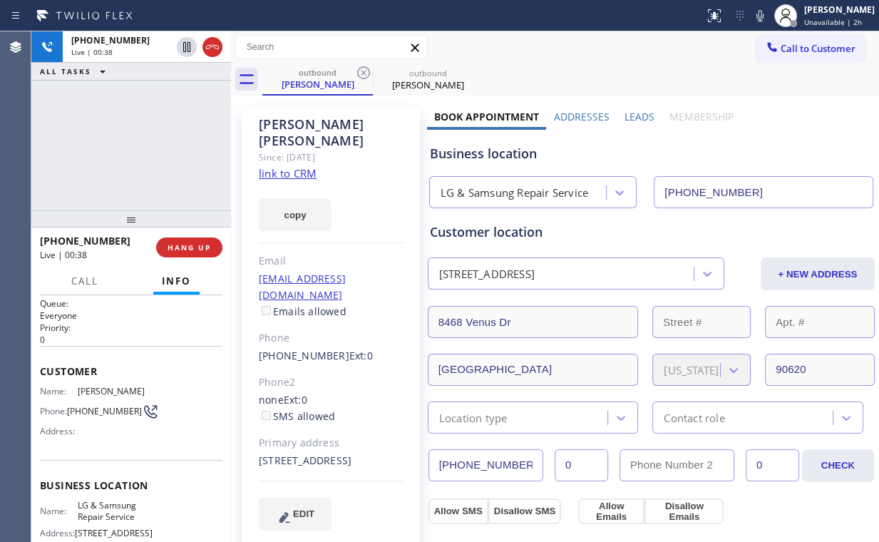
scroll to position [165, 0]
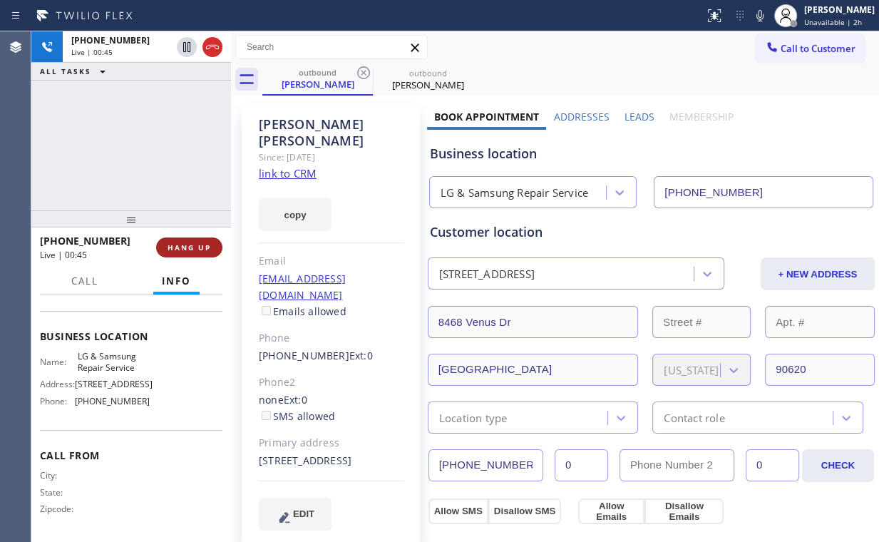
click at [206, 248] on span "HANG UP" at bounding box center [188, 247] width 43 height 10
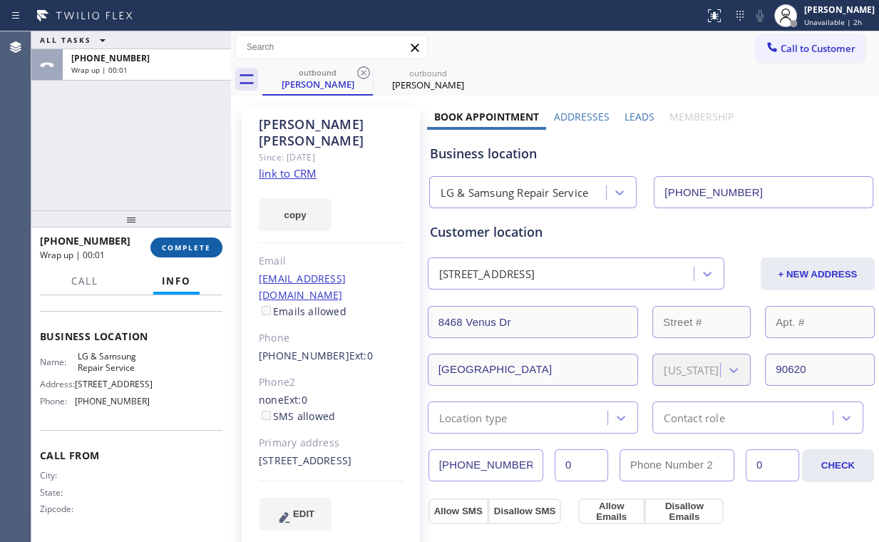
click at [206, 248] on span "COMPLETE" at bounding box center [186, 247] width 49 height 10
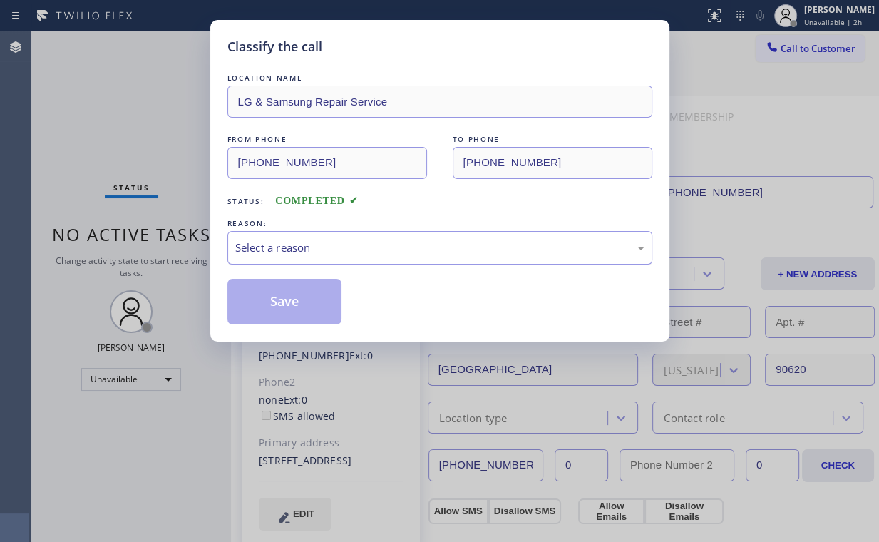
drag, startPoint x: 311, startPoint y: 248, endPoint x: 312, endPoint y: 257, distance: 8.6
click at [312, 248] on div "Select a reason" at bounding box center [439, 247] width 409 height 16
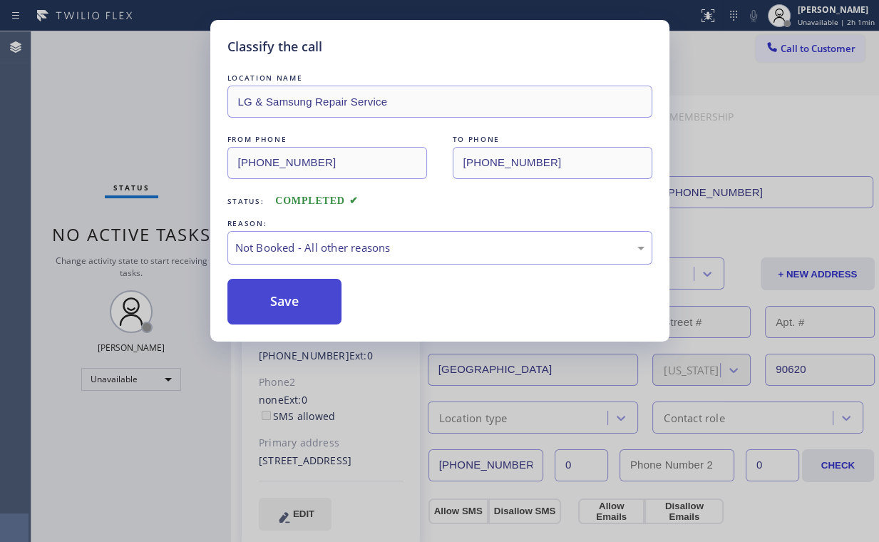
click at [307, 297] on button "Save" at bounding box center [284, 302] width 115 height 46
click at [139, 71] on div "Classify the call LOCATION NAME LG & Samsung Repair Service FROM PHONE [PHONE_N…" at bounding box center [439, 271] width 879 height 542
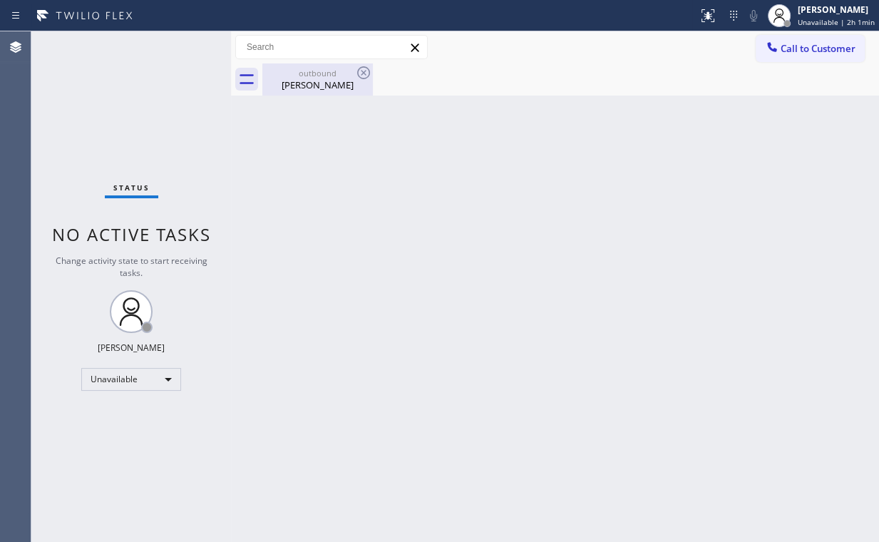
click at [342, 86] on div "[PERSON_NAME]" at bounding box center [318, 84] width 108 height 13
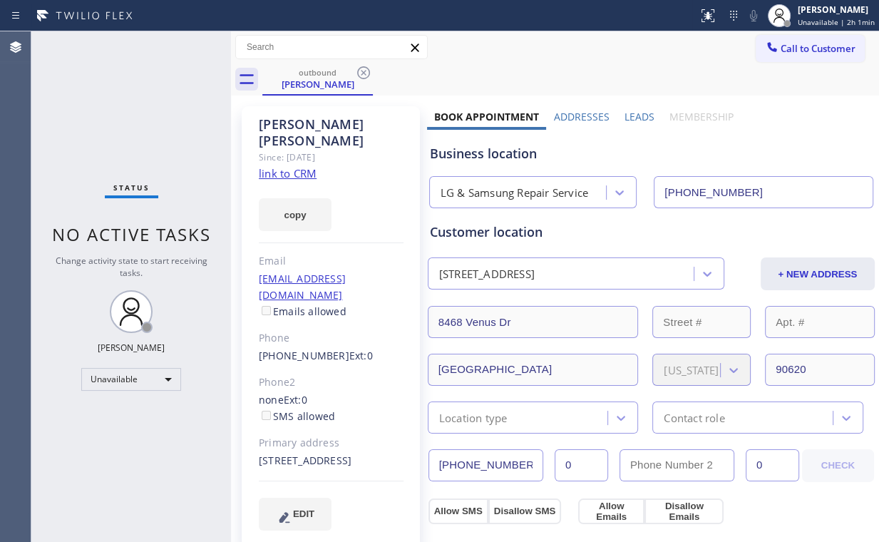
drag, startPoint x: 357, startPoint y: 73, endPoint x: 291, endPoint y: 100, distance: 71.3
click at [362, 73] on icon at bounding box center [363, 72] width 13 height 13
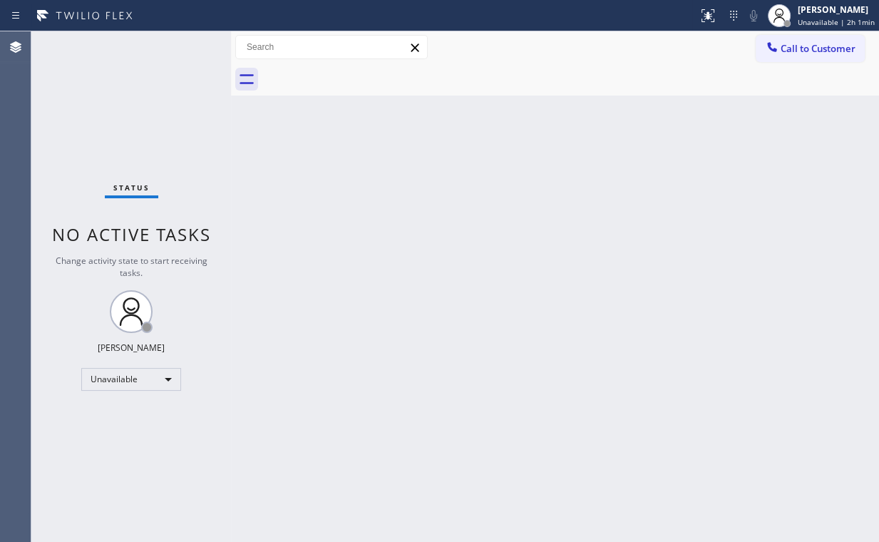
drag, startPoint x: 174, startPoint y: 102, endPoint x: 165, endPoint y: 5, distance: 97.3
click at [167, 83] on div "Status No active tasks Change activity state to start receiving tasks. [PERSON_…" at bounding box center [131, 286] width 200 height 510
click at [808, 48] on span "Call to Customer" at bounding box center [817, 48] width 75 height 13
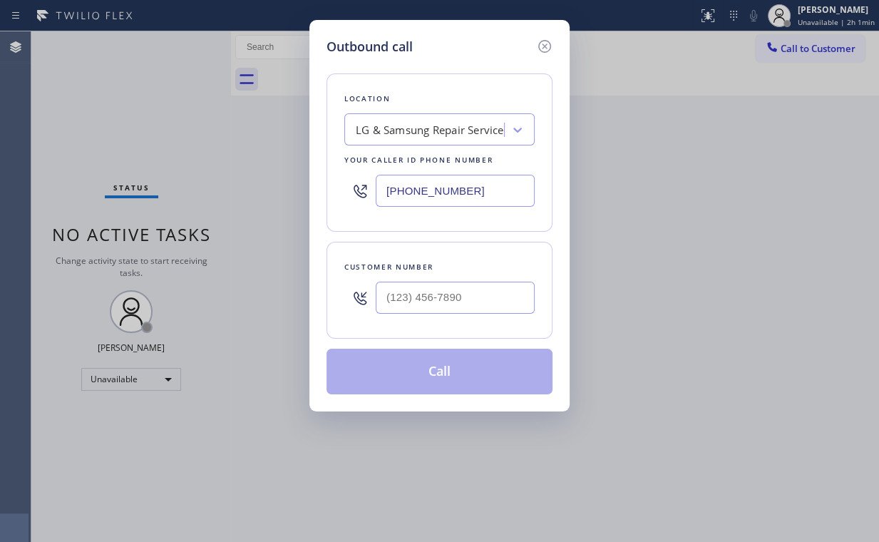
drag, startPoint x: 349, startPoint y: 186, endPoint x: 263, endPoint y: 159, distance: 89.7
click at [288, 180] on div "Outbound call Location LG & Samsung Repair Service Your caller id phone number …" at bounding box center [439, 271] width 879 height 542
paste input "818) 651-7282"
type input "[PHONE_NUMBER]"
click at [481, 304] on input "(___) ___-____" at bounding box center [455, 298] width 159 height 32
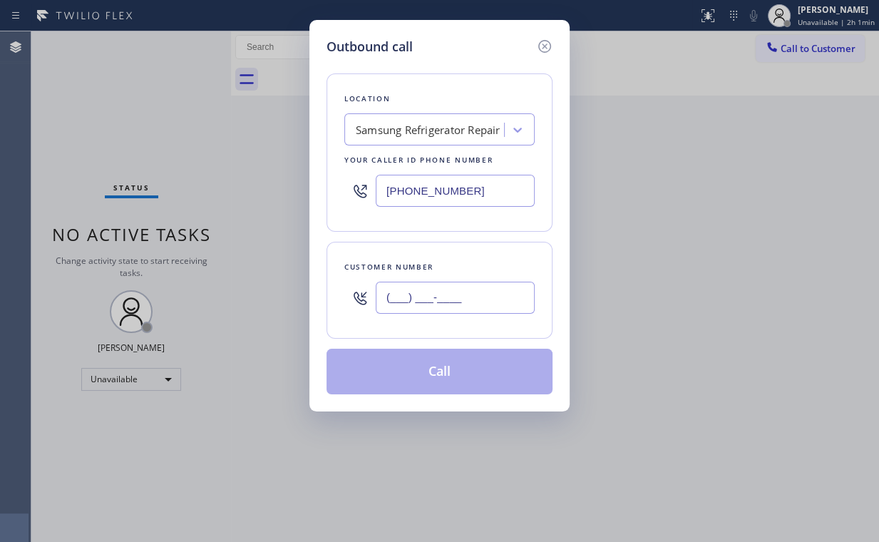
paste input "626) 362-0321"
type input "[PHONE_NUMBER]"
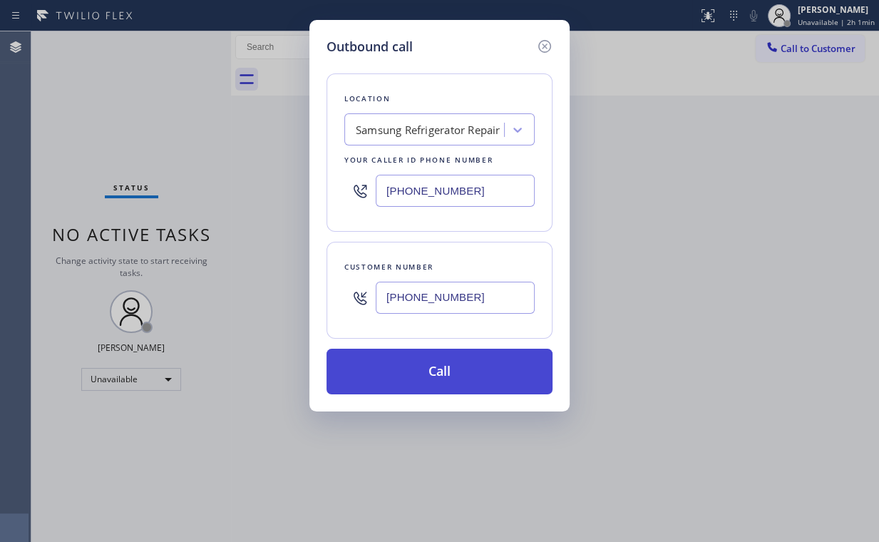
click at [416, 361] on button "Call" at bounding box center [439, 372] width 226 height 46
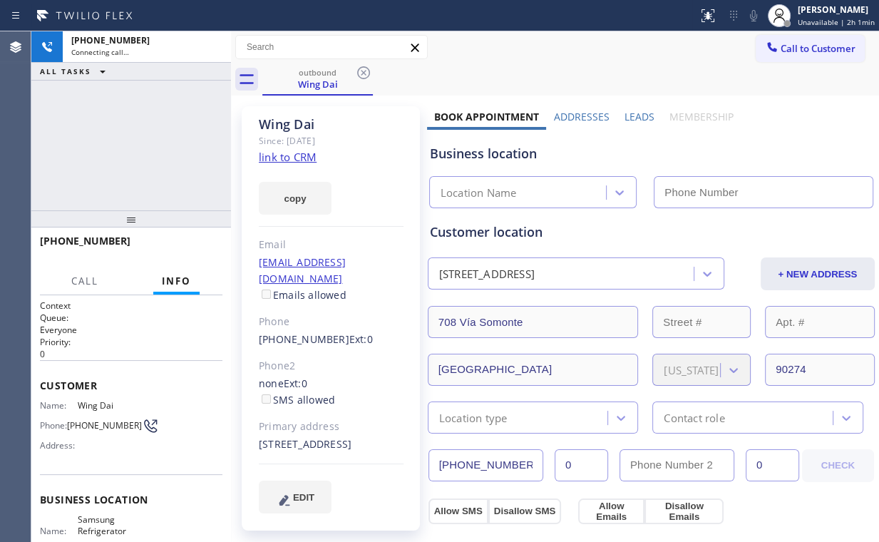
drag, startPoint x: 92, startPoint y: 157, endPoint x: 116, endPoint y: 157, distance: 24.2
click at [93, 157] on div "[PHONE_NUMBER] Connecting call… ALL TASKS ALL TASKS ACTIVE TASKS TASKS IN WRAP …" at bounding box center [131, 120] width 200 height 179
type input "[PHONE_NUMBER]"
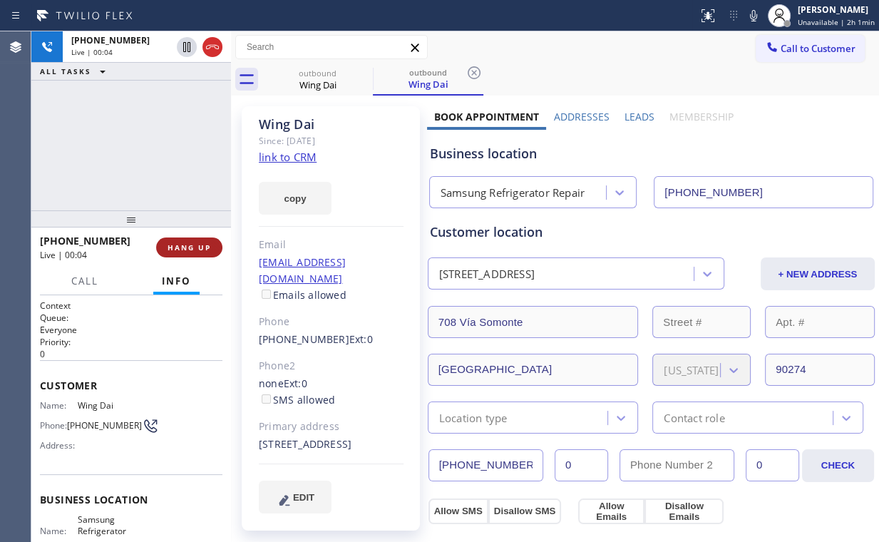
click at [192, 246] on span "HANG UP" at bounding box center [188, 247] width 43 height 10
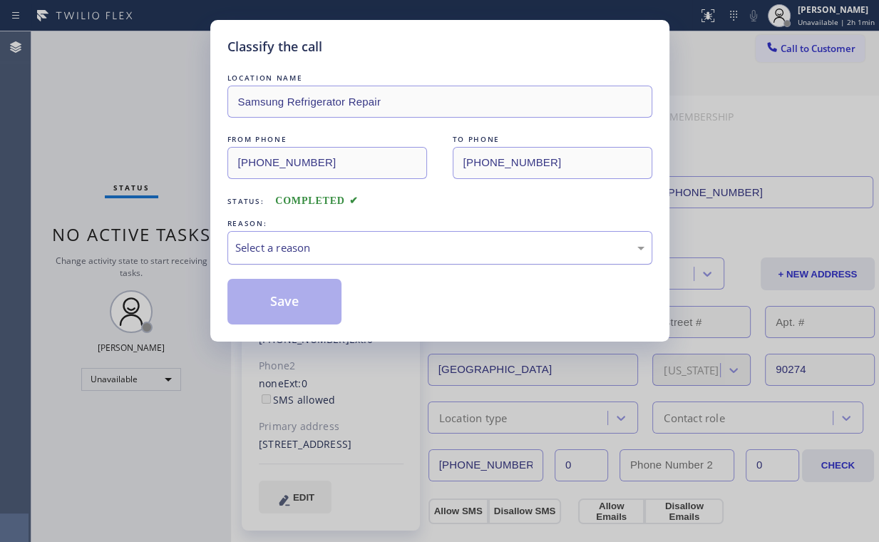
drag, startPoint x: 377, startPoint y: 245, endPoint x: 370, endPoint y: 262, distance: 18.5
click at [376, 247] on div "Select a reason" at bounding box center [439, 247] width 409 height 16
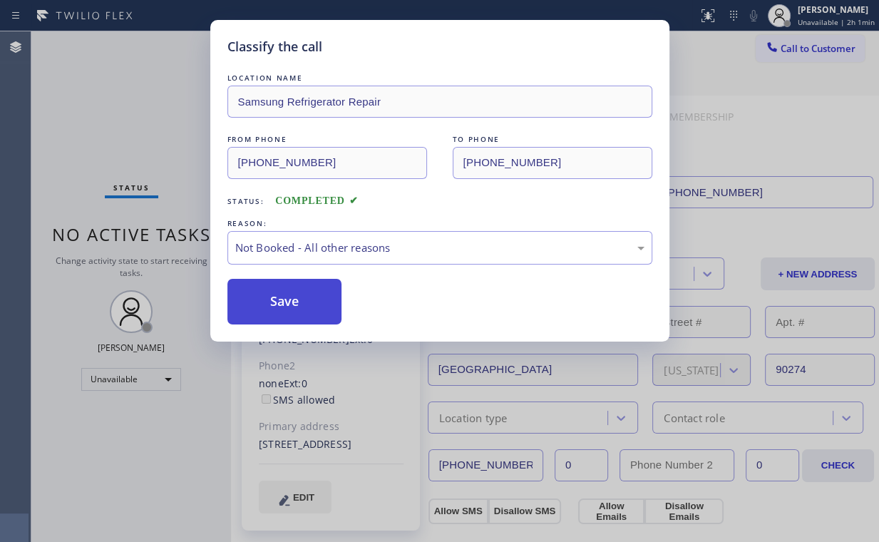
click at [328, 299] on button "Save" at bounding box center [284, 302] width 115 height 46
click at [173, 130] on div "Classify the call LOCATION NAME Samsung Refrigerator Repair FROM PHONE [PHONE_N…" at bounding box center [439, 271] width 879 height 542
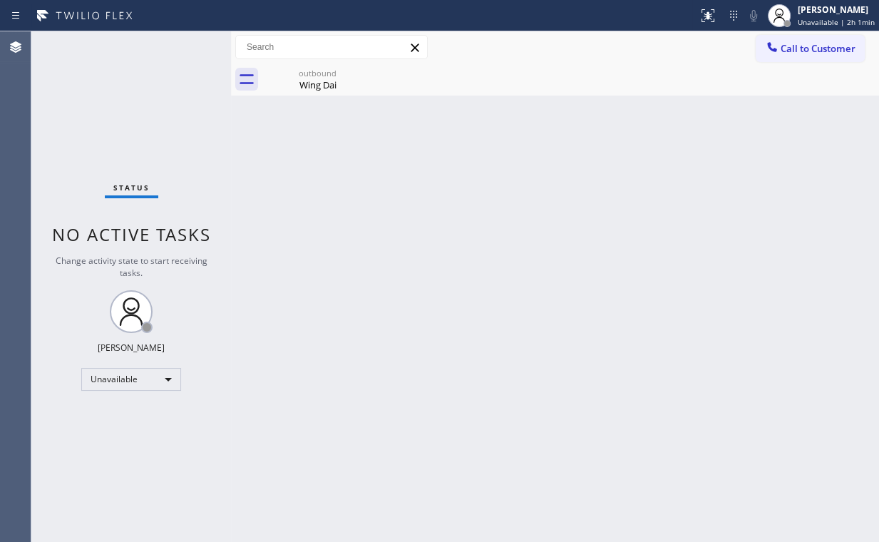
drag, startPoint x: 778, startPoint y: 131, endPoint x: 782, endPoint y: 68, distance: 62.8
click at [778, 130] on div "Back to Dashboard Change Sender ID Customers Technicians Select a contact Outbo…" at bounding box center [555, 286] width 648 height 510
drag, startPoint x: 325, startPoint y: 93, endPoint x: 348, endPoint y: 80, distance: 26.5
click at [325, 93] on div "outbound Wing Dai" at bounding box center [318, 79] width 108 height 32
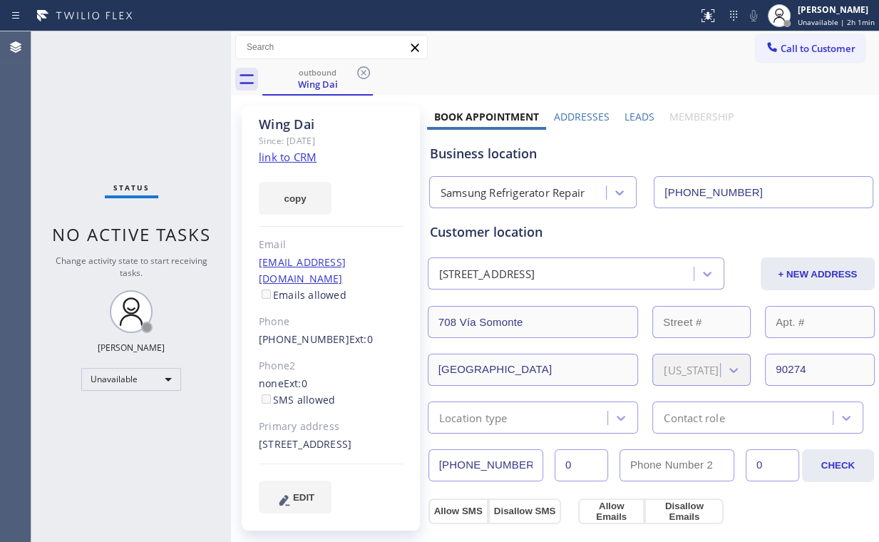
drag, startPoint x: 363, startPoint y: 69, endPoint x: 627, endPoint y: 137, distance: 273.0
click at [365, 70] on icon at bounding box center [363, 72] width 17 height 17
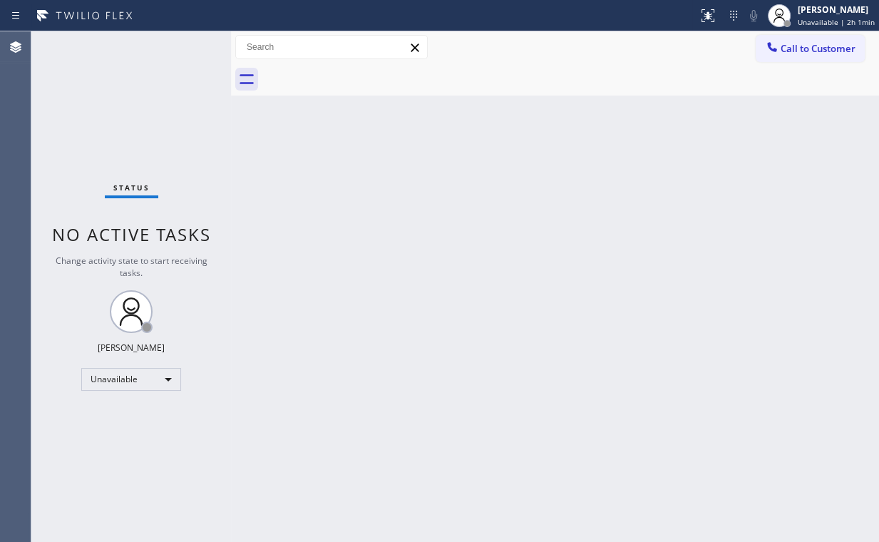
drag, startPoint x: 793, startPoint y: 160, endPoint x: 790, endPoint y: 98, distance: 62.1
click at [793, 160] on div "Back to Dashboard Change Sender ID Customers Technicians Select a contact Outbo…" at bounding box center [555, 286] width 648 height 510
click at [787, 48] on span "Call to Customer" at bounding box center [817, 48] width 75 height 13
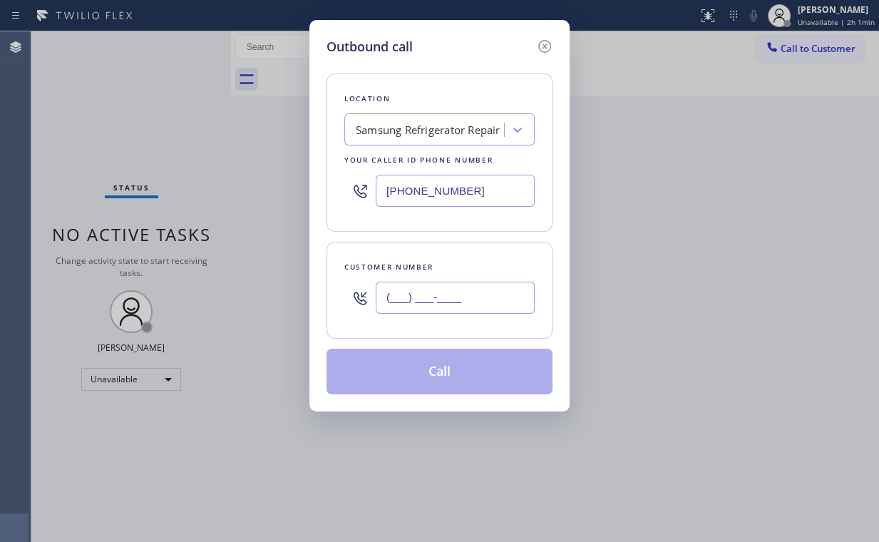
click at [499, 290] on input "(___) ___-____" at bounding box center [455, 298] width 159 height 32
paste input "626) 362-0321"
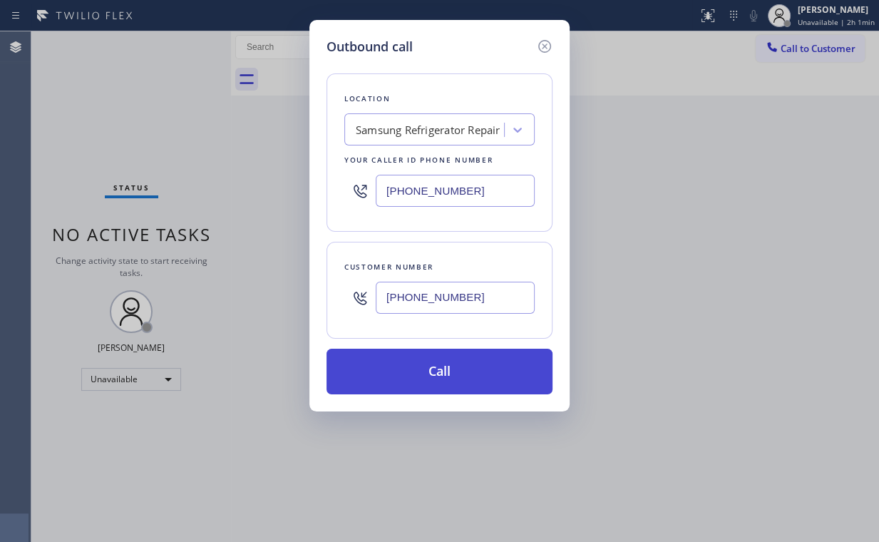
type input "[PHONE_NUMBER]"
click at [441, 369] on button "Call" at bounding box center [439, 372] width 226 height 46
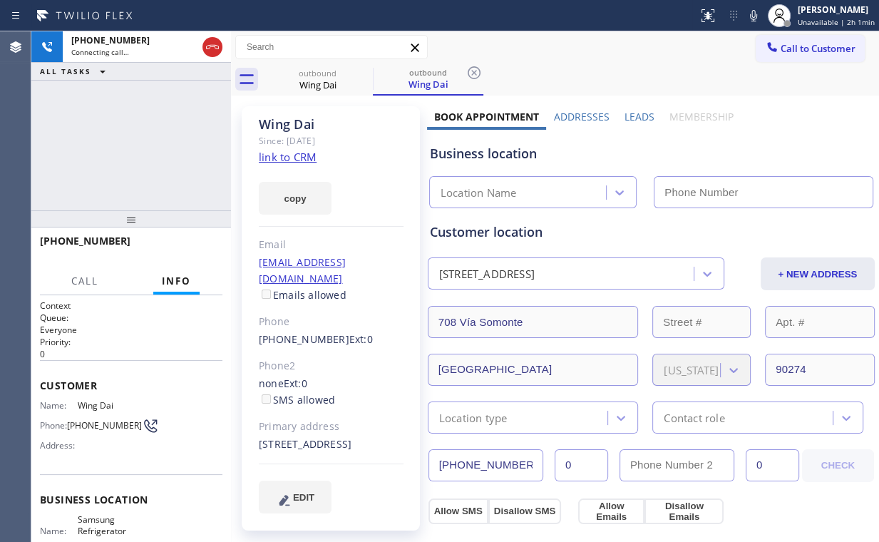
type input "[PHONE_NUMBER]"
click at [194, 154] on div "[PHONE_NUMBER] Connecting call… ALL TASKS ALL TASKS ACTIVE TASKS TASKS IN WRAP …" at bounding box center [131, 120] width 200 height 179
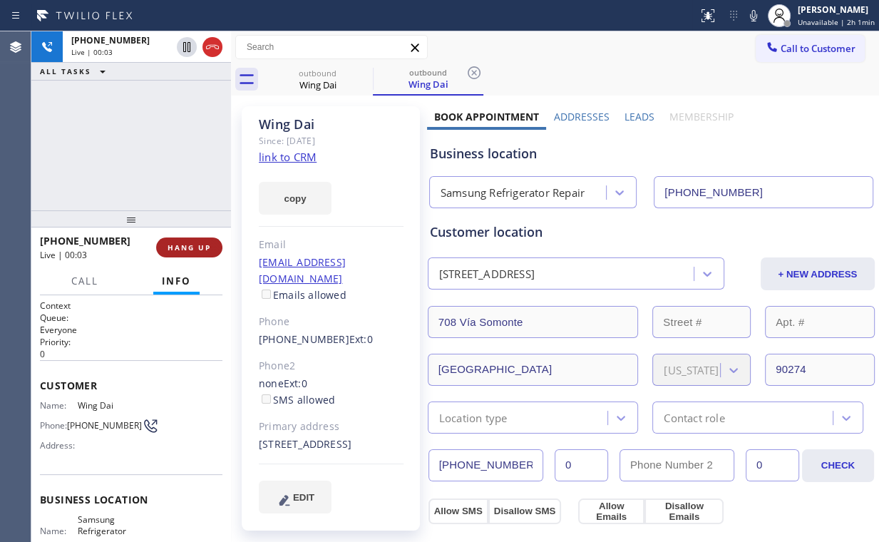
click at [199, 247] on span "HANG UP" at bounding box center [188, 247] width 43 height 10
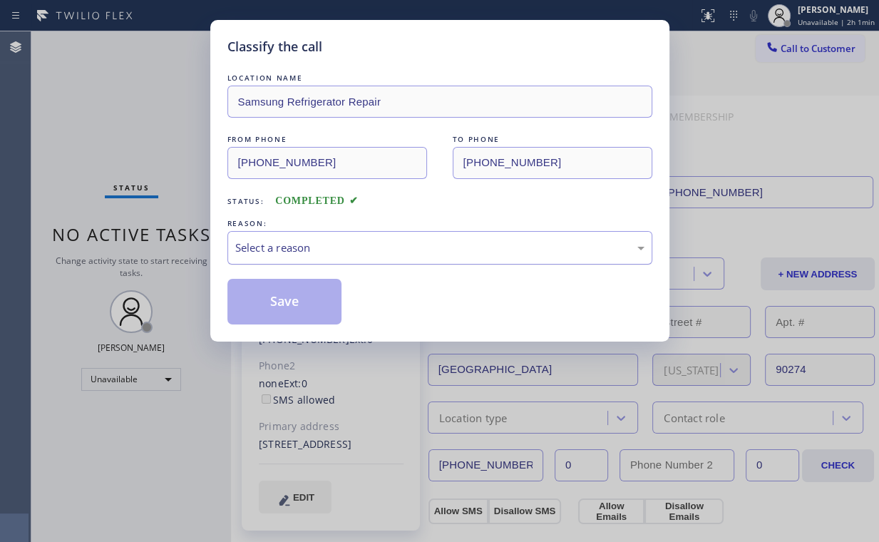
click at [291, 251] on div "Select a reason" at bounding box center [439, 247] width 409 height 16
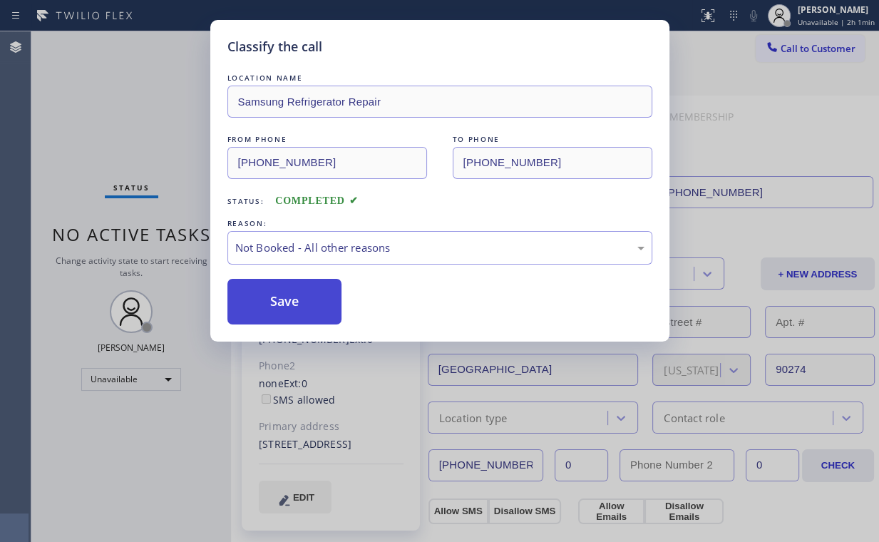
click at [296, 298] on button "Save" at bounding box center [284, 302] width 115 height 46
click at [106, 105] on div "Classify the call LOCATION NAME Samsung Refrigerator Repair FROM PHONE [PHONE_N…" at bounding box center [439, 271] width 879 height 542
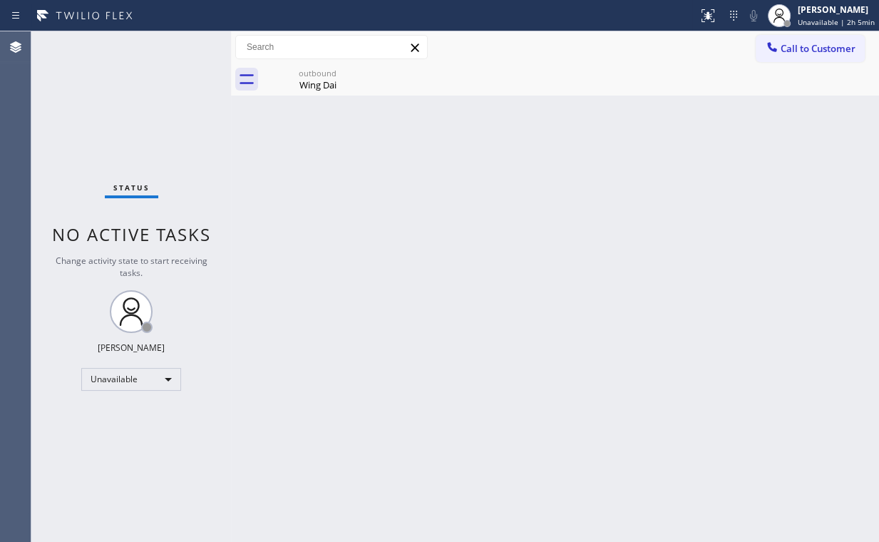
drag, startPoint x: 104, startPoint y: 111, endPoint x: 110, endPoint y: 12, distance: 99.2
click at [103, 111] on div "Status No active tasks Change activity state to start receiving tasks. [PERSON_…" at bounding box center [131, 286] width 200 height 510
click at [311, 76] on div "outbound" at bounding box center [318, 73] width 108 height 11
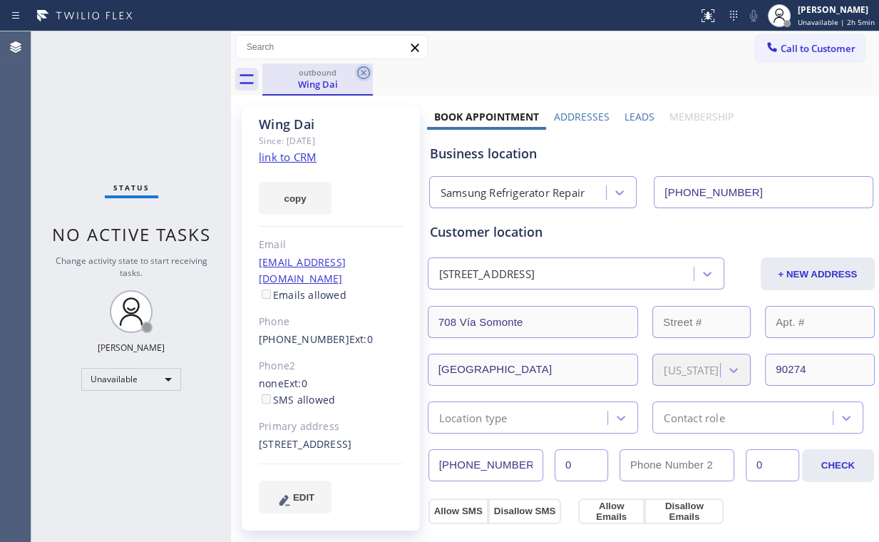
click at [368, 72] on icon at bounding box center [363, 72] width 17 height 17
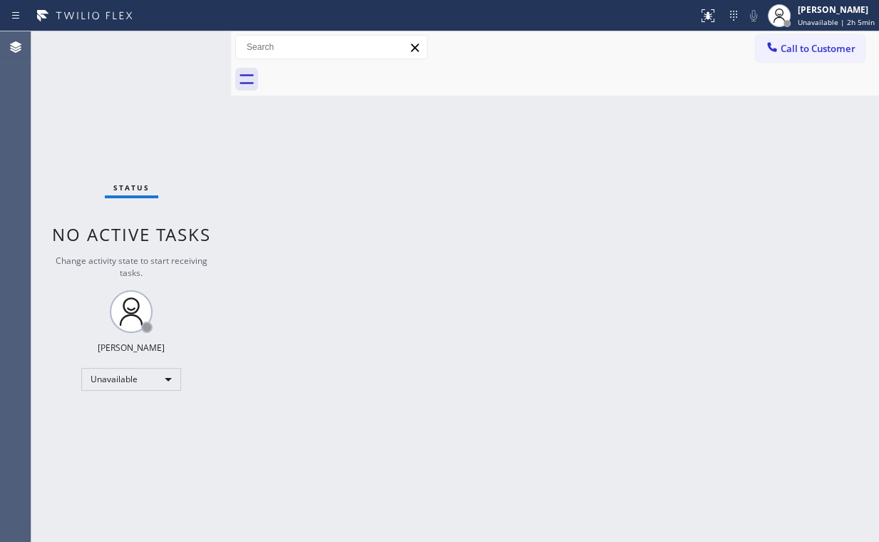
drag, startPoint x: 153, startPoint y: 111, endPoint x: 161, endPoint y: 54, distance: 57.7
click at [153, 109] on div "Status No active tasks Change activity state to start receiving tasks. [PERSON_…" at bounding box center [131, 286] width 200 height 510
drag, startPoint x: 797, startPoint y: 54, endPoint x: 474, endPoint y: 187, distance: 349.0
click at [798, 55] on button "Call to Customer" at bounding box center [810, 48] width 109 height 27
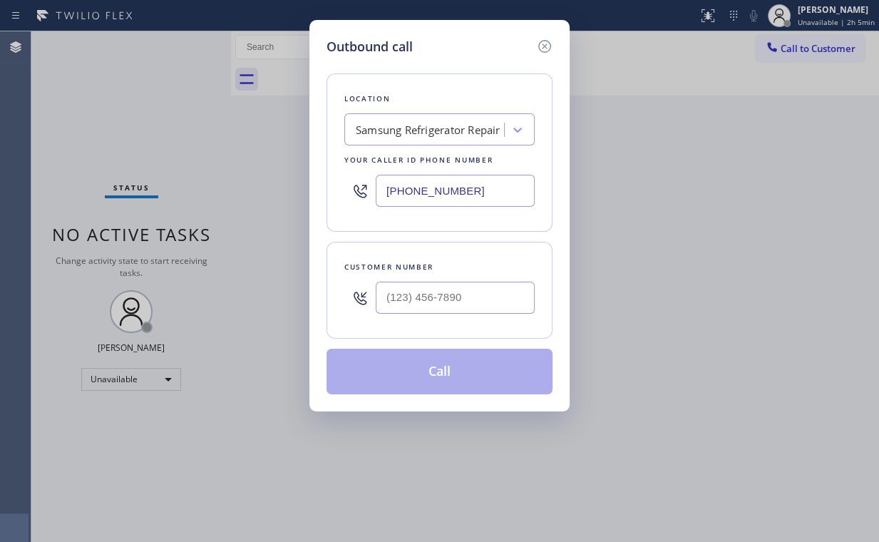
drag, startPoint x: 479, startPoint y: 193, endPoint x: 222, endPoint y: 177, distance: 257.1
click at [211, 188] on div "Outbound call Location Samsung Refrigerator Repair Your caller id phone number …" at bounding box center [439, 271] width 879 height 542
paste input "text"
drag, startPoint x: 476, startPoint y: 201, endPoint x: 233, endPoint y: 174, distance: 244.6
click at [233, 174] on div "Outbound call Location Samsung Refrigerator Repair Your caller id phone number …" at bounding box center [439, 271] width 879 height 542
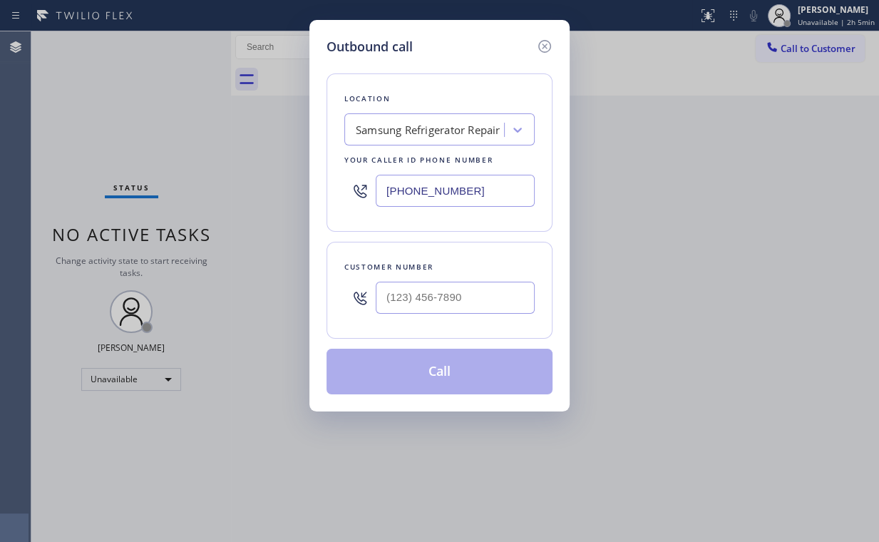
paste input "text"
type input "[PHONE_NUMBER]"
click at [470, 294] on input "(___) ___-____" at bounding box center [455, 298] width 159 height 32
paste input "805) 206-0282"
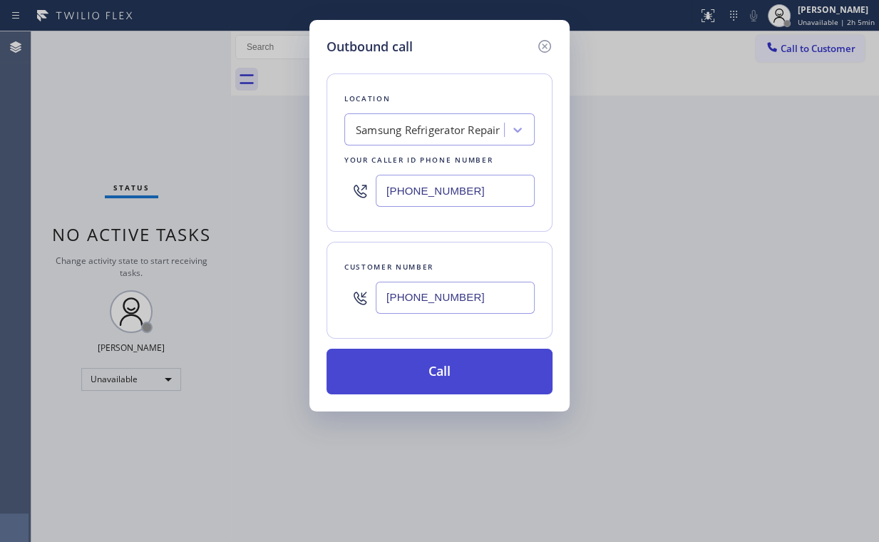
type input "[PHONE_NUMBER]"
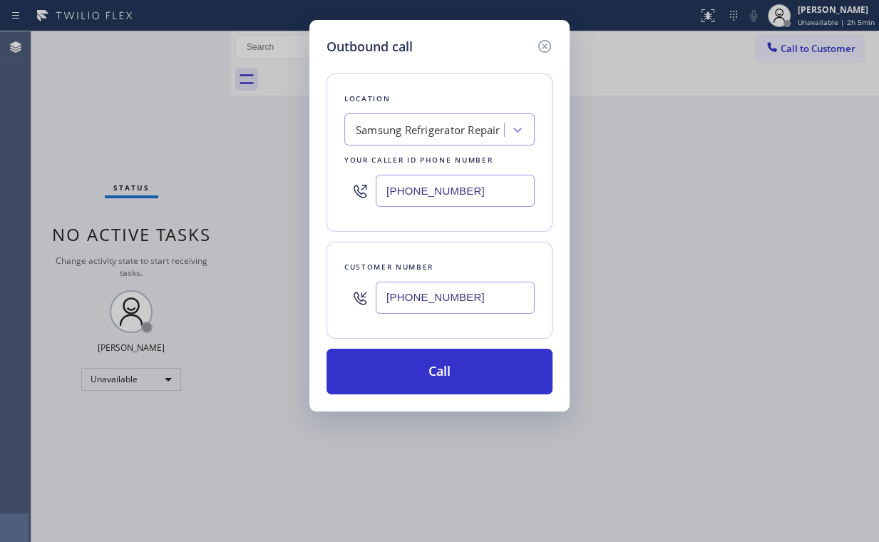
drag, startPoint x: 408, startPoint y: 371, endPoint x: 391, endPoint y: 402, distance: 35.7
click at [406, 373] on button "Call" at bounding box center [439, 372] width 226 height 46
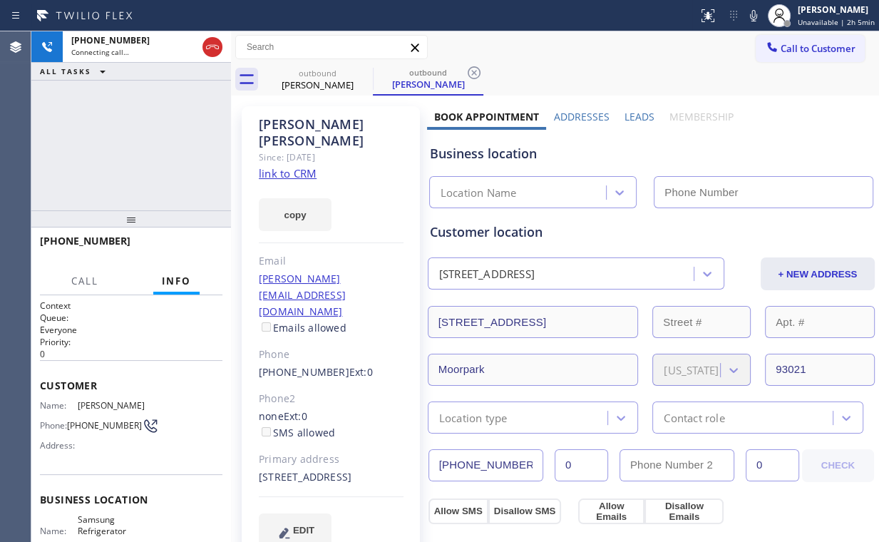
click at [140, 144] on div "[PHONE_NUMBER] Connecting call… ALL TASKS ALL TASKS ACTIVE TASKS TASKS IN WRAP …" at bounding box center [131, 120] width 200 height 179
type input "[PHONE_NUMBER]"
click at [158, 138] on div "[PHONE_NUMBER] Connecting call… ALL TASKS ALL TASKS ACTIVE TASKS TASKS IN WRAP …" at bounding box center [131, 120] width 200 height 179
drag, startPoint x: 140, startPoint y: 142, endPoint x: 167, endPoint y: 189, distance: 54.6
click at [140, 142] on div "[PHONE_NUMBER] Connecting call… ALL TASKS ALL TASKS ACTIVE TASKS TASKS IN WRAP …" at bounding box center [131, 120] width 200 height 179
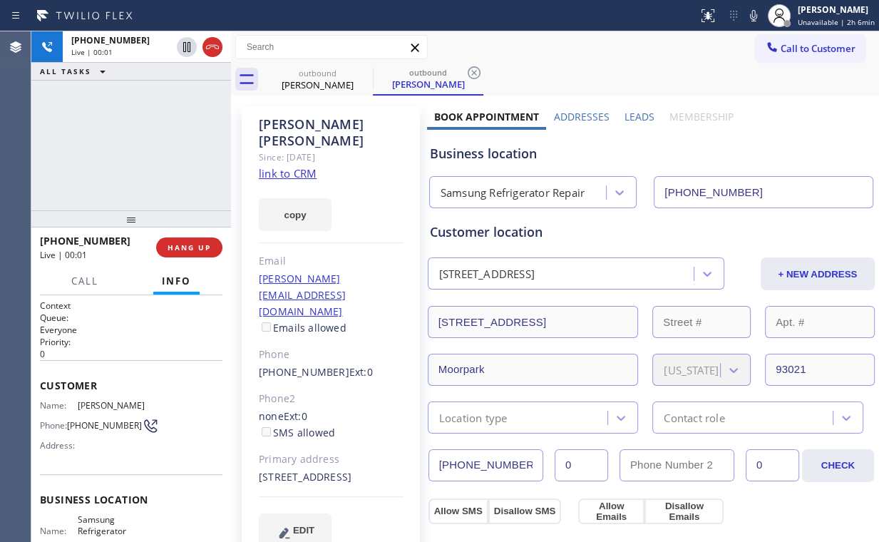
click at [126, 161] on div "[PHONE_NUMBER] Live | 00:01 ALL TASKS ALL TASKS ACTIVE TASKS TASKS IN WRAP UP" at bounding box center [131, 120] width 200 height 179
drag, startPoint x: 131, startPoint y: 145, endPoint x: 138, endPoint y: 134, distance: 12.5
click at [137, 134] on div "[PHONE_NUMBER] Live | 00:03 ALL TASKS ALL TASKS ACTIVE TASKS TASKS IN WRAP UP" at bounding box center [131, 120] width 200 height 179
drag, startPoint x: 140, startPoint y: 143, endPoint x: 151, endPoint y: 160, distance: 20.0
click at [140, 144] on div "[PHONE_NUMBER] Live | 00:05 ALL TASKS ALL TASKS ACTIVE TASKS TASKS IN WRAP UP" at bounding box center [131, 120] width 200 height 179
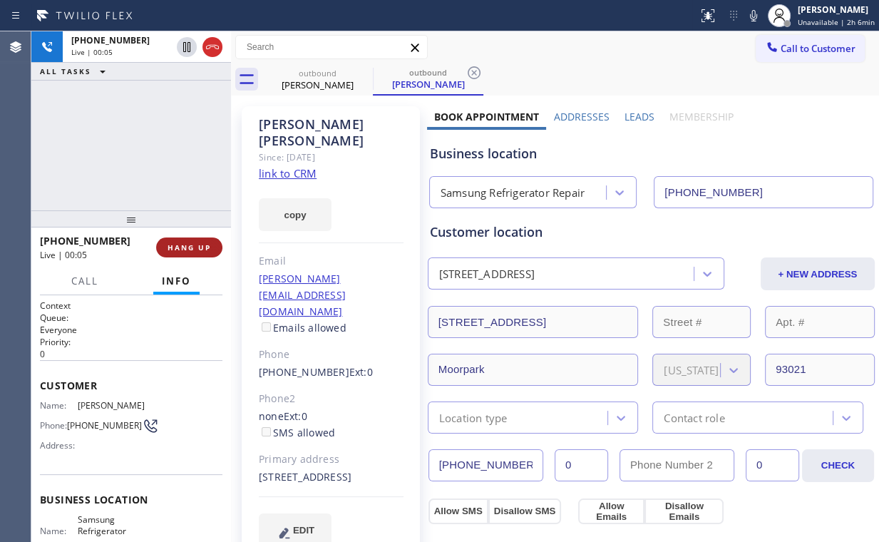
click at [187, 250] on span "HANG UP" at bounding box center [188, 247] width 43 height 10
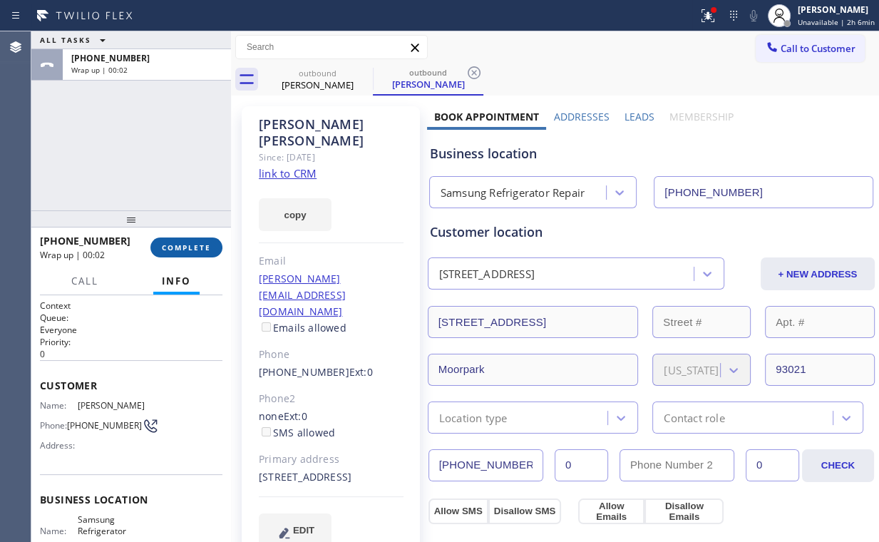
click at [189, 253] on button "COMPLETE" at bounding box center [186, 247] width 72 height 20
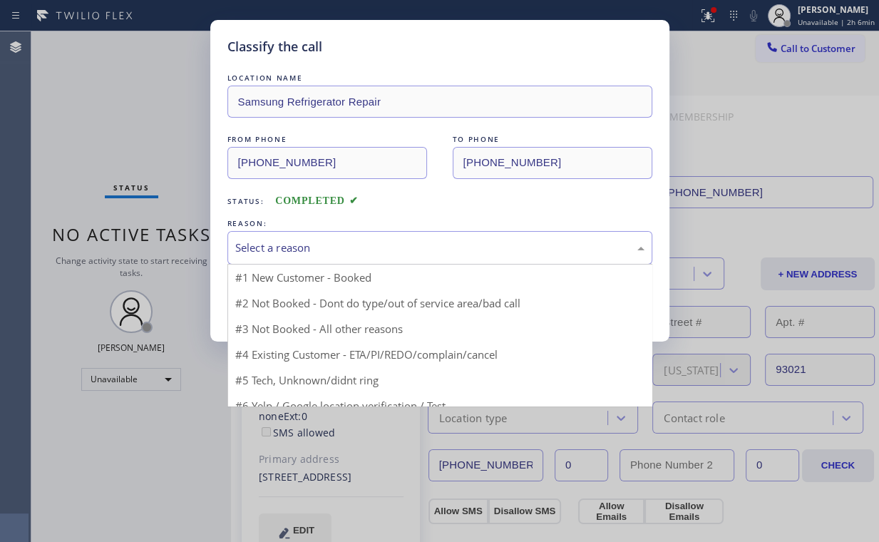
click at [276, 246] on div "Select a reason" at bounding box center [439, 247] width 409 height 16
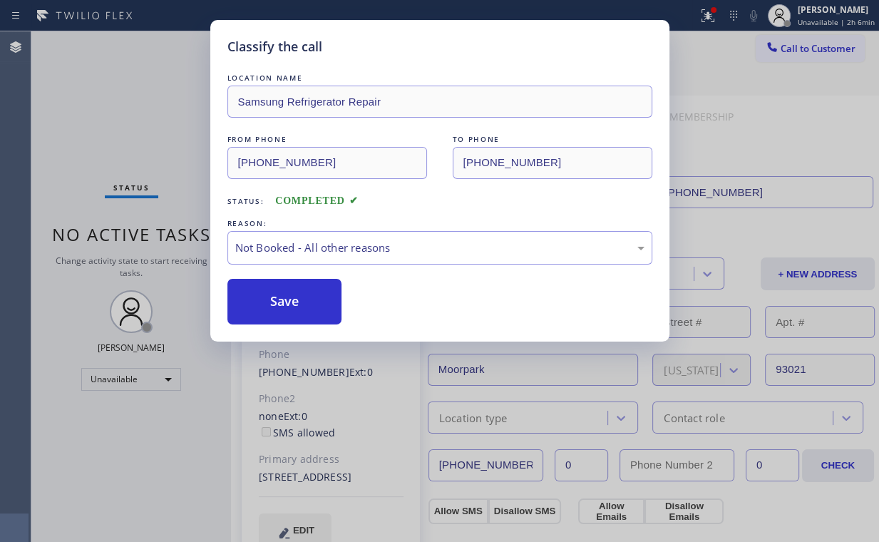
drag, startPoint x: 289, startPoint y: 299, endPoint x: 185, endPoint y: 168, distance: 167.0
click at [289, 298] on button "Save" at bounding box center [284, 302] width 115 height 46
click at [140, 116] on div "Classify the call LOCATION NAME Samsung Refrigerator Repair FROM PHONE [PHONE_N…" at bounding box center [439, 271] width 879 height 542
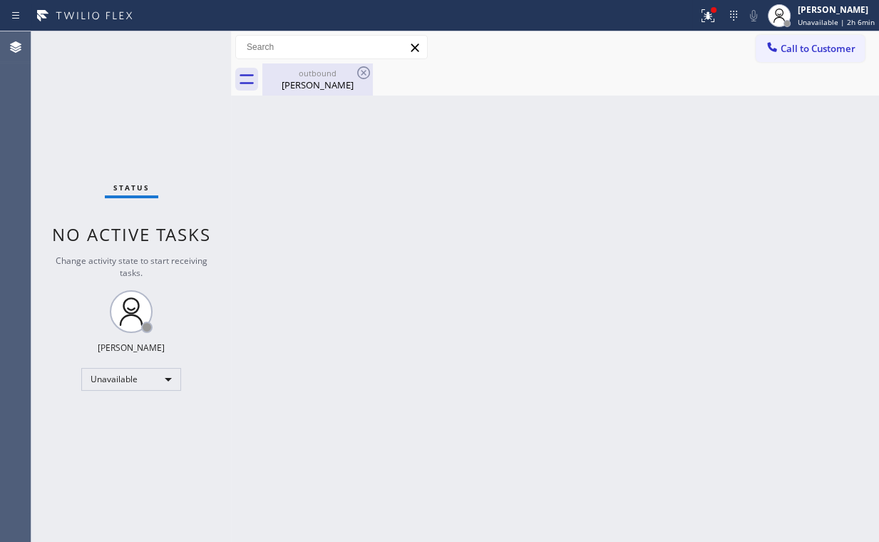
click at [311, 80] on div "[PERSON_NAME]" at bounding box center [318, 84] width 108 height 13
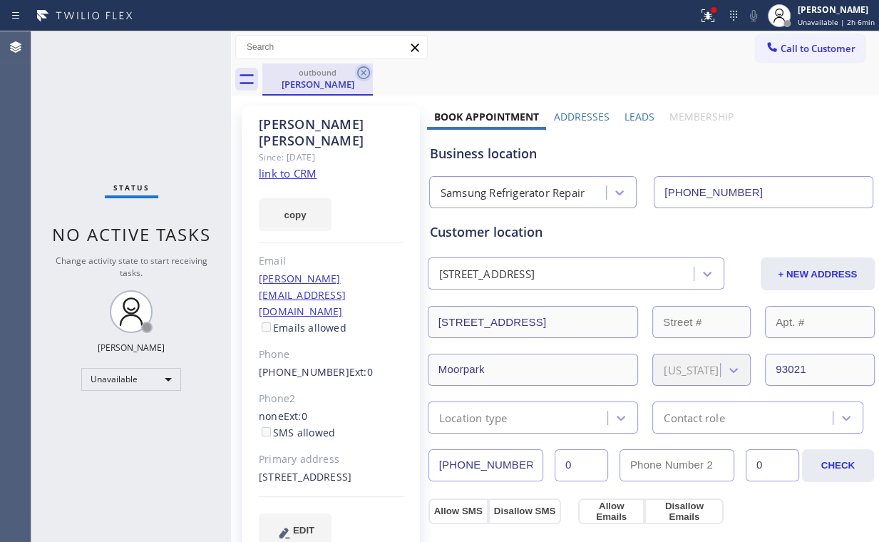
click at [354, 72] on div "outbound" at bounding box center [318, 72] width 108 height 11
drag, startPoint x: 365, startPoint y: 71, endPoint x: 646, endPoint y: 158, distance: 294.5
click at [366, 71] on icon at bounding box center [363, 72] width 17 height 17
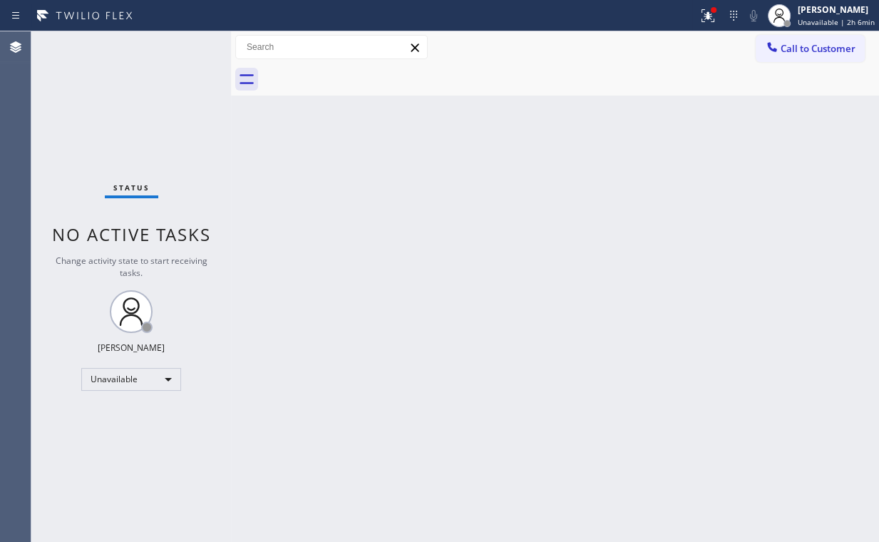
drag, startPoint x: 700, startPoint y: 159, endPoint x: 707, endPoint y: 73, distance: 85.8
click at [703, 158] on div "Back to Dashboard Change Sender ID Customers Technicians Select a contact Outbo…" at bounding box center [555, 286] width 648 height 510
drag, startPoint x: 714, startPoint y: 22, endPoint x: 696, endPoint y: 81, distance: 62.0
click at [713, 22] on icon at bounding box center [707, 15] width 17 height 17
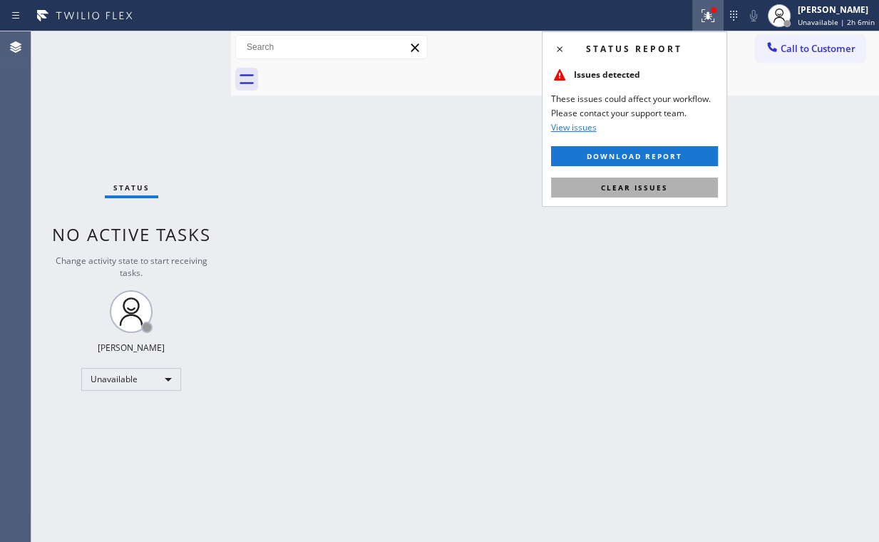
click at [636, 197] on div "Status report Issues detected These issues could affect your workflow. Please c…" at bounding box center [634, 118] width 185 height 175
click at [824, 175] on div "Back to Dashboard Change Sender ID Customers Technicians Select a contact Outbo…" at bounding box center [555, 286] width 648 height 510
click at [669, 192] on button "Clear issues" at bounding box center [634, 187] width 167 height 20
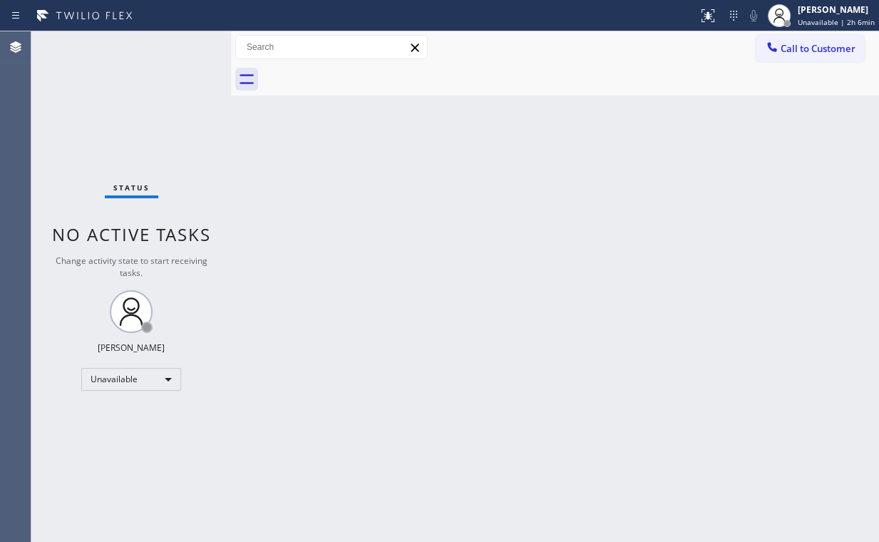
drag, startPoint x: 778, startPoint y: 174, endPoint x: 775, endPoint y: 90, distance: 84.2
click at [777, 157] on div "Back to Dashboard Change Sender ID Customers Technicians Select a contact Outbo…" at bounding box center [555, 286] width 648 height 510
click at [798, 50] on span "Call to Customer" at bounding box center [817, 48] width 75 height 13
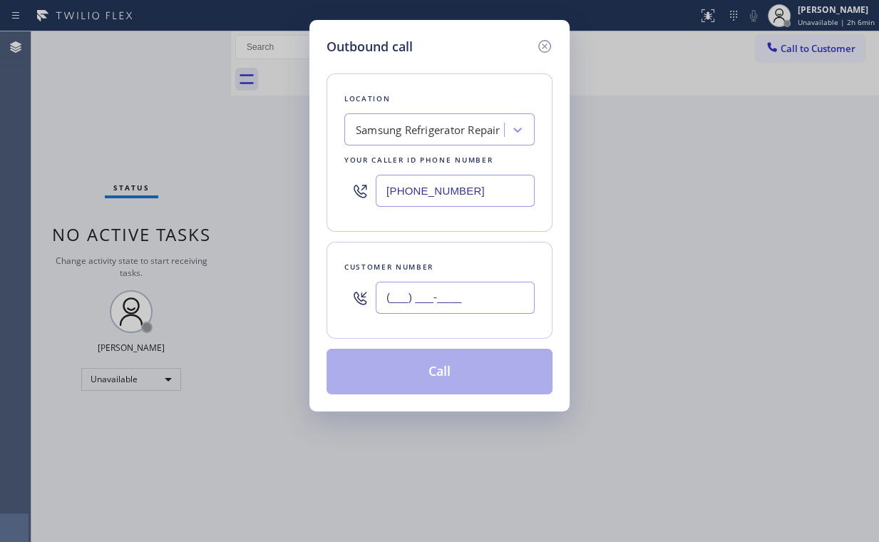
click at [480, 299] on input "(___) ___-____" at bounding box center [455, 298] width 159 height 32
paste input "805) 206-0282"
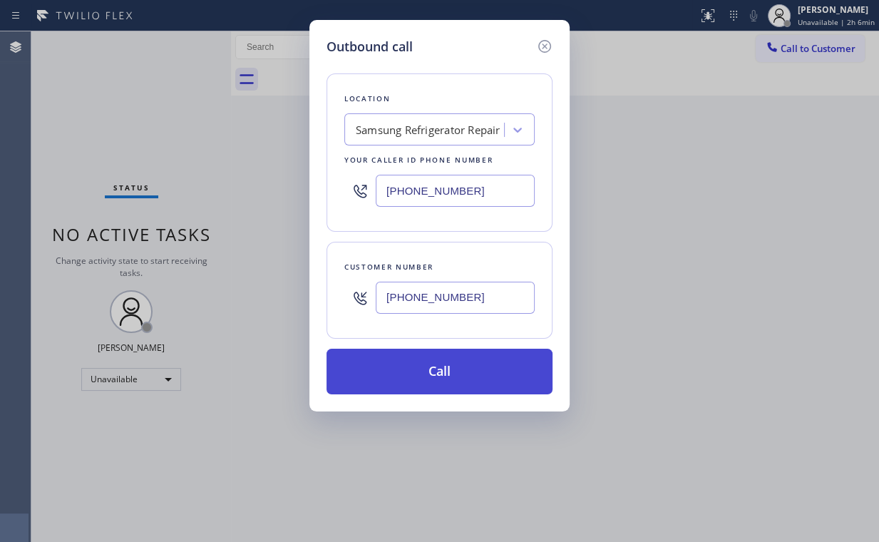
type input "[PHONE_NUMBER]"
click at [408, 378] on button "Call" at bounding box center [439, 372] width 226 height 46
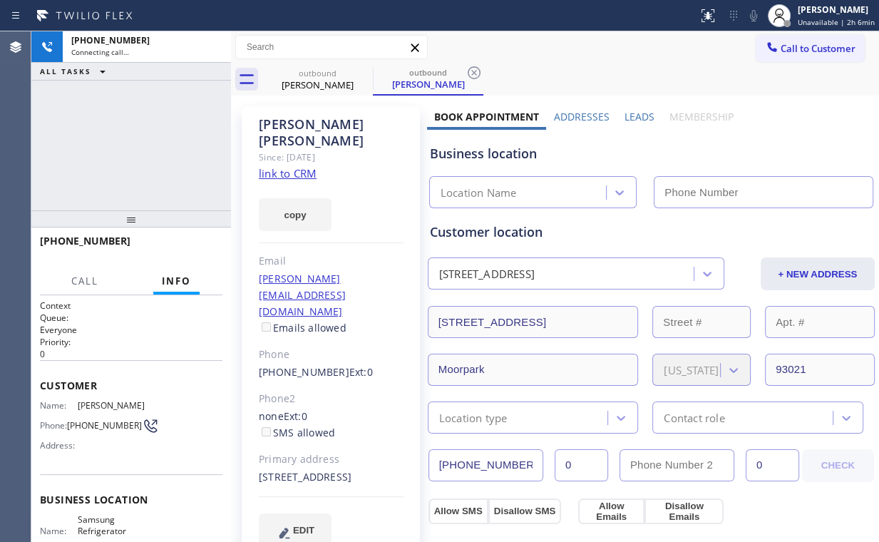
drag, startPoint x: 157, startPoint y: 142, endPoint x: 255, endPoint y: 316, distance: 199.8
click at [158, 143] on div "[PHONE_NUMBER] Connecting call… ALL TASKS ALL TASKS ACTIVE TASKS TASKS IN WRAP …" at bounding box center [131, 120] width 200 height 179
type input "[PHONE_NUMBER]"
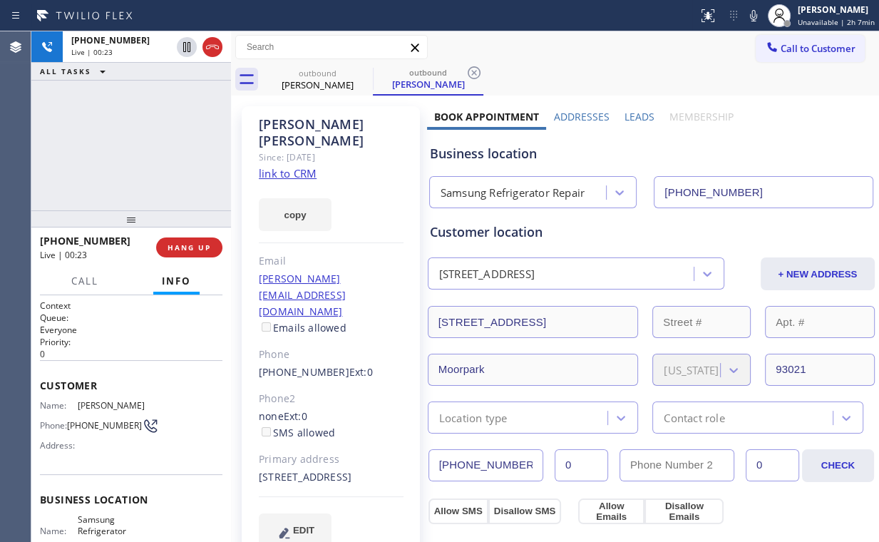
click at [128, 148] on div "[PHONE_NUMBER] Live | 00:23 ALL TASKS ALL TASKS ACTIVE TASKS TASKS IN WRAP UP" at bounding box center [131, 120] width 200 height 179
click at [202, 244] on span "HANG UP" at bounding box center [188, 247] width 43 height 10
click at [201, 244] on span "HANG UP" at bounding box center [188, 247] width 43 height 10
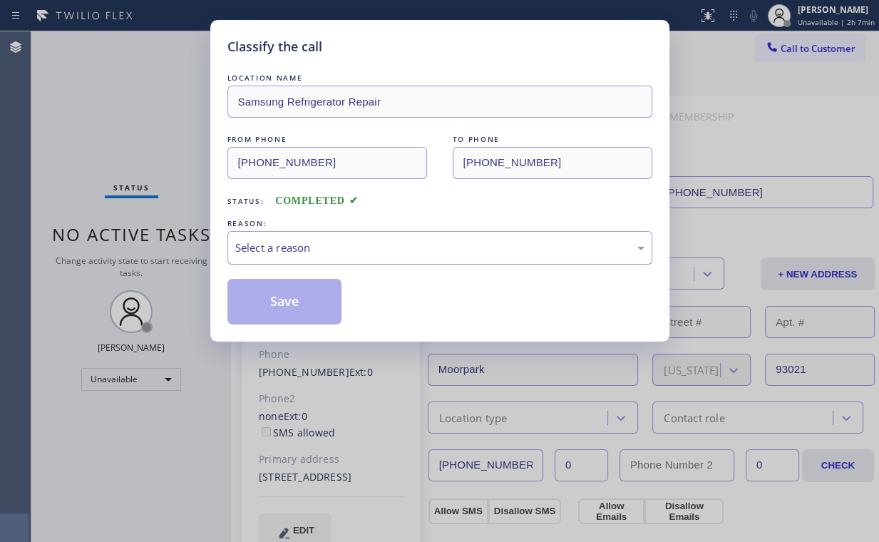
drag, startPoint x: 306, startPoint y: 239, endPoint x: 294, endPoint y: 258, distance: 22.1
click at [306, 239] on div "Select a reason" at bounding box center [439, 247] width 409 height 16
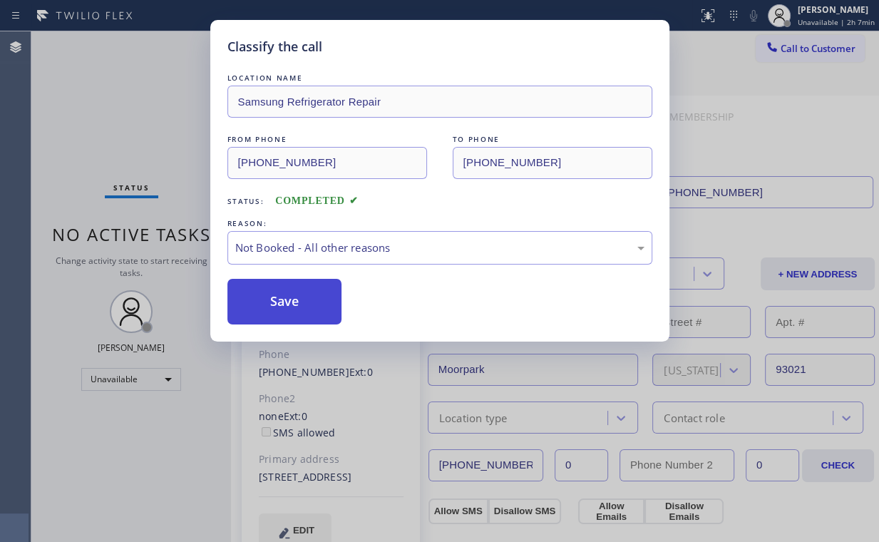
drag, startPoint x: 274, startPoint y: 301, endPoint x: 283, endPoint y: 302, distance: 9.4
click at [283, 302] on button "Save" at bounding box center [284, 302] width 115 height 46
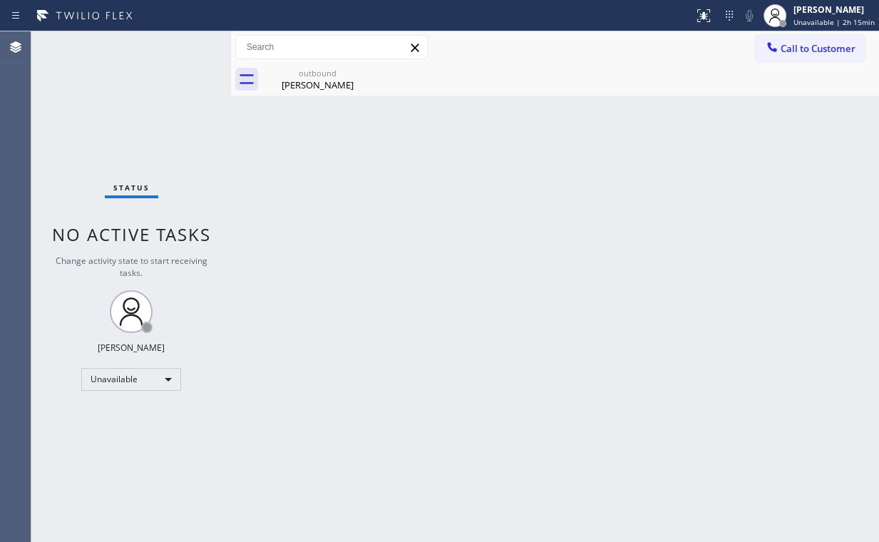
click at [116, 91] on div "Status No active tasks Change activity state to start receiving tasks. [PERSON_…" at bounding box center [131, 286] width 200 height 510
drag, startPoint x: 800, startPoint y: 45, endPoint x: 517, endPoint y: 140, distance: 298.4
click at [798, 45] on span "Call to Customer" at bounding box center [817, 48] width 75 height 13
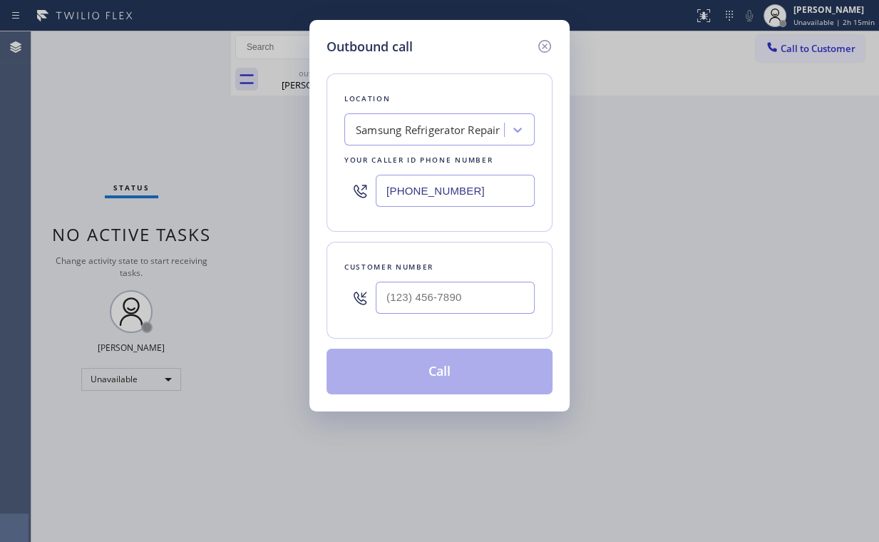
drag, startPoint x: 352, startPoint y: 195, endPoint x: 259, endPoint y: 197, distance: 92.7
click at [279, 197] on div "Outbound call Location Samsung Refrigerator Repair Your caller id phone number …" at bounding box center [439, 271] width 879 height 542
paste input "714) 581-9120"
type input "[PHONE_NUMBER]"
click at [436, 290] on input "(___) ___-____" at bounding box center [455, 298] width 159 height 32
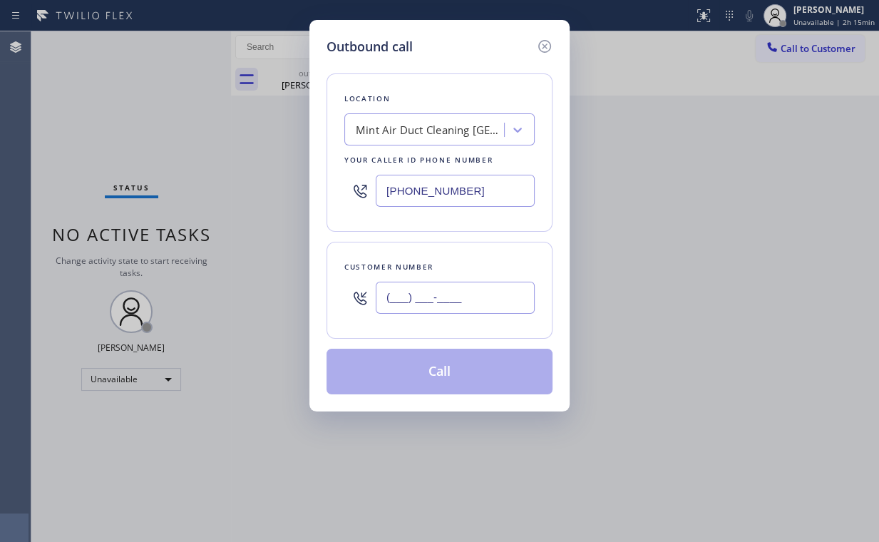
paste input "714) 760-0103"
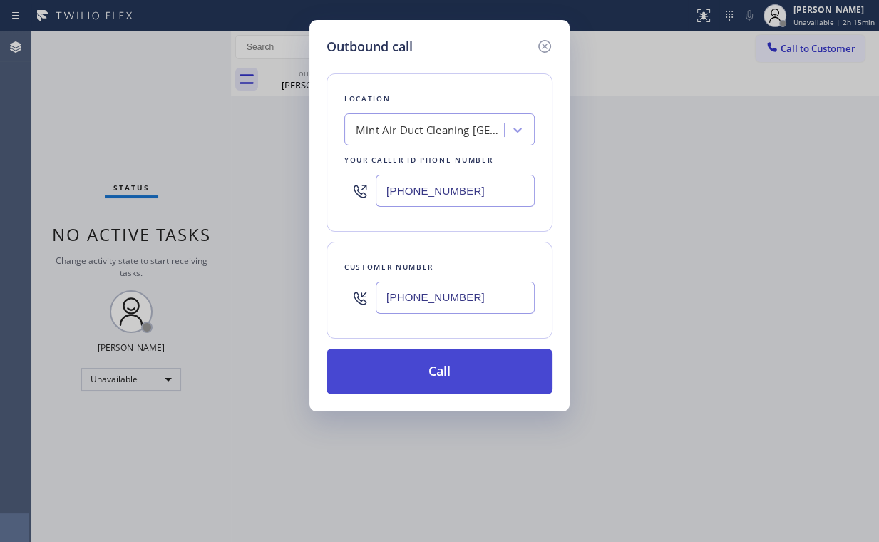
type input "[PHONE_NUMBER]"
click at [428, 363] on button "Call" at bounding box center [439, 372] width 226 height 46
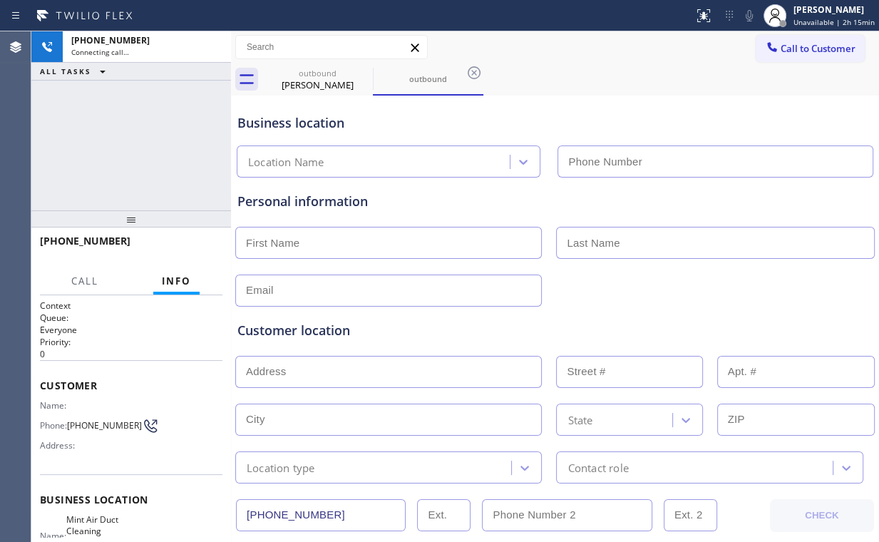
drag, startPoint x: 123, startPoint y: 126, endPoint x: 237, endPoint y: 100, distance: 116.9
click at [130, 126] on div "[PHONE_NUMBER] Connecting call… ALL TASKS ALL TASKS ACTIVE TASKS TASKS IN WRAP …" at bounding box center [131, 120] width 200 height 179
type input "[PHONE_NUMBER]"
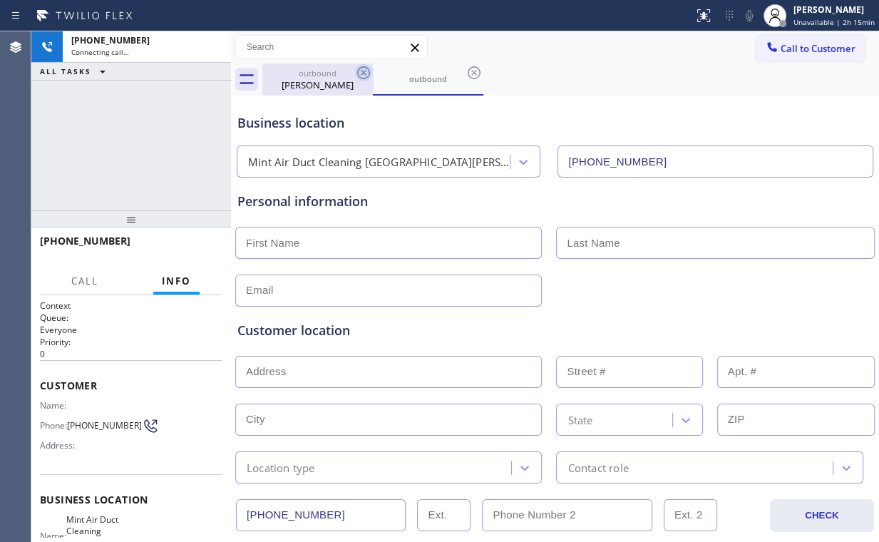
drag, startPoint x: 321, startPoint y: 85, endPoint x: 359, endPoint y: 79, distance: 38.2
click at [321, 85] on div "[PERSON_NAME]" at bounding box center [318, 84] width 108 height 13
type input "[PHONE_NUMBER]"
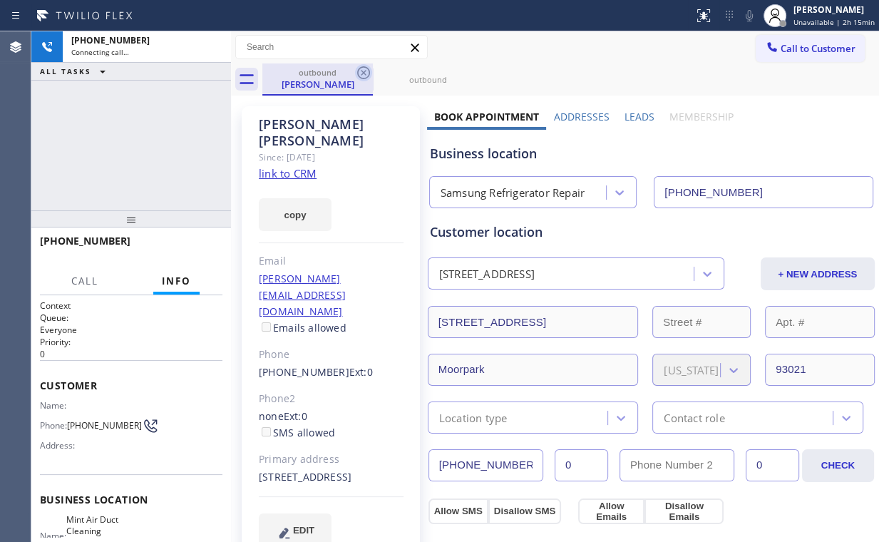
click at [362, 71] on icon at bounding box center [363, 72] width 13 height 13
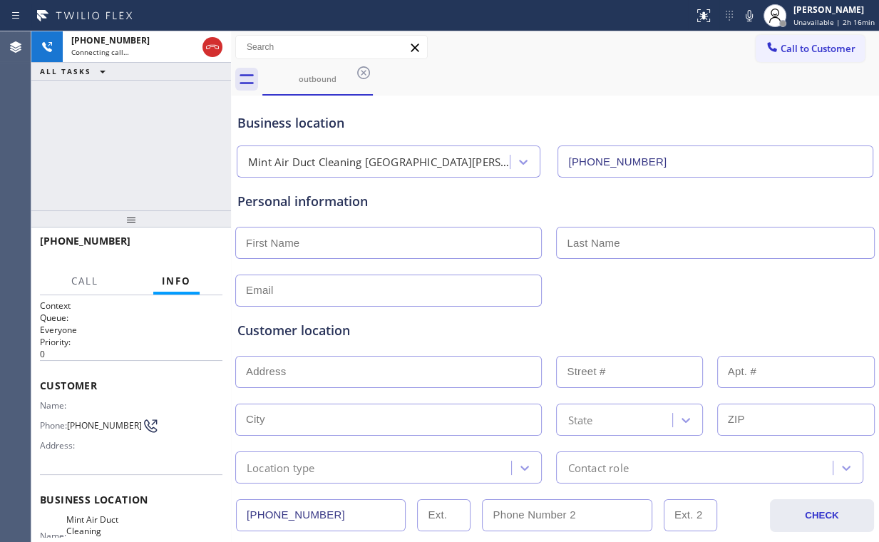
click at [114, 140] on div "[PHONE_NUMBER] Connecting call… ALL TASKS ALL TASKS ACTIVE TASKS TASKS IN WRAP …" at bounding box center [131, 120] width 200 height 179
click at [164, 131] on div "[PHONE_NUMBER] Live | 00:07 ALL TASKS ALL TASKS ACTIVE TASKS TASKS IN WRAP UP" at bounding box center [131, 120] width 200 height 179
click at [125, 131] on div "[PHONE_NUMBER] Live | 00:10 ALL TASKS ALL TASKS ACTIVE TASKS TASKS IN WRAP UP" at bounding box center [131, 120] width 200 height 179
click at [148, 122] on div "[PHONE_NUMBER] Live | 00:51 ALL TASKS ALL TASKS ACTIVE TASKS TASKS IN WRAP UP" at bounding box center [131, 120] width 200 height 179
click at [196, 245] on span "HANG UP" at bounding box center [188, 247] width 43 height 10
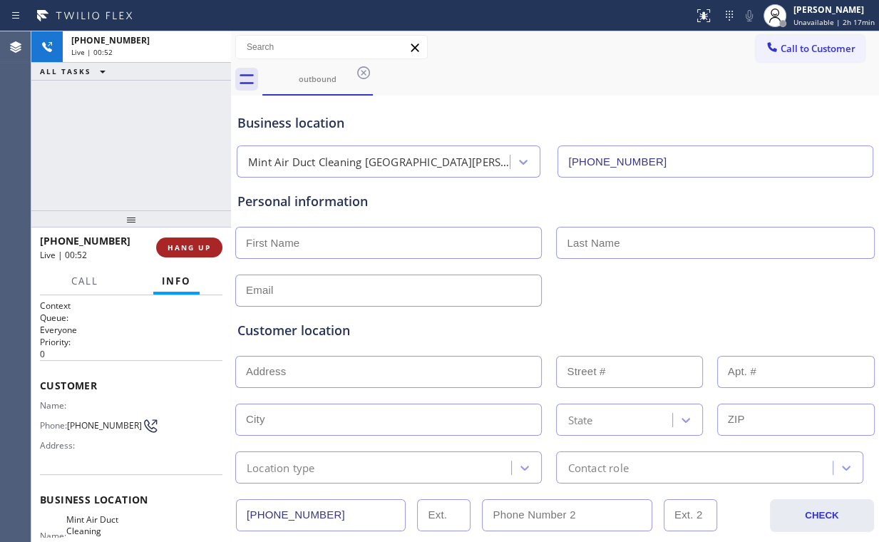
click at [196, 245] on span "HANG UP" at bounding box center [188, 247] width 43 height 10
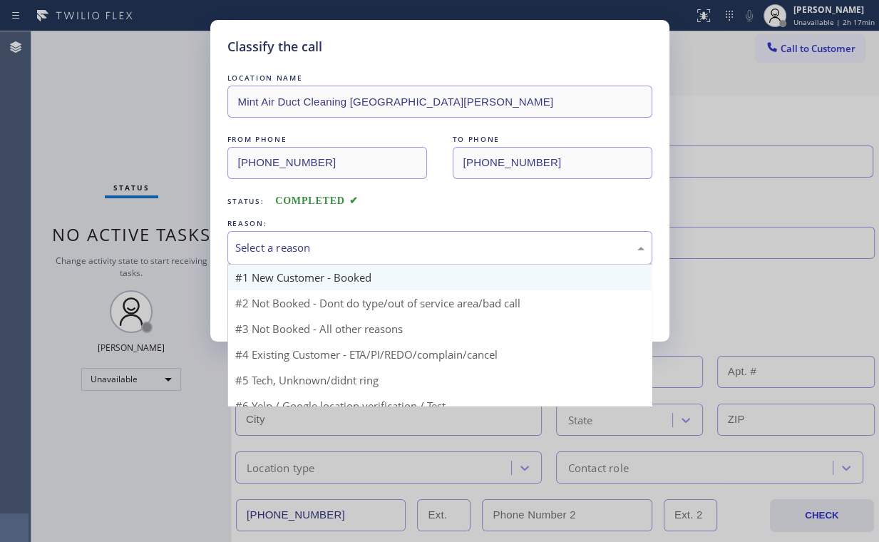
drag, startPoint x: 292, startPoint y: 247, endPoint x: 287, endPoint y: 277, distance: 29.6
click at [293, 248] on div "Select a reason" at bounding box center [439, 247] width 409 height 16
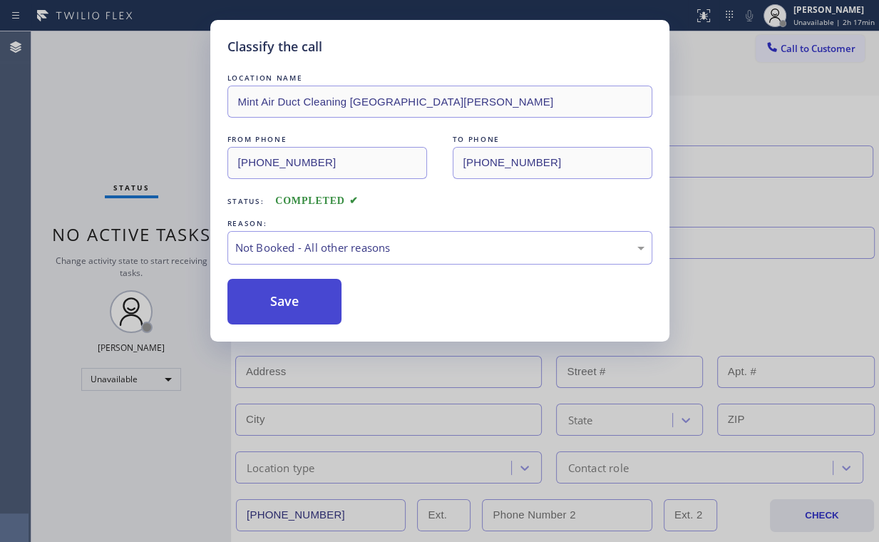
drag, startPoint x: 289, startPoint y: 304, endPoint x: 111, endPoint y: 100, distance: 270.3
click at [289, 301] on button "Save" at bounding box center [284, 302] width 115 height 46
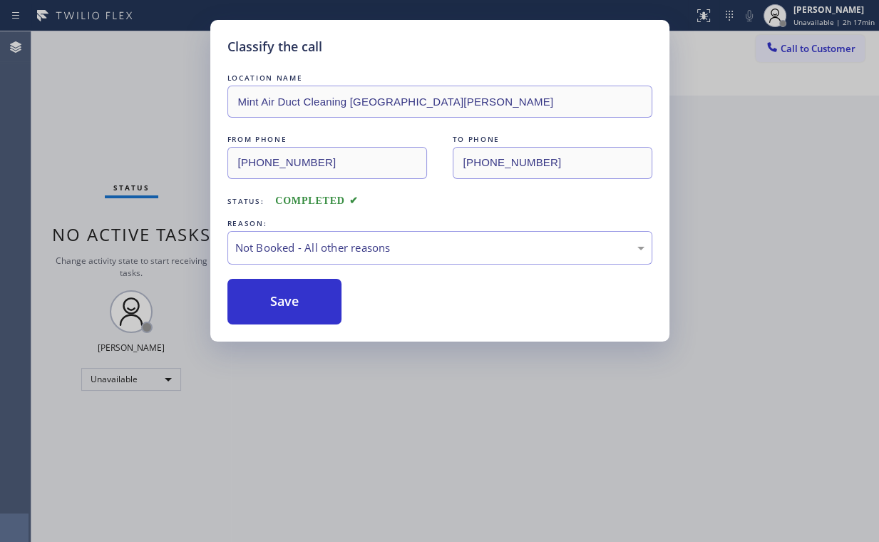
drag, startPoint x: 105, startPoint y: 87, endPoint x: 120, endPoint y: 91, distance: 14.9
click at [108, 88] on div "Classify the call LOCATION NAME Mint Air Duct Cleaning Santa [PERSON_NAME] FROM…" at bounding box center [439, 271] width 879 height 542
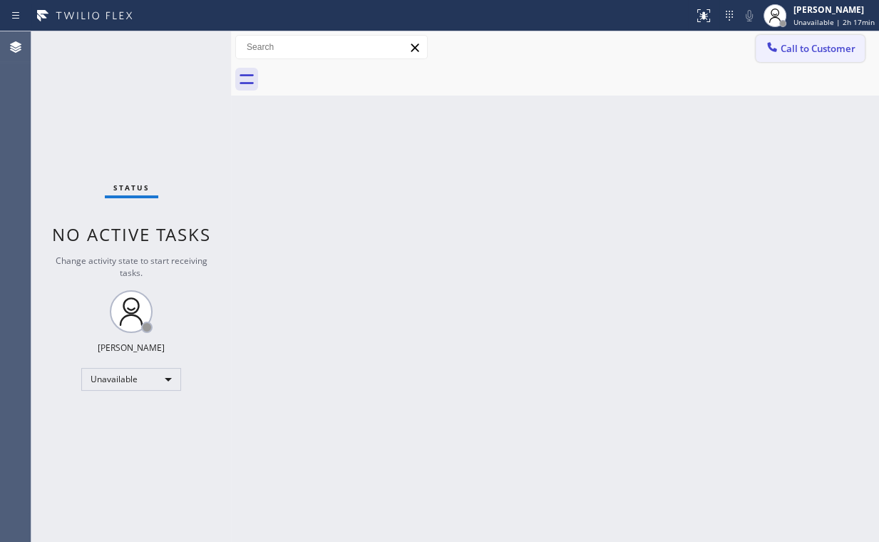
click at [787, 37] on button "Call to Customer" at bounding box center [810, 48] width 109 height 27
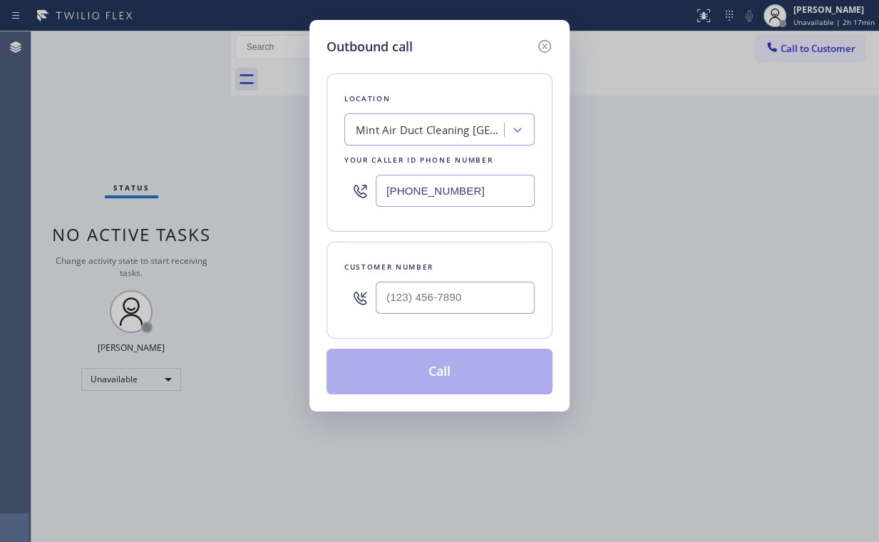
drag, startPoint x: 478, startPoint y: 189, endPoint x: 221, endPoint y: 183, distance: 257.4
click at [278, 187] on div "Outbound call Location Mint Air Duct Cleaning [GEOGRAPHIC_DATA][PERSON_NAME] Yo…" at bounding box center [439, 271] width 879 height 542
paste input "408) 214-8595"
type input "[PHONE_NUMBER]"
click at [485, 300] on input "(___) ___-____" at bounding box center [455, 298] width 159 height 32
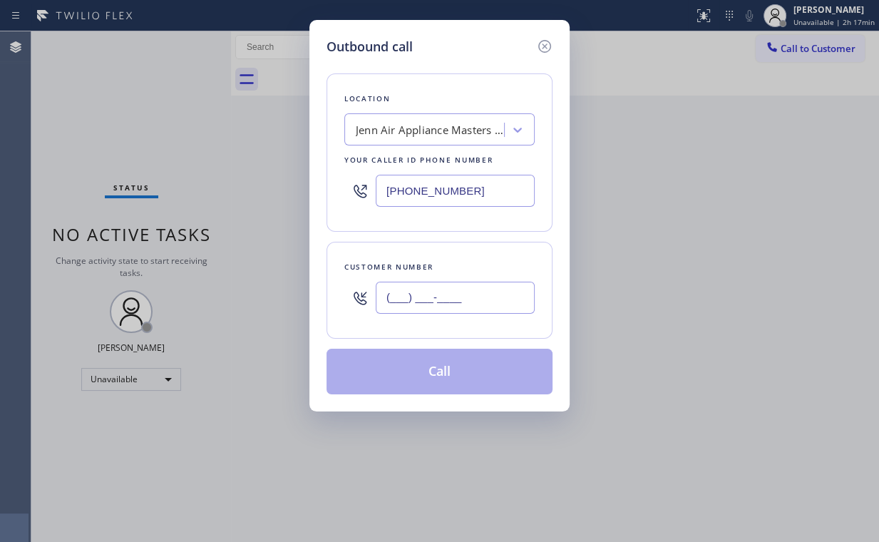
paste input "831) 239-6451"
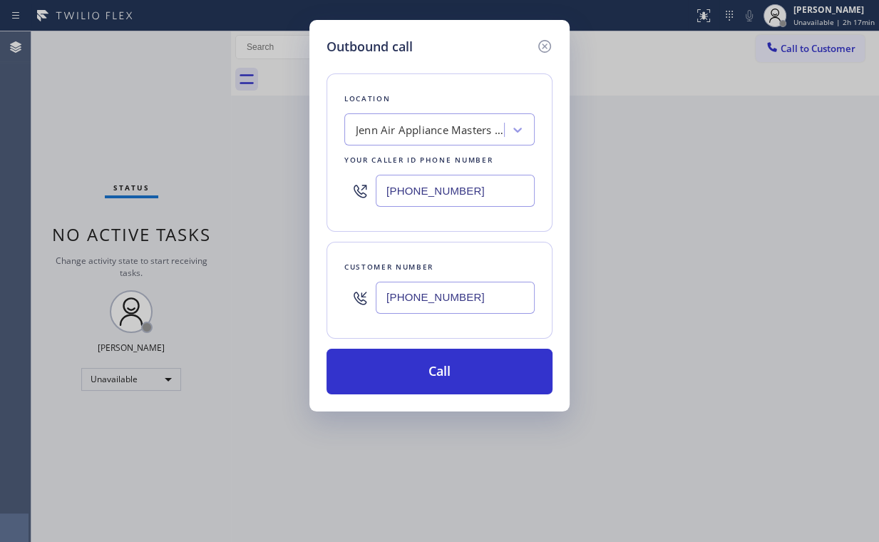
type input "[PHONE_NUMBER]"
click at [431, 375] on button "Call" at bounding box center [439, 372] width 226 height 46
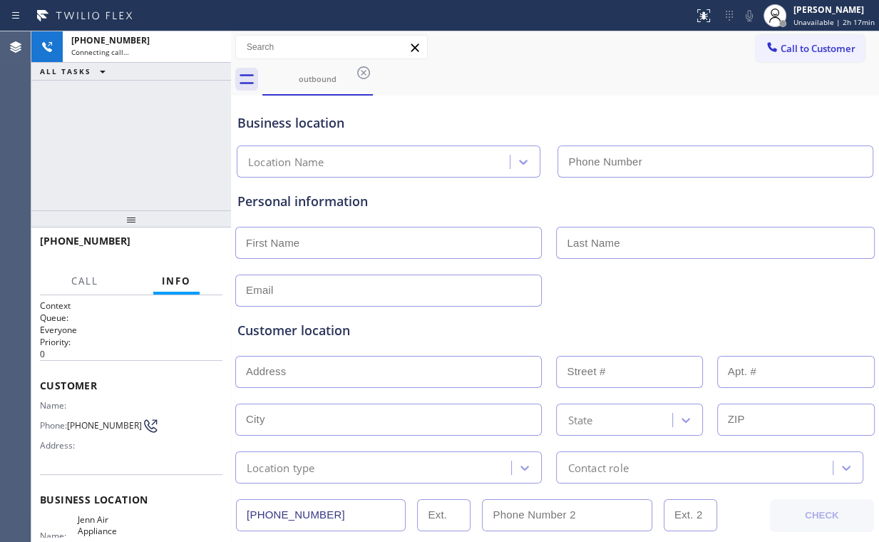
type input "[PHONE_NUMBER]"
click at [153, 150] on div "[PHONE_NUMBER] Connecting call… ALL TASKS ALL TASKS ACTIVE TASKS TASKS IN WRAP …" at bounding box center [131, 120] width 200 height 179
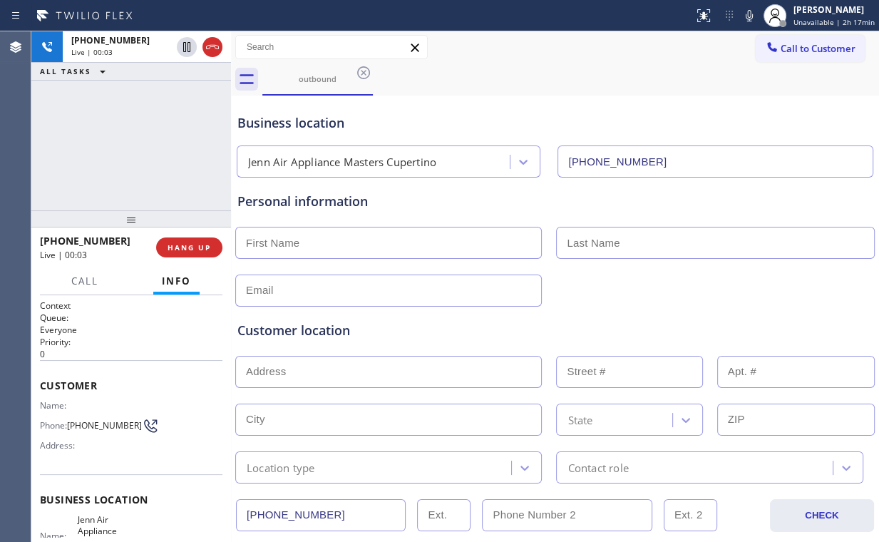
click at [177, 110] on div "[PHONE_NUMBER] Live | 00:03 ALL TASKS ALL TASKS ACTIVE TASKS TASKS IN WRAP UP" at bounding box center [131, 120] width 200 height 179
click at [145, 143] on div "[PHONE_NUMBER] Live | 00:12 ALL TASKS ALL TASKS ACTIVE TASKS TASKS IN WRAP UP" at bounding box center [131, 120] width 200 height 179
click at [143, 145] on div "[PHONE_NUMBER] Live | 04:45 ALL TASKS ALL TASKS ACTIVE TASKS TASKS IN WRAP UP" at bounding box center [131, 120] width 200 height 179
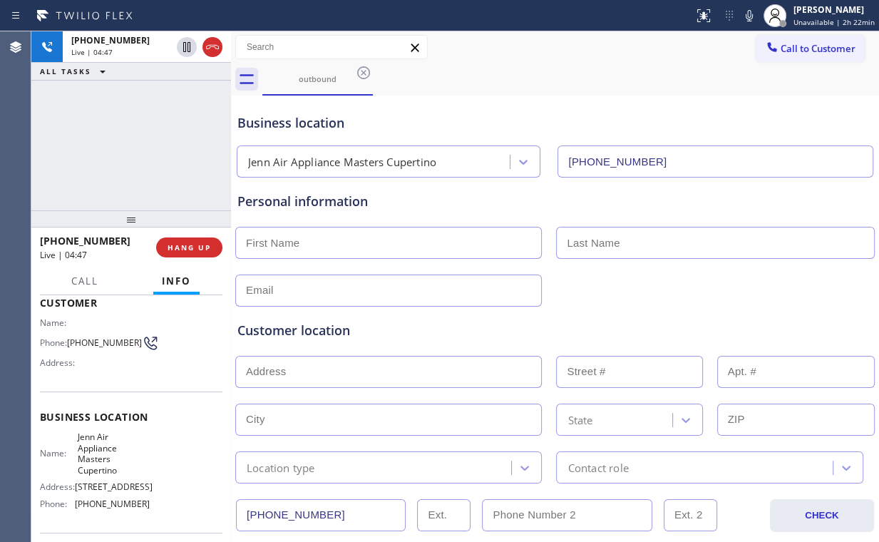
scroll to position [114, 0]
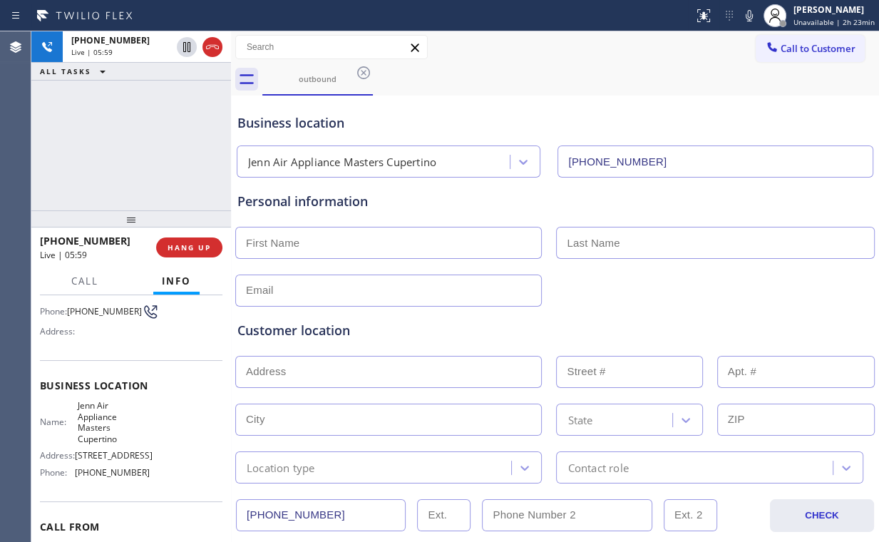
click at [168, 106] on div "[PHONE_NUMBER] Live | 05:59 ALL TASKS ALL TASKS ACTIVE TASKS TASKS IN WRAP UP" at bounding box center [131, 120] width 200 height 179
click at [340, 239] on input "text" at bounding box center [388, 243] width 306 height 32
type input "[PERSON_NAME]"
click at [212, 249] on button "HANG UP" at bounding box center [189, 247] width 66 height 20
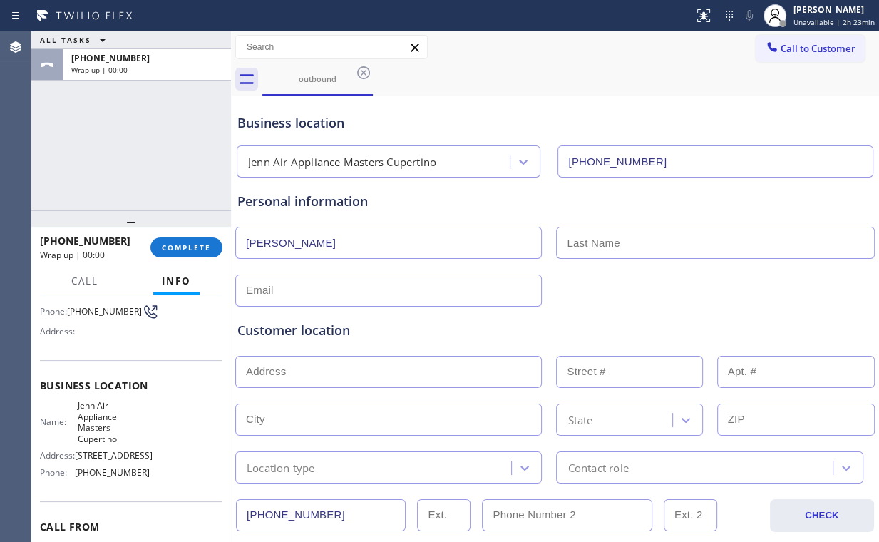
click at [664, 239] on input "text" at bounding box center [715, 243] width 318 height 32
click at [167, 167] on div "ALL TASKS ALL TASKS ACTIVE TASKS TASKS IN WRAP UP [PHONE_NUMBER] Wrap up | 00:03" at bounding box center [131, 120] width 200 height 179
click at [619, 249] on input "text" at bounding box center [715, 243] width 318 height 32
paste input "[PERSON_NAME]"
click at [565, 239] on input "[PERSON_NAME]" at bounding box center [715, 243] width 318 height 32
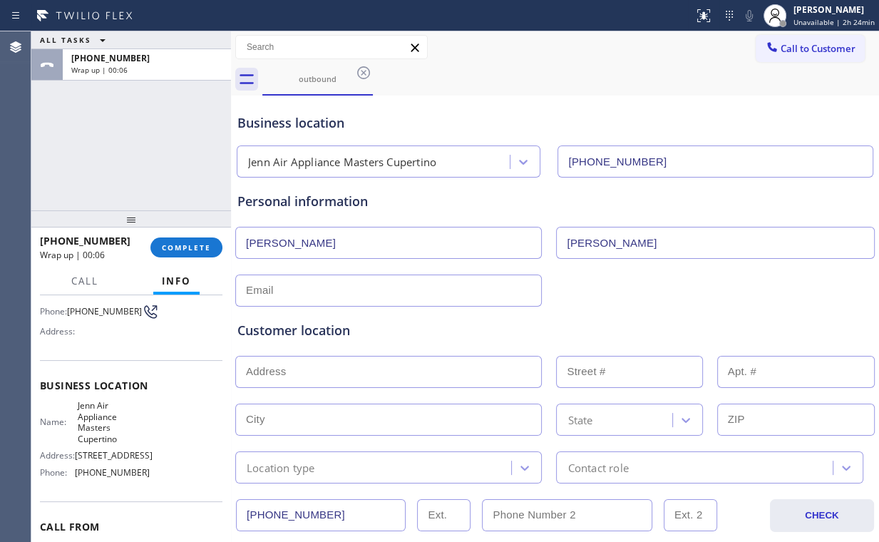
type input "[PERSON_NAME]"
click at [582, 281] on div at bounding box center [555, 289] width 642 height 35
click at [108, 148] on div "ALL TASKS ALL TASKS ACTIVE TASKS TASKS IN WRAP UP [PHONE_NUMBER] Wrap up | 00:42" at bounding box center [131, 120] width 200 height 179
click at [346, 283] on input "text" at bounding box center [388, 290] width 306 height 32
click at [308, 285] on input "text" at bounding box center [388, 290] width 306 height 32
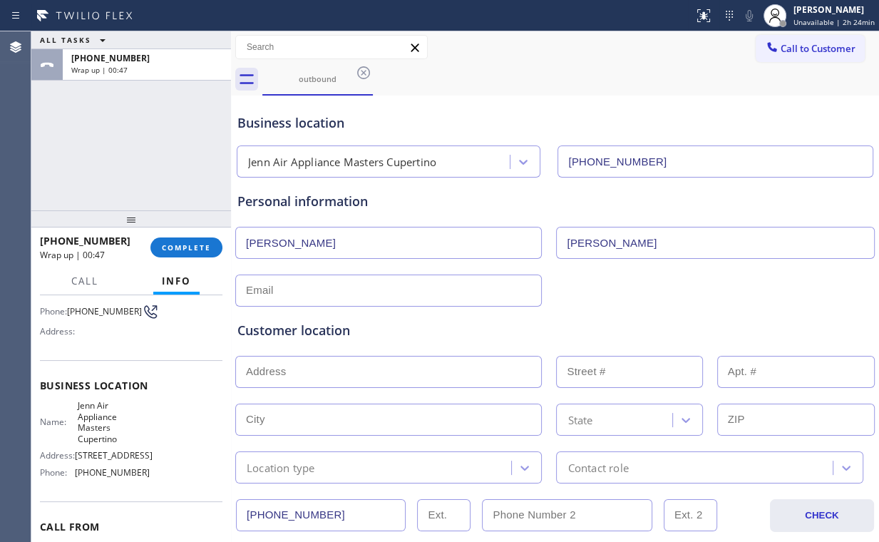
paste input "[EMAIL_ADDRESS][DOMAIN_NAME]"
type input "[EMAIL_ADDRESS][DOMAIN_NAME]"
click at [421, 332] on div "Customer location" at bounding box center [554, 330] width 635 height 19
click at [324, 359] on input "text" at bounding box center [388, 372] width 306 height 32
paste input "[STREET_ADDRESS]"
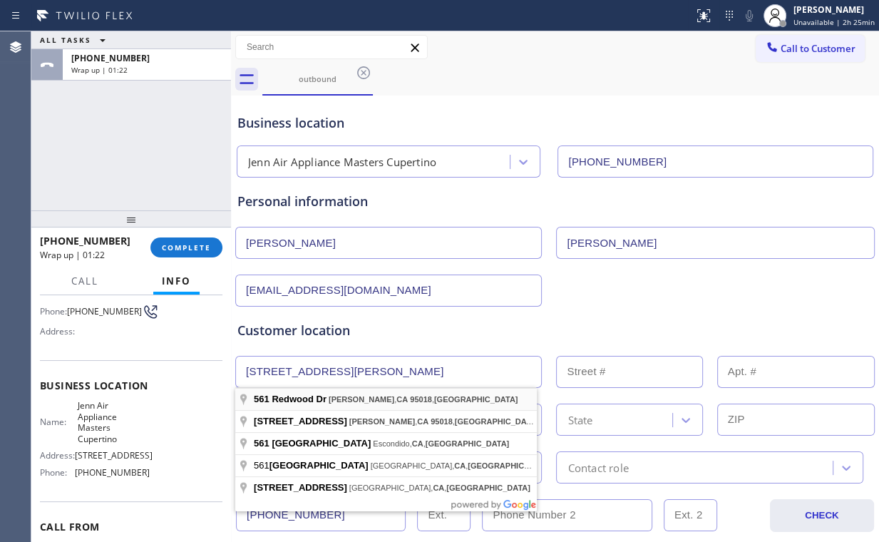
type input "[STREET_ADDRESS]"
type input "561"
type input "[PERSON_NAME]"
type input "95018"
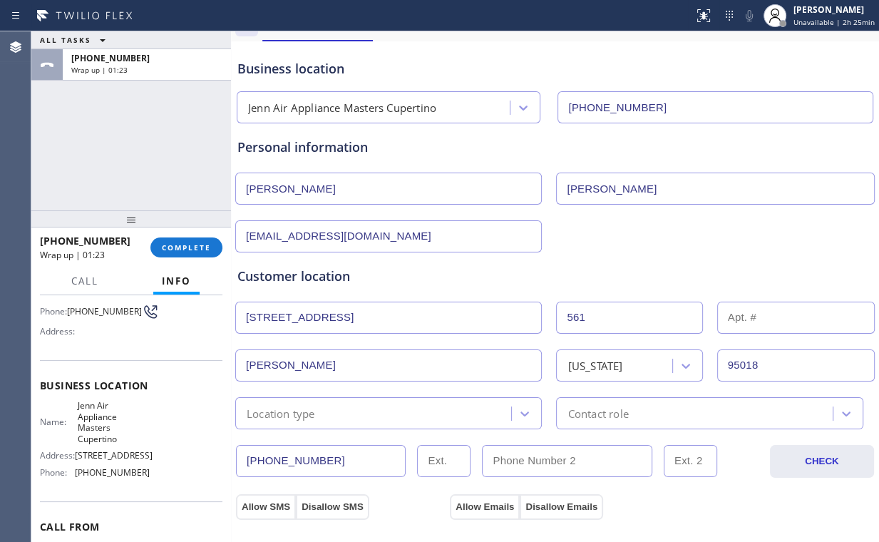
scroll to position [171, 0]
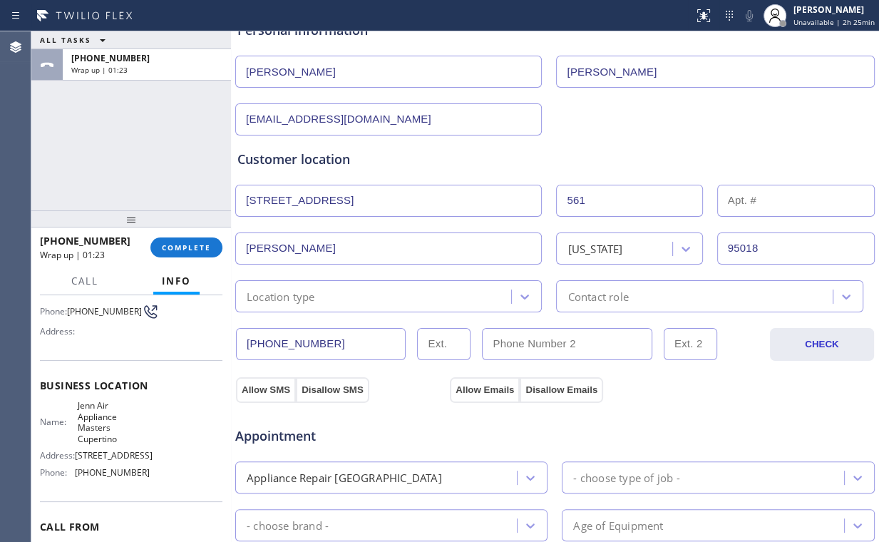
click at [323, 298] on div "Location type" at bounding box center [375, 296] width 272 height 25
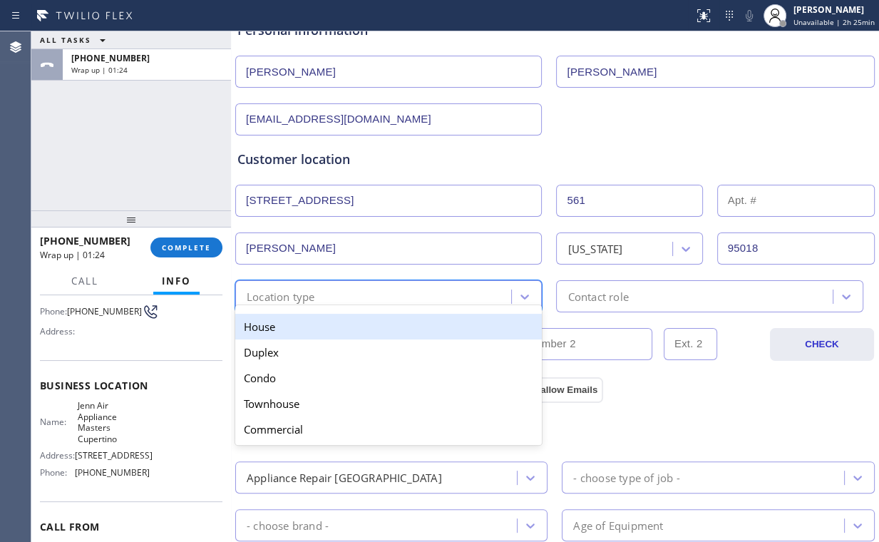
type input "h"
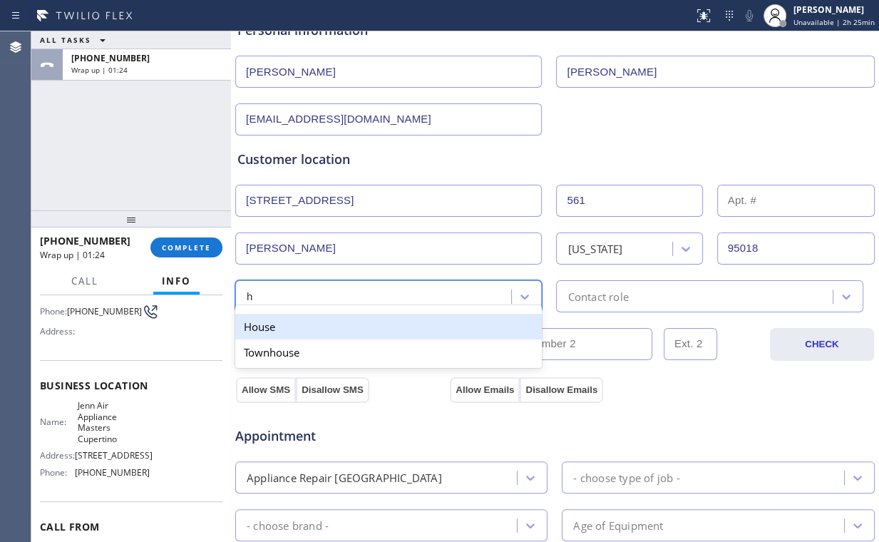
drag, startPoint x: 274, startPoint y: 322, endPoint x: 562, endPoint y: 288, distance: 290.0
click at [274, 323] on div "House" at bounding box center [388, 327] width 306 height 26
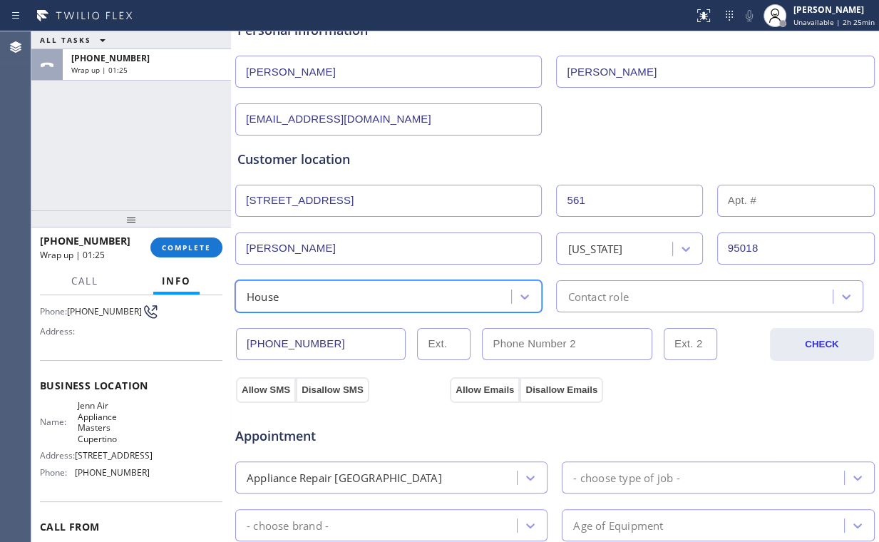
click at [586, 290] on div "Contact role" at bounding box center [597, 296] width 61 height 16
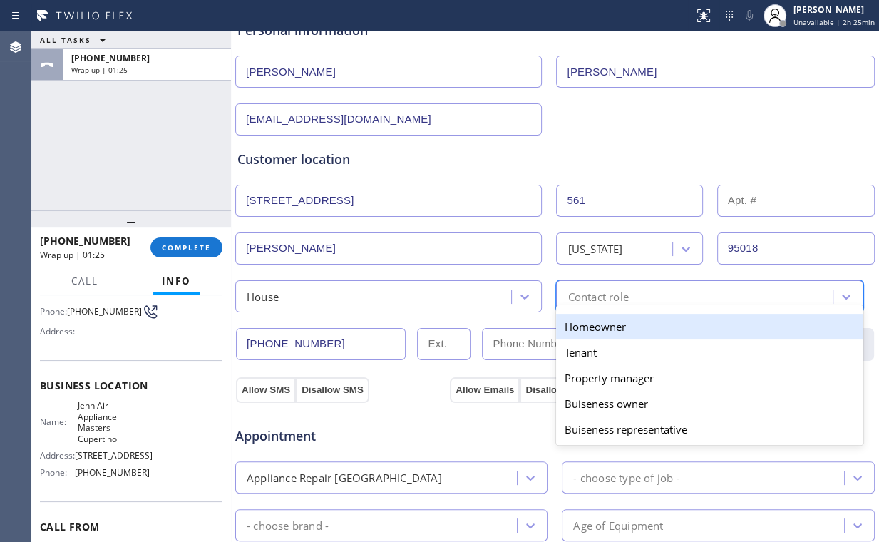
type input "h"
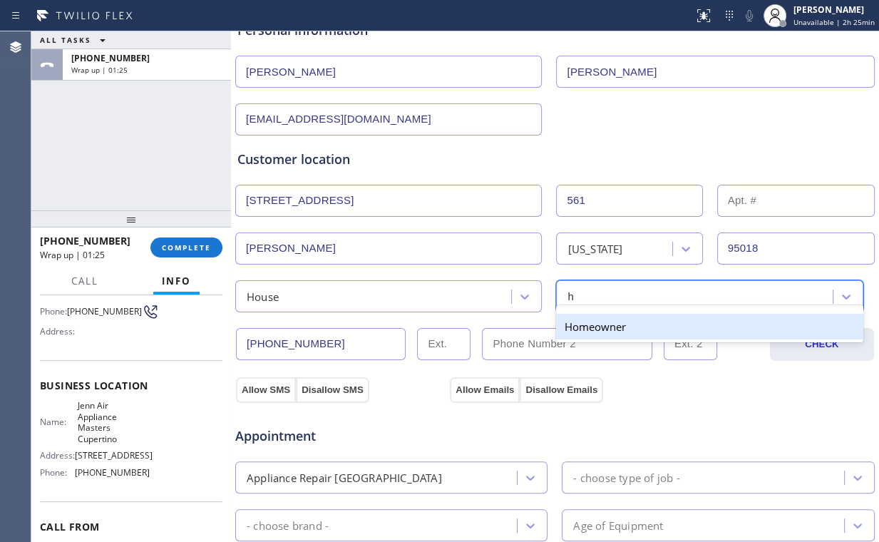
click at [594, 325] on div "Homeowner" at bounding box center [709, 327] width 306 height 26
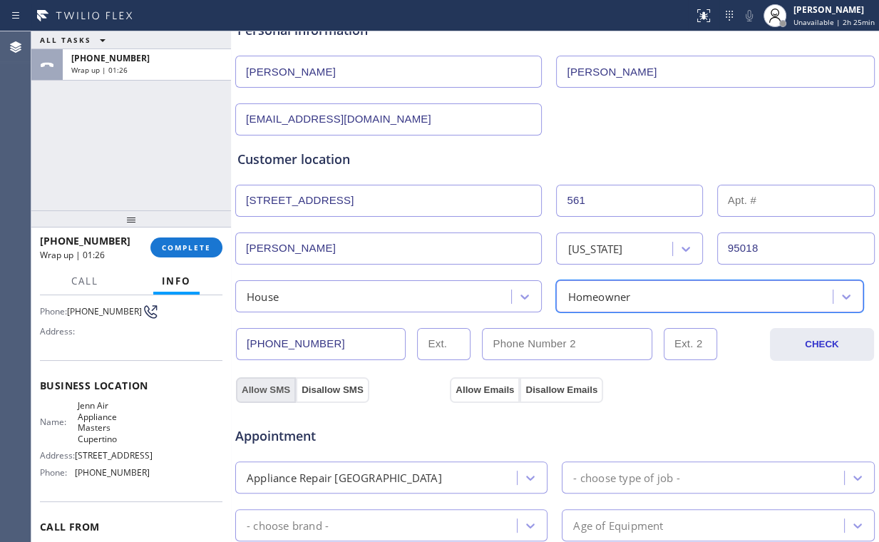
click at [266, 386] on button "Allow SMS" at bounding box center [266, 390] width 60 height 26
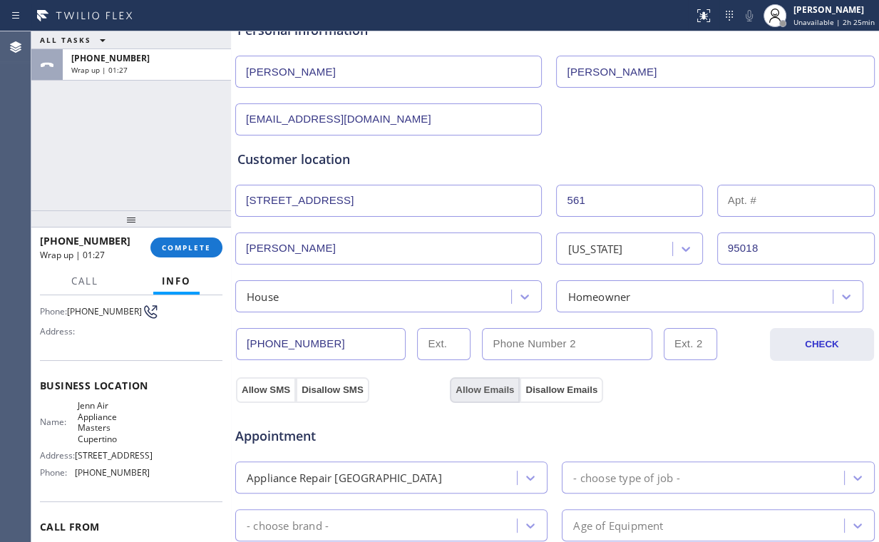
click at [480, 379] on button "Allow Emails" at bounding box center [485, 390] width 70 height 26
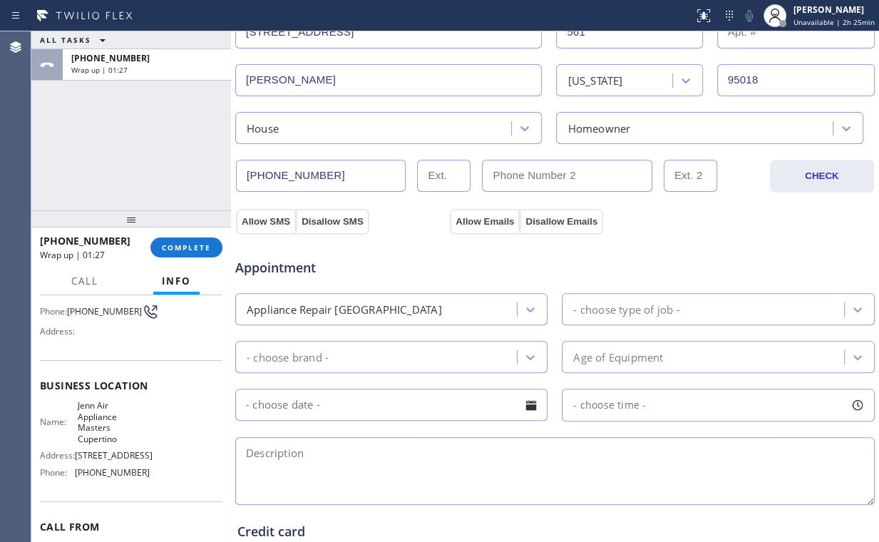
scroll to position [342, 0]
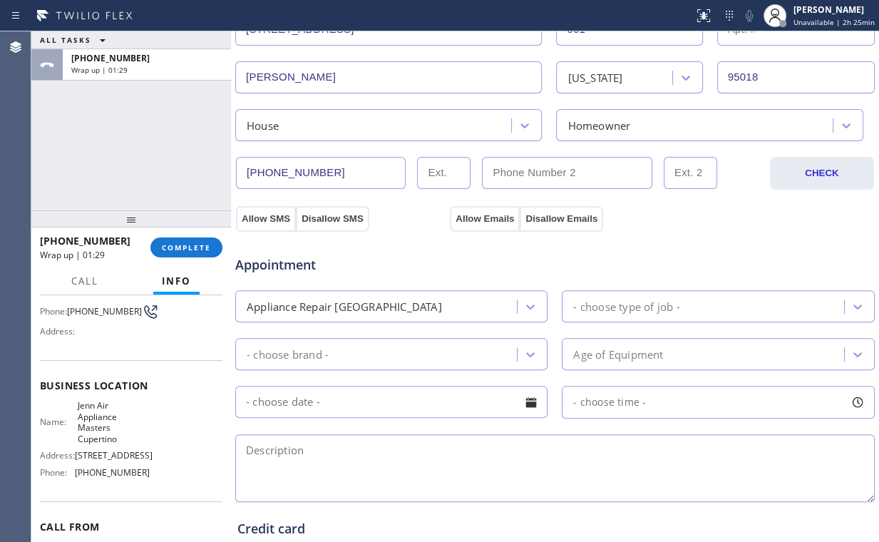
click at [406, 301] on div "Appliance Repair [GEOGRAPHIC_DATA]" at bounding box center [377, 306] width 277 height 25
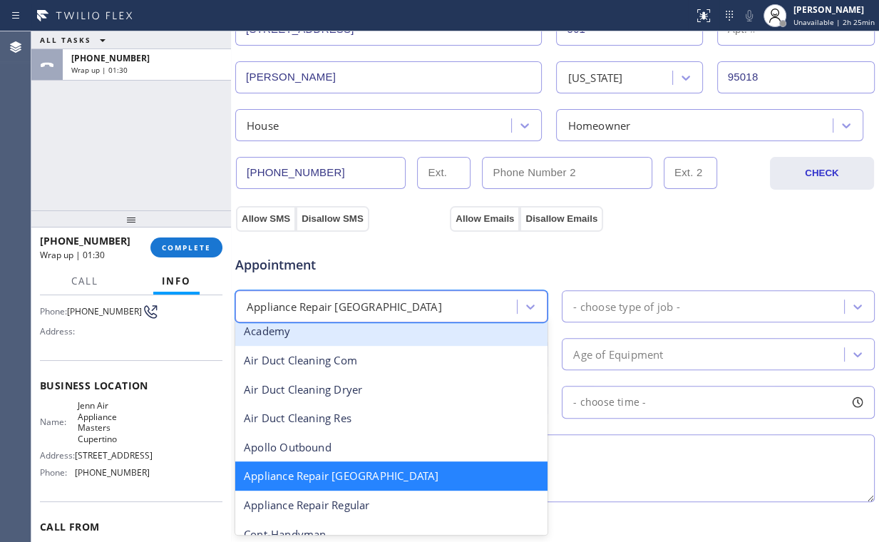
scroll to position [58, 0]
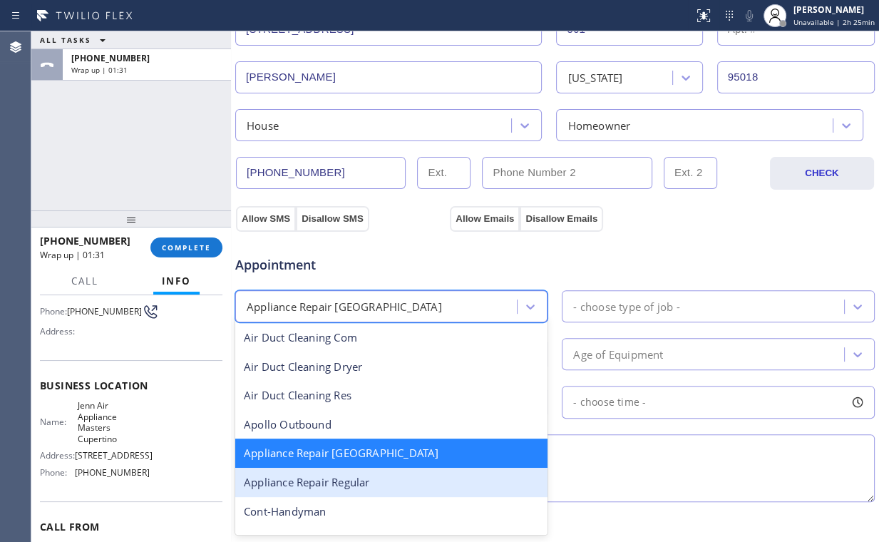
click at [371, 476] on div "Appliance Repair Regular" at bounding box center [391, 482] width 312 height 29
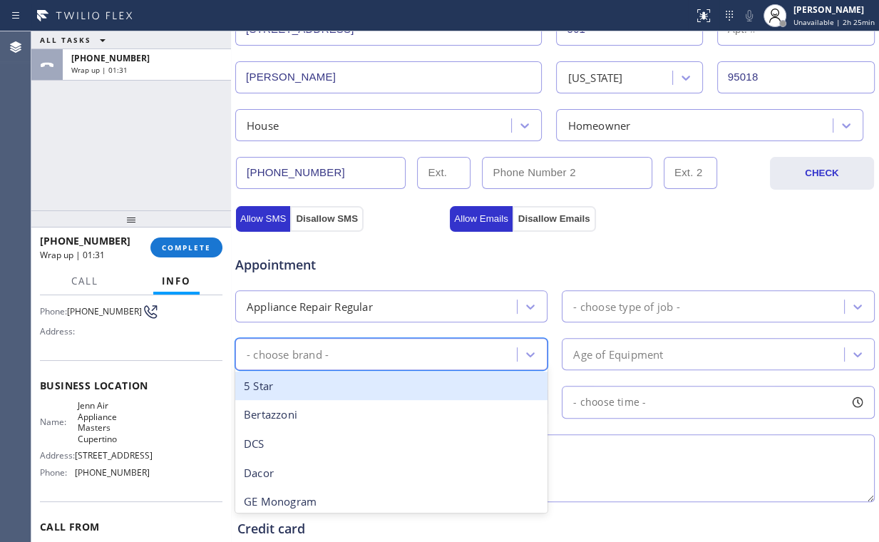
click at [349, 358] on div "- choose brand -" at bounding box center [377, 353] width 277 height 25
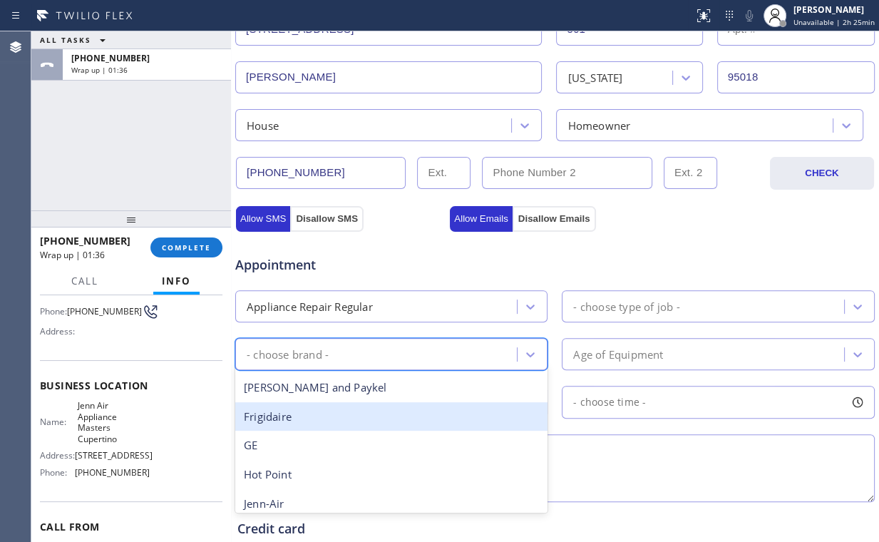
scroll to position [171, 0]
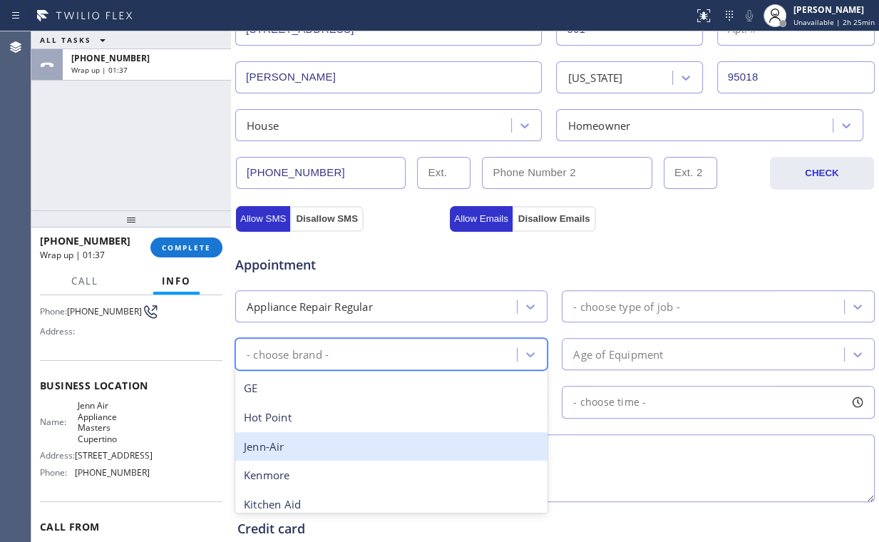
click at [346, 443] on div "Jenn-Air" at bounding box center [391, 446] width 312 height 29
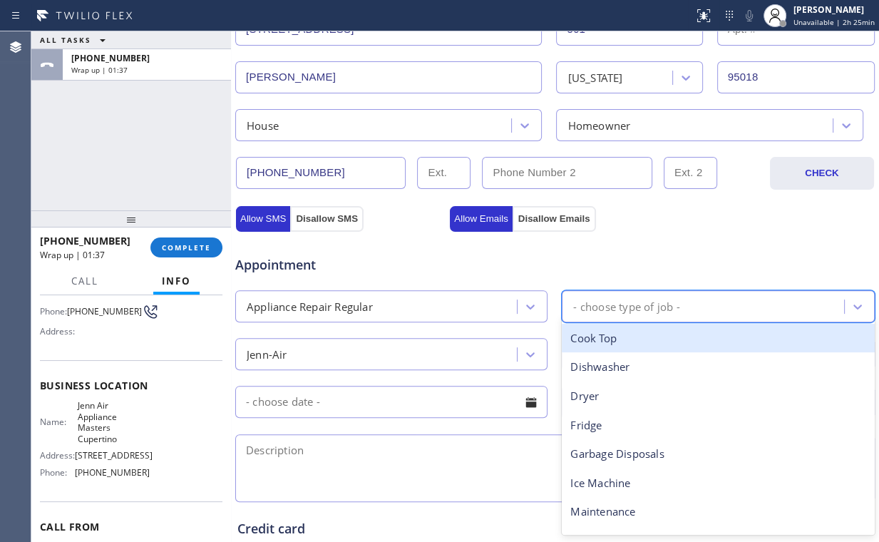
click at [650, 294] on div "- choose type of job -" at bounding box center [704, 306] width 277 height 25
type input "ra"
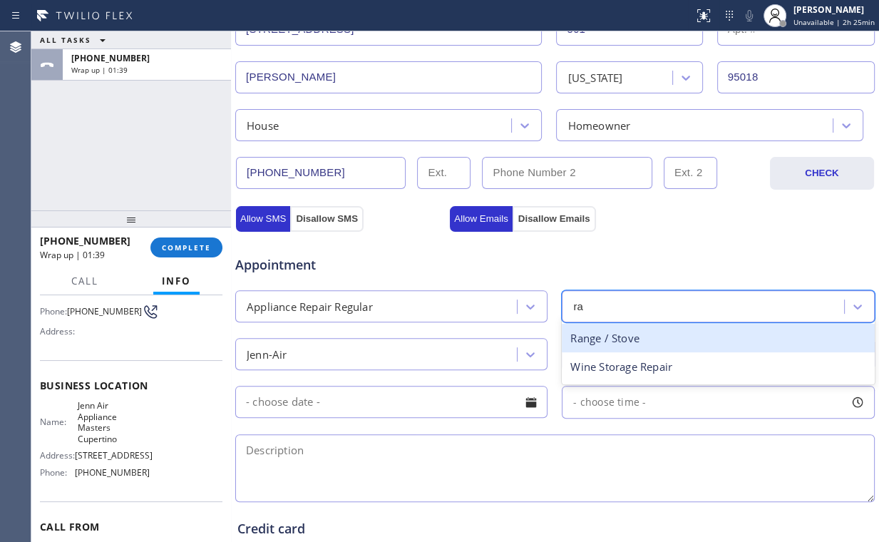
click at [602, 336] on div "Range / Stove" at bounding box center [718, 338] width 312 height 29
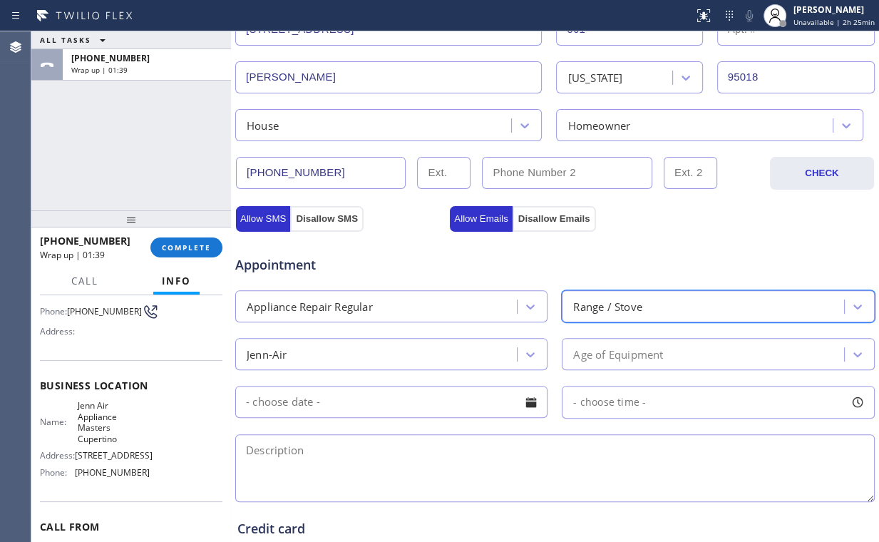
click at [614, 359] on div "Age of Equipment" at bounding box center [618, 354] width 90 height 16
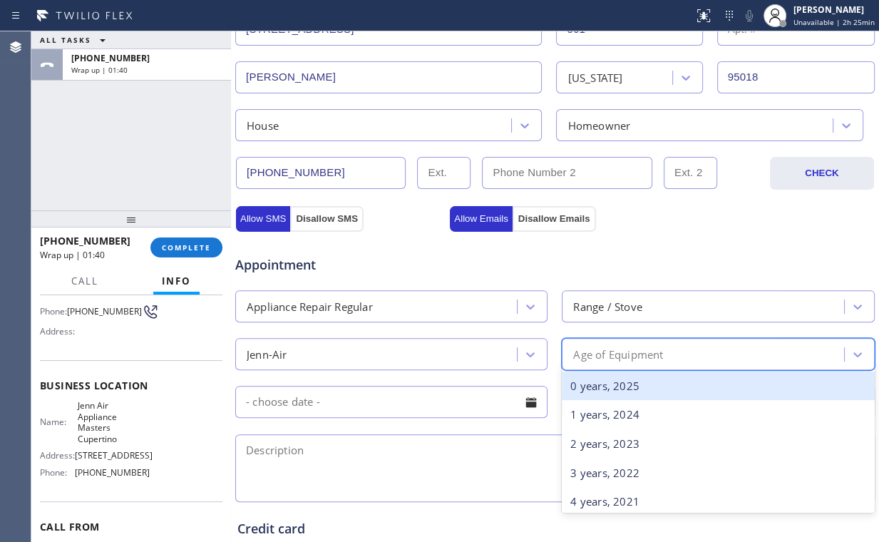
type input "8"
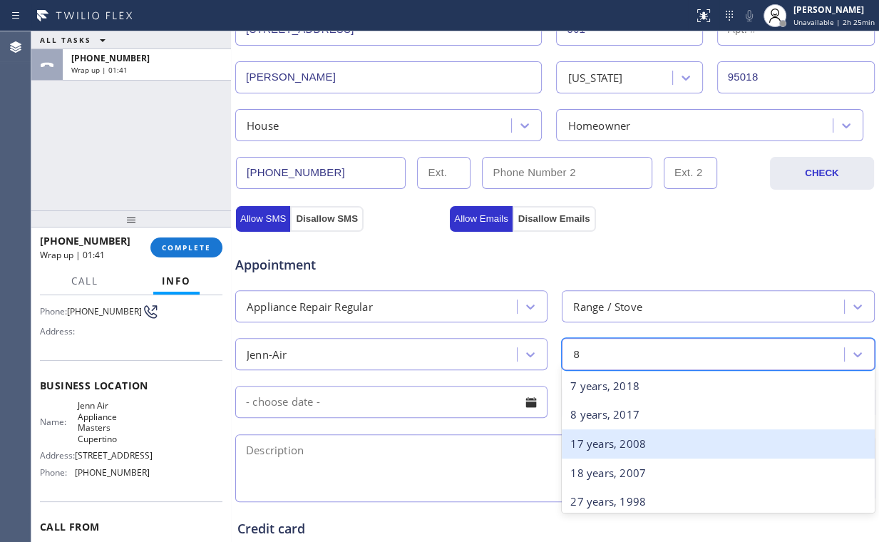
click at [583, 413] on div "8 years, 2017" at bounding box center [718, 414] width 312 height 29
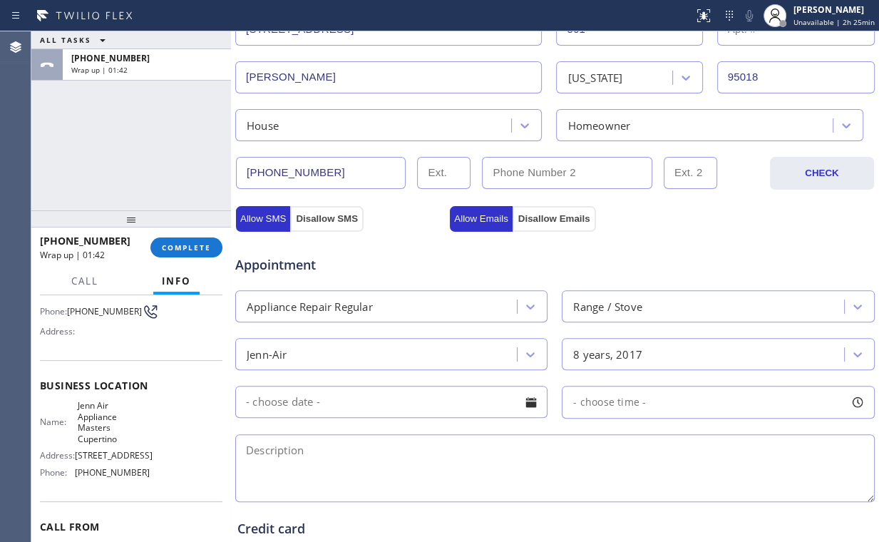
click at [339, 406] on input "text" at bounding box center [391, 402] width 312 height 32
click at [585, 470] on textarea at bounding box center [554, 468] width 639 height 68
click at [416, 408] on input "text" at bounding box center [391, 402] width 312 height 32
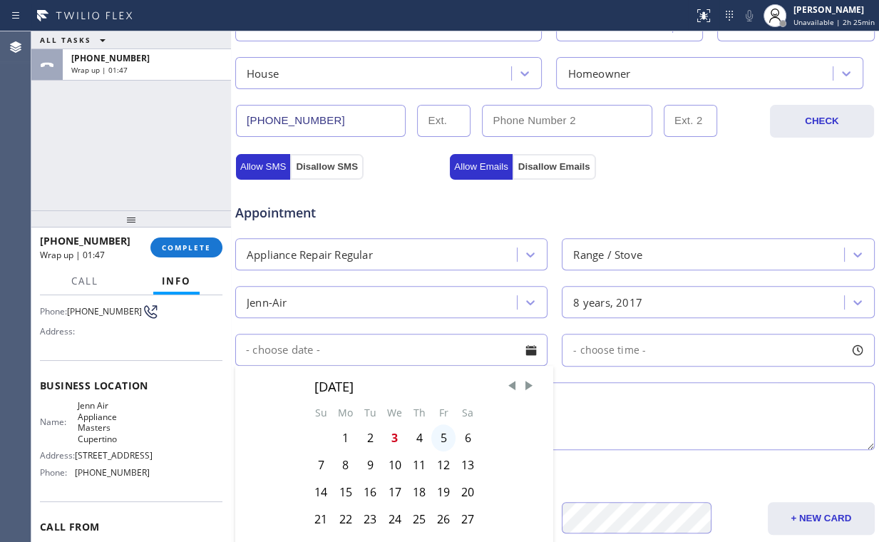
scroll to position [399, 0]
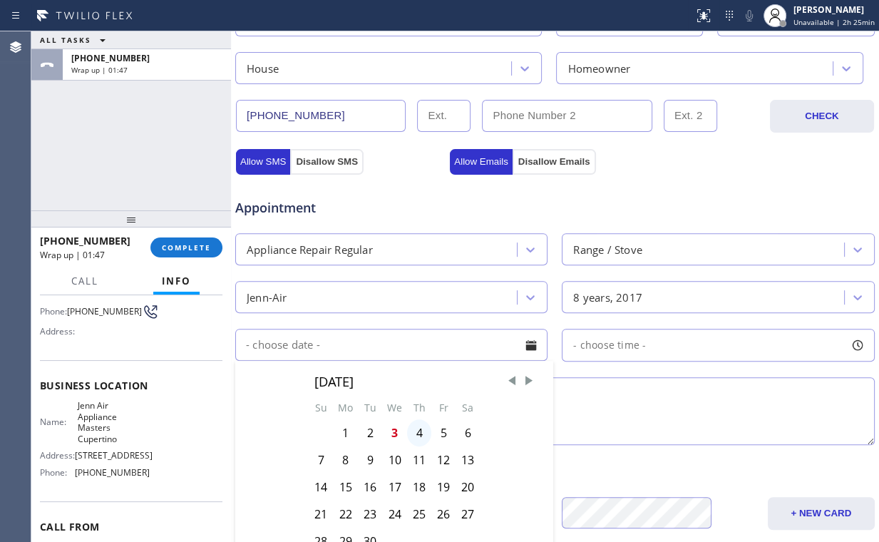
click at [416, 430] on div "4" at bounding box center [419, 432] width 24 height 27
type input "[DATE]"
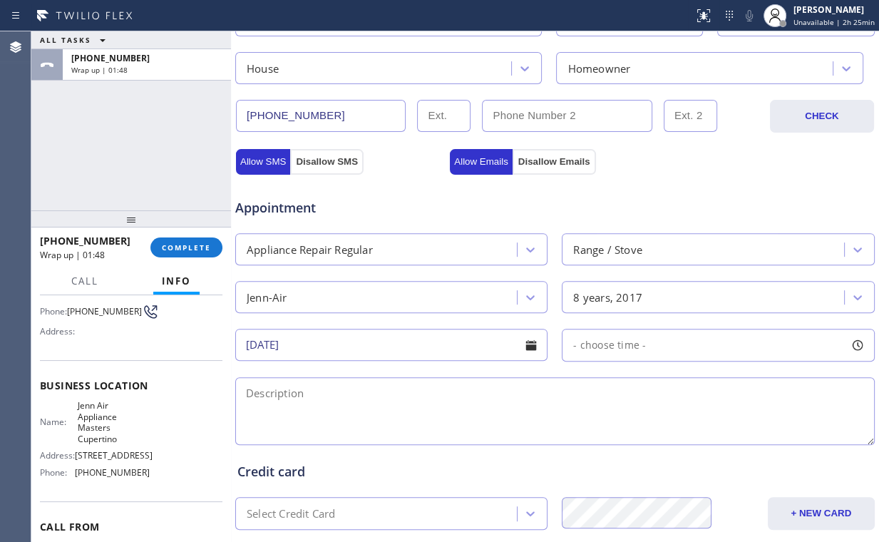
click at [647, 351] on div "- choose time -" at bounding box center [718, 345] width 312 height 33
drag, startPoint x: 569, startPoint y: 431, endPoint x: 684, endPoint y: 425, distance: 115.6
click at [762, 428] on div at bounding box center [770, 432] width 17 height 30
drag, startPoint x: 571, startPoint y: 428, endPoint x: 701, endPoint y: 429, distance: 130.4
click at [701, 429] on div at bounding box center [705, 432] width 17 height 30
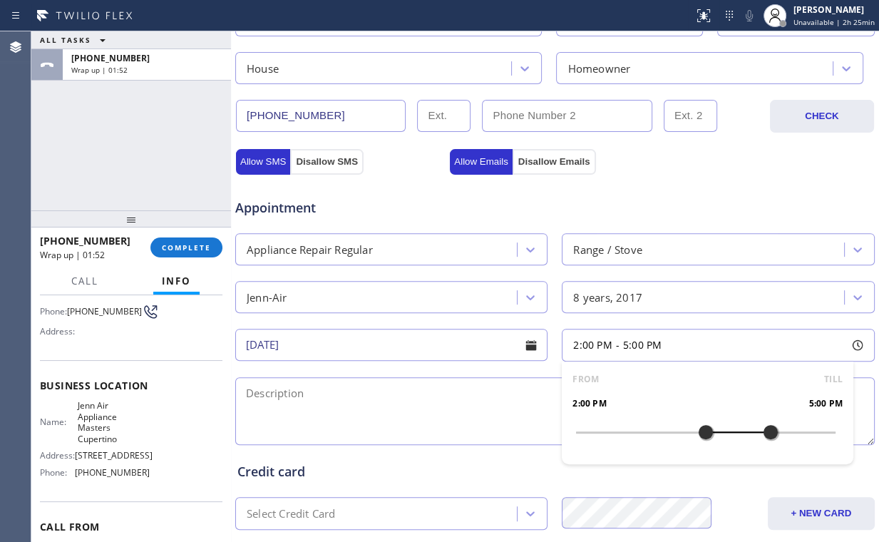
click at [480, 462] on div "Credit card" at bounding box center [554, 471] width 635 height 19
click at [305, 405] on textarea at bounding box center [554, 411] width 639 height 68
paste textarea "Jenn air | range | moisture got in the motherboard, lock indicator is flashing …"
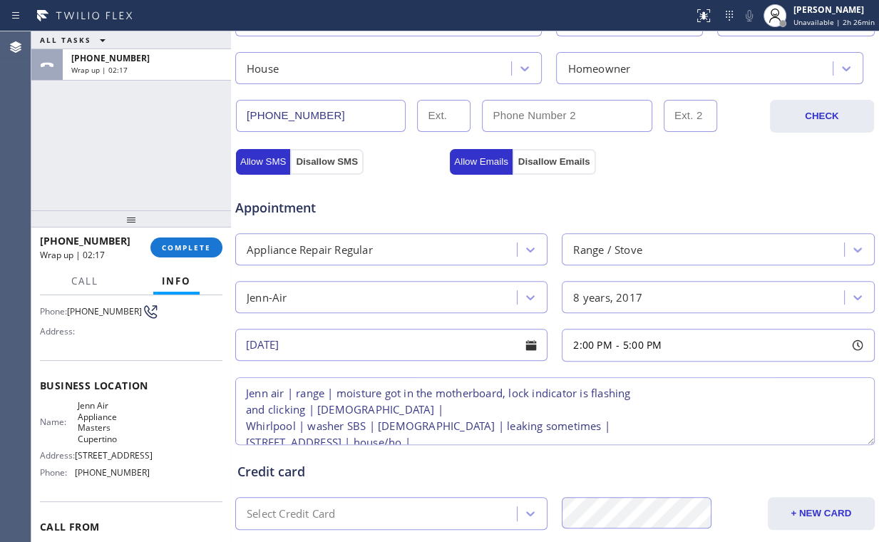
scroll to position [5, 0]
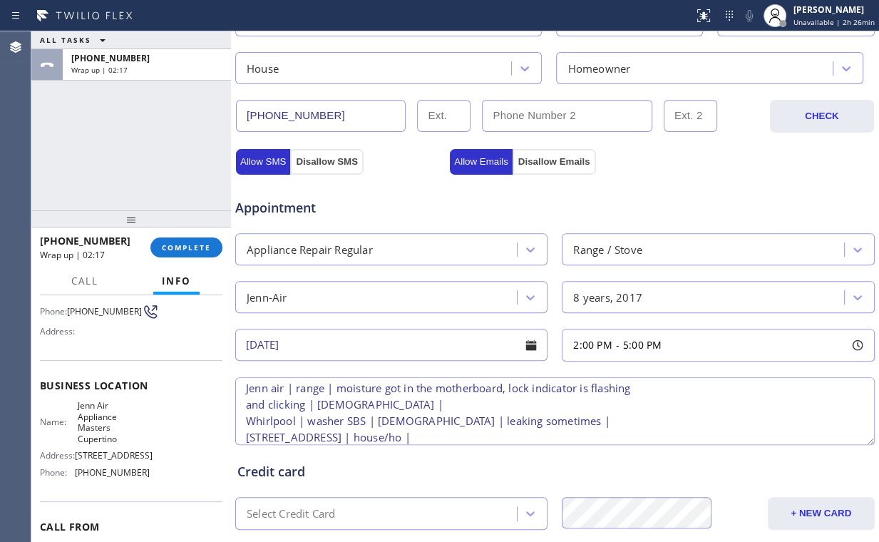
click at [242, 382] on textarea "Jenn air | range | moisture got in the motherboard, lock indicator is flashing …" at bounding box center [554, 411] width 639 height 68
click at [329, 434] on textarea "2-5 | $95 scf | Jenn air | range | moisture got in the motherboard, lock indica…" at bounding box center [554, 411] width 639 height 68
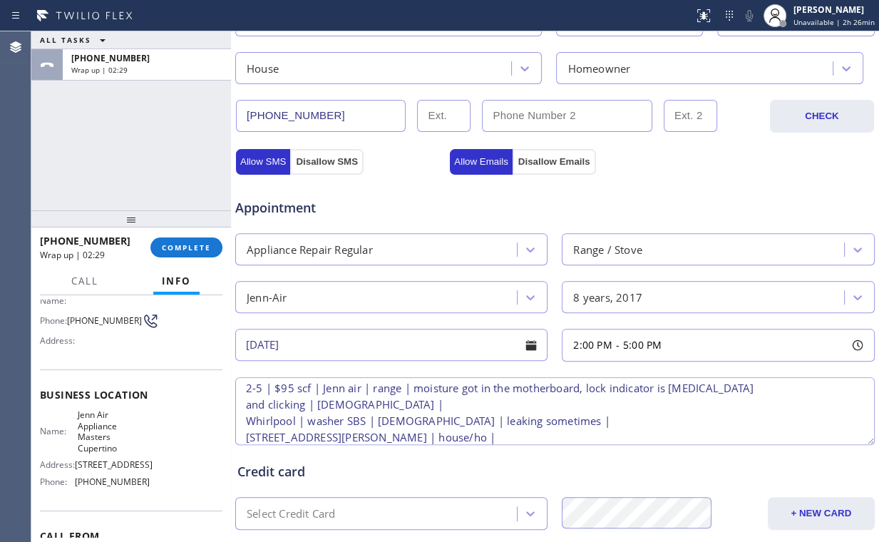
scroll to position [94, 0]
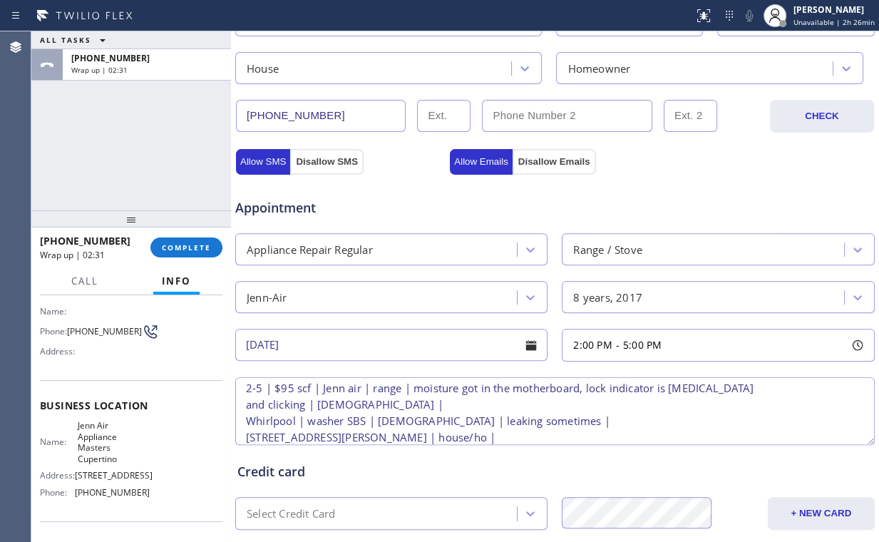
click at [528, 431] on textarea "2-5 | $95 scf | Jenn air | range | moisture got in the motherboard, lock indica…" at bounding box center [554, 411] width 639 height 68
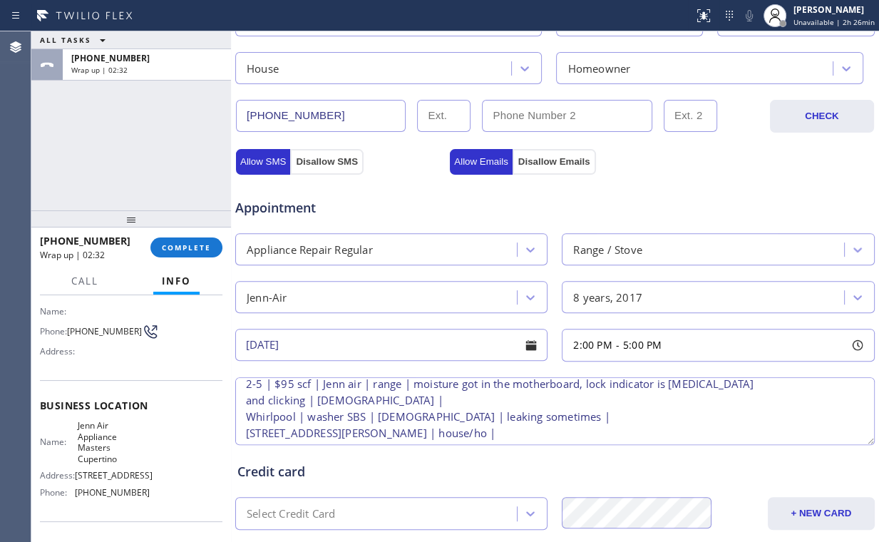
scroll to position [13, 0]
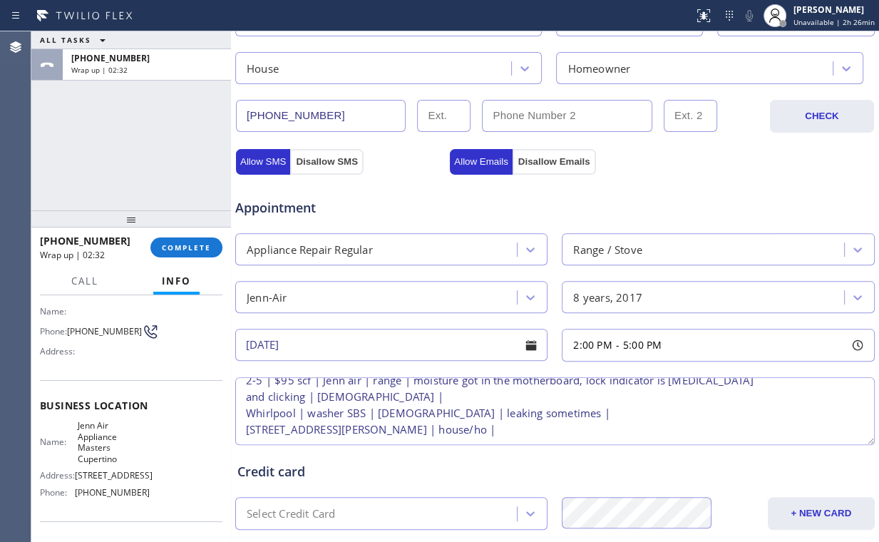
paste textarea "Jenn Air Appliance Masters Cupertino"
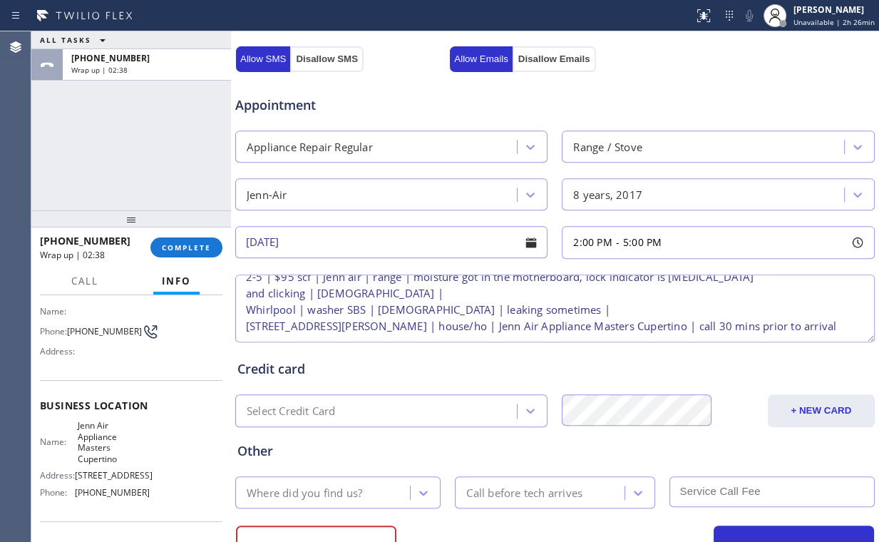
scroll to position [560, 0]
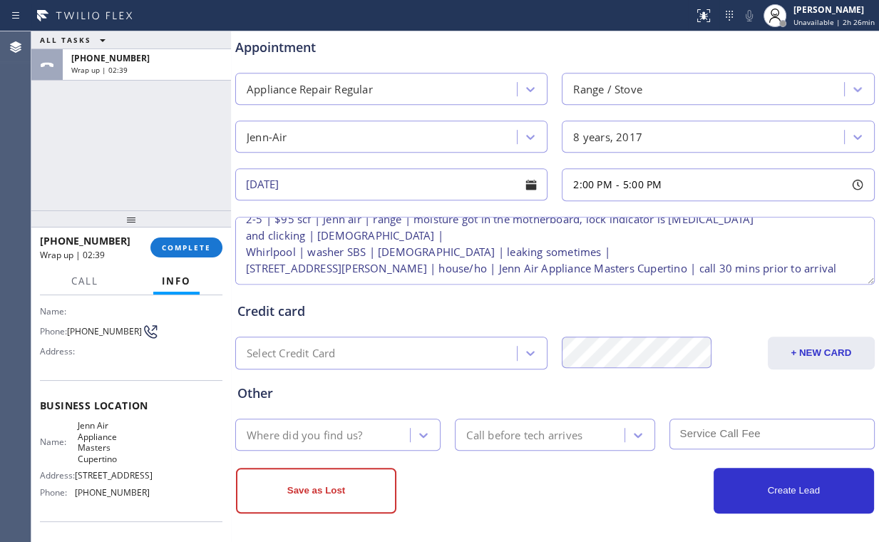
type textarea "2-5 | $95 scf | Jenn air | range | moisture got in the motherboard, lock indica…"
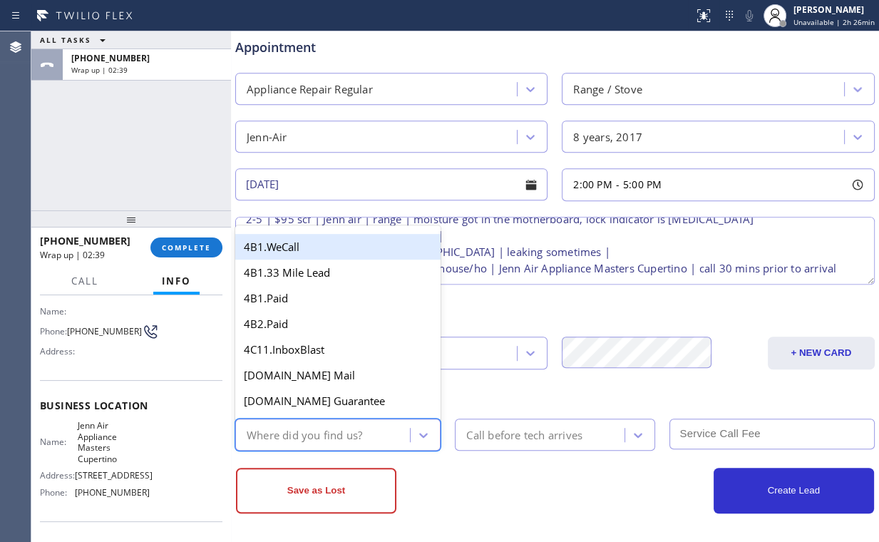
click at [335, 426] on div "Where did you find us?" at bounding box center [304, 434] width 115 height 16
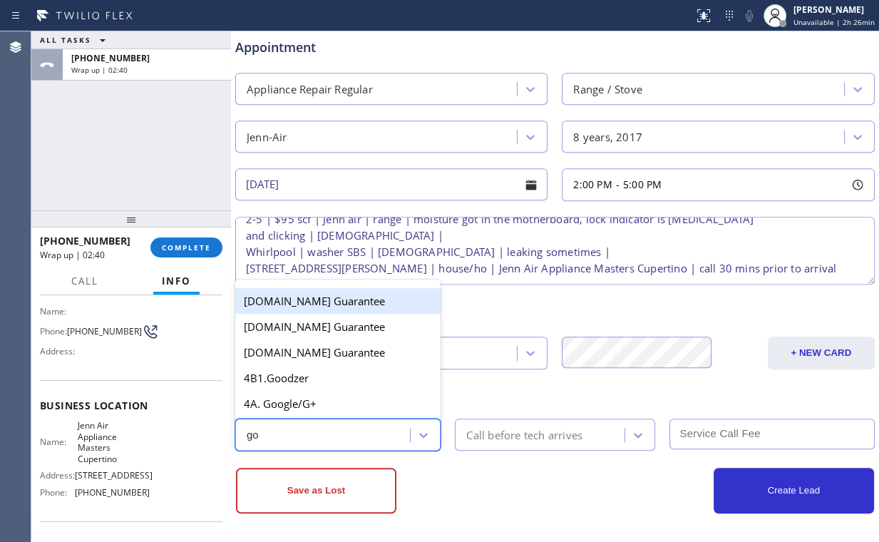
type input "goo"
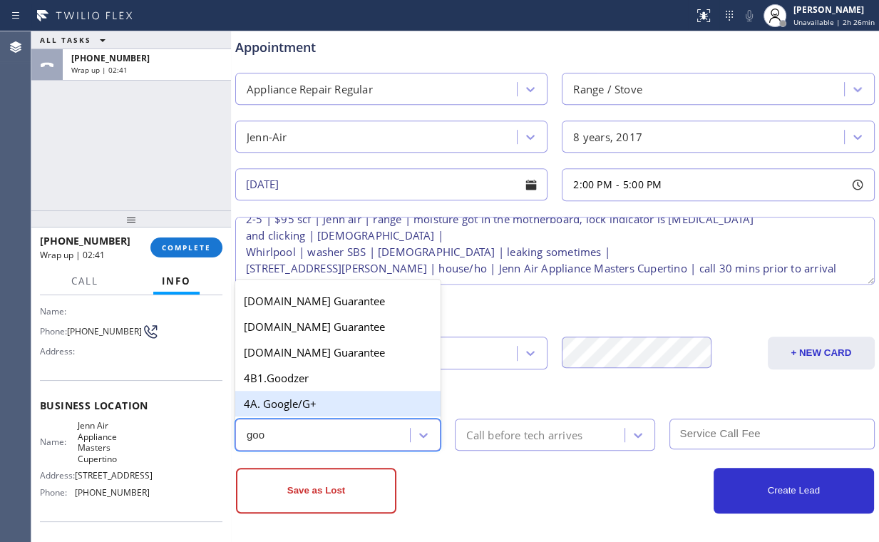
click at [304, 401] on div "4A. Google/G+" at bounding box center [337, 404] width 205 height 26
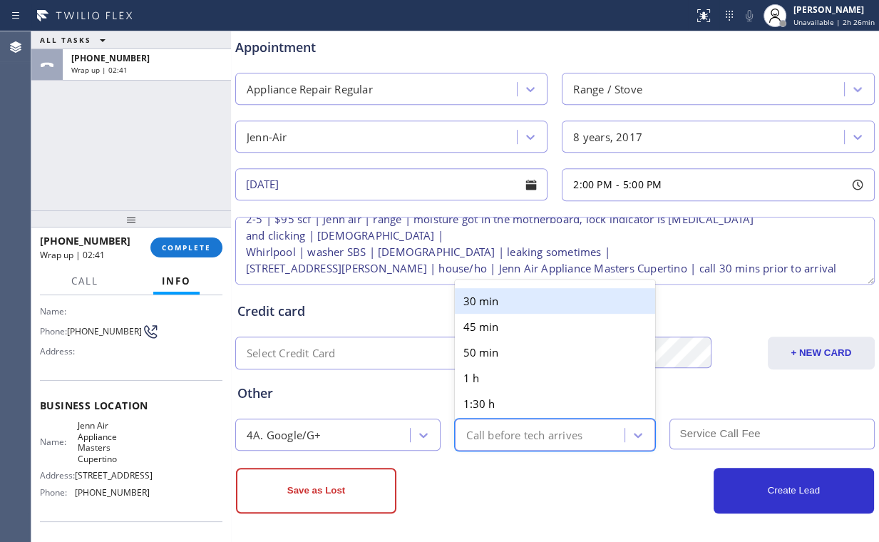
click at [501, 439] on div "Call before tech arrives" at bounding box center [524, 434] width 116 height 16
type input "3"
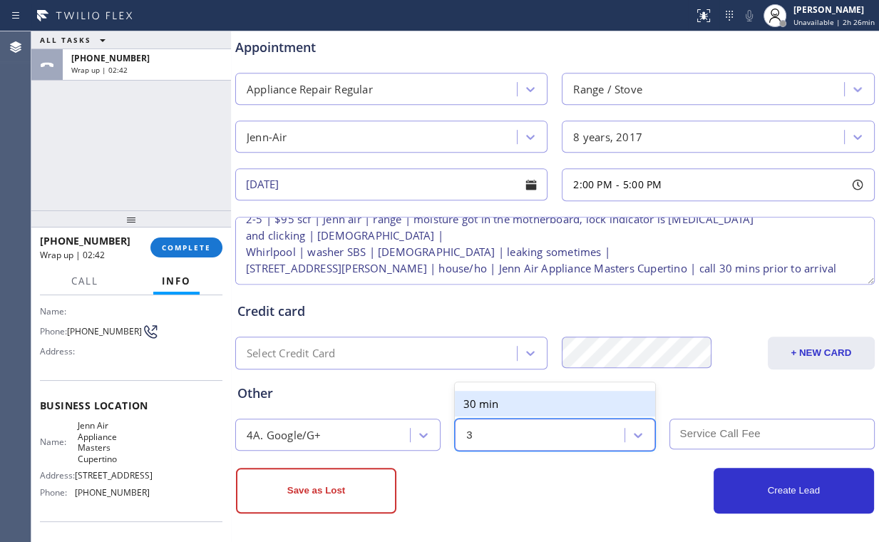
click at [490, 388] on div "30 min 1:30 h" at bounding box center [555, 416] width 200 height 57
drag, startPoint x: 490, startPoint y: 399, endPoint x: 651, endPoint y: 439, distance: 166.0
click at [492, 400] on div "30 min" at bounding box center [555, 404] width 200 height 26
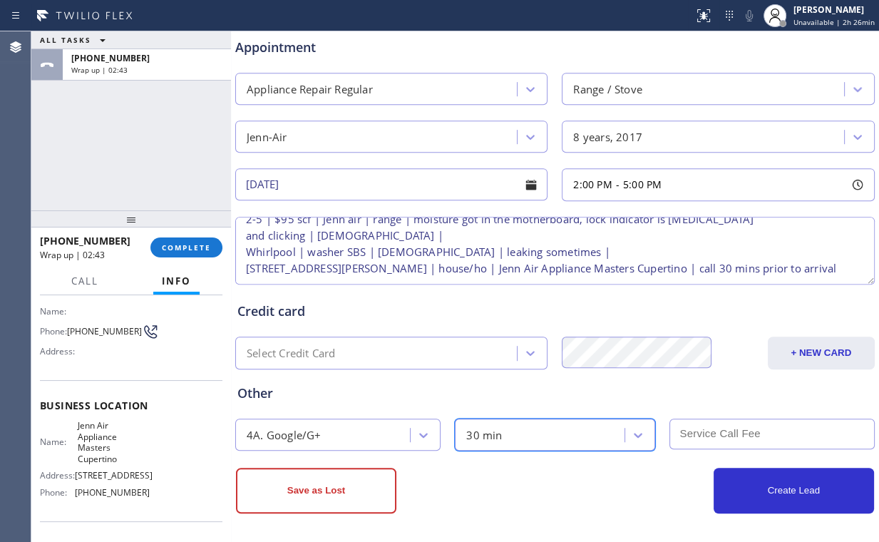
click at [725, 435] on input "text" at bounding box center [771, 433] width 205 height 31
type input "95"
click at [470, 288] on div "Credit card Select Credit Card + NEW CARD CANCEL SAVE" at bounding box center [554, 328] width 641 height 82
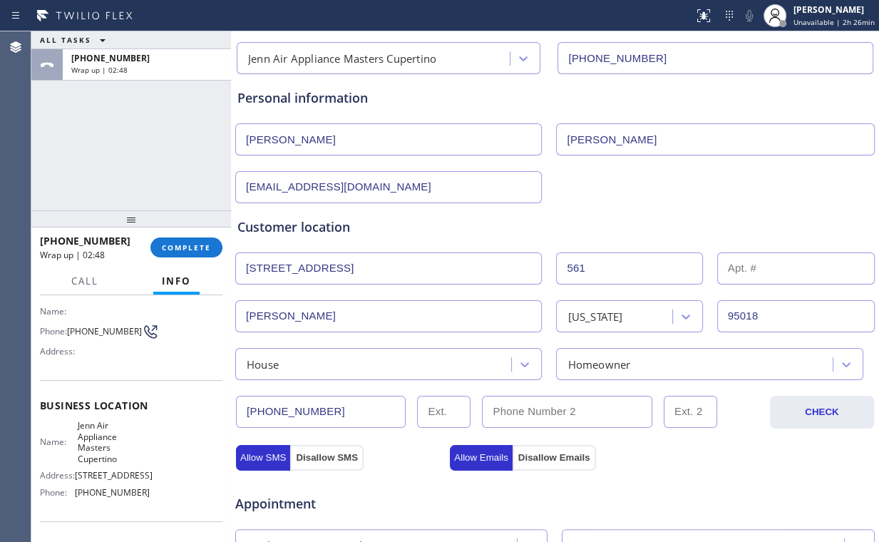
scroll to position [0, 0]
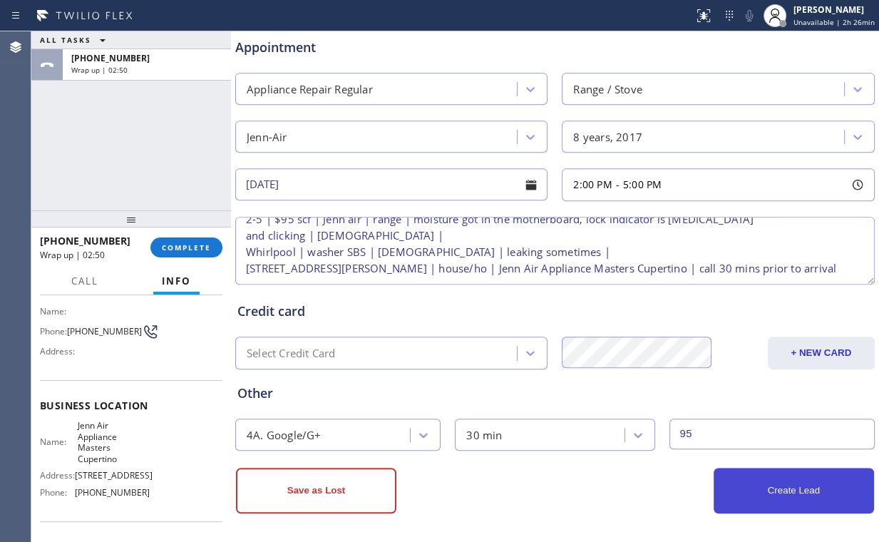
drag, startPoint x: 777, startPoint y: 488, endPoint x: 770, endPoint y: 482, distance: 9.6
click at [778, 489] on button "Create Lead" at bounding box center [793, 491] width 160 height 46
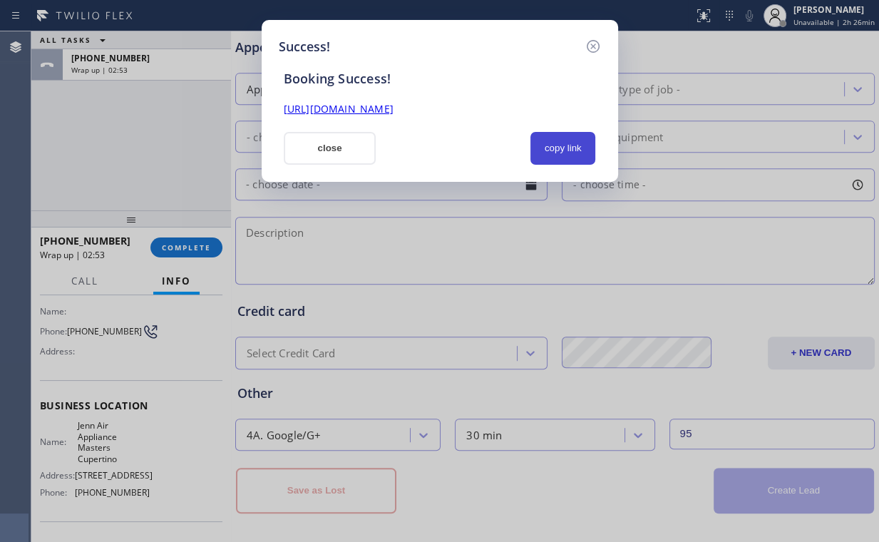
click at [558, 151] on button "copy link" at bounding box center [563, 148] width 66 height 33
click at [367, 138] on button "close" at bounding box center [330, 148] width 93 height 33
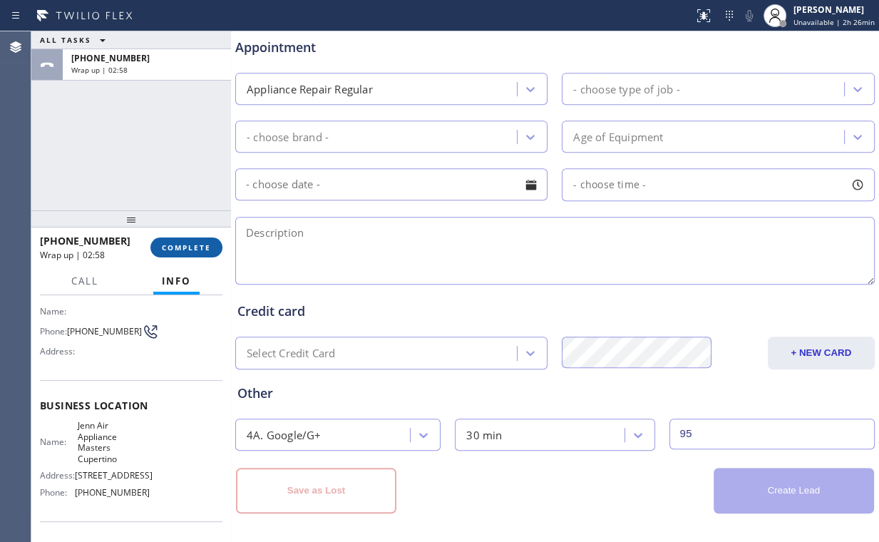
click at [163, 246] on span "COMPLETE" at bounding box center [186, 247] width 49 height 10
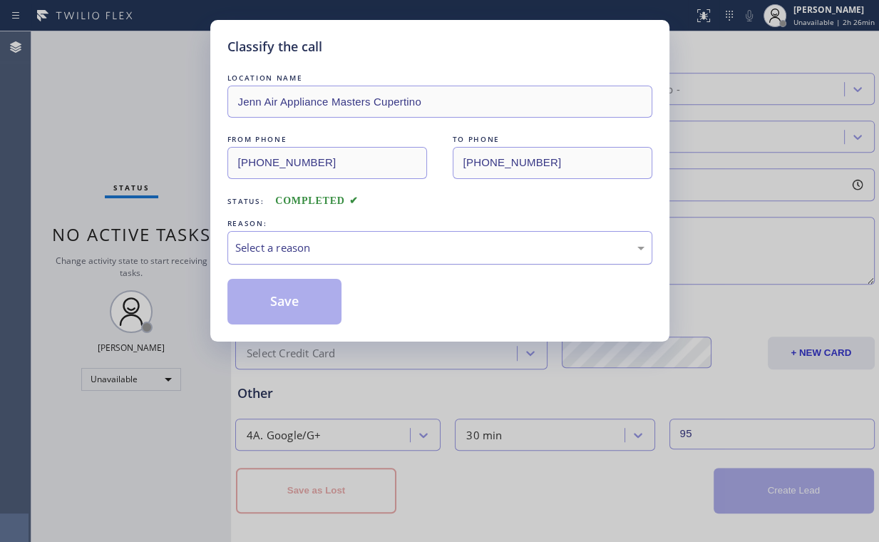
click at [294, 246] on div "Select a reason" at bounding box center [439, 247] width 409 height 16
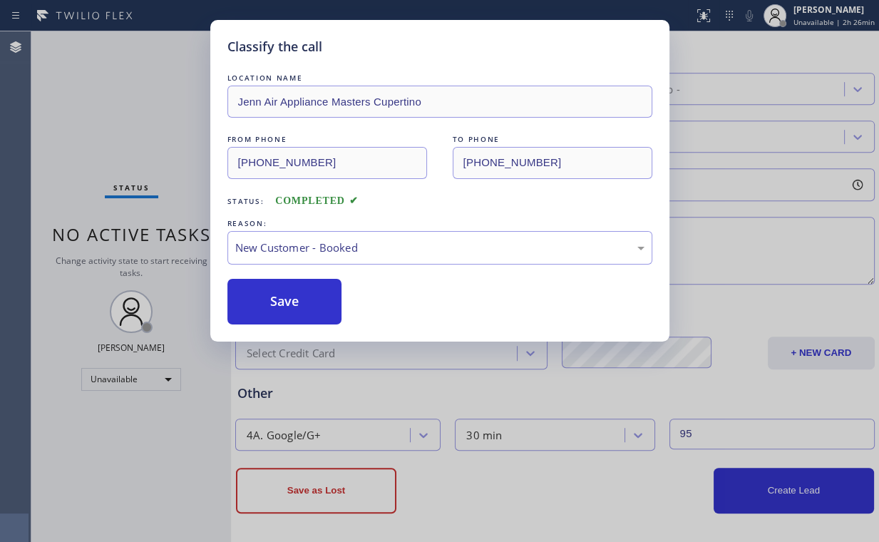
drag, startPoint x: 288, startPoint y: 311, endPoint x: 140, endPoint y: 133, distance: 231.8
click at [289, 311] on button "Save" at bounding box center [284, 302] width 115 height 46
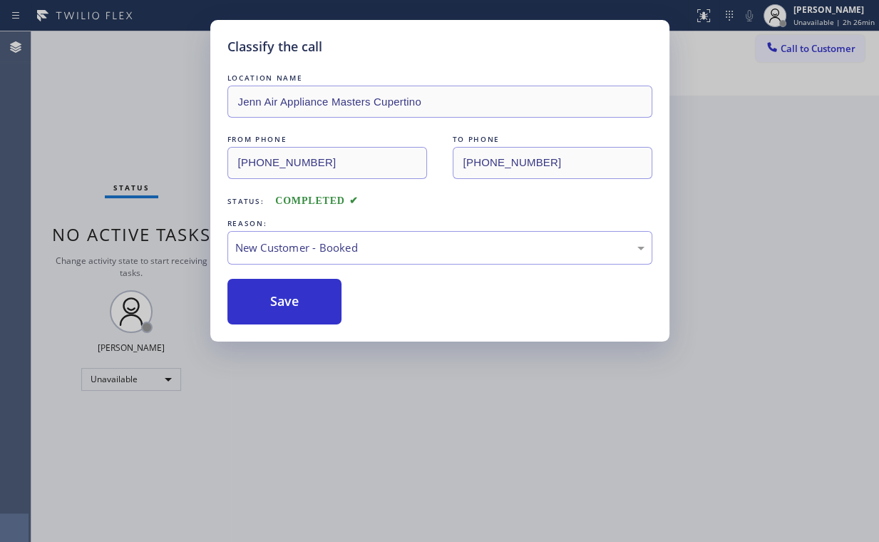
click at [121, 86] on div "Classify the call LOCATION NAME Jenn Air Appliance Masters Cupertino FROM PHONE…" at bounding box center [439, 271] width 879 height 542
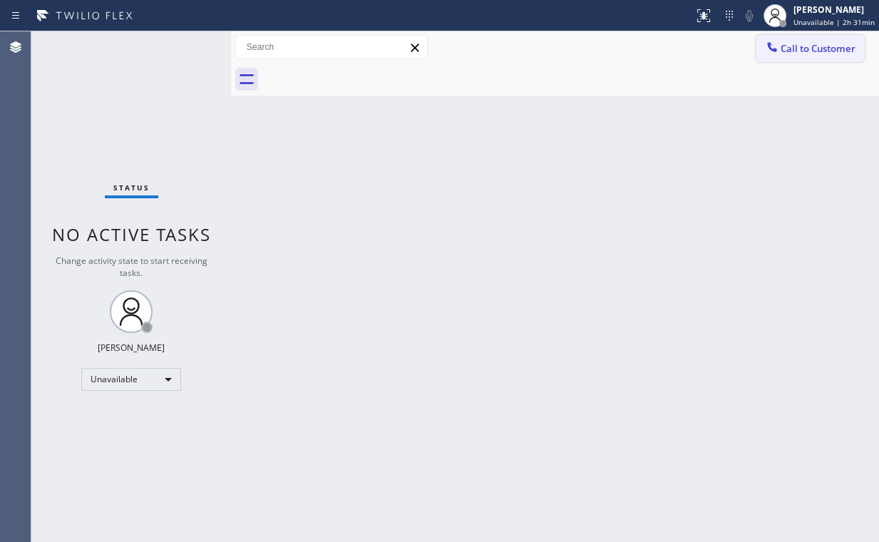
drag, startPoint x: 815, startPoint y: 57, endPoint x: 795, endPoint y: 63, distance: 20.8
click at [813, 57] on button "Call to Customer" at bounding box center [810, 48] width 109 height 27
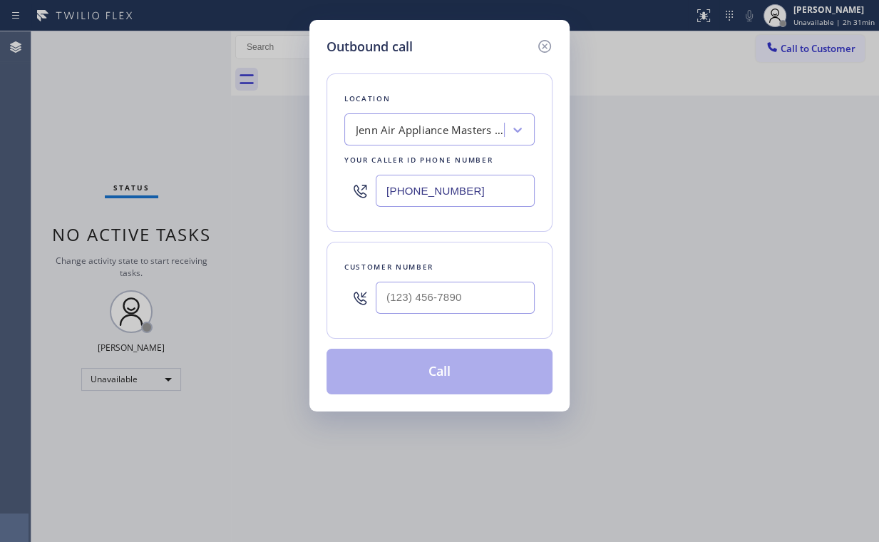
drag, startPoint x: 493, startPoint y: 191, endPoint x: 285, endPoint y: 183, distance: 207.6
click at [287, 185] on div "Outbound call Location Jenn Air Appliance Masters Cupertino Your caller id phon…" at bounding box center [439, 271] width 879 height 542
paste input "929) 325-2750"
type input "[PHONE_NUMBER]"
drag, startPoint x: 462, startPoint y: 297, endPoint x: 475, endPoint y: 297, distance: 12.8
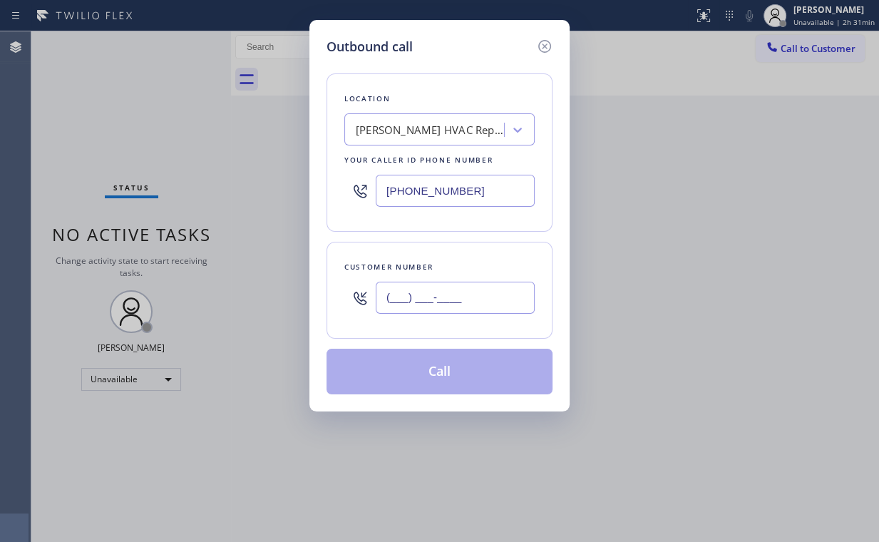
click at [463, 297] on input "(___) ___-____" at bounding box center [455, 298] width 159 height 32
paste input "571) 331-3882"
type input "[PHONE_NUMBER]"
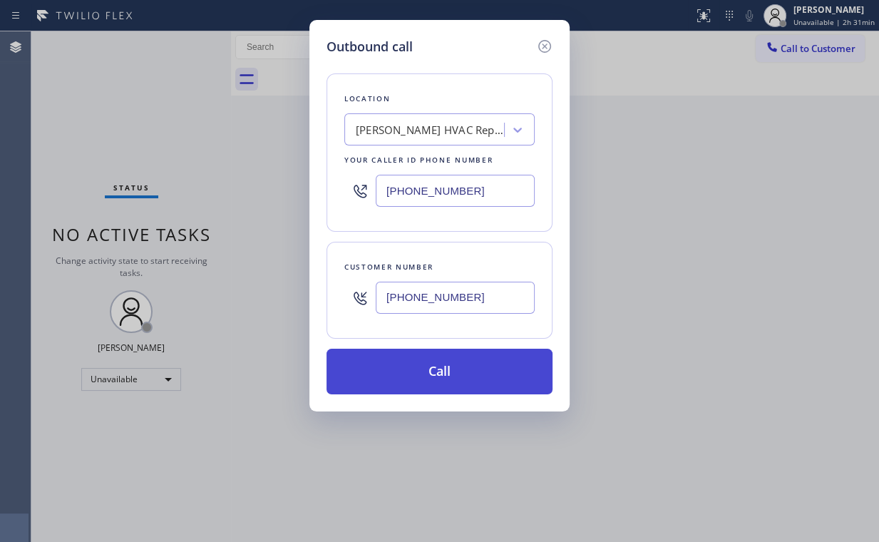
click at [441, 373] on button "Call" at bounding box center [439, 372] width 226 height 46
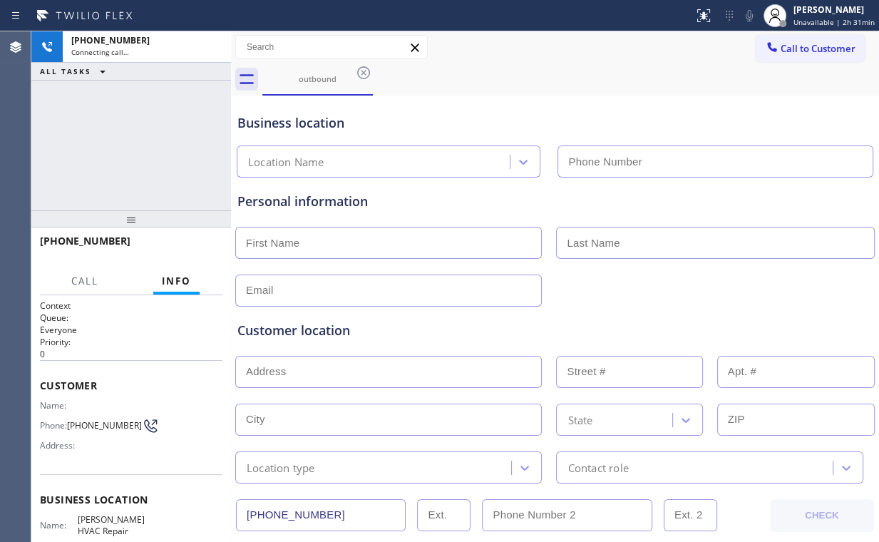
type input "[PHONE_NUMBER]"
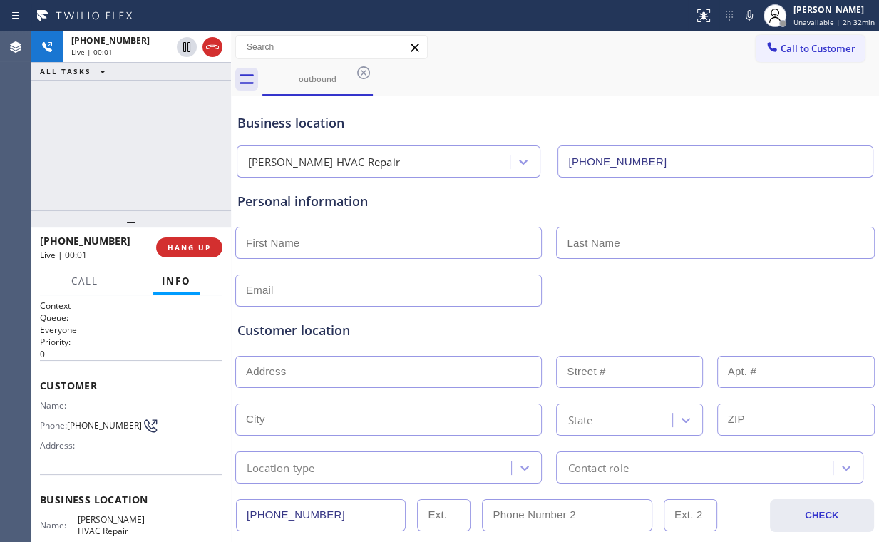
click at [149, 154] on div "[PHONE_NUMBER] Live | 00:01 ALL TASKS ALL TASKS ACTIVE TASKS TASKS IN WRAP UP" at bounding box center [131, 120] width 200 height 179
click at [155, 153] on div "[PHONE_NUMBER] Live | 00:08 ALL TASKS ALL TASKS ACTIVE TASKS TASKS IN WRAP UP" at bounding box center [131, 120] width 200 height 179
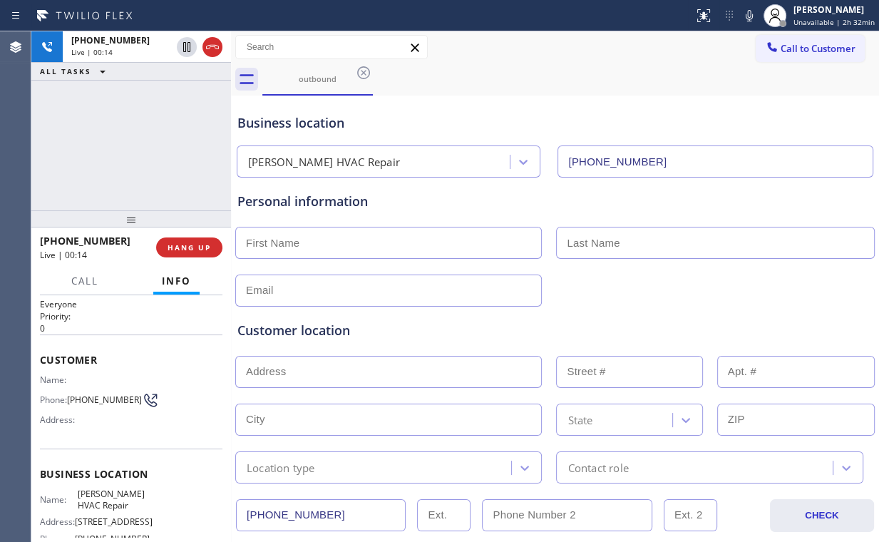
scroll to position [57, 0]
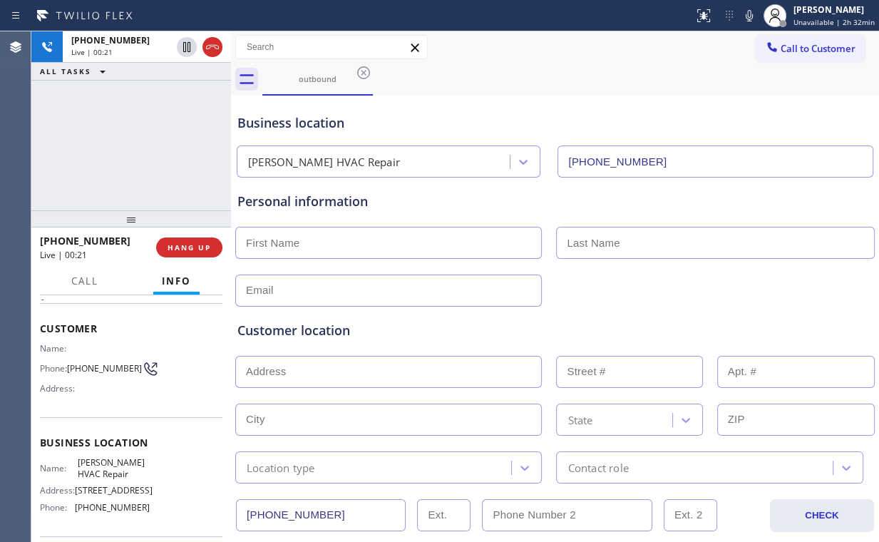
click at [143, 148] on div "[PHONE_NUMBER] Live | 00:21 ALL TASKS ALL TASKS ACTIVE TASKS TASKS IN WRAP UP" at bounding box center [131, 120] width 200 height 179
click at [143, 148] on div "[PHONE_NUMBER] Live | 00:22 ALL TASKS ALL TASKS ACTIVE TASKS TASKS IN WRAP UP" at bounding box center [131, 120] width 200 height 179
click at [143, 148] on div "[PHONE_NUMBER] Live | 00:23 ALL TASKS ALL TASKS ACTIVE TASKS TASKS IN WRAP UP" at bounding box center [131, 120] width 200 height 179
click at [198, 249] on span "HANG UP" at bounding box center [188, 247] width 43 height 10
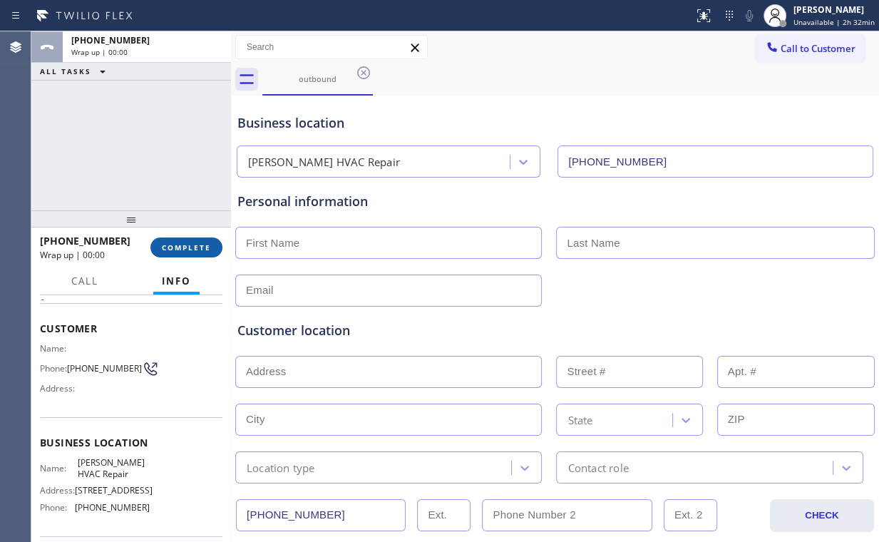
click at [198, 249] on span "COMPLETE" at bounding box center [186, 247] width 49 height 10
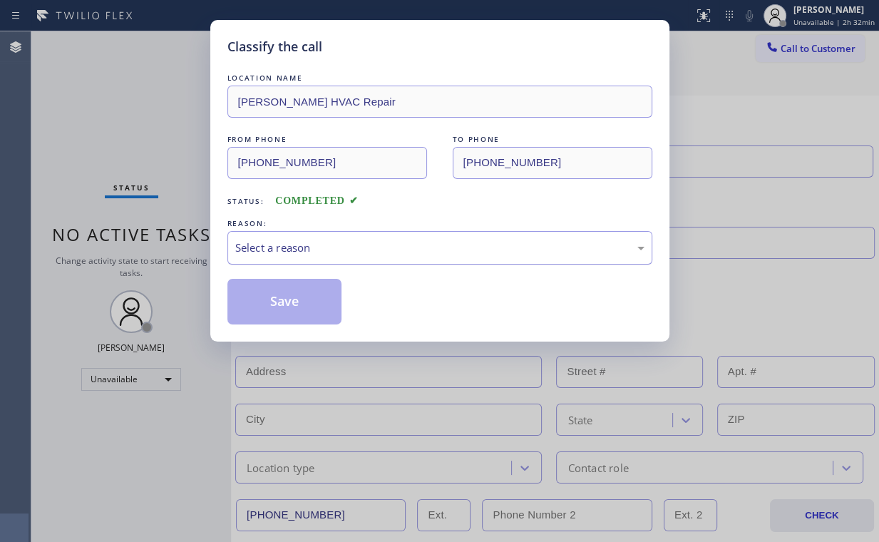
click at [285, 244] on div "Select a reason" at bounding box center [439, 247] width 409 height 16
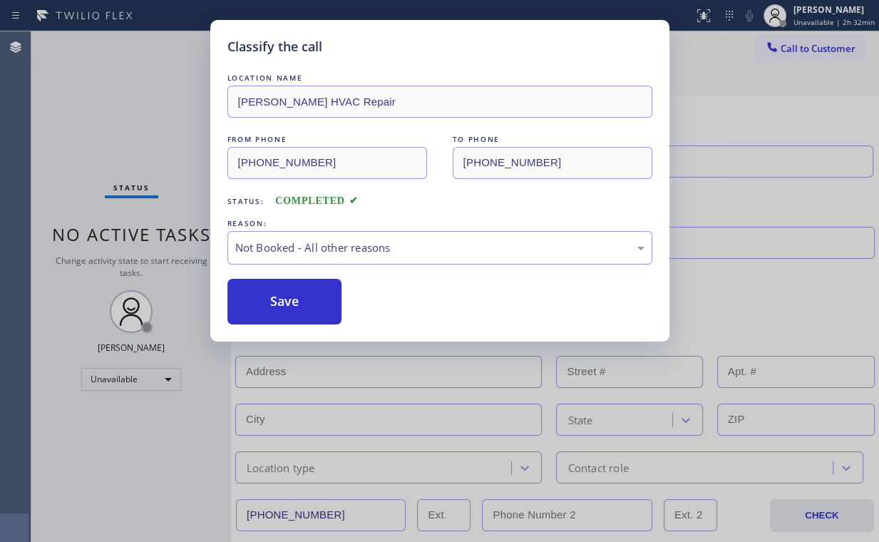
click at [297, 300] on button "Save" at bounding box center [284, 302] width 115 height 46
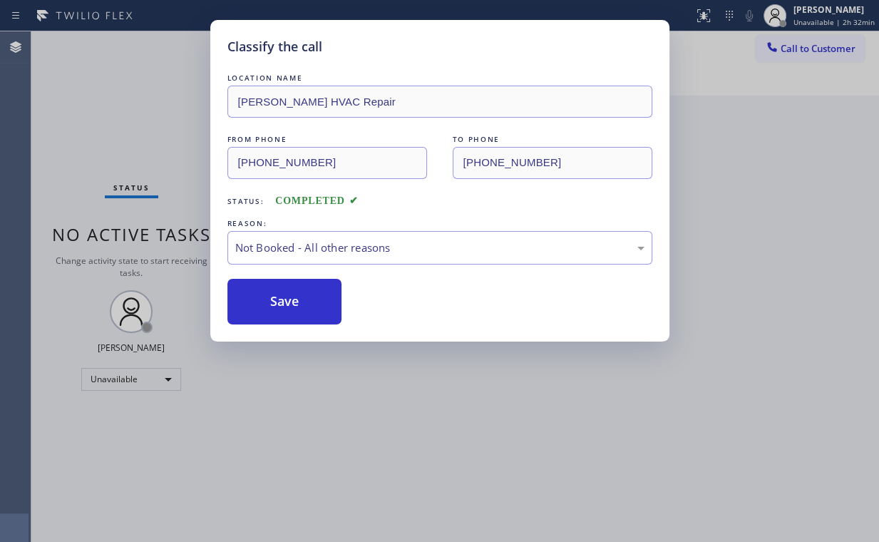
drag, startPoint x: 134, startPoint y: 138, endPoint x: 149, endPoint y: 143, distance: 16.0
click at [142, 140] on div "Classify the call LOCATION NAME [PERSON_NAME] HVAC Repair FROM PHONE [PHONE_NUM…" at bounding box center [439, 271] width 879 height 542
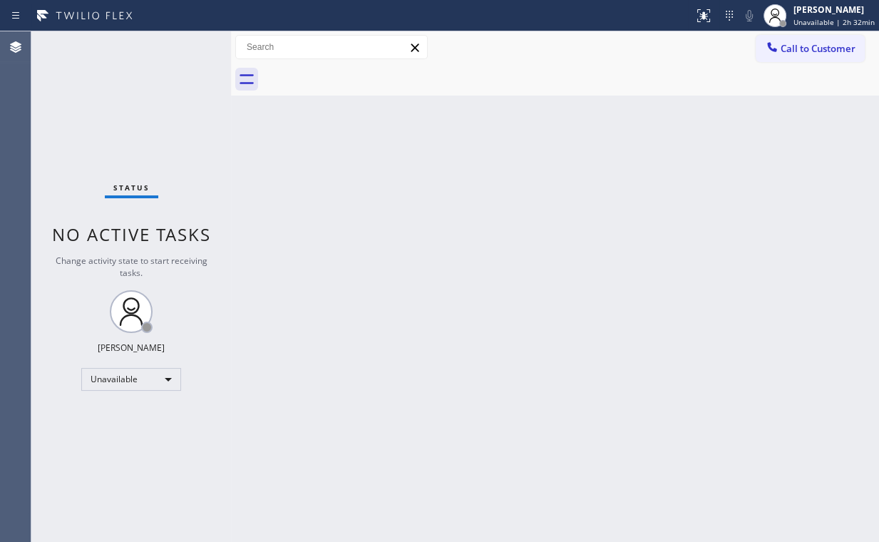
drag, startPoint x: 788, startPoint y: 33, endPoint x: 711, endPoint y: 79, distance: 89.5
click at [788, 36] on div "Call to Customer Outbound call Location [PERSON_NAME] HVAC Repair Your caller i…" at bounding box center [555, 47] width 648 height 32
click at [798, 48] on span "Call to Customer" at bounding box center [817, 48] width 75 height 13
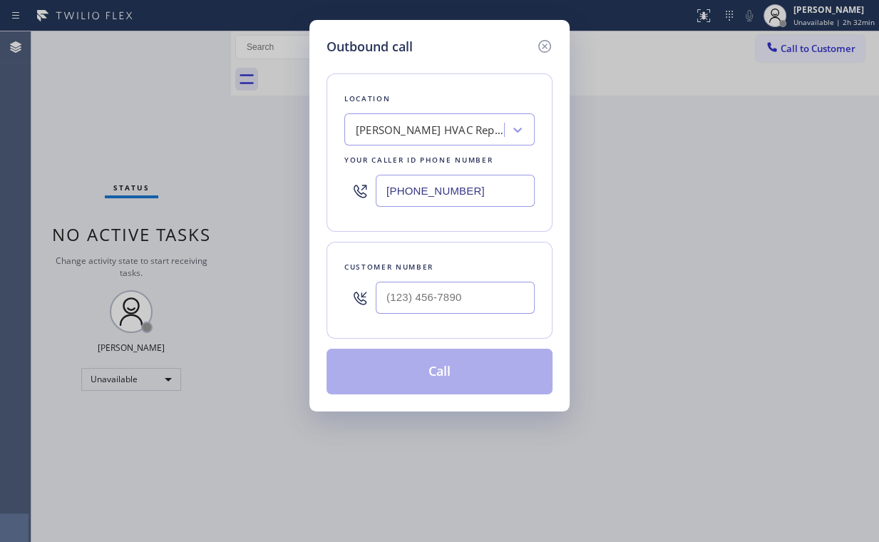
drag, startPoint x: 418, startPoint y: 192, endPoint x: 228, endPoint y: 187, distance: 189.7
click at [242, 192] on div "Outbound call Location [PERSON_NAME] HVAC Repair Your caller id phone number [P…" at bounding box center [439, 271] width 879 height 542
paste input "619) 734-9598"
type input "[PHONE_NUMBER]"
click at [460, 294] on input "(___) ___-____" at bounding box center [455, 298] width 159 height 32
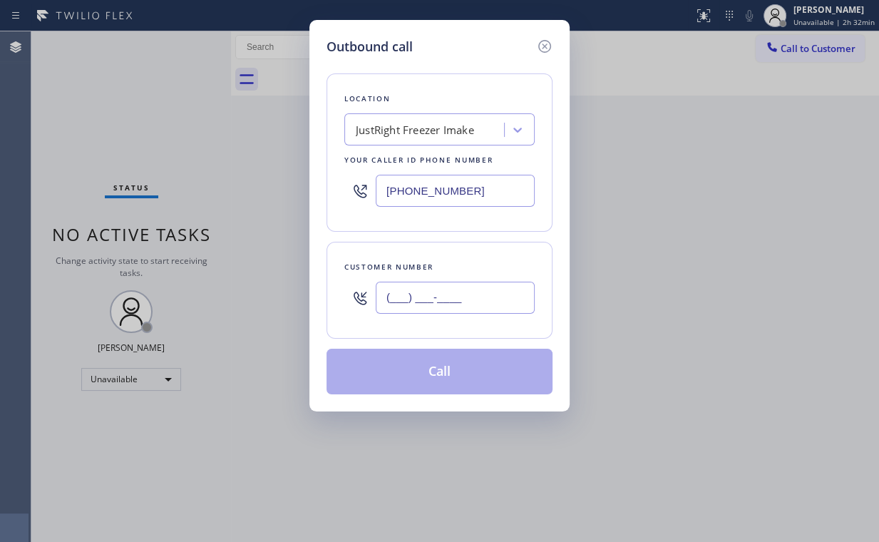
paste input "619) 948-3773"
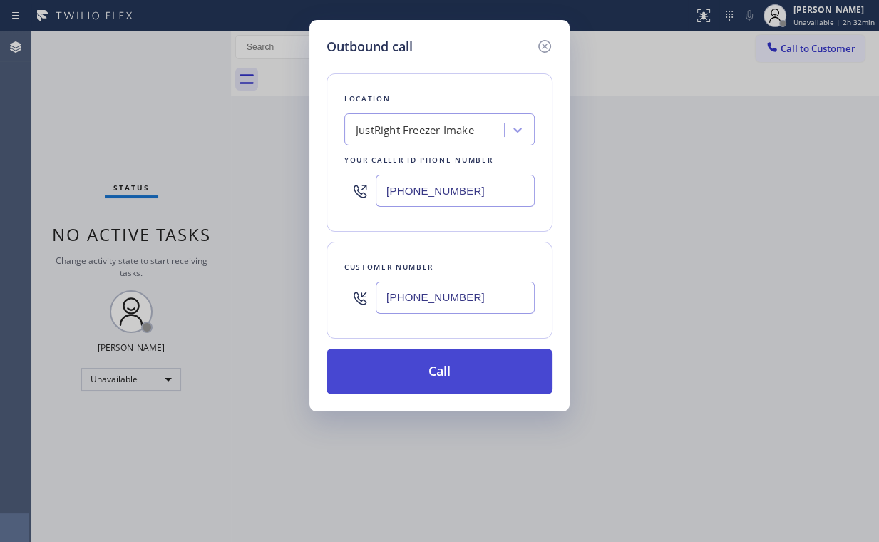
type input "[PHONE_NUMBER]"
click at [411, 363] on button "Call" at bounding box center [439, 372] width 226 height 46
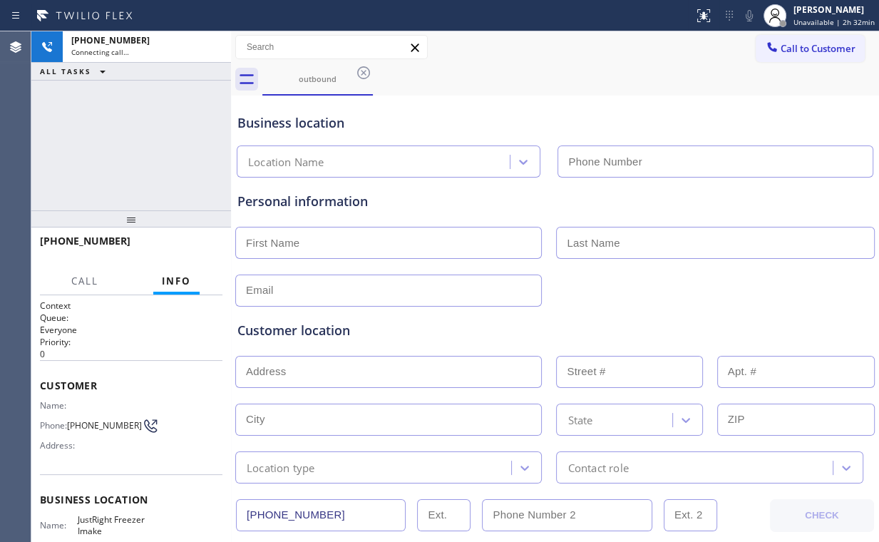
type input "[PHONE_NUMBER]"
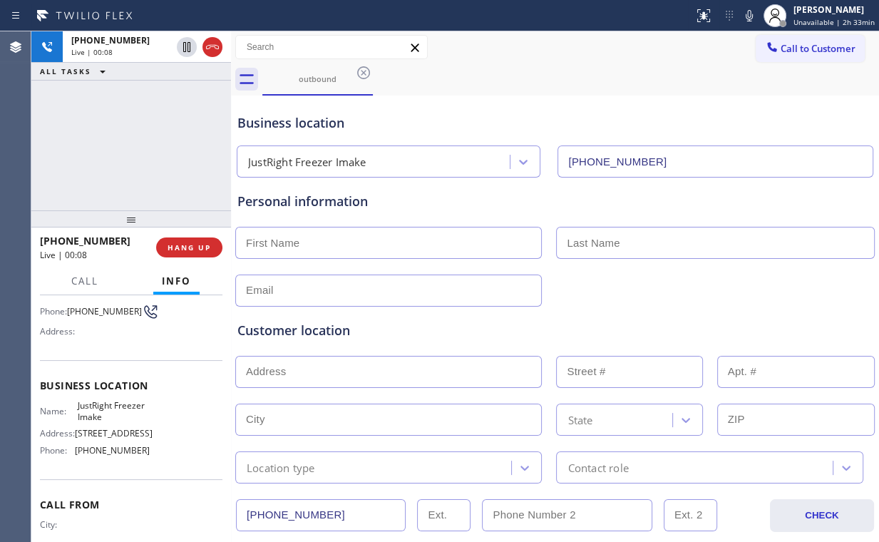
scroll to position [57, 0]
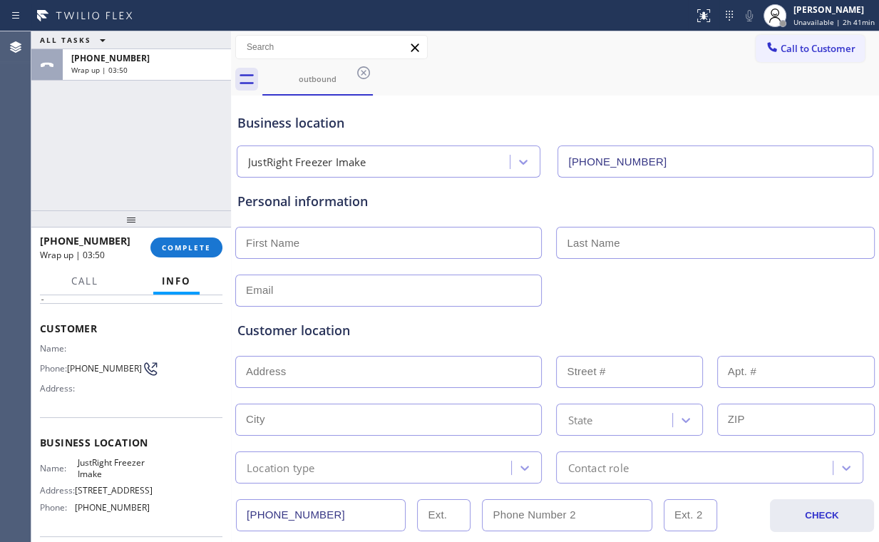
click at [343, 244] on input "text" at bounding box center [388, 243] width 306 height 32
type input "[PERSON_NAME]"
click at [621, 244] on input "text" at bounding box center [715, 243] width 318 height 32
type input "Mr"
click at [288, 291] on input "text" at bounding box center [388, 290] width 306 height 32
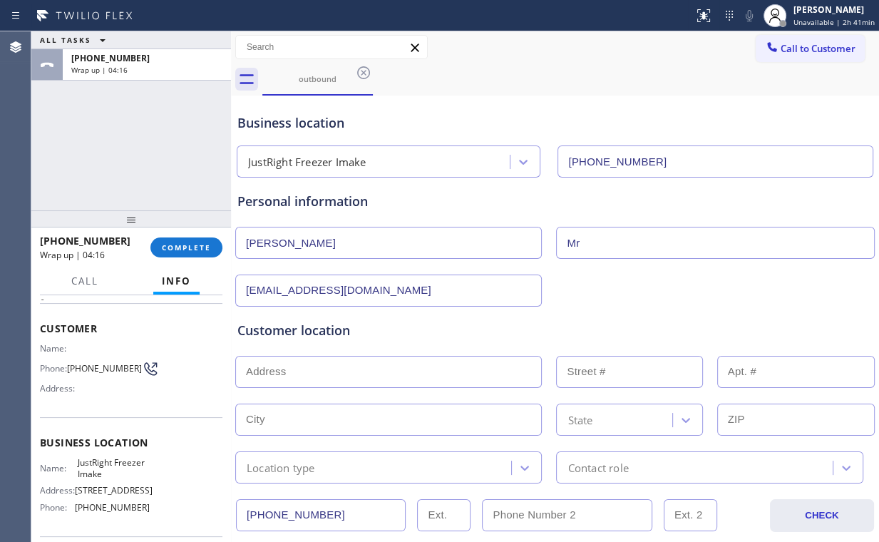
type input "[EMAIL_ADDRESS][DOMAIN_NAME]"
click at [341, 371] on input "text" at bounding box center [388, 372] width 306 height 32
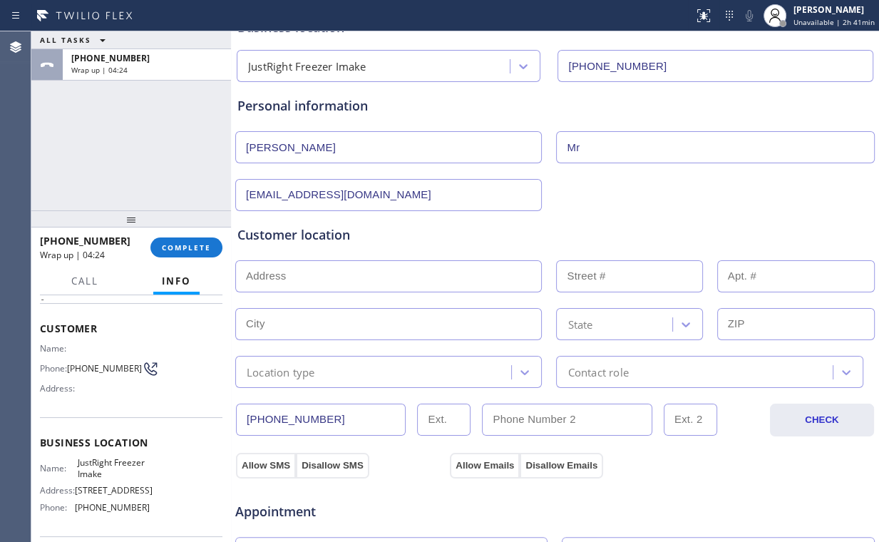
scroll to position [114, 0]
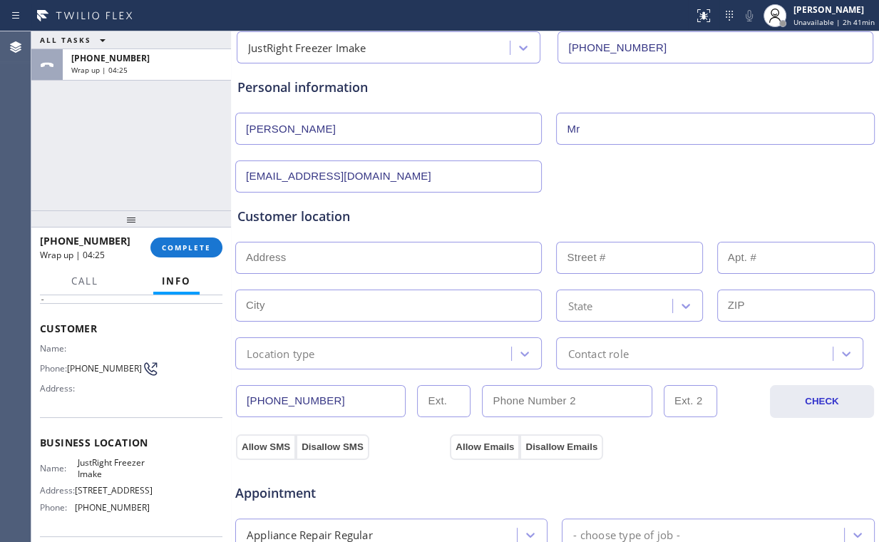
click at [374, 249] on input "text" at bounding box center [388, 258] width 306 height 32
paste input "91914"
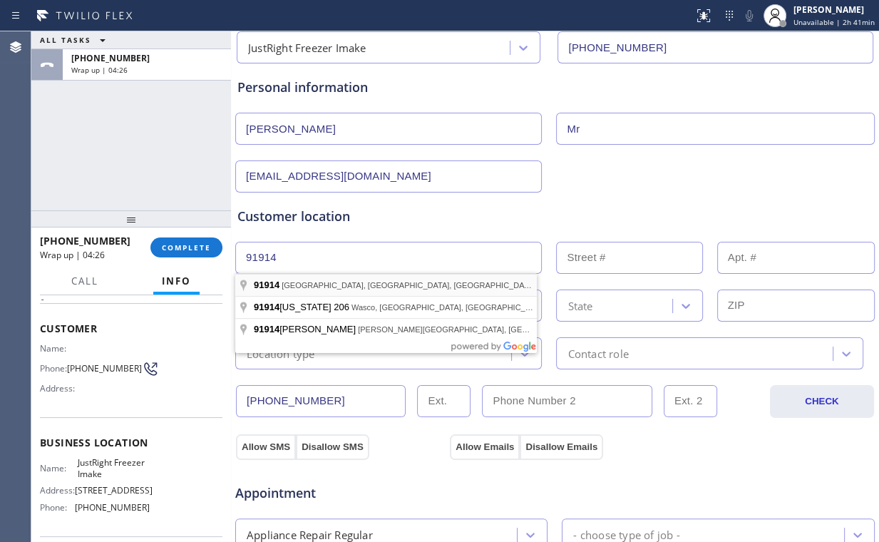
type input "[GEOGRAPHIC_DATA], [GEOGRAPHIC_DATA]"
type input "Chula Vista"
type input "91914"
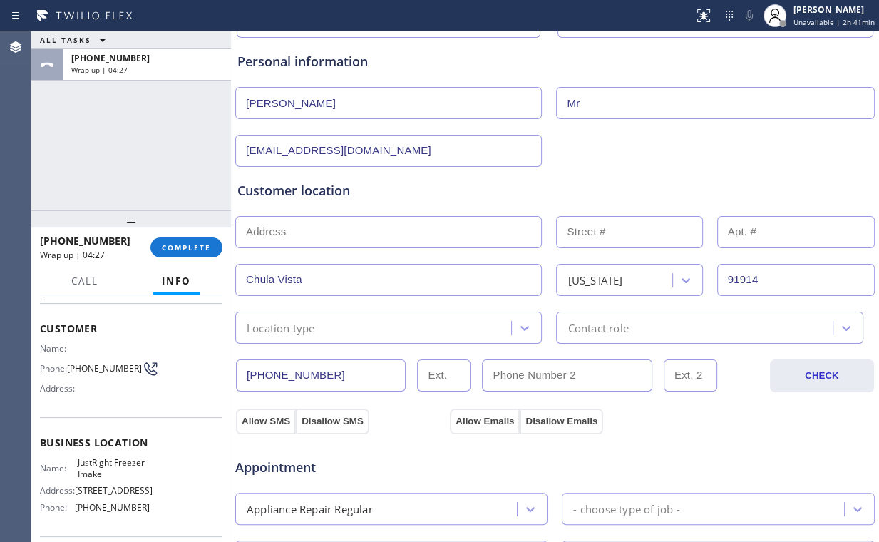
scroll to position [171, 0]
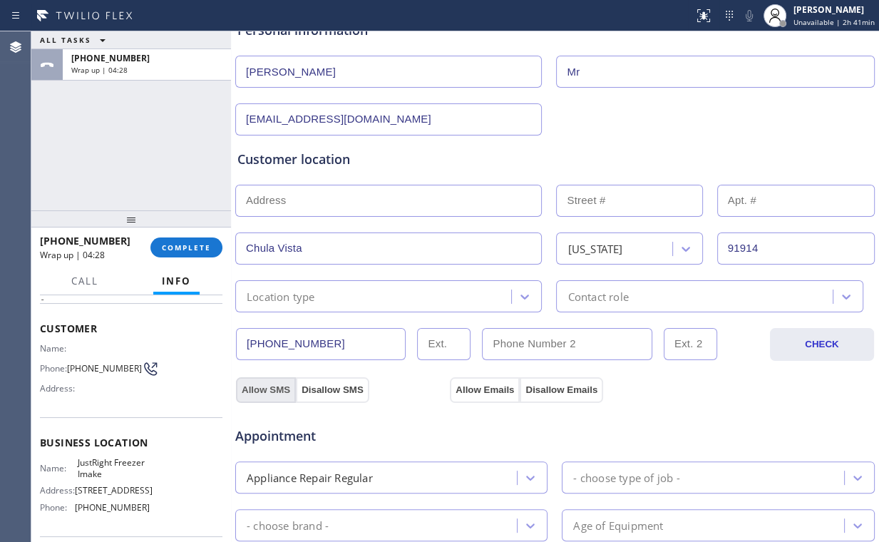
click at [263, 387] on button "Allow SMS" at bounding box center [266, 390] width 60 height 26
click at [482, 396] on div "Appointment Appliance Repair Regular - choose type of job - - choose brand - Ag…" at bounding box center [554, 535] width 641 height 279
click at [490, 385] on button "Allow Emails" at bounding box center [485, 390] width 70 height 26
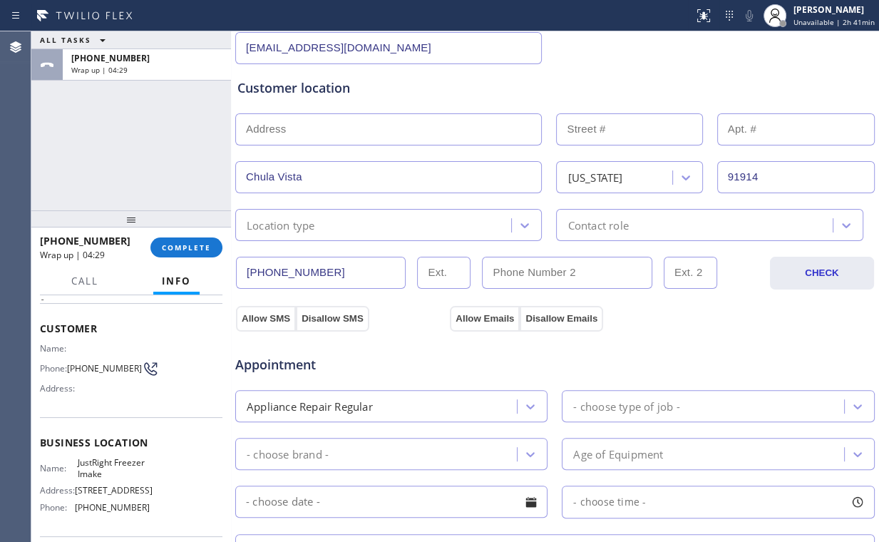
scroll to position [342, 0]
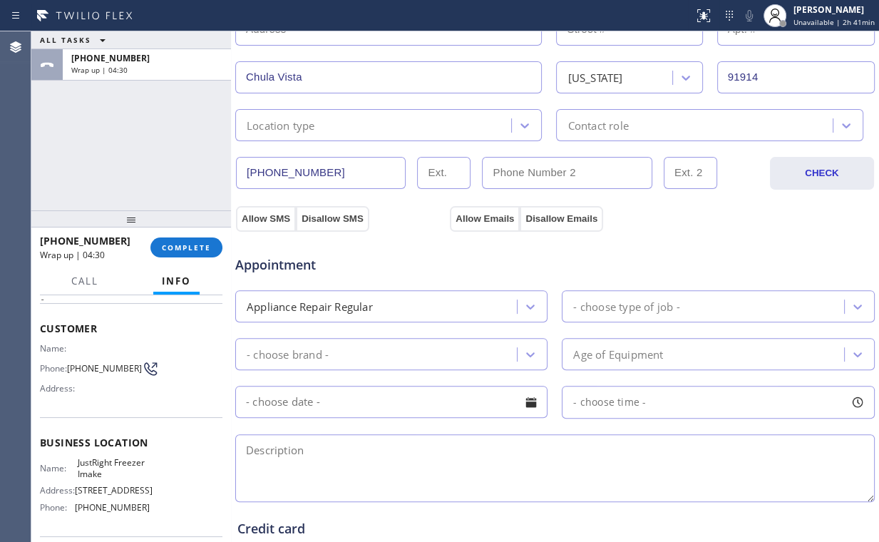
click at [334, 351] on div "- choose brand -" at bounding box center [377, 353] width 277 height 25
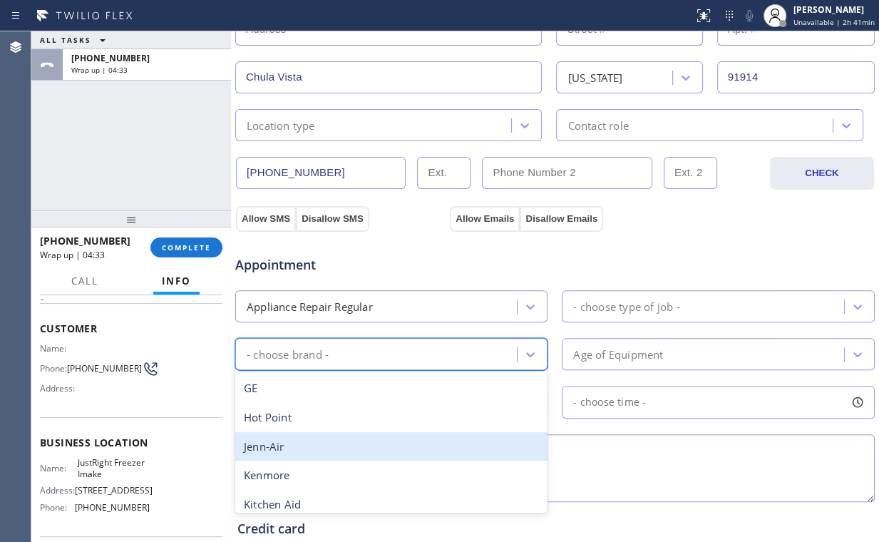
scroll to position [228, 0]
type input "l"
click at [284, 440] on div "LG" at bounding box center [391, 443] width 312 height 29
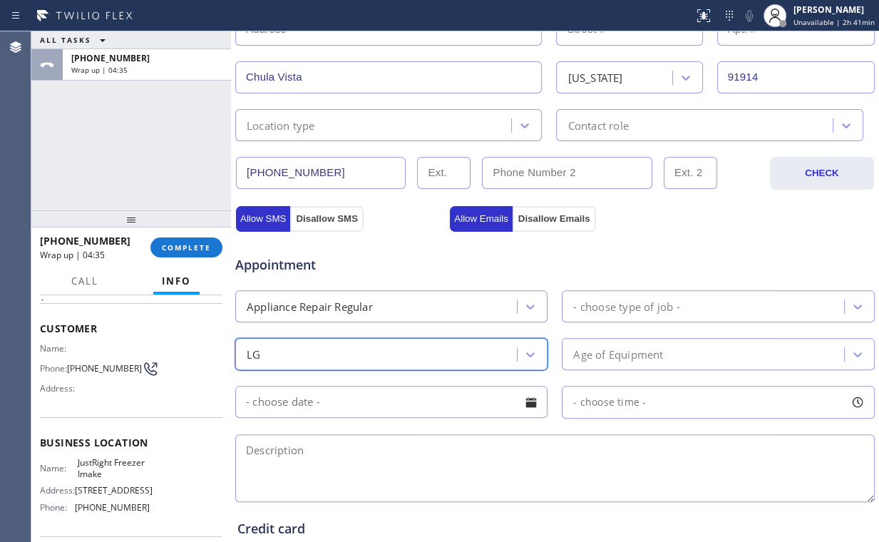
click at [629, 302] on div "- choose type of job -" at bounding box center [626, 306] width 106 height 16
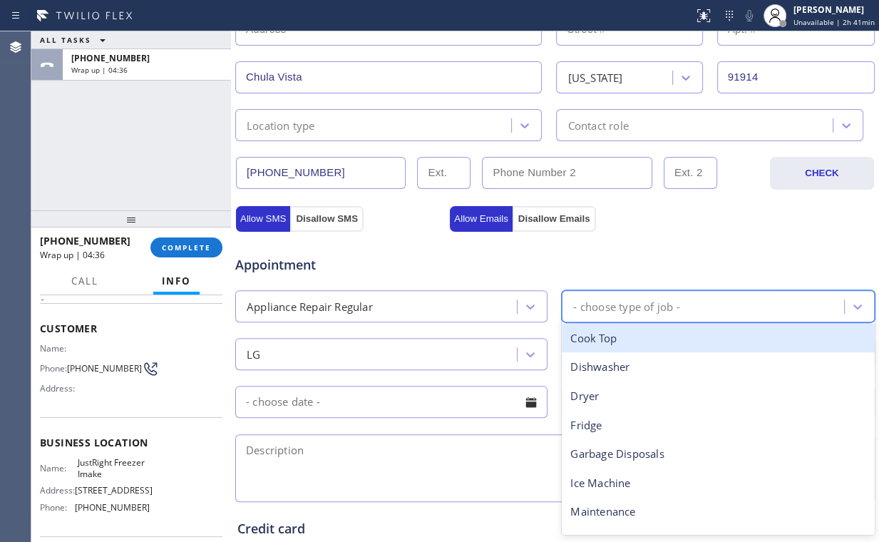
type input "f"
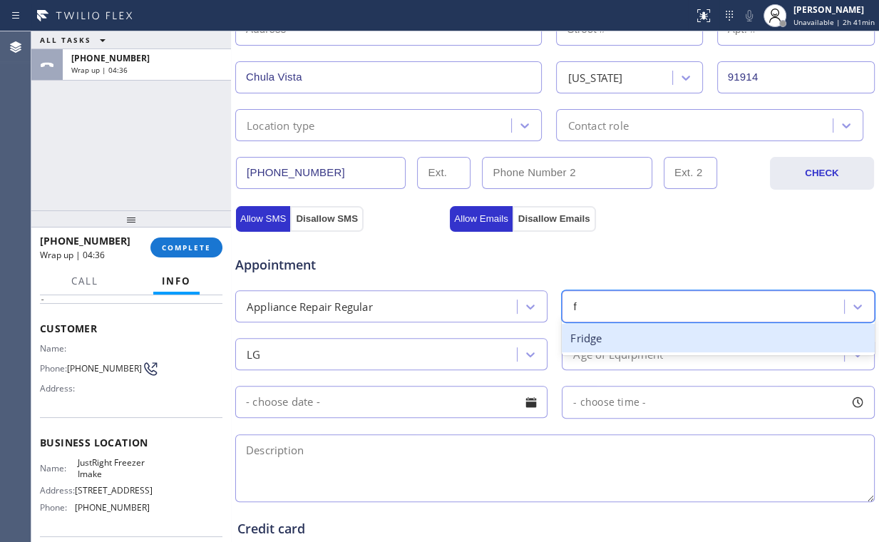
click at [592, 337] on div "Fridge" at bounding box center [718, 338] width 312 height 29
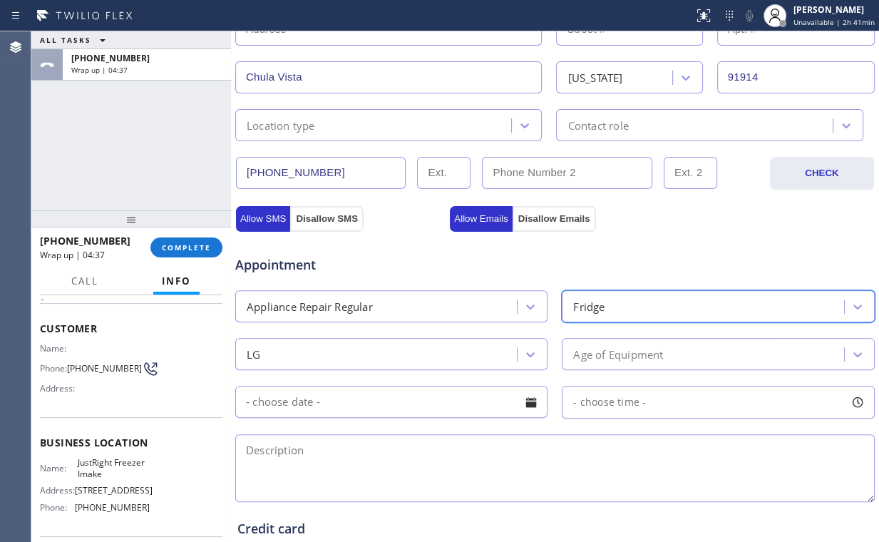
click at [599, 356] on div "Age of Equipment" at bounding box center [618, 354] width 90 height 16
click at [337, 272] on span "Appointment" at bounding box center [340, 264] width 211 height 19
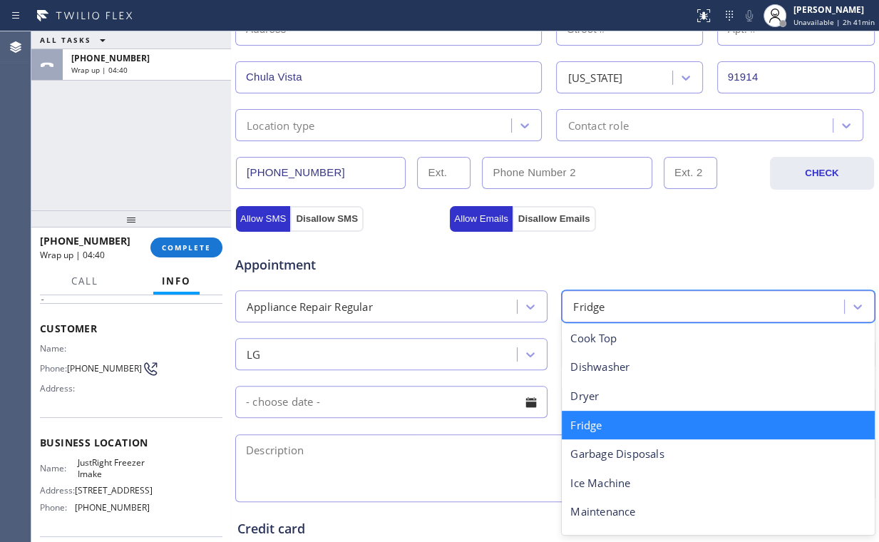
click at [639, 300] on div "Fridge" at bounding box center [704, 306] width 277 height 25
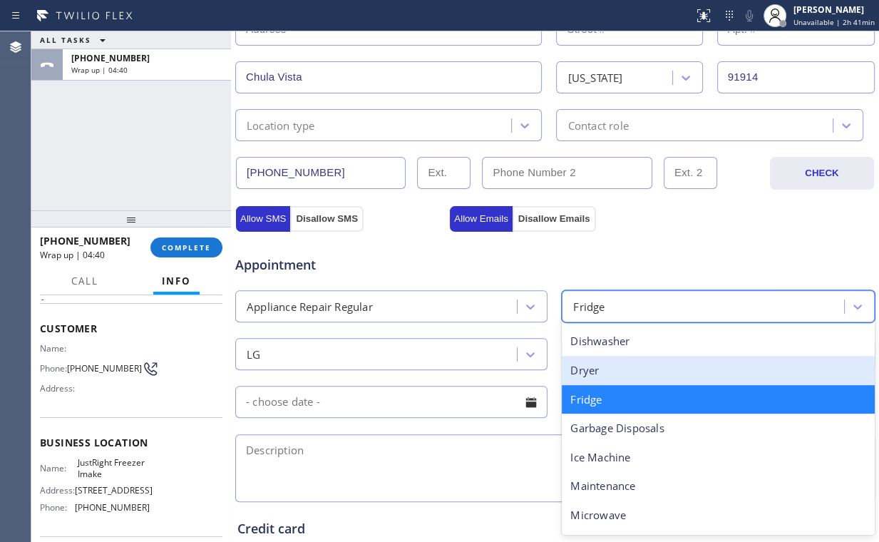
scroll to position [57, 0]
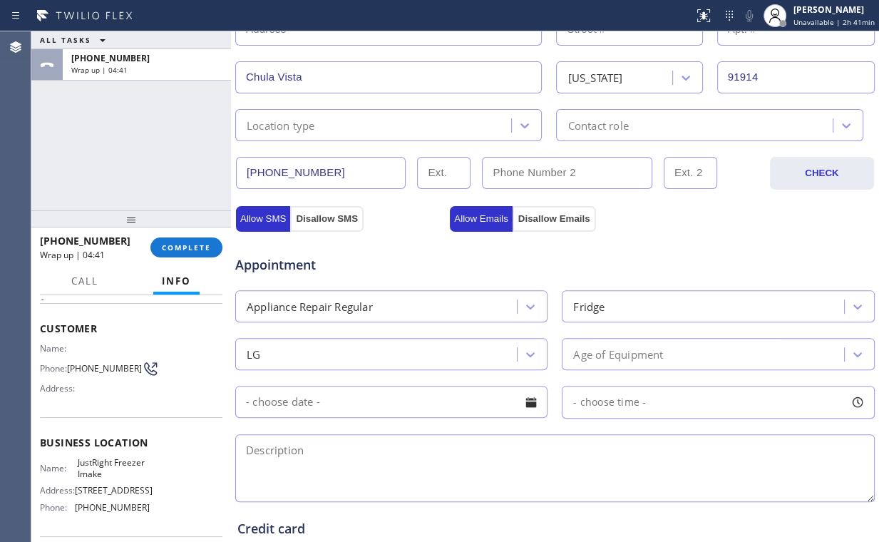
drag, startPoint x: 616, startPoint y: 239, endPoint x: 633, endPoint y: 251, distance: 20.6
click at [616, 239] on div "Appointment" at bounding box center [555, 256] width 642 height 36
click at [616, 352] on div "Age of Equipment" at bounding box center [718, 354] width 312 height 32
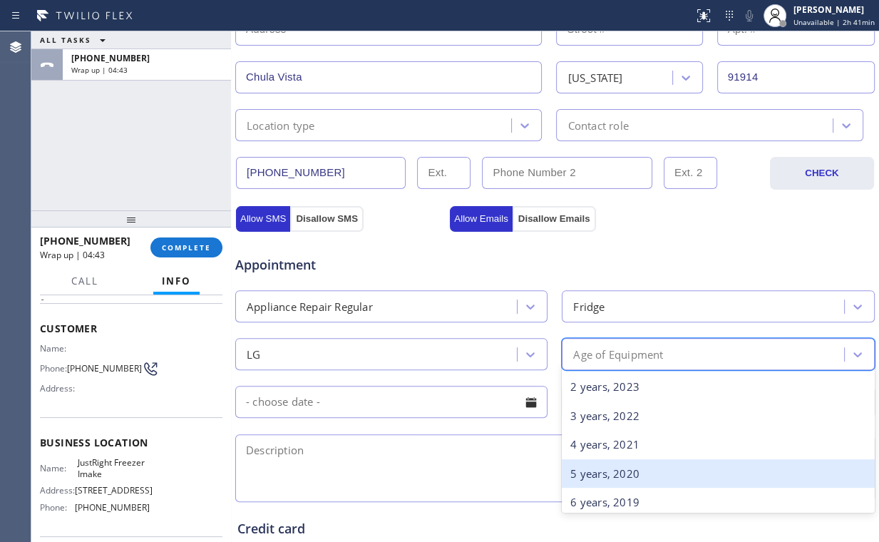
click at [592, 478] on div "5 years, 2020" at bounding box center [718, 473] width 312 height 29
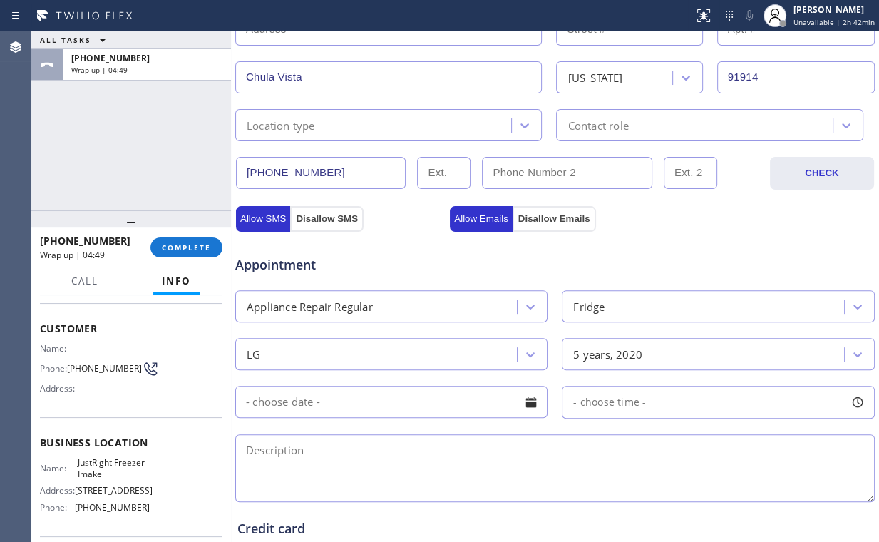
click at [308, 455] on textarea at bounding box center [554, 468] width 639 height 68
paste textarea "LG | Fridge | | leaking, making a lot of ice | 91914"
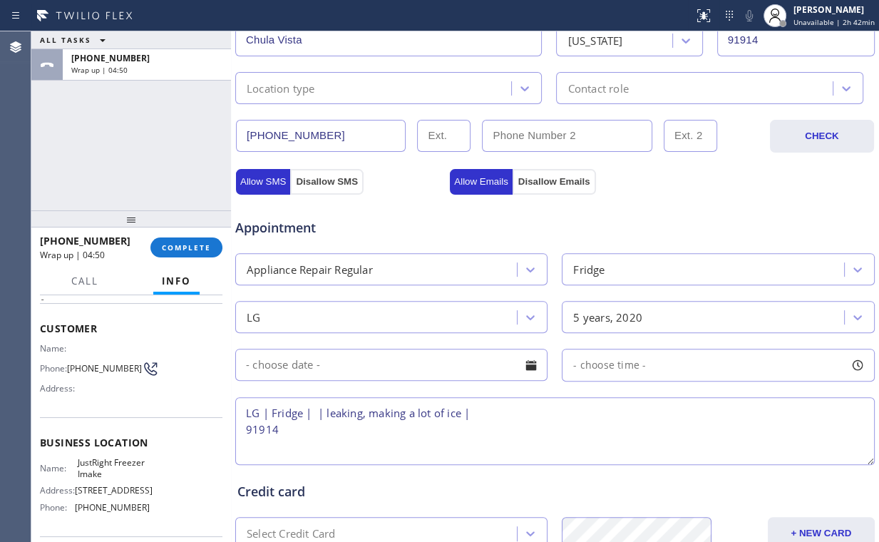
scroll to position [456, 0]
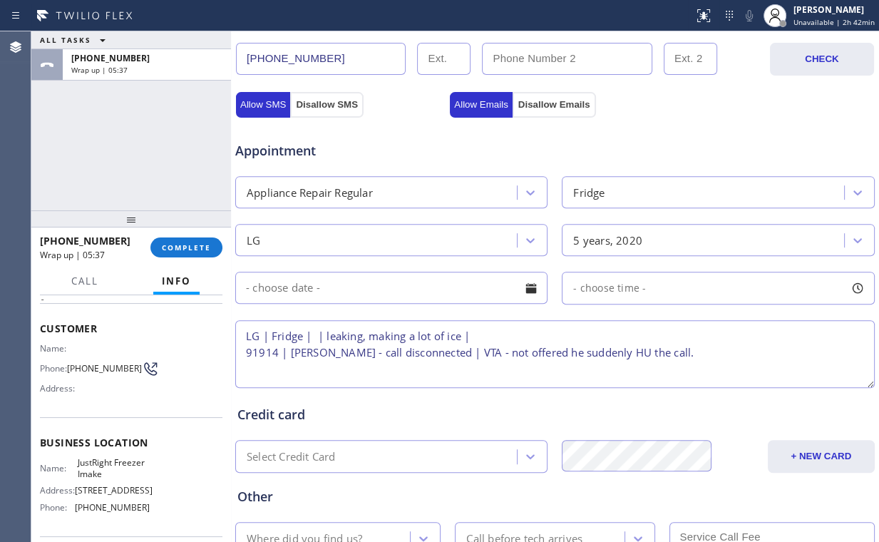
click at [316, 334] on textarea "LG | Fridge | | leaking, making a lot of ice | 91914 | [PERSON_NAME] - call dis…" at bounding box center [554, 354] width 639 height 68
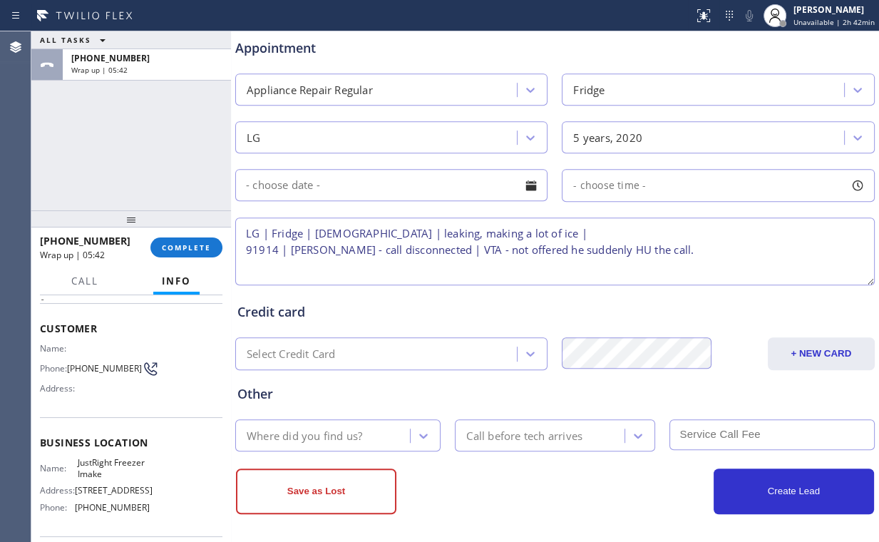
scroll to position [560, 0]
type textarea "LG | Fridge | [DEMOGRAPHIC_DATA] | leaking, making a lot of ice | 91914 | [PERS…"
click at [345, 433] on div "Where did you find us?" at bounding box center [304, 434] width 115 height 16
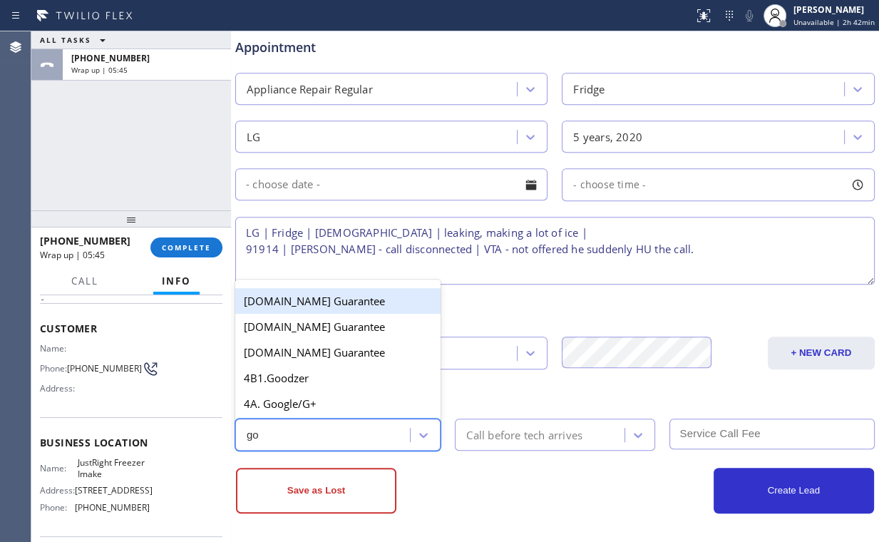
type input "goo"
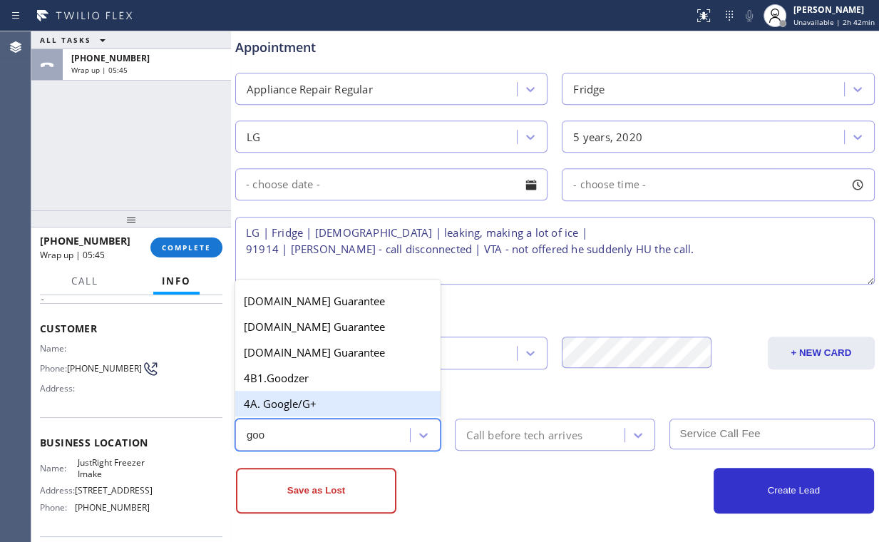
click at [299, 400] on div "4A. Google/G+" at bounding box center [337, 404] width 205 height 26
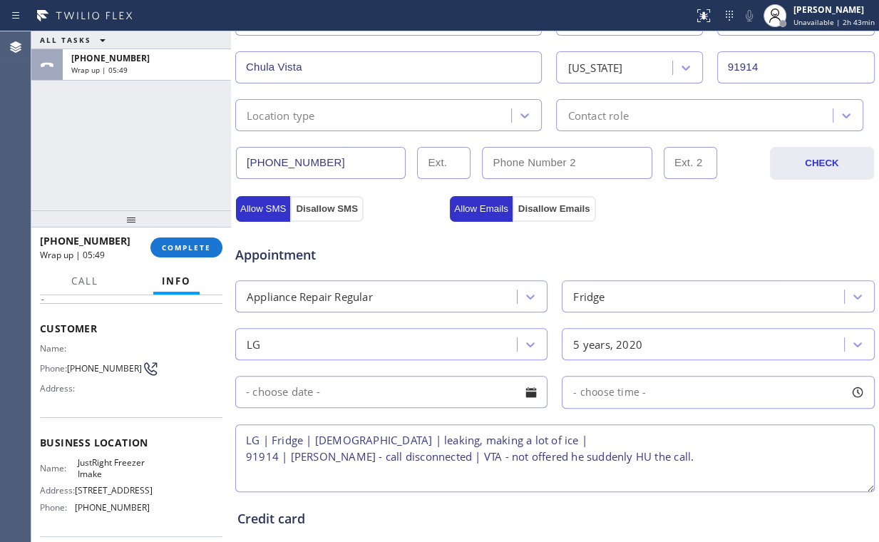
scroll to position [171, 0]
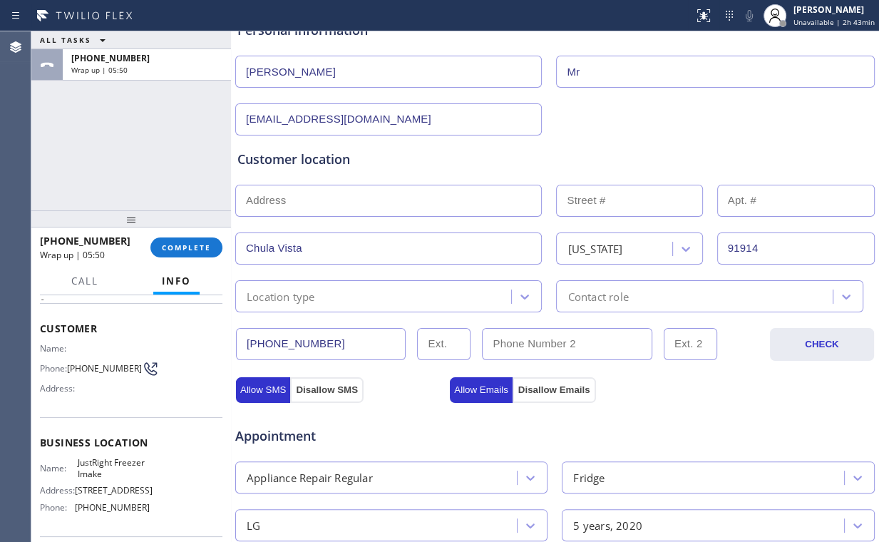
click at [366, 293] on div "Location type" at bounding box center [375, 296] width 272 height 25
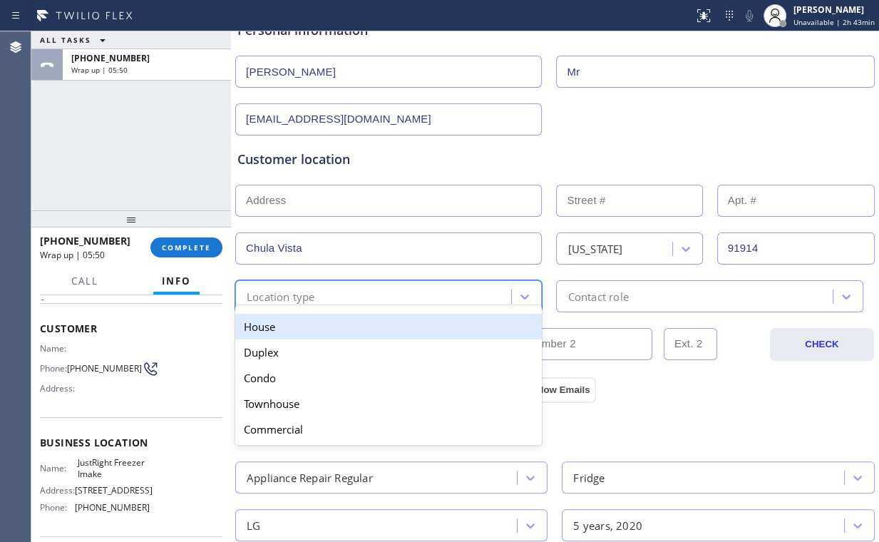
type input "h"
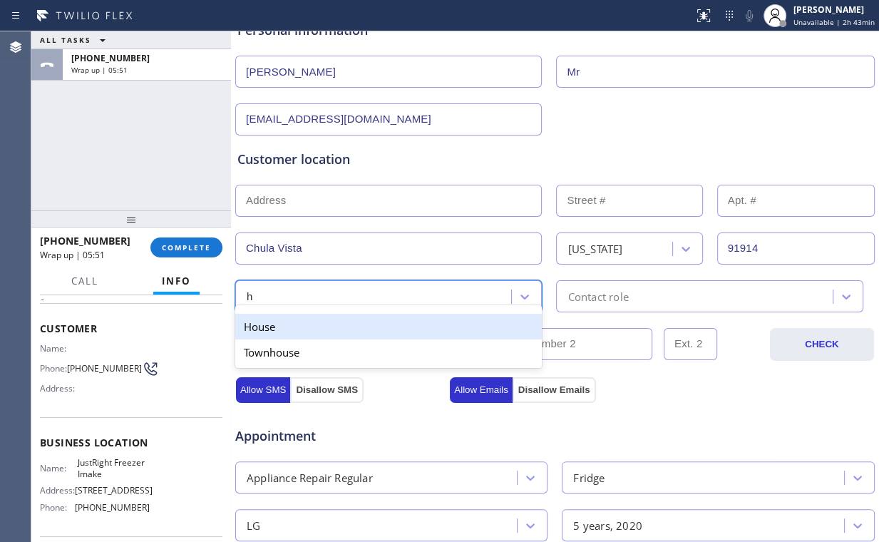
click at [279, 328] on div "House" at bounding box center [388, 327] width 306 height 26
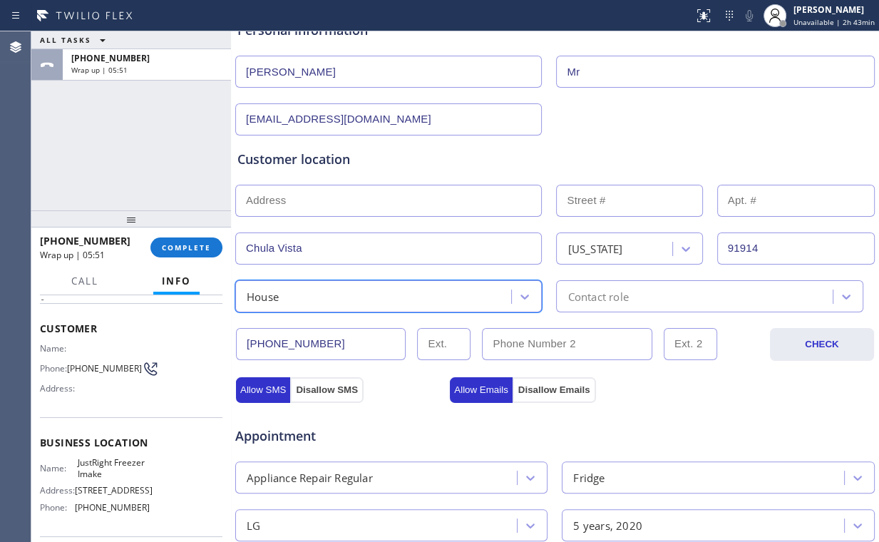
click at [602, 301] on div "Contact role" at bounding box center [597, 296] width 61 height 16
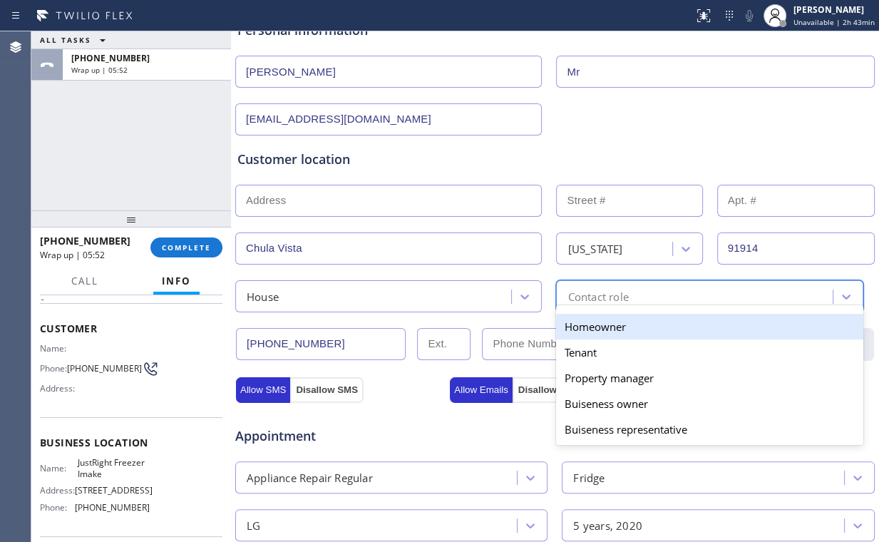
type input "h"
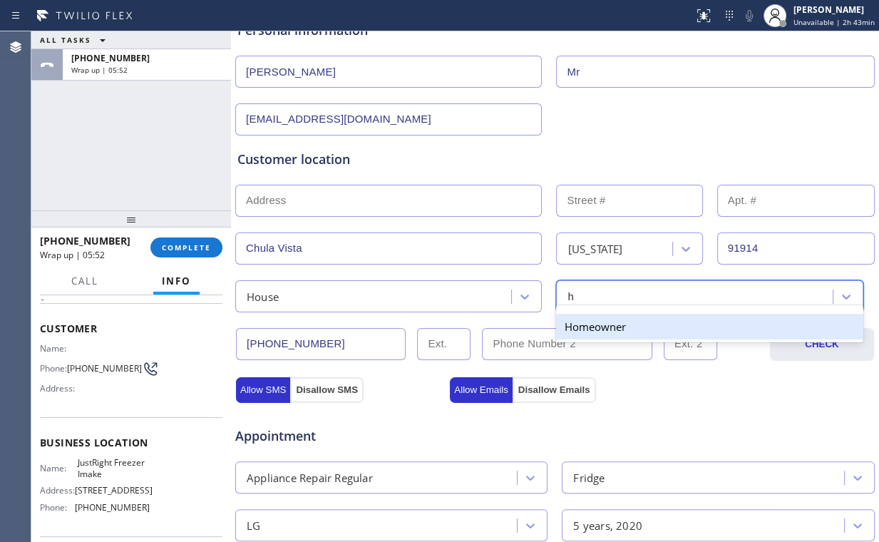
click at [587, 328] on div "Homeowner" at bounding box center [709, 327] width 306 height 26
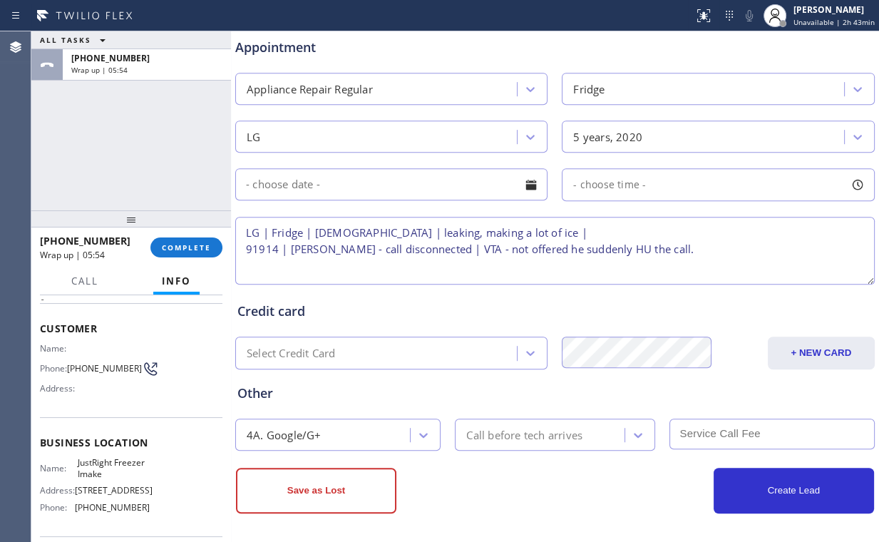
drag, startPoint x: 356, startPoint y: 489, endPoint x: 385, endPoint y: 442, distance: 55.0
click at [356, 489] on button "Save as Lost" at bounding box center [316, 491] width 160 height 46
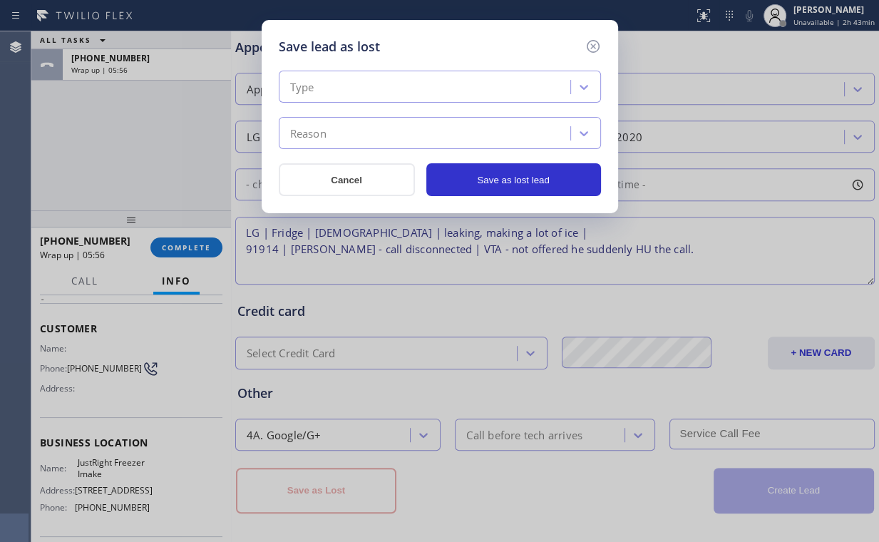
click at [395, 86] on div "Type" at bounding box center [426, 87] width 287 height 25
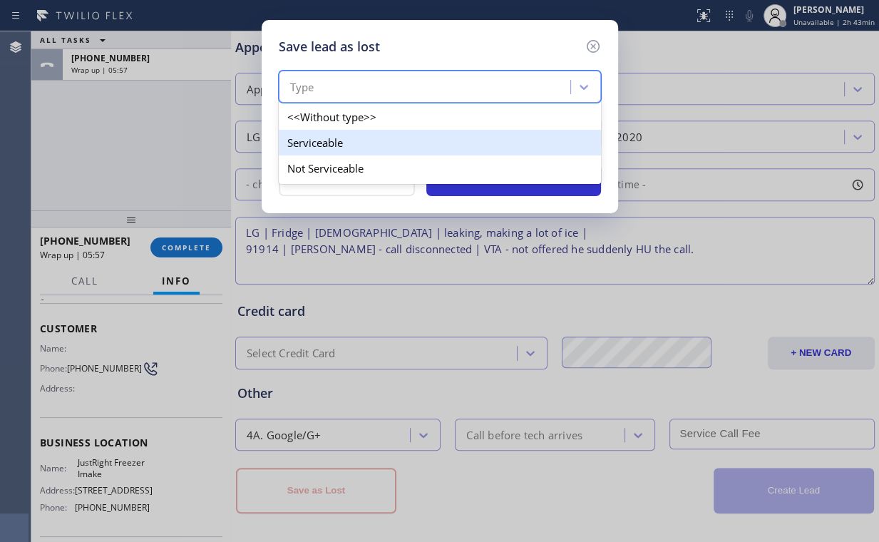
click at [349, 140] on div "Serviceable" at bounding box center [440, 143] width 322 height 26
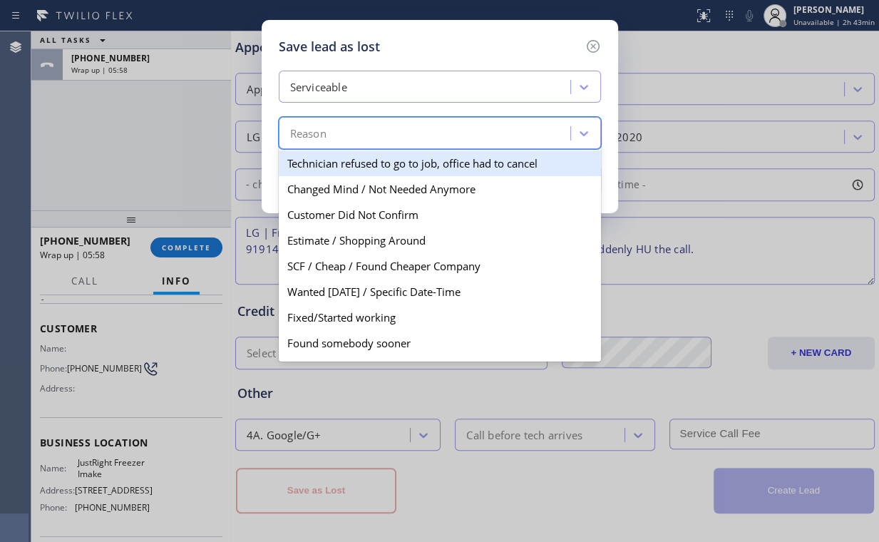
click at [324, 128] on div "Reason" at bounding box center [308, 133] width 36 height 16
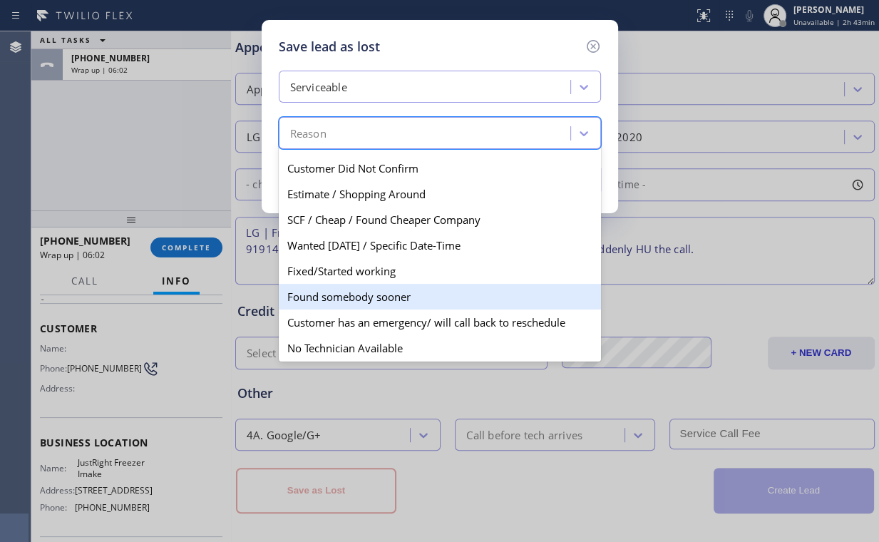
scroll to position [17, 0]
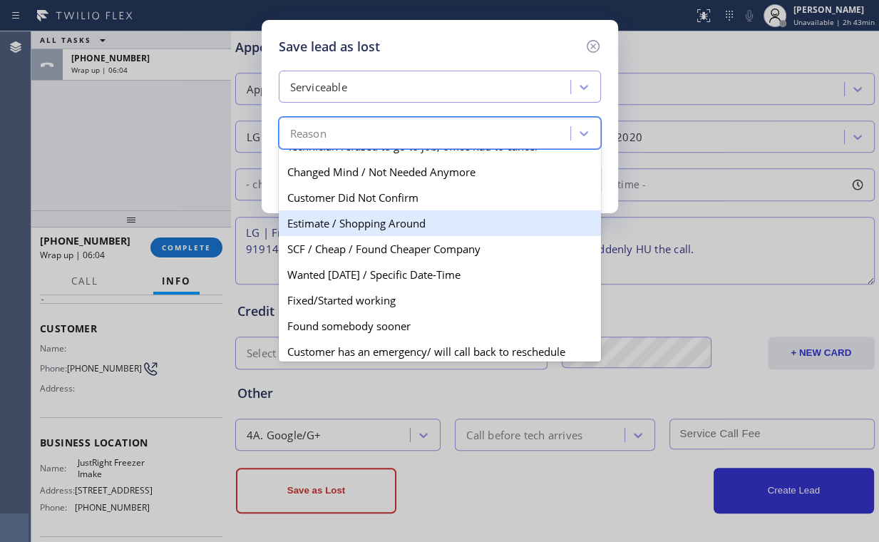
click at [378, 225] on div "Estimate / Shopping Around" at bounding box center [440, 223] width 322 height 26
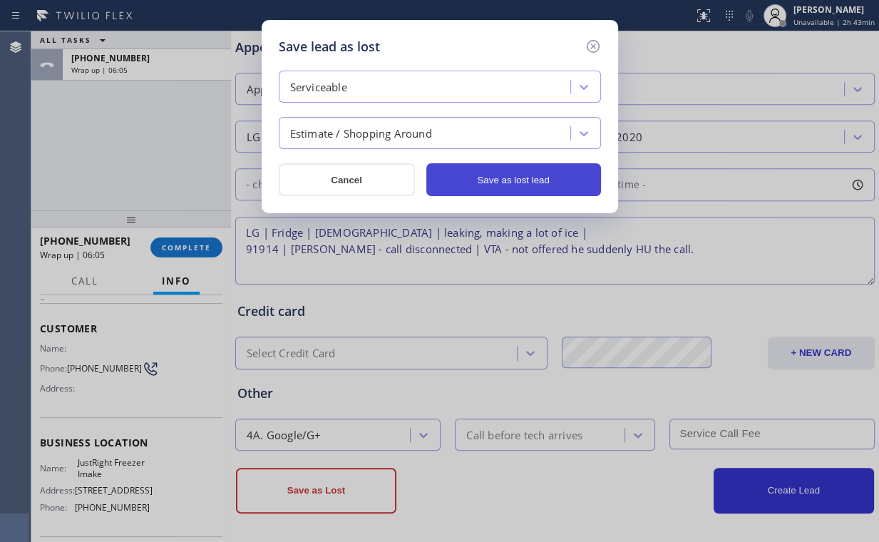
click at [507, 182] on button "Save as lost lead" at bounding box center [513, 179] width 175 height 33
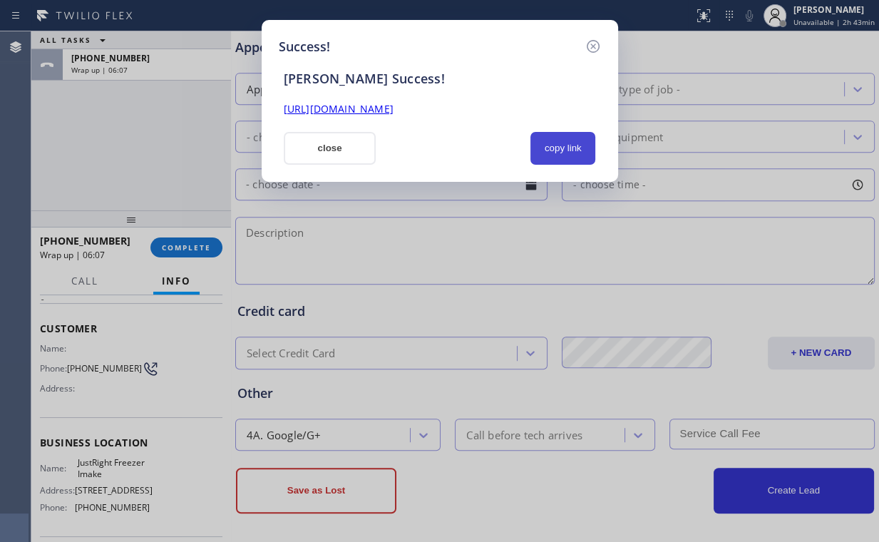
click at [556, 147] on button "copy link" at bounding box center [563, 148] width 66 height 33
click at [348, 149] on button "close" at bounding box center [330, 148] width 93 height 33
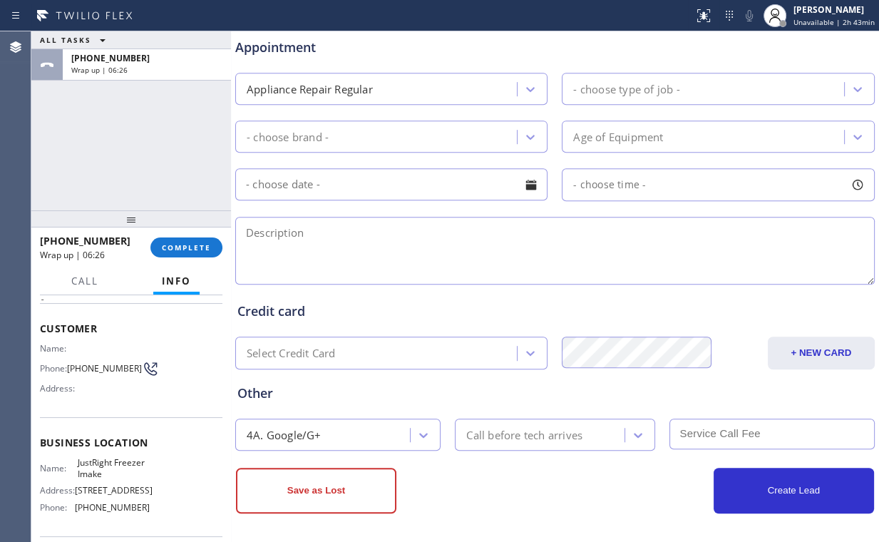
click at [58, 182] on div "ALL TASKS ALL TASKS ACTIVE TASKS TASKS IN WRAP UP [PHONE_NUMBER] Wrap up | 06:26" at bounding box center [131, 120] width 200 height 179
click at [200, 249] on span "COMPLETE" at bounding box center [186, 247] width 49 height 10
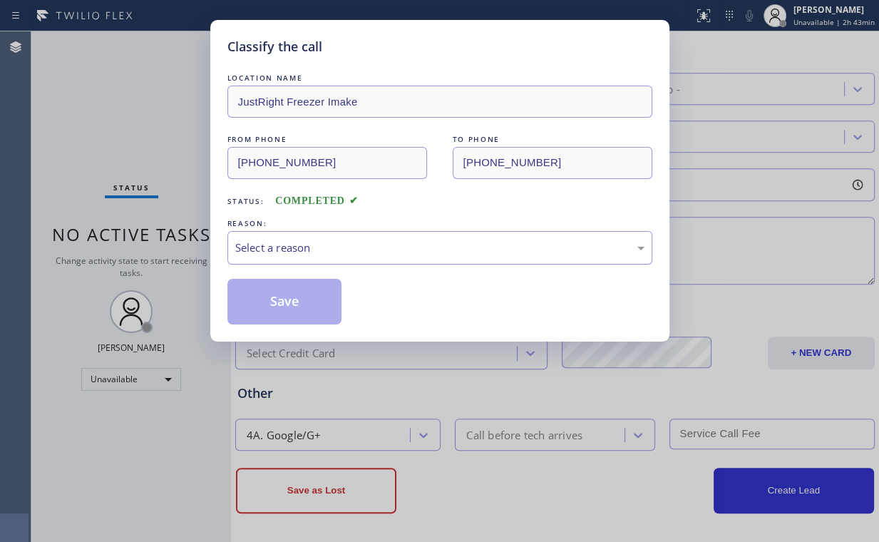
click at [282, 249] on div "Select a reason" at bounding box center [439, 247] width 409 height 16
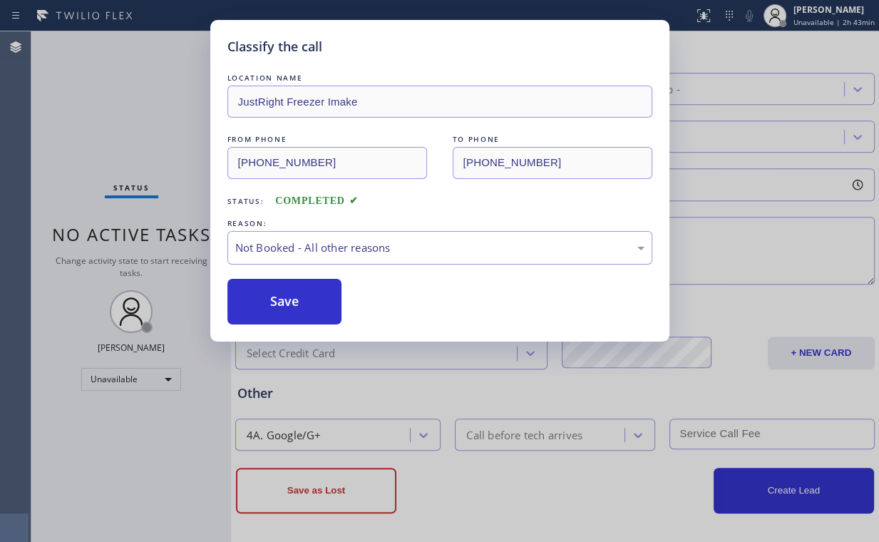
drag, startPoint x: 290, startPoint y: 300, endPoint x: 178, endPoint y: 194, distance: 154.3
click at [289, 295] on button "Save" at bounding box center [284, 302] width 115 height 46
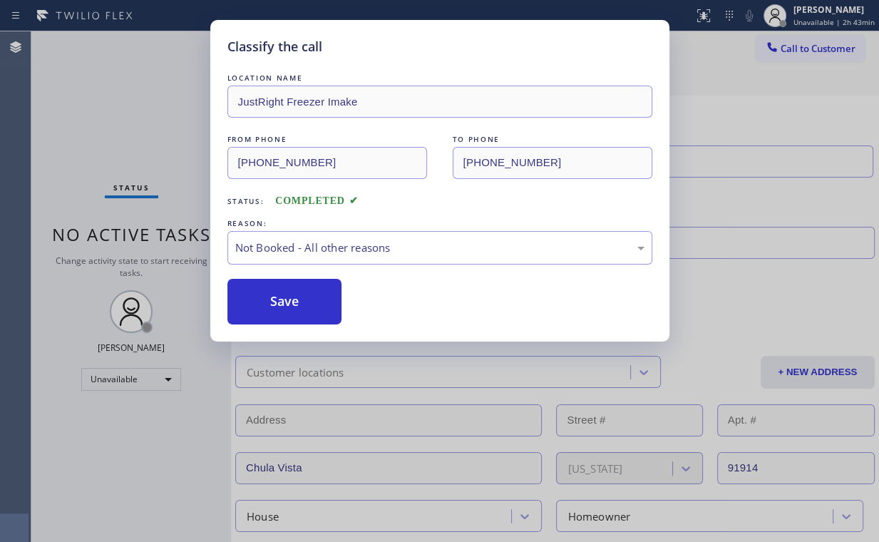
click at [105, 128] on div "Classify the call LOCATION NAME JustRight Freezer Imake FROM PHONE [PHONE_NUMBE…" at bounding box center [439, 271] width 879 height 542
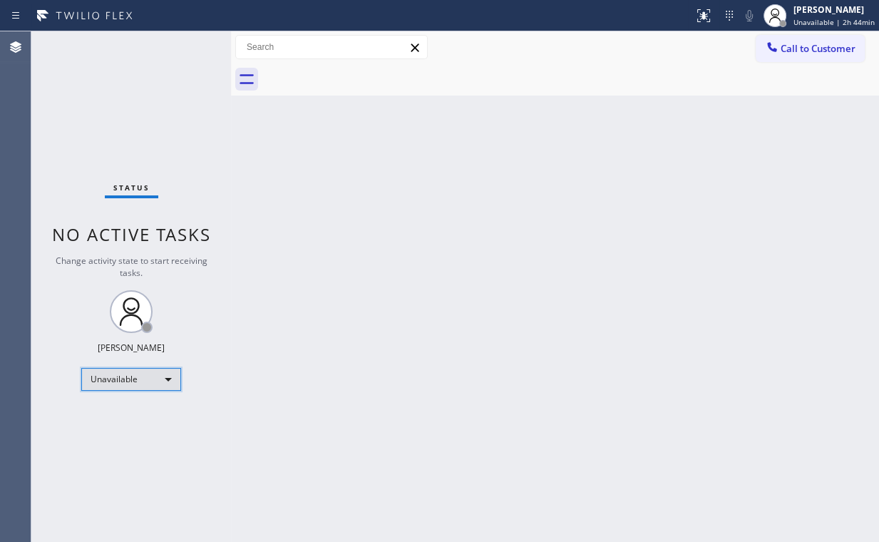
click at [165, 368] on div "Unavailable" at bounding box center [131, 379] width 100 height 23
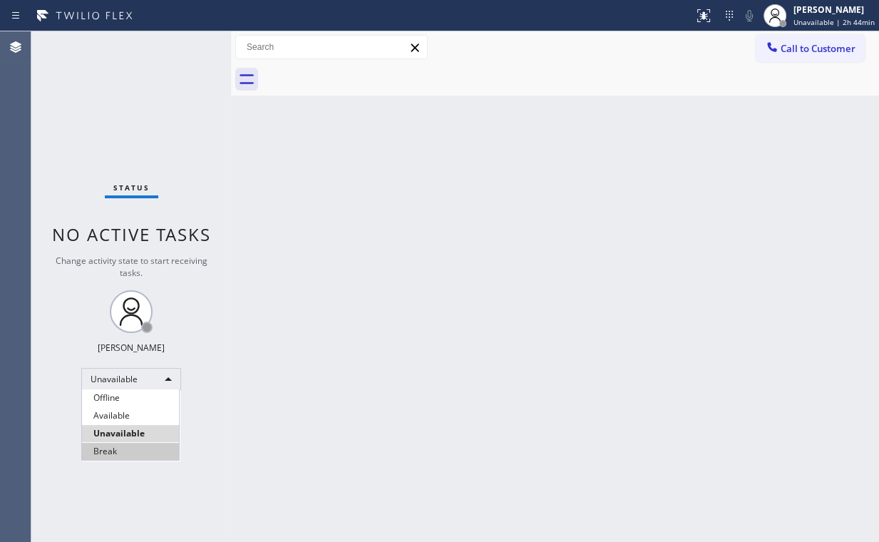
click at [149, 448] on li "Break" at bounding box center [130, 451] width 97 height 17
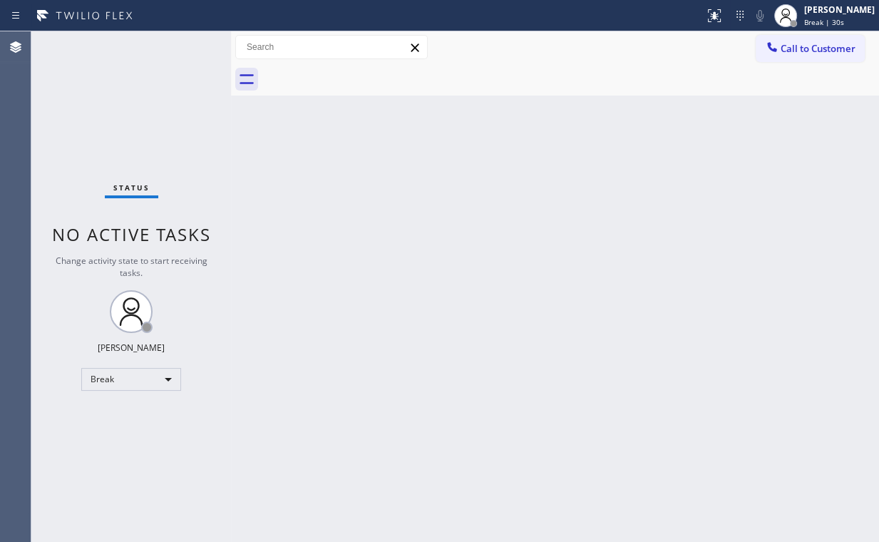
click at [113, 117] on div "Status No active tasks Change activity state to start receiving tasks. [PERSON_…" at bounding box center [131, 286] width 200 height 510
click at [553, 292] on div "Back to Dashboard Change Sender ID Customers Technicians Select a contact Outbo…" at bounding box center [555, 286] width 648 height 510
click at [629, 337] on div "Back to Dashboard Change Sender ID Customers Technicians Select a contact Outbo…" at bounding box center [555, 286] width 648 height 510
click at [798, 59] on button "Call to Customer" at bounding box center [810, 48] width 109 height 27
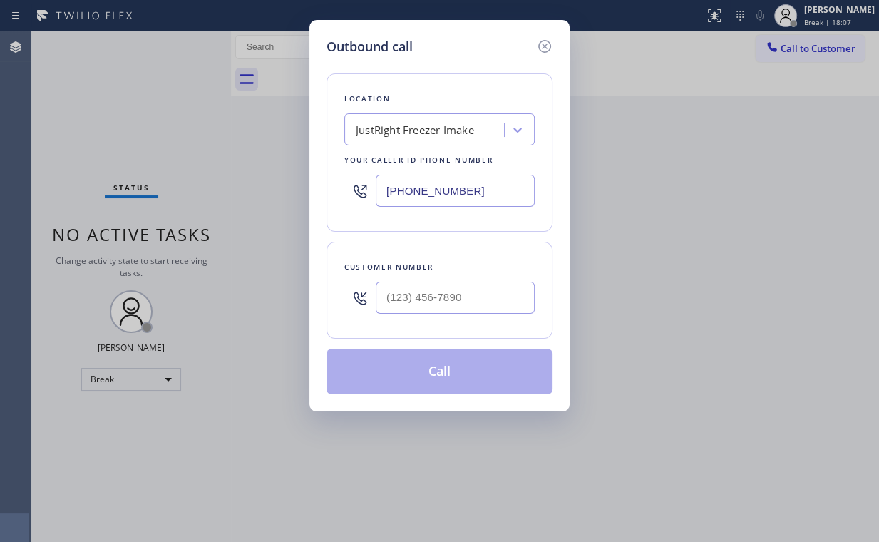
drag, startPoint x: 468, startPoint y: 190, endPoint x: 266, endPoint y: 193, distance: 201.7
click at [314, 193] on div "Outbound call Location JustRight Freezer Imake Your caller id phone number [PHO…" at bounding box center [439, 215] width 260 height 391
paste input "310) 956-1963"
click at [445, 299] on input "(___) ___-____" at bounding box center [455, 298] width 159 height 32
paste
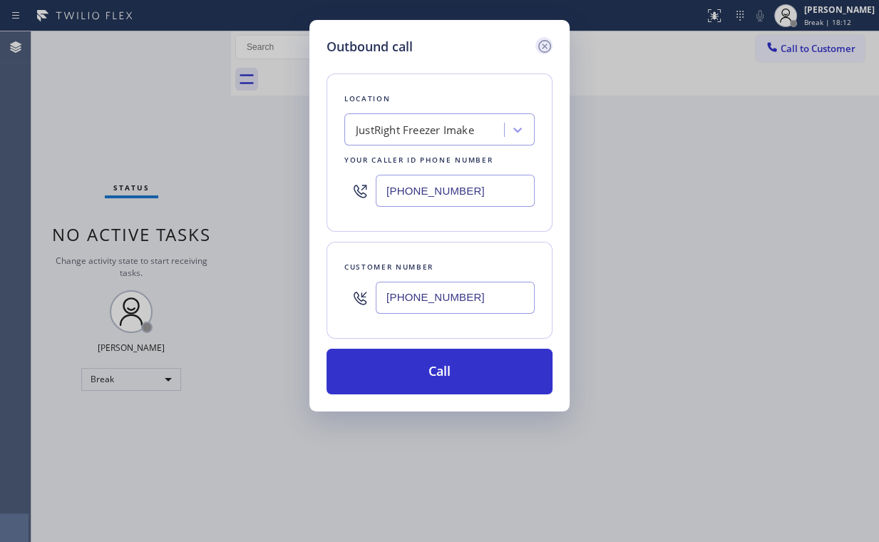
click at [538, 46] on icon at bounding box center [544, 46] width 13 height 13
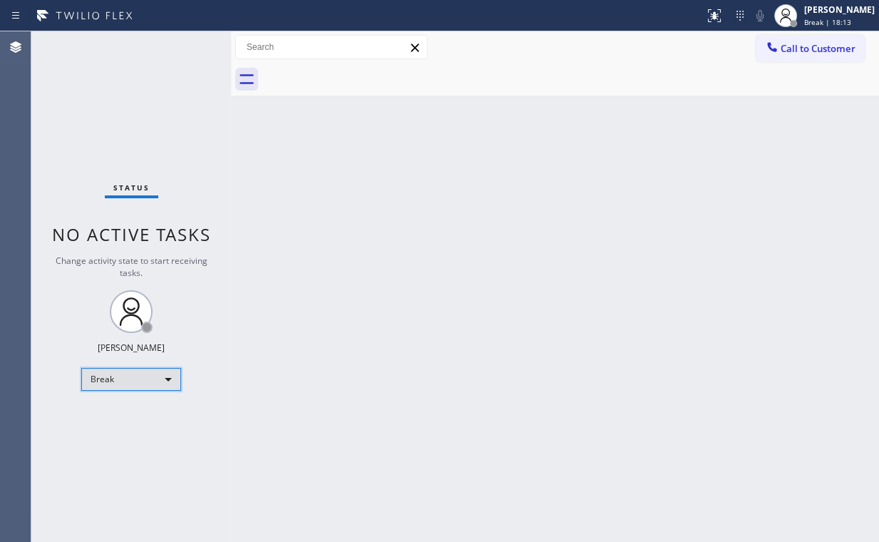
click at [127, 382] on div "Break" at bounding box center [131, 379] width 100 height 23
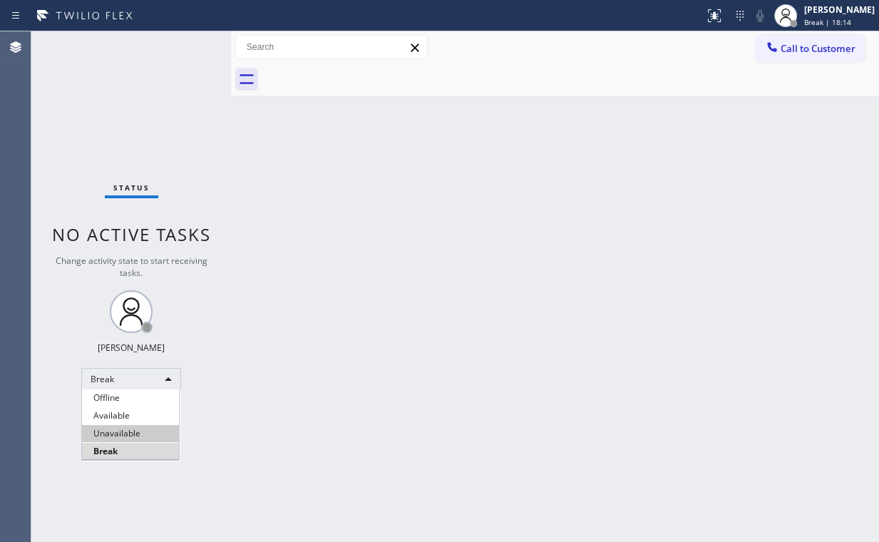
click at [125, 433] on li "Unavailable" at bounding box center [130, 433] width 97 height 17
drag, startPoint x: 589, startPoint y: 262, endPoint x: 830, endPoint y: 100, distance: 290.8
click at [596, 257] on div "Back to Dashboard Change Sender ID Customers Technicians Select a contact Outbo…" at bounding box center [555, 286] width 648 height 510
click at [817, 57] on button "Call to Customer" at bounding box center [810, 48] width 109 height 27
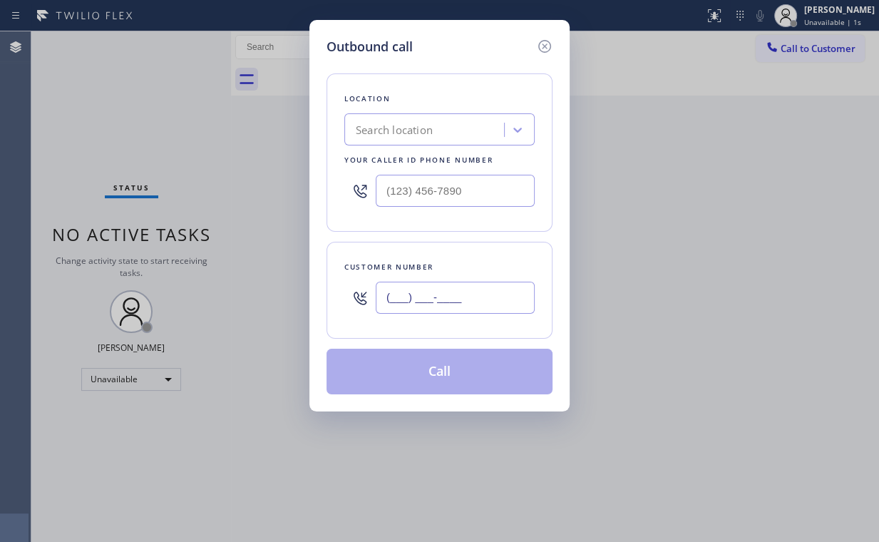
click at [474, 291] on input "(___) ___-____" at bounding box center [455, 298] width 159 height 32
click at [435, 175] on input "(___) ___-____" at bounding box center [455, 191] width 159 height 32
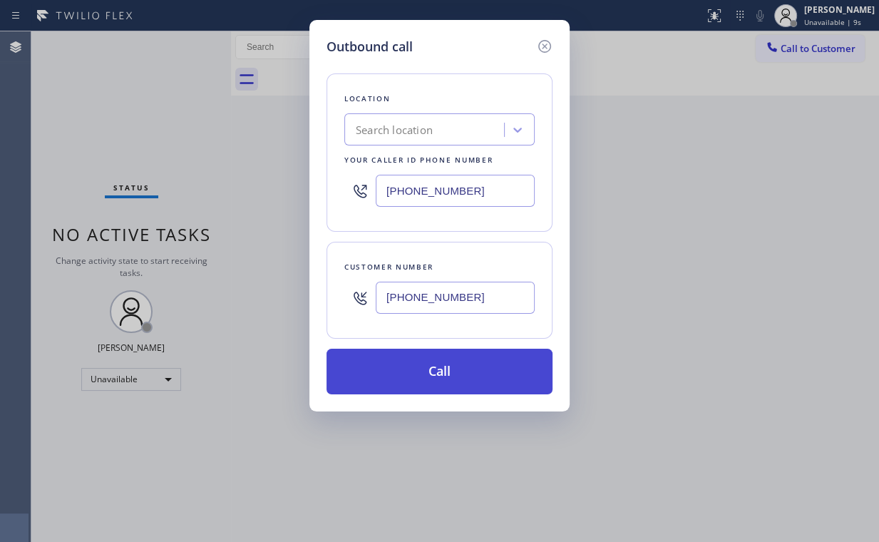
click at [443, 369] on button "Call" at bounding box center [439, 372] width 226 height 46
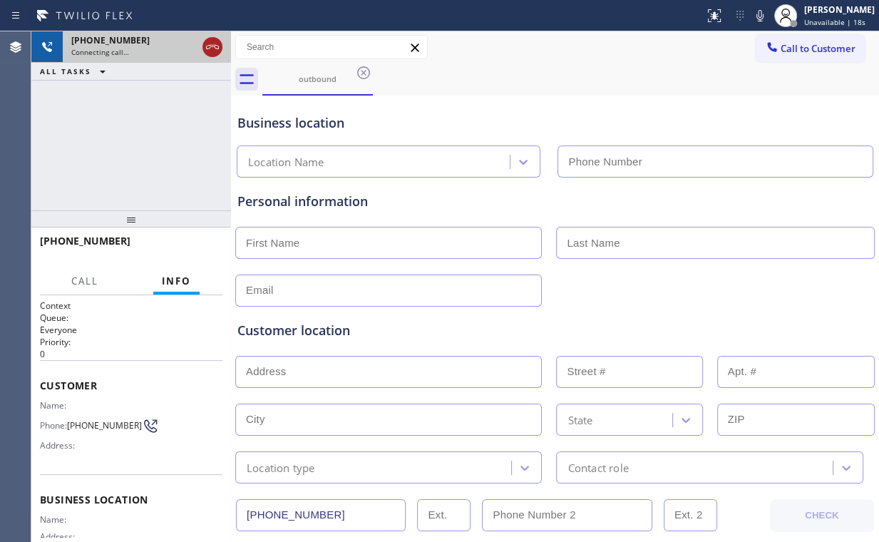
click at [206, 43] on icon at bounding box center [212, 46] width 17 height 17
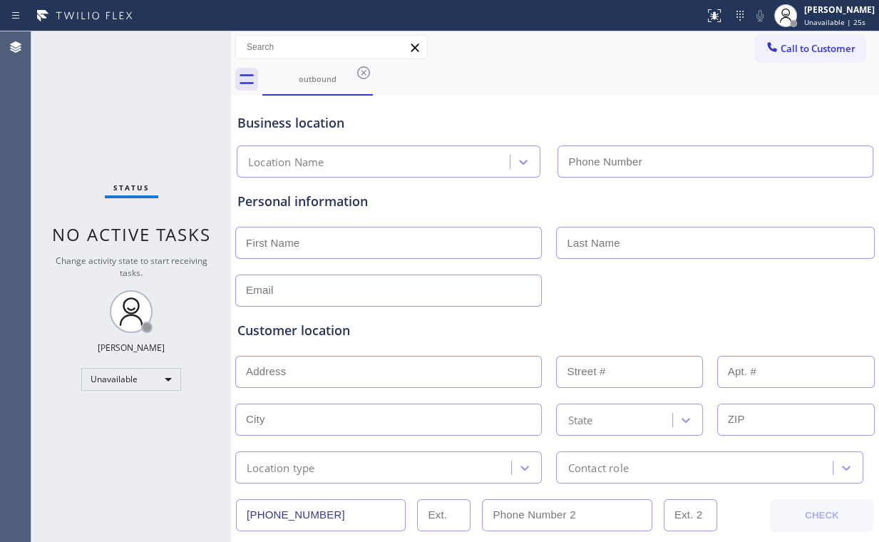
click at [536, 43] on div "Call to Customer Outbound call Location Search location Your caller id phone nu…" at bounding box center [555, 47] width 648 height 25
drag, startPoint x: 799, startPoint y: 43, endPoint x: 450, endPoint y: 180, distance: 374.4
click at [796, 46] on span "Call to Customer" at bounding box center [817, 48] width 75 height 13
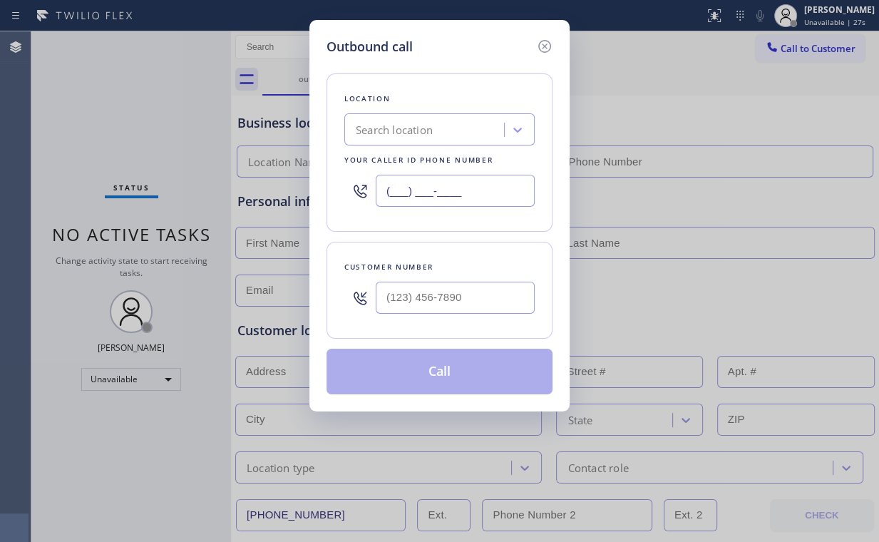
drag, startPoint x: 483, startPoint y: 192, endPoint x: 197, endPoint y: 211, distance: 287.1
click at [371, 197] on div "(___) ___-____" at bounding box center [439, 190] width 190 height 46
click at [415, 295] on input "(___) ___-____" at bounding box center [455, 298] width 159 height 32
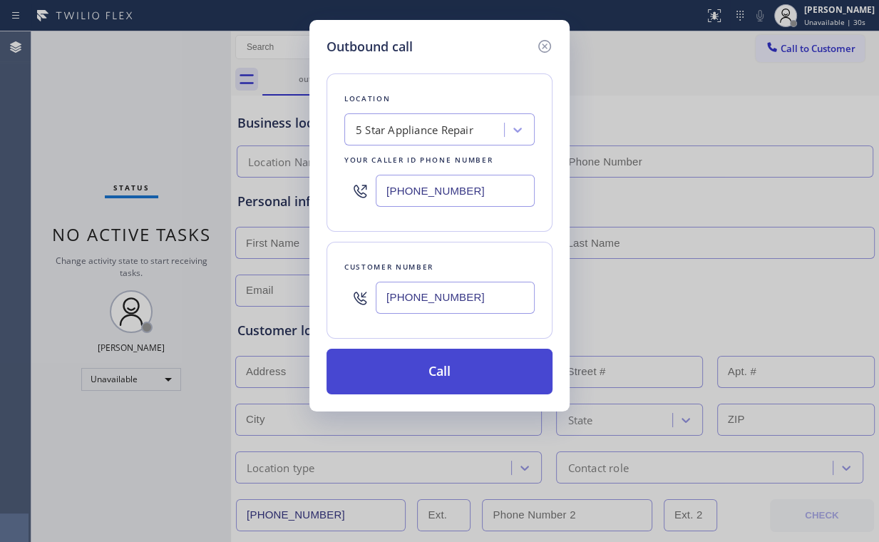
click at [431, 373] on button "Call" at bounding box center [439, 372] width 226 height 46
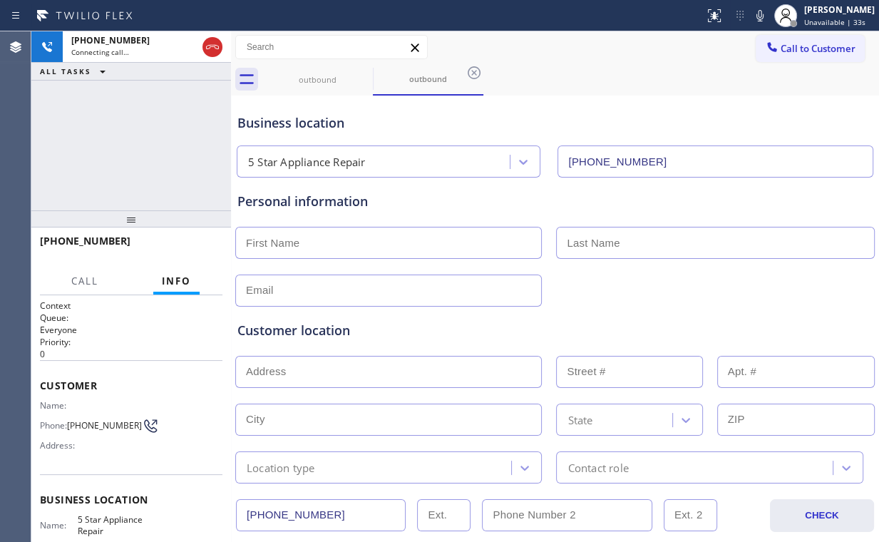
drag, startPoint x: 145, startPoint y: 123, endPoint x: 723, endPoint y: 123, distance: 578.0
click at [145, 124] on div "[PHONE_NUMBER] Connecting call… ALL TASKS ALL TASKS ACTIVE TASKS TASKS IN WRAP …" at bounding box center [131, 120] width 200 height 179
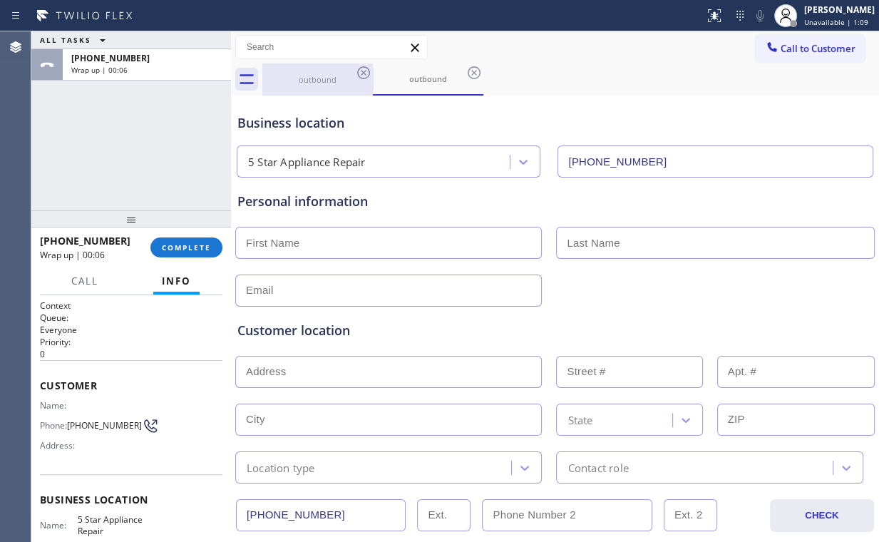
click at [299, 88] on div "outbound" at bounding box center [318, 79] width 108 height 32
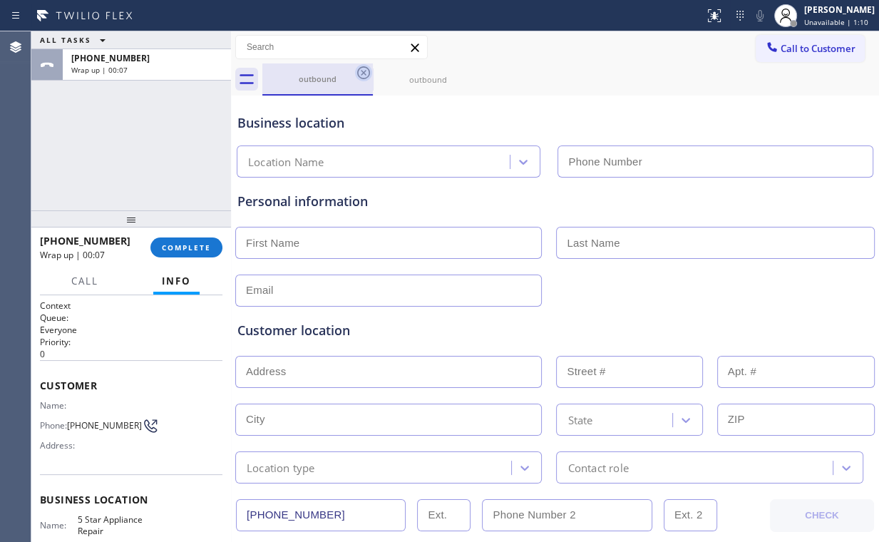
click at [361, 72] on icon at bounding box center [363, 72] width 17 height 17
click at [0, 0] on icon at bounding box center [0, 0] width 0 height 0
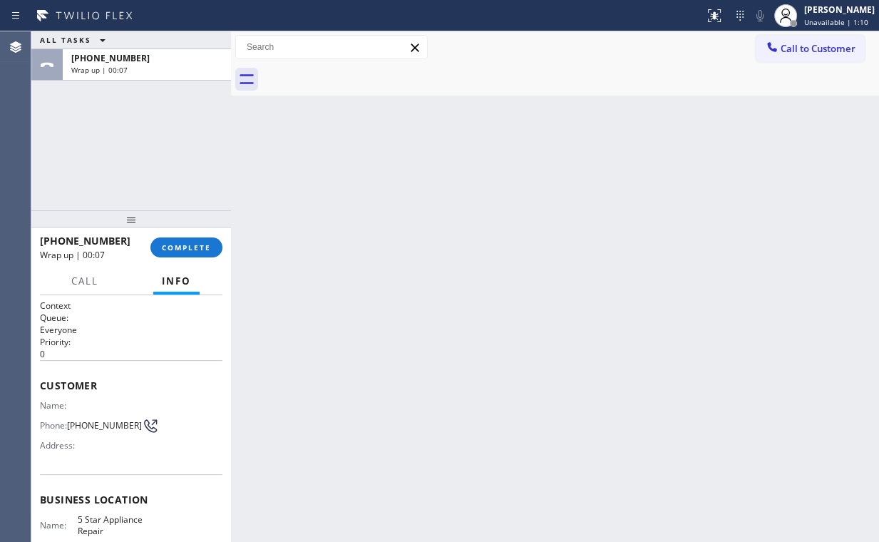
click at [118, 171] on div "ALL TASKS ALL TASKS ACTIVE TASKS TASKS IN WRAP UP [PHONE_NUMBER] Wrap up | 00:07" at bounding box center [131, 120] width 200 height 179
click at [190, 252] on button "COMPLETE" at bounding box center [186, 247] width 72 height 20
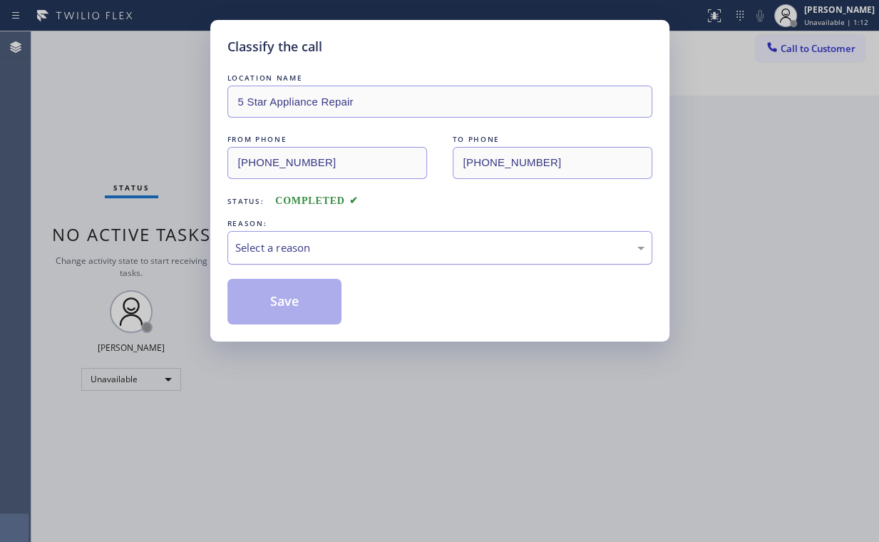
click at [278, 248] on div "Select a reason" at bounding box center [439, 247] width 409 height 16
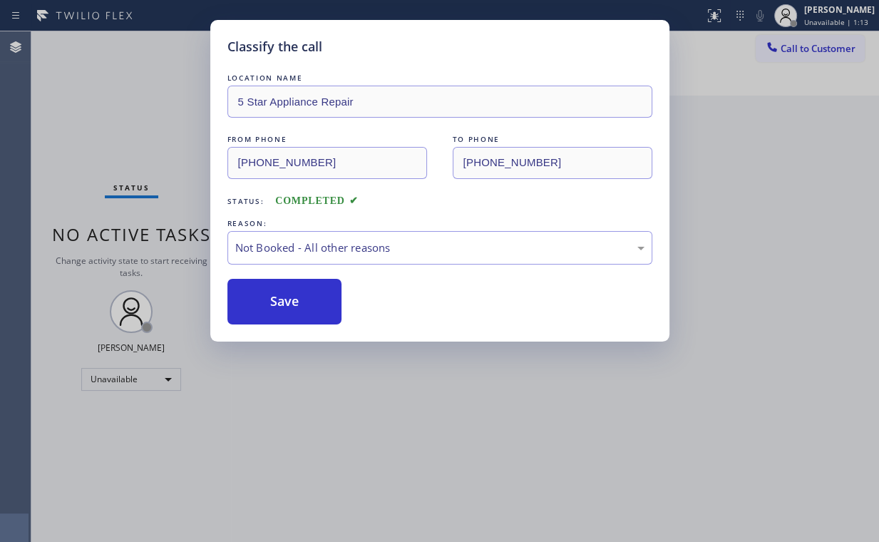
drag, startPoint x: 285, startPoint y: 306, endPoint x: 132, endPoint y: 127, distance: 236.1
click at [285, 305] on button "Save" at bounding box center [284, 302] width 115 height 46
click at [132, 125] on div "Classify the call LOCATION NAME 5 Star Appliance Repair FROM PHONE [PHONE_NUMBE…" at bounding box center [439, 271] width 879 height 542
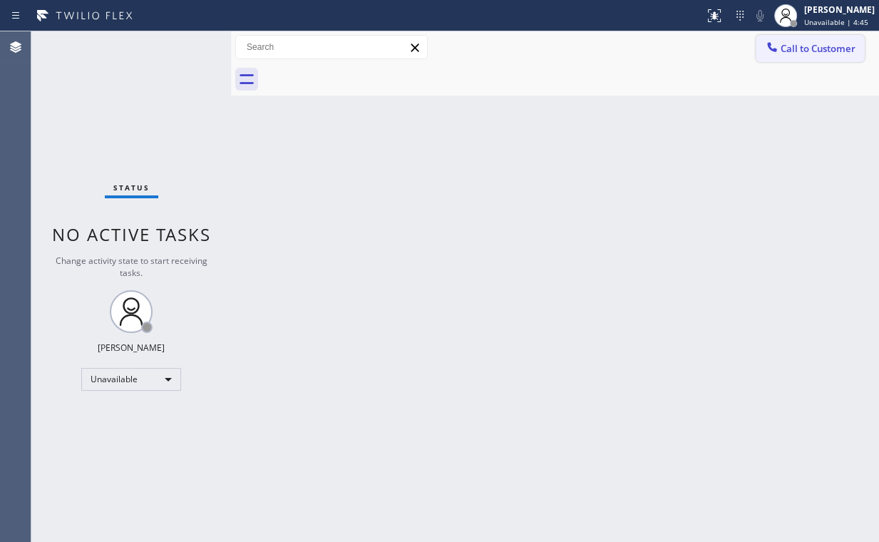
click at [796, 54] on span "Call to Customer" at bounding box center [817, 48] width 75 height 13
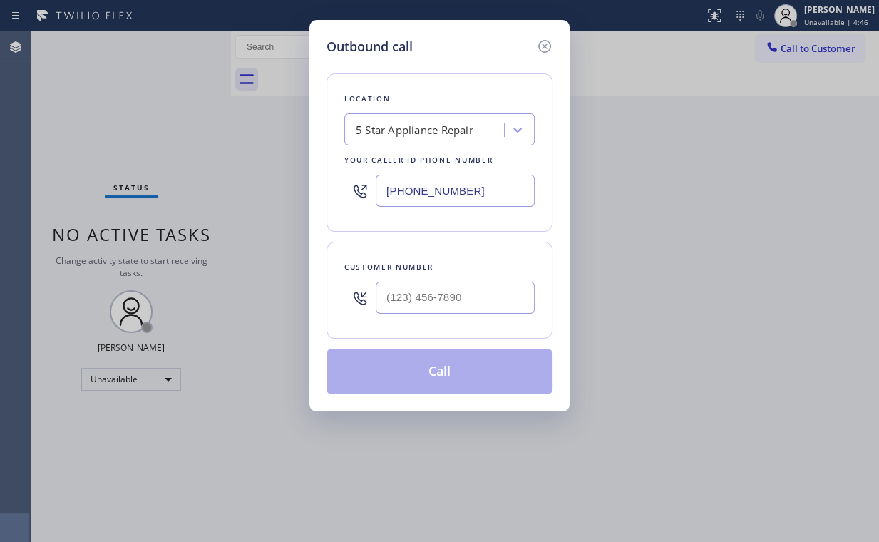
drag, startPoint x: 482, startPoint y: 200, endPoint x: 331, endPoint y: 194, distance: 151.2
click at [331, 194] on div "Location 5 Star Appliance Repair Your caller id phone number [PHONE_NUMBER]" at bounding box center [439, 152] width 226 height 158
click at [435, 299] on input "(___) ___-____" at bounding box center [455, 298] width 159 height 32
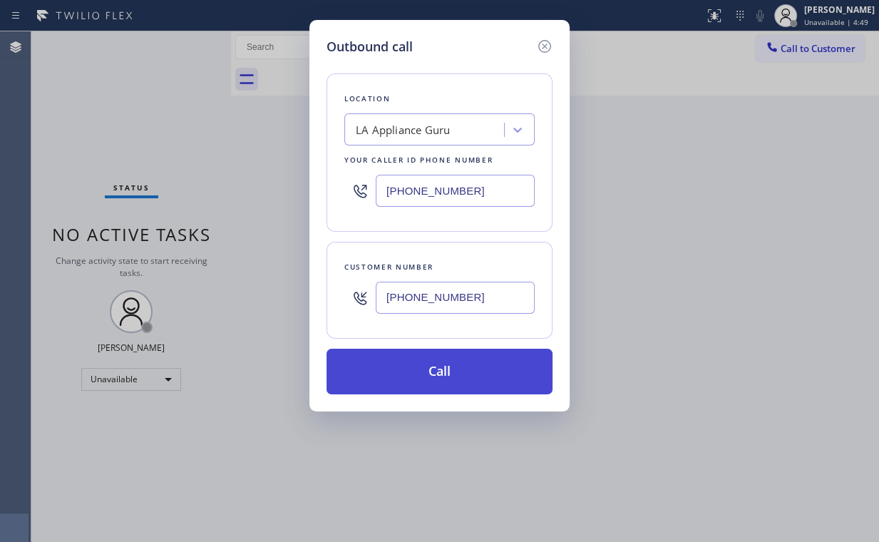
click at [405, 372] on button "Call" at bounding box center [439, 372] width 226 height 46
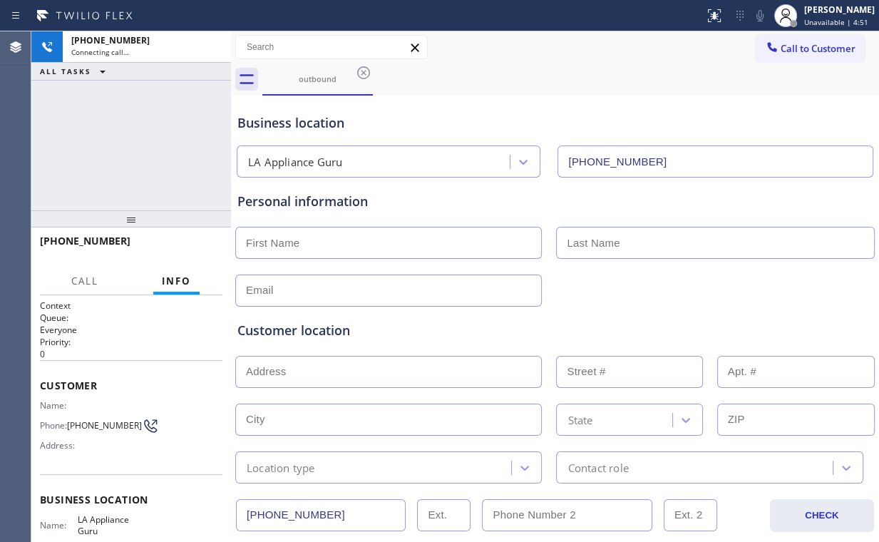
click at [119, 137] on div "[PHONE_NUMBER] Connecting call… ALL TASKS ALL TASKS ACTIVE TASKS TASKS IN WRAP …" at bounding box center [131, 120] width 200 height 179
drag, startPoint x: 103, startPoint y: 151, endPoint x: 140, endPoint y: 187, distance: 51.9
click at [103, 152] on div "[PHONE_NUMBER] Connecting call… ALL TASKS ALL TASKS ACTIVE TASKS TASKS IN WRAP …" at bounding box center [131, 120] width 200 height 179
drag, startPoint x: 165, startPoint y: 124, endPoint x: 160, endPoint y: 143, distance: 19.2
click at [165, 124] on div "[PHONE_NUMBER] Connecting call… ALL TASKS ALL TASKS ACTIVE TASKS TASKS IN WRAP …" at bounding box center [131, 120] width 200 height 179
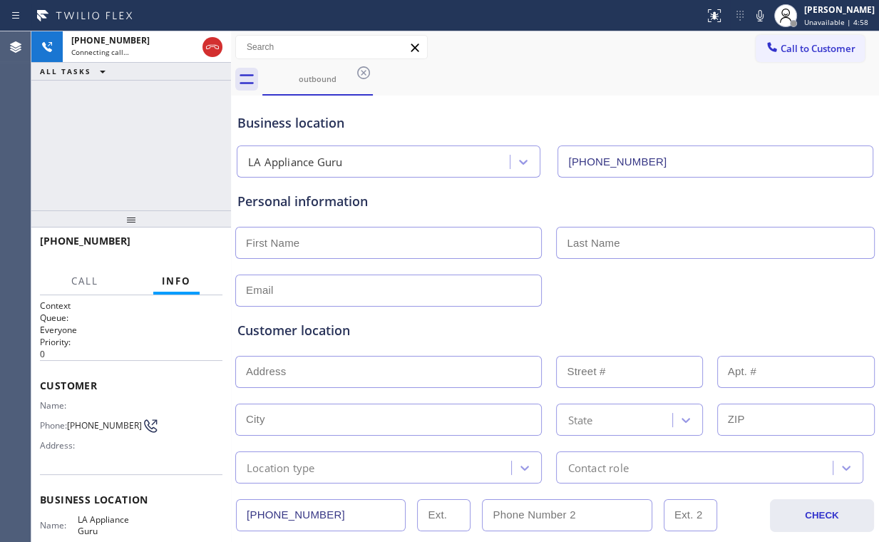
drag, startPoint x: 151, startPoint y: 145, endPoint x: 140, endPoint y: 143, distance: 11.6
click at [140, 143] on div "[PHONE_NUMBER] Connecting call… ALL TASKS ALL TASKS ACTIVE TASKS TASKS IN WRAP …" at bounding box center [131, 120] width 200 height 179
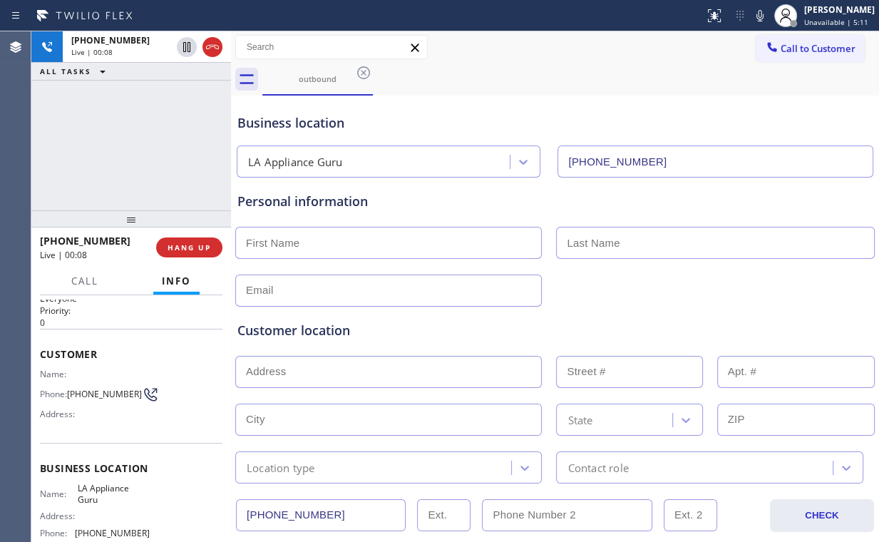
scroll to position [57, 0]
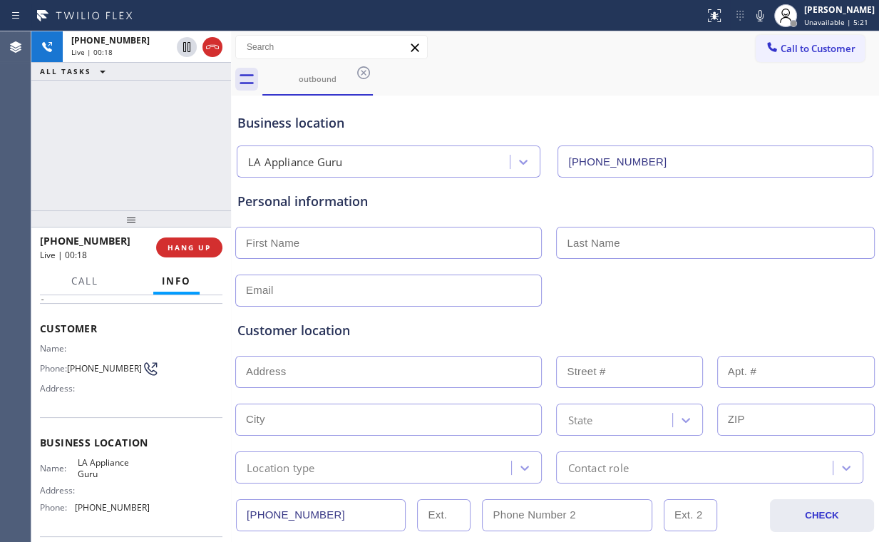
drag, startPoint x: 145, startPoint y: 142, endPoint x: 163, endPoint y: 135, distance: 18.3
click at [146, 142] on div "[PHONE_NUMBER] Live | 00:18 ALL TASKS ALL TASKS ACTIVE TASKS TASKS IN WRAP UP" at bounding box center [131, 120] width 200 height 179
click at [172, 242] on span "HANG UP" at bounding box center [188, 247] width 43 height 10
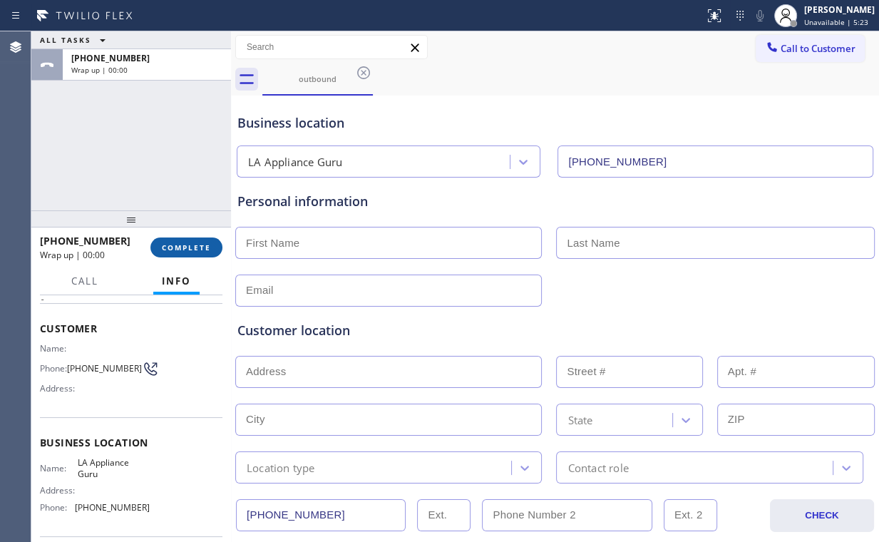
click at [180, 245] on span "COMPLETE" at bounding box center [186, 247] width 49 height 10
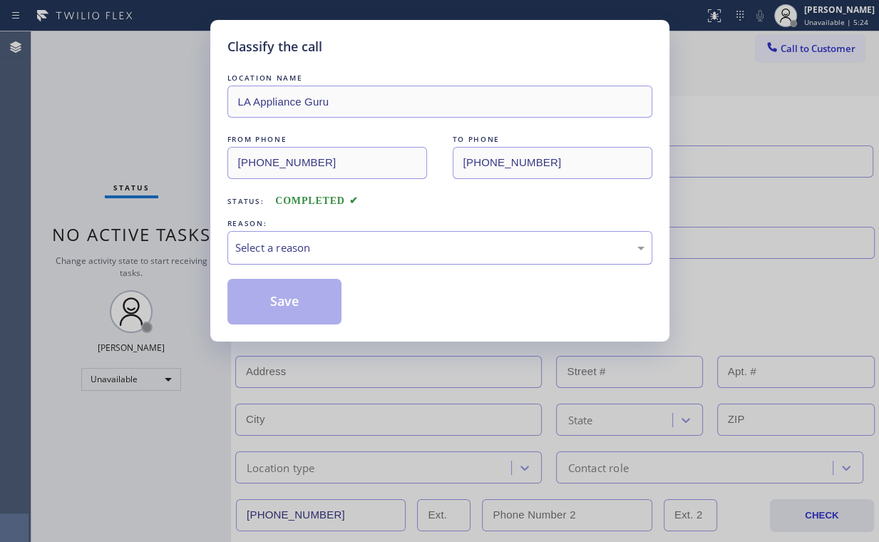
drag, startPoint x: 257, startPoint y: 254, endPoint x: 257, endPoint y: 262, distance: 8.6
click at [257, 255] on div "Select a reason" at bounding box center [439, 247] width 425 height 33
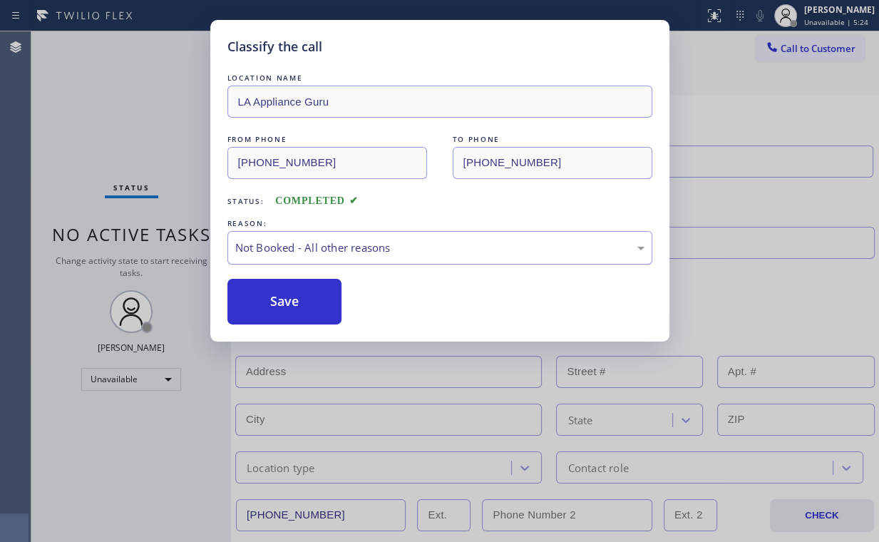
click at [272, 308] on button "Save" at bounding box center [284, 302] width 115 height 46
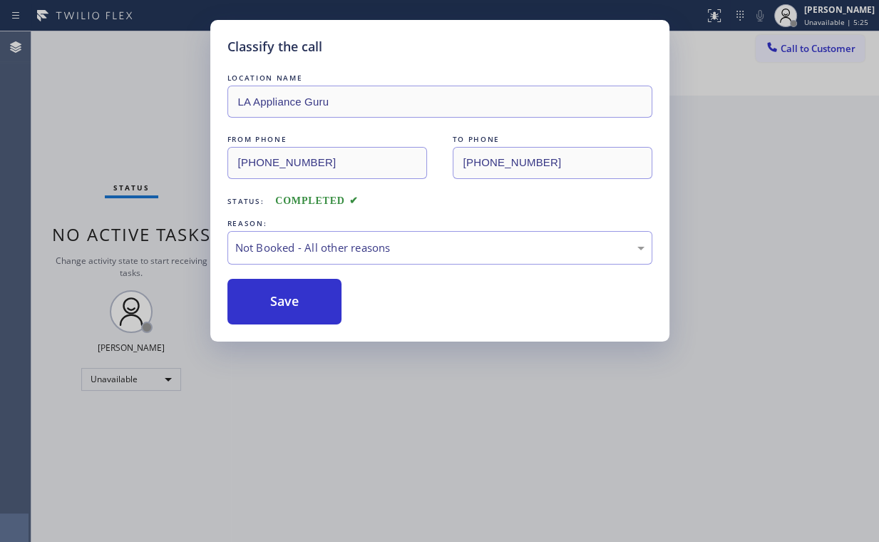
drag, startPoint x: 151, startPoint y: 144, endPoint x: 230, endPoint y: 125, distance: 81.3
click at [153, 144] on div "Classify the call LOCATION NAME LA Appliance Guru FROM PHONE [PHONE_NUMBER] TO …" at bounding box center [439, 271] width 879 height 542
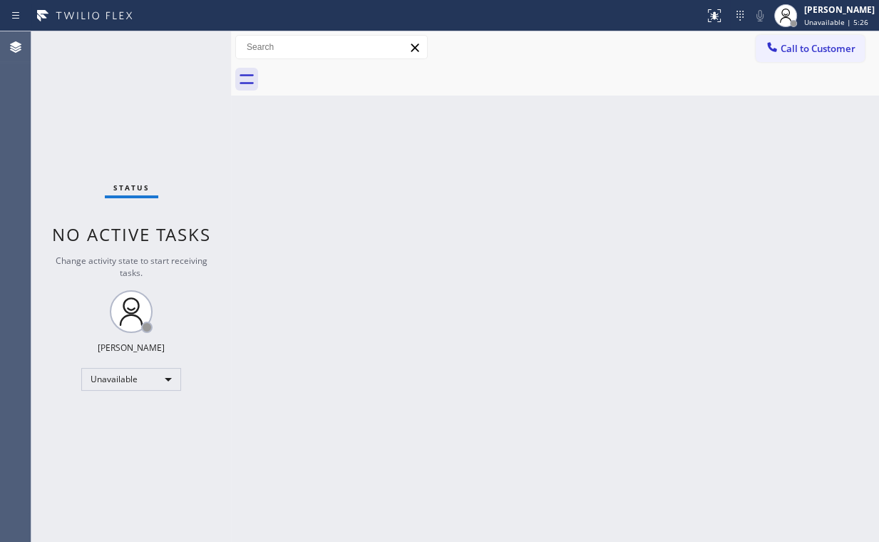
click at [788, 48] on span "Call to Customer" at bounding box center [817, 48] width 75 height 13
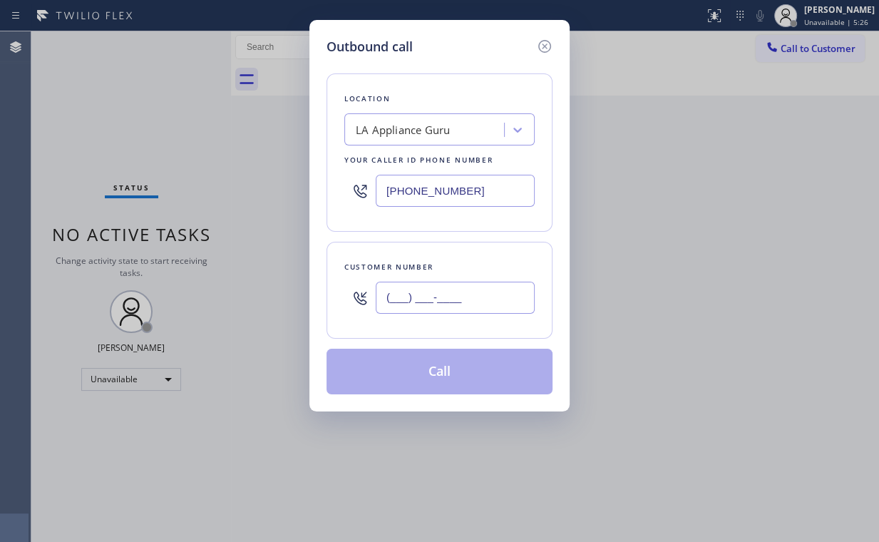
click at [484, 300] on input "(___) ___-____" at bounding box center [455, 298] width 159 height 32
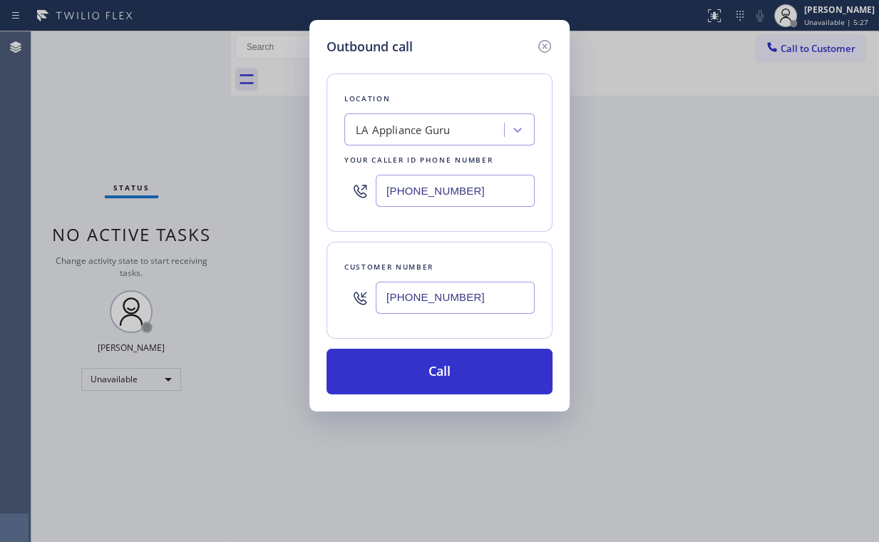
drag, startPoint x: 399, startPoint y: 370, endPoint x: 363, endPoint y: 523, distance: 157.5
click at [399, 372] on button "Call" at bounding box center [439, 372] width 226 height 46
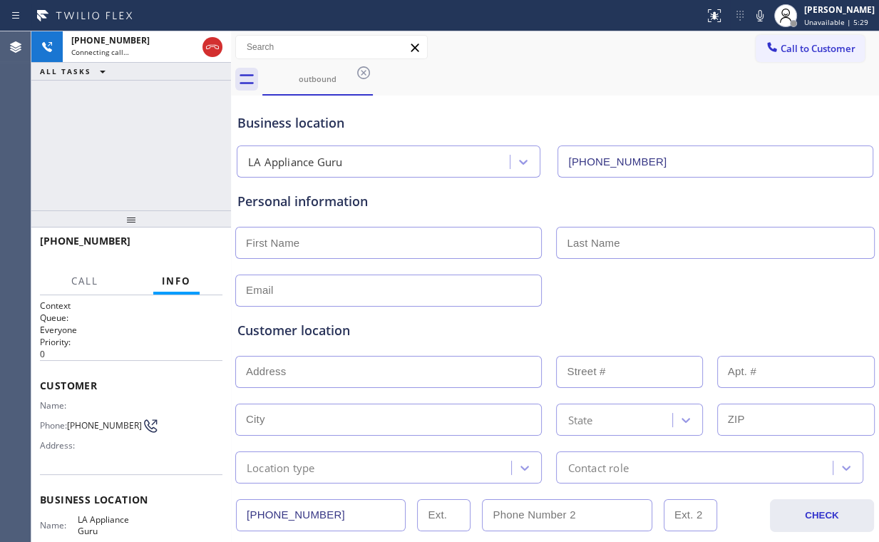
drag, startPoint x: 123, startPoint y: 141, endPoint x: 138, endPoint y: 133, distance: 16.9
click at [123, 140] on div "[PHONE_NUMBER] Connecting call… ALL TASKS ALL TASKS ACTIVE TASKS TASKS IN WRAP …" at bounding box center [131, 120] width 200 height 179
click at [200, 247] on span "HANG UP" at bounding box center [188, 247] width 43 height 10
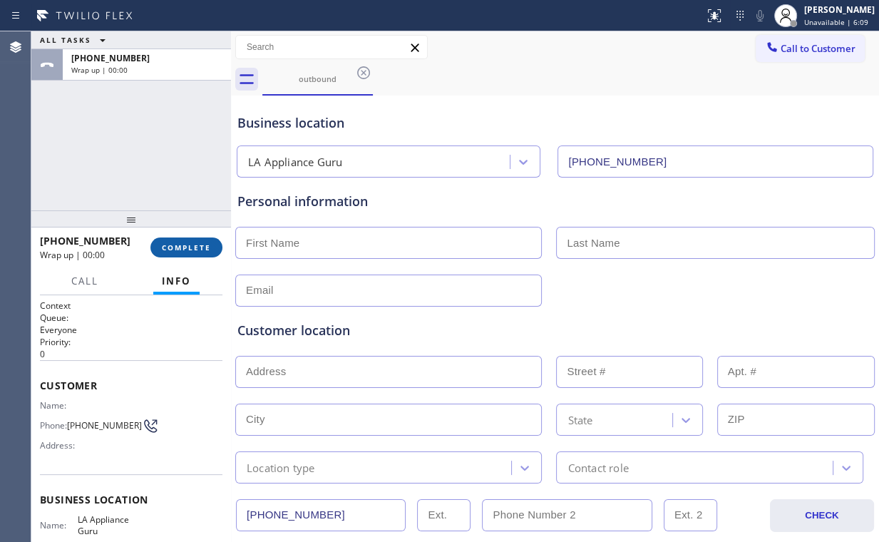
click at [200, 247] on span "COMPLETE" at bounding box center [186, 247] width 49 height 10
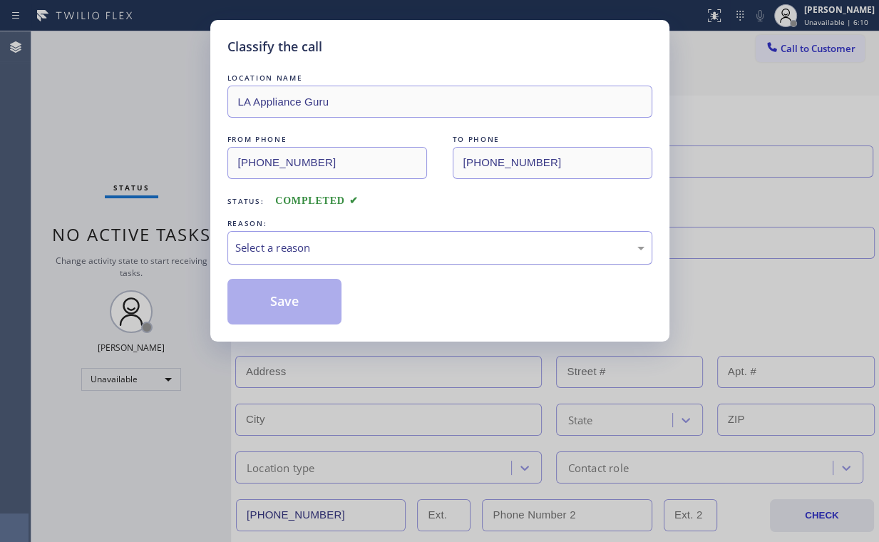
drag, startPoint x: 287, startPoint y: 251, endPoint x: 288, endPoint y: 258, distance: 7.3
click at [287, 254] on div "Select a reason" at bounding box center [439, 247] width 409 height 16
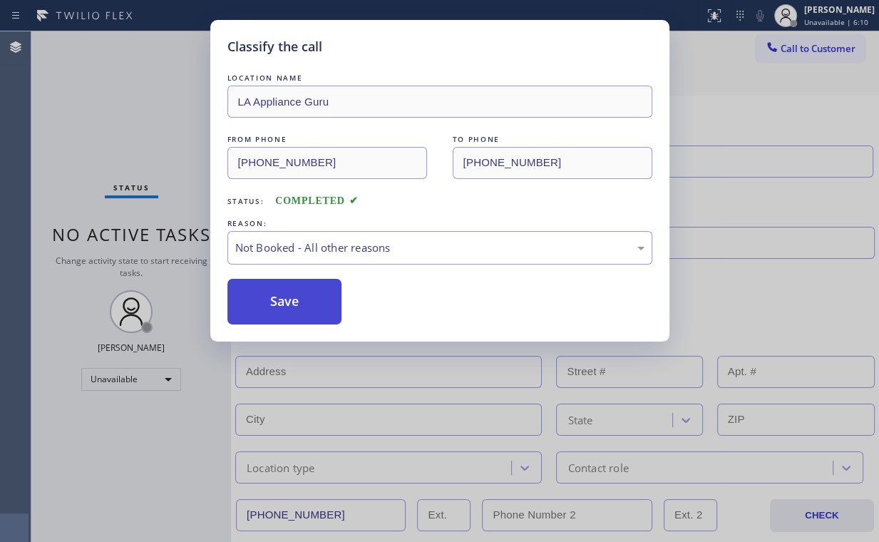
drag, startPoint x: 272, startPoint y: 305, endPoint x: 282, endPoint y: 320, distance: 17.6
click at [273, 304] on button "Save" at bounding box center [284, 302] width 115 height 46
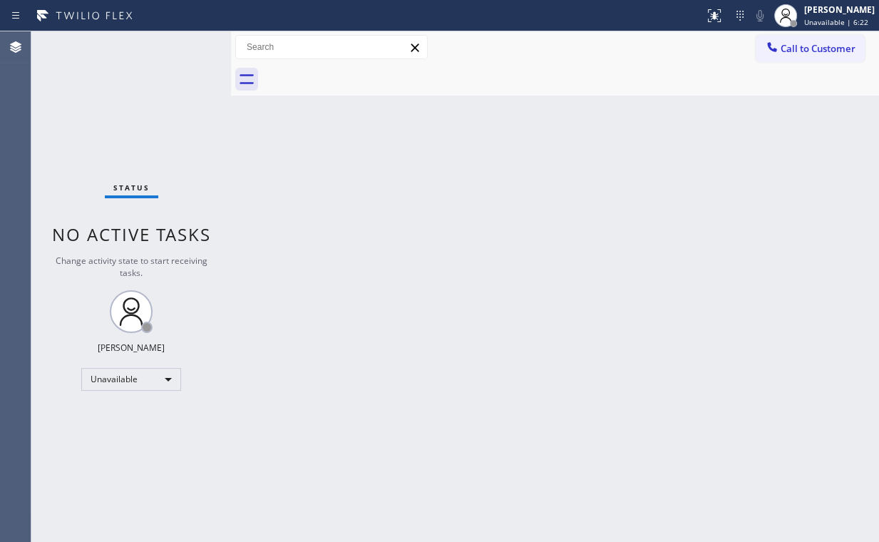
click at [272, 163] on div "Back to Dashboard Change Sender ID Customers Technicians Select a contact Outbo…" at bounding box center [555, 286] width 648 height 510
click at [108, 99] on div "Status No active tasks Change activity state to start receiving tasks. [PERSON_…" at bounding box center [131, 286] width 200 height 510
click at [778, 46] on div at bounding box center [771, 48] width 17 height 17
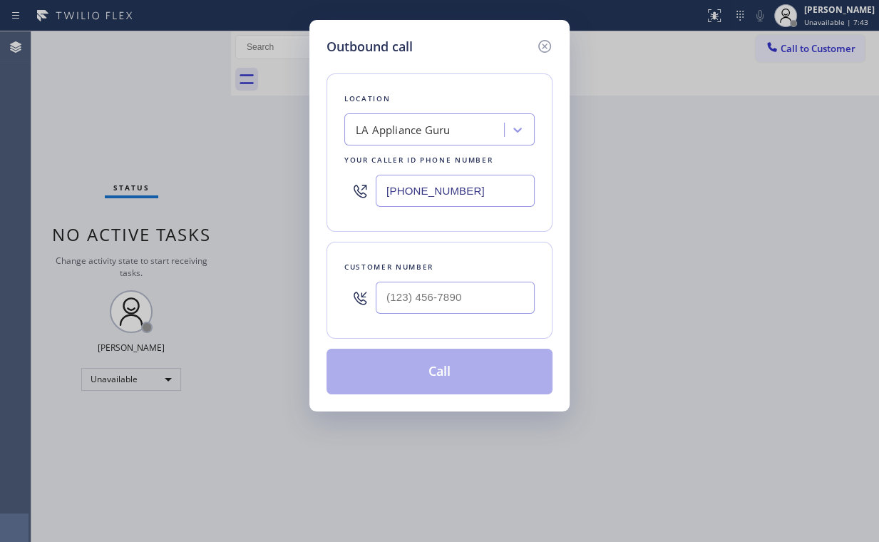
drag, startPoint x: 476, startPoint y: 194, endPoint x: 205, endPoint y: 174, distance: 272.3
click at [254, 176] on div "Outbound call Location LA Appliance Guru Your caller id phone number [PHONE_NUM…" at bounding box center [439, 271] width 879 height 542
click at [469, 289] on input "(___) ___-____" at bounding box center [455, 298] width 159 height 32
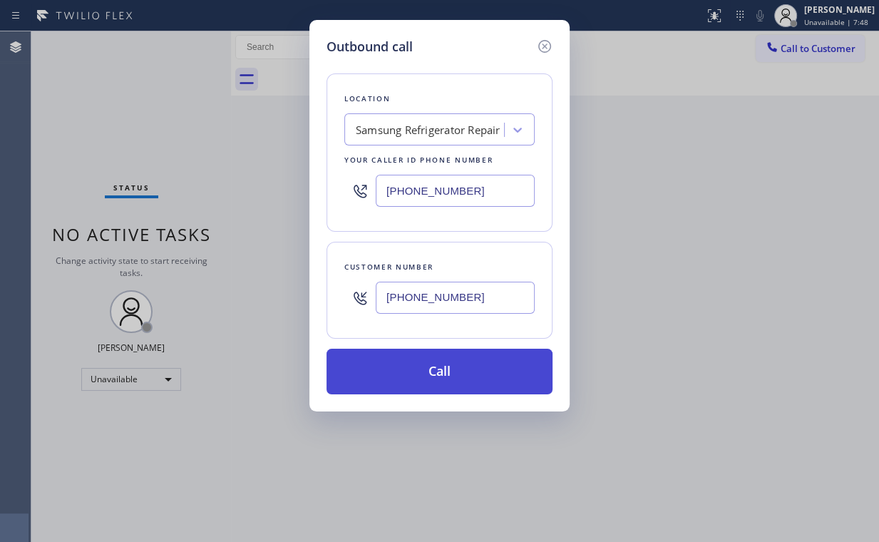
drag, startPoint x: 426, startPoint y: 371, endPoint x: 425, endPoint y: 380, distance: 9.4
click at [426, 374] on button "Call" at bounding box center [439, 372] width 226 height 46
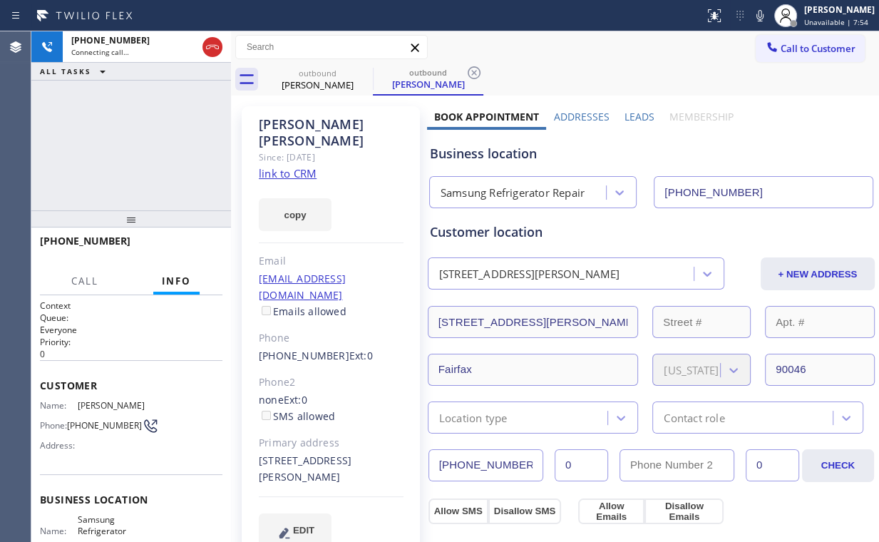
drag, startPoint x: 131, startPoint y: 123, endPoint x: 143, endPoint y: 128, distance: 12.4
click at [131, 123] on div "[PHONE_NUMBER] Connecting call… ALL TASKS ALL TASKS ACTIVE TASKS TASKS IN WRAP …" at bounding box center [131, 120] width 200 height 179
click at [187, 246] on span "HANG UP" at bounding box center [188, 247] width 43 height 10
click at [187, 246] on span "COMPLETE" at bounding box center [186, 247] width 49 height 10
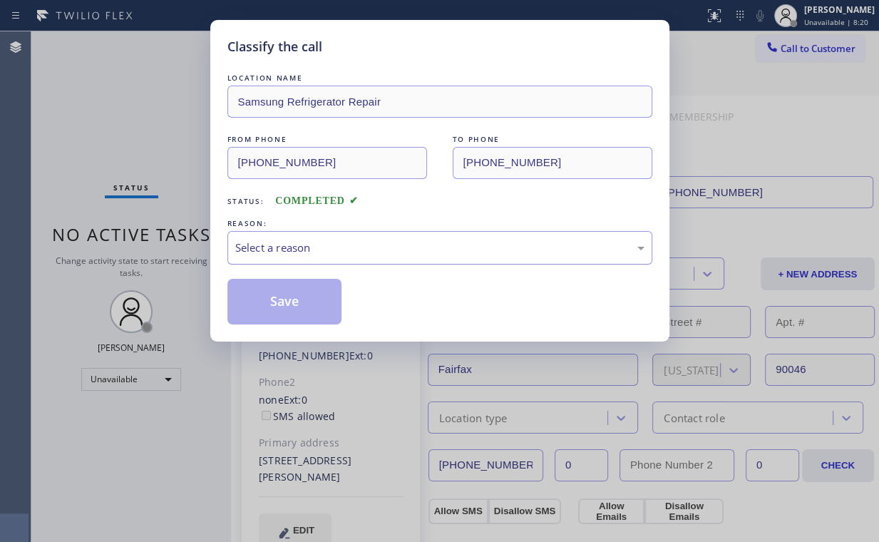
drag, startPoint x: 264, startPoint y: 249, endPoint x: 269, endPoint y: 262, distance: 12.8
click at [265, 250] on div "Select a reason" at bounding box center [439, 247] width 409 height 16
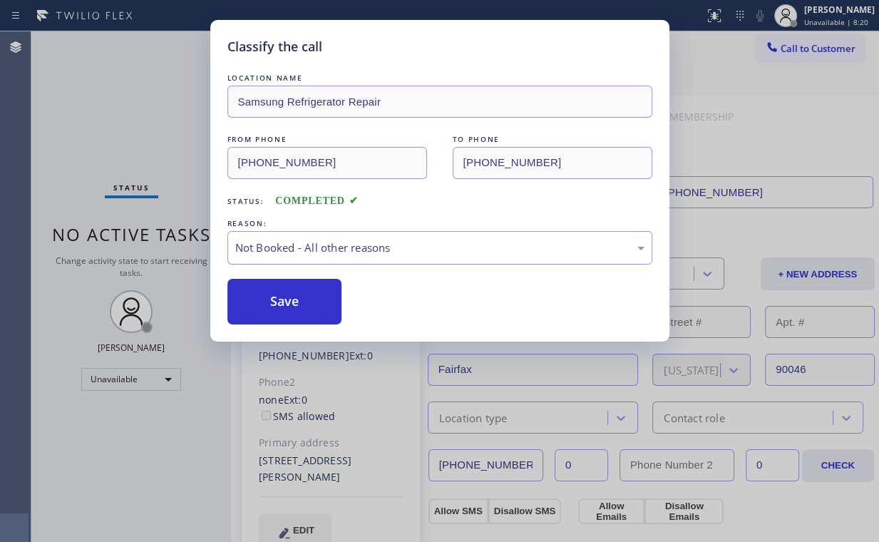
drag, startPoint x: 279, startPoint y: 299, endPoint x: 139, endPoint y: 123, distance: 225.3
click at [279, 299] on button "Save" at bounding box center [284, 302] width 115 height 46
click at [130, 109] on div "Classify the call LOCATION NAME Samsung Refrigerator Repair FROM PHONE [PHONE_N…" at bounding box center [439, 271] width 879 height 542
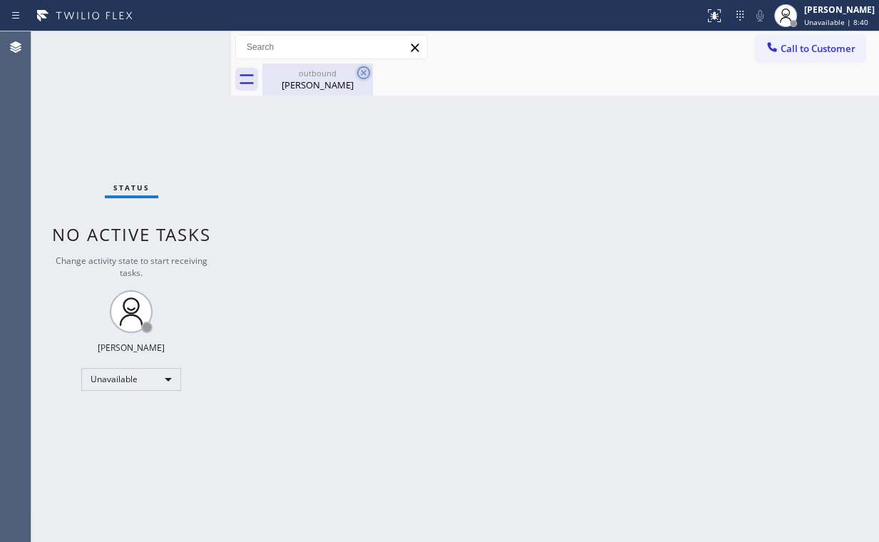
drag, startPoint x: 322, startPoint y: 74, endPoint x: 363, endPoint y: 74, distance: 40.6
click at [323, 74] on div "outbound" at bounding box center [318, 73] width 108 height 11
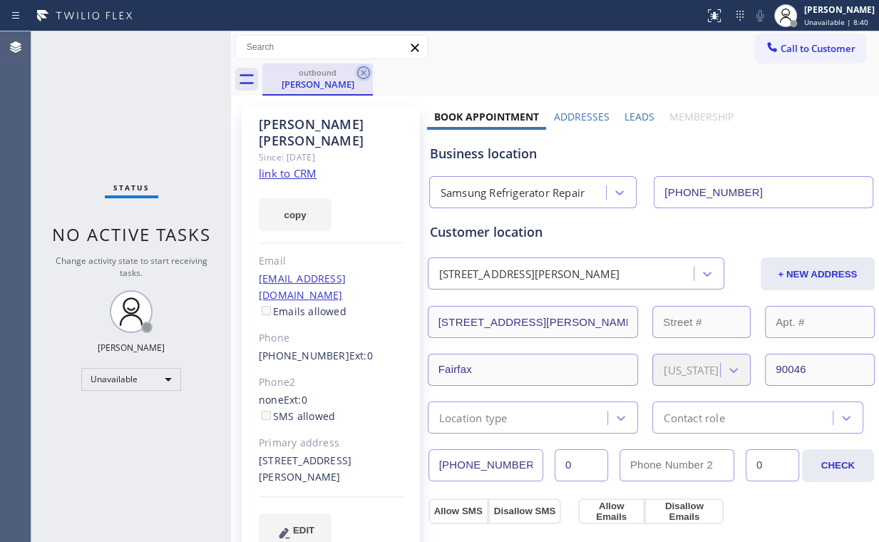
click at [361, 68] on icon at bounding box center [363, 72] width 17 height 17
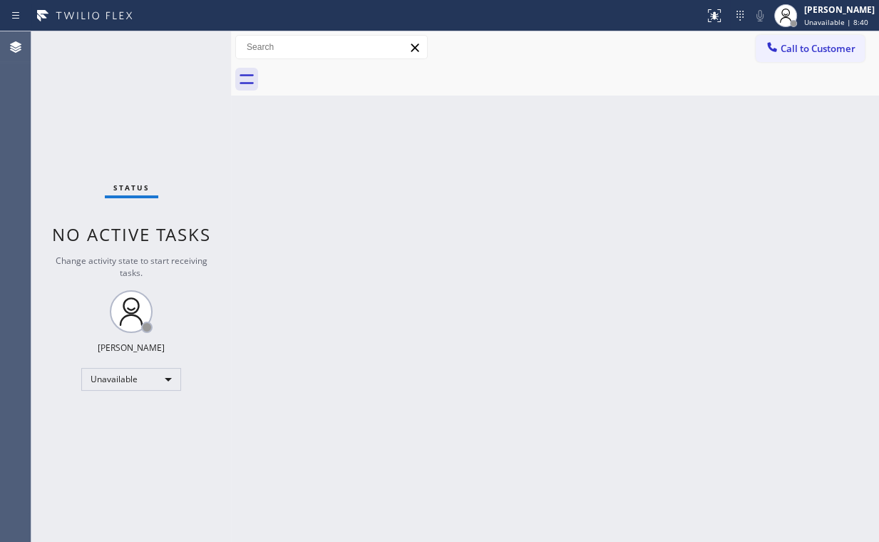
click at [160, 76] on div "Status No active tasks Change activity state to start receiving tasks. [PERSON_…" at bounding box center [131, 286] width 200 height 510
drag, startPoint x: 790, startPoint y: 46, endPoint x: 474, endPoint y: 171, distance: 339.8
click at [788, 47] on span "Call to Customer" at bounding box center [817, 48] width 75 height 13
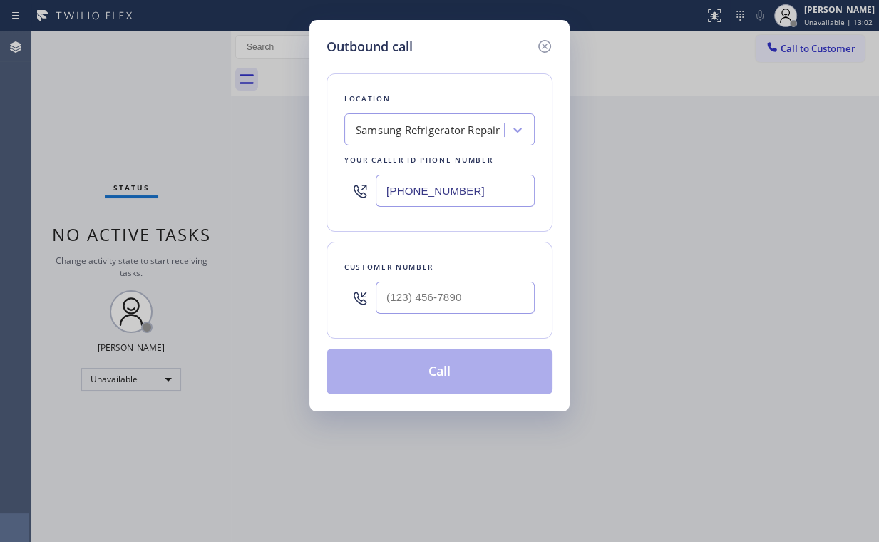
drag, startPoint x: 418, startPoint y: 192, endPoint x: 289, endPoint y: 145, distance: 136.6
click at [235, 194] on div "Outbound call Location Samsung Refrigerator Repair Your caller id phone number …" at bounding box center [439, 271] width 879 height 542
click at [450, 299] on input "(___) ___-____" at bounding box center [455, 298] width 159 height 32
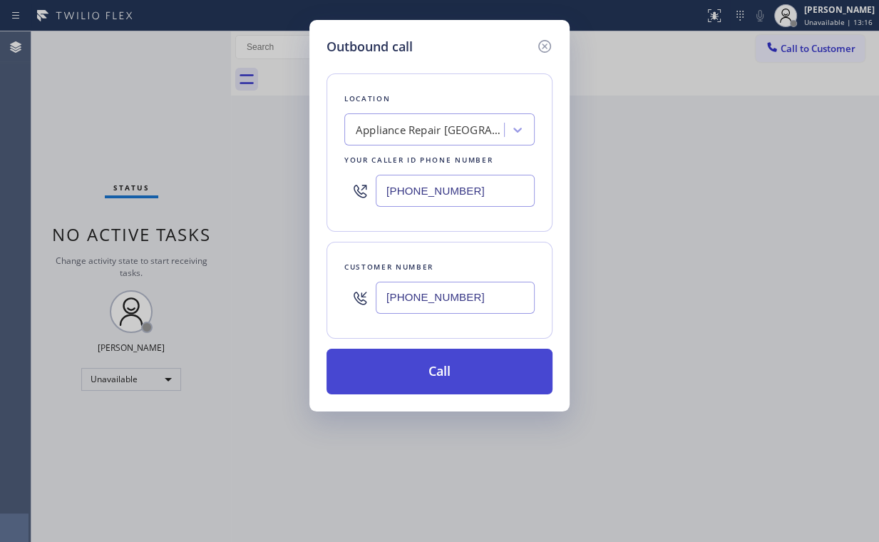
click at [448, 368] on button "Call" at bounding box center [439, 372] width 226 height 46
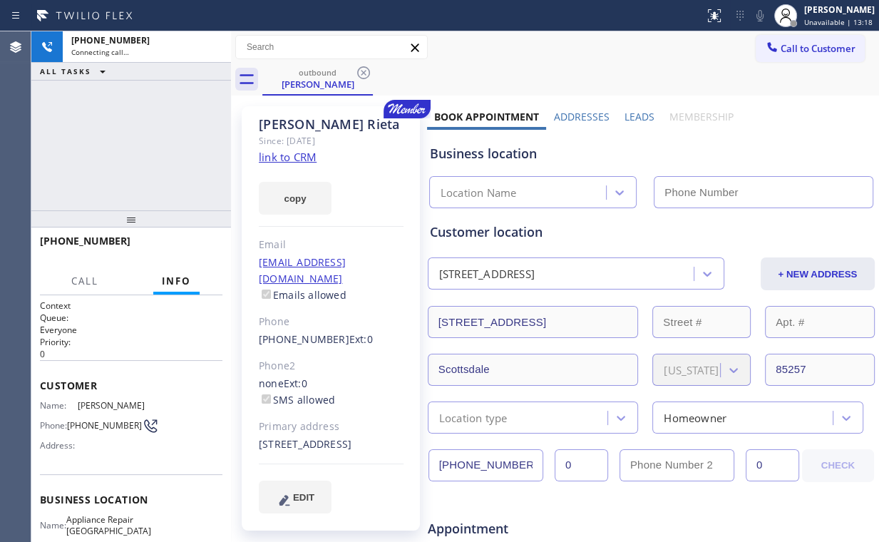
click at [140, 130] on div "[PHONE_NUMBER] Connecting call… ALL TASKS ALL TASKS ACTIVE TASKS TASKS IN WRAP …" at bounding box center [131, 120] width 200 height 179
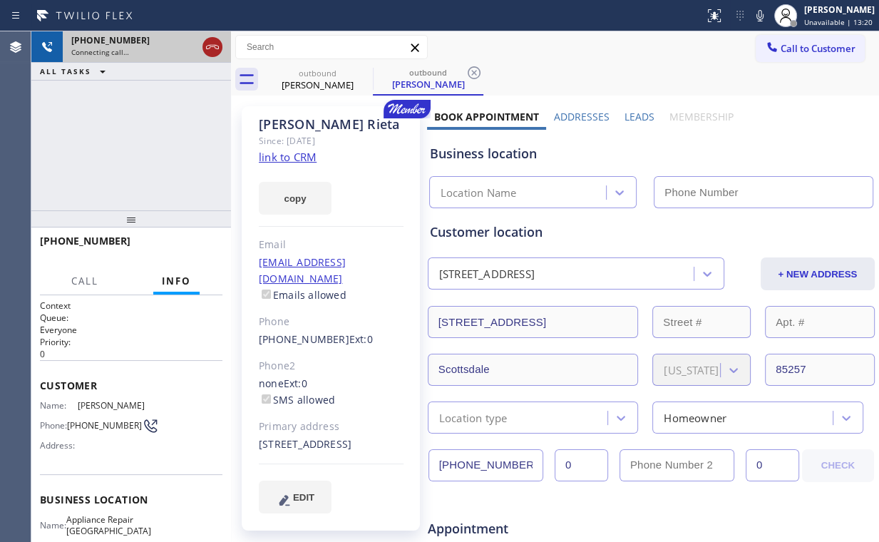
click at [208, 44] on icon at bounding box center [212, 46] width 17 height 17
click at [136, 126] on div "[PHONE_NUMBER] Connecting call… ALL TASKS ALL TASKS ACTIVE TASKS TASKS IN WRAP …" at bounding box center [131, 120] width 200 height 179
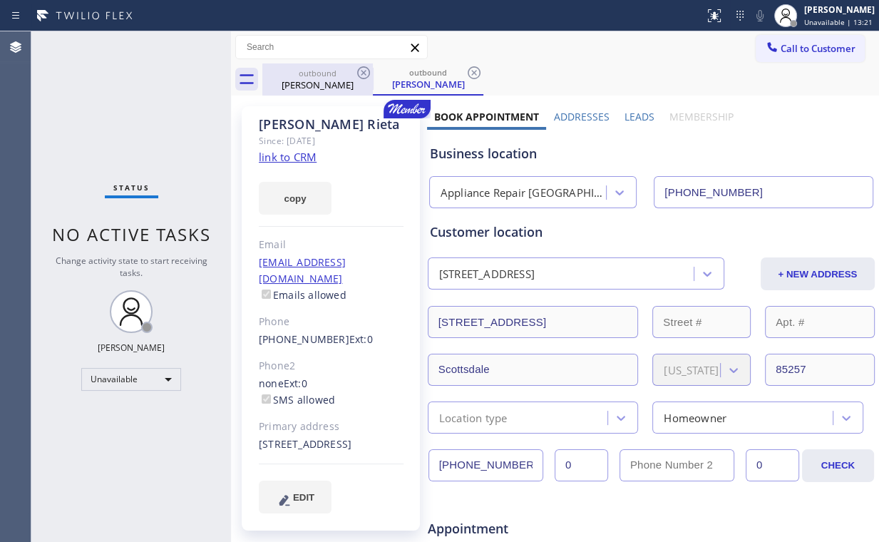
click at [321, 78] on div "[PERSON_NAME]" at bounding box center [318, 84] width 108 height 13
click at [363, 71] on icon at bounding box center [363, 72] width 17 height 17
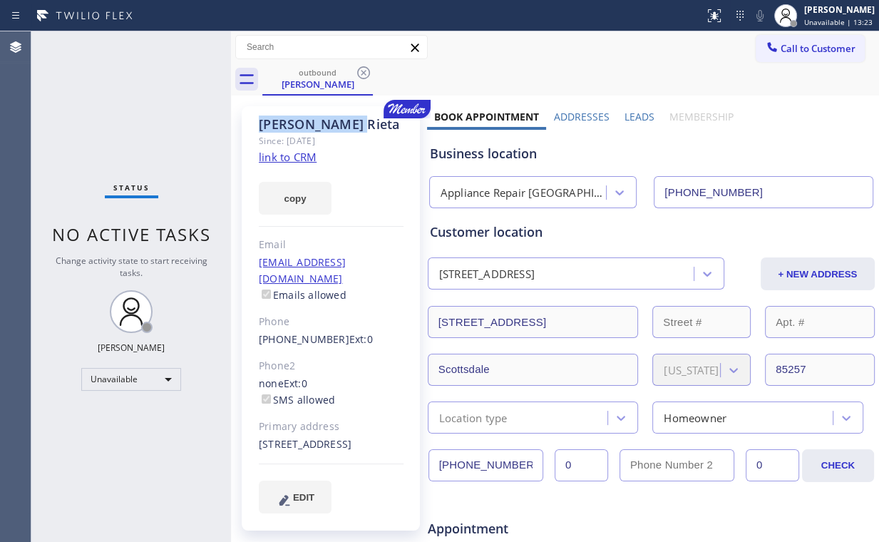
click at [363, 71] on icon at bounding box center [363, 72] width 17 height 17
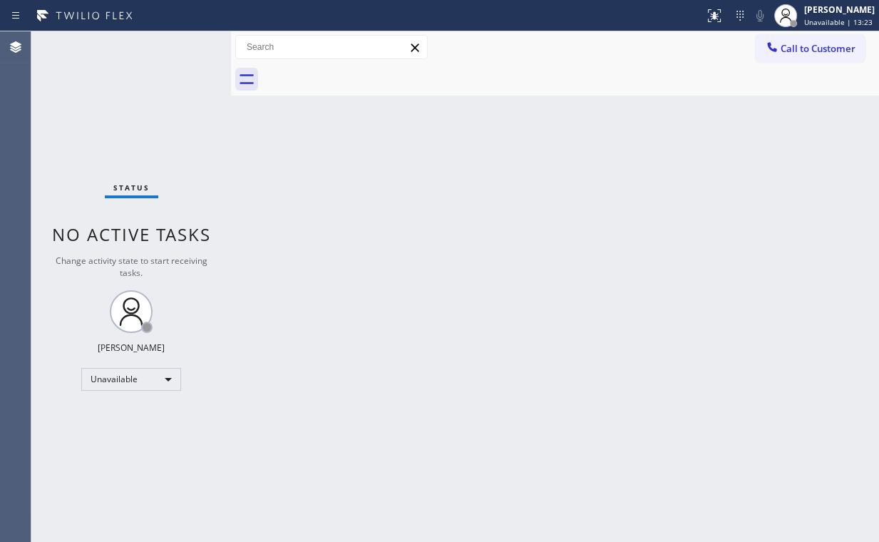
drag, startPoint x: 148, startPoint y: 108, endPoint x: 201, endPoint y: 228, distance: 131.5
click at [161, 145] on div "Status No active tasks Change activity state to start receiving tasks. [PERSON_…" at bounding box center [131, 286] width 200 height 510
drag, startPoint x: 818, startPoint y: 52, endPoint x: 761, endPoint y: 76, distance: 61.3
click at [814, 53] on span "Call to Customer" at bounding box center [817, 48] width 75 height 13
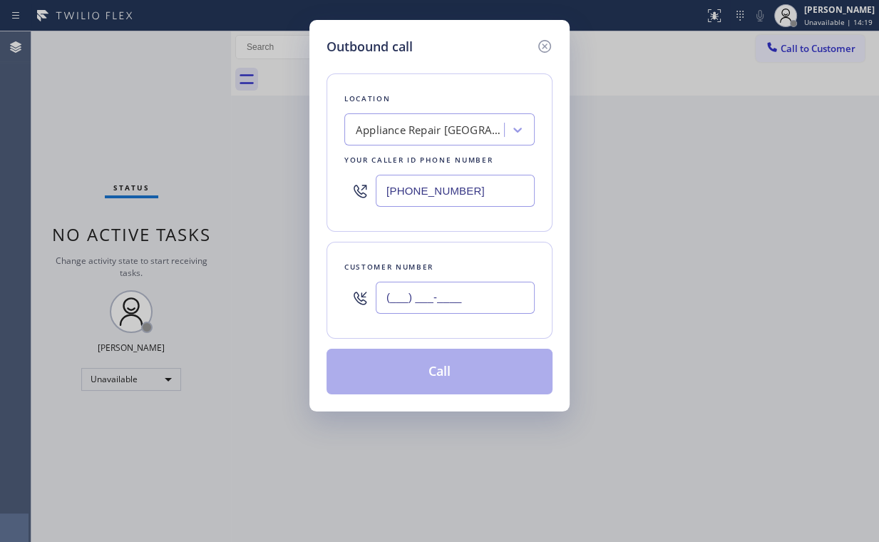
click at [488, 295] on input "(___) ___-____" at bounding box center [455, 298] width 159 height 32
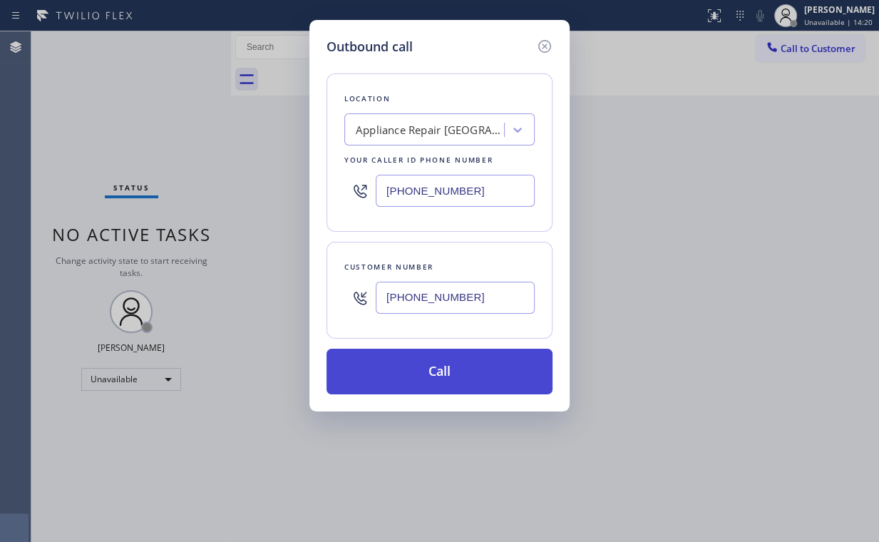
drag, startPoint x: 418, startPoint y: 368, endPoint x: 356, endPoint y: 530, distance: 173.9
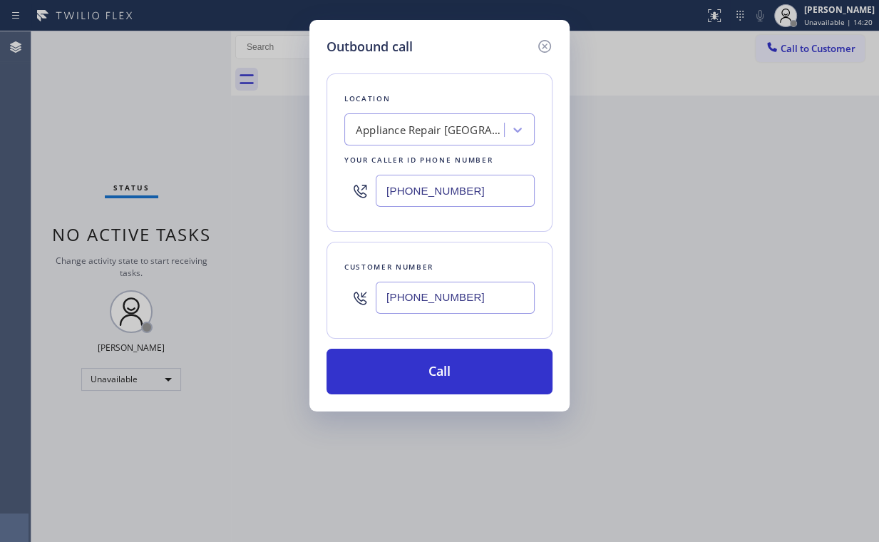
click at [418, 368] on button "Call" at bounding box center [439, 372] width 226 height 46
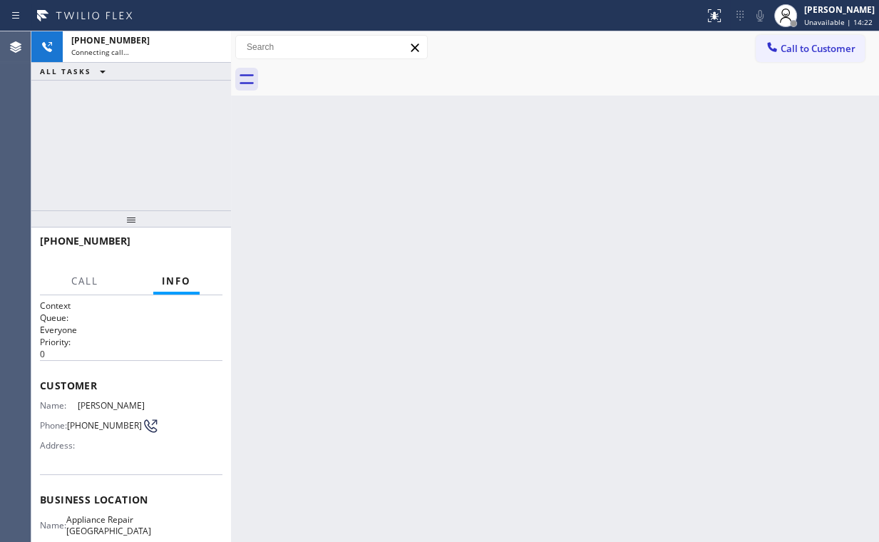
click at [167, 118] on div "[PHONE_NUMBER] Connecting call… ALL TASKS ALL TASKS ACTIVE TASKS TASKS IN WRAP …" at bounding box center [131, 120] width 200 height 179
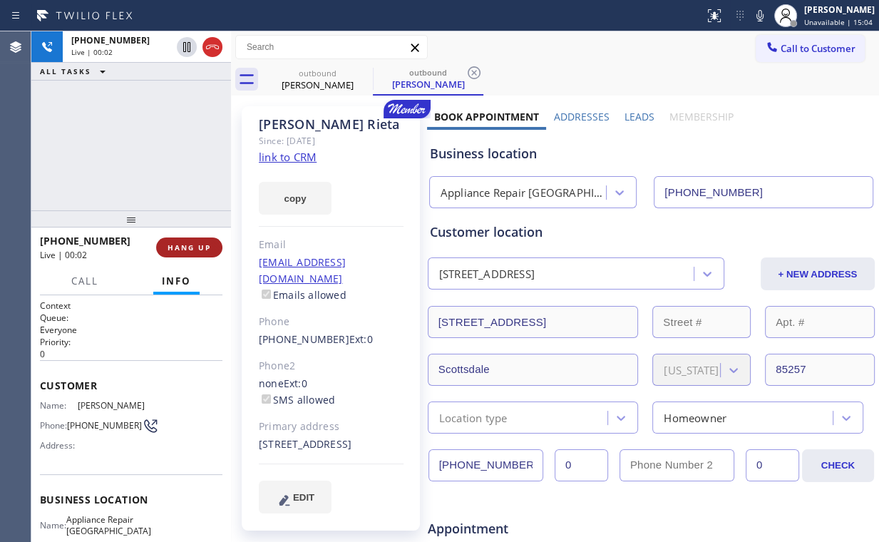
click at [200, 245] on span "HANG UP" at bounding box center [188, 247] width 43 height 10
click at [203, 242] on span "HANG UP" at bounding box center [188, 247] width 43 height 10
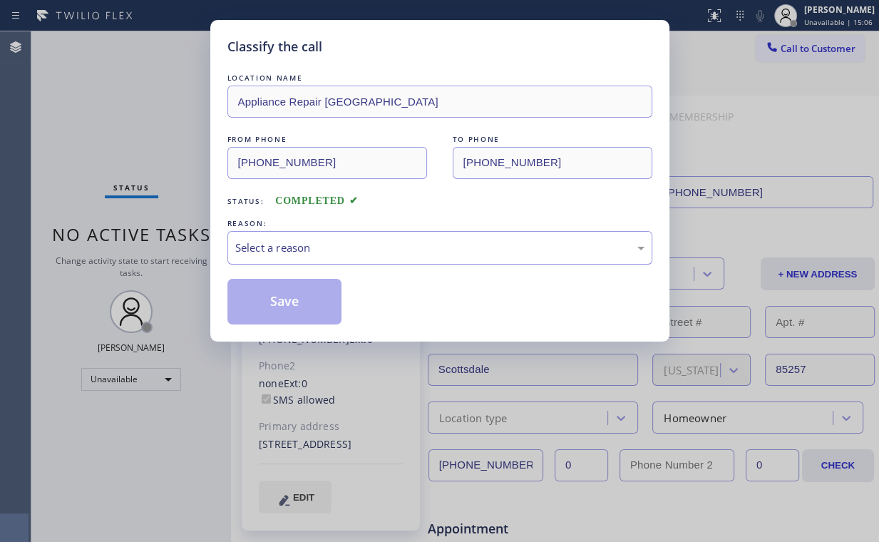
drag, startPoint x: 267, startPoint y: 237, endPoint x: 287, endPoint y: 259, distance: 29.3
click at [268, 239] on div "Select a reason" at bounding box center [439, 247] width 425 height 33
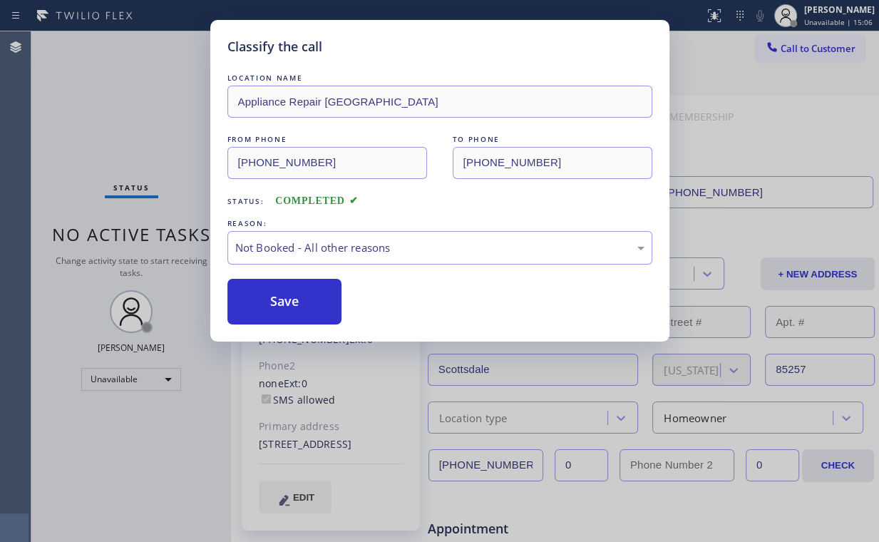
drag, startPoint x: 291, startPoint y: 300, endPoint x: 162, endPoint y: 118, distance: 222.9
click at [292, 299] on button "Save" at bounding box center [284, 302] width 115 height 46
click at [155, 100] on div "Classify the call LOCATION NAME Appliance Repair Phoenix FROM PHONE [PHONE_NUMB…" at bounding box center [439, 271] width 879 height 542
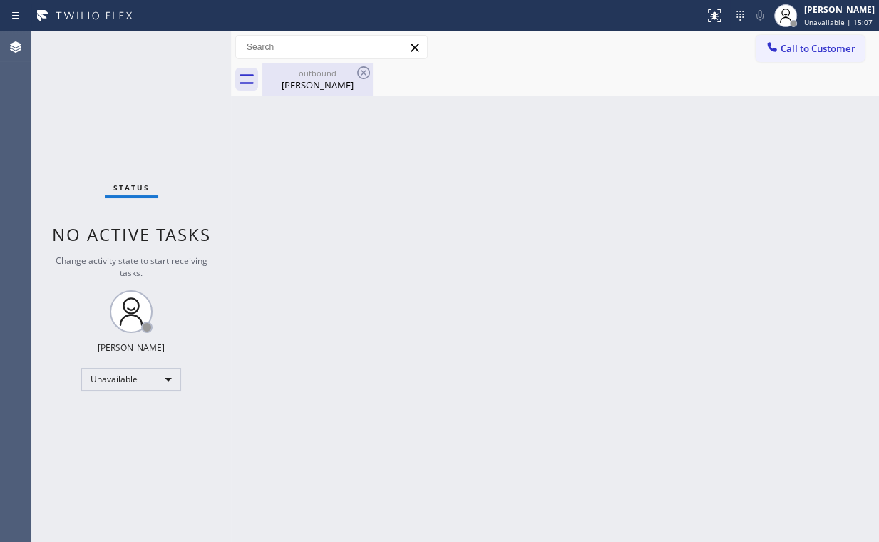
click at [316, 78] on div "[PERSON_NAME]" at bounding box center [318, 84] width 108 height 13
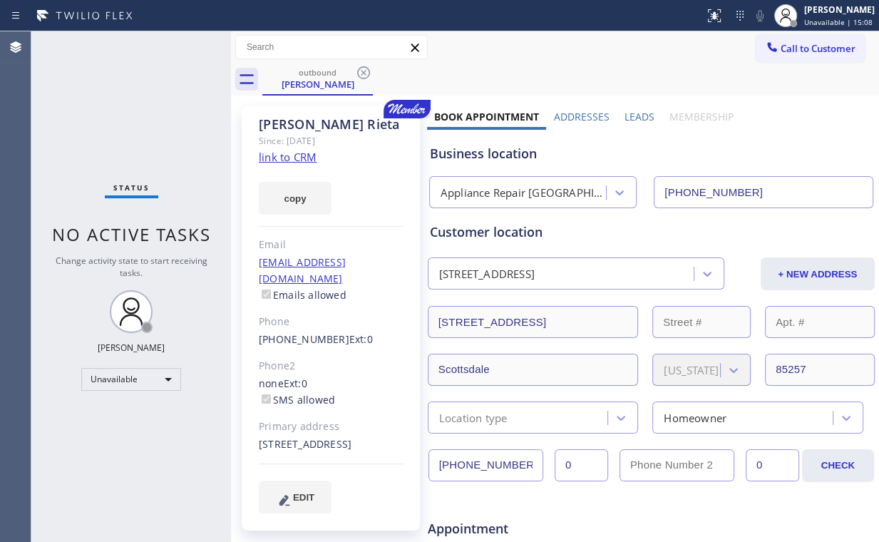
click at [364, 72] on icon at bounding box center [363, 72] width 17 height 17
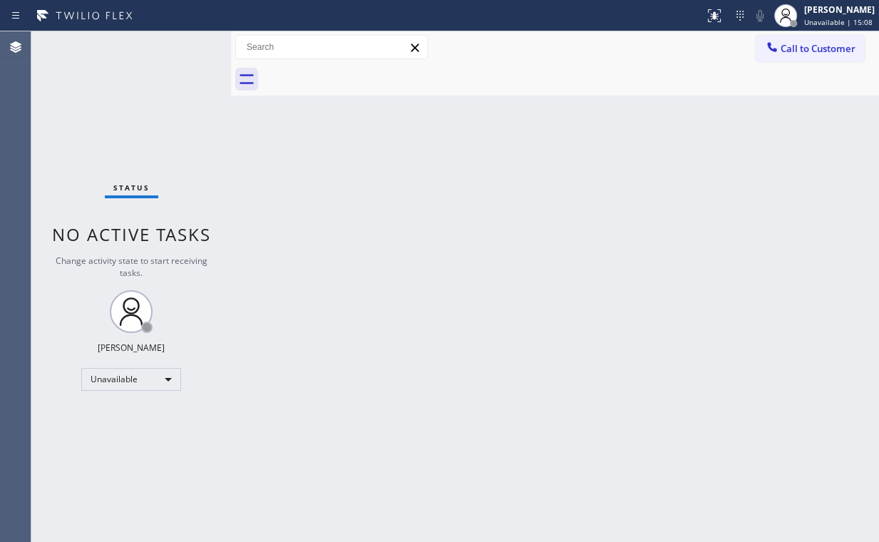
drag, startPoint x: 728, startPoint y: 128, endPoint x: 778, endPoint y: 73, distance: 74.7
click at [732, 125] on div "Back to Dashboard Change Sender ID Customers Technicians Select a contact Outbo…" at bounding box center [555, 286] width 648 height 510
click at [788, 49] on span "Call to Customer" at bounding box center [817, 48] width 75 height 13
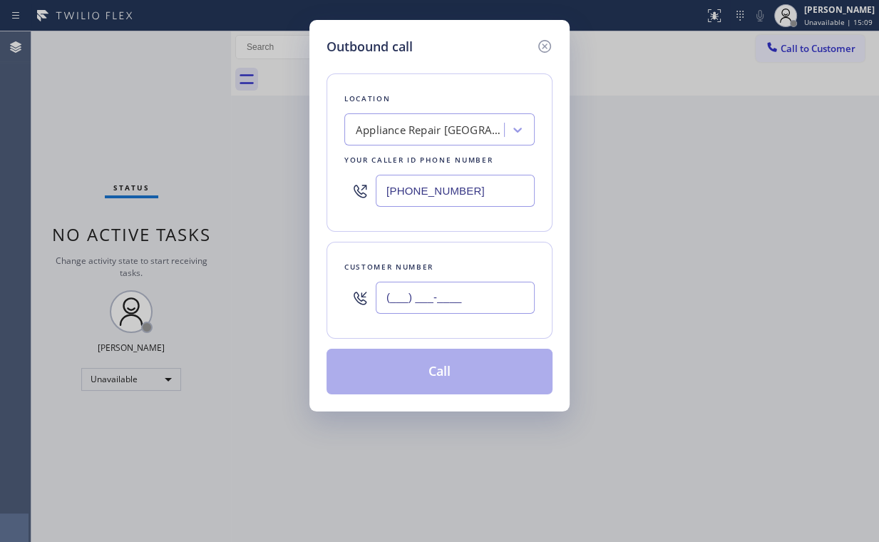
click at [463, 288] on input "(___) ___-____" at bounding box center [455, 298] width 159 height 32
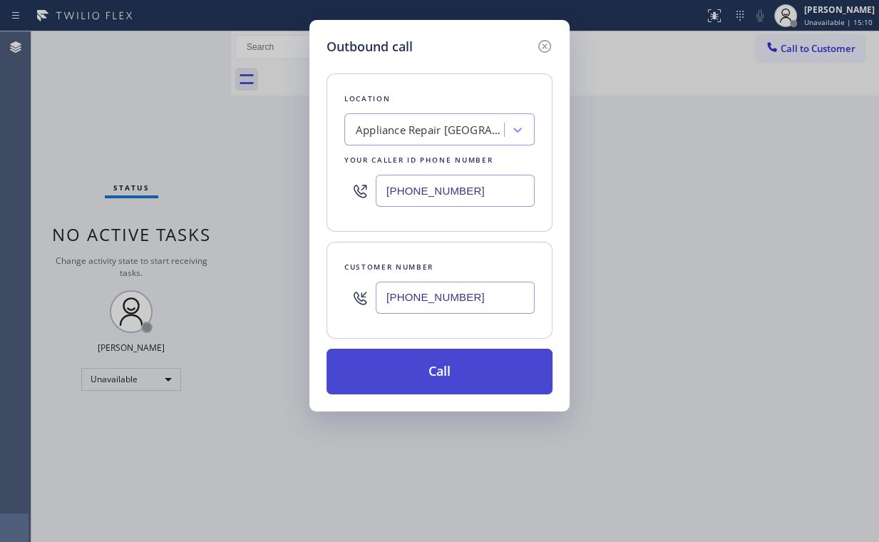
drag, startPoint x: 402, startPoint y: 356, endPoint x: 393, endPoint y: 373, distance: 18.8
click at [402, 357] on button "Call" at bounding box center [439, 372] width 226 height 46
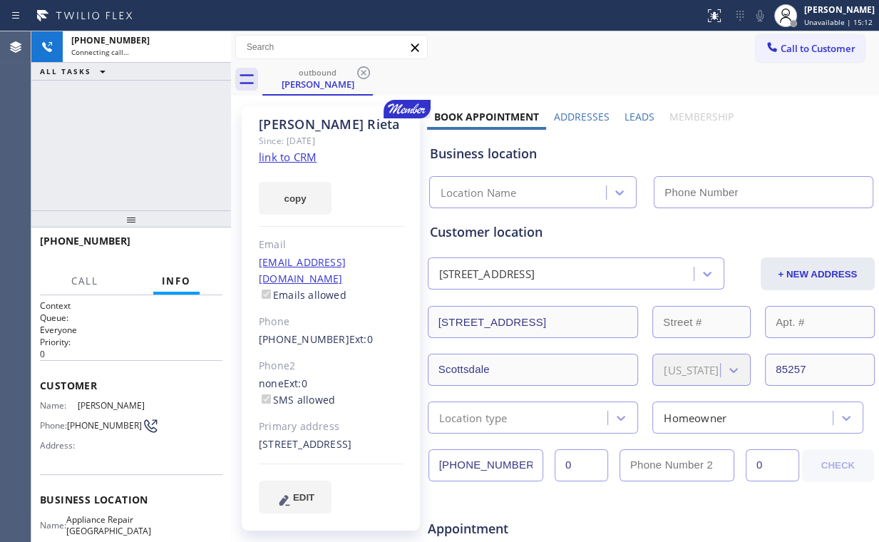
click at [143, 115] on div "[PHONE_NUMBER] Connecting call… ALL TASKS ALL TASKS ACTIVE TASKS TASKS IN WRAP …" at bounding box center [131, 120] width 200 height 179
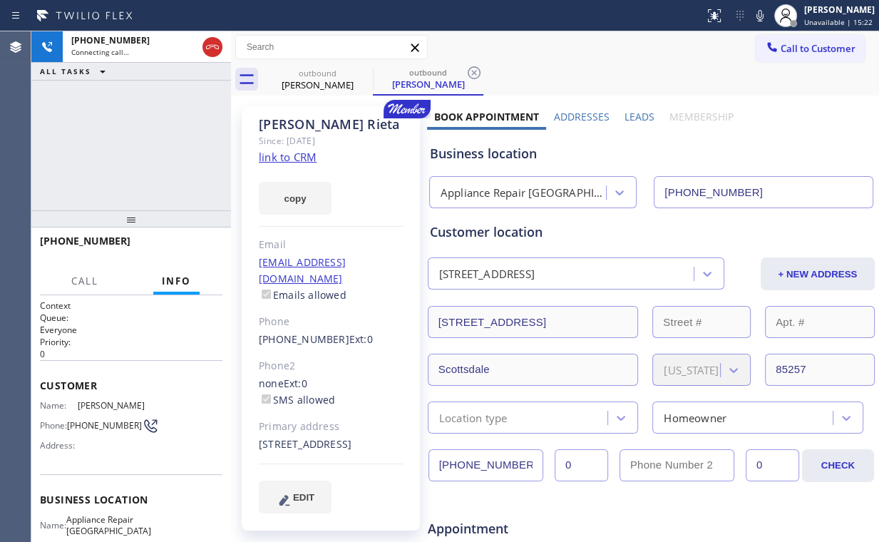
drag, startPoint x: 166, startPoint y: 140, endPoint x: 143, endPoint y: 146, distance: 23.7
click at [140, 145] on div "[PHONE_NUMBER] Connecting call… ALL TASKS ALL TASKS ACTIVE TASKS TASKS IN WRAP …" at bounding box center [131, 120] width 200 height 179
click at [140, 145] on div "[PHONE_NUMBER] Live | 00:00 ALL TASKS ALL TASKS ACTIVE TASKS TASKS IN WRAP UP" at bounding box center [131, 120] width 200 height 179
click at [140, 145] on div "[PHONE_NUMBER] Live | 00:03 ALL TASKS ALL TASKS ACTIVE TASKS TASKS IN WRAP UP" at bounding box center [131, 120] width 200 height 179
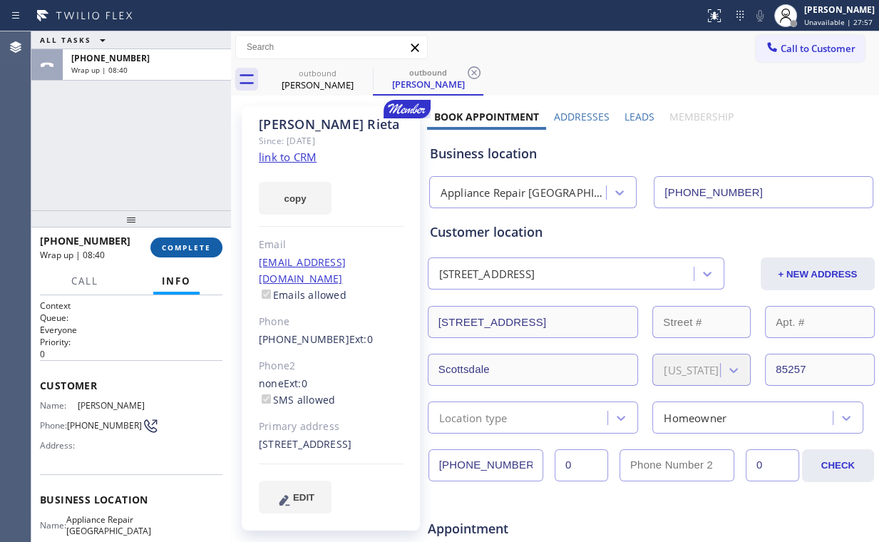
click at [196, 249] on span "COMPLETE" at bounding box center [186, 247] width 49 height 10
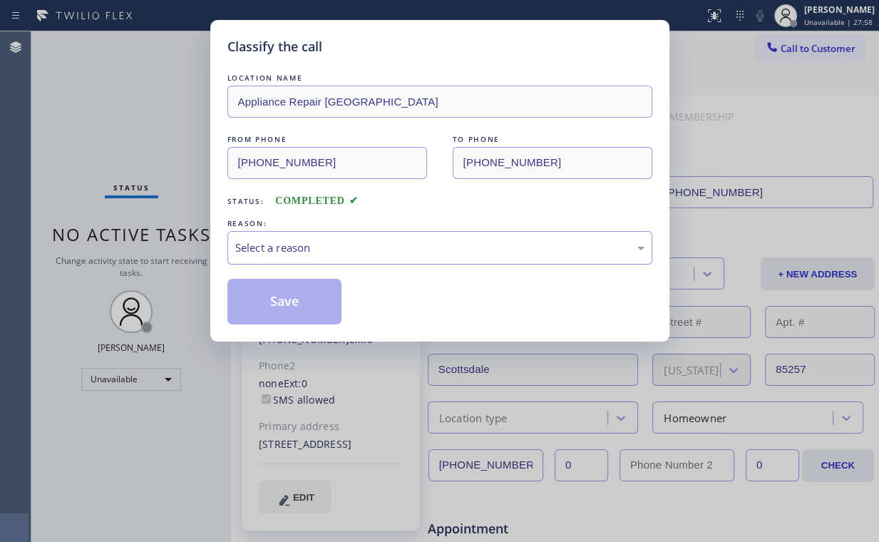
click at [304, 242] on div "Select a reason" at bounding box center [439, 247] width 409 height 16
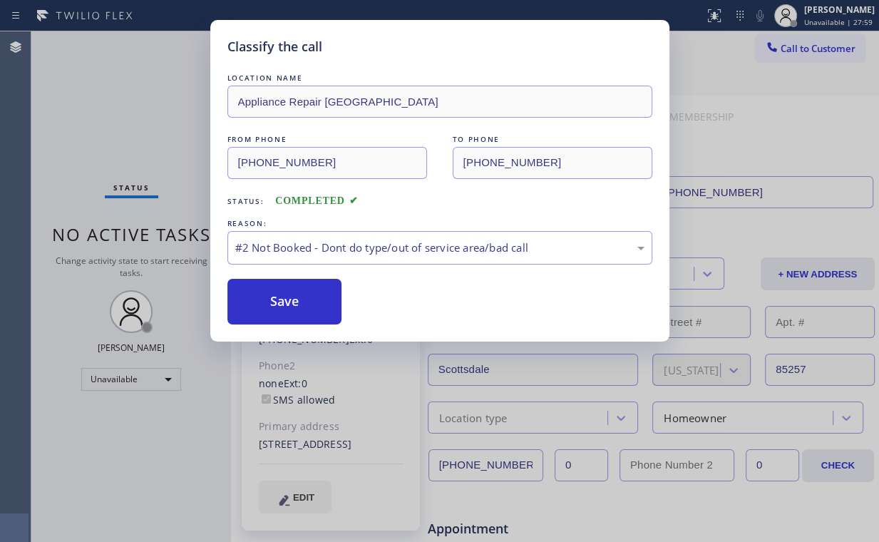
drag, startPoint x: 293, startPoint y: 300, endPoint x: 279, endPoint y: 269, distance: 33.5
click at [294, 299] on button "Save" at bounding box center [284, 302] width 115 height 46
click at [142, 132] on div "Classify the call LOCATION NAME Appliance Repair Phoenix FROM PHONE [PHONE_NUMB…" at bounding box center [439, 271] width 879 height 542
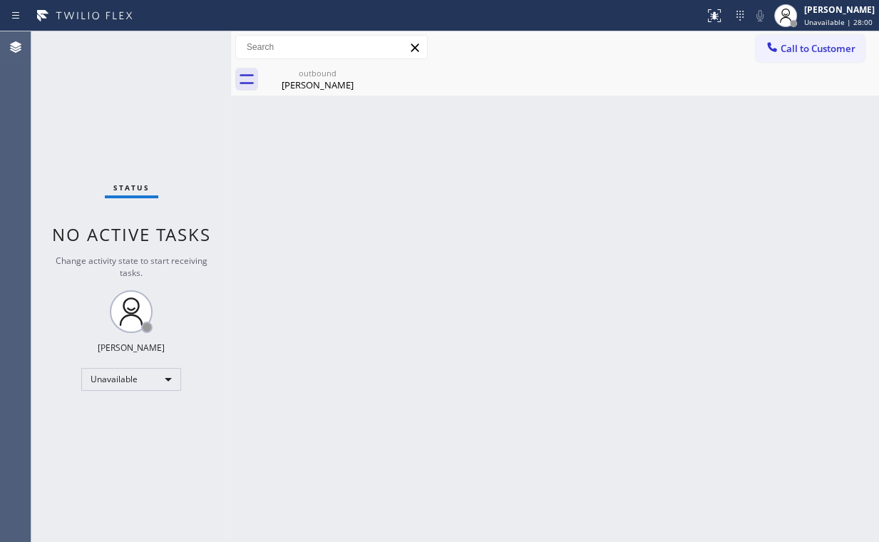
drag, startPoint x: 465, startPoint y: 136, endPoint x: 326, endPoint y: 96, distance: 144.6
click at [463, 134] on div "Back to Dashboard Change Sender ID Customers Technicians Select a contact Outbo…" at bounding box center [555, 286] width 648 height 510
click at [292, 80] on div "[PERSON_NAME]" at bounding box center [318, 84] width 108 height 13
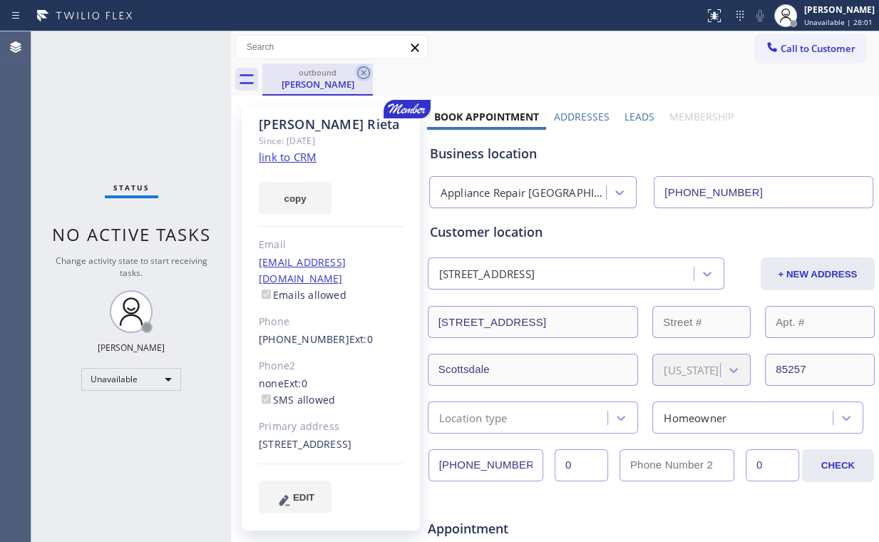
click at [362, 70] on icon at bounding box center [363, 72] width 17 height 17
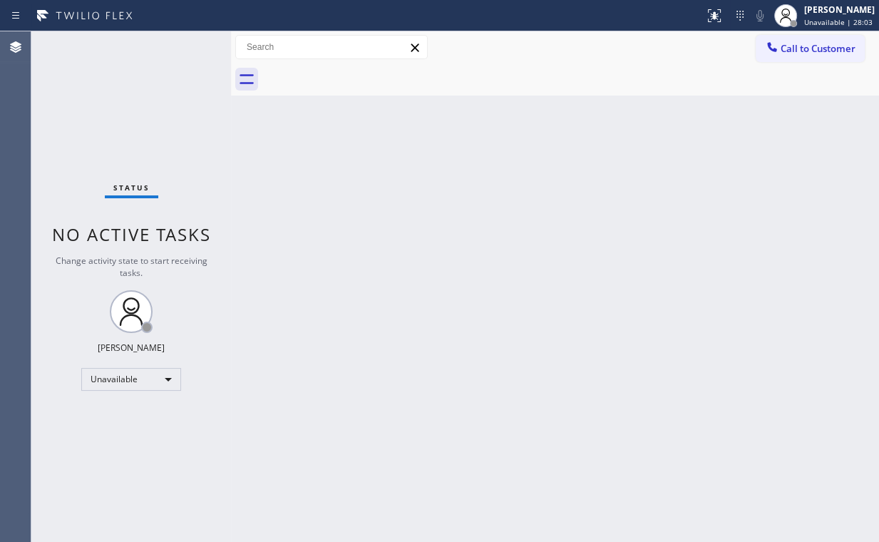
click at [714, 211] on div "Back to Dashboard Change Sender ID Customers Technicians Select a contact Outbo…" at bounding box center [555, 286] width 648 height 510
drag, startPoint x: 787, startPoint y: 48, endPoint x: 774, endPoint y: 56, distance: 15.0
click at [787, 48] on span "Call to Customer" at bounding box center [817, 48] width 75 height 13
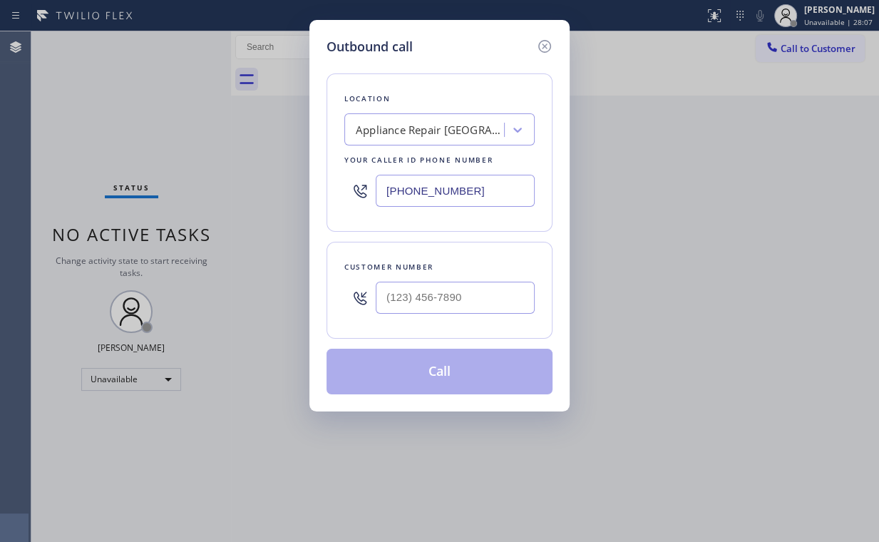
click at [281, 204] on div "Outbound call Location Appliance Repair [GEOGRAPHIC_DATA] Your caller id phone …" at bounding box center [439, 271] width 879 height 542
click at [465, 291] on input "(___) ___-____" at bounding box center [455, 298] width 159 height 32
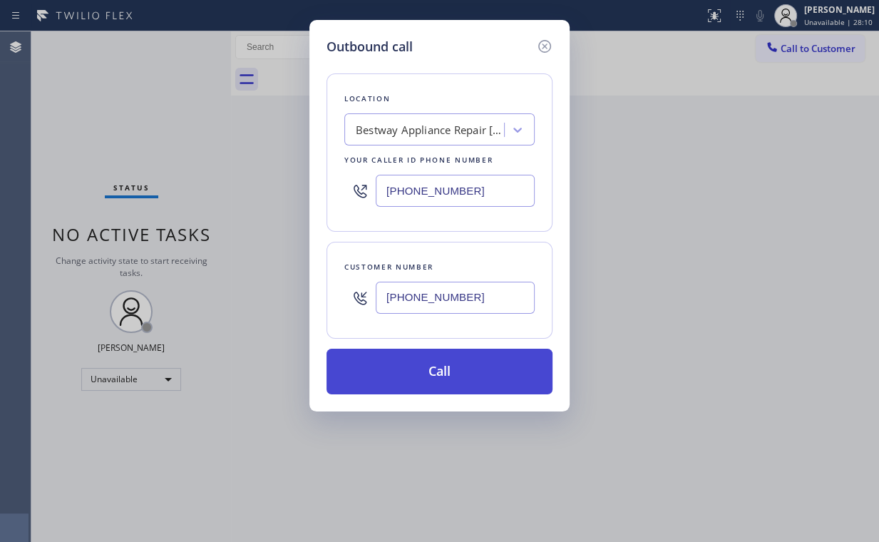
drag, startPoint x: 424, startPoint y: 377, endPoint x: 408, endPoint y: 436, distance: 61.2
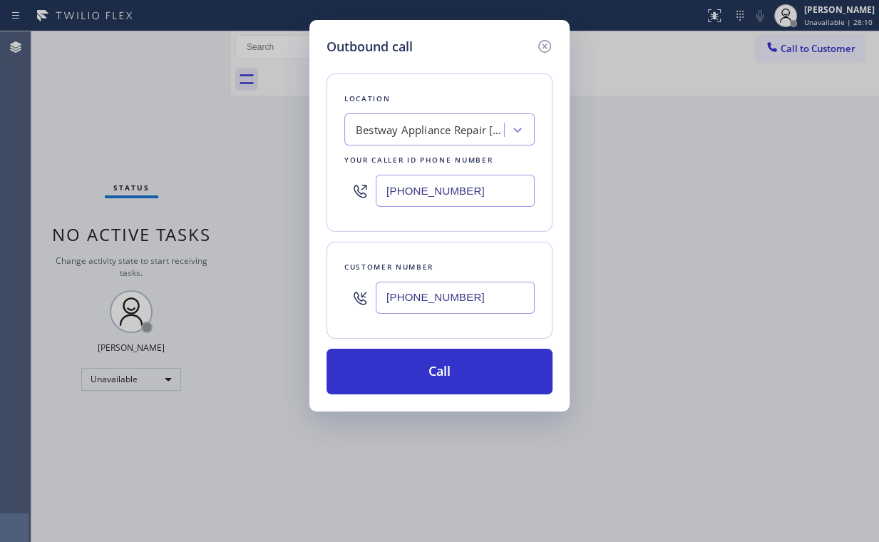
click at [424, 378] on button "Call" at bounding box center [439, 372] width 226 height 46
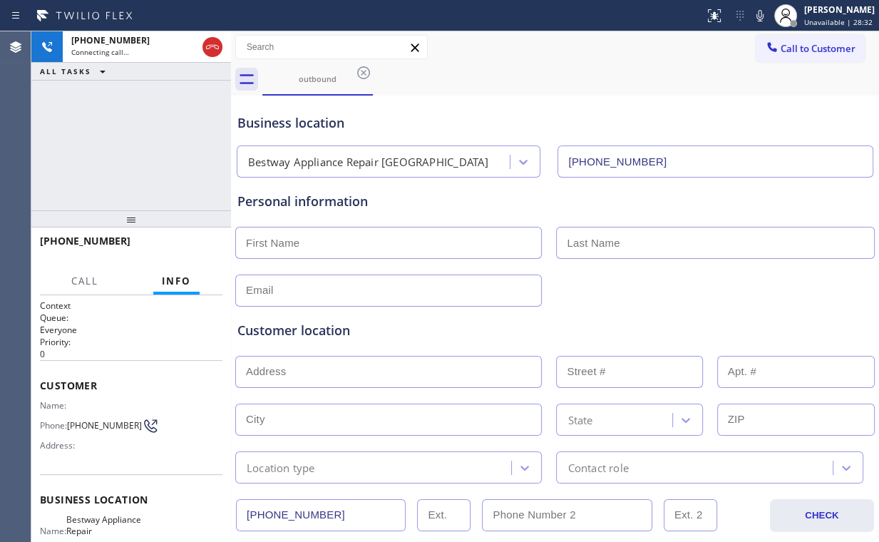
click at [126, 123] on div "[PHONE_NUMBER] Connecting call… ALL TASKS ALL TASKS ACTIVE TASKS TASKS IN WRAP …" at bounding box center [131, 120] width 200 height 179
click at [151, 130] on div "[PHONE_NUMBER] Live | 00:00 ALL TASKS ALL TASKS ACTIVE TASKS TASKS IN WRAP UP" at bounding box center [131, 120] width 200 height 179
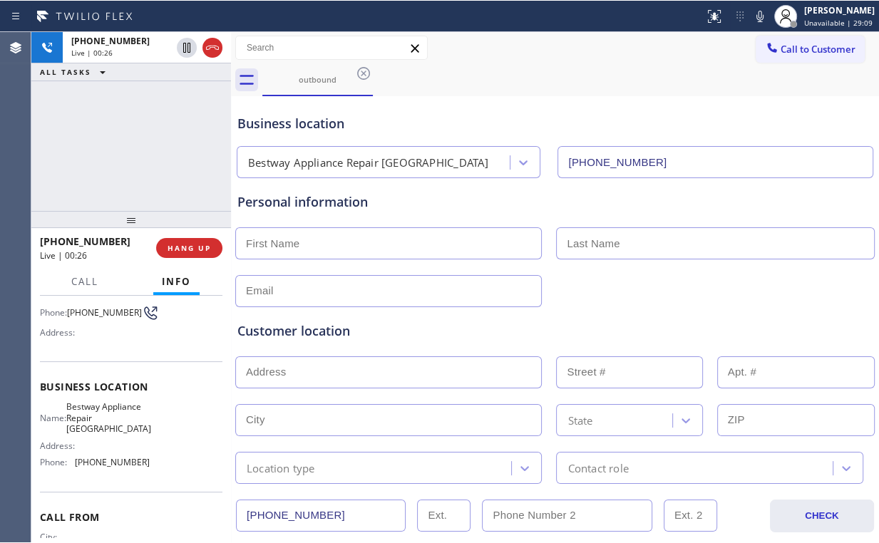
scroll to position [114, 0]
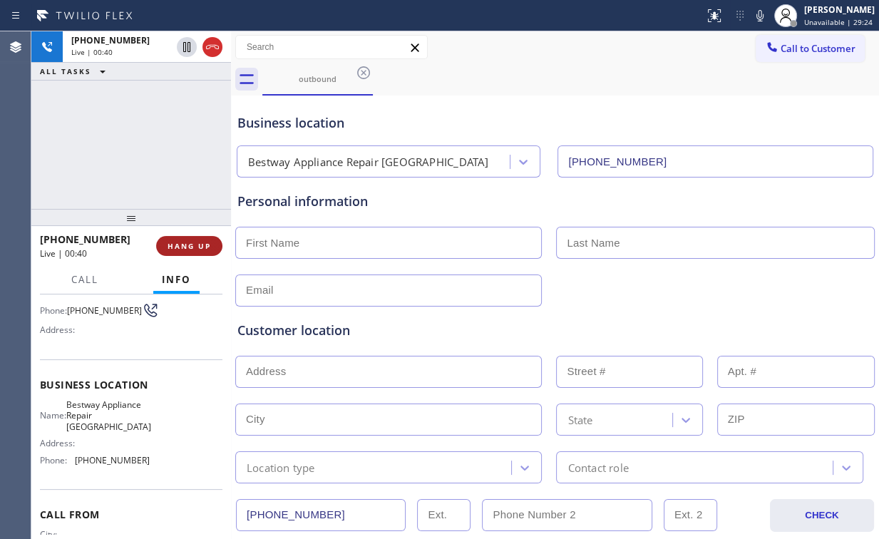
click at [197, 251] on button "HANG UP" at bounding box center [189, 246] width 66 height 20
click at [196, 249] on span "COMPLETE" at bounding box center [186, 246] width 49 height 10
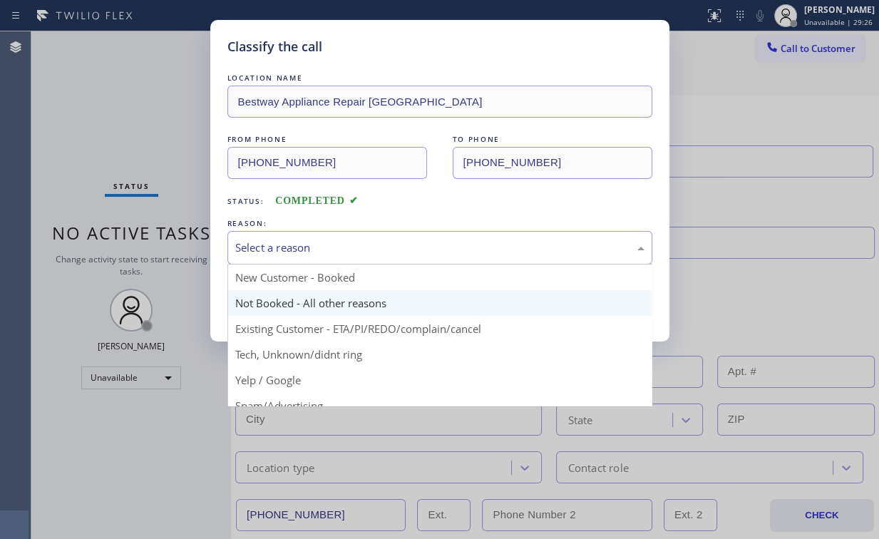
drag, startPoint x: 284, startPoint y: 250, endPoint x: 289, endPoint y: 291, distance: 41.0
click at [286, 258] on div "Select a reason" at bounding box center [439, 247] width 425 height 33
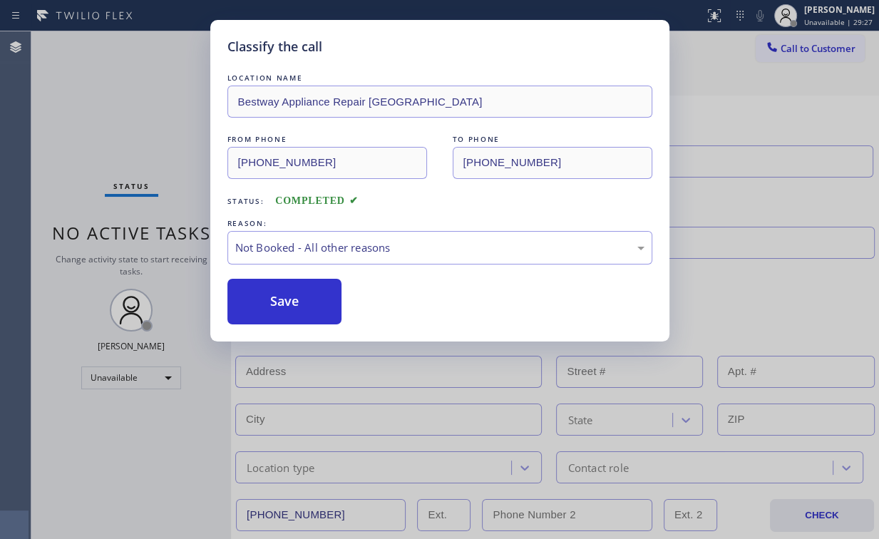
drag, startPoint x: 287, startPoint y: 301, endPoint x: 125, endPoint y: 96, distance: 261.8
click at [283, 294] on button "Save" at bounding box center [284, 302] width 115 height 46
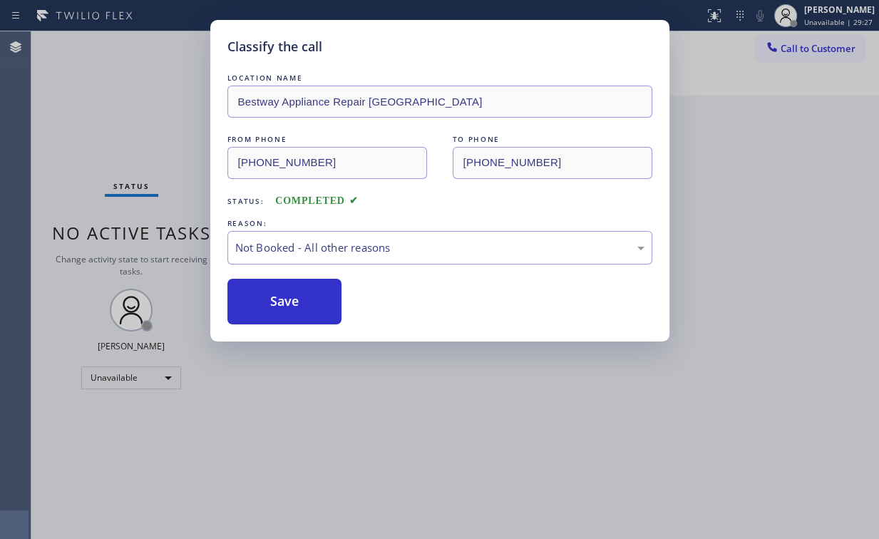
drag, startPoint x: 125, startPoint y: 96, endPoint x: 155, endPoint y: 95, distance: 30.0
click at [131, 97] on div "Classify the call LOCATION NAME Bestway Appliance Repair Peoria FROM PHONE [PHO…" at bounding box center [439, 269] width 879 height 539
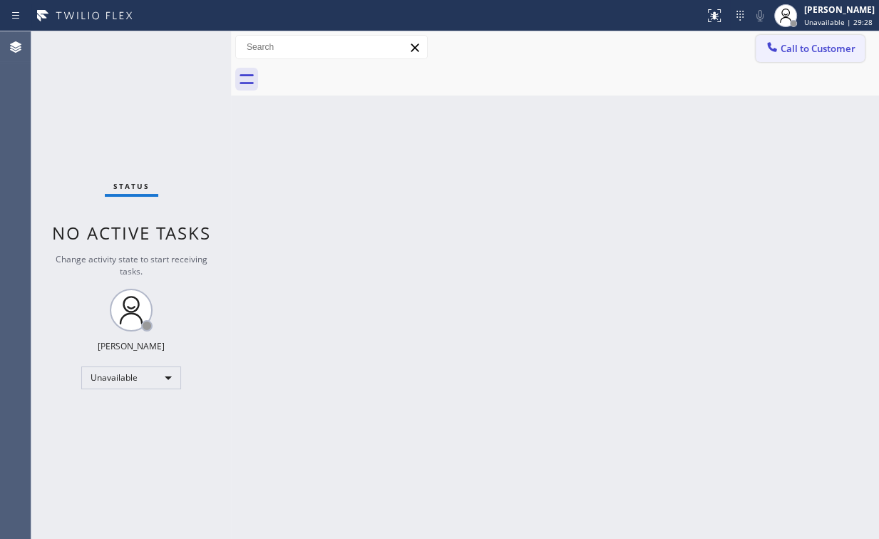
drag, startPoint x: 778, startPoint y: 154, endPoint x: 777, endPoint y: 60, distance: 94.1
click at [778, 154] on div "Back to Dashboard Change Sender ID Customers Technicians Select a contact Outbo…" at bounding box center [555, 284] width 648 height 507
drag, startPoint x: 804, startPoint y: 61, endPoint x: 751, endPoint y: 68, distance: 53.8
click at [801, 62] on div "Call to Customer Outbound call Location Bestway Appliance Repair [GEOGRAPHIC_DA…" at bounding box center [555, 47] width 648 height 32
drag, startPoint x: 790, startPoint y: 46, endPoint x: 728, endPoint y: 86, distance: 73.1
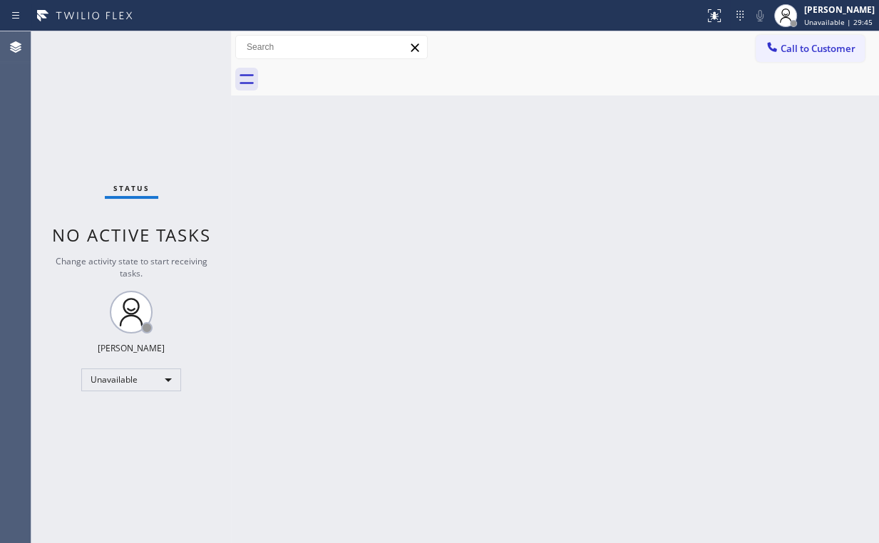
click at [790, 46] on span "Call to Customer" at bounding box center [817, 48] width 75 height 13
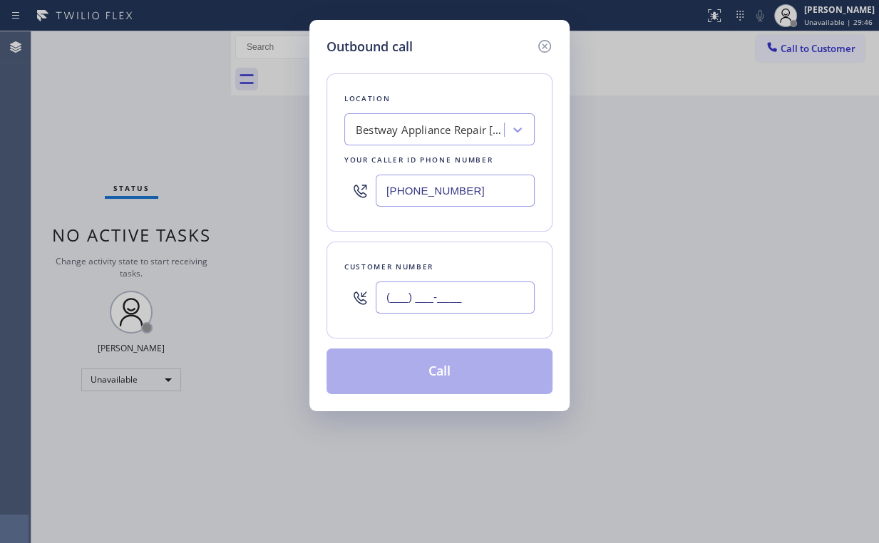
click at [487, 297] on input "(___) ___-____" at bounding box center [455, 298] width 159 height 32
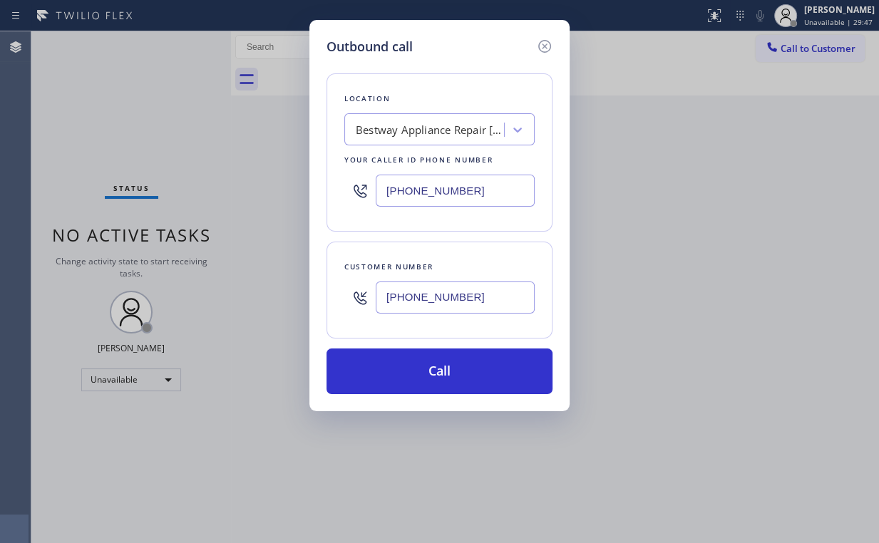
drag, startPoint x: 426, startPoint y: 372, endPoint x: 468, endPoint y: 303, distance: 80.6
click at [427, 371] on button "Call" at bounding box center [439, 372] width 226 height 46
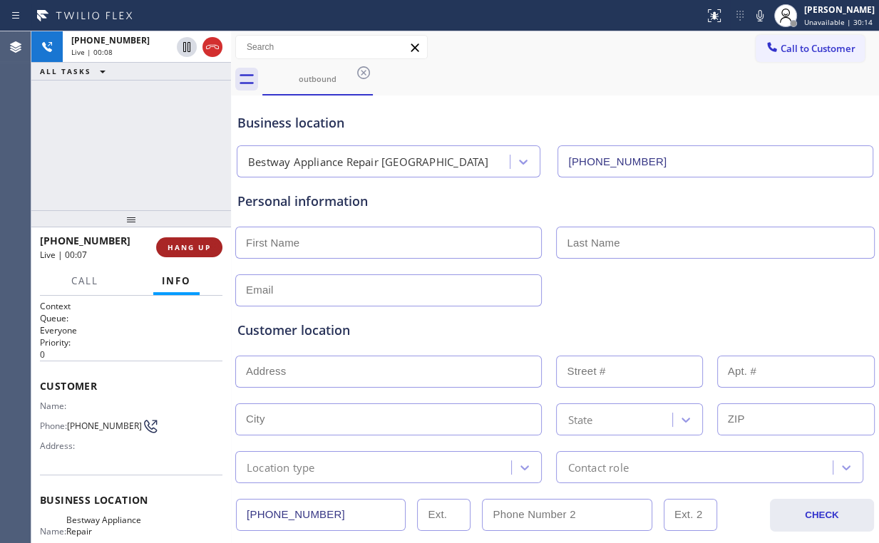
click at [197, 245] on span "HANG UP" at bounding box center [188, 247] width 43 height 10
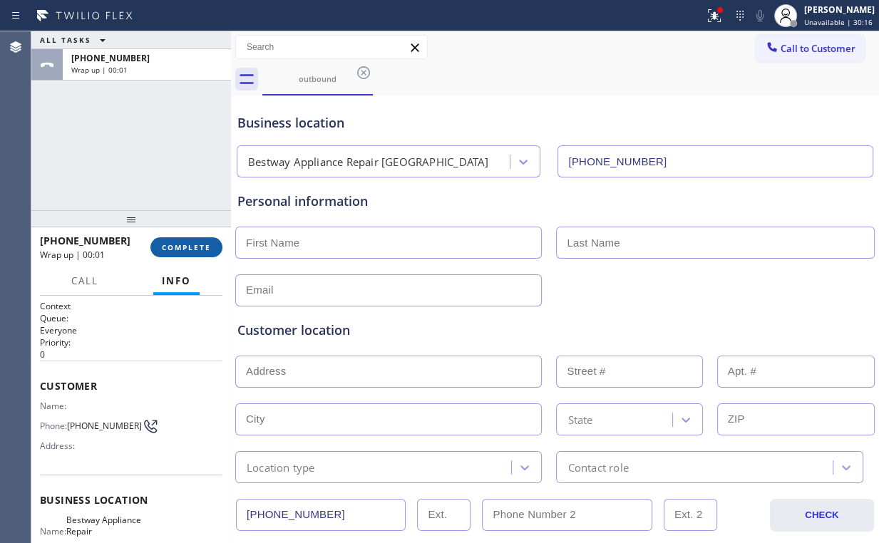
click at [191, 251] on span "COMPLETE" at bounding box center [186, 247] width 49 height 10
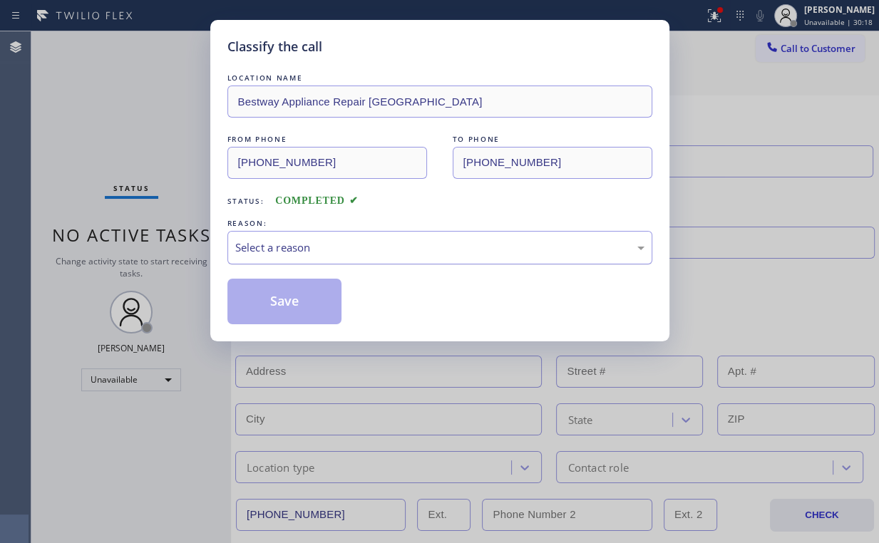
click at [282, 252] on div "Select a reason" at bounding box center [439, 247] width 409 height 16
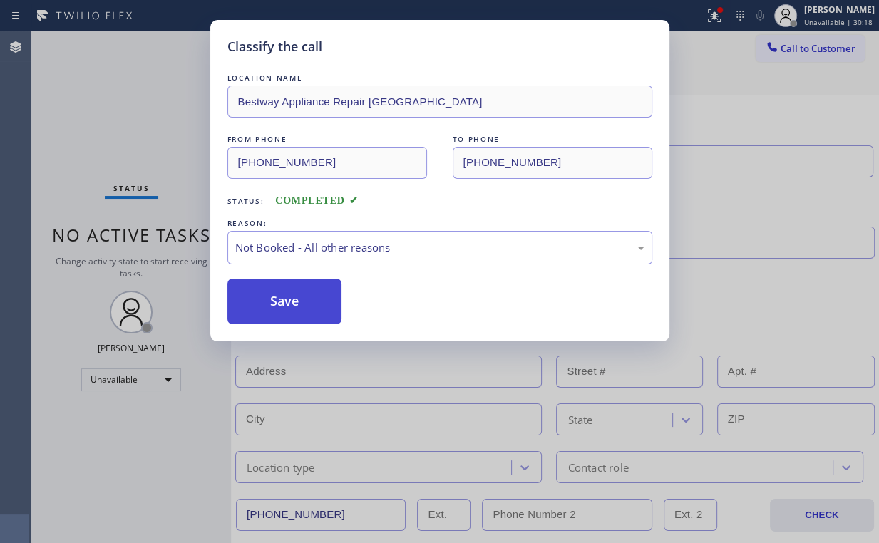
drag, startPoint x: 277, startPoint y: 297, endPoint x: 100, endPoint y: 96, distance: 267.1
click at [277, 296] on button "Save" at bounding box center [284, 302] width 115 height 46
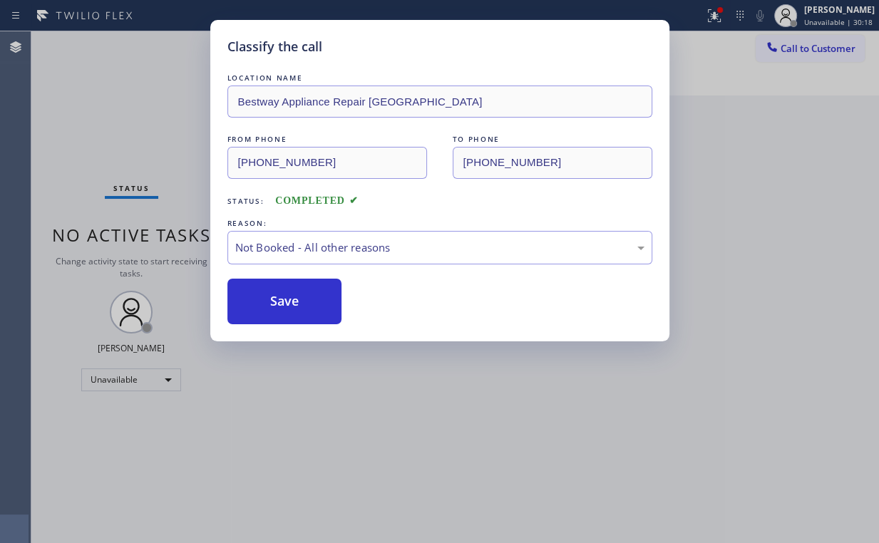
drag, startPoint x: 100, startPoint y: 96, endPoint x: 556, endPoint y: 302, distance: 499.9
click at [115, 107] on div "Classify the call LOCATION NAME Bestway Appliance Repair Peoria FROM PHONE [PHO…" at bounding box center [439, 271] width 879 height 543
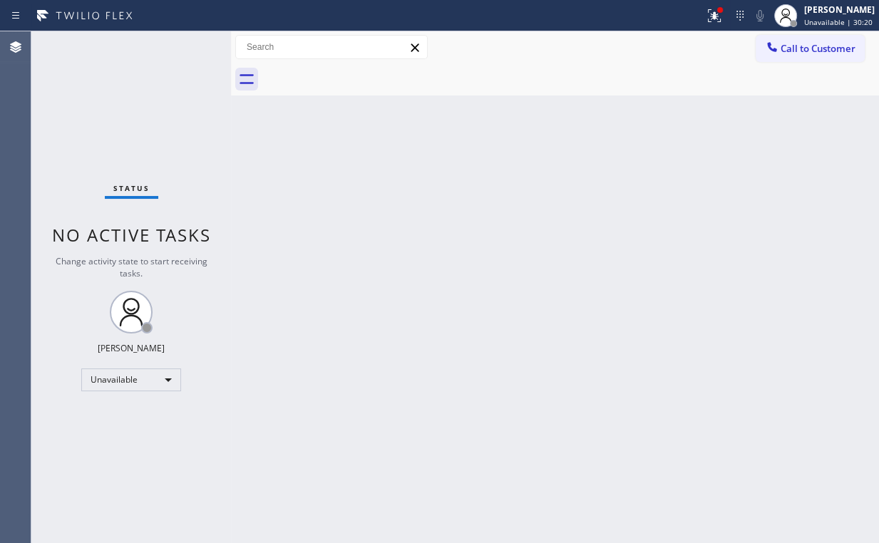
click at [787, 51] on span "Call to Customer" at bounding box center [817, 48] width 75 height 13
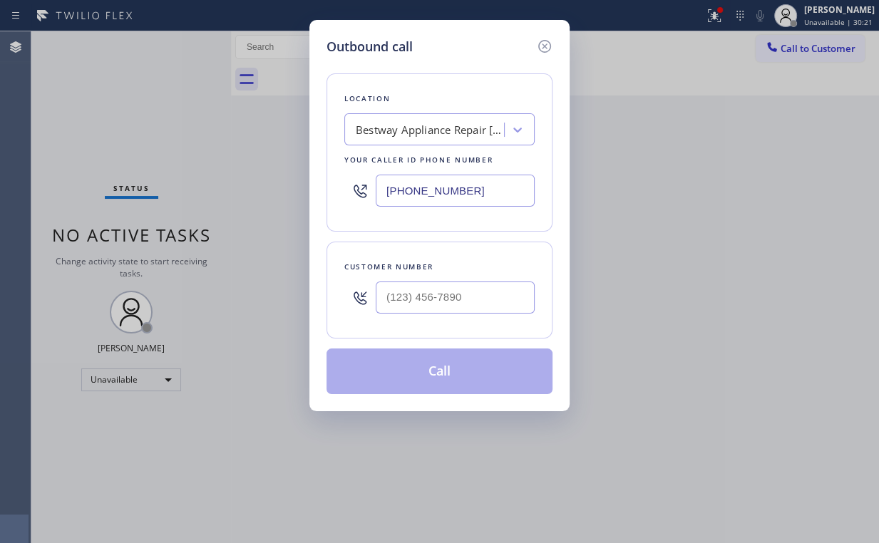
drag, startPoint x: 468, startPoint y: 197, endPoint x: 225, endPoint y: 192, distance: 243.1
click at [241, 196] on div "Outbound call Location Bestway Appliance Repair [GEOGRAPHIC_DATA] Your caller i…" at bounding box center [439, 271] width 879 height 543
click at [446, 299] on input "(___) ___-____" at bounding box center [455, 298] width 159 height 32
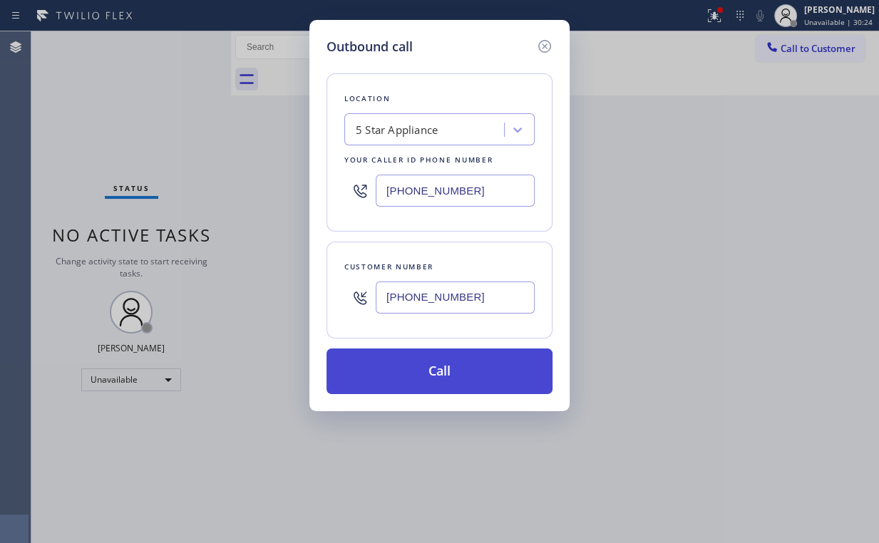
click at [434, 373] on button "Call" at bounding box center [439, 372] width 226 height 46
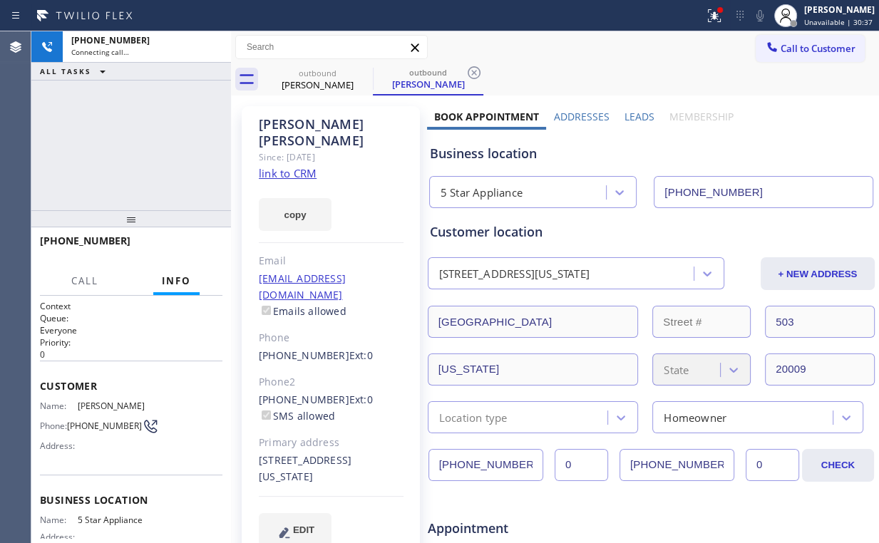
click at [288, 166] on link "link to CRM" at bounding box center [288, 173] width 58 height 14
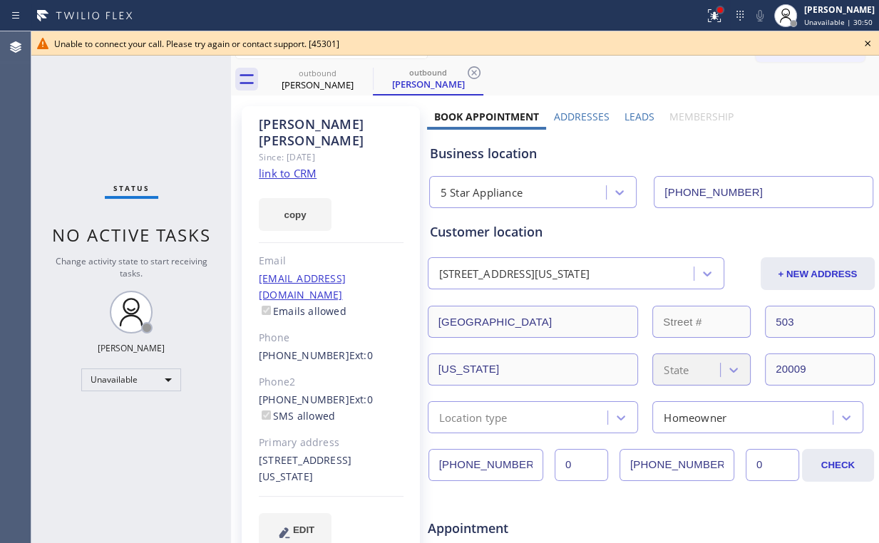
click at [723, 12] on div at bounding box center [720, 10] width 6 height 6
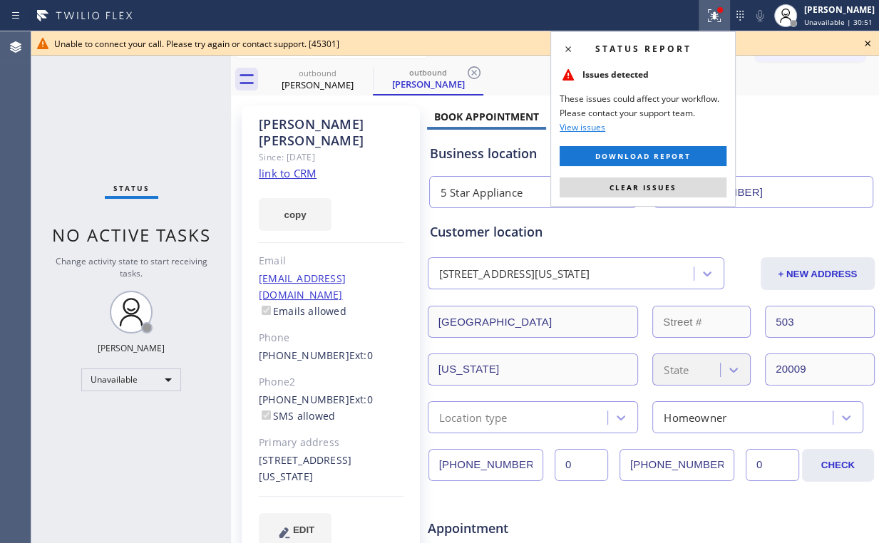
drag, startPoint x: 682, startPoint y: 182, endPoint x: 758, endPoint y: 148, distance: 83.2
click at [684, 182] on button "Clear issues" at bounding box center [643, 187] width 167 height 20
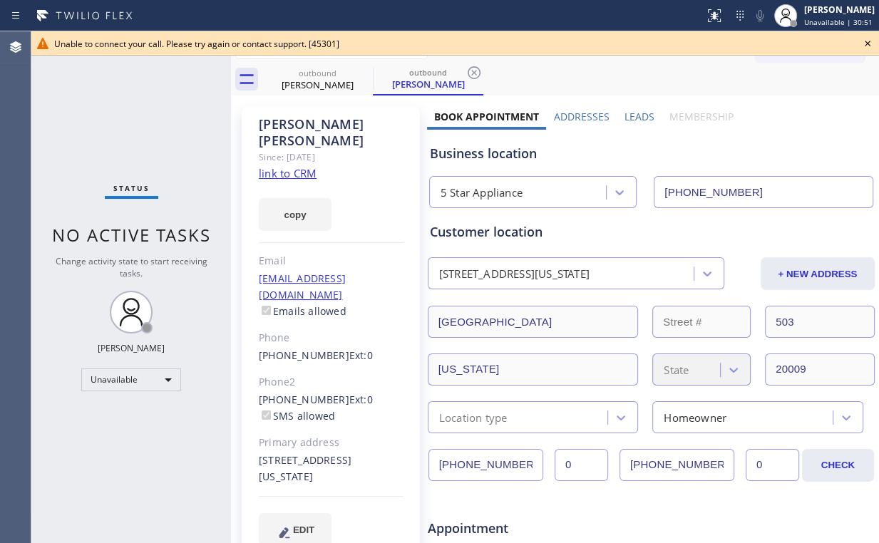
click at [864, 43] on icon at bounding box center [867, 43] width 17 height 17
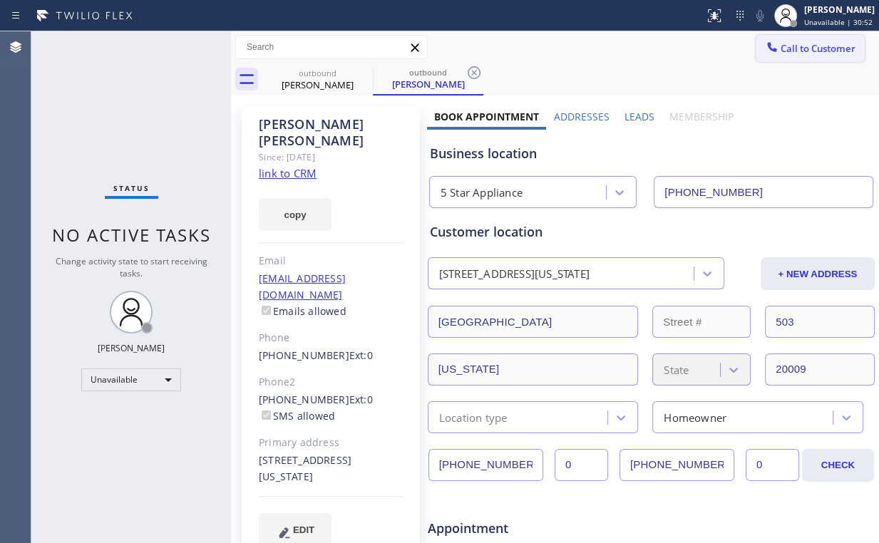
click at [813, 49] on span "Call to Customer" at bounding box center [817, 48] width 75 height 13
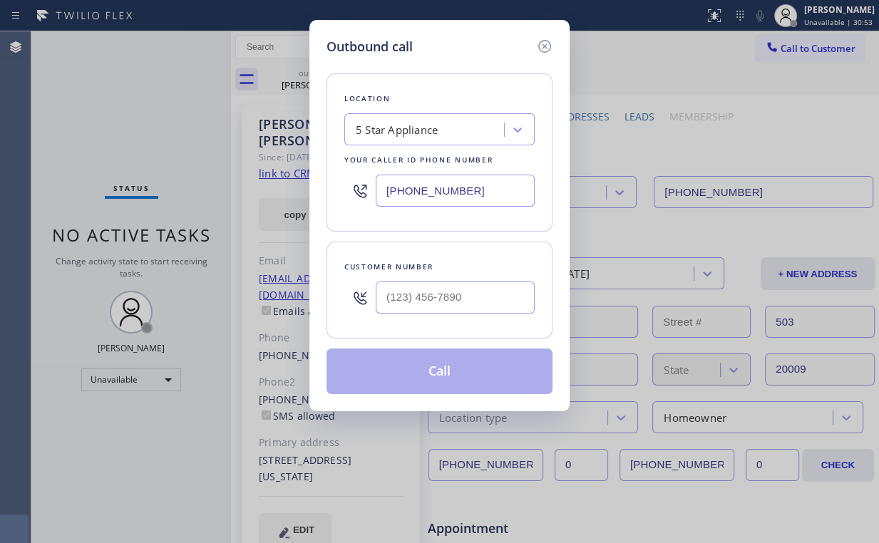
drag, startPoint x: 482, startPoint y: 193, endPoint x: 214, endPoint y: 182, distance: 268.2
click at [228, 185] on div "Outbound call Location 5 Star Appliance Your caller id phone number [PHONE_NUMB…" at bounding box center [439, 271] width 879 height 543
drag, startPoint x: 446, startPoint y: 289, endPoint x: 456, endPoint y: 279, distance: 13.6
click at [448, 288] on input "(___) ___-____" at bounding box center [455, 298] width 159 height 32
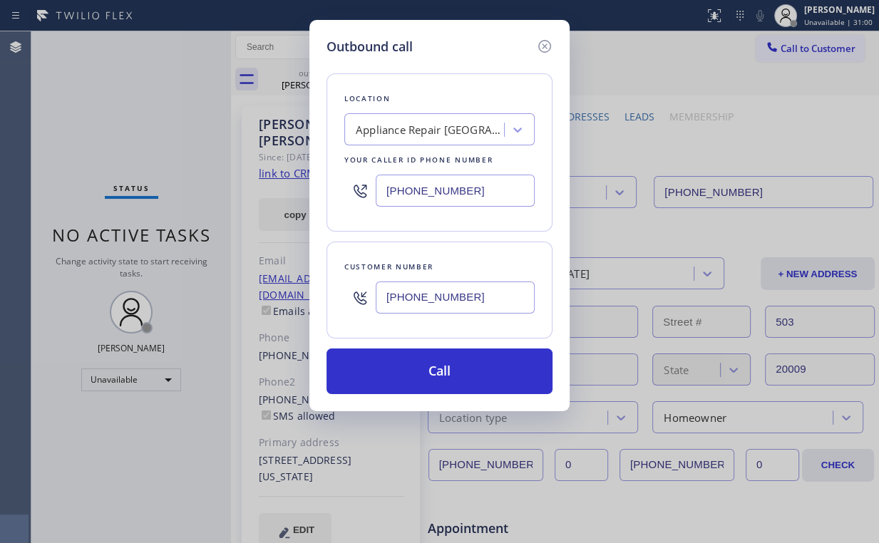
drag, startPoint x: 411, startPoint y: 370, endPoint x: 404, endPoint y: 395, distance: 25.9
click at [411, 371] on button "Call" at bounding box center [439, 372] width 226 height 46
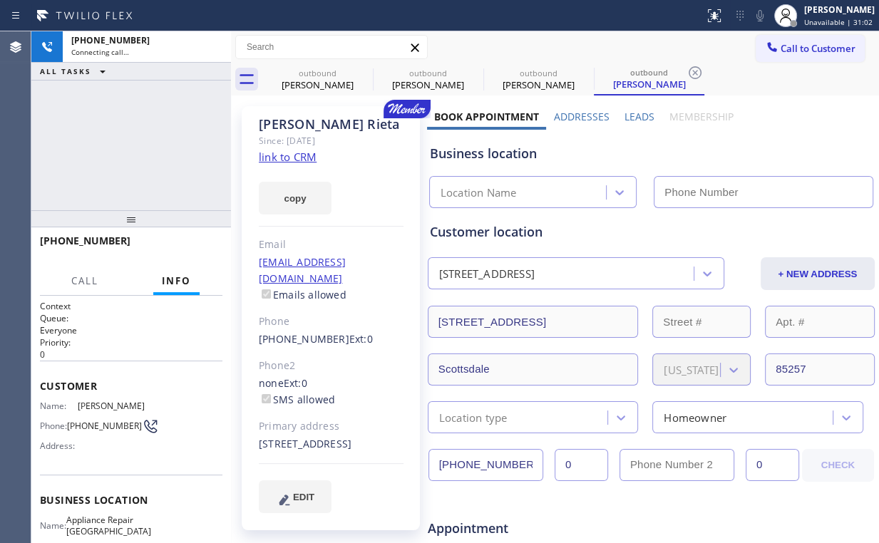
click at [111, 120] on div "[PHONE_NUMBER] Connecting call… ALL TASKS ALL TASKS ACTIVE TASKS TASKS IN WRAP …" at bounding box center [131, 120] width 200 height 179
click at [316, 77] on div "outbound" at bounding box center [318, 73] width 108 height 11
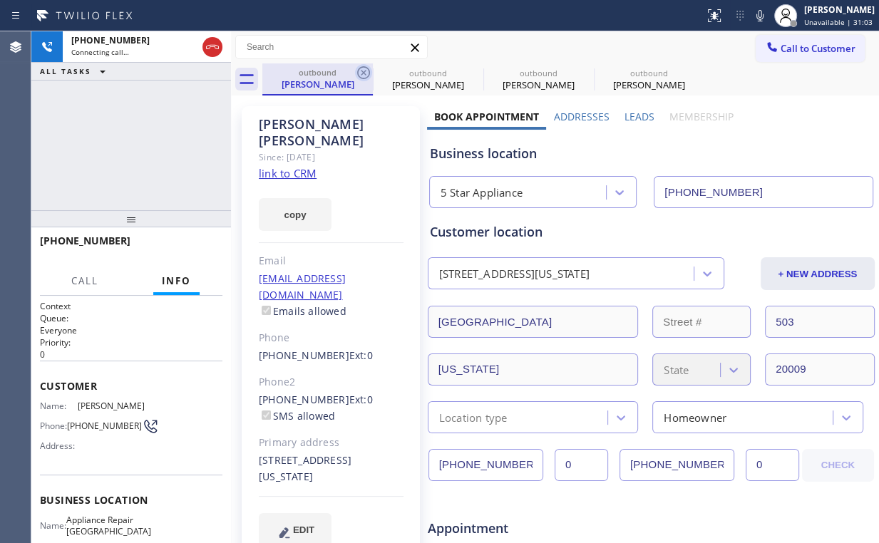
click at [359, 73] on icon at bounding box center [363, 72] width 17 height 17
drag, startPoint x: 359, startPoint y: 72, endPoint x: 347, endPoint y: 86, distance: 18.7
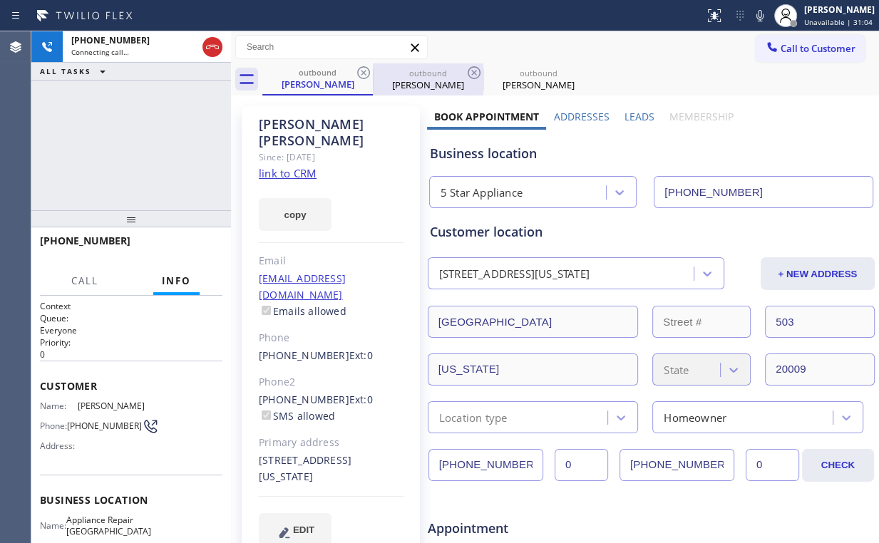
click at [359, 71] on icon at bounding box center [363, 72] width 17 height 17
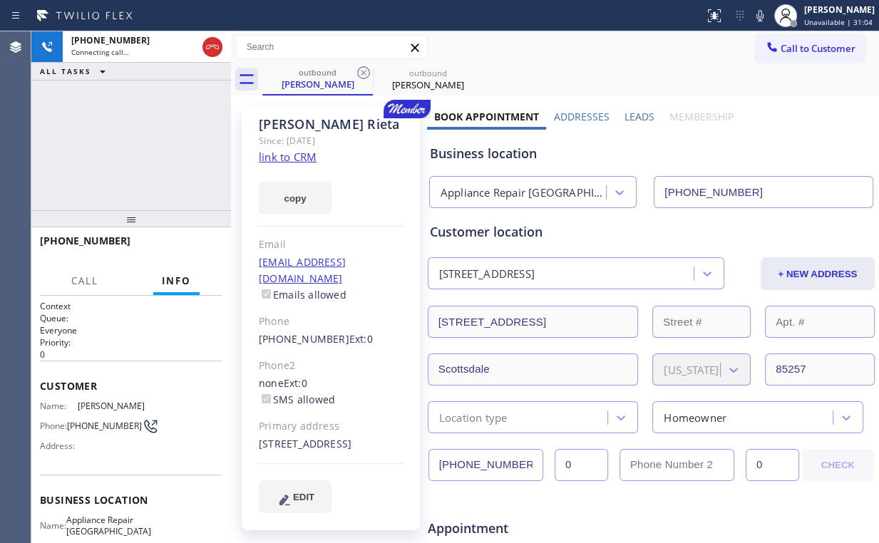
drag, startPoint x: 182, startPoint y: 126, endPoint x: 201, endPoint y: 134, distance: 20.1
click at [182, 125] on div "[PHONE_NUMBER] Connecting call… ALL TASKS ALL TASKS ACTIVE TASKS TASKS IN WRAP …" at bounding box center [131, 120] width 200 height 179
click at [150, 140] on div "[PHONE_NUMBER] Live | 00:03 ALL TASKS ALL TASKS ACTIVE TASKS TASKS IN WRAP UP" at bounding box center [131, 120] width 200 height 179
click at [111, 120] on div "[PHONE_NUMBER] Live | 00:07 ALL TASKS ALL TASKS ACTIVE TASKS TASKS IN WRAP UP" at bounding box center [131, 120] width 200 height 179
click at [147, 157] on div "[PHONE_NUMBER] Live | 01:31 ALL TASKS ALL TASKS ACTIVE TASKS TASKS IN WRAP UP" at bounding box center [131, 120] width 200 height 179
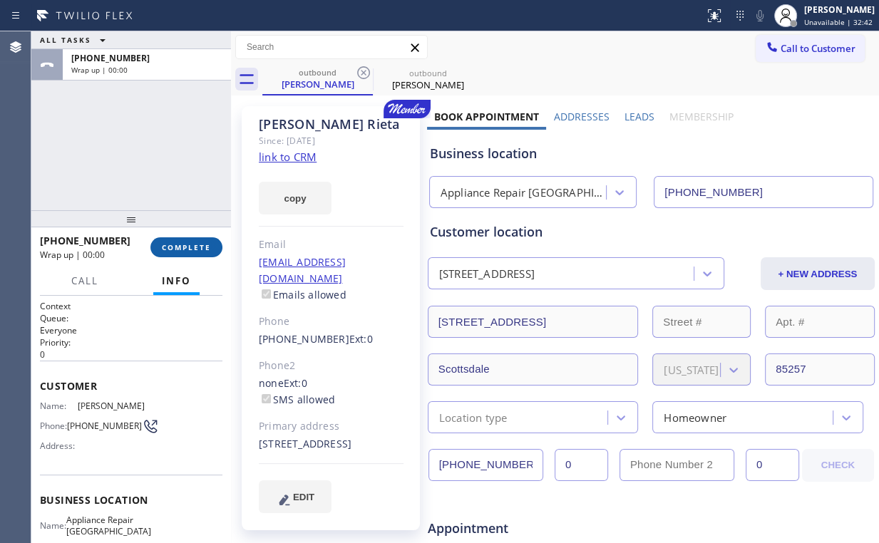
click at [184, 248] on span "COMPLETE" at bounding box center [186, 247] width 49 height 10
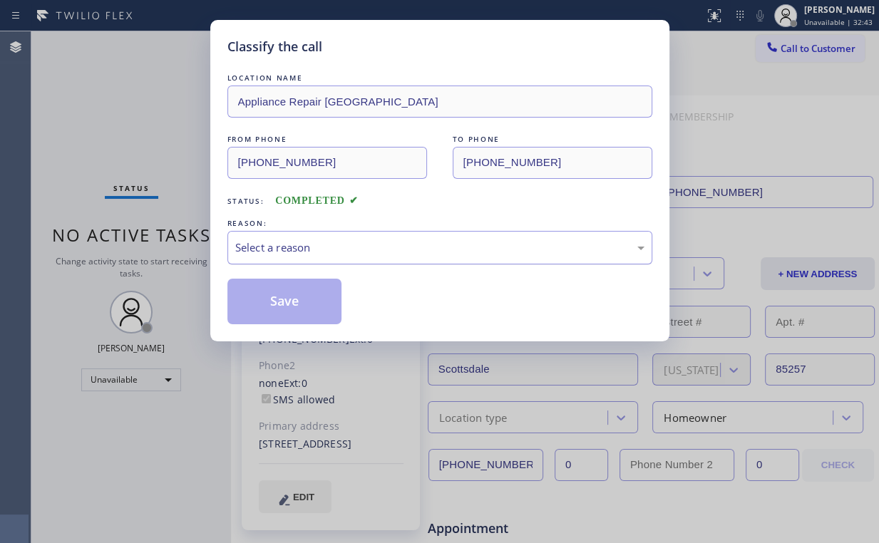
click at [255, 246] on div "Select a reason" at bounding box center [439, 247] width 409 height 16
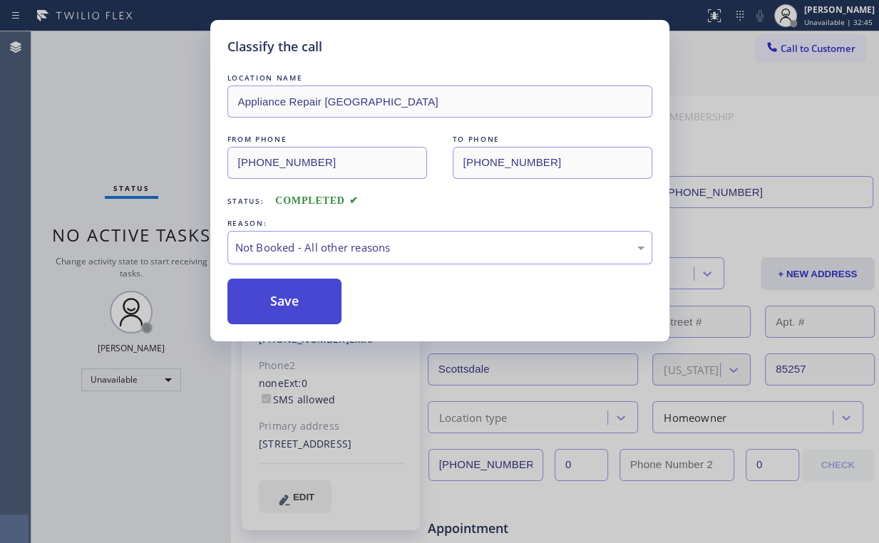
click at [304, 302] on button "Save" at bounding box center [284, 302] width 115 height 46
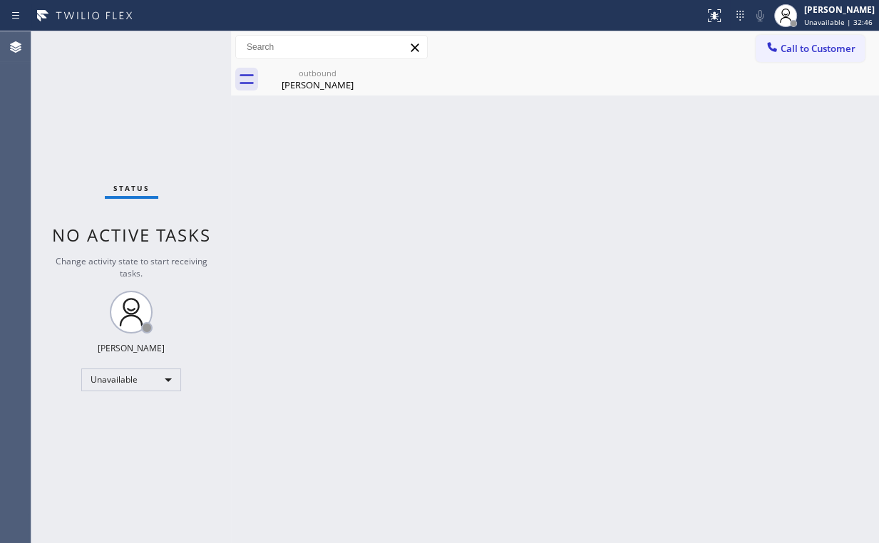
click at [157, 121] on div "Status No active tasks Change activity state to start receiving tasks. [PERSON_…" at bounding box center [131, 287] width 200 height 512
drag, startPoint x: 296, startPoint y: 82, endPoint x: 356, endPoint y: 76, distance: 60.1
click at [301, 83] on div "[PERSON_NAME]" at bounding box center [318, 84] width 108 height 13
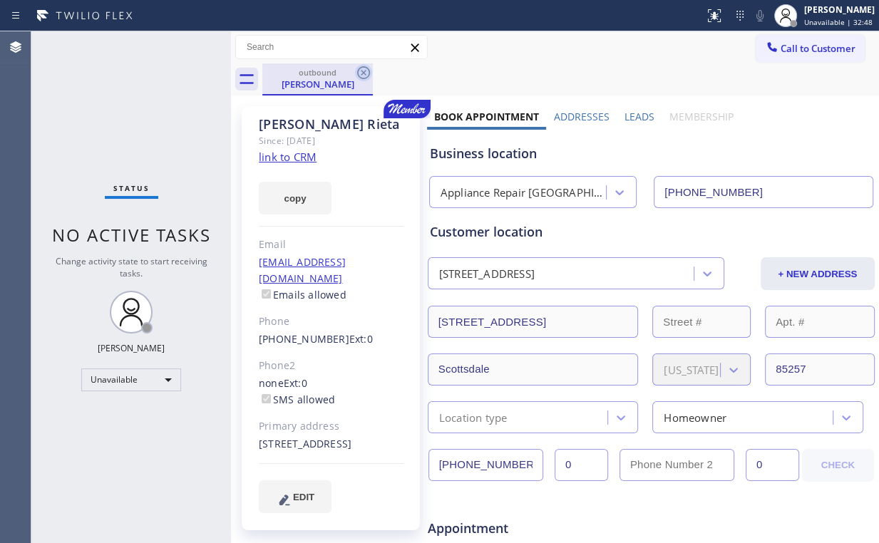
click at [362, 71] on icon at bounding box center [363, 72] width 13 height 13
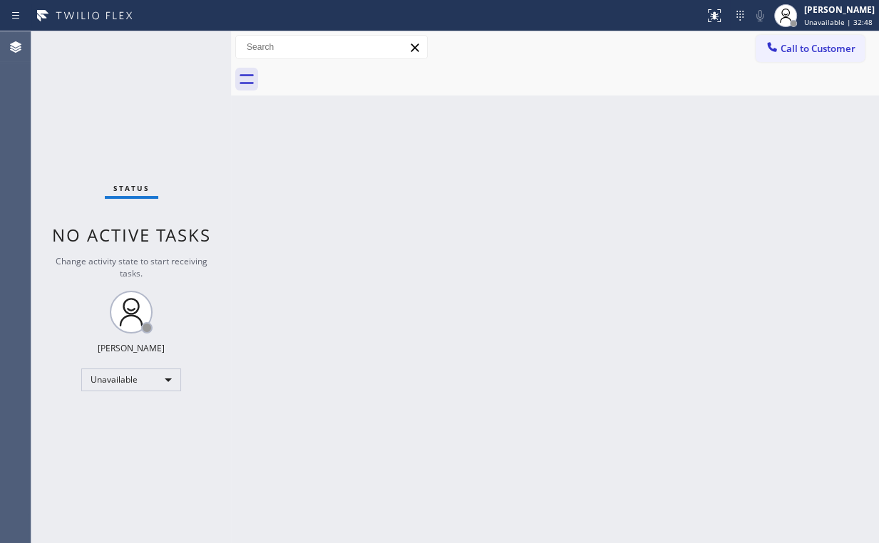
drag, startPoint x: 157, startPoint y: 84, endPoint x: 182, endPoint y: 3, distance: 85.0
click at [157, 77] on div "Status No active tasks Change activity state to start receiving tasks. [PERSON_…" at bounding box center [131, 287] width 200 height 512
drag, startPoint x: 119, startPoint y: 134, endPoint x: 130, endPoint y: 63, distance: 72.1
click at [119, 133] on div "Status No active tasks Change activity state to start receiving tasks. [PERSON_…" at bounding box center [131, 287] width 200 height 512
drag, startPoint x: 807, startPoint y: 51, endPoint x: 713, endPoint y: 86, distance: 100.4
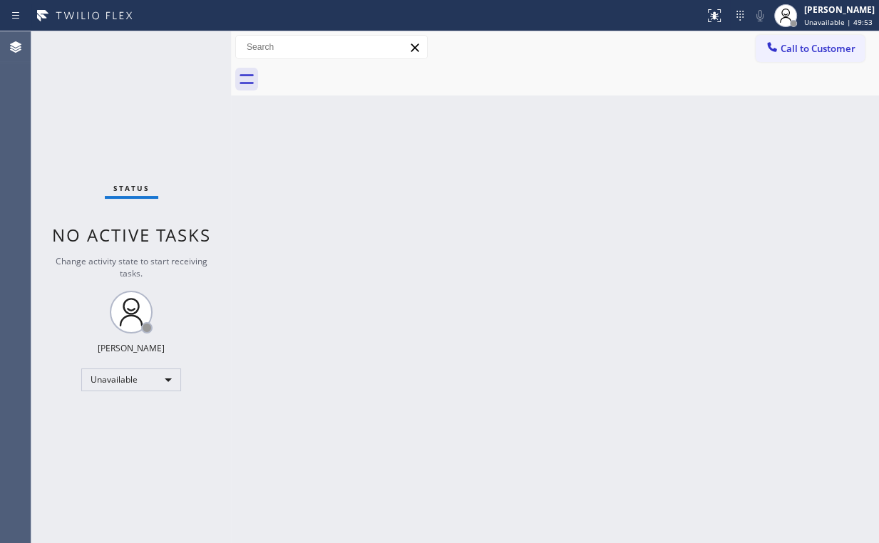
click at [806, 51] on span "Call to Customer" at bounding box center [817, 48] width 75 height 13
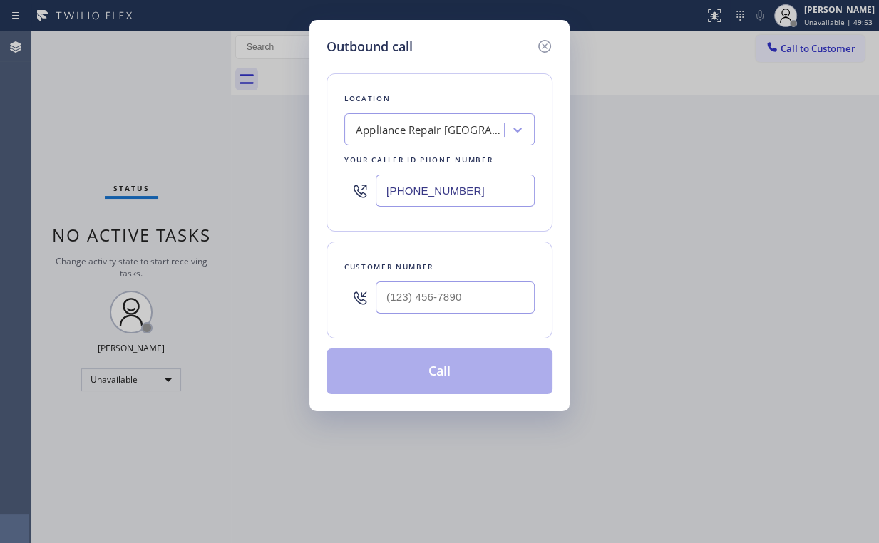
drag, startPoint x: 392, startPoint y: 190, endPoint x: 400, endPoint y: 190, distance: 7.8
click at [237, 194] on div "Outbound call Location Appliance Repair [GEOGRAPHIC_DATA] Your caller id phone …" at bounding box center [439, 271] width 879 height 543
paste input "720) 740-5899"
type input "(720) 740-5899"
click at [448, 297] on input "(___) ___-____" at bounding box center [455, 298] width 159 height 32
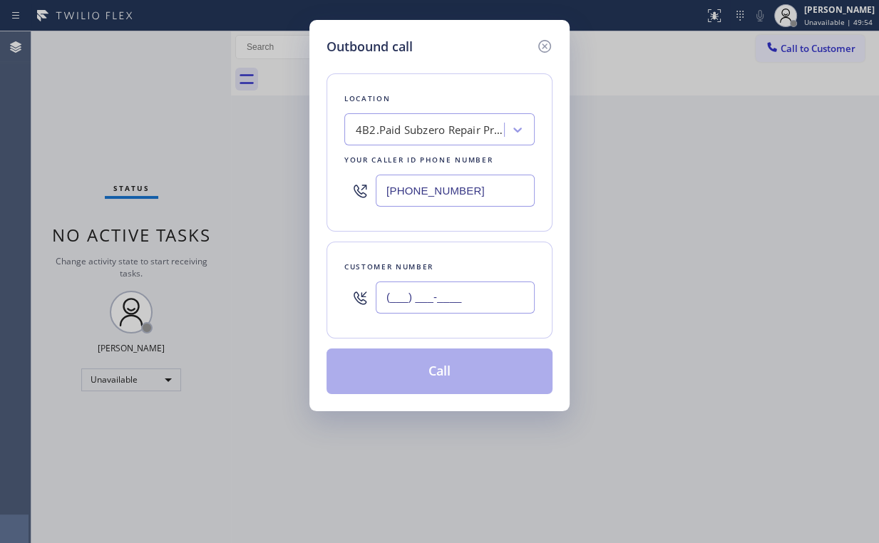
paste input "303) 601-0551"
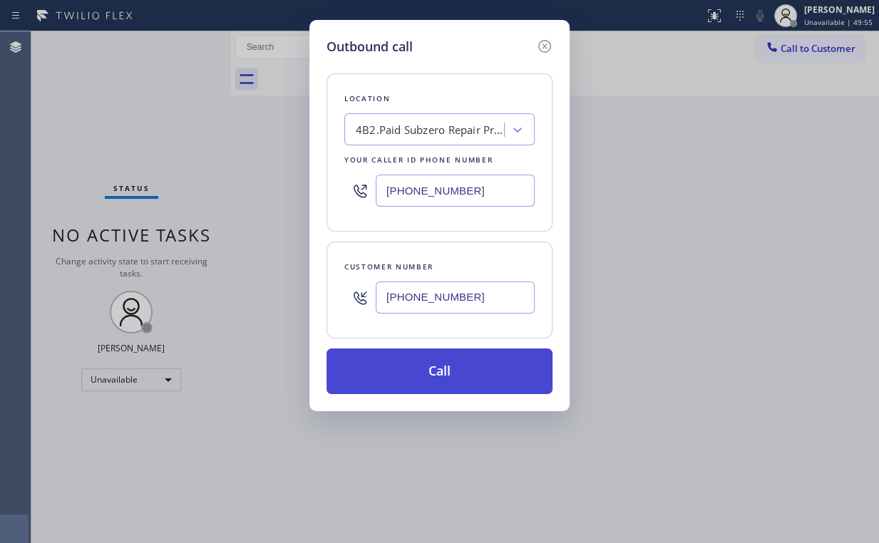
type input "(303) 601-0551"
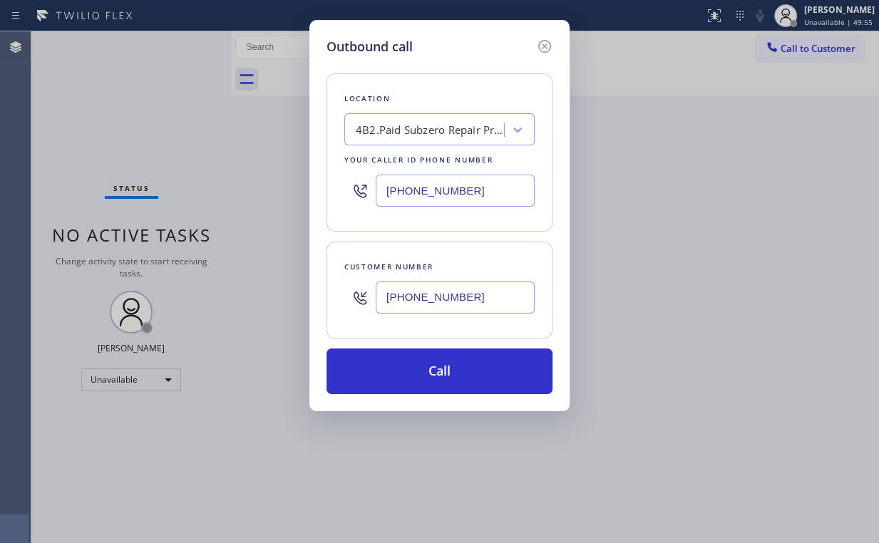
drag, startPoint x: 413, startPoint y: 367, endPoint x: 393, endPoint y: 431, distance: 66.5
click at [413, 368] on button "Call" at bounding box center [439, 372] width 226 height 46
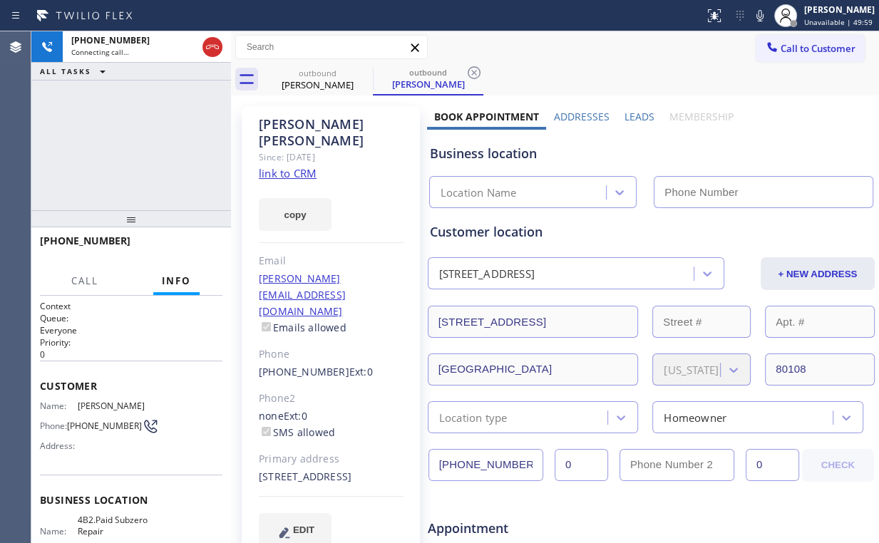
drag, startPoint x: 210, startPoint y: 47, endPoint x: 229, endPoint y: 62, distance: 24.4
click at [211, 48] on icon at bounding box center [212, 46] width 17 height 17
click at [301, 166] on link "link to CRM" at bounding box center [288, 173] width 58 height 14
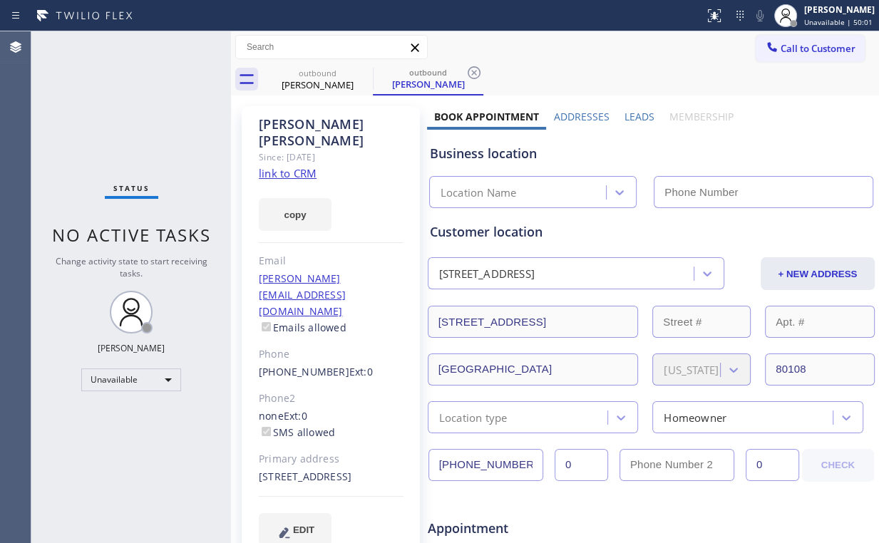
type input "(720) 740-5899"
click at [787, 51] on span "Call to Customer" at bounding box center [817, 48] width 75 height 13
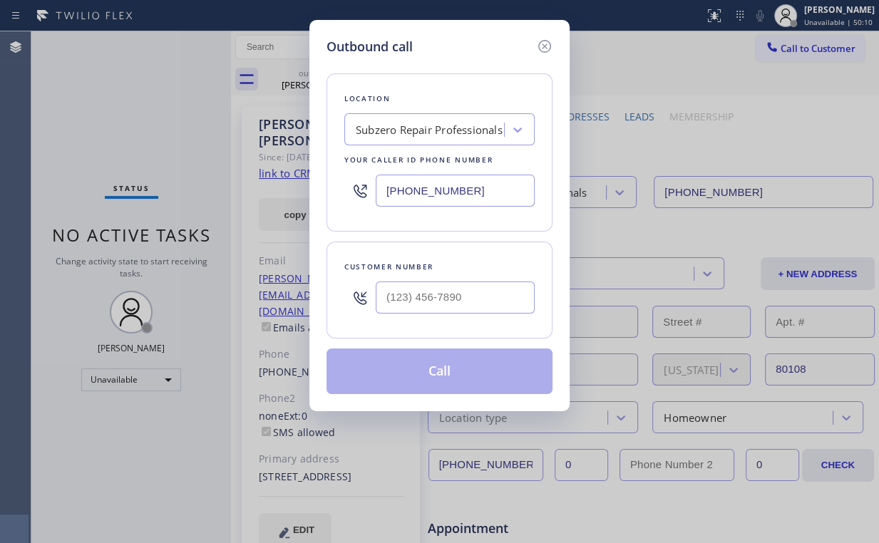
drag, startPoint x: 479, startPoint y: 201, endPoint x: 167, endPoint y: 197, distance: 312.2
click at [269, 197] on div "Outbound call Location Subzero Repair Professionals Your caller id phone number…" at bounding box center [439, 271] width 879 height 543
paste input "310) 388-3982"
type input "(310) 388-3982"
click at [442, 315] on div at bounding box center [455, 297] width 159 height 46
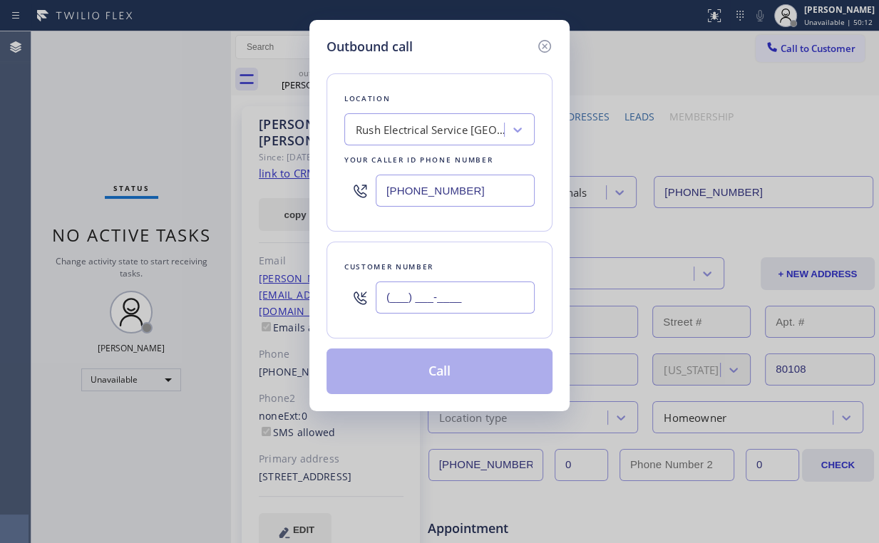
click at [450, 294] on input "(___) ___-____" at bounding box center [455, 298] width 159 height 32
paste input "310) 237-1487"
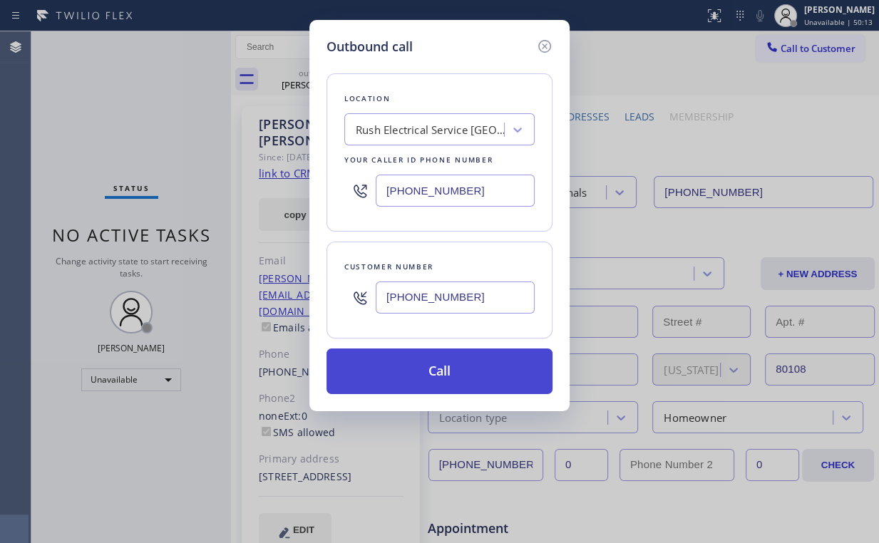
type input "(310) 237-1487"
drag, startPoint x: 413, startPoint y: 379, endPoint x: 413, endPoint y: 404, distance: 24.9
click at [413, 381] on button "Call" at bounding box center [439, 372] width 226 height 46
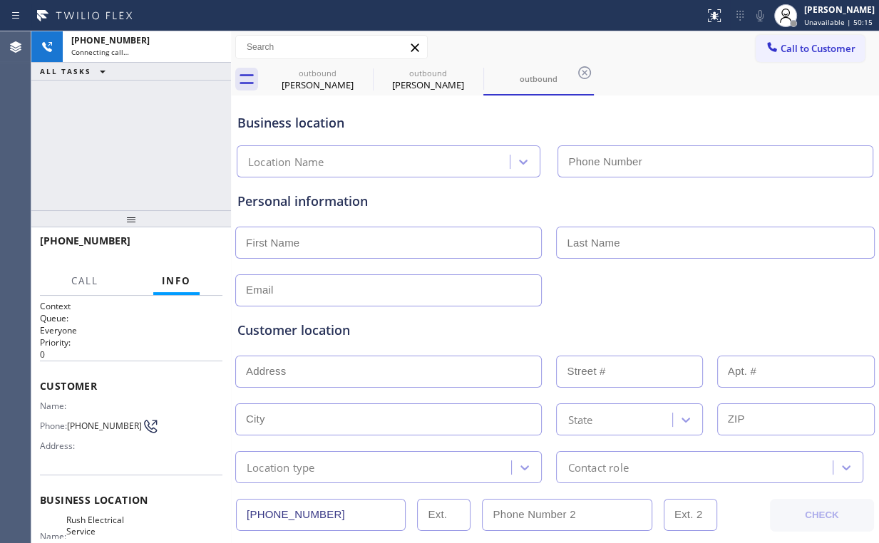
type input "(310) 388-3982"
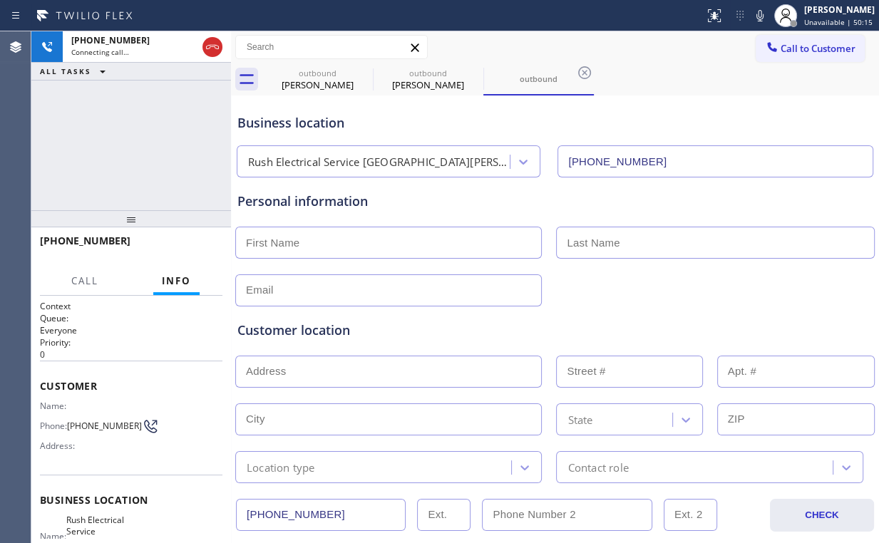
drag, startPoint x: 66, startPoint y: 113, endPoint x: 315, endPoint y: 97, distance: 249.2
click at [94, 114] on div "+13102371487 Connecting call… ALL TASKS ALL TASKS ACTIVE TASKS TASKS IN WRAP UP" at bounding box center [131, 120] width 200 height 179
click at [318, 91] on div "outbound James Harbinson" at bounding box center [318, 79] width 108 height 32
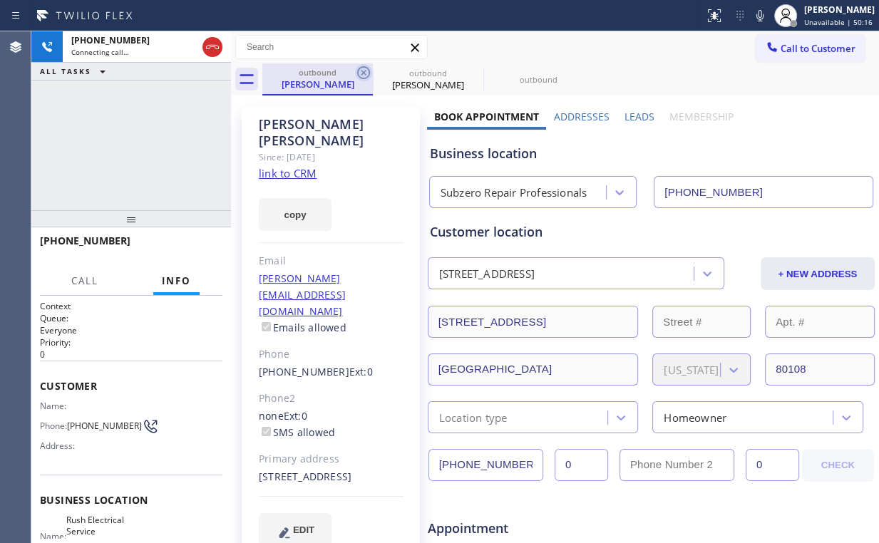
click at [364, 71] on icon at bounding box center [363, 72] width 17 height 17
click at [0, 0] on icon at bounding box center [0, 0] width 0 height 0
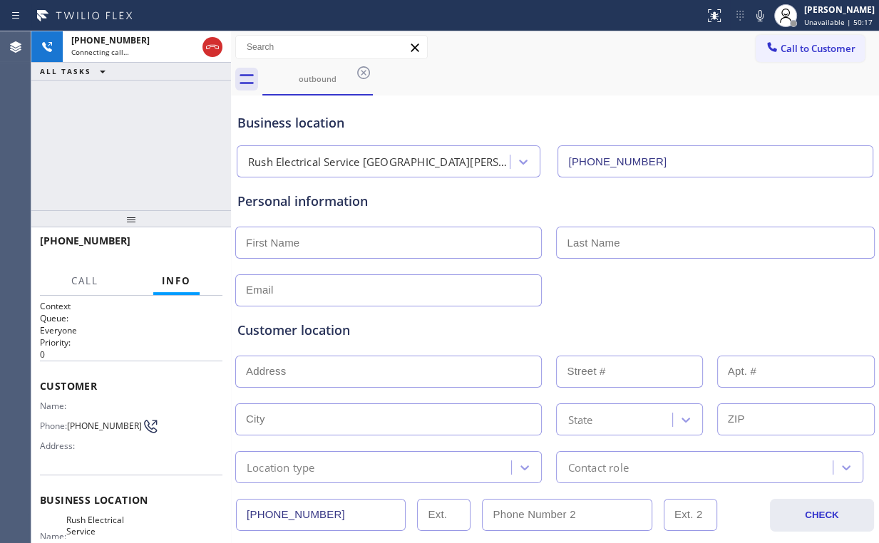
drag, startPoint x: 93, startPoint y: 151, endPoint x: 145, endPoint y: 160, distance: 52.7
click at [94, 151] on div "+13102371487 Connecting call… ALL TASKS ALL TASKS ACTIVE TASKS TASKS IN WRAP UP" at bounding box center [131, 120] width 200 height 179
click at [140, 134] on div "+13102371487 Connecting call… ALL TASKS ALL TASKS ACTIVE TASKS TASKS IN WRAP UP" at bounding box center [131, 120] width 200 height 179
click at [128, 180] on div "+13102371487 Live | 00:20 ALL TASKS ALL TASKS ACTIVE TASKS TASKS IN WRAP UP" at bounding box center [131, 120] width 200 height 179
drag, startPoint x: 214, startPoint y: 237, endPoint x: 208, endPoint y: 245, distance: 10.3
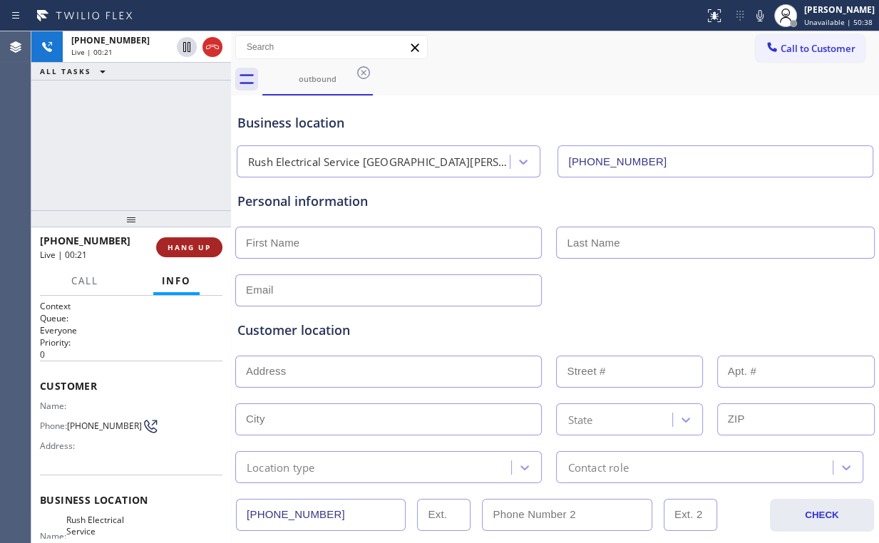
click at [214, 237] on div "+13102371487 Live | 00:21 HANG UP" at bounding box center [131, 247] width 182 height 37
click at [208, 245] on span "HANG UP" at bounding box center [188, 247] width 43 height 10
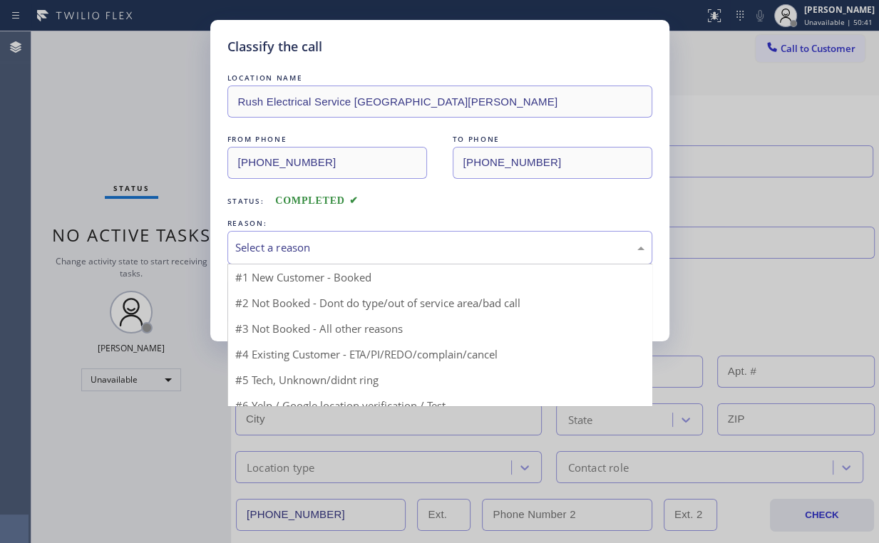
click at [264, 241] on div "Select a reason" at bounding box center [439, 247] width 409 height 16
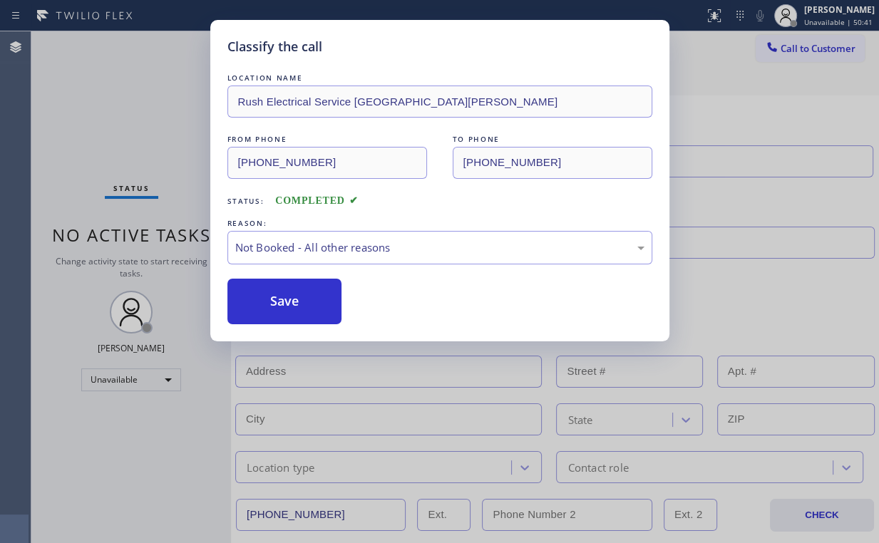
click at [272, 308] on button "Save" at bounding box center [284, 302] width 115 height 46
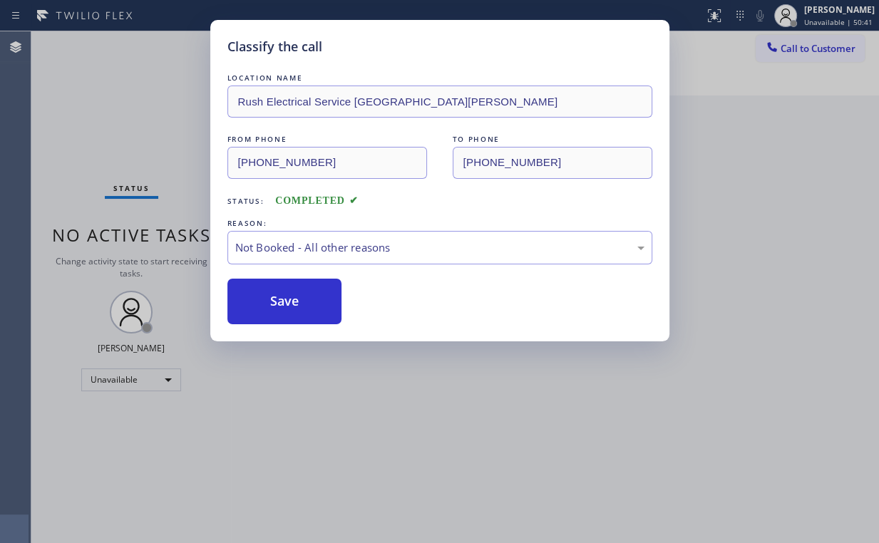
drag, startPoint x: 150, startPoint y: 132, endPoint x: 180, endPoint y: 153, distance: 35.8
click at [150, 131] on div "Classify the call LOCATION NAME Rush Electrical Service Santa Monica FROM PHONE…" at bounding box center [439, 271] width 879 height 543
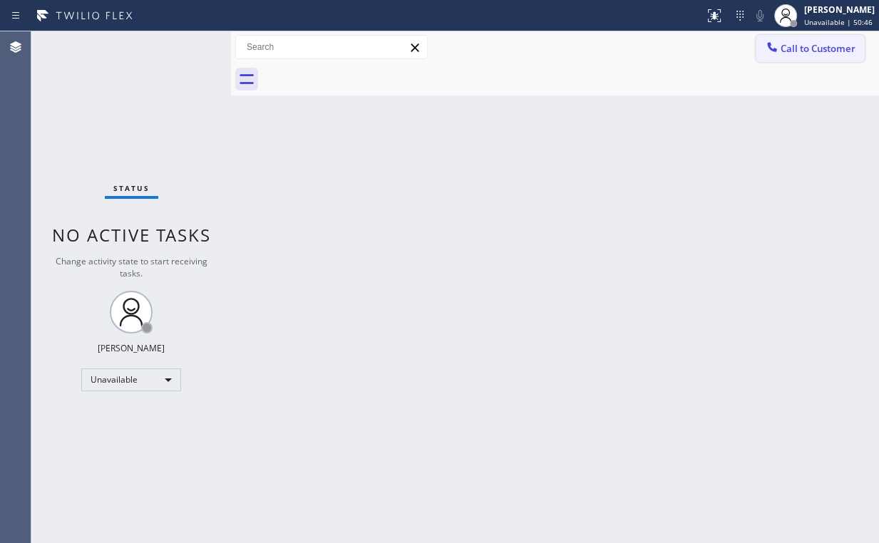
drag, startPoint x: 793, startPoint y: 47, endPoint x: 784, endPoint y: 51, distance: 9.6
click at [793, 48] on span "Call to Customer" at bounding box center [817, 48] width 75 height 13
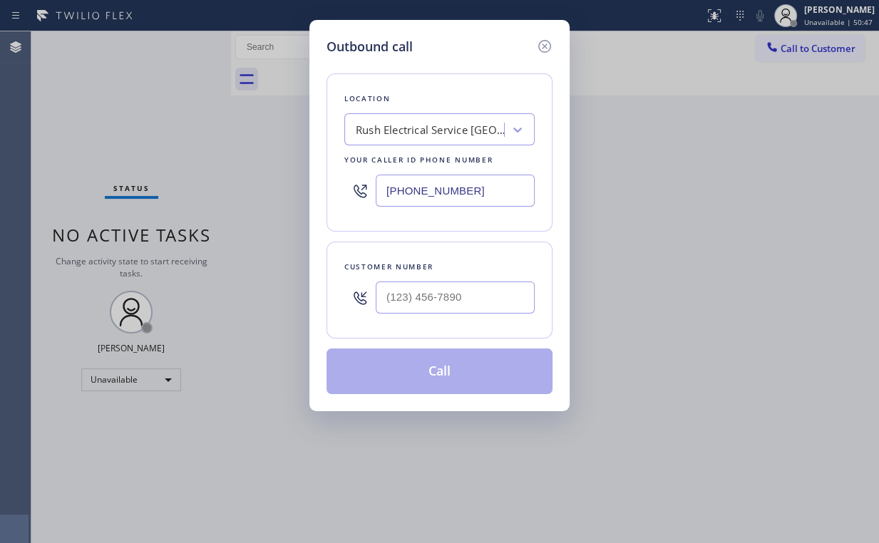
drag, startPoint x: 488, startPoint y: 190, endPoint x: 220, endPoint y: 195, distance: 268.0
click at [220, 195] on div "Outbound call Location Rush Electrical Service Santa Monica Your caller id phon…" at bounding box center [439, 271] width 879 height 543
paste input "866) 429-1288"
type input "(866) 429-1288"
drag, startPoint x: 437, startPoint y: 283, endPoint x: 457, endPoint y: 285, distance: 20.1
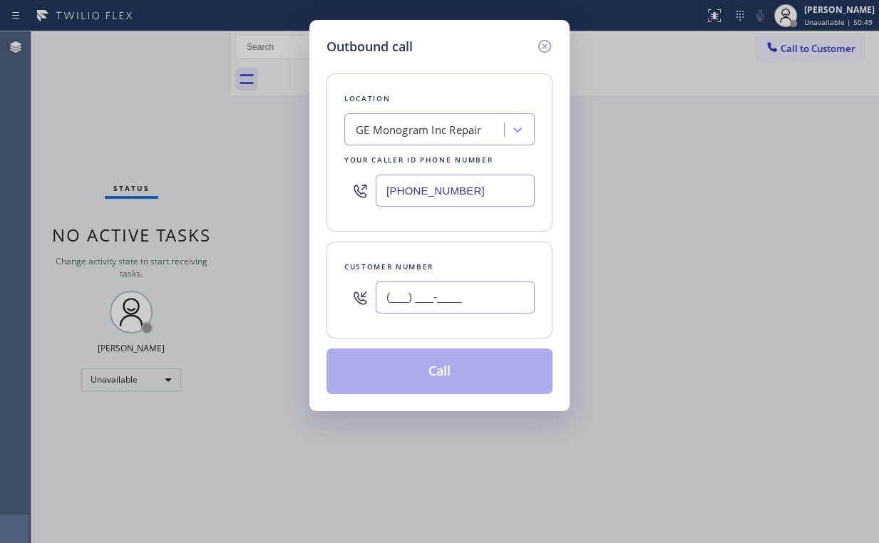
click at [438, 284] on input "(___) ___-____" at bounding box center [455, 298] width 159 height 32
paste input "551) 404-5331"
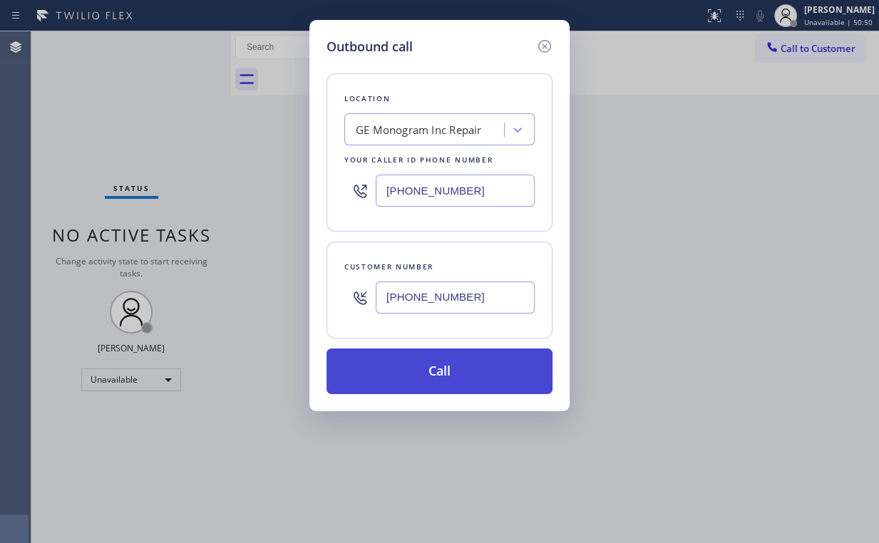
type input "(551) 404-5331"
drag, startPoint x: 413, startPoint y: 376, endPoint x: 393, endPoint y: 432, distance: 58.8
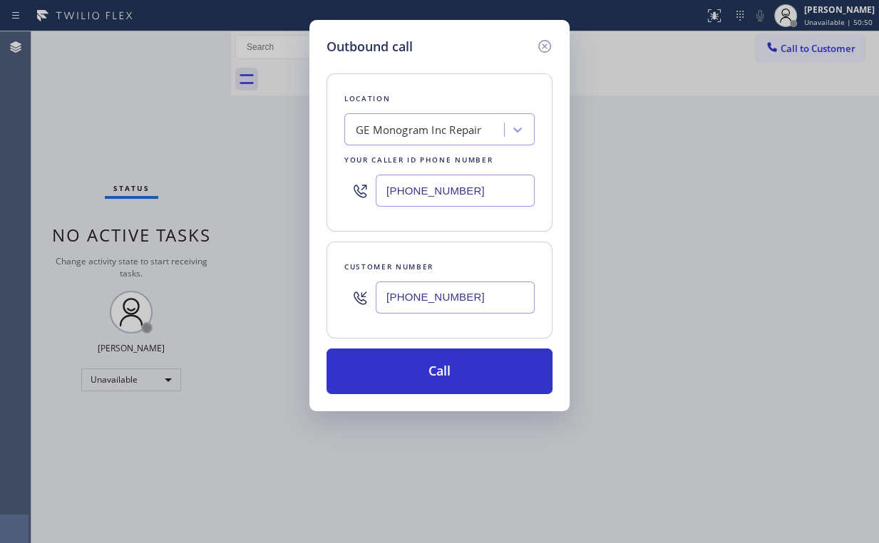
click at [413, 377] on button "Call" at bounding box center [439, 372] width 226 height 46
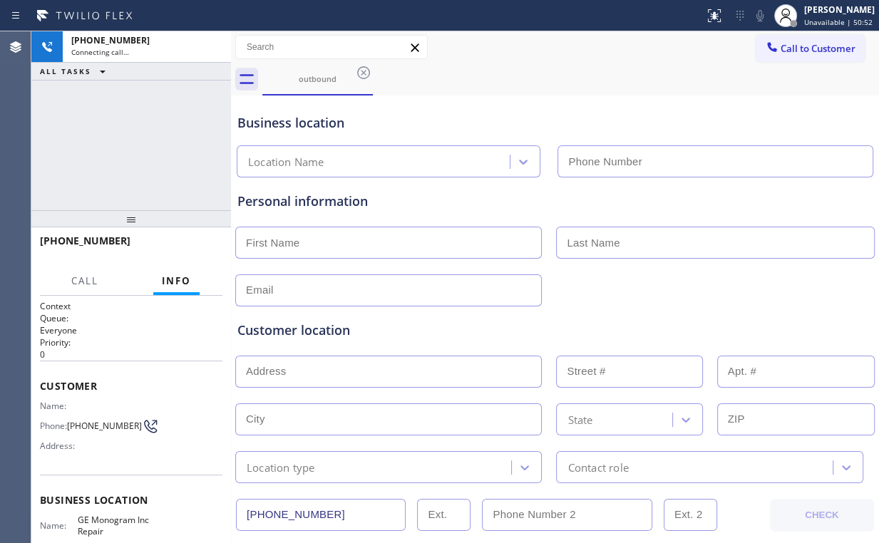
type input "(866) 429-1288"
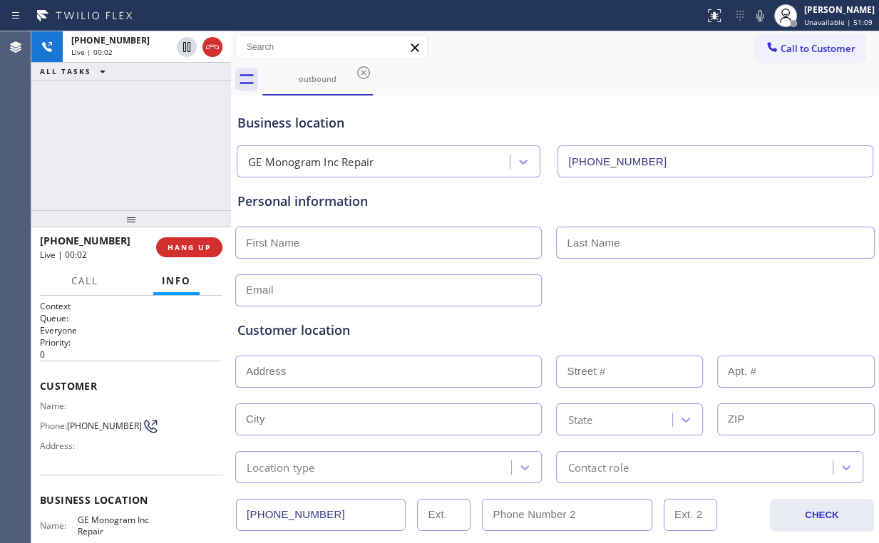
drag, startPoint x: 68, startPoint y: 135, endPoint x: 96, endPoint y: 143, distance: 28.0
click at [69, 136] on div "+15514045331 Live | 00:02 ALL TASKS ALL TASKS ACTIVE TASKS TASKS IN WRAP UP" at bounding box center [131, 120] width 200 height 179
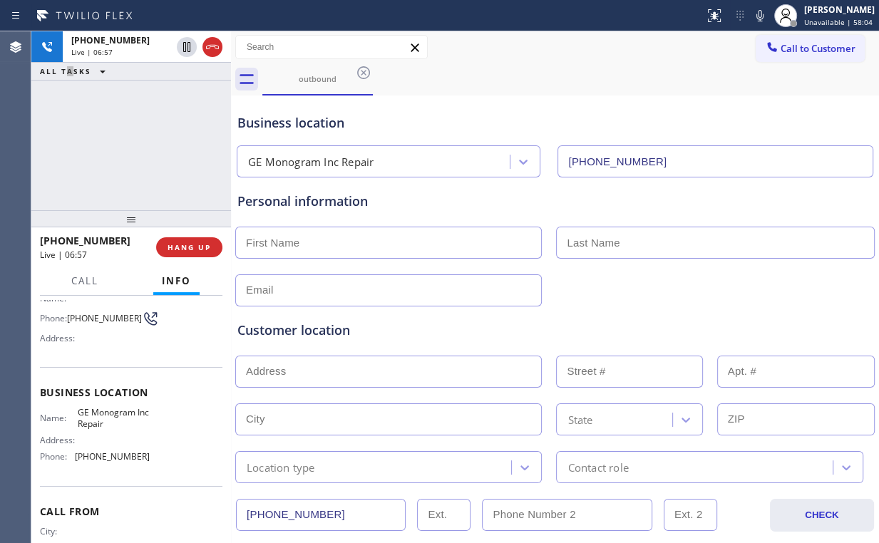
scroll to position [114, 0]
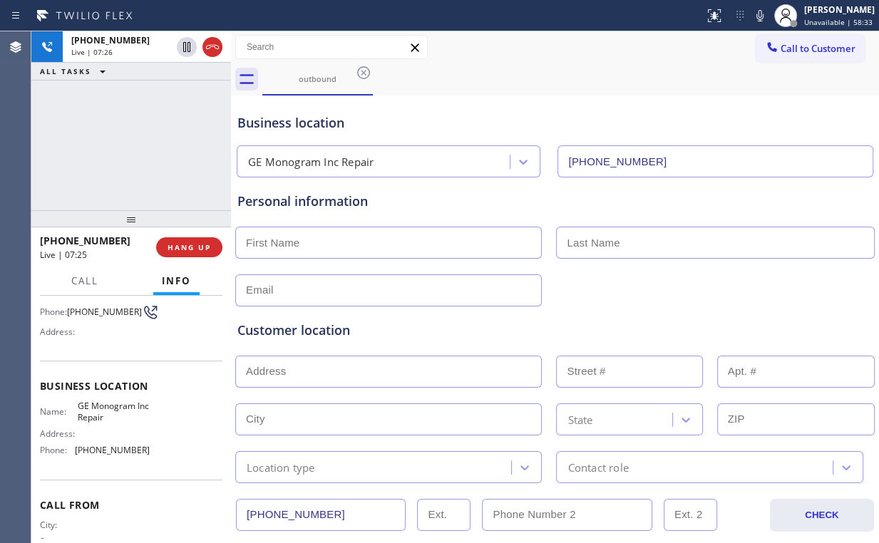
click at [306, 245] on input "text" at bounding box center [388, 243] width 306 height 32
type input "Anna"
click at [612, 244] on input "text" at bounding box center [715, 243] width 318 height 32
type input "Jionatti"
click at [613, 304] on div "Customer location >> ADD NEW ADDRESS << + NEW ADDRESS State Location type Conta…" at bounding box center [554, 392] width 641 height 182
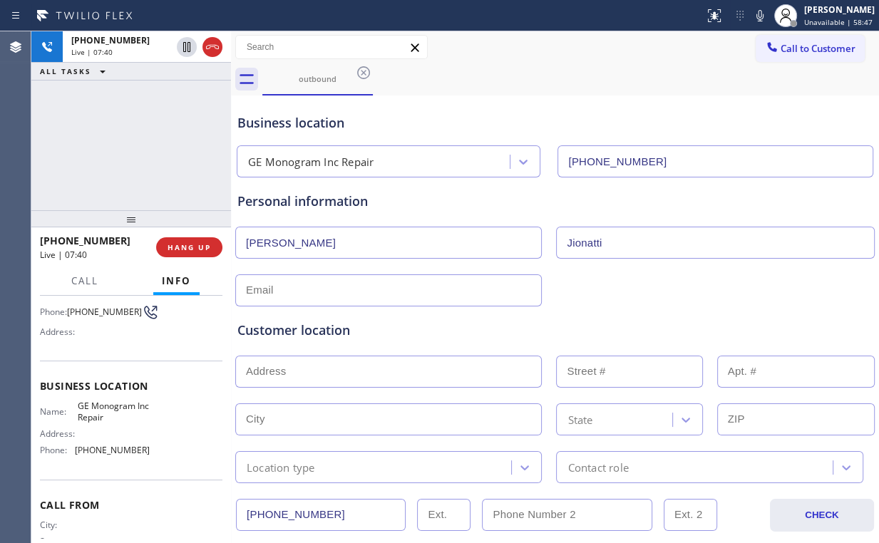
click at [391, 292] on input "text" at bounding box center [388, 290] width 306 height 32
click at [373, 290] on input "text" at bounding box center [388, 290] width 306 height 32
click at [378, 288] on input "text" at bounding box center [388, 290] width 306 height 32
click at [373, 290] on input "text" at bounding box center [388, 290] width 306 height 32
click at [604, 301] on div "Customer location >> ADD NEW ADDRESS << + NEW ADDRESS State Location type Conta…" at bounding box center [554, 392] width 641 height 182
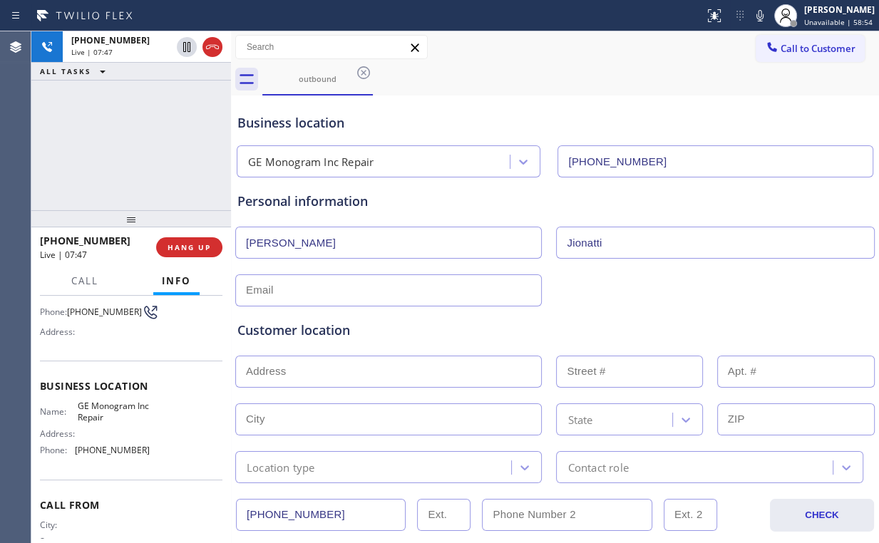
click at [376, 292] on input "text" at bounding box center [388, 290] width 306 height 32
type input "[EMAIL_ADDRESS][DOMAIN_NAME]"
click at [545, 255] on div "Anna" at bounding box center [394, 243] width 321 height 32
click at [545, 257] on div "Anna" at bounding box center [394, 243] width 321 height 32
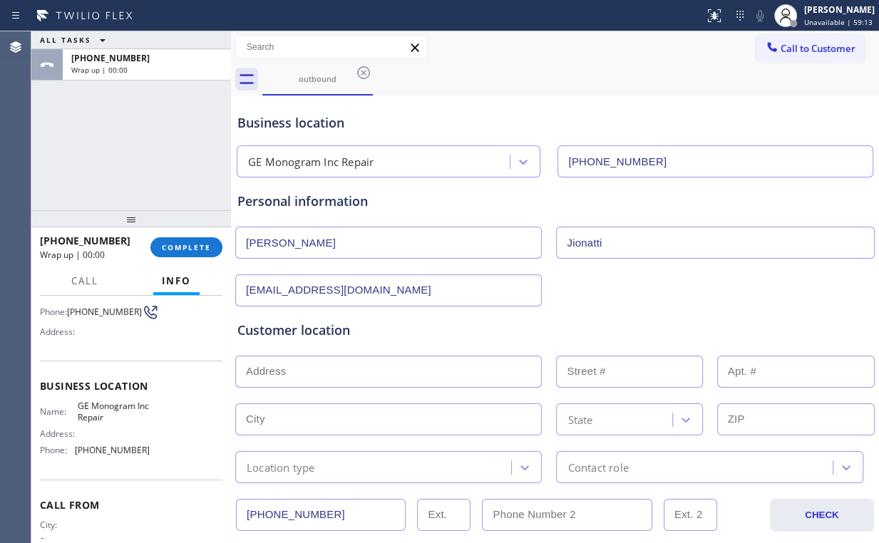
click at [477, 197] on div "Personal information" at bounding box center [554, 201] width 635 height 19
click at [501, 203] on div "Personal information" at bounding box center [554, 201] width 635 height 19
drag, startPoint x: 326, startPoint y: 361, endPoint x: 366, endPoint y: 359, distance: 39.9
click at [327, 361] on input "text" at bounding box center [388, 372] width 306 height 32
paste input "500 W 42nd StNew York, NY 10036, USA"
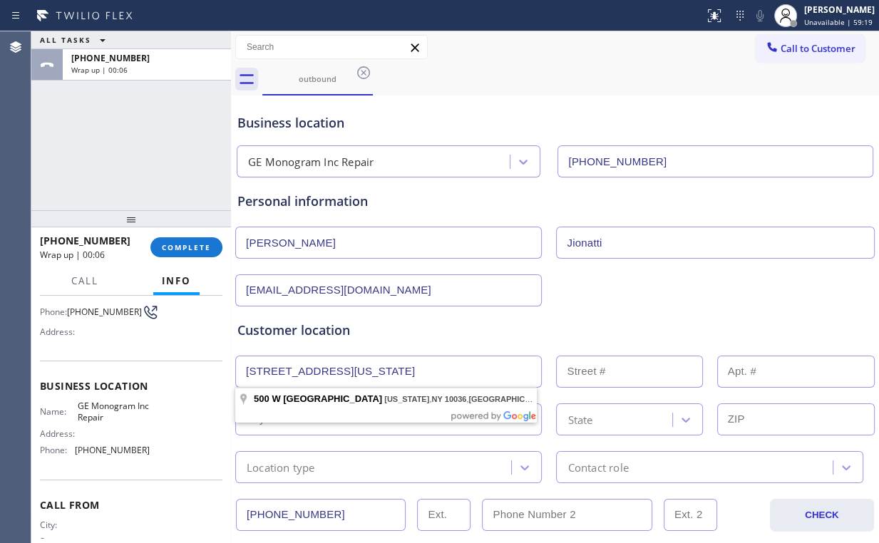
type input "500 W 42nd St"
type input "500"
type input "New York"
type input "10036"
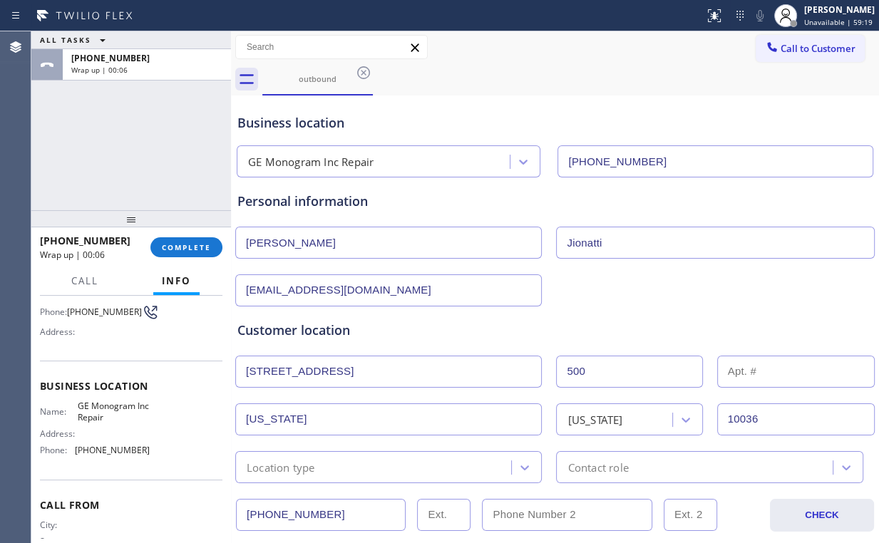
click at [429, 342] on div "Customer location >> ADD NEW ADDRESS << + NEW ADDRESS 500 W 42nd St 500 New Yor…" at bounding box center [554, 402] width 635 height 163
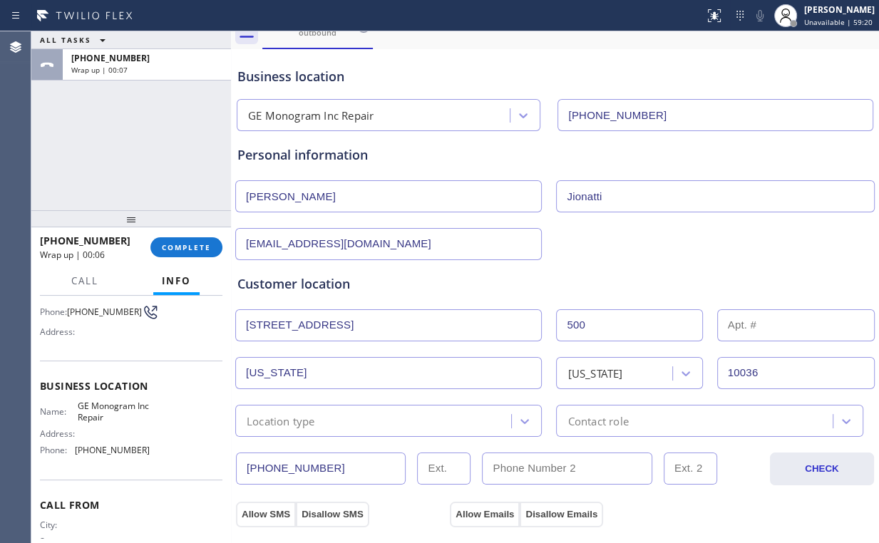
scroll to position [171, 0]
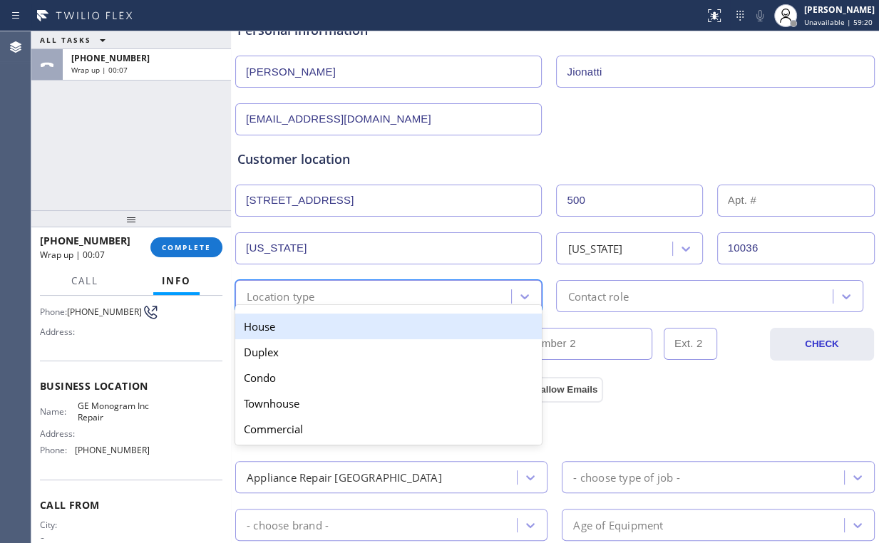
click at [340, 297] on div "Location type" at bounding box center [375, 296] width 272 height 25
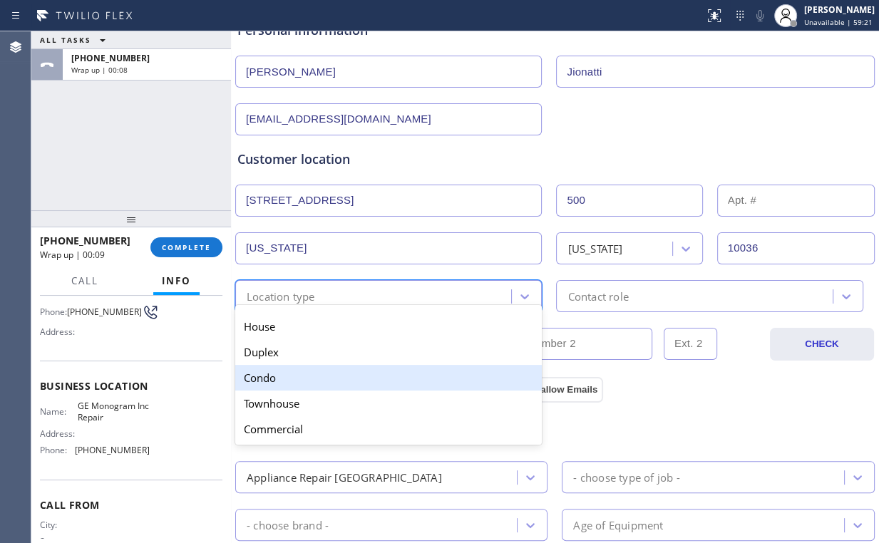
drag, startPoint x: 299, startPoint y: 376, endPoint x: 567, endPoint y: 319, distance: 274.1
click at [302, 376] on div "Condo" at bounding box center [388, 378] width 306 height 26
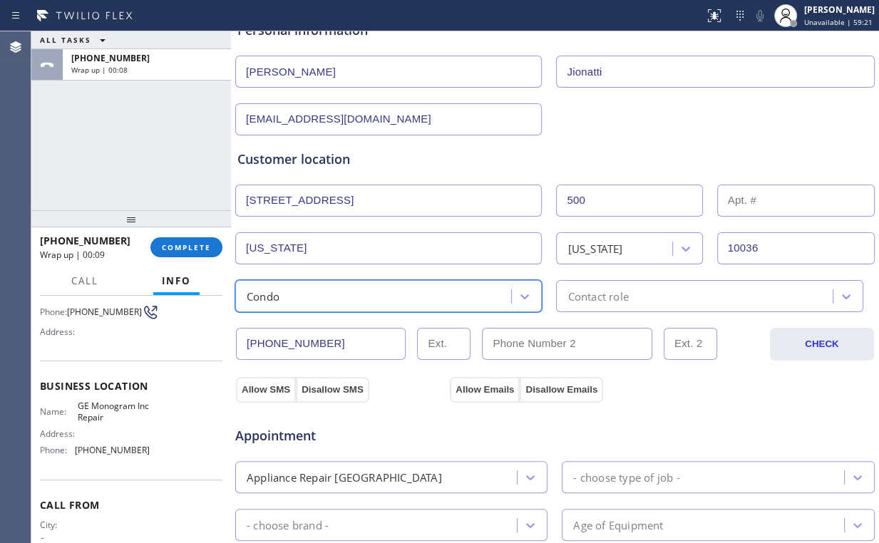
click at [604, 293] on div "Contact role" at bounding box center [597, 296] width 61 height 16
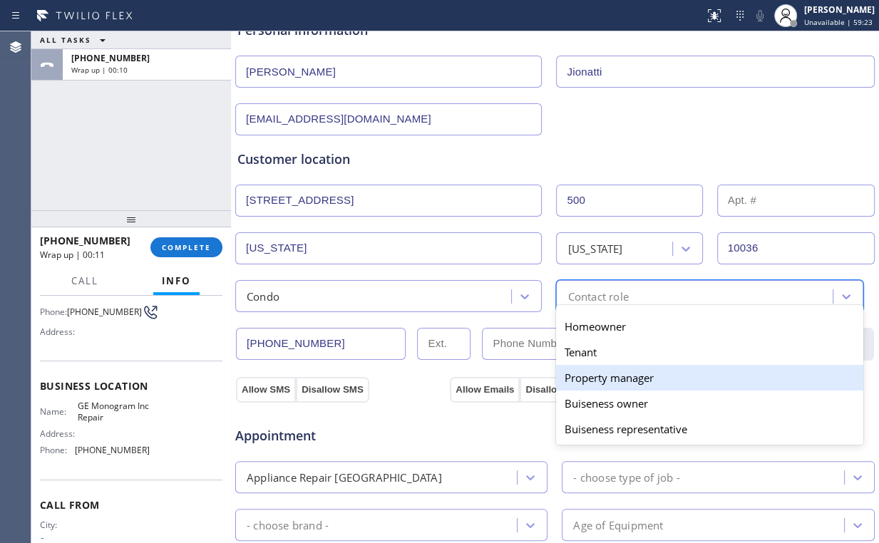
click at [639, 373] on div "Property manager" at bounding box center [709, 378] width 306 height 26
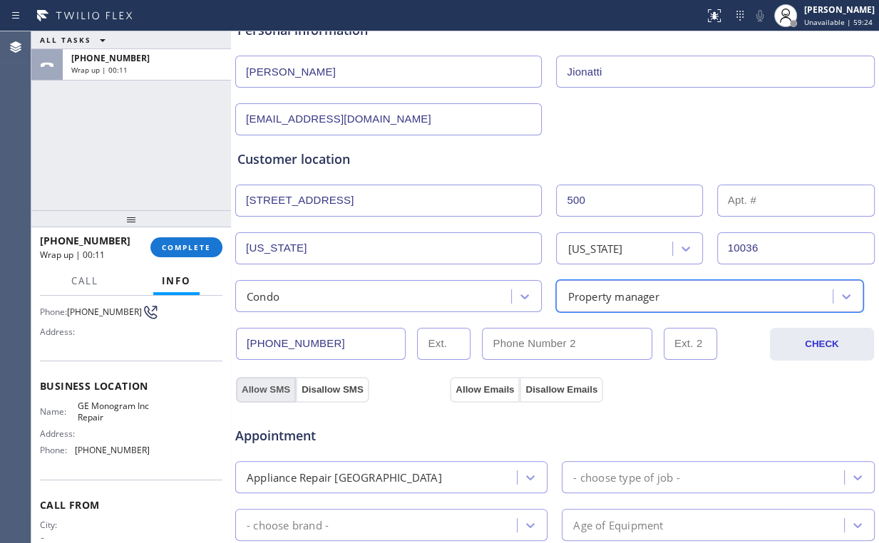
click at [245, 386] on button "Allow SMS" at bounding box center [266, 390] width 60 height 26
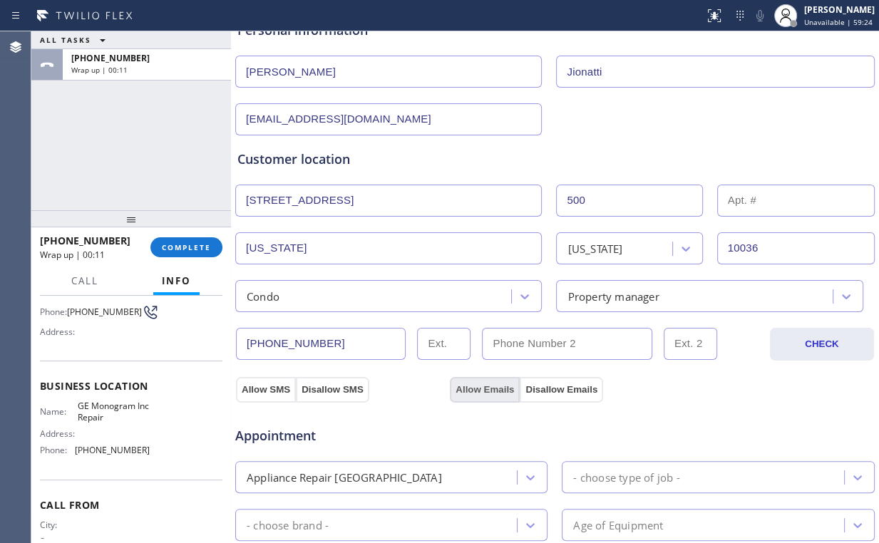
click at [502, 389] on button "Allow Emails" at bounding box center [485, 390] width 70 height 26
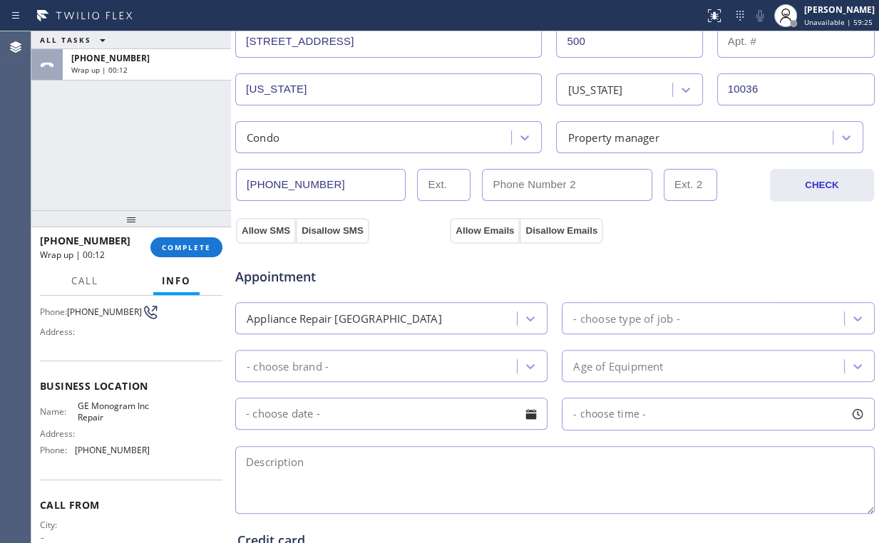
scroll to position [342, 0]
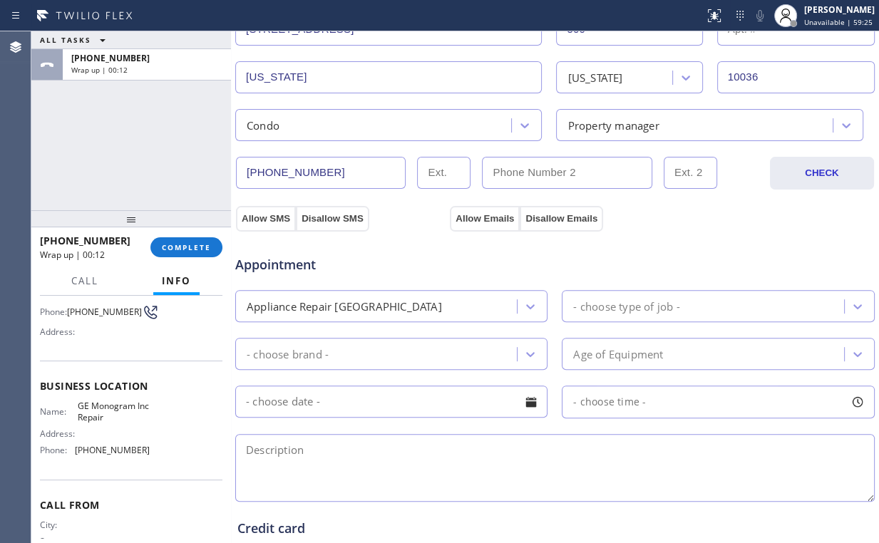
click at [398, 309] on div "Appliance Repair [GEOGRAPHIC_DATA]" at bounding box center [377, 306] width 277 height 25
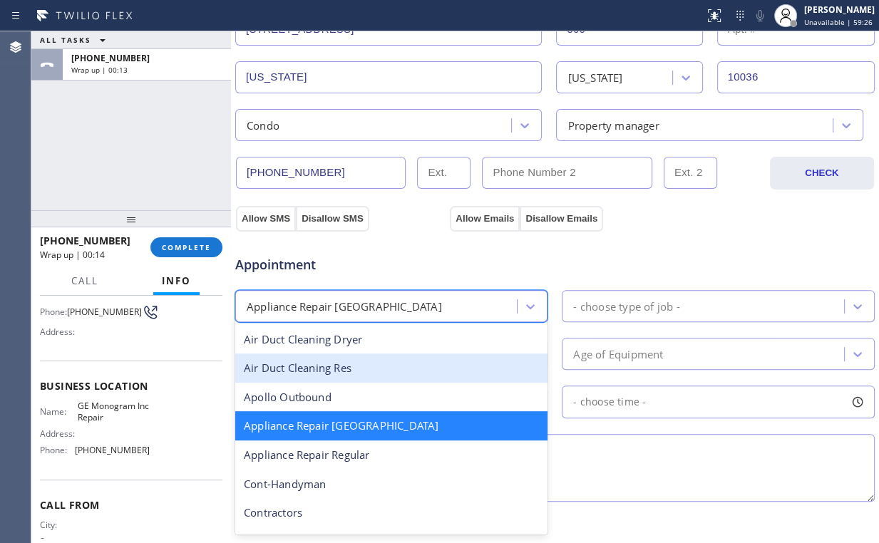
scroll to position [115, 0]
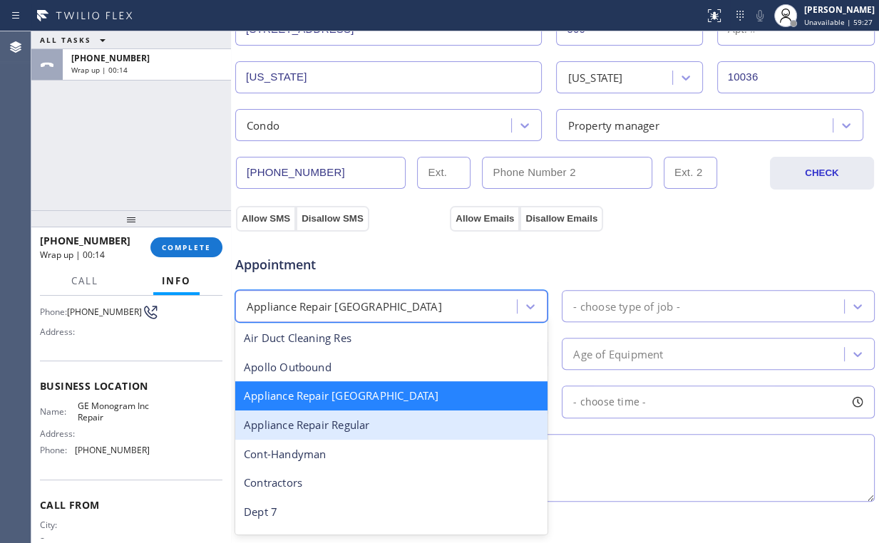
click at [376, 416] on div "Appliance Repair Regular" at bounding box center [391, 425] width 312 height 29
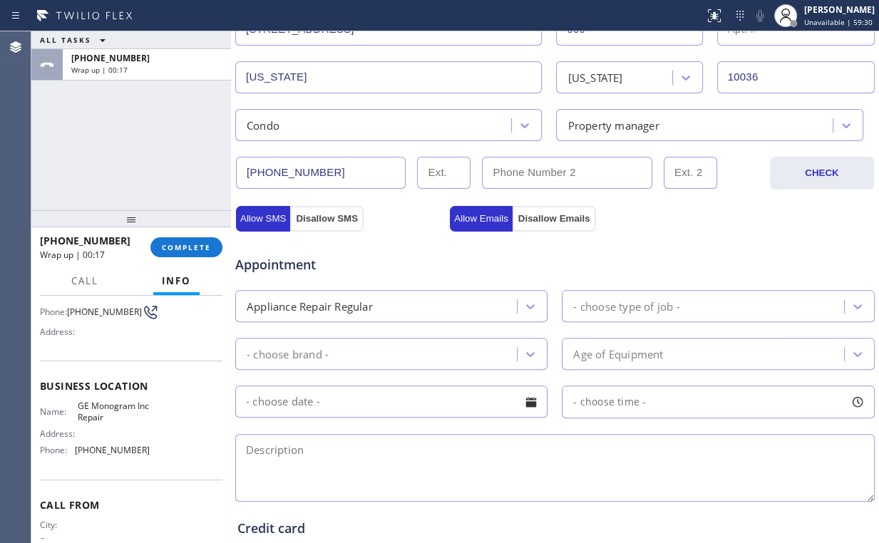
click at [336, 259] on span "Appointment" at bounding box center [340, 264] width 211 height 19
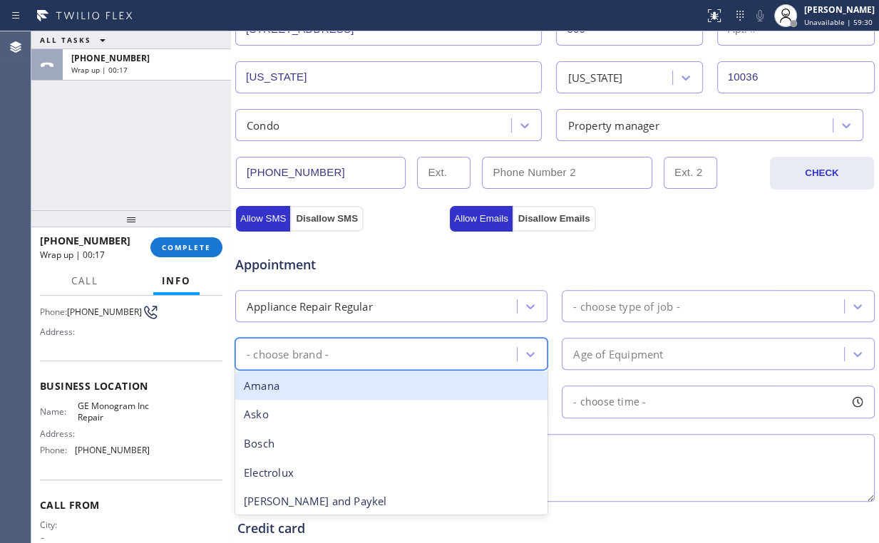
click at [352, 356] on div "- choose brand -" at bounding box center [377, 353] width 277 height 25
type input "g"
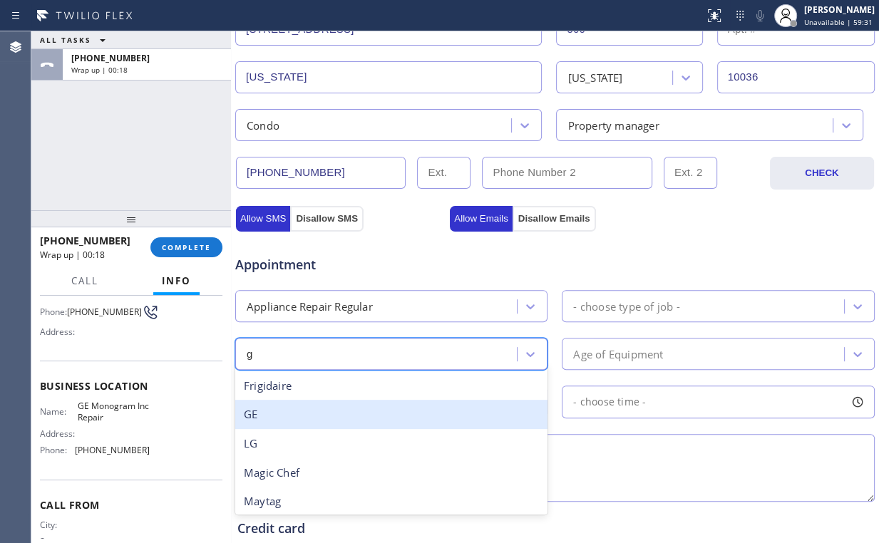
drag, startPoint x: 299, startPoint y: 411, endPoint x: 589, endPoint y: 316, distance: 305.2
click at [301, 411] on div "GE" at bounding box center [391, 414] width 312 height 29
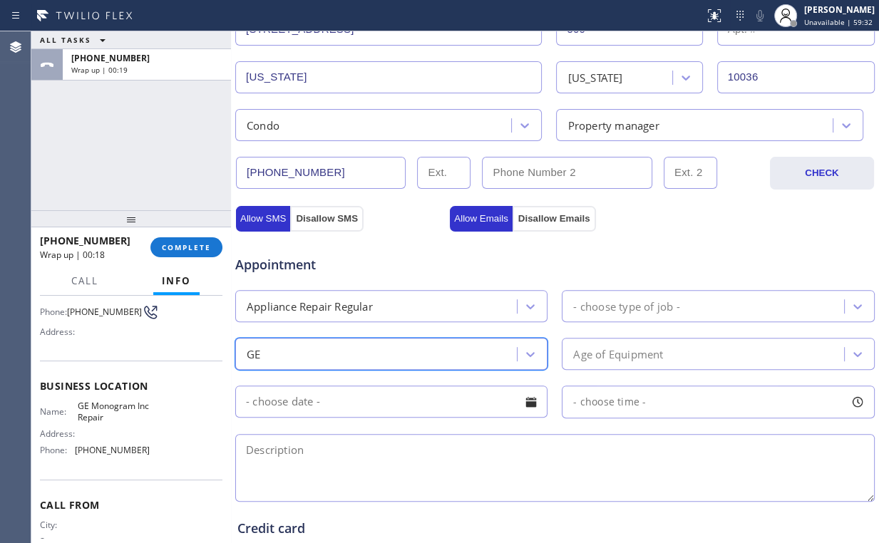
click at [650, 306] on div "- choose type of job -" at bounding box center [626, 306] width 106 height 16
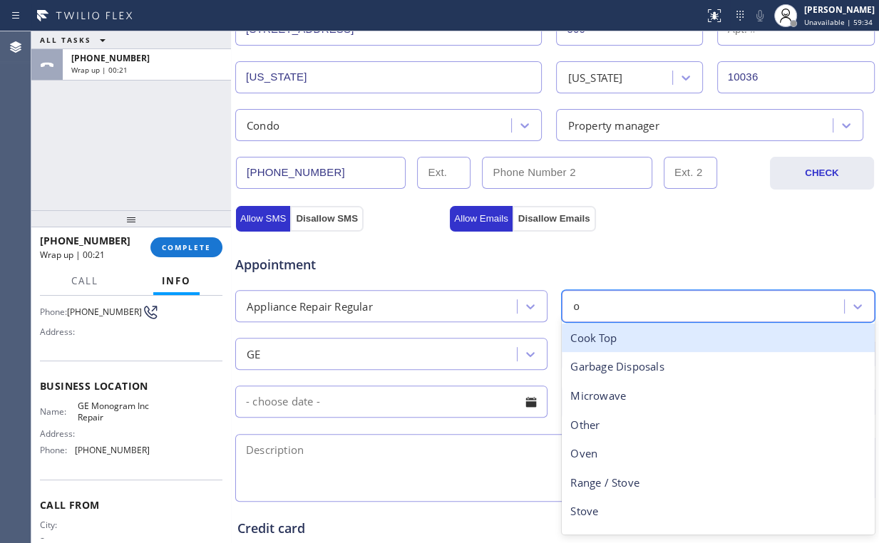
type input "ov"
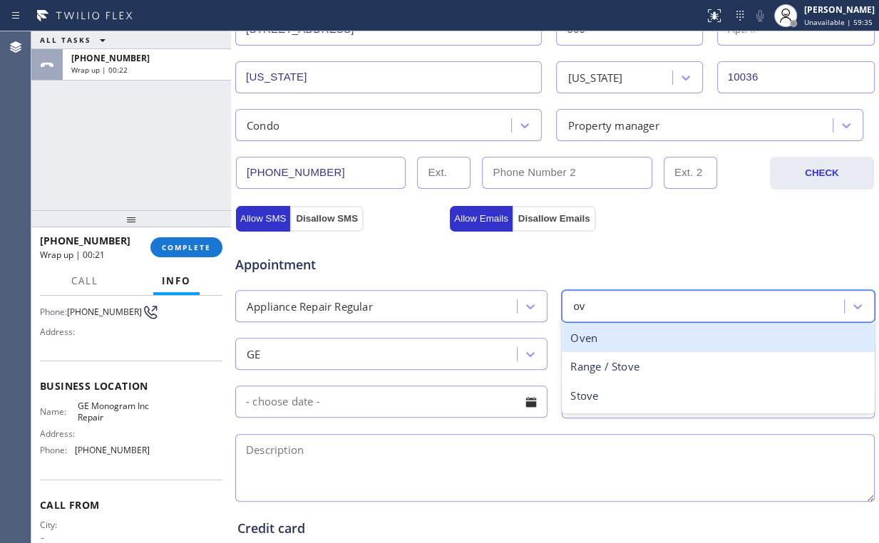
drag, startPoint x: 594, startPoint y: 339, endPoint x: 581, endPoint y: 351, distance: 18.2
click at [592, 341] on div "Oven" at bounding box center [718, 338] width 312 height 29
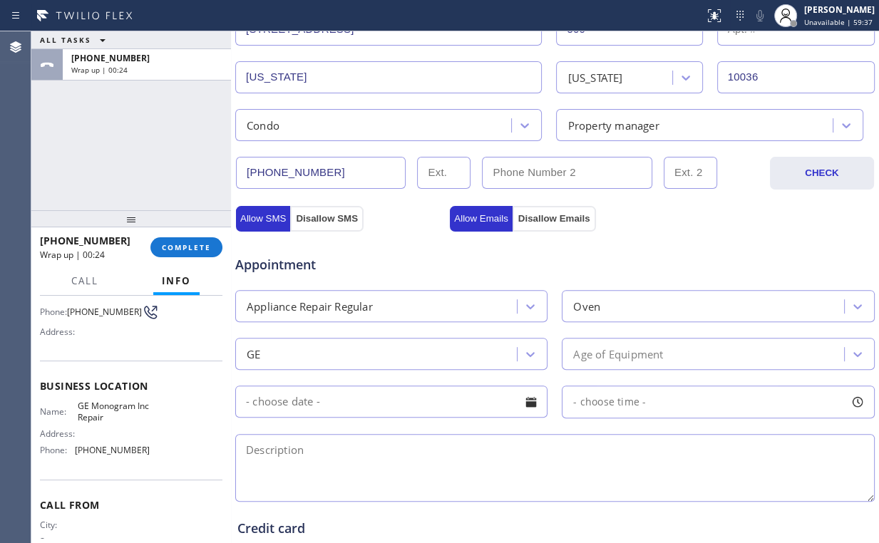
drag, startPoint x: 351, startPoint y: 253, endPoint x: 363, endPoint y: 264, distance: 16.1
click at [351, 255] on span "Appointment" at bounding box center [340, 264] width 211 height 19
click at [609, 362] on div "Age of Equipment" at bounding box center [704, 353] width 277 height 25
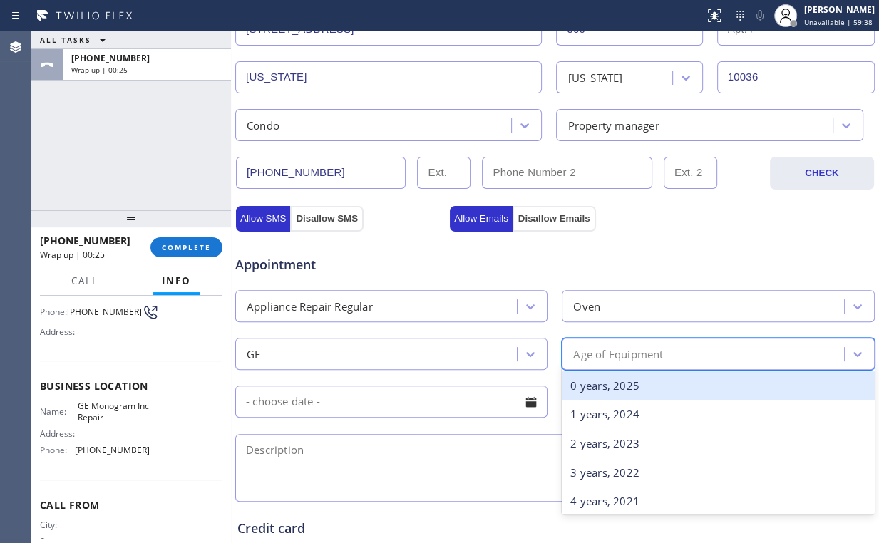
type input "5"
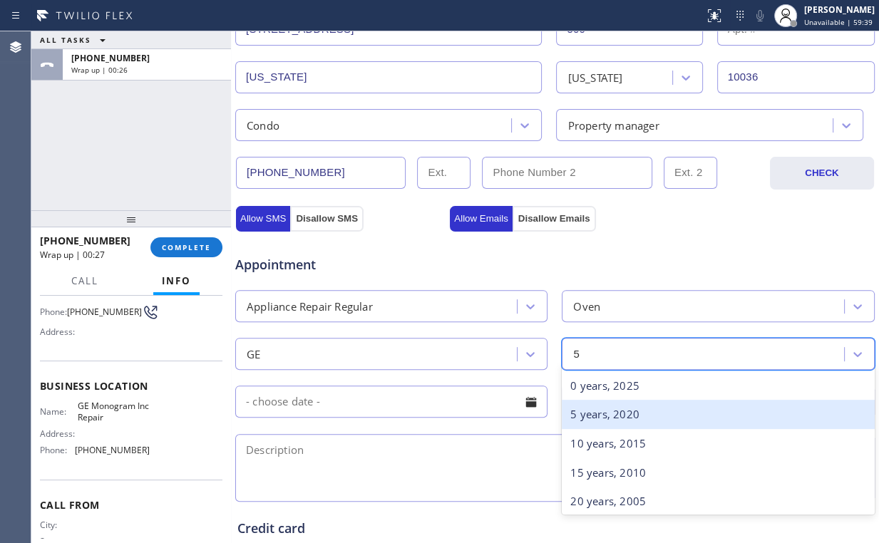
click at [597, 413] on div "5 years, 2020" at bounding box center [718, 414] width 312 height 29
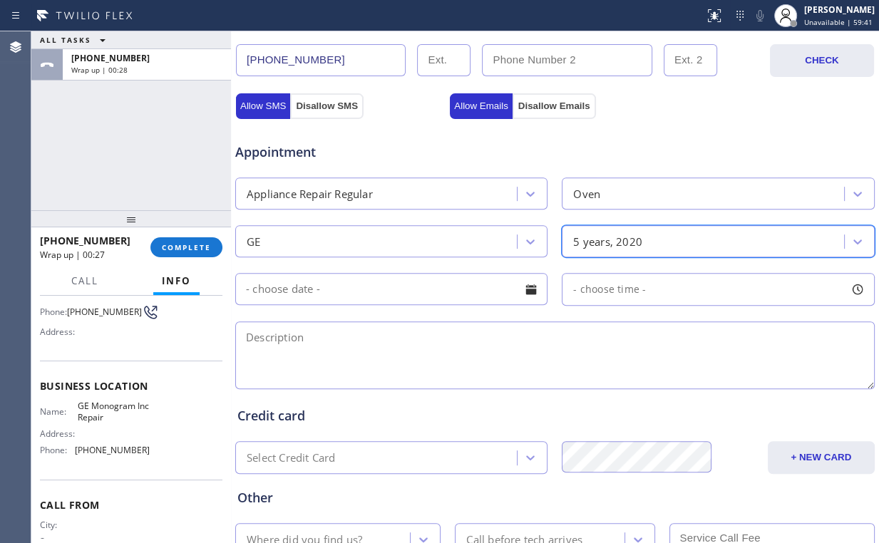
scroll to position [456, 0]
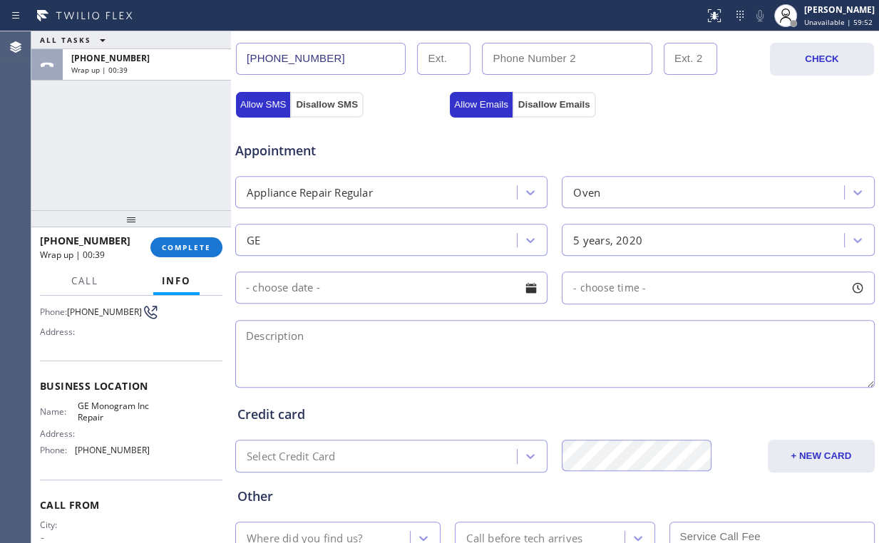
click at [302, 354] on textarea at bounding box center [554, 354] width 639 height 68
paste textarea "GE mon | oven | 5yo | not heating properly, takes very long time to heat | 500 …"
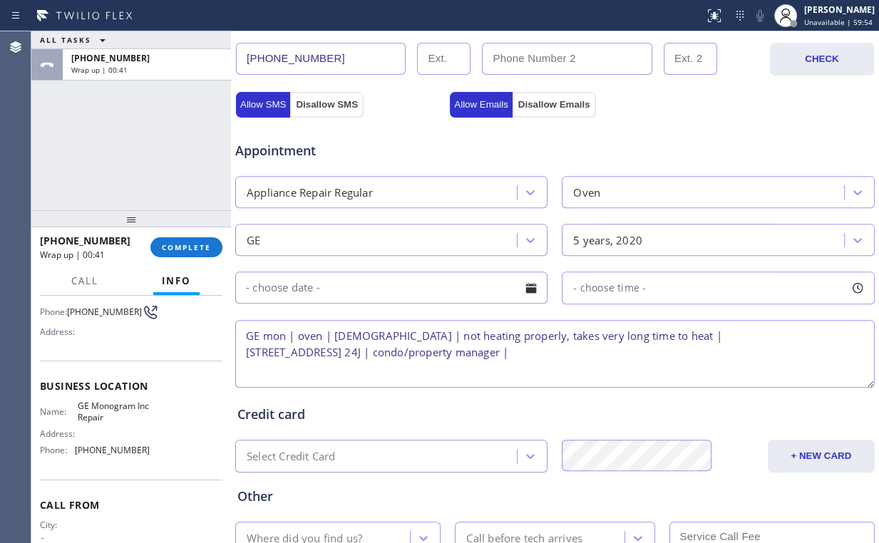
click at [649, 354] on textarea "GE mon | oven | 5yo | not heating properly, takes very long time to heat | 500 …" at bounding box center [554, 354] width 639 height 68
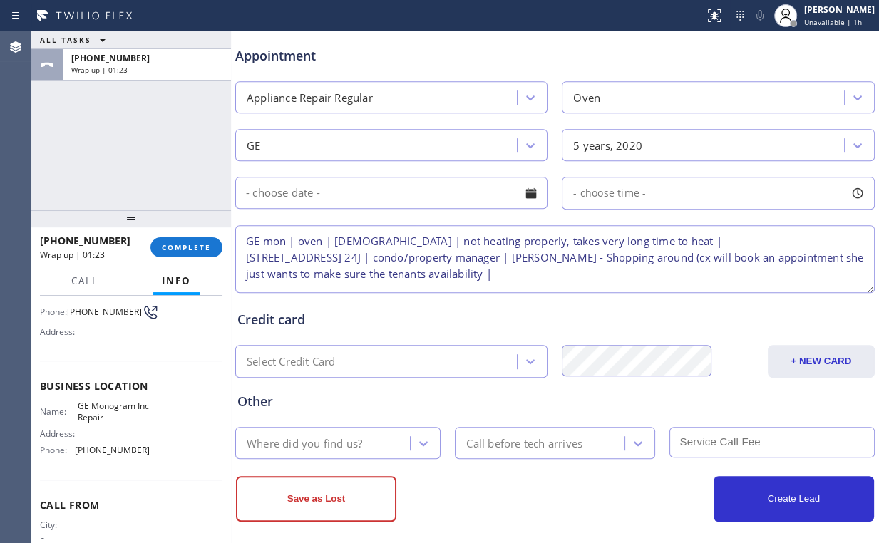
scroll to position [558, 0]
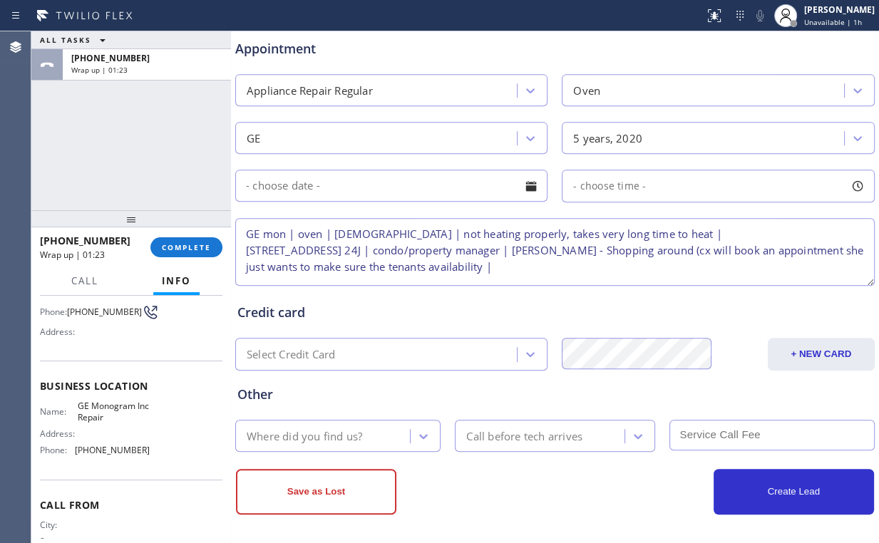
type textarea "GE mon | oven | 5yo | not heating properly, takes very long time to heat | 500 …"
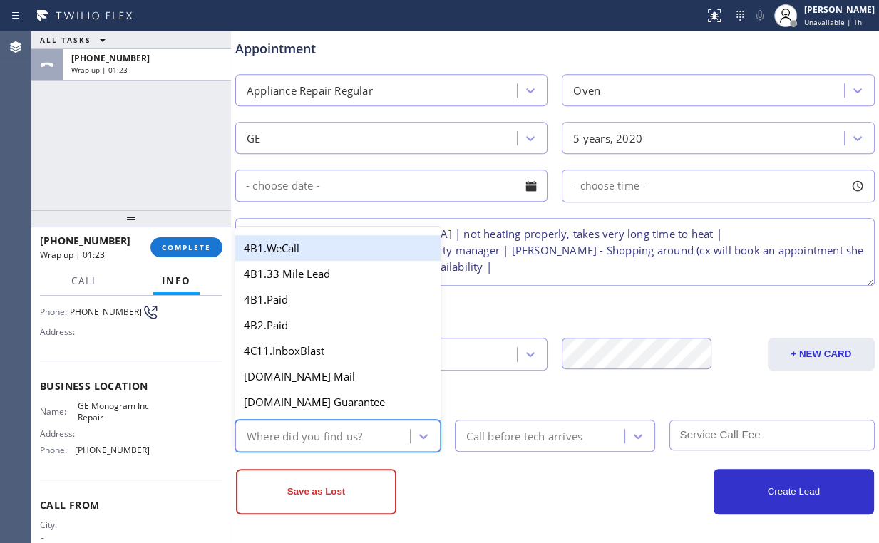
click at [337, 434] on div "Where did you find us?" at bounding box center [304, 436] width 115 height 16
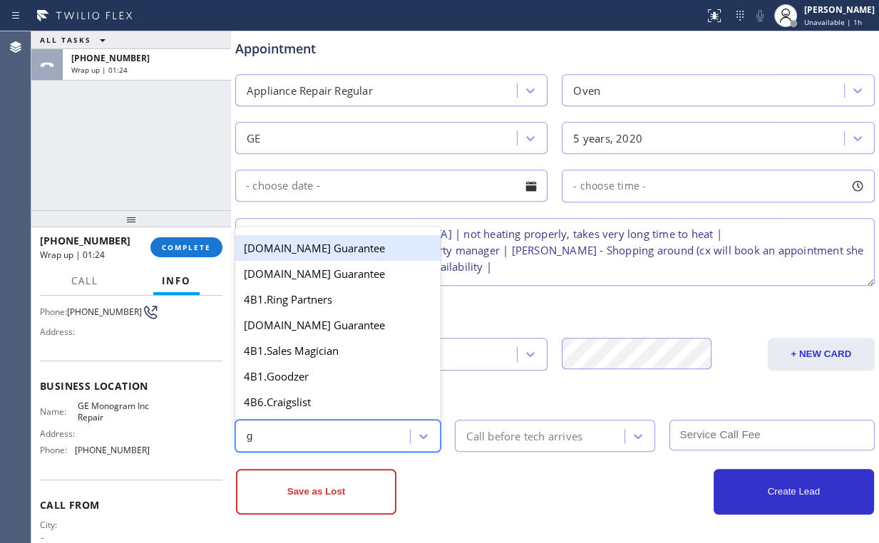
type input "go"
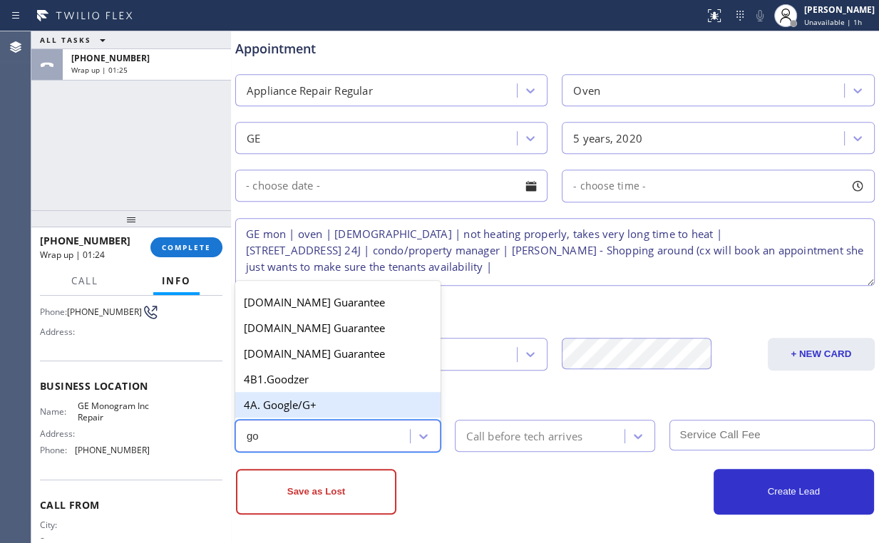
click at [311, 406] on div "4A. Google/G+" at bounding box center [337, 405] width 205 height 26
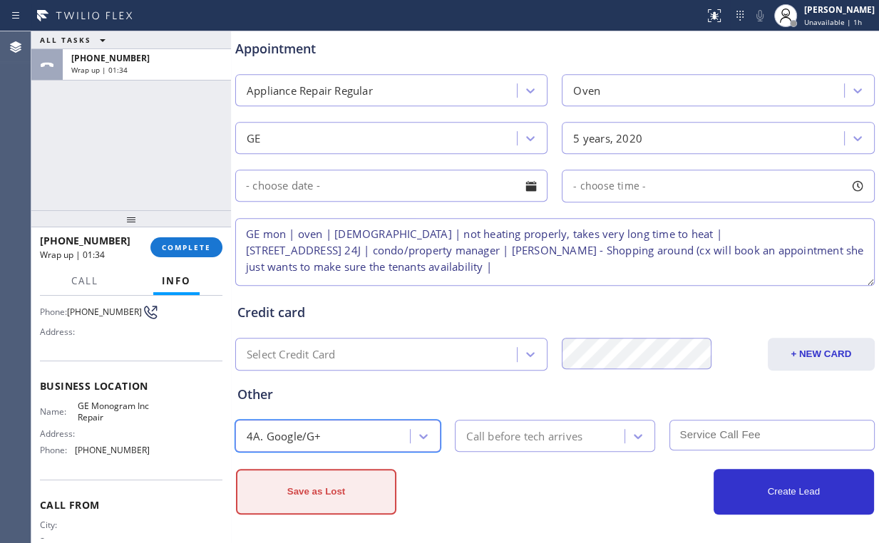
click at [333, 488] on button "Save as Lost" at bounding box center [316, 492] width 160 height 46
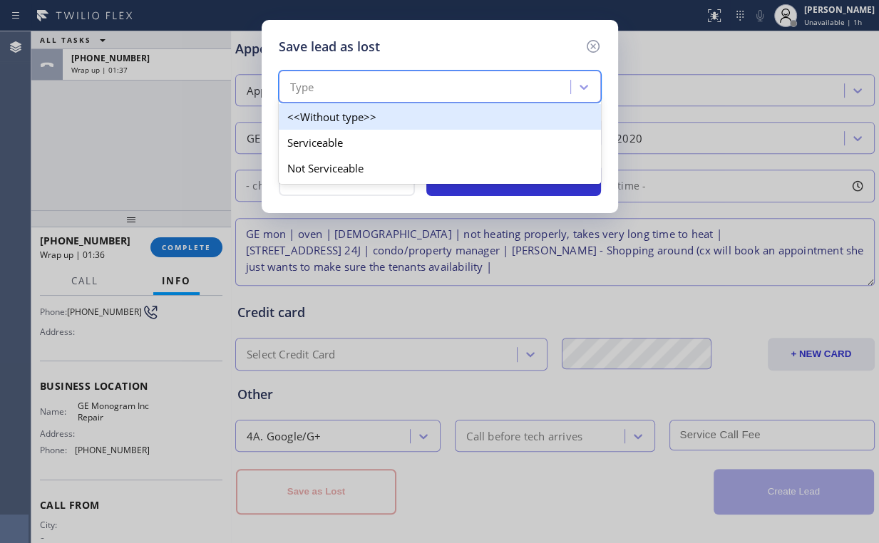
click at [413, 81] on div "Type" at bounding box center [426, 87] width 287 height 25
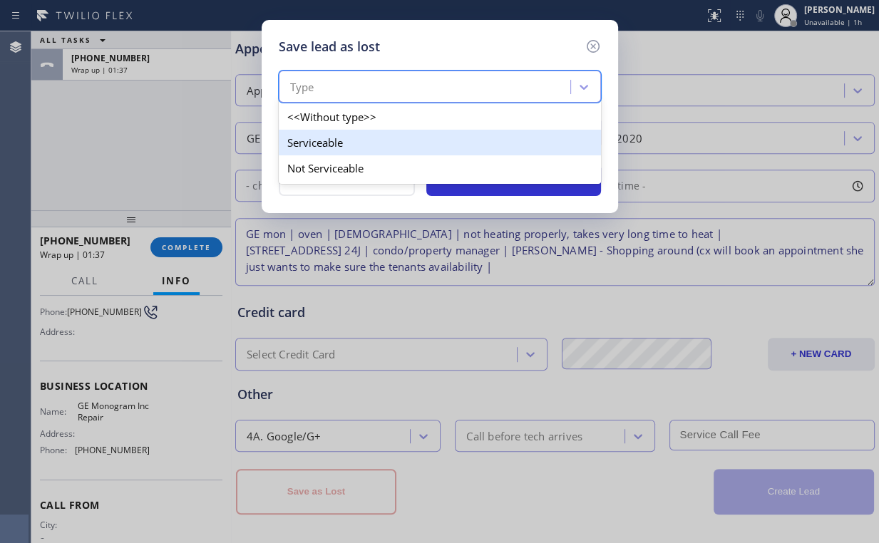
click at [348, 145] on div "Serviceable" at bounding box center [440, 143] width 322 height 26
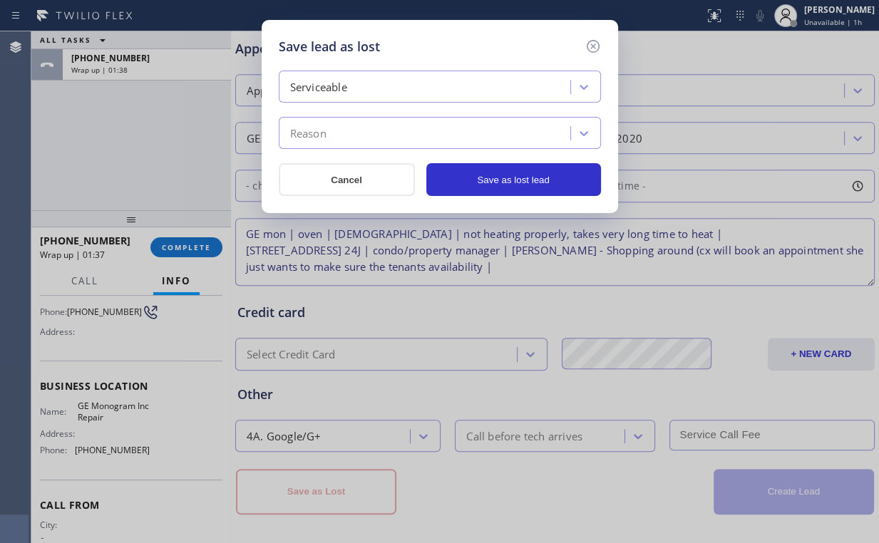
click at [360, 138] on div "Reason" at bounding box center [426, 133] width 287 height 25
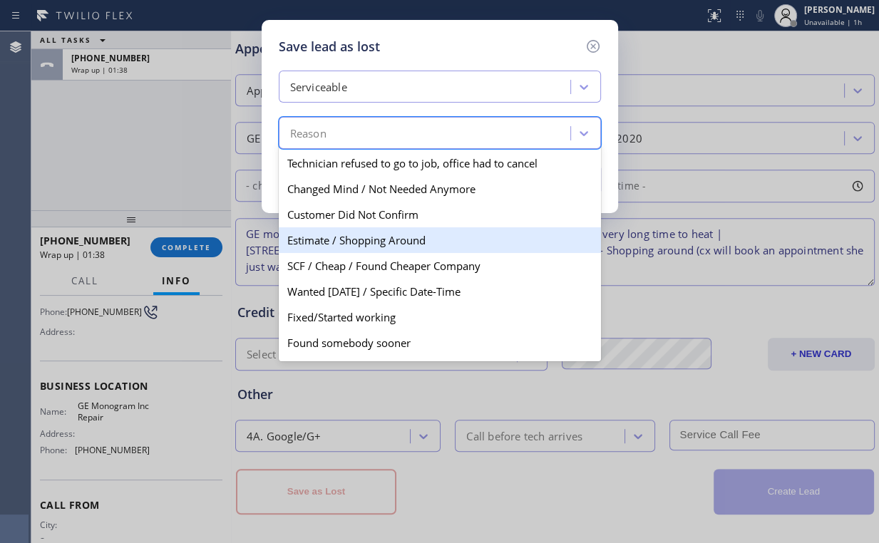
click at [370, 229] on div "Estimate / Shopping Around" at bounding box center [440, 240] width 322 height 26
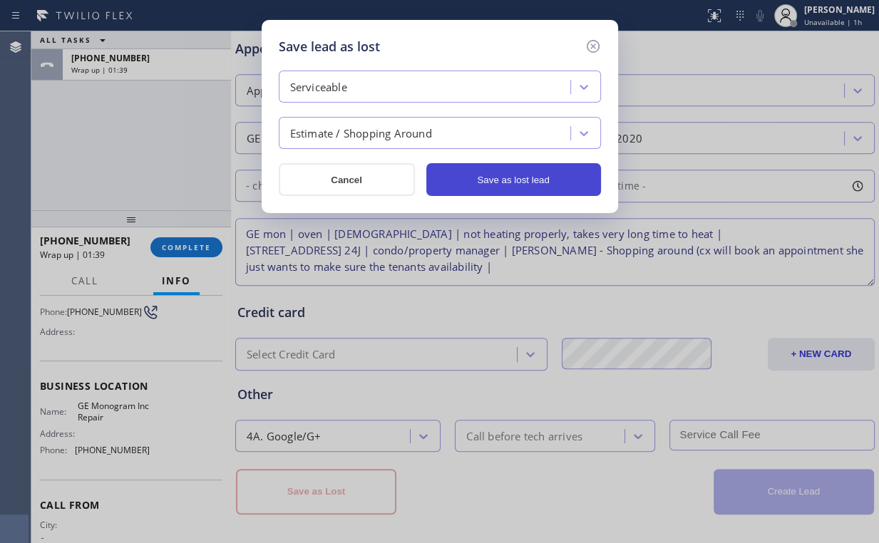
click at [512, 170] on button "Save as lost lead" at bounding box center [513, 179] width 175 height 33
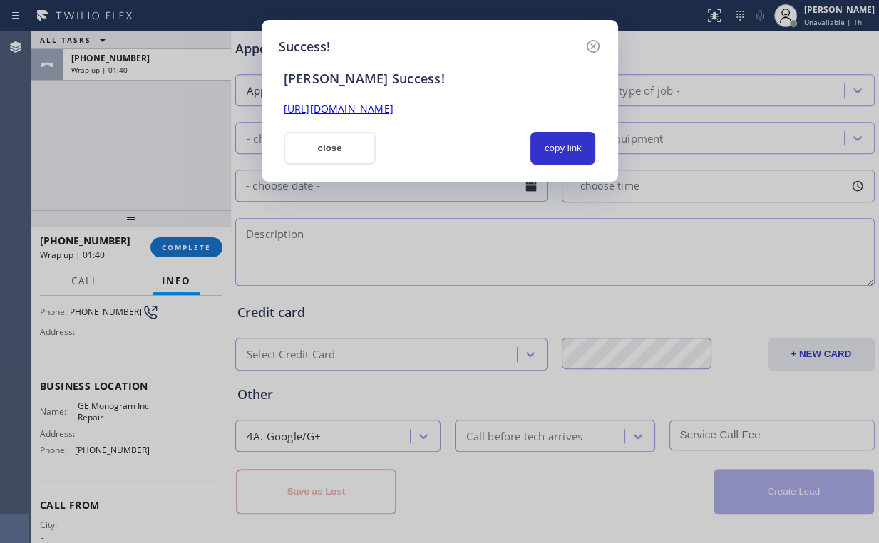
scroll to position [0, 0]
drag, startPoint x: 619, startPoint y: 123, endPoint x: 607, endPoint y: 134, distance: 16.1
click at [607, 132] on div "Success! SAL Success! https://erp.apollosoft.co/customer/760901#portlet_lead cl…" at bounding box center [439, 271] width 879 height 543
click at [567, 148] on button "copy link" at bounding box center [563, 148] width 66 height 33
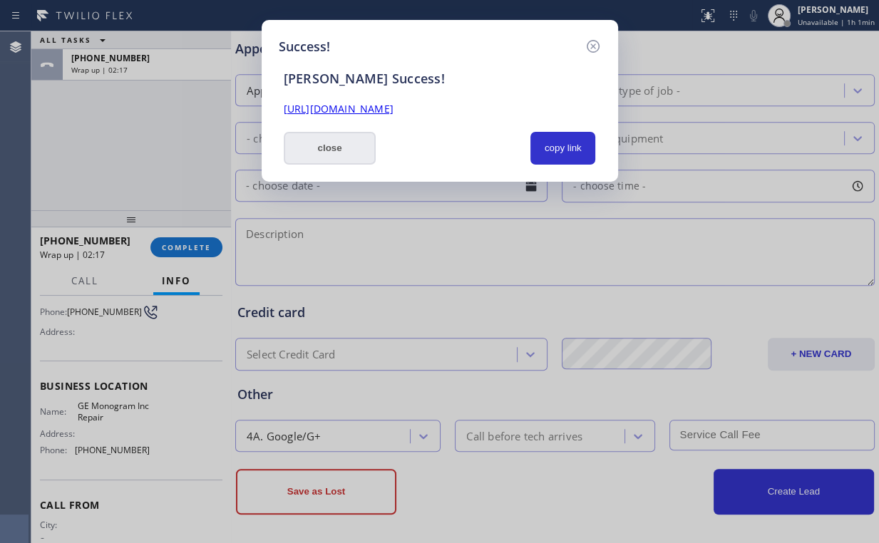
click at [333, 152] on button "close" at bounding box center [330, 148] width 93 height 33
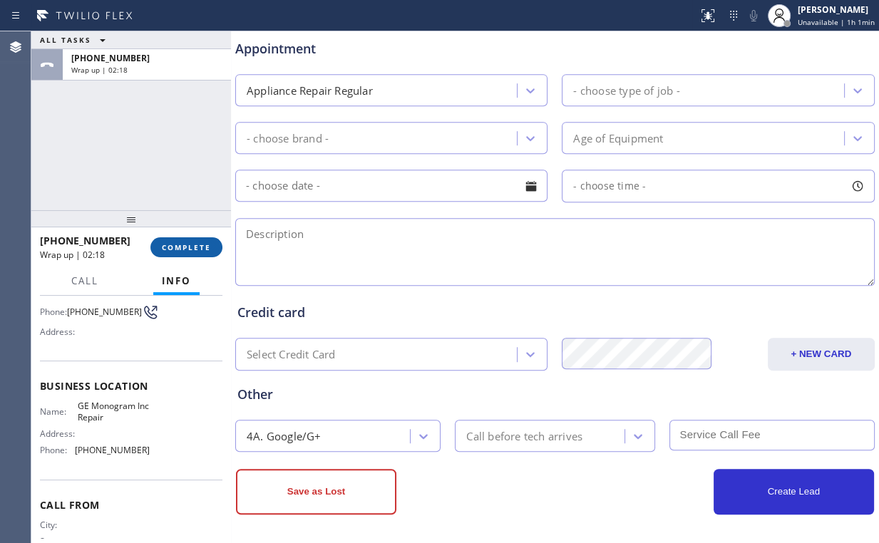
click at [195, 240] on button "COMPLETE" at bounding box center [186, 247] width 72 height 20
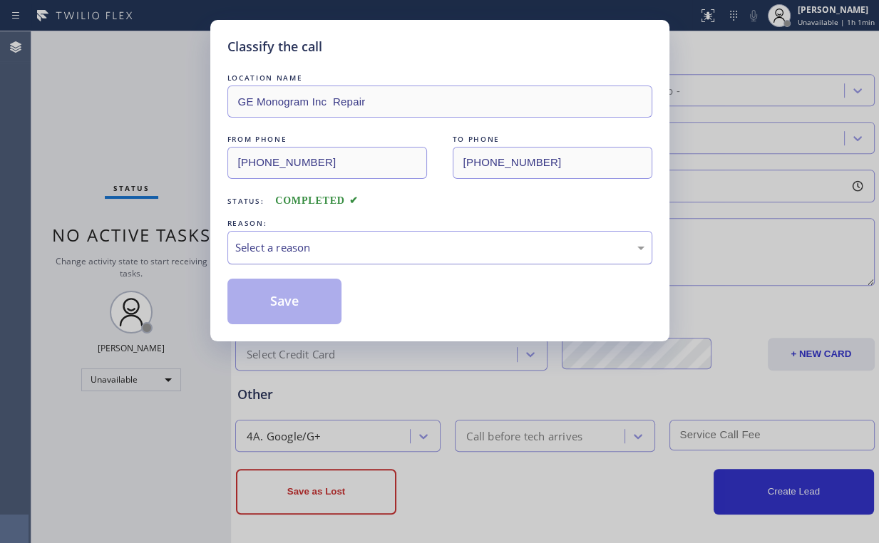
drag, startPoint x: 259, startPoint y: 244, endPoint x: 271, endPoint y: 254, distance: 16.2
click at [259, 245] on div "Select a reason" at bounding box center [439, 247] width 409 height 16
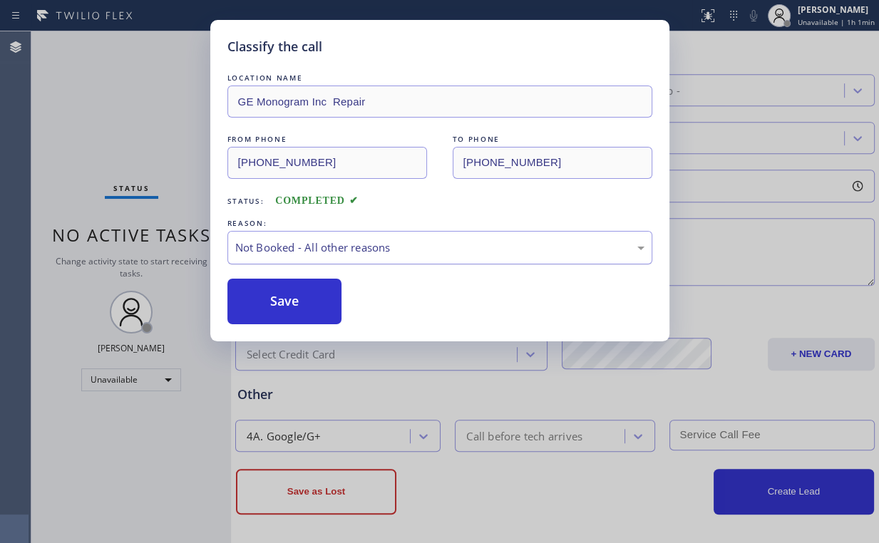
drag, startPoint x: 278, startPoint y: 301, endPoint x: 245, endPoint y: 261, distance: 51.7
click at [279, 301] on button "Save" at bounding box center [284, 302] width 115 height 46
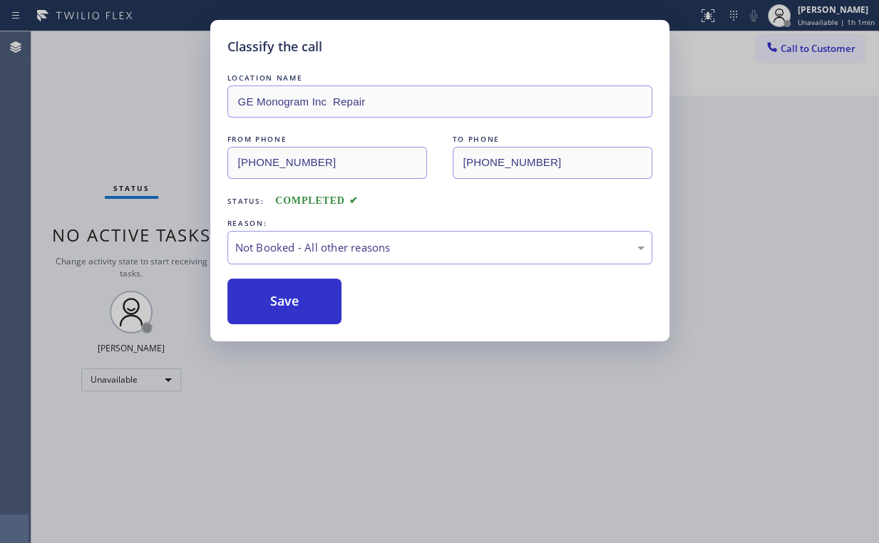
click at [122, 100] on div "Classify the call LOCATION NAME GE Monogram Inc Repair FROM PHONE (866) 429-128…" at bounding box center [439, 271] width 879 height 543
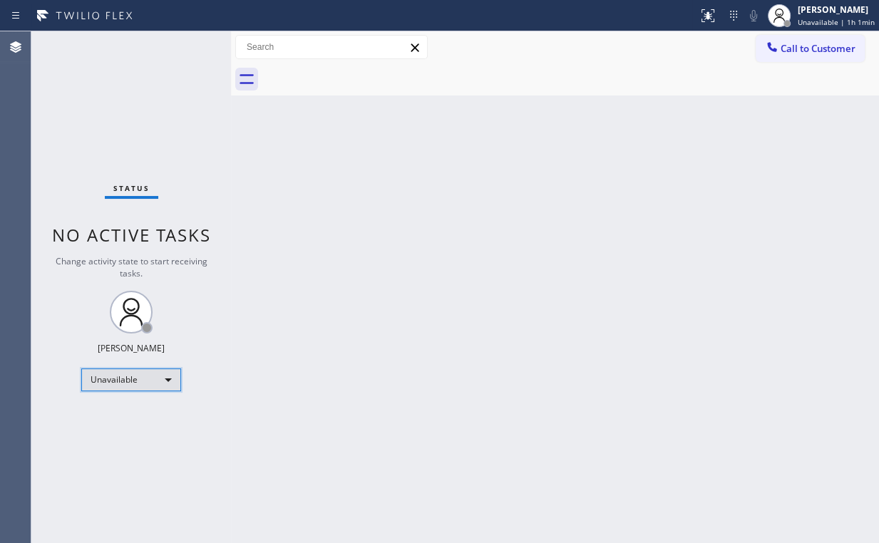
click at [147, 383] on div "Unavailable" at bounding box center [131, 379] width 100 height 23
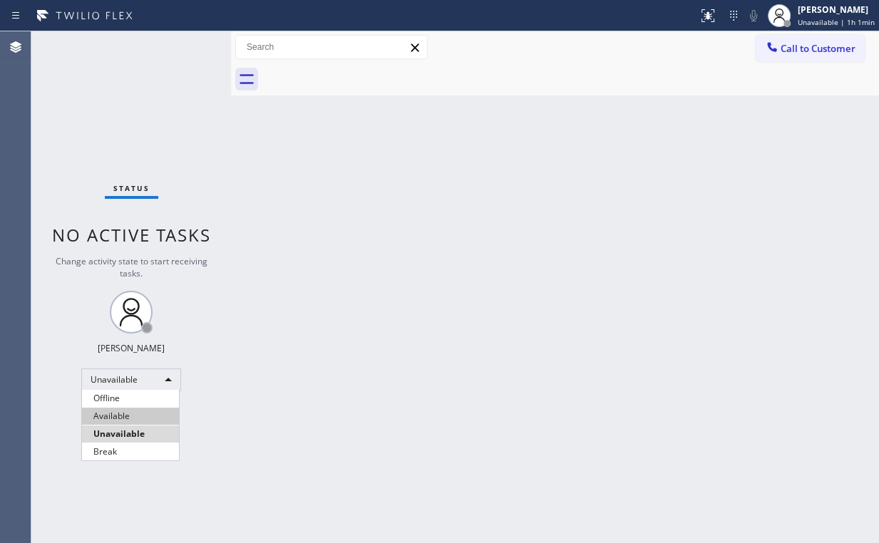
click at [136, 413] on li "Available" at bounding box center [130, 416] width 97 height 17
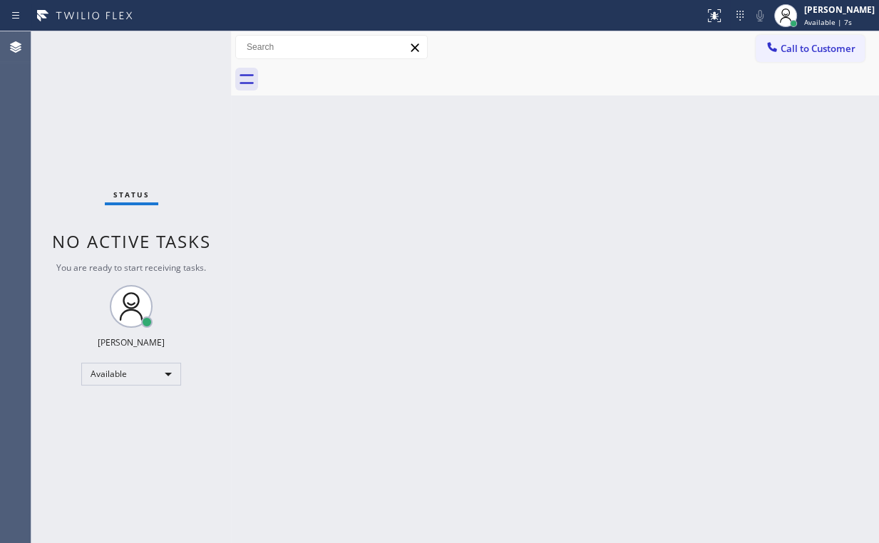
click at [131, 109] on div "Status No active tasks You are ready to start receiving tasks. Arnold Verallo A…" at bounding box center [131, 287] width 200 height 512
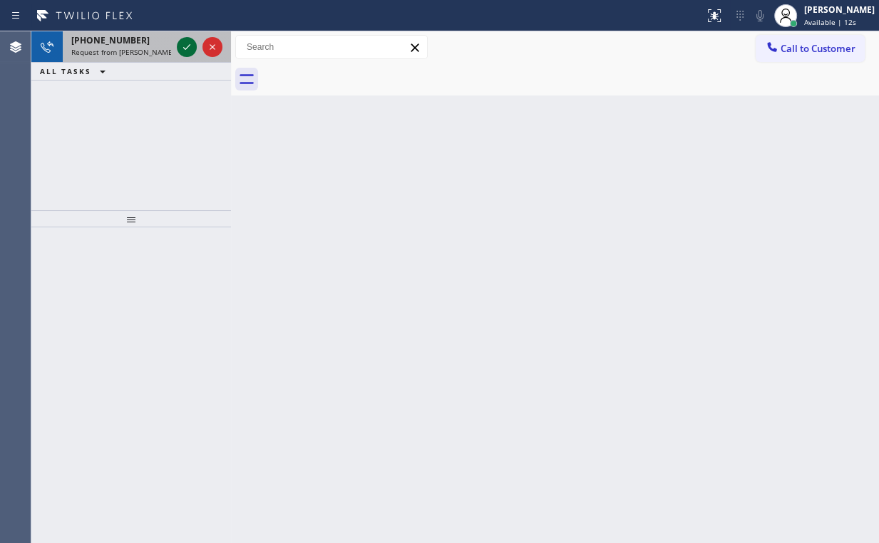
click at [185, 48] on icon at bounding box center [186, 46] width 17 height 17
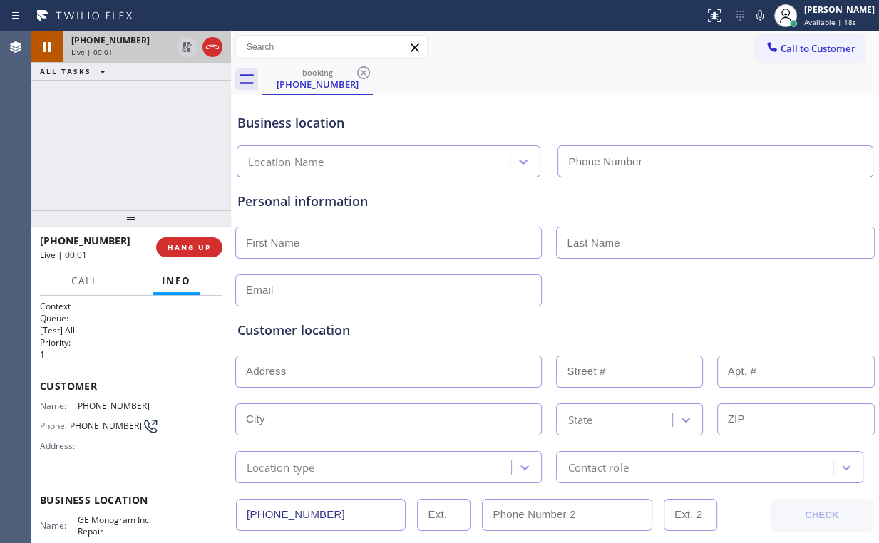
type input "(866) 429-1288"
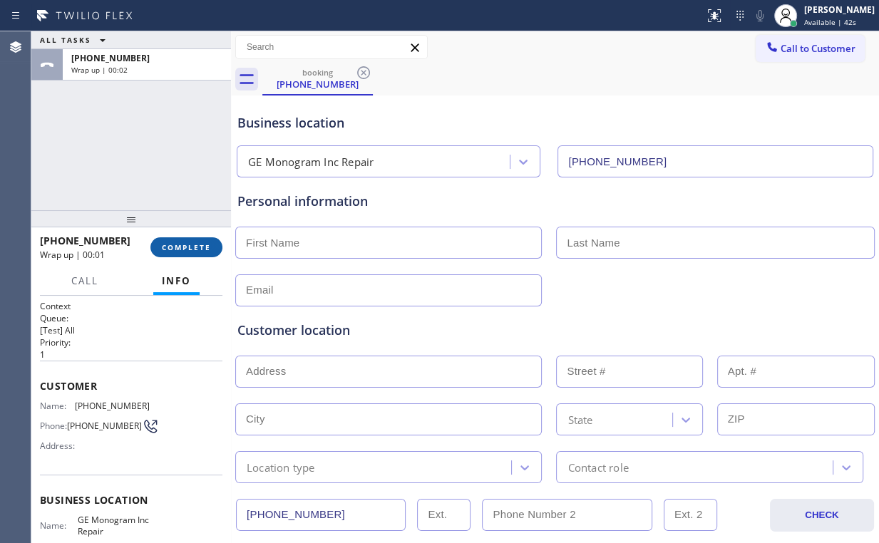
click at [185, 245] on span "COMPLETE" at bounding box center [186, 247] width 49 height 10
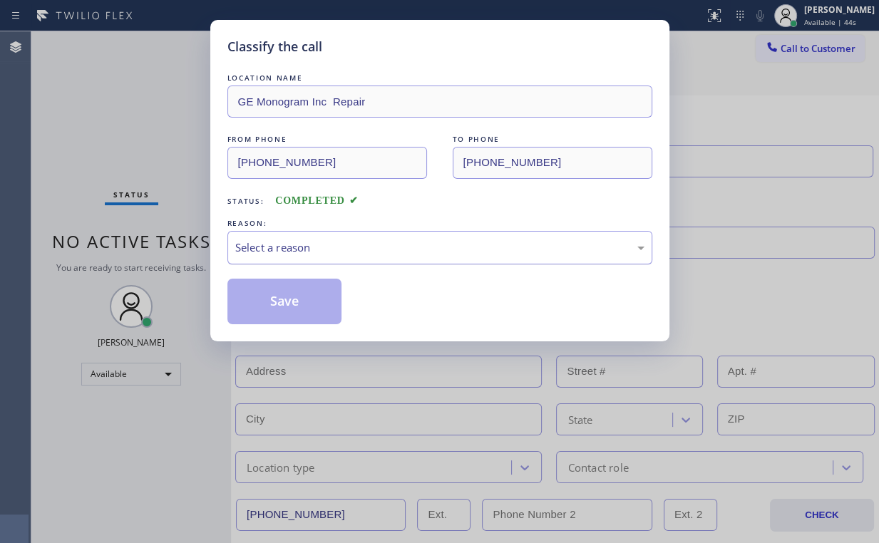
click at [268, 245] on div "Select a reason" at bounding box center [439, 247] width 409 height 16
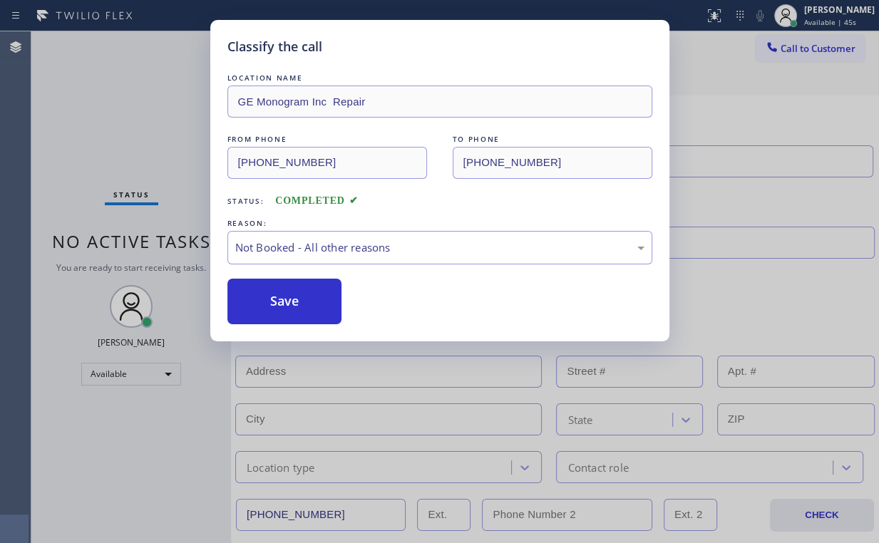
drag, startPoint x: 295, startPoint y: 305, endPoint x: 120, endPoint y: 111, distance: 260.9
click at [294, 300] on button "Save" at bounding box center [284, 302] width 115 height 46
click at [113, 99] on div "Classify the call LOCATION NAME GE Monogram Inc Repair FROM PHONE (551) 404-533…" at bounding box center [439, 271] width 879 height 543
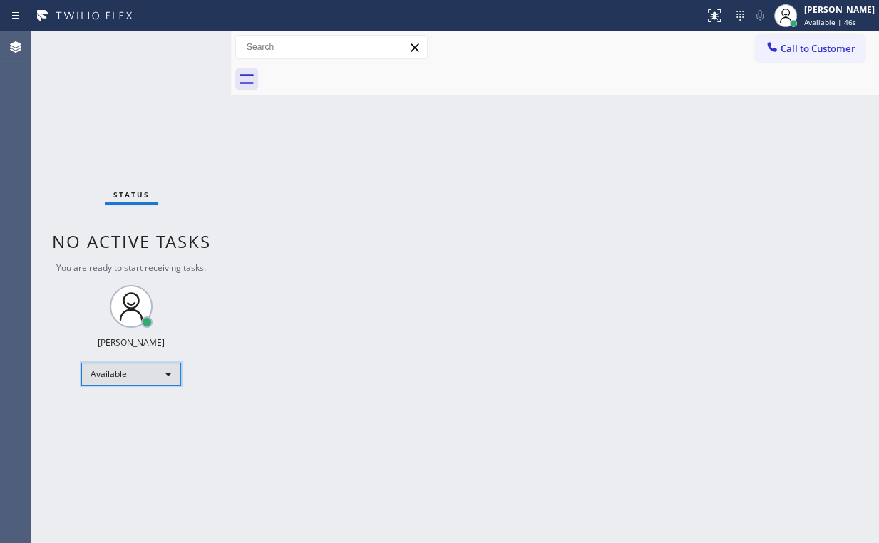
click at [144, 373] on div "Available" at bounding box center [131, 374] width 100 height 23
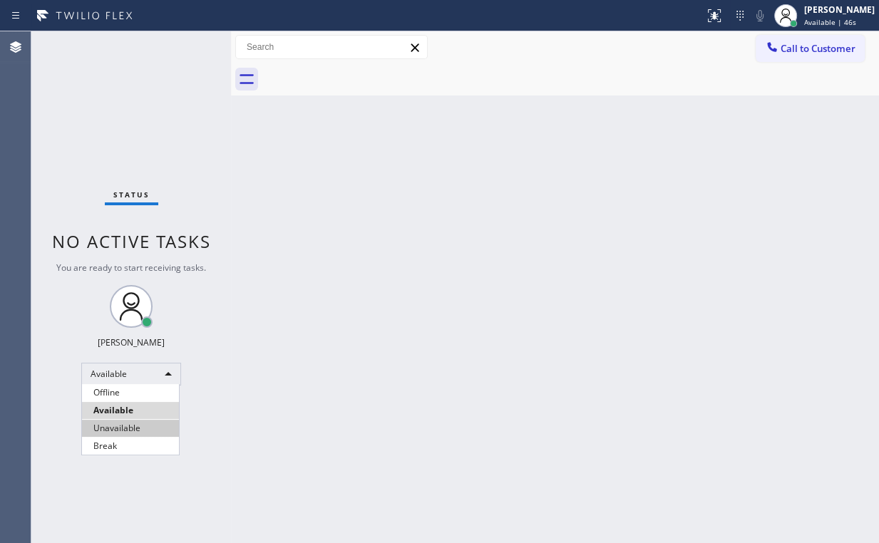
click at [147, 428] on li "Unavailable" at bounding box center [130, 428] width 97 height 17
drag, startPoint x: 382, startPoint y: 413, endPoint x: 375, endPoint y: 421, distance: 11.1
click at [382, 413] on div "Back to Dashboard Change Sender ID Customers Technicians Select a contact Outbo…" at bounding box center [555, 287] width 648 height 512
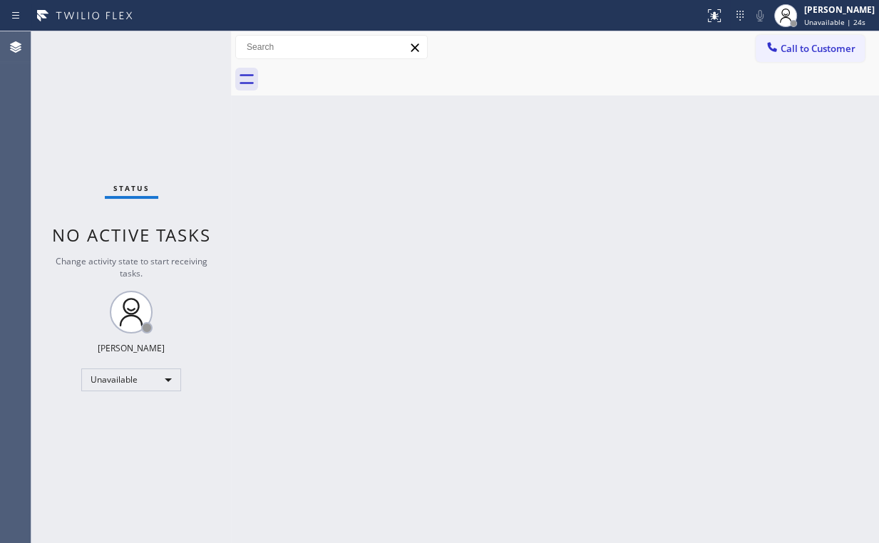
drag, startPoint x: 778, startPoint y: 57, endPoint x: 644, endPoint y: 110, distance: 144.7
click at [780, 57] on button "Call to Customer" at bounding box center [810, 48] width 109 height 27
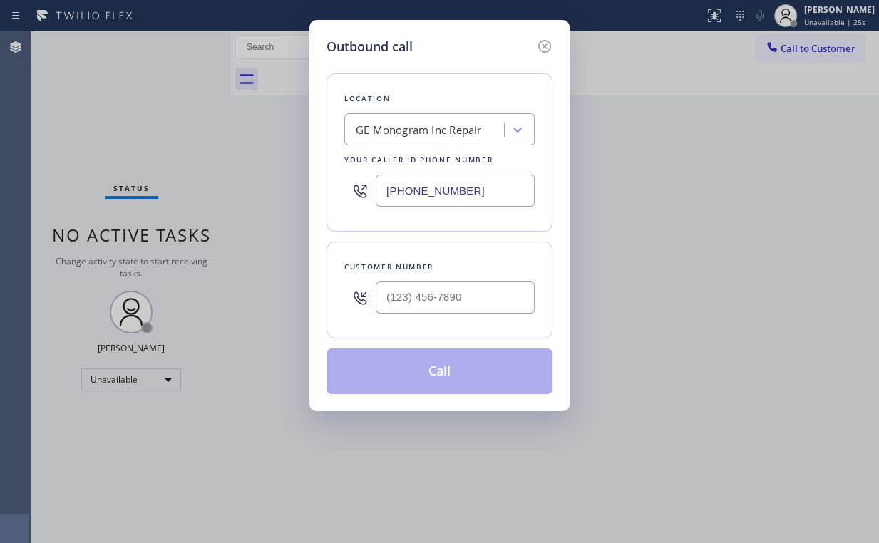
click at [196, 192] on div "Outbound call Location GE Monogram Inc Repair Your caller id phone number (866)…" at bounding box center [439, 271] width 879 height 543
paste input "619) 930-9126"
type input "(619) 930-9126"
click at [485, 44] on div "Outbound call" at bounding box center [439, 46] width 226 height 19
click at [435, 305] on input "(___) ___-____" at bounding box center [455, 298] width 159 height 32
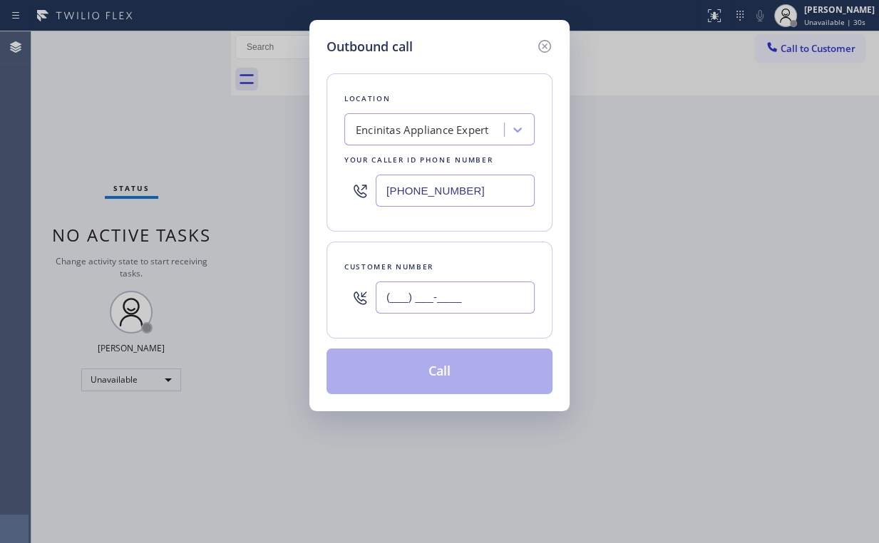
paste input "619) 889-8453"
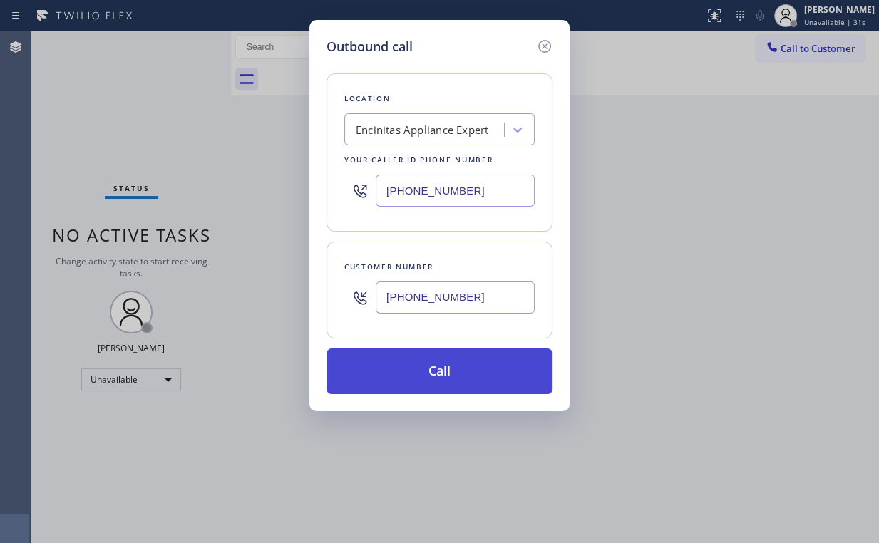
type input "(619) 889-8453"
click at [465, 384] on button "Call" at bounding box center [439, 372] width 226 height 46
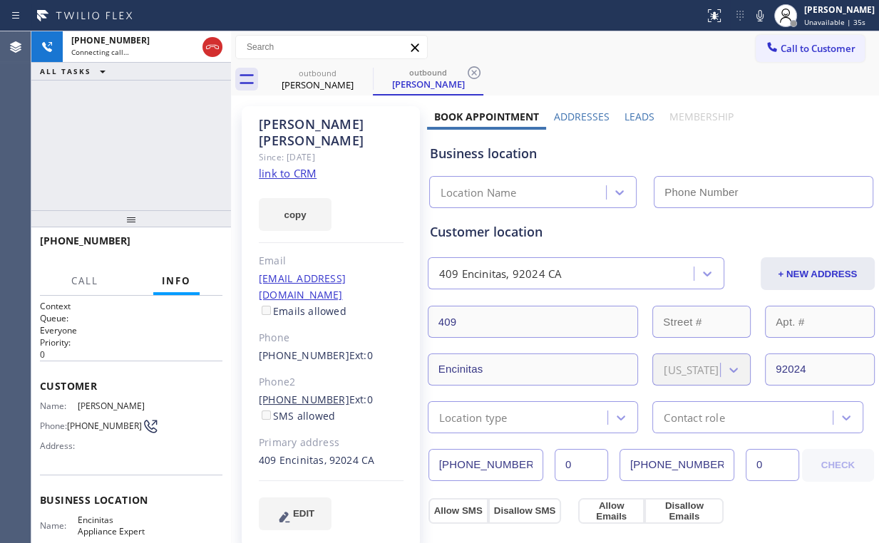
type input "(619) 930-9126"
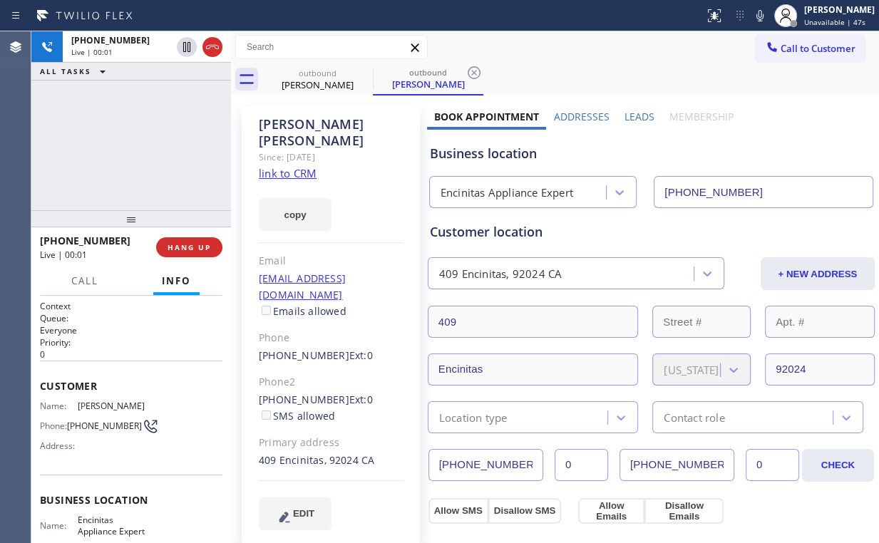
click at [123, 128] on div "+16198898453 Live | 00:01 ALL TASKS ALL TASKS ACTIVE TASKS TASKS IN WRAP UP" at bounding box center [131, 120] width 200 height 179
click at [140, 144] on div "+16198898453 Live | 00:05 ALL TASKS ALL TASKS ACTIVE TASKS TASKS IN WRAP UP" at bounding box center [131, 120] width 200 height 179
click at [143, 138] on div "+16198898453 Live | 00:14 ALL TASKS ALL TASKS ACTIVE TASKS TASKS IN WRAP UP" at bounding box center [131, 120] width 200 height 179
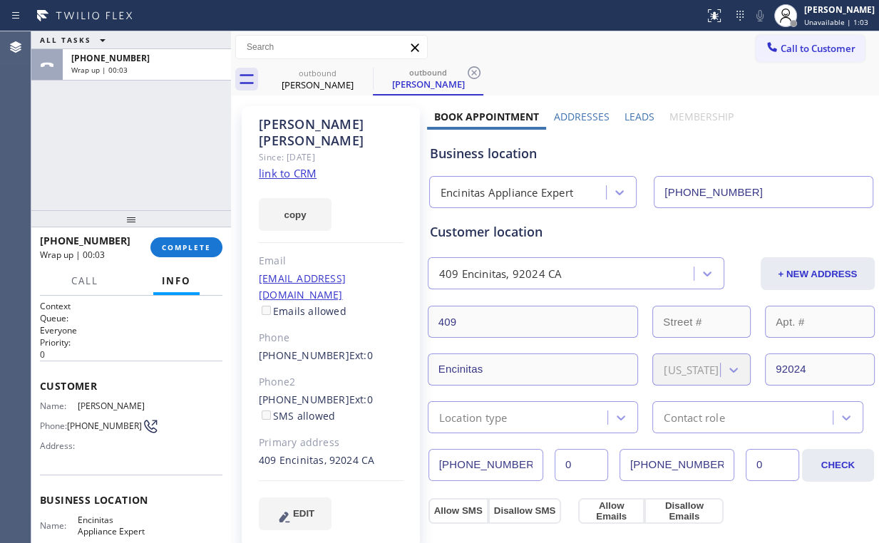
click at [139, 140] on div "ALL TASKS ALL TASKS ACTIVE TASKS TASKS IN WRAP UP +16198898453 Wrap up | 00:03" at bounding box center [131, 120] width 200 height 179
click at [192, 248] on span "COMPLETE" at bounding box center [186, 247] width 49 height 10
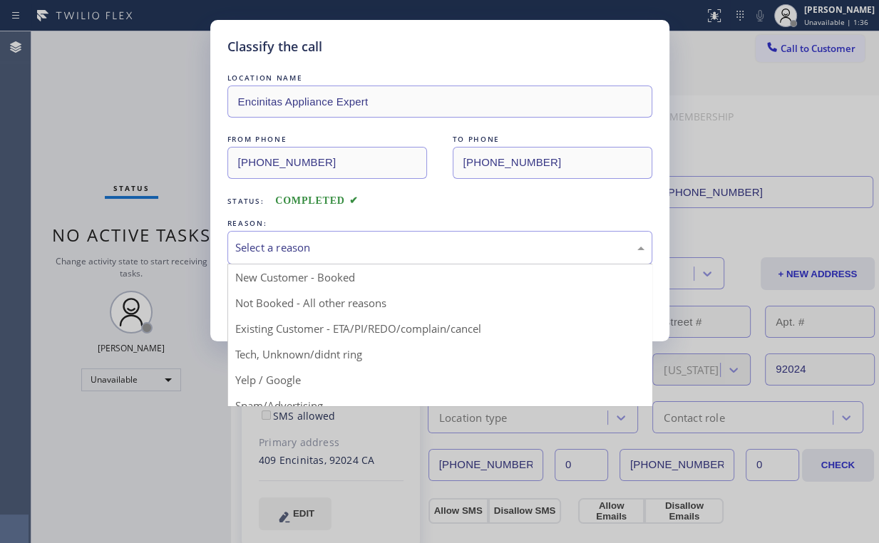
click at [288, 255] on div "Select a reason" at bounding box center [439, 247] width 425 height 33
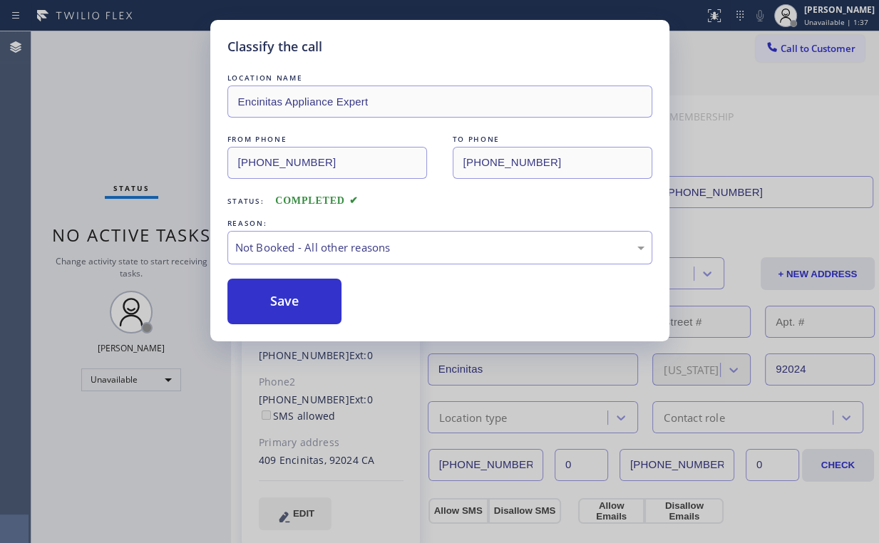
drag, startPoint x: 289, startPoint y: 303, endPoint x: 218, endPoint y: 228, distance: 103.4
click at [291, 302] on button "Save" at bounding box center [284, 302] width 115 height 46
click at [142, 120] on div "Classify the call LOCATION NAME Encinitas Appliance Expert FROM PHONE (619) 930…" at bounding box center [439, 271] width 879 height 543
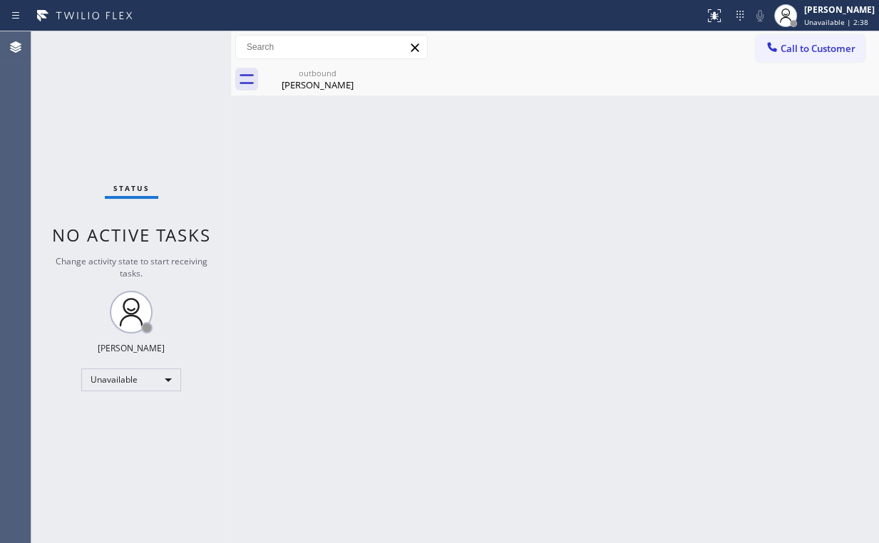
drag, startPoint x: 525, startPoint y: 214, endPoint x: 476, endPoint y: 197, distance: 51.4
click at [525, 213] on div "Back to Dashboard Change Sender ID Customers Technicians Select a contact Outbo…" at bounding box center [555, 287] width 648 height 512
drag, startPoint x: 311, startPoint y: 77, endPoint x: 346, endPoint y: 79, distance: 35.0
click at [311, 78] on div "outbound Tammy Mcneal" at bounding box center [318, 79] width 108 height 32
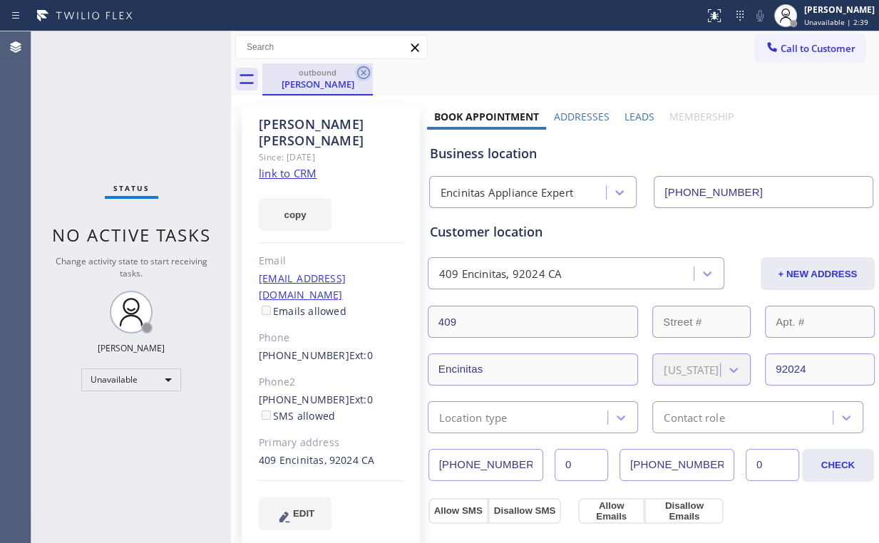
click at [365, 73] on icon at bounding box center [363, 72] width 17 height 17
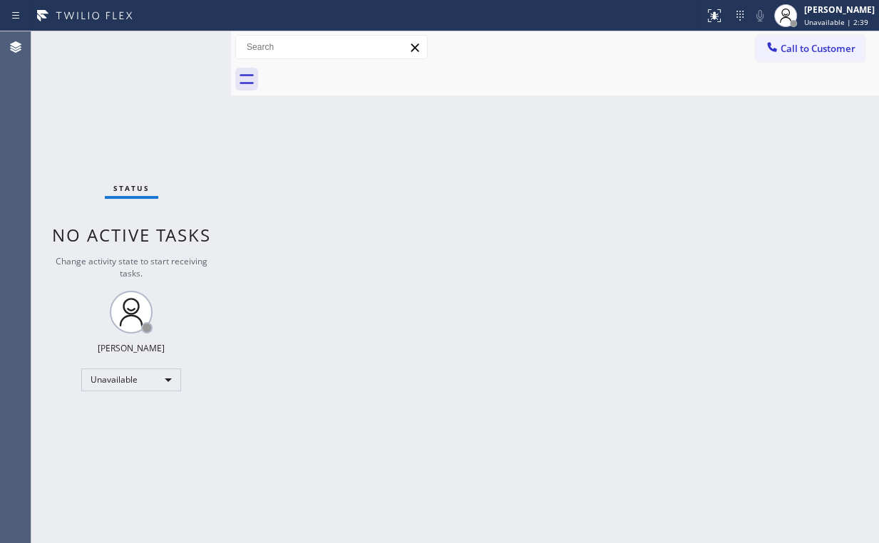
drag, startPoint x: 383, startPoint y: 267, endPoint x: 322, endPoint y: 493, distance: 233.9
click at [383, 274] on div "Back to Dashboard Change Sender ID Customers Technicians Select a contact Outbo…" at bounding box center [555, 287] width 648 height 512
drag, startPoint x: 105, startPoint y: 87, endPoint x: 134, endPoint y: 11, distance: 81.4
click at [105, 86] on div "Status No active tasks Change activity state to start receiving tasks. [PERSON_…" at bounding box center [131, 287] width 200 height 512
click at [793, 57] on button "Call to Customer" at bounding box center [810, 48] width 109 height 27
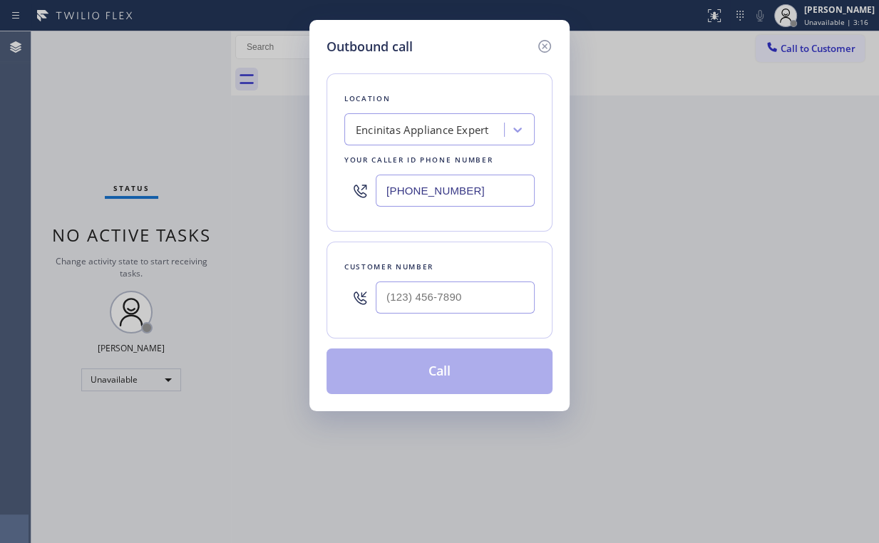
drag, startPoint x: 485, startPoint y: 197, endPoint x: 321, endPoint y: 203, distance: 164.8
click at [360, 197] on div "(619) 930-9126" at bounding box center [439, 190] width 190 height 46
paste input "206) 207-3961"
type input "(206) 207-3961"
click at [443, 311] on input "(___) ___-____" at bounding box center [455, 298] width 159 height 32
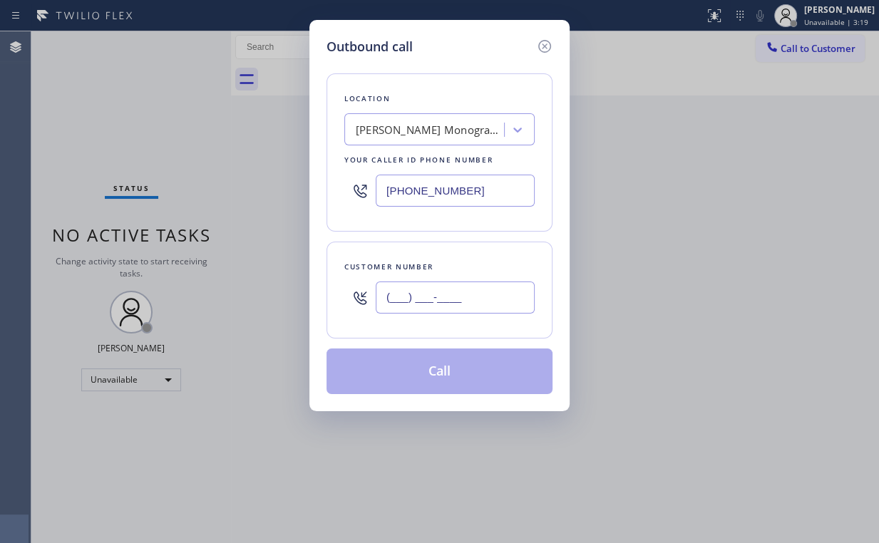
paste input "719) 792-3561"
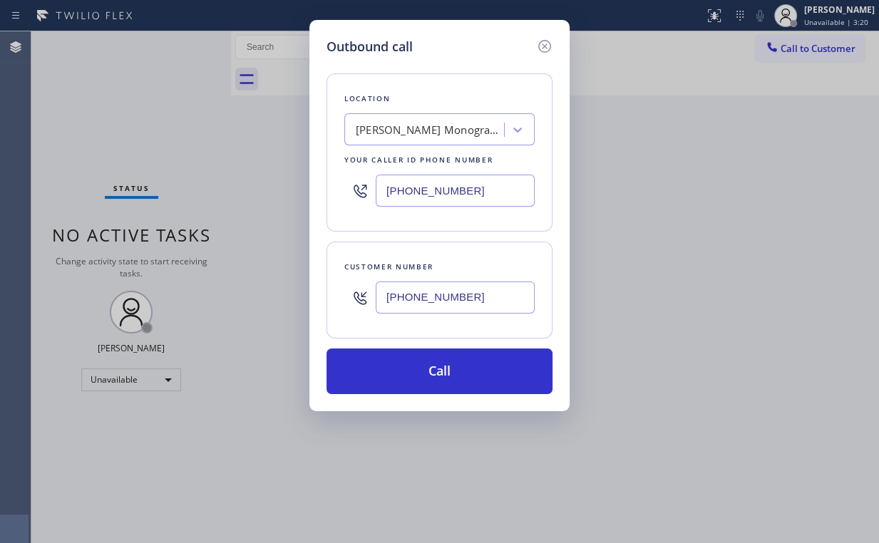
type input "(719) 792-3561"
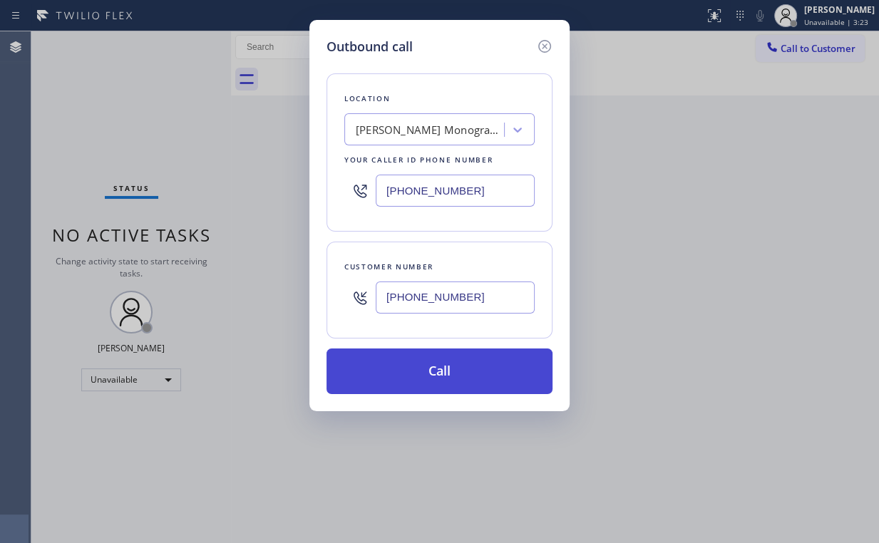
click at [468, 383] on button "Call" at bounding box center [439, 372] width 226 height 46
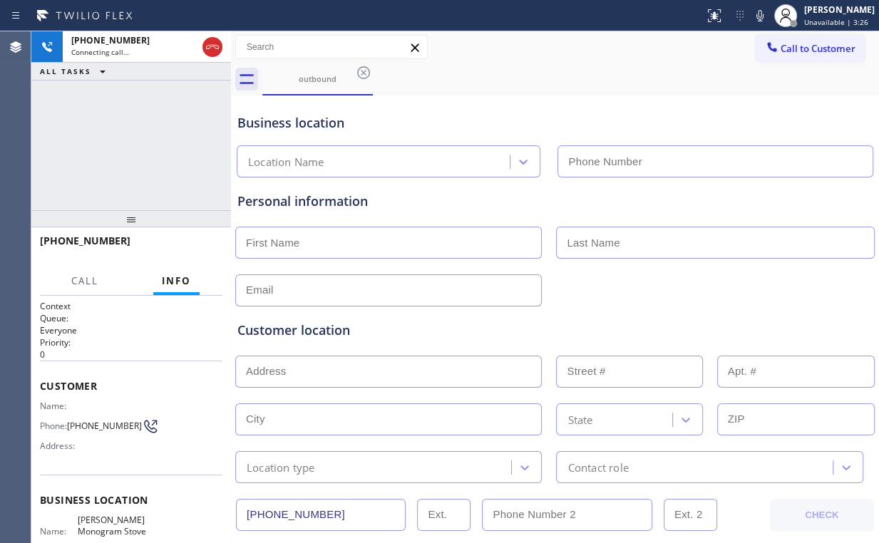
click at [140, 114] on div "+17197923561 Connecting call… ALL TASKS ALL TASKS ACTIVE TASKS TASKS IN WRAP UP" at bounding box center [131, 120] width 200 height 179
type input "(206) 207-3961"
click at [147, 152] on div "+17197923561 Connecting call… ALL TASKS ALL TASKS ACTIVE TASKS TASKS IN WRAP UP" at bounding box center [131, 120] width 200 height 179
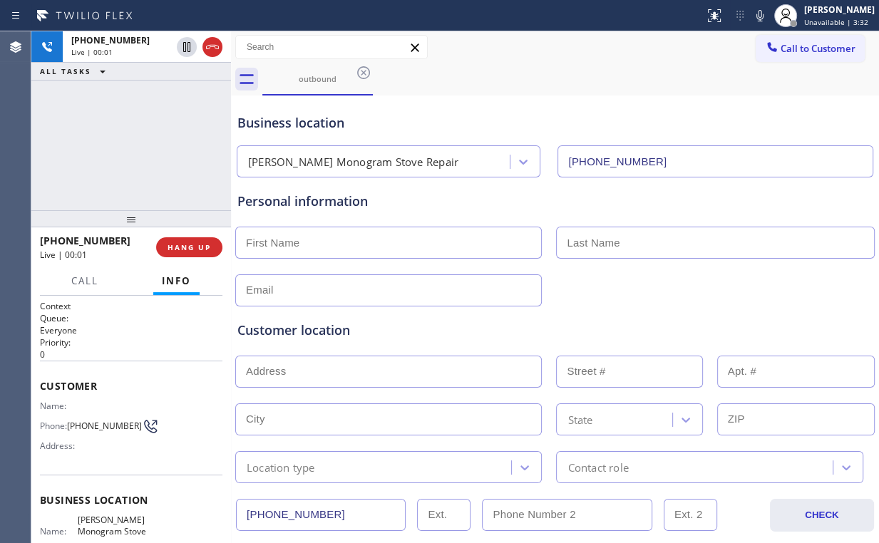
click at [149, 150] on div "+17197923561 Live | 00:01 ALL TASKS ALL TASKS ACTIVE TASKS TASKS IN WRAP UP" at bounding box center [131, 120] width 200 height 179
click at [145, 146] on div "+17197923561 Live | 00:04 ALL TASKS ALL TASKS ACTIVE TASKS TASKS IN WRAP UP" at bounding box center [131, 120] width 200 height 179
click at [193, 256] on button "HANG UP" at bounding box center [189, 247] width 66 height 20
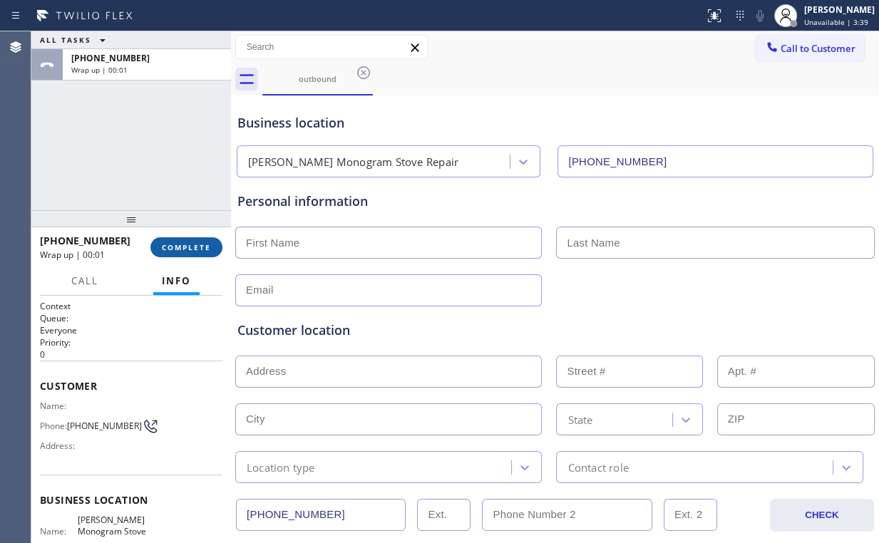
click at [193, 237] on button "COMPLETE" at bounding box center [186, 247] width 72 height 20
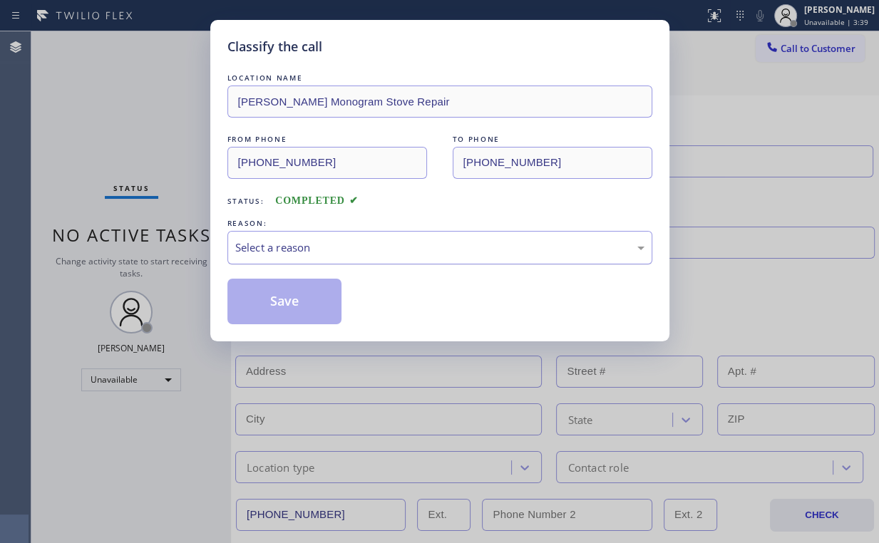
drag, startPoint x: 328, startPoint y: 251, endPoint x: 329, endPoint y: 259, distance: 8.6
click at [328, 254] on div "Select a reason" at bounding box center [439, 247] width 409 height 16
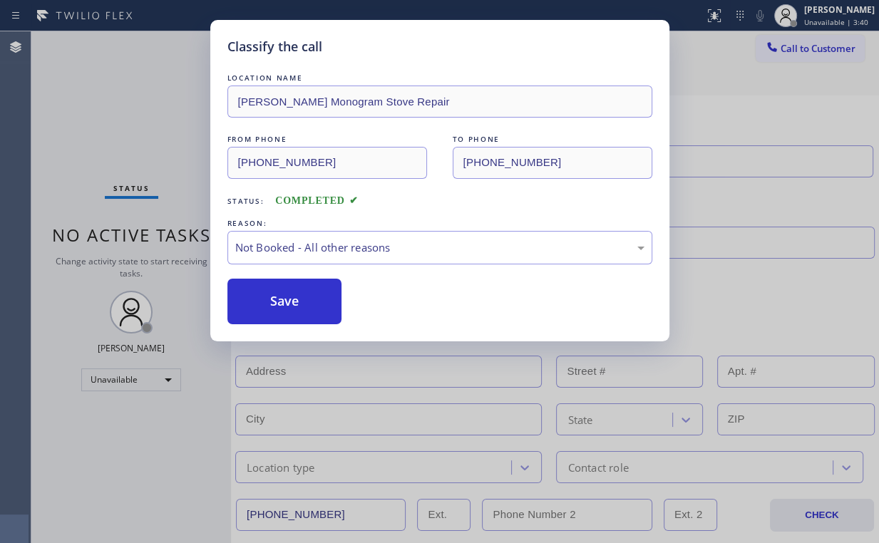
drag, startPoint x: 316, startPoint y: 297, endPoint x: 114, endPoint y: 125, distance: 264.5
click at [314, 294] on button "Save" at bounding box center [284, 302] width 115 height 46
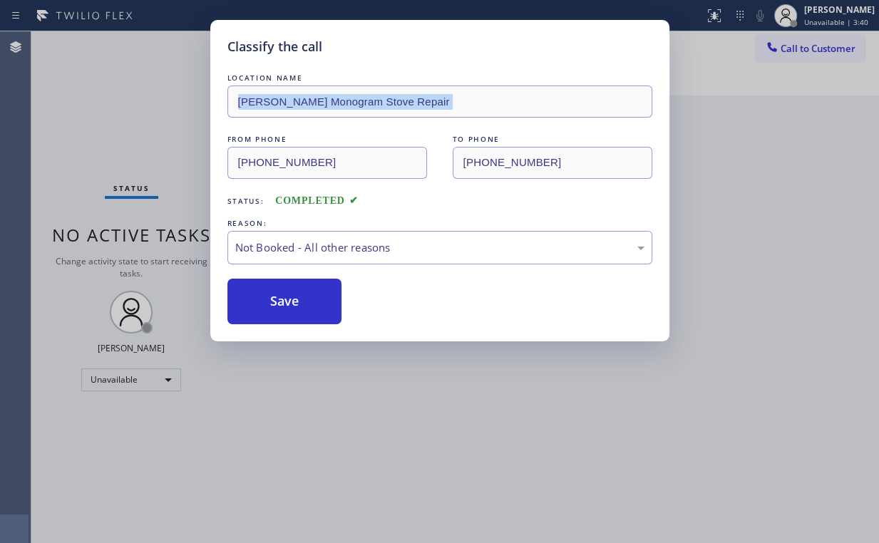
drag, startPoint x: 108, startPoint y: 115, endPoint x: 130, endPoint y: 125, distance: 23.3
click at [130, 125] on div "Classify the call LOCATION NAME Duarde Ge Monogram Stove Repair FROM PHONE (206…" at bounding box center [439, 271] width 879 height 543
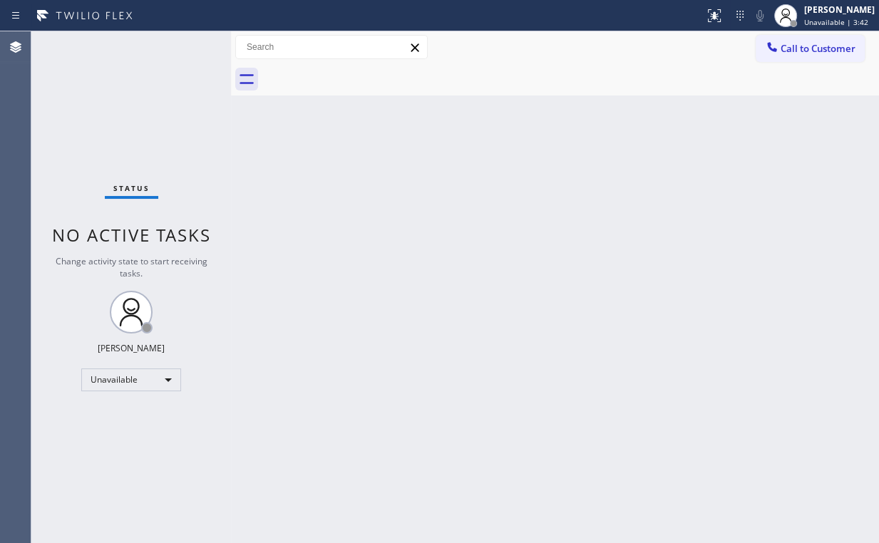
click at [797, 46] on span "Call to Customer" at bounding box center [817, 48] width 75 height 13
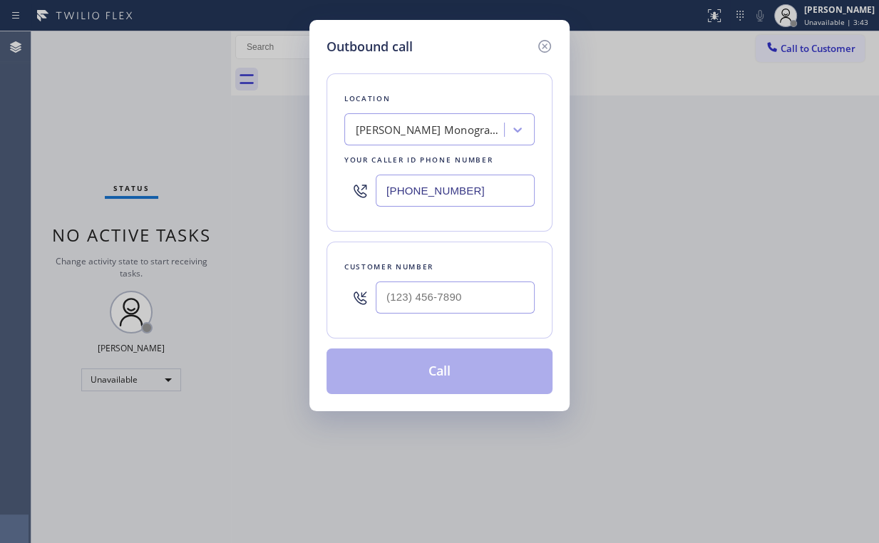
drag, startPoint x: 495, startPoint y: 190, endPoint x: 311, endPoint y: 188, distance: 184.6
click at [220, 191] on div "Outbound call Location Duarde Ge Monogram Stove Repair Your caller id phone num…" at bounding box center [439, 271] width 879 height 543
paste input "310) 388-3982"
type input "(310) 388-3982"
click at [468, 290] on input "(___) ___-____" at bounding box center [455, 298] width 159 height 32
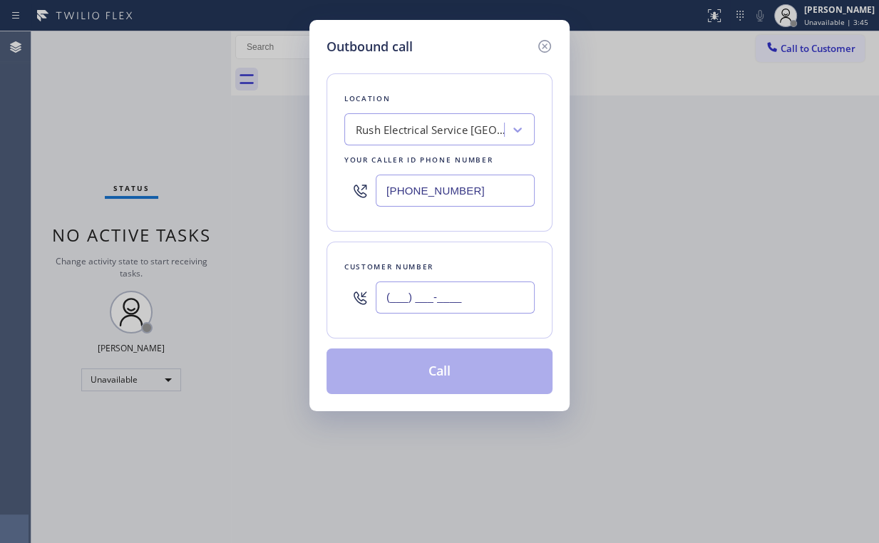
paste input "310) 237-1487"
type input "(310) 237-1487"
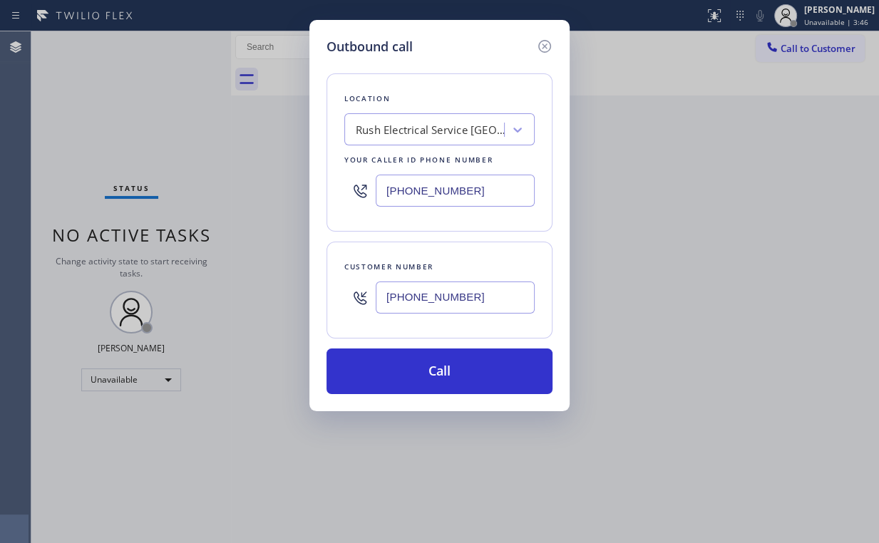
drag, startPoint x: 408, startPoint y: 376, endPoint x: 343, endPoint y: 516, distance: 154.7
click at [407, 379] on button "Call" at bounding box center [439, 372] width 226 height 46
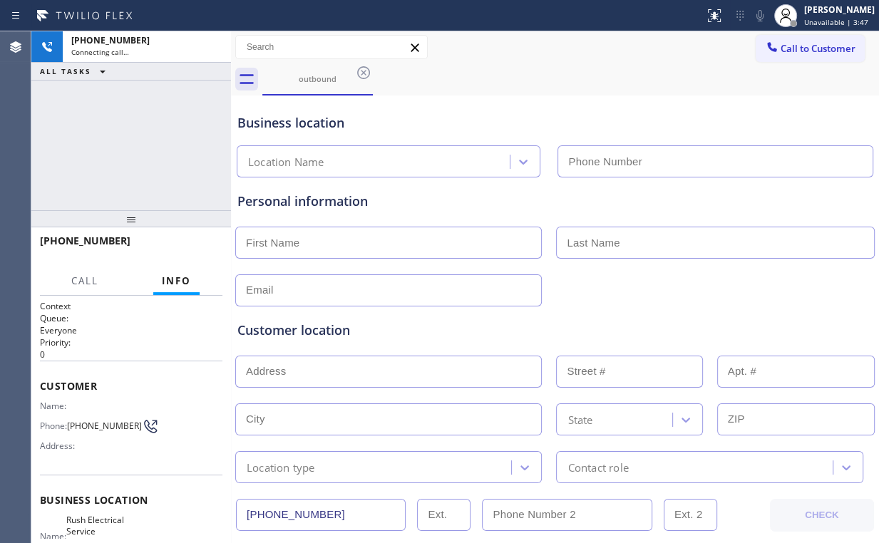
type input "(310) 388-3982"
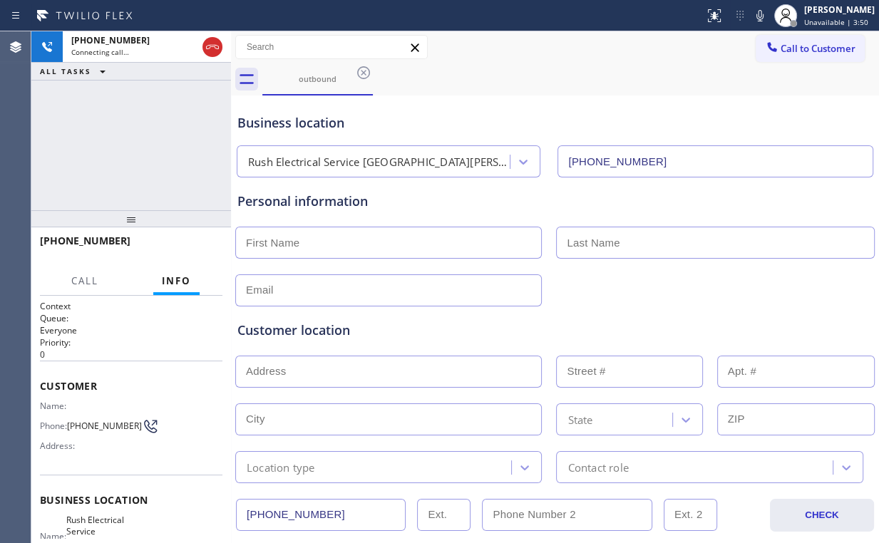
click at [160, 165] on div "+13102371487 Connecting call… ALL TASKS ALL TASKS ACTIVE TASKS TASKS IN WRAP UP" at bounding box center [131, 120] width 200 height 179
click at [180, 251] on span "HANG UP" at bounding box center [188, 247] width 43 height 10
click at [181, 252] on span "HANG UP" at bounding box center [188, 247] width 43 height 10
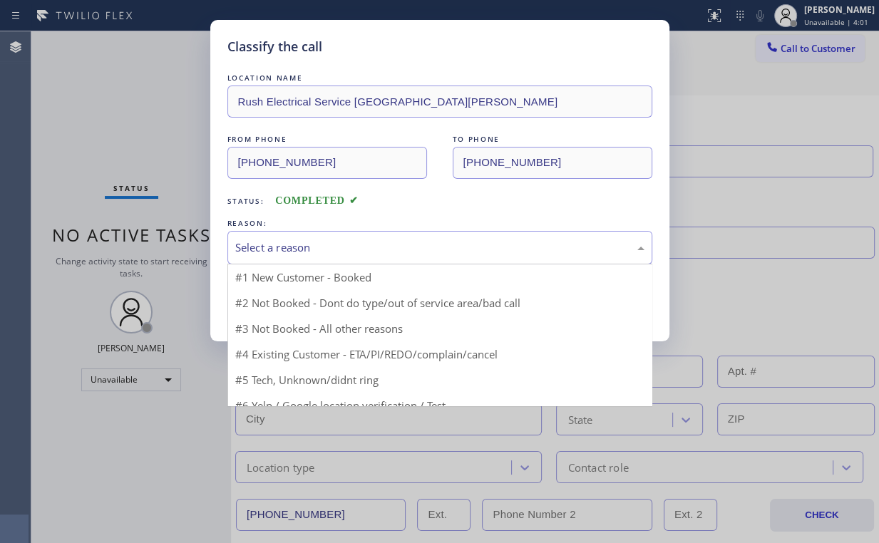
click at [281, 253] on div "Select a reason" at bounding box center [439, 247] width 409 height 16
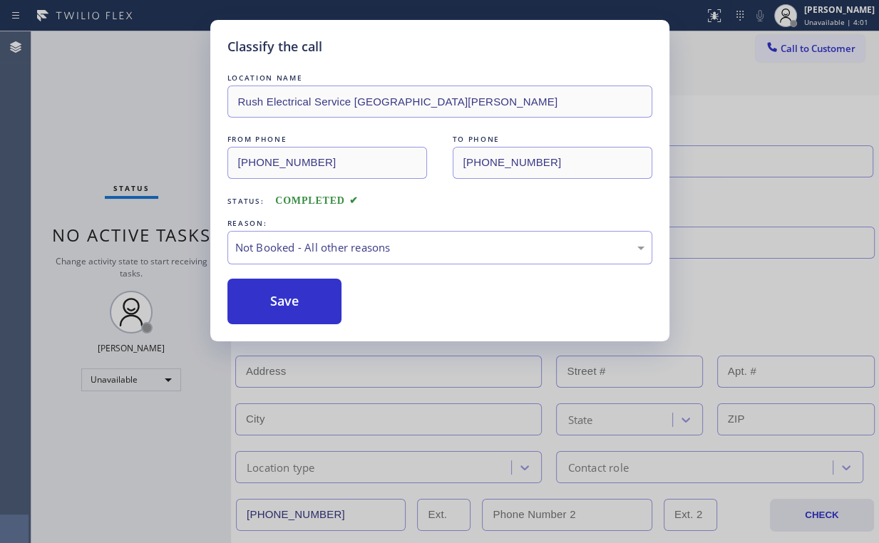
click at [282, 299] on button "Save" at bounding box center [284, 302] width 115 height 46
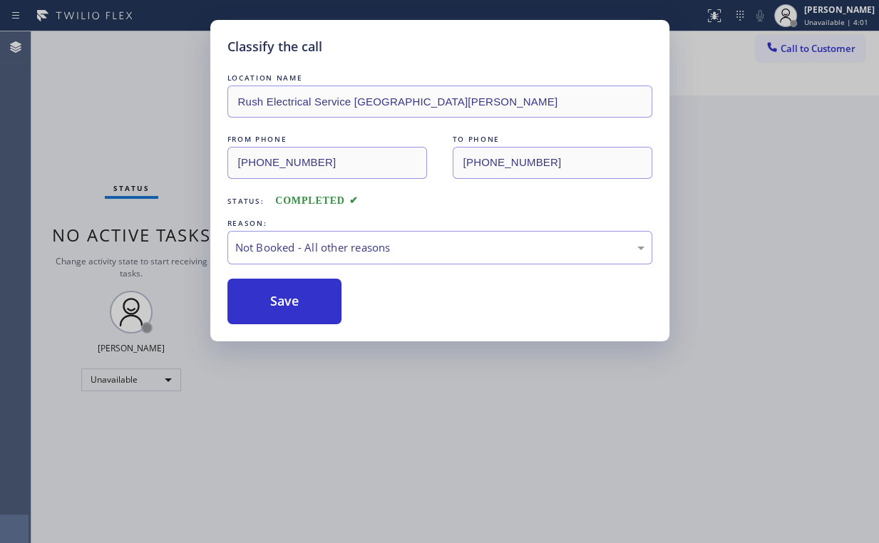
drag, startPoint x: 95, startPoint y: 64, endPoint x: 146, endPoint y: 103, distance: 64.1
click at [103, 71] on div "Classify the call LOCATION NAME Rush Electrical Service Santa Monica FROM PHONE…" at bounding box center [439, 271] width 879 height 543
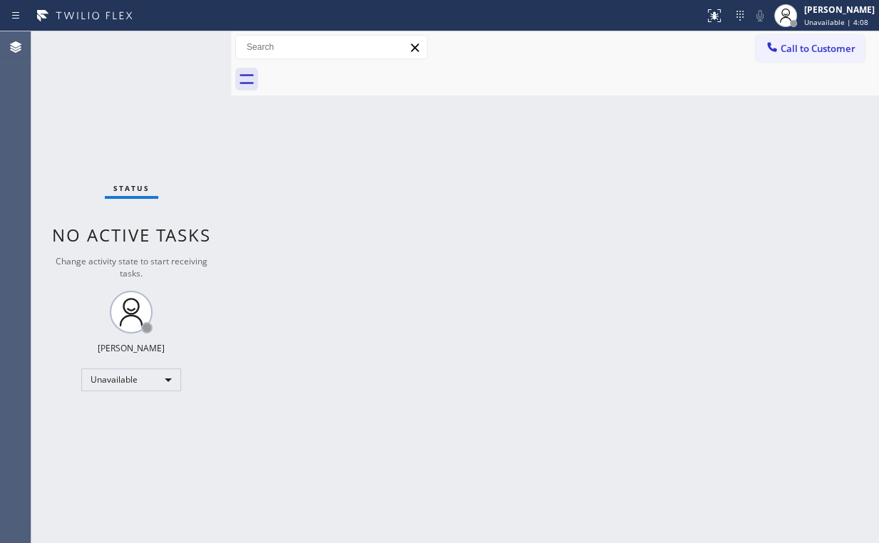
drag, startPoint x: 534, startPoint y: 233, endPoint x: 284, endPoint y: 455, distance: 334.7
click at [532, 234] on div "Back to Dashboard Change Sender ID Customers Technicians Select a contact Outbo…" at bounding box center [555, 287] width 648 height 512
click at [137, 86] on div "Status No active tasks Change activity state to start receiving tasks. [PERSON_…" at bounding box center [131, 287] width 200 height 512
click at [786, 52] on span "Call to Customer" at bounding box center [817, 48] width 75 height 13
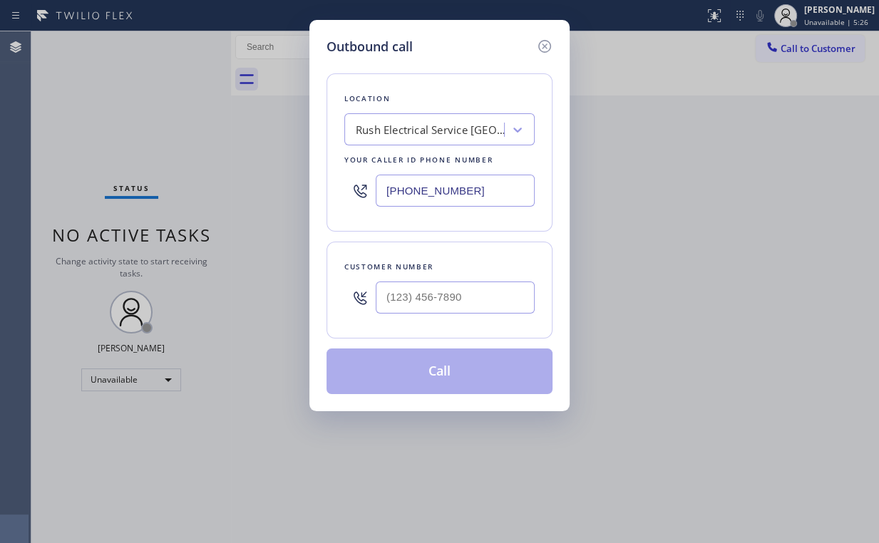
drag, startPoint x: 329, startPoint y: 180, endPoint x: 187, endPoint y: 168, distance: 142.3
click at [220, 171] on div "Outbound call Location Rush Electrical Service Santa Monica Your caller id phon…" at bounding box center [439, 271] width 879 height 543
paste input "866) 702-1734"
type input "(866) 702-1734"
click at [458, 34] on div "Outbound call Location 4C.SMS Campaign 5 Star Best Plumbing Your caller id phon…" at bounding box center [439, 215] width 260 height 391
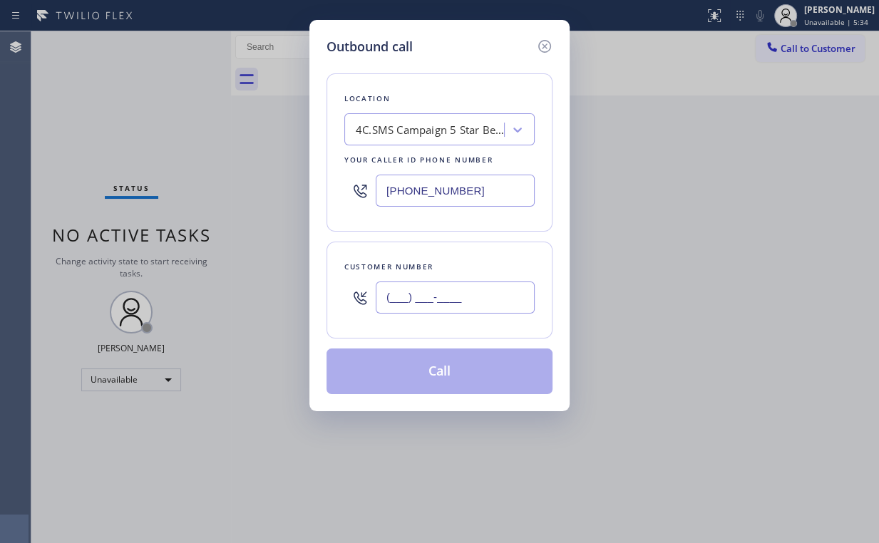
click at [450, 286] on input "(___) ___-____" at bounding box center [455, 298] width 159 height 32
paste input "310) 770-8081"
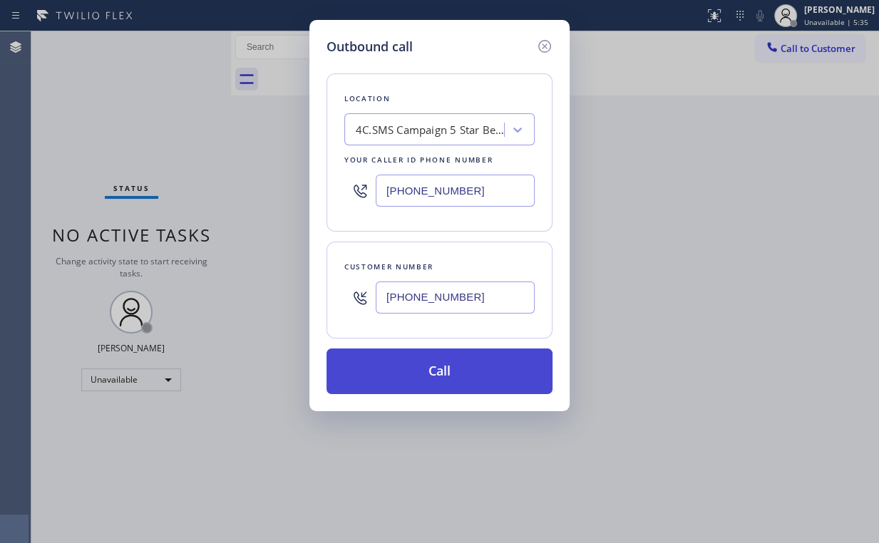
type input "(310) 770-8081"
click at [411, 382] on button "Call" at bounding box center [439, 372] width 226 height 46
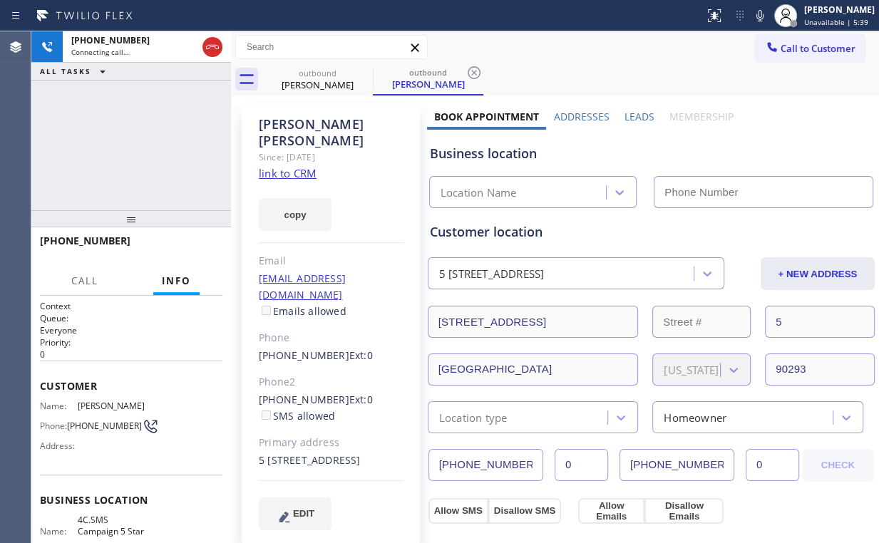
click at [294, 166] on link "link to CRM" at bounding box center [288, 173] width 58 height 14
type input "(866) 702-1734"
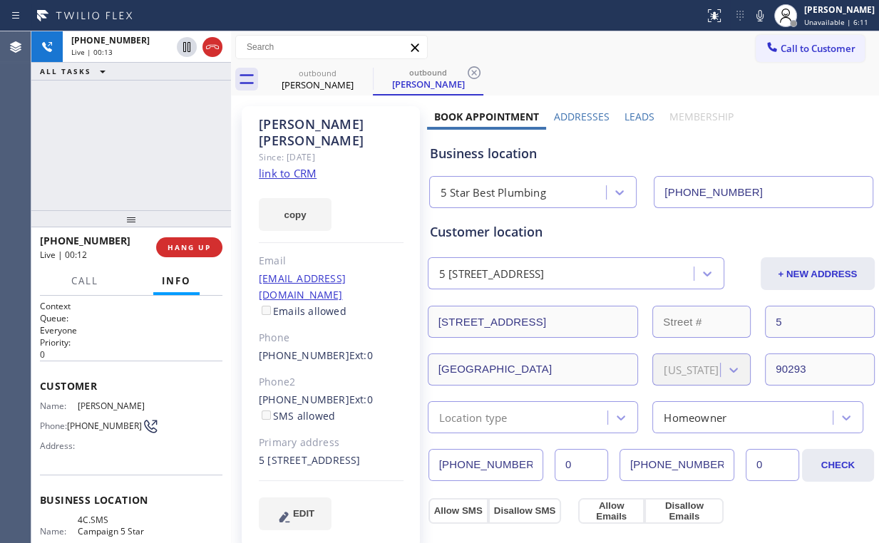
click at [139, 175] on div "+13107708081 Live | 00:13 ALL TASKS ALL TASKS ACTIVE TASKS TASKS IN WRAP UP" at bounding box center [131, 120] width 200 height 179
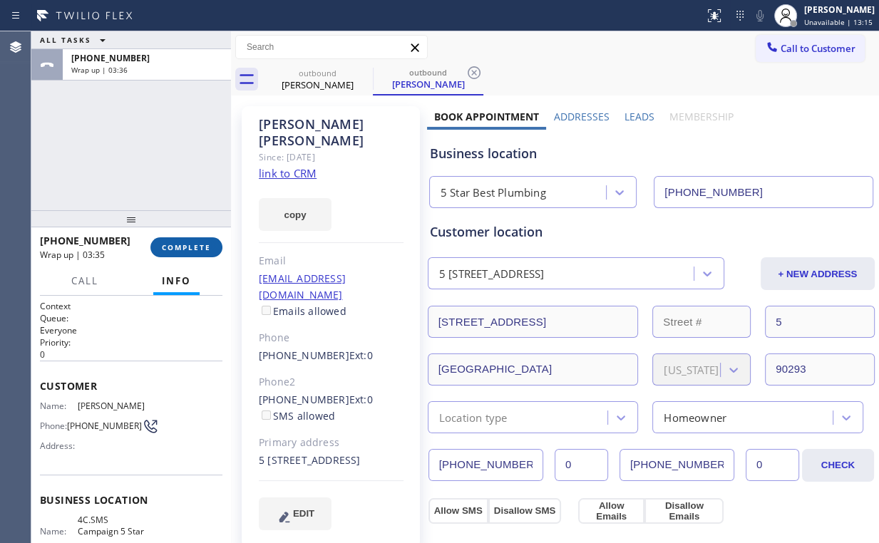
click at [205, 244] on span "COMPLETE" at bounding box center [186, 247] width 49 height 10
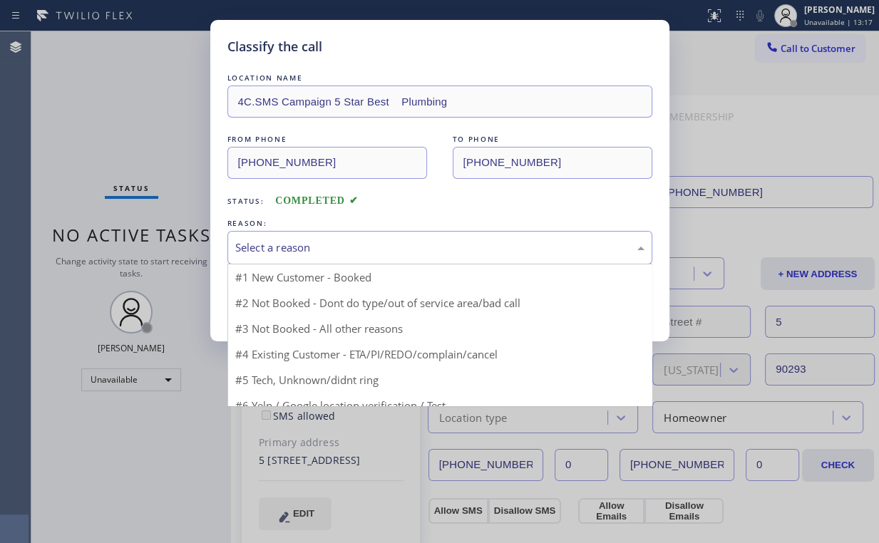
click at [258, 254] on div "Select a reason" at bounding box center [439, 247] width 409 height 16
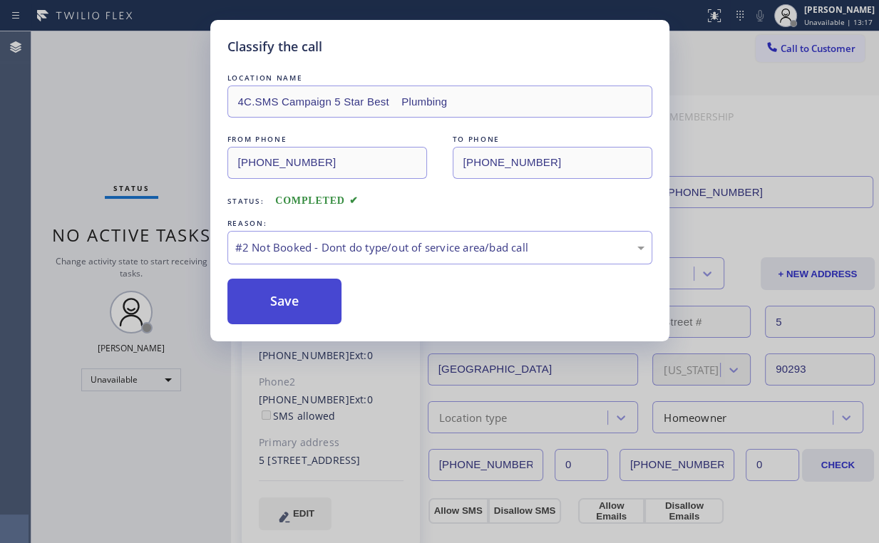
click at [313, 305] on button "Save" at bounding box center [284, 302] width 115 height 46
click at [132, 96] on div "Classify the call LOCATION NAME 4C.SMS Campaign 5 Star Best Plumbing FROM PHONE…" at bounding box center [439, 271] width 879 height 543
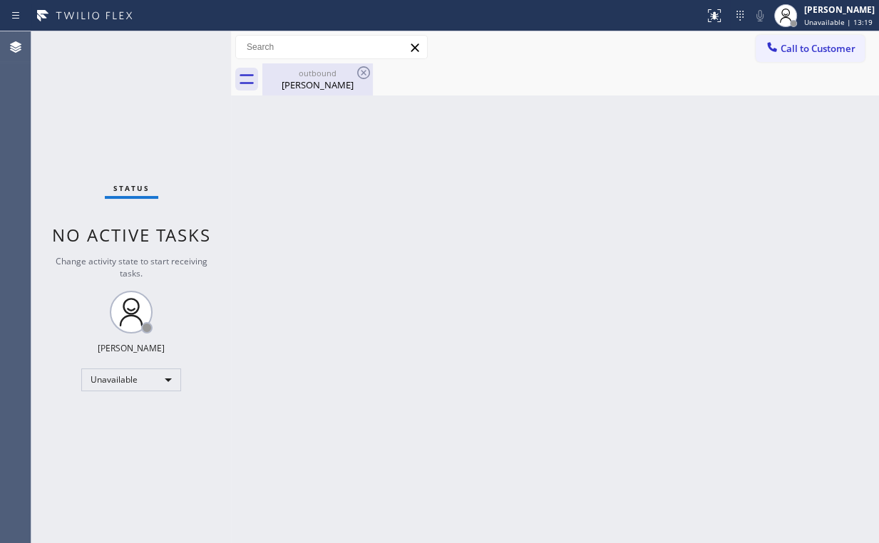
click at [301, 78] on div "Jason Vogel" at bounding box center [318, 84] width 108 height 13
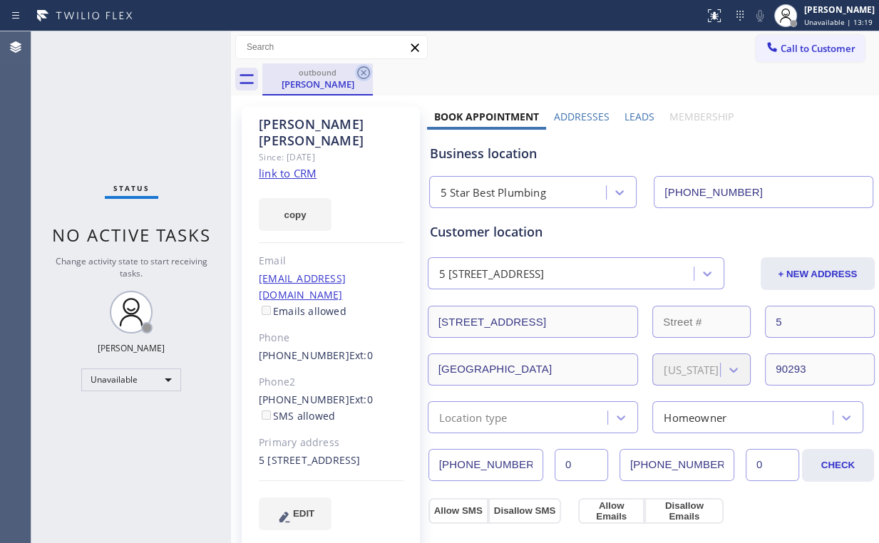
click at [362, 71] on icon at bounding box center [363, 72] width 13 height 13
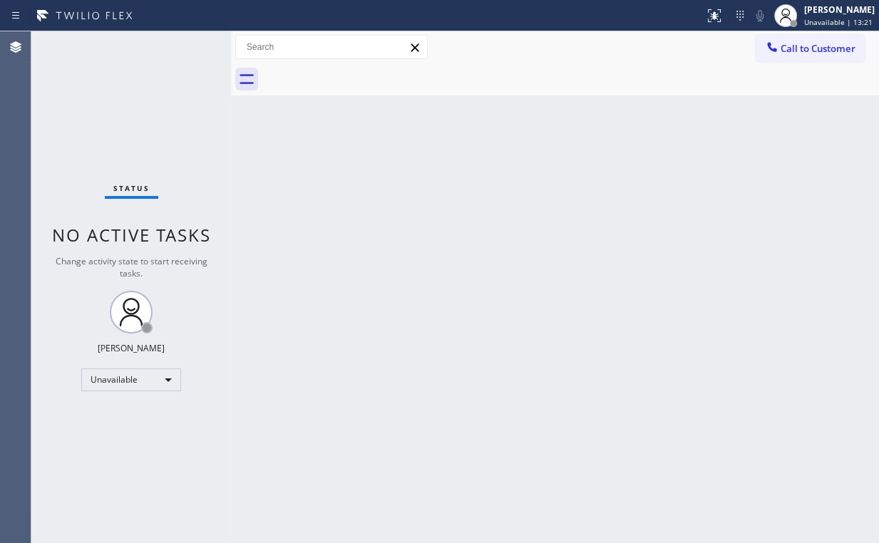
drag, startPoint x: 157, startPoint y: 105, endPoint x: 149, endPoint y: 105, distance: 7.8
click at [148, 105] on div "Status No active tasks Change activity state to start receiving tasks. [PERSON_…" at bounding box center [131, 287] width 200 height 512
click at [784, 56] on button "Call to Customer" at bounding box center [810, 48] width 109 height 27
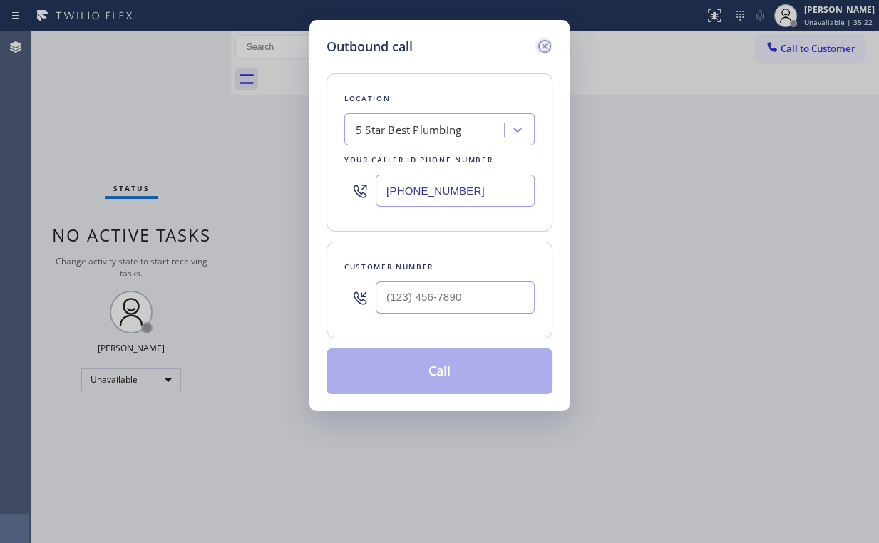
click at [547, 46] on icon at bounding box center [544, 46] width 17 height 17
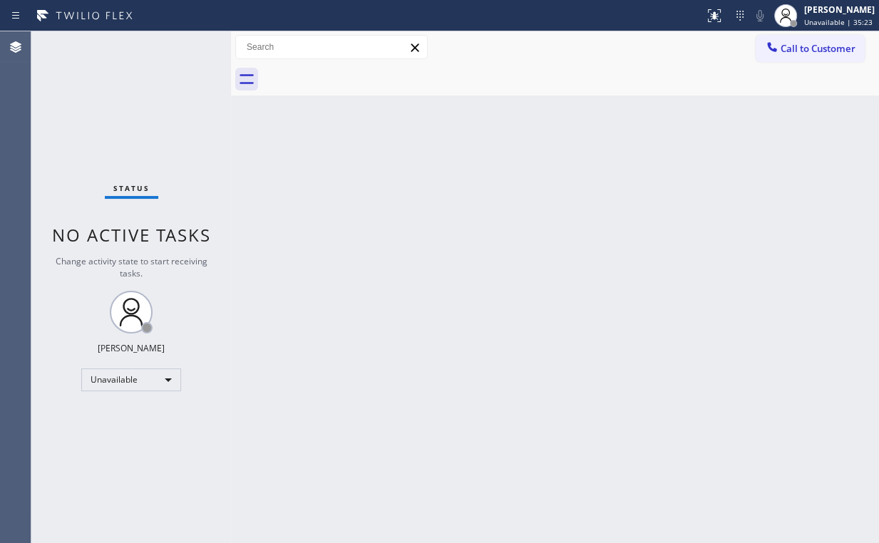
drag, startPoint x: 204, startPoint y: 106, endPoint x: 85, endPoint y: 0, distance: 159.5
click at [197, 103] on div "Status No active tasks Change activity state to start receiving tasks. [PERSON_…" at bounding box center [131, 287] width 200 height 512
click at [158, 145] on div "Status No active tasks Change activity state to start receiving tasks. [PERSON_…" at bounding box center [131, 287] width 200 height 512
click at [128, 385] on div "Unavailable" at bounding box center [131, 379] width 100 height 23
click at [120, 393] on li "Offline" at bounding box center [130, 398] width 97 height 17
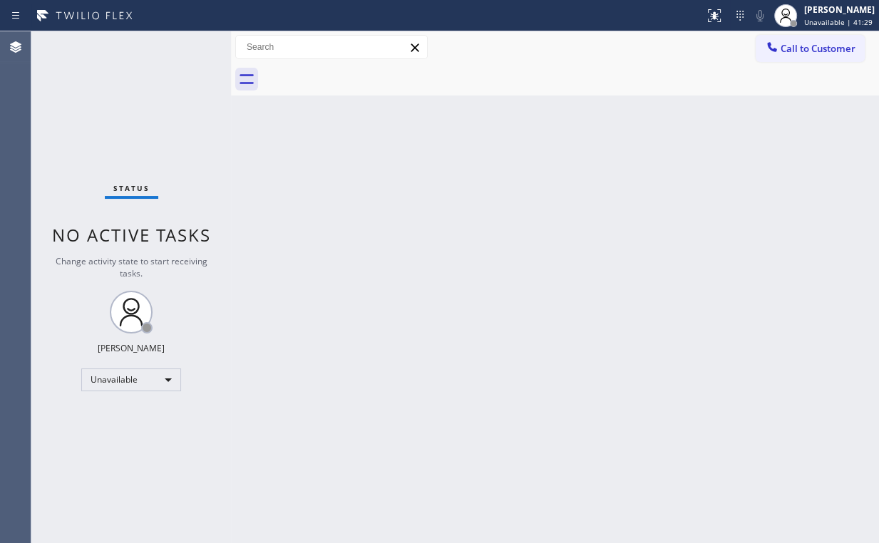
click at [575, 279] on div "Back to Dashboard Change Sender ID Customers Technicians Select a contact Outbo…" at bounding box center [555, 287] width 648 height 512
drag, startPoint x: 832, startPoint y: 9, endPoint x: 801, endPoint y: 32, distance: 38.2
click at [831, 9] on div "[PERSON_NAME]" at bounding box center [839, 10] width 71 height 12
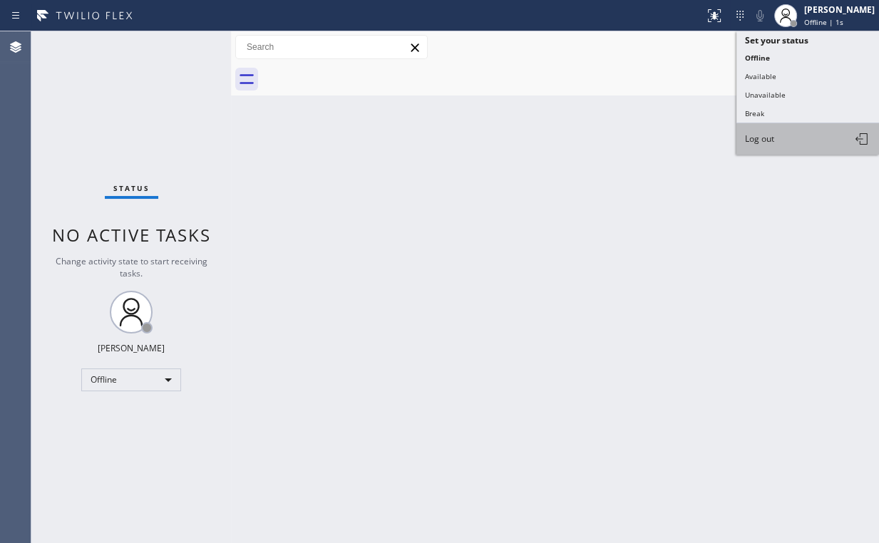
click at [768, 134] on span "Log out" at bounding box center [759, 139] width 29 height 12
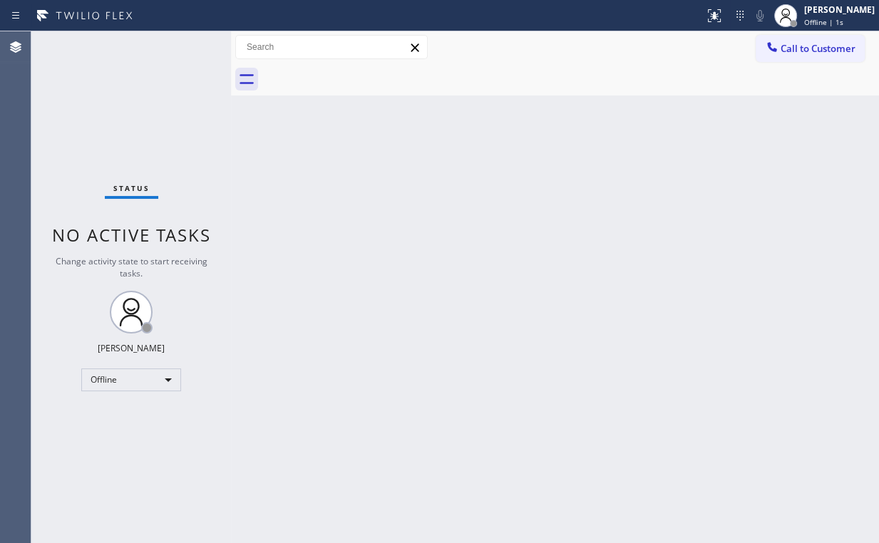
click at [496, 226] on div "Back to Dashboard Change Sender ID Customers Technicians Select a contact Outbo…" at bounding box center [555, 287] width 648 height 512
